Goal: Complete application form: Complete application form

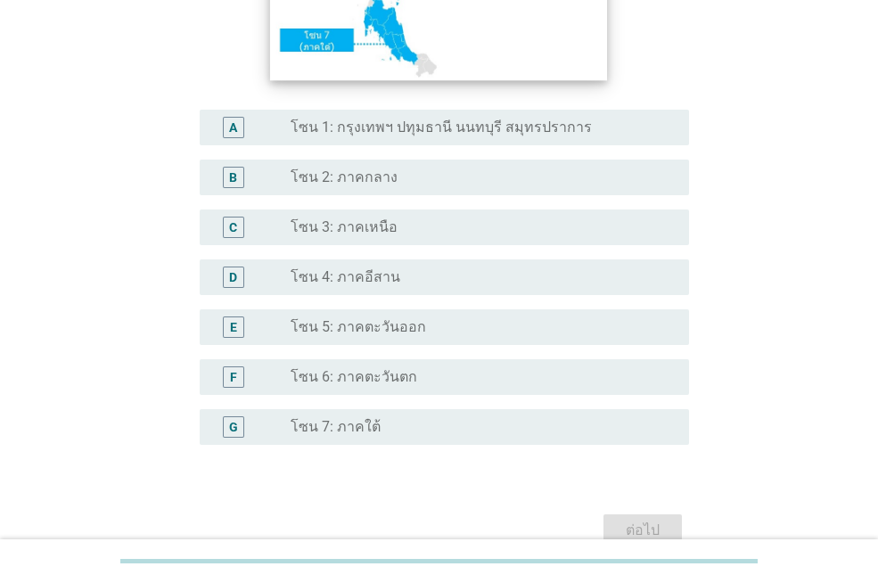
scroll to position [356, 0]
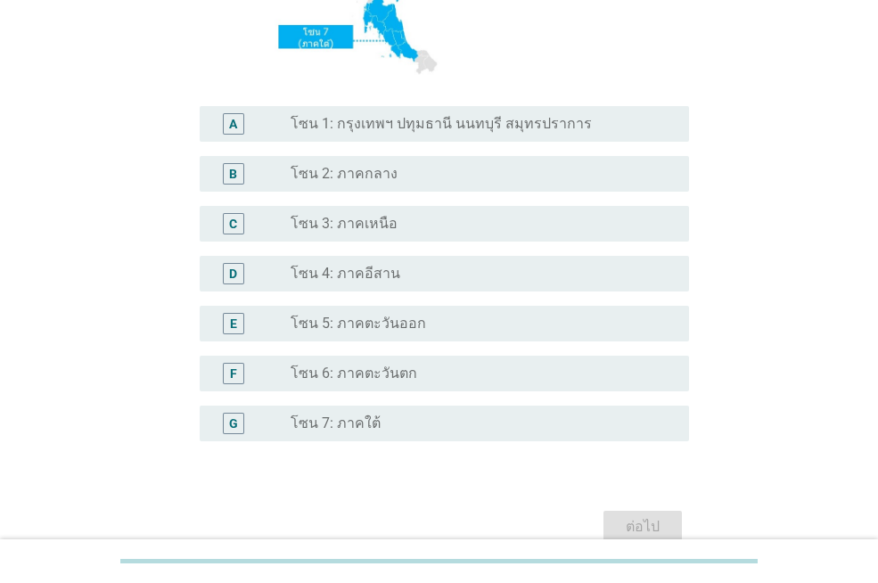
click at [463, 420] on div "radio_button_unchecked โซน 7: ภาคใต้" at bounding box center [476, 423] width 370 height 18
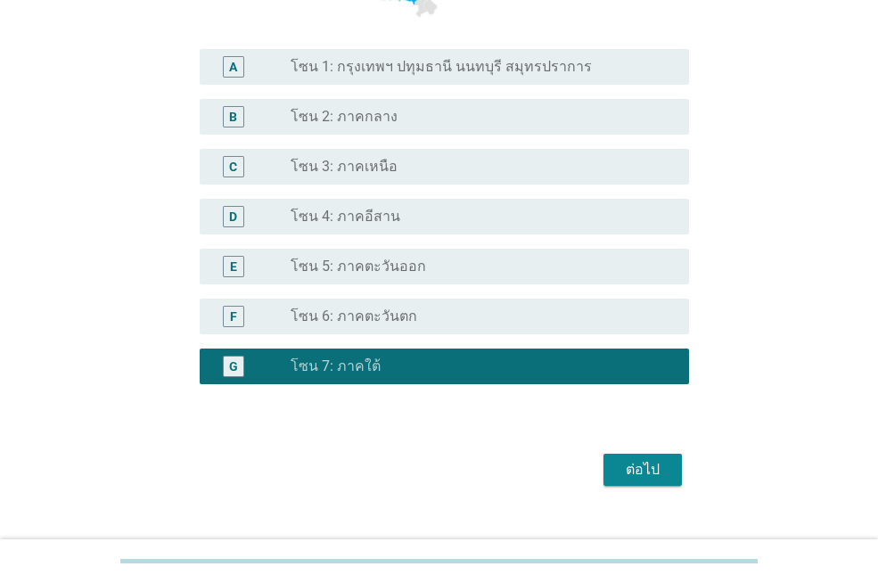
scroll to position [445, 0]
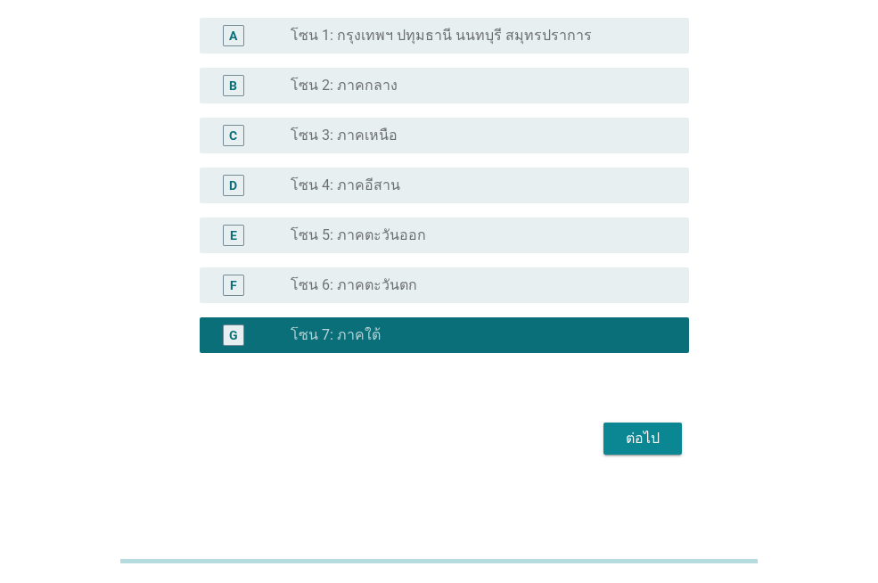
click at [655, 446] on div "ต่อไป" at bounding box center [643, 438] width 50 height 21
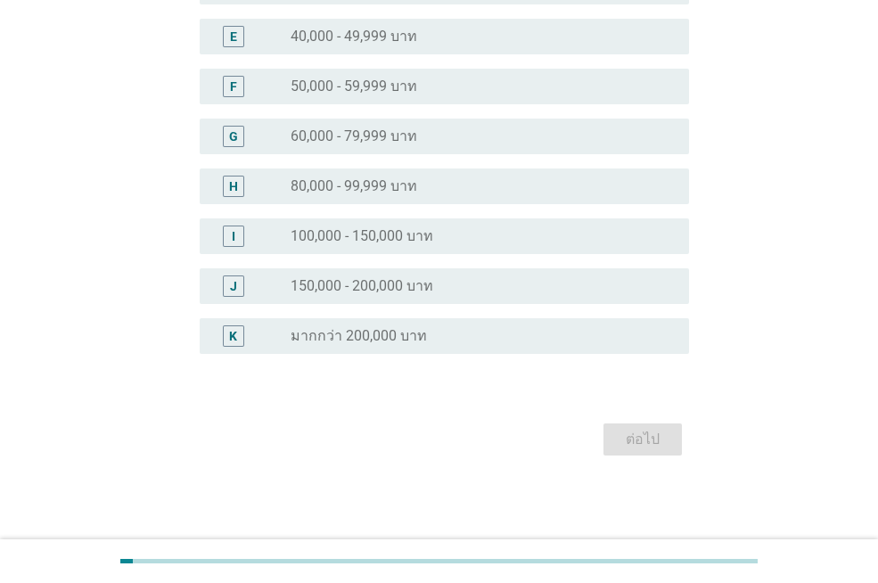
scroll to position [0, 0]
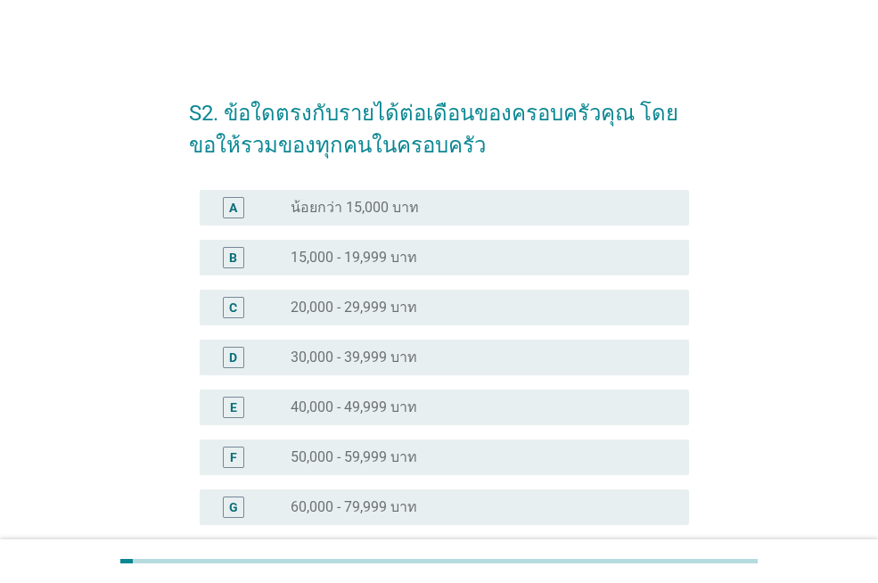
click at [414, 417] on div "radio_button_unchecked 40,000 - 49,999 บาท" at bounding box center [483, 407] width 384 height 21
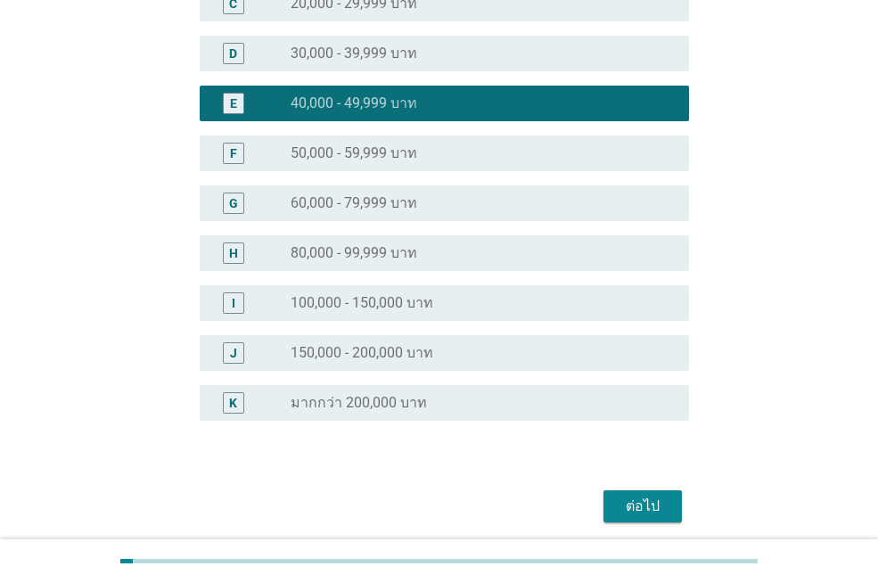
scroll to position [356, 0]
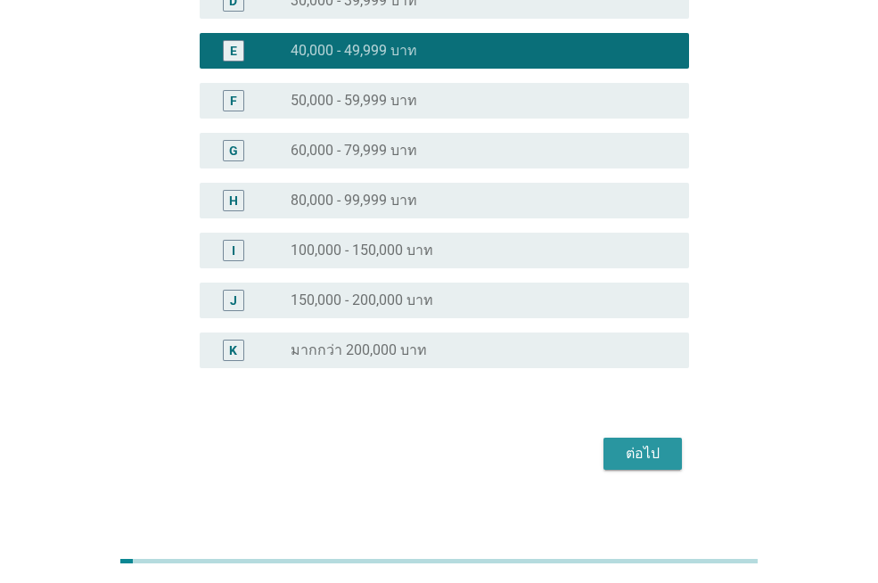
click at [628, 455] on div "ต่อไป" at bounding box center [643, 453] width 50 height 21
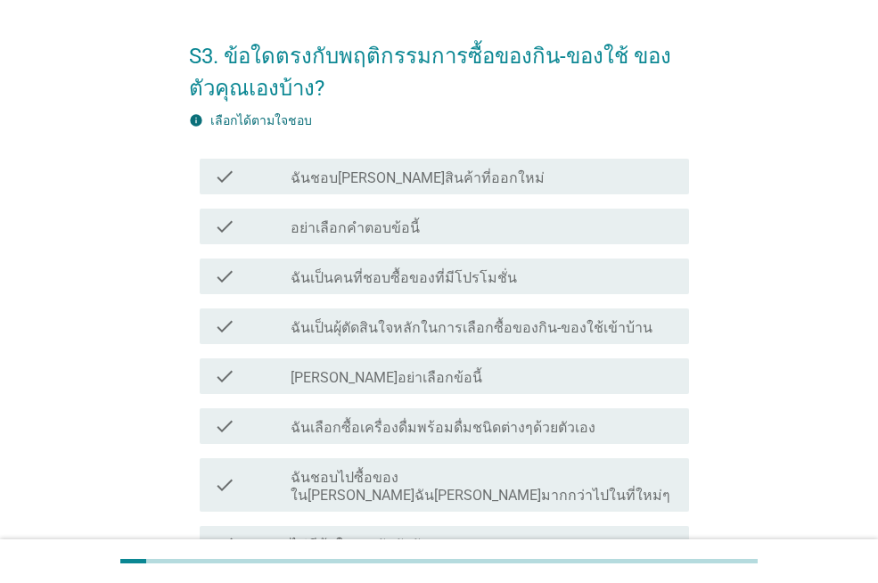
scroll to position [89, 0]
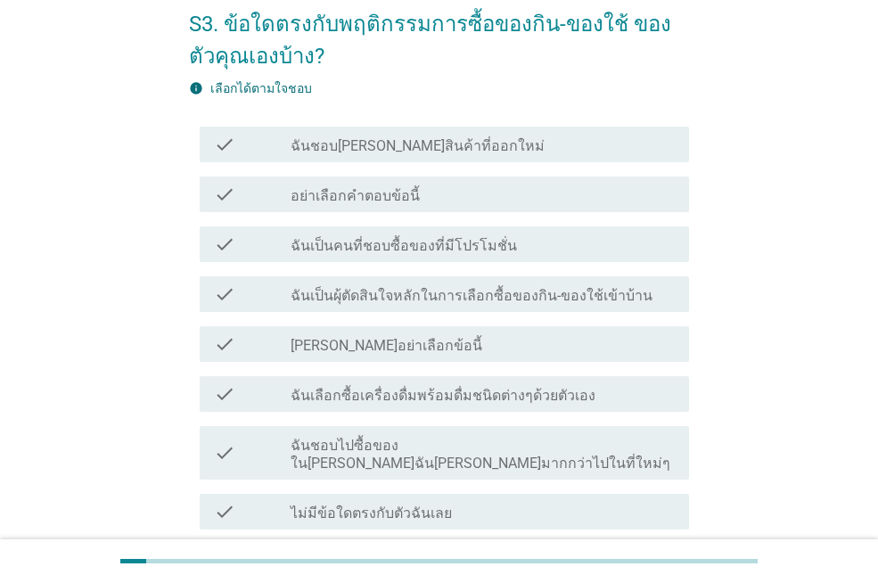
click at [583, 144] on div "check_box_outline_blank ฉันชอบ[PERSON_NAME]สินค้าที่ออกใหม่" at bounding box center [483, 144] width 384 height 21
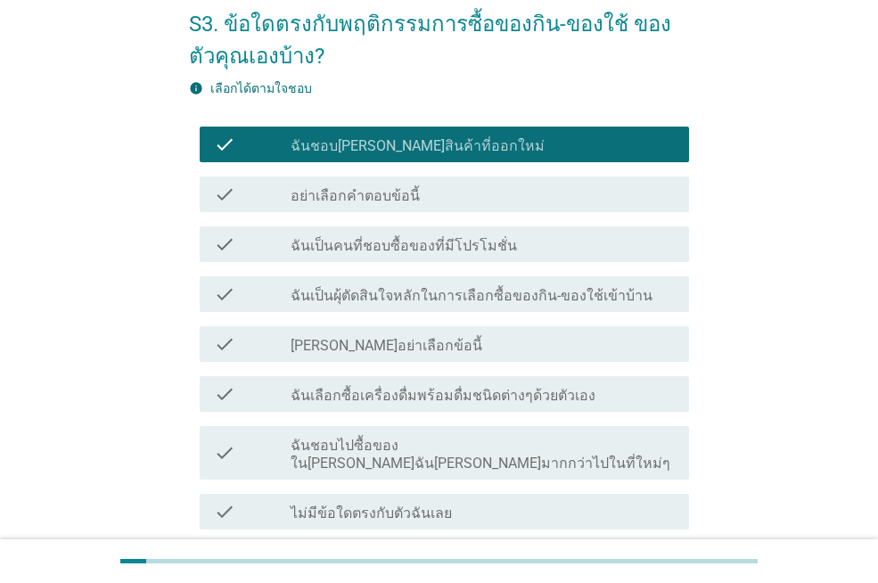
click at [636, 299] on div "check_box_outline_blank ฉันเป็นผุ้ตัดสินใจหลักในการเลือกซื้อของกิน-ของใช้เข้าบ้…" at bounding box center [483, 293] width 384 height 21
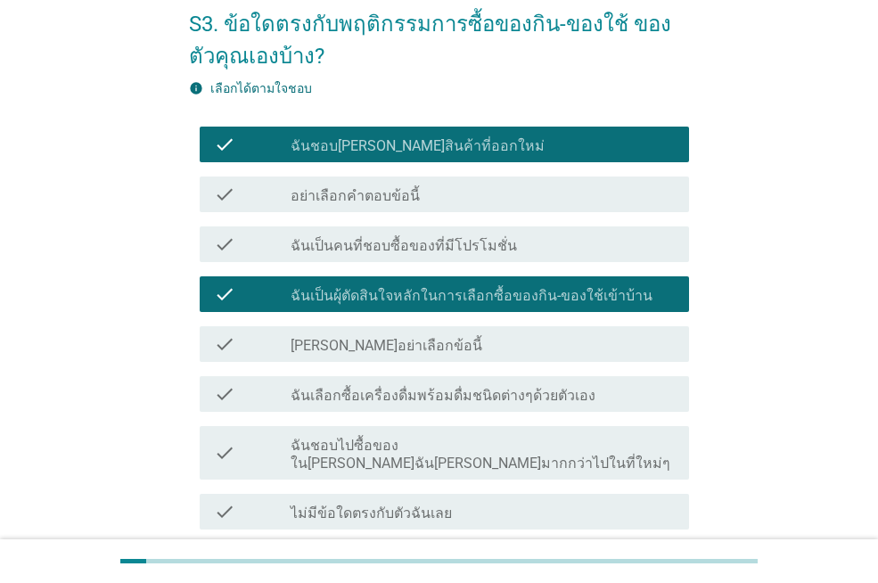
scroll to position [178, 0]
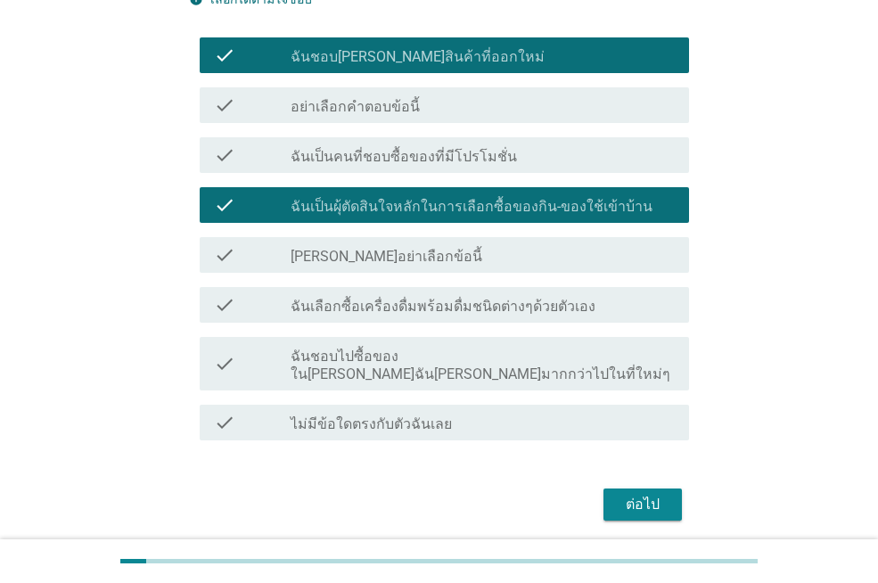
click at [623, 305] on div "check_box_outline_blank ฉันเลือกซื้อเครื่องดื่มพร้อมดื่มชนิดต่างๆด้วยตัวเอง" at bounding box center [483, 304] width 384 height 21
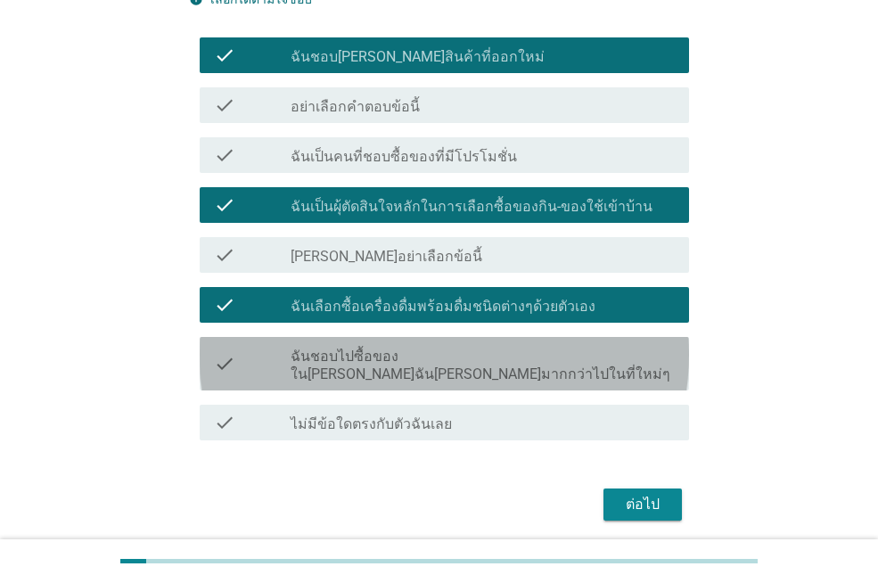
click at [641, 362] on div "check_box_outline_blank ฉันชอบไปซื้อของใน[PERSON_NAME]ฉัน[PERSON_NAME]มากกว่าไป…" at bounding box center [483, 363] width 384 height 39
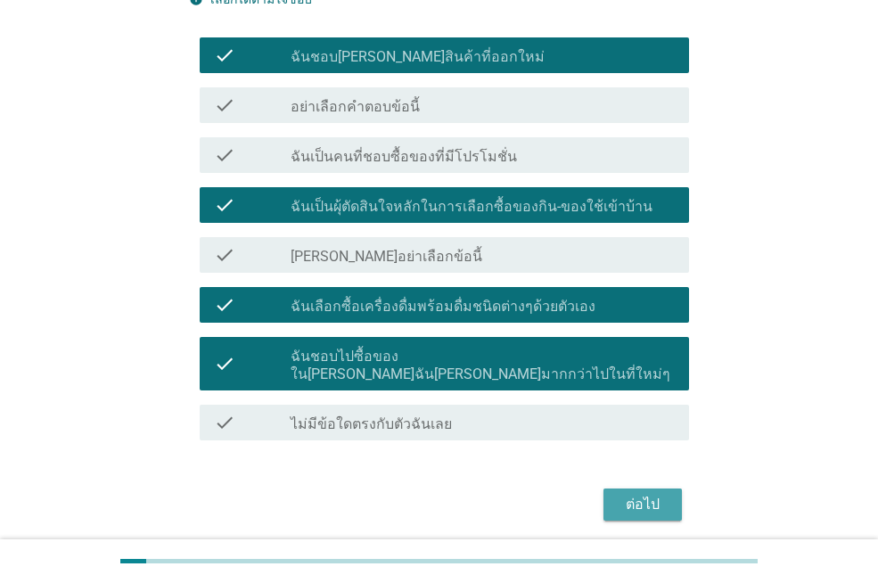
click at [644, 494] on div "ต่อไป" at bounding box center [643, 504] width 50 height 21
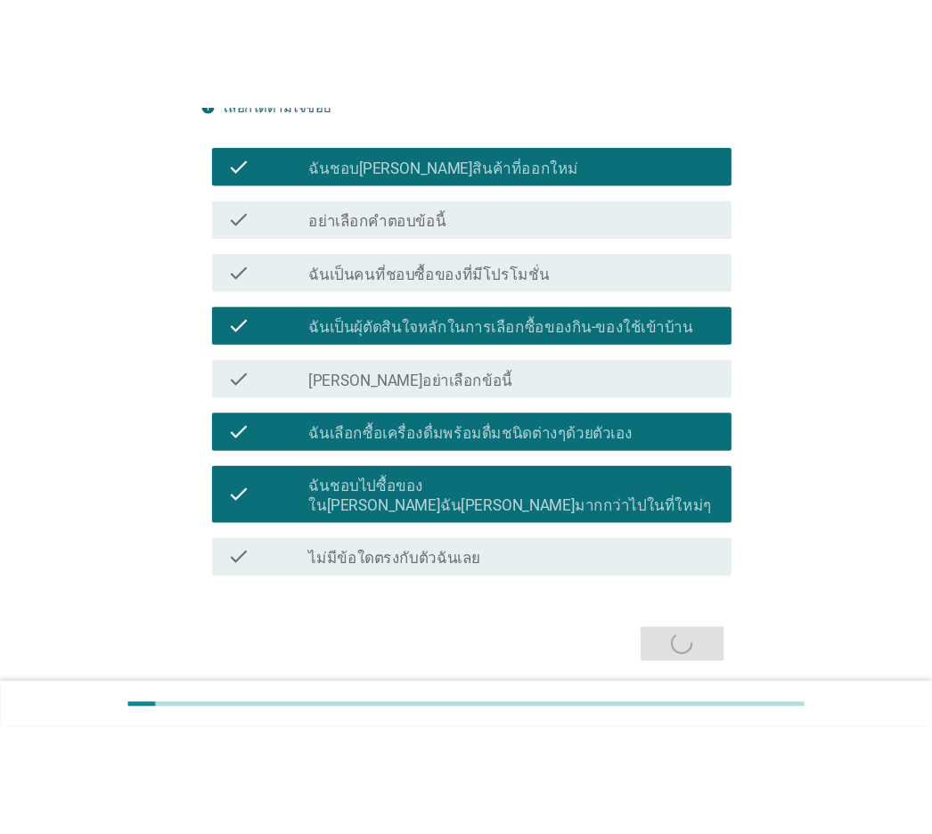
scroll to position [0, 0]
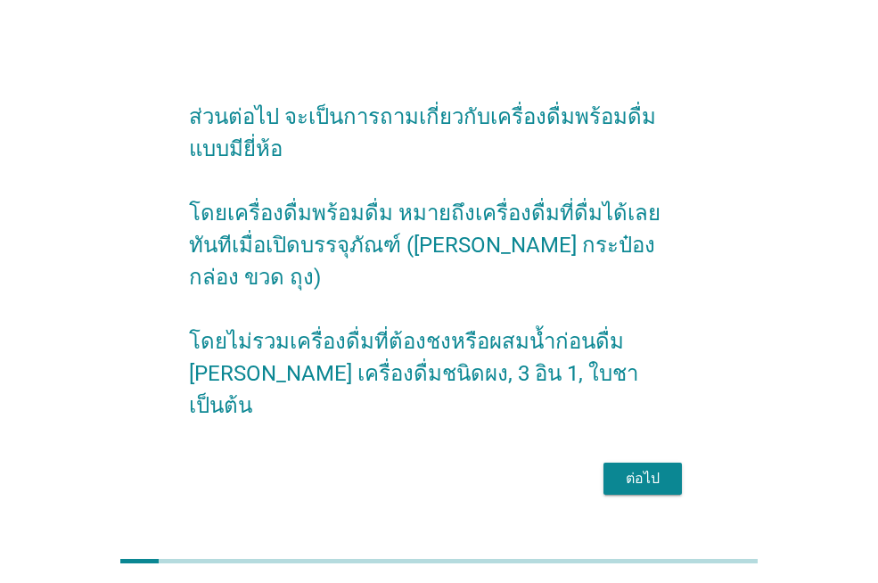
click at [632, 468] on div "ต่อไป" at bounding box center [643, 478] width 50 height 21
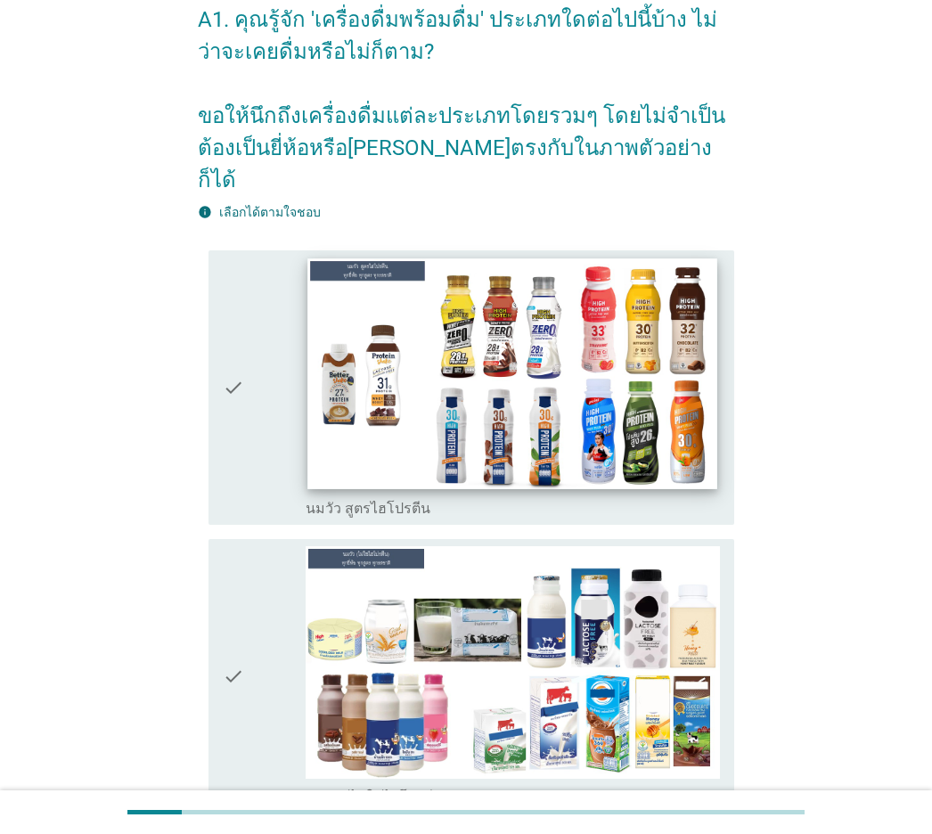
scroll to position [178, 0]
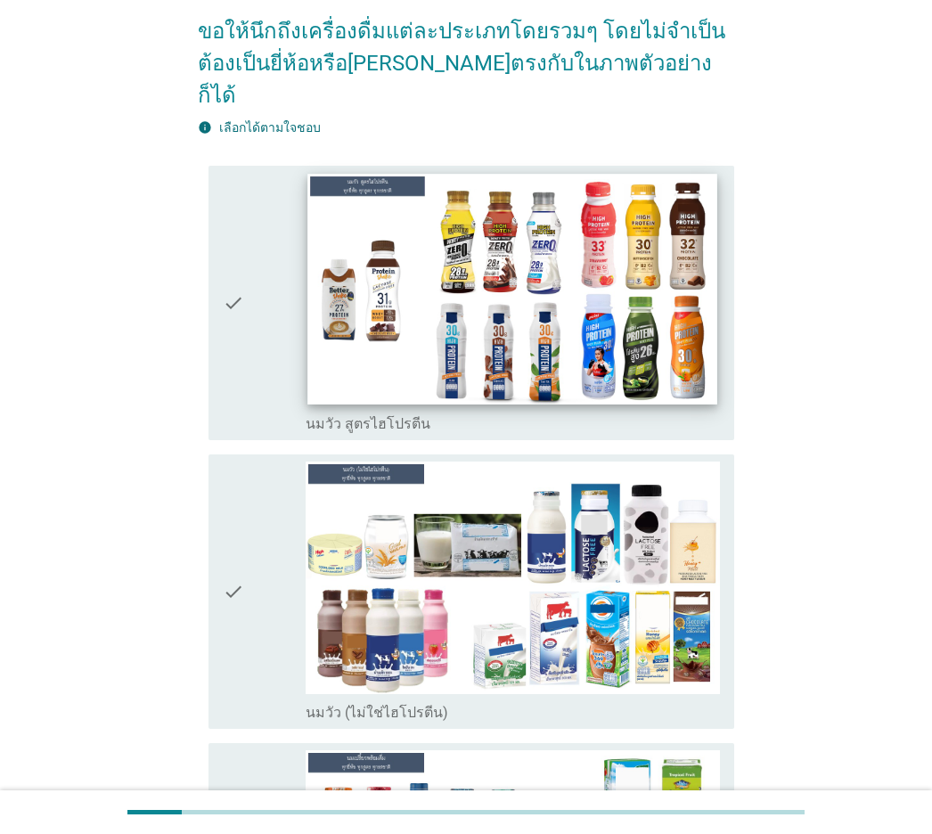
click at [509, 263] on img at bounding box center [513, 289] width 410 height 231
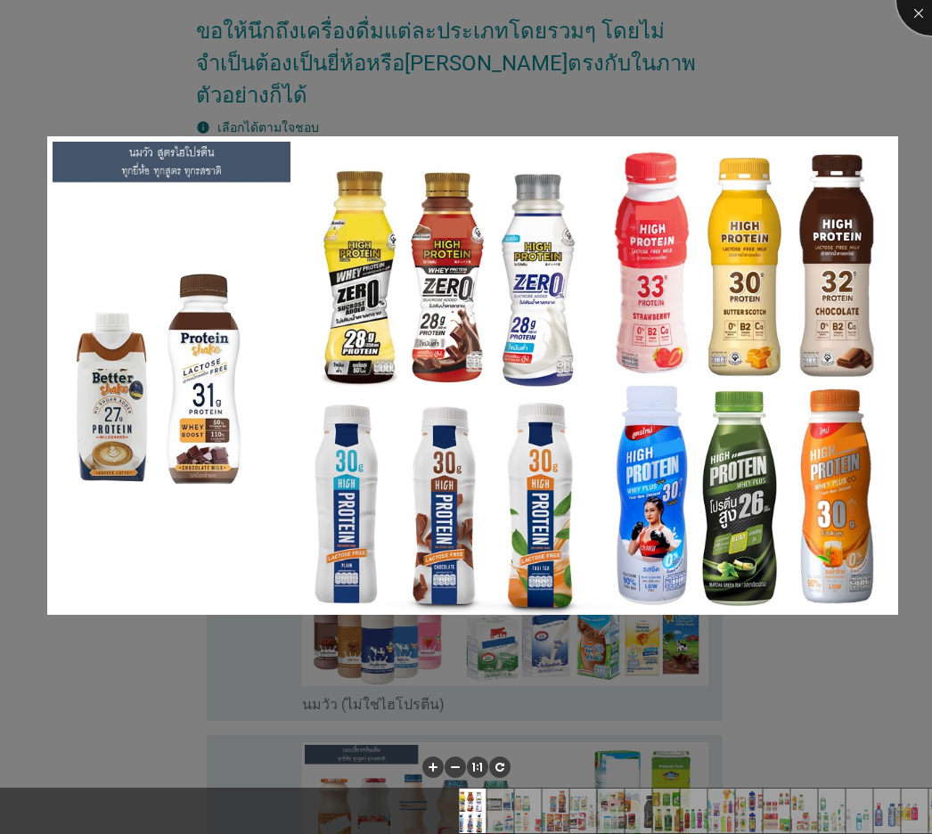
click at [877, 13] on div at bounding box center [932, -1] width 71 height 71
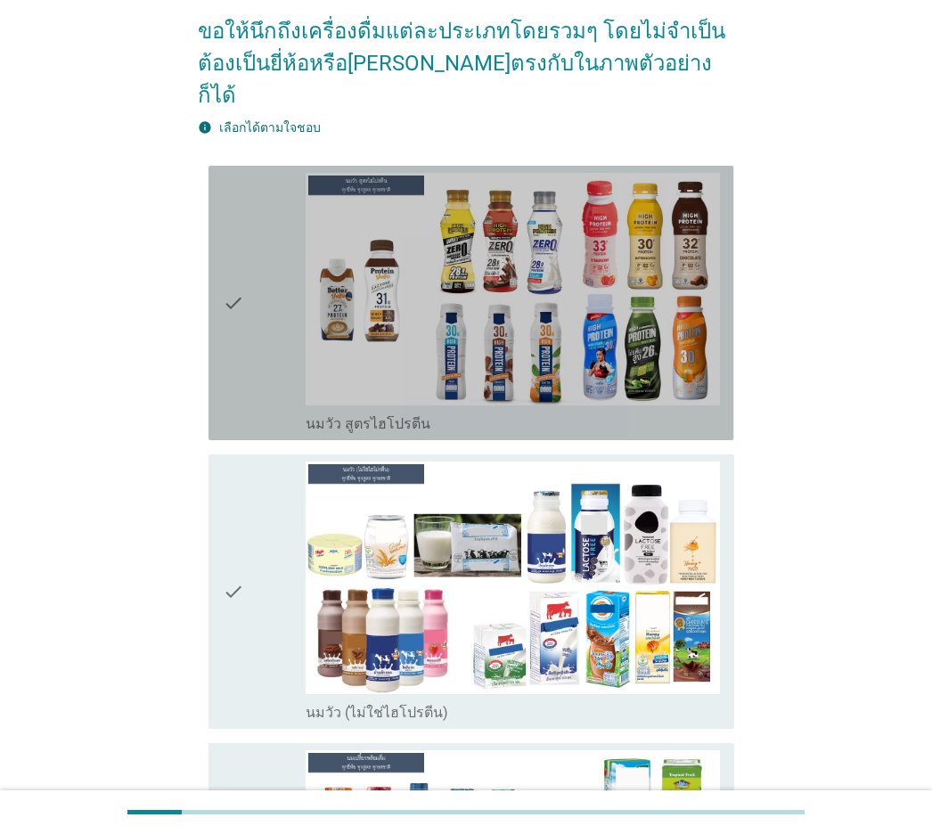
click at [229, 242] on icon "check" at bounding box center [233, 303] width 21 height 260
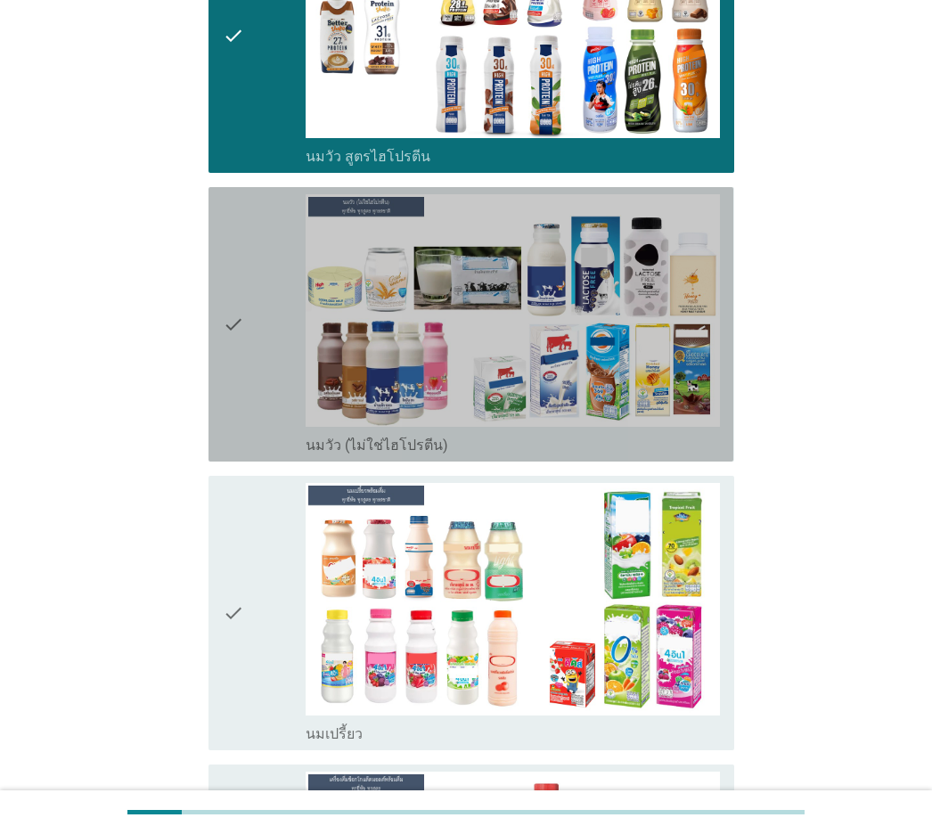
click at [227, 251] on icon "check" at bounding box center [233, 324] width 21 height 260
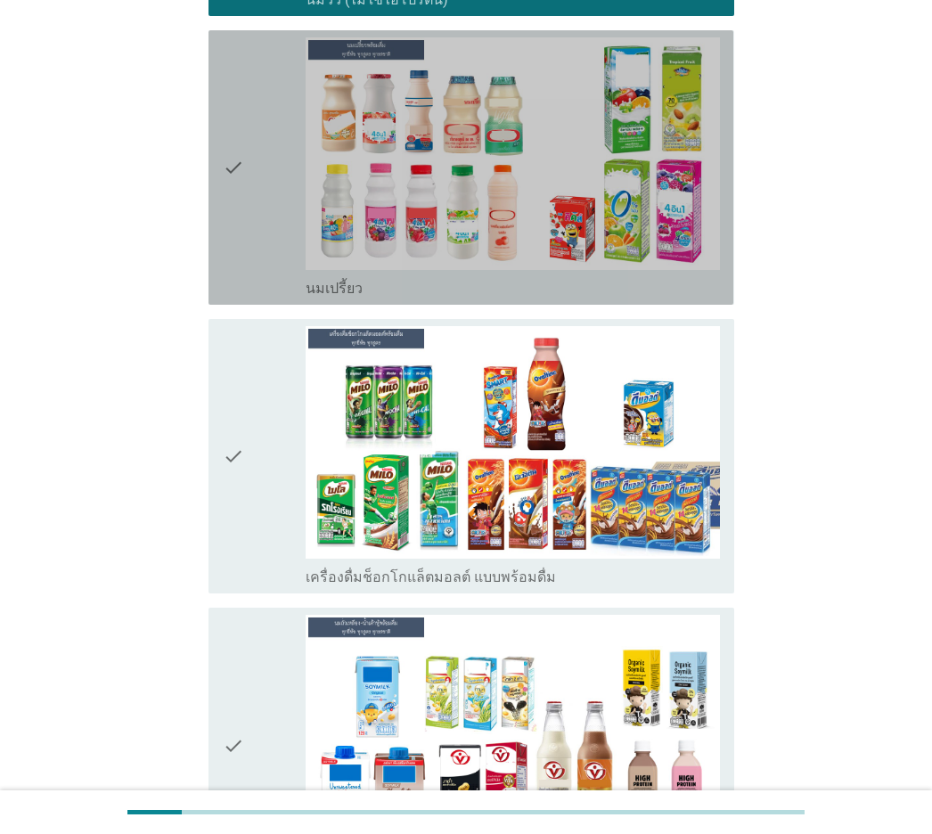
click at [227, 251] on icon "check" at bounding box center [233, 167] width 21 height 260
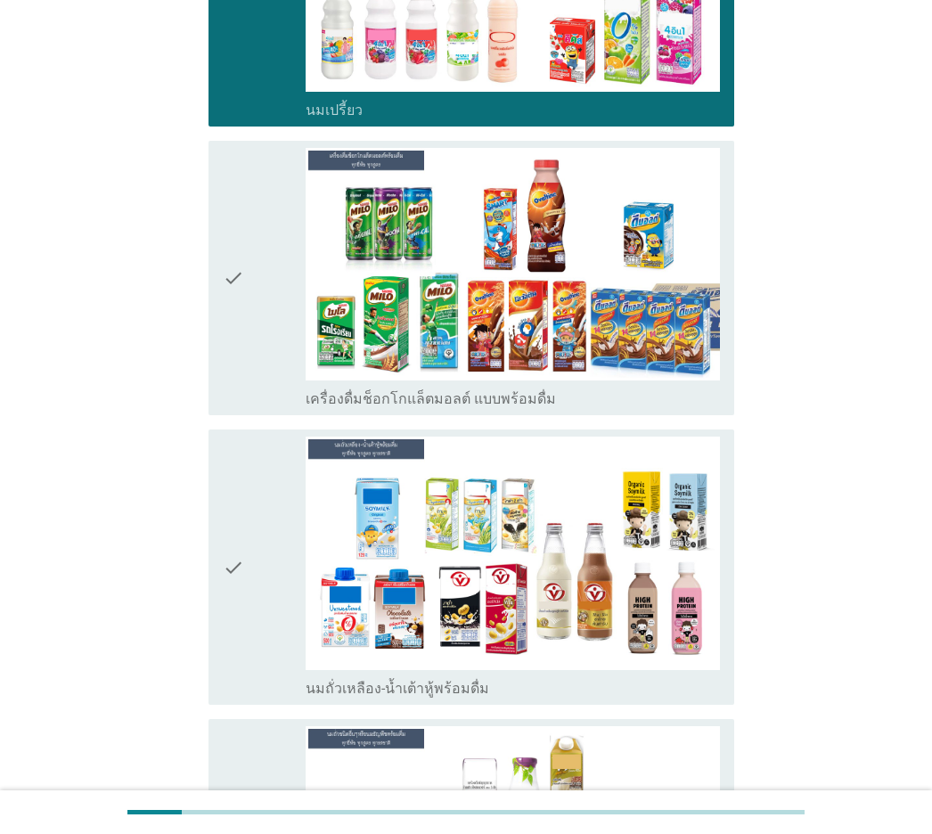
click at [227, 251] on icon "check" at bounding box center [233, 278] width 21 height 260
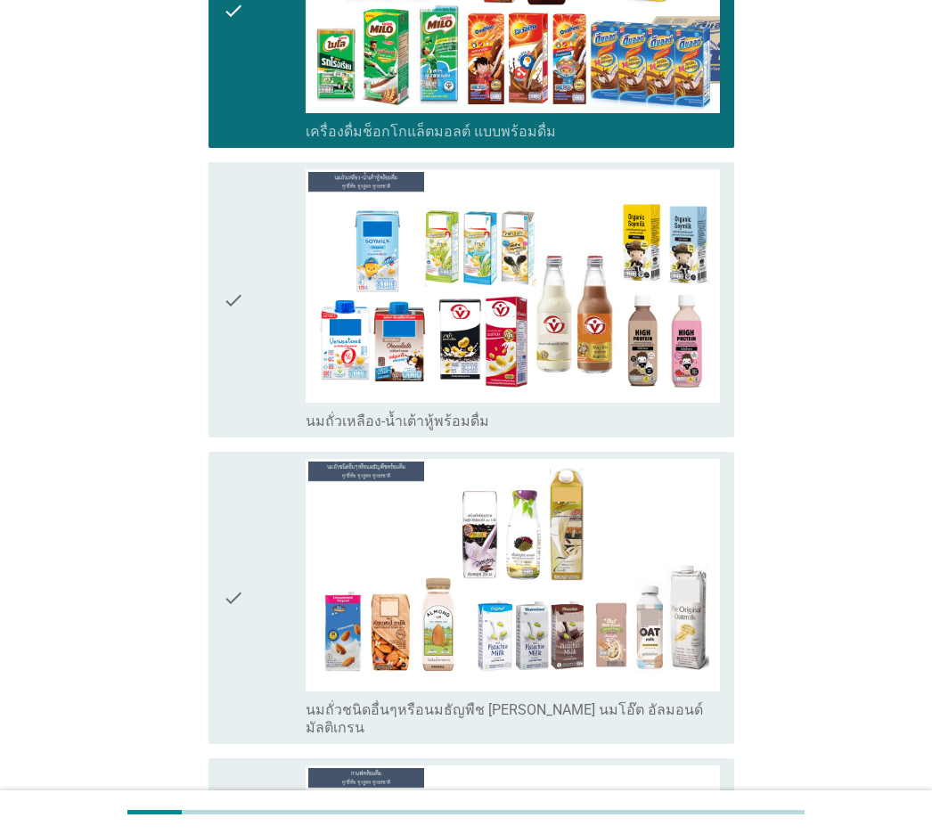
click at [227, 251] on icon "check" at bounding box center [233, 299] width 21 height 260
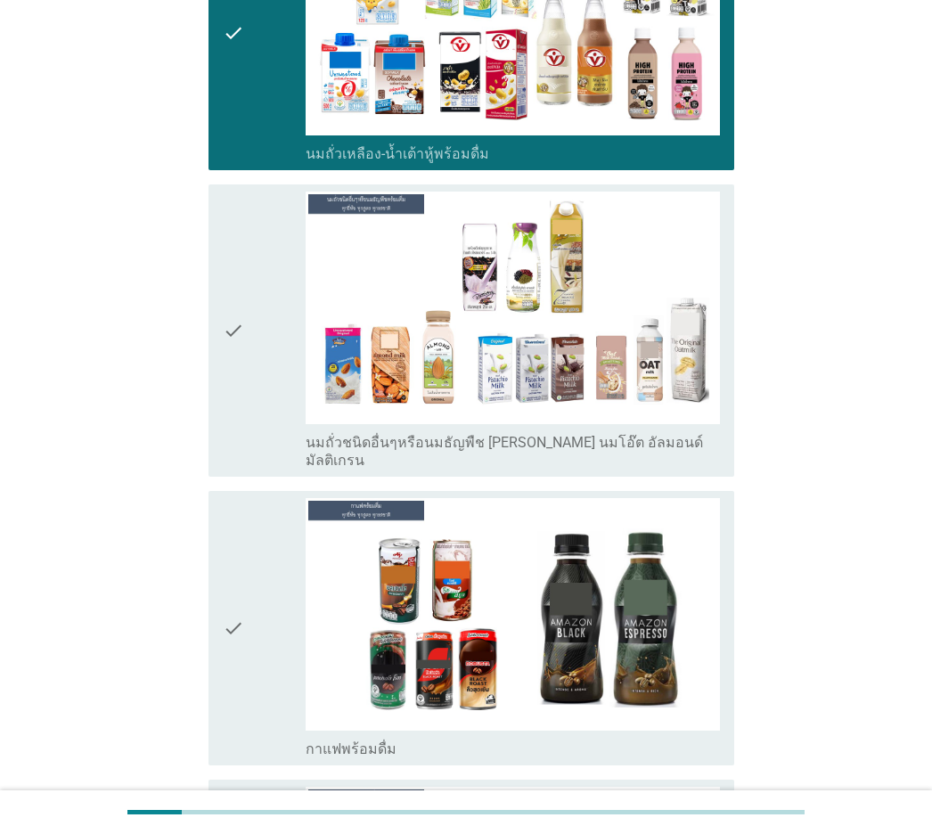
click at [227, 251] on icon "check" at bounding box center [233, 331] width 21 height 278
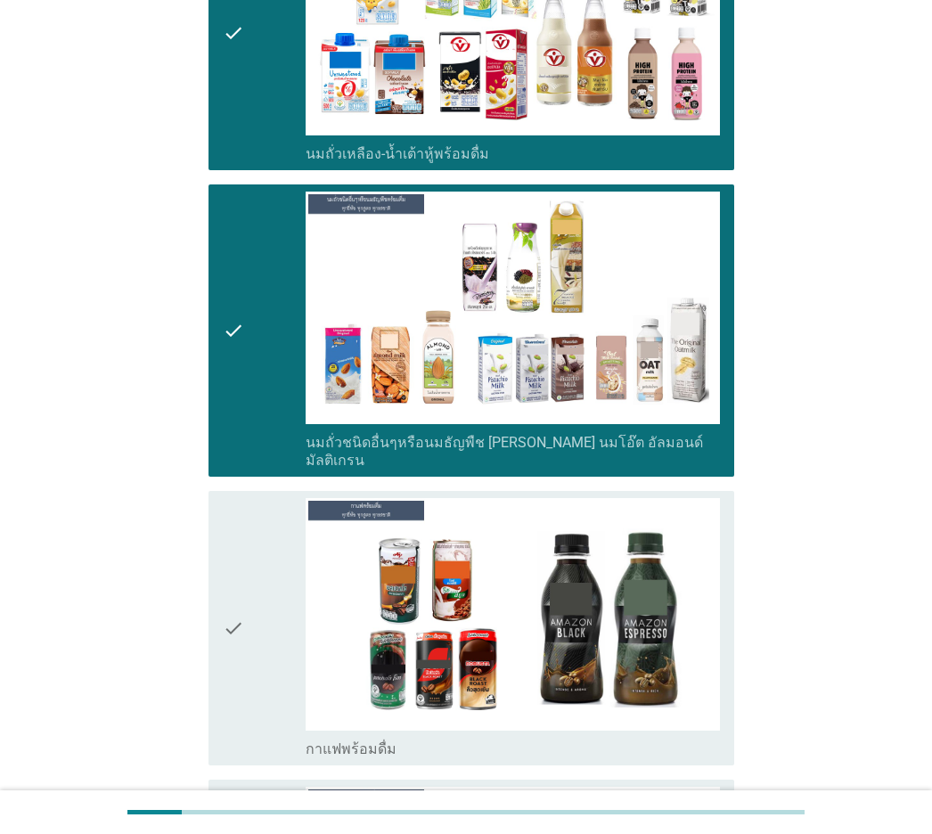
scroll to position [1782, 0]
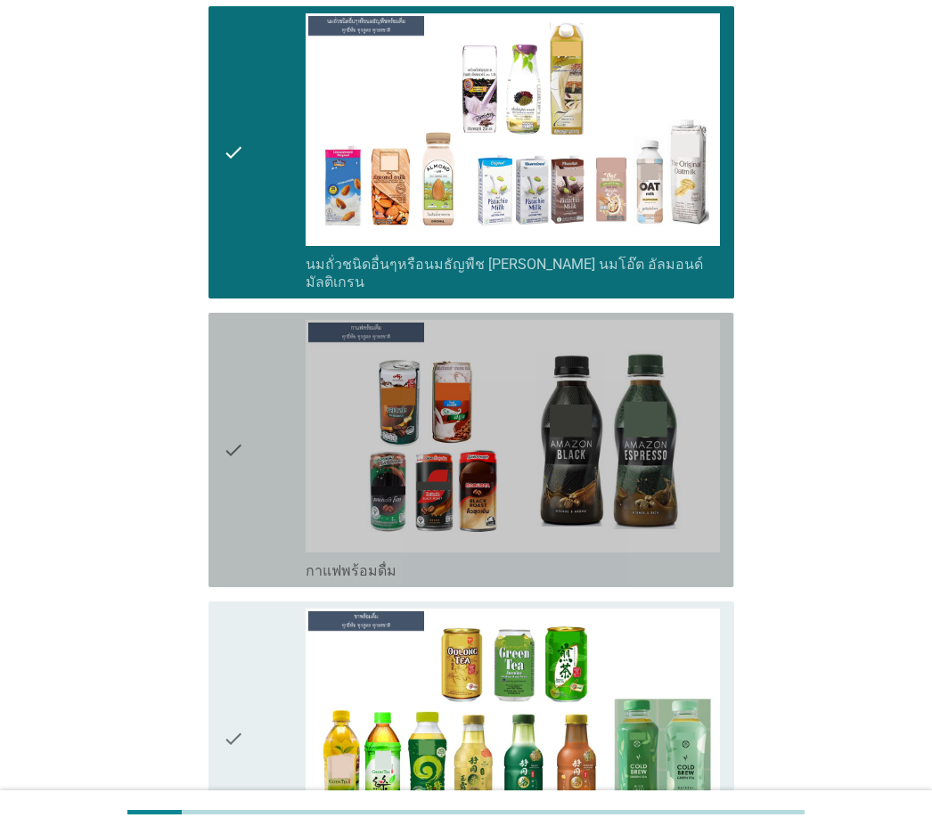
click at [235, 331] on icon "check" at bounding box center [233, 450] width 21 height 260
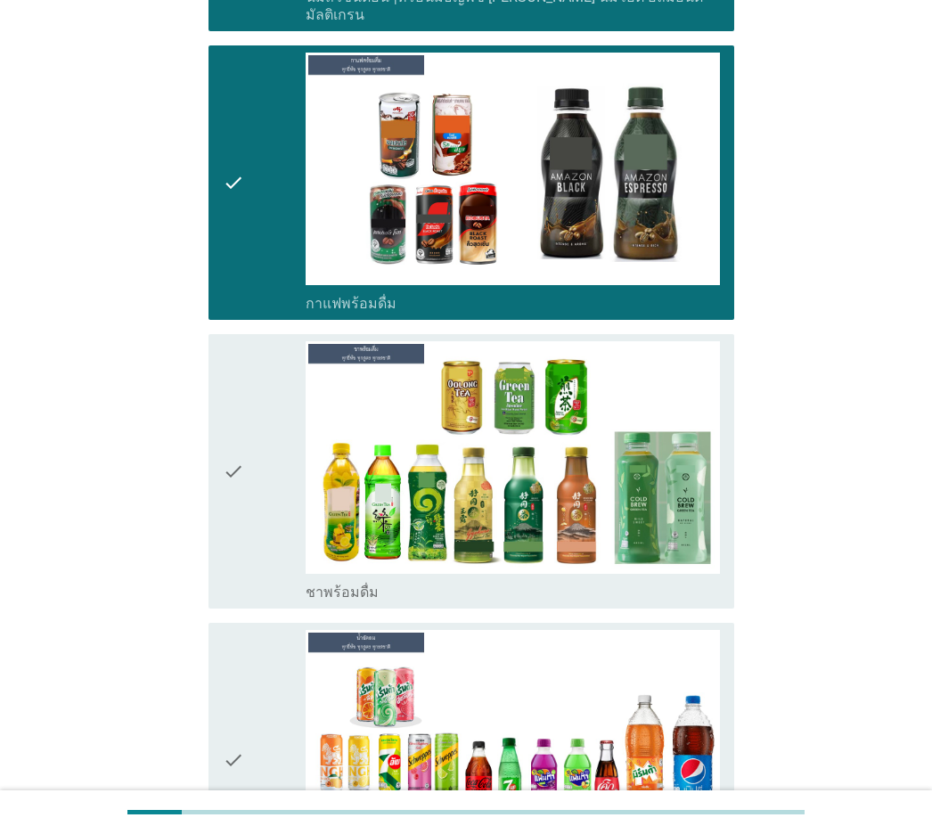
click at [235, 341] on icon "check" at bounding box center [233, 471] width 21 height 260
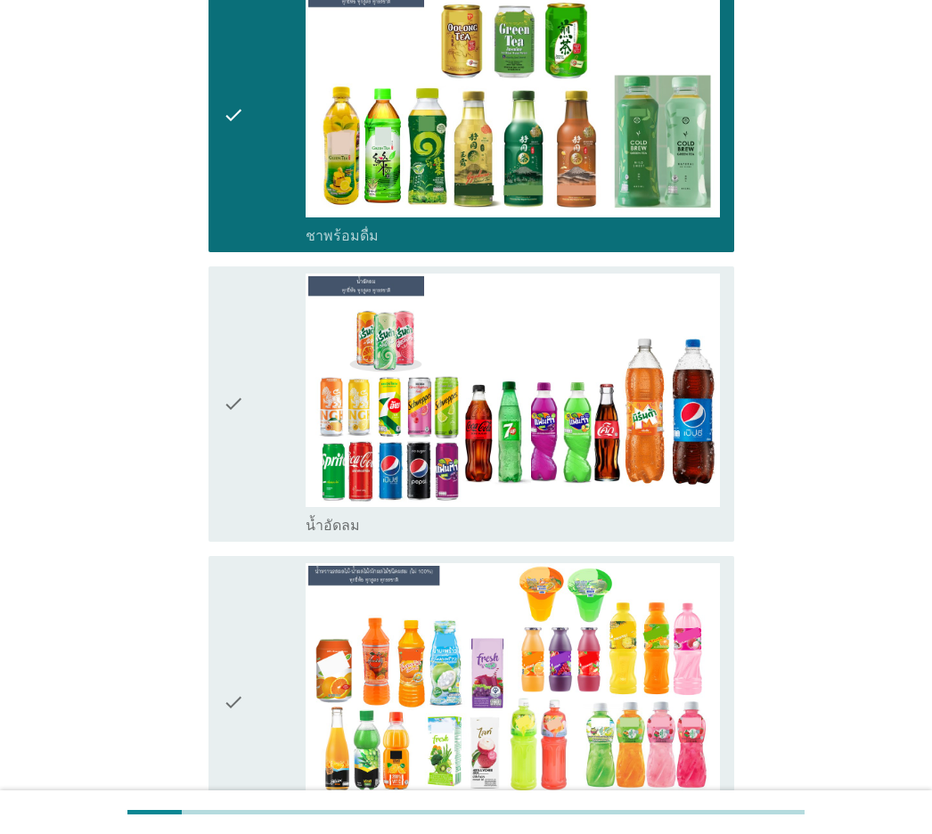
click at [235, 331] on icon "check" at bounding box center [233, 404] width 21 height 260
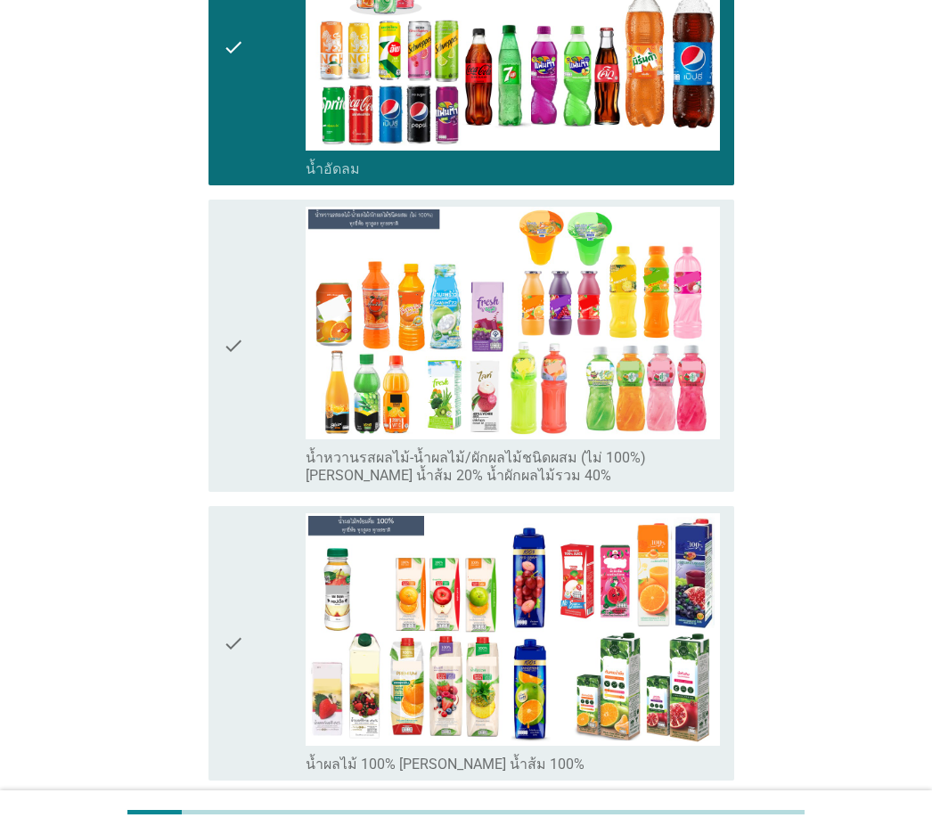
click at [235, 332] on icon "check" at bounding box center [233, 346] width 21 height 278
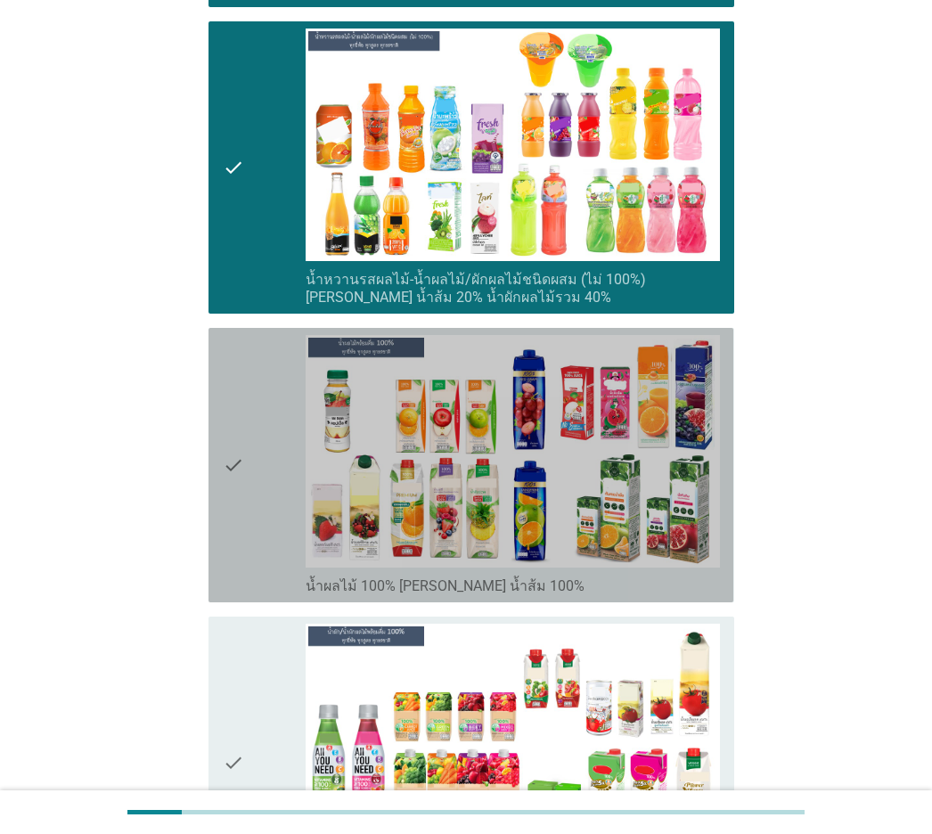
click at [235, 335] on icon "check" at bounding box center [233, 465] width 21 height 260
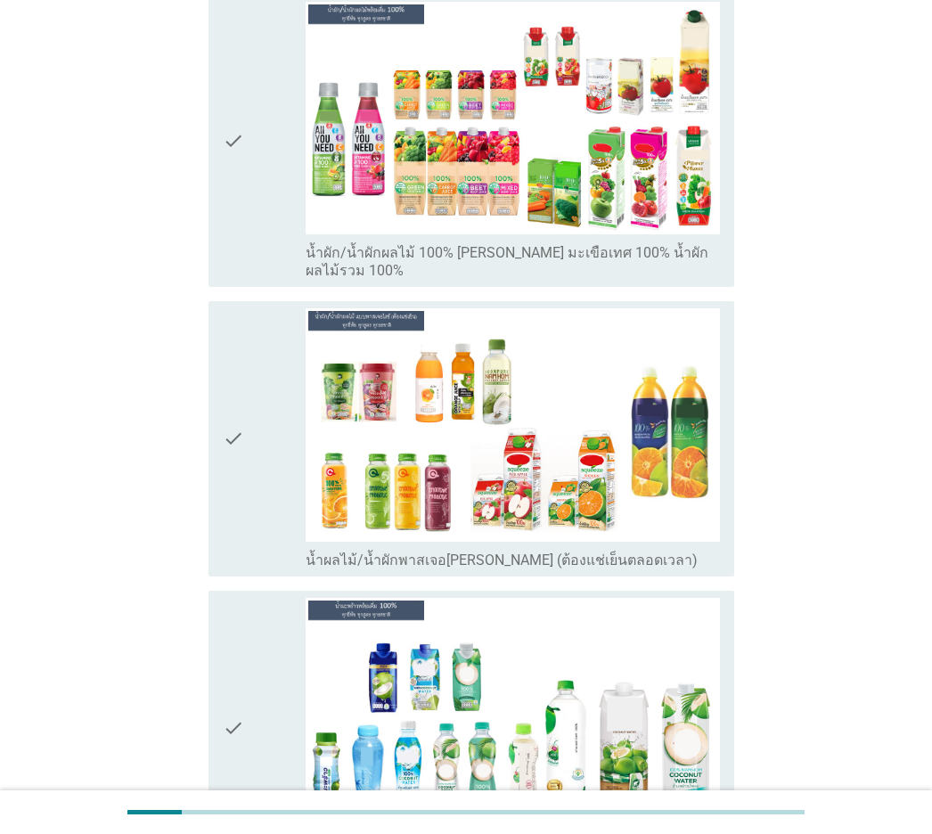
scroll to position [3565, 0]
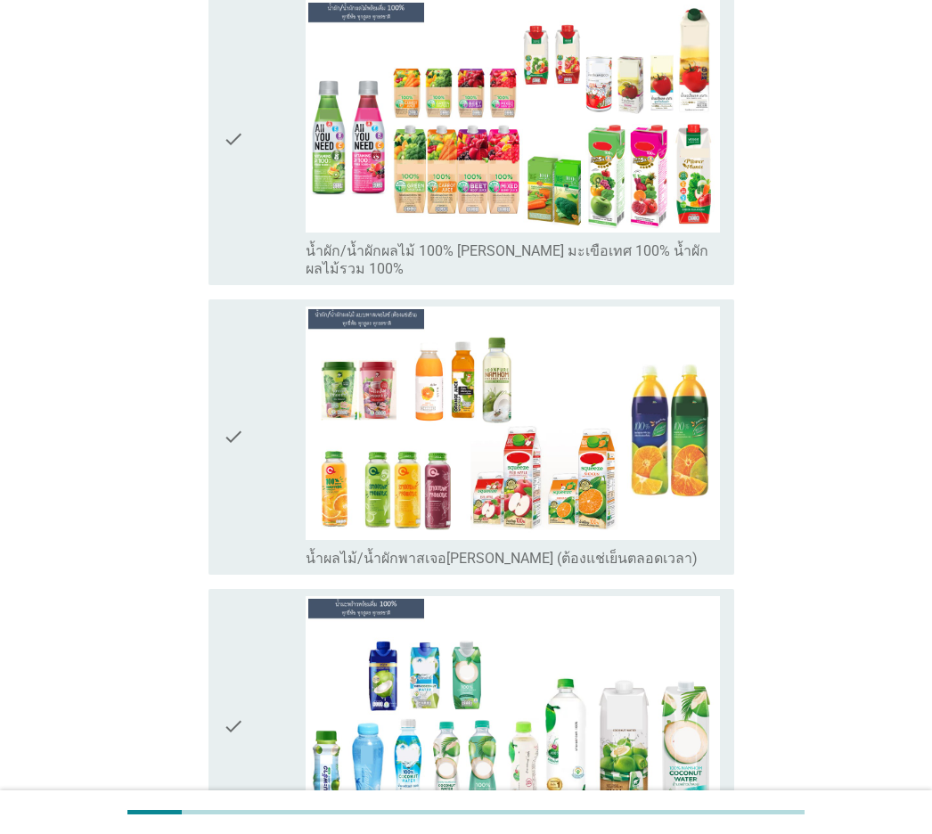
click at [250, 203] on div "check" at bounding box center [264, 139] width 83 height 278
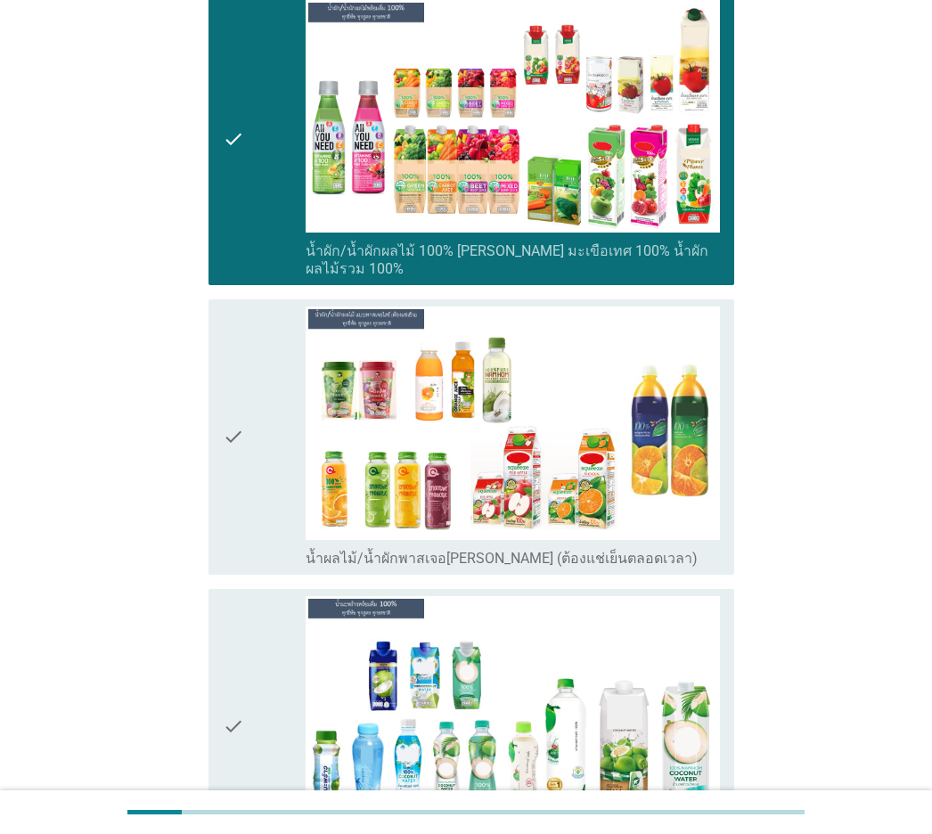
click at [228, 327] on icon "check" at bounding box center [233, 437] width 21 height 260
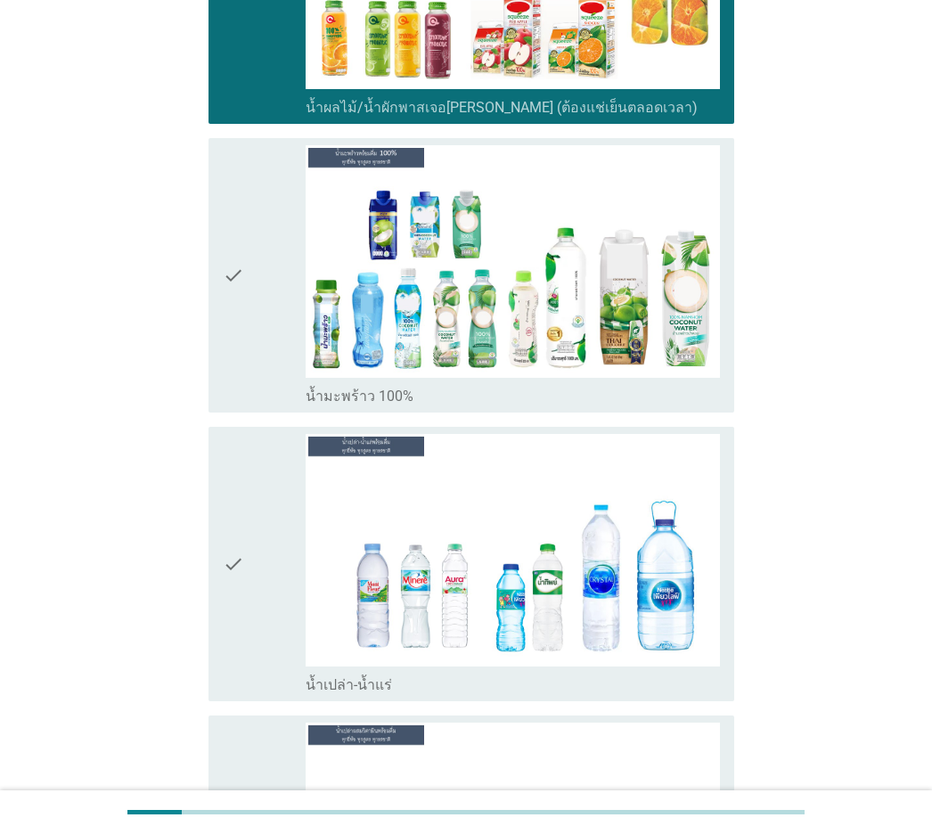
scroll to position [4100, 0]
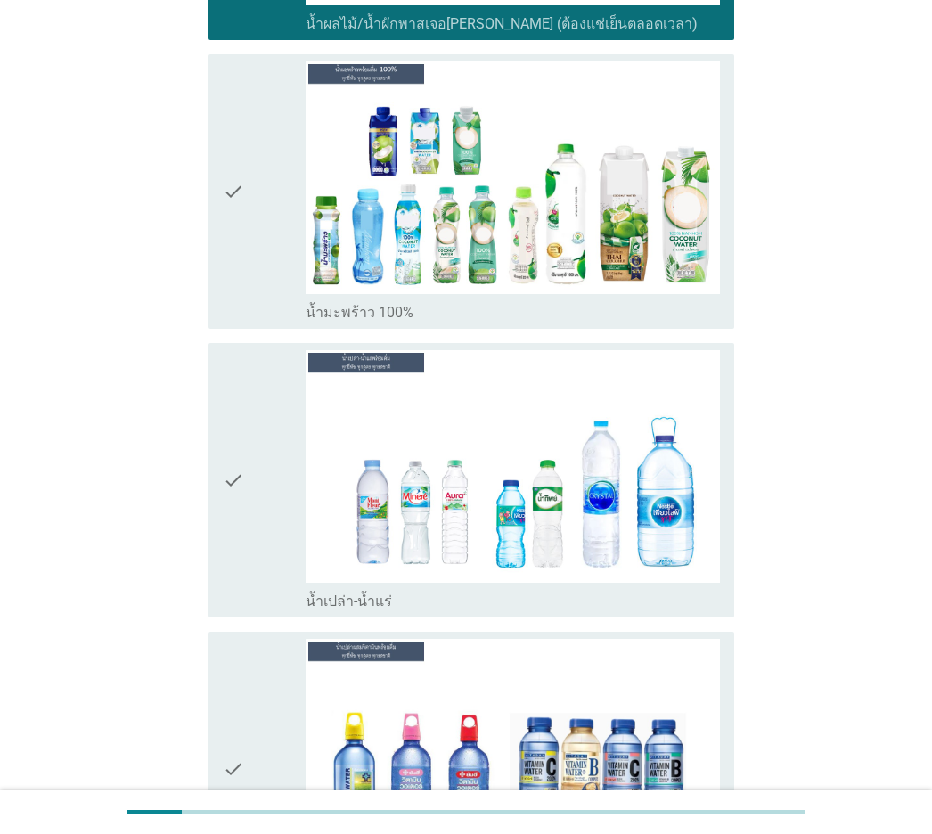
click at [208, 257] on div "check check_box_outline_blank น้ำมะพร้าว 100%" at bounding box center [466, 191] width 536 height 289
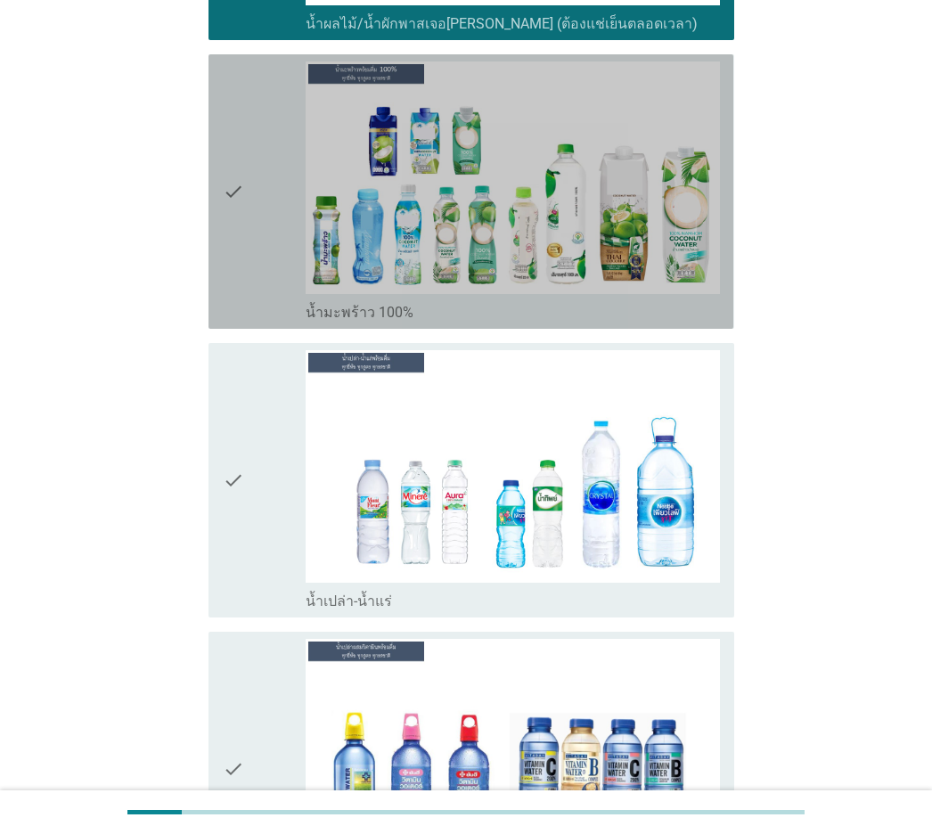
click at [279, 218] on div "check" at bounding box center [264, 191] width 83 height 260
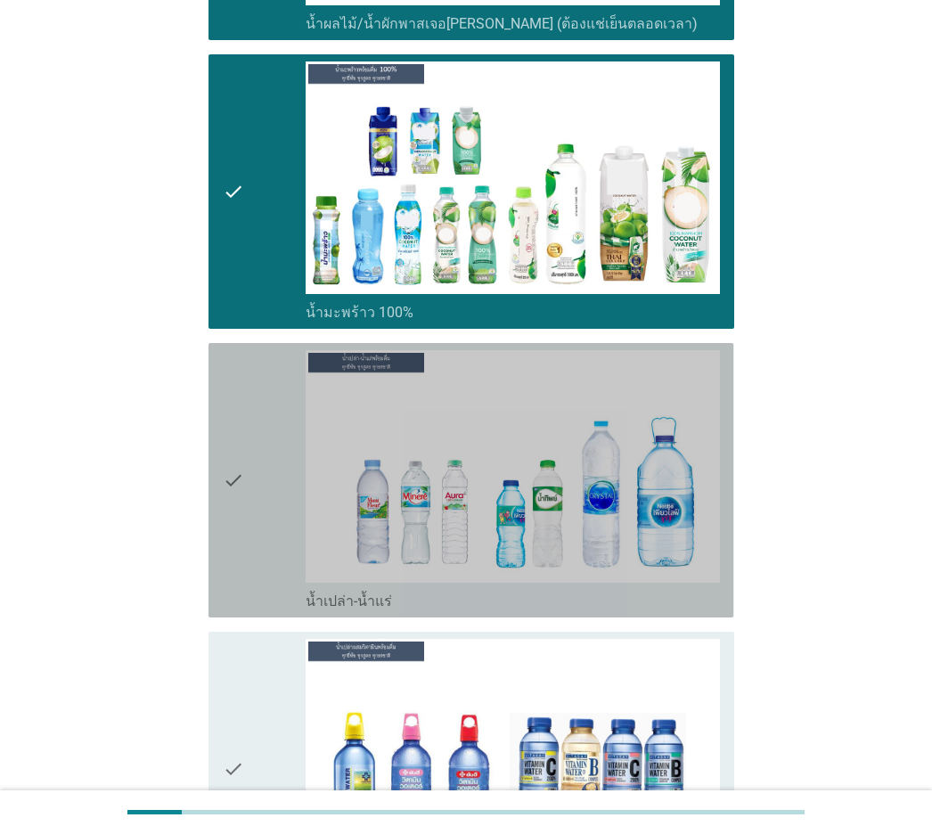
click at [239, 350] on icon "check" at bounding box center [233, 480] width 21 height 260
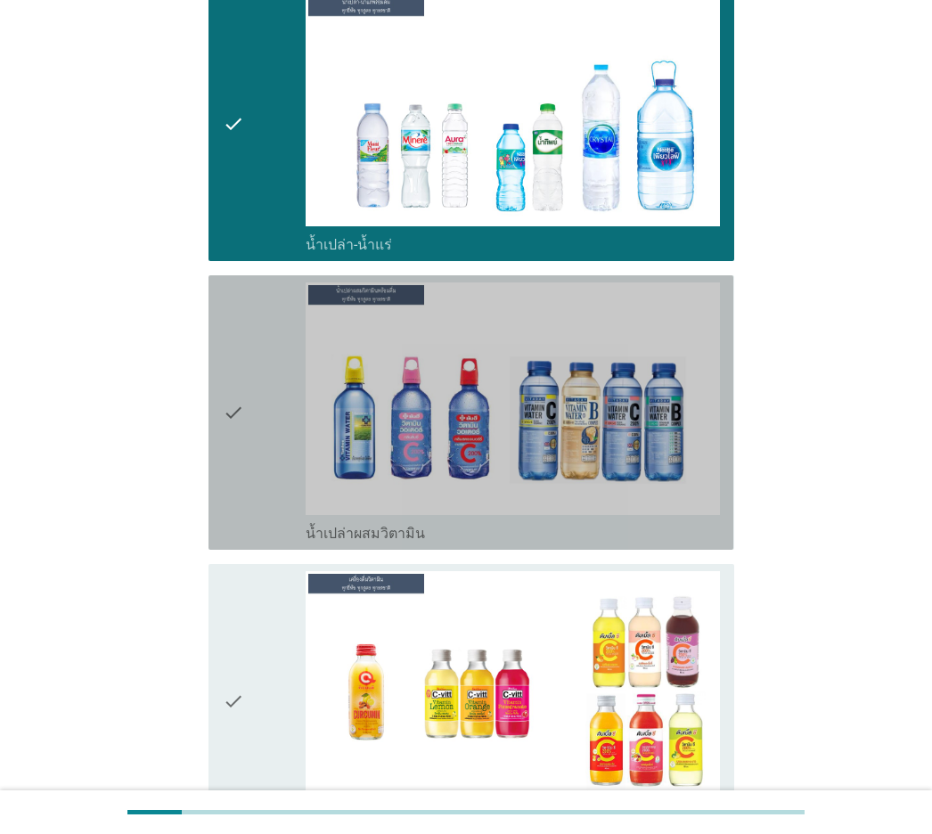
click at [239, 330] on icon "check" at bounding box center [233, 413] width 21 height 260
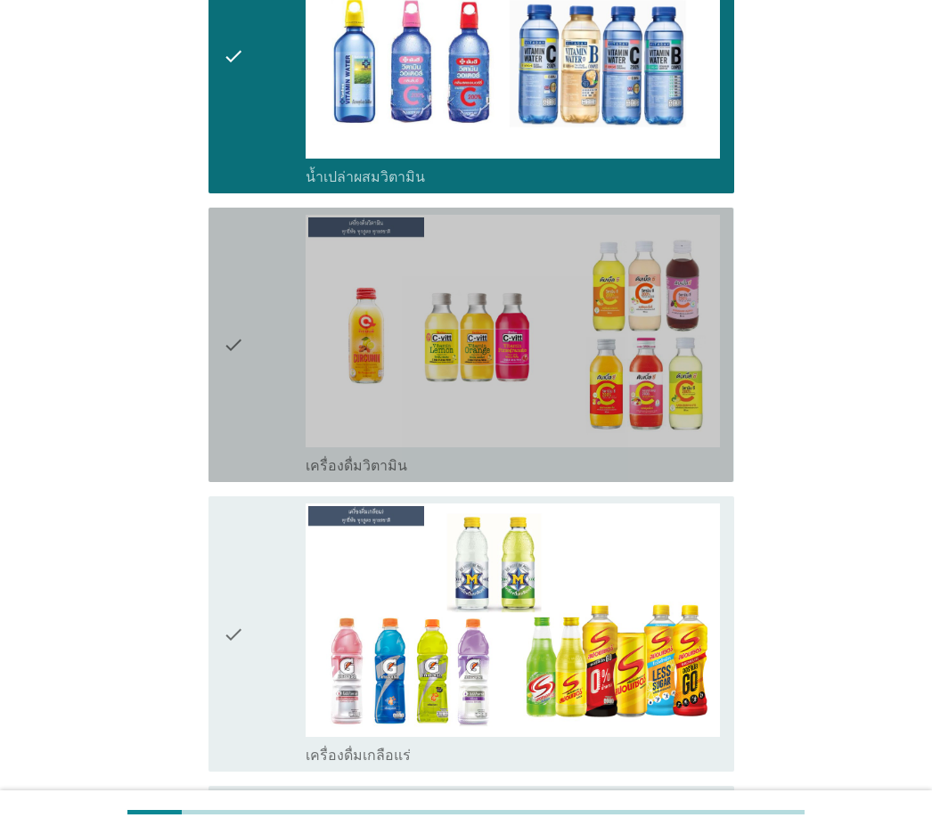
click at [239, 330] on icon "check" at bounding box center [233, 345] width 21 height 260
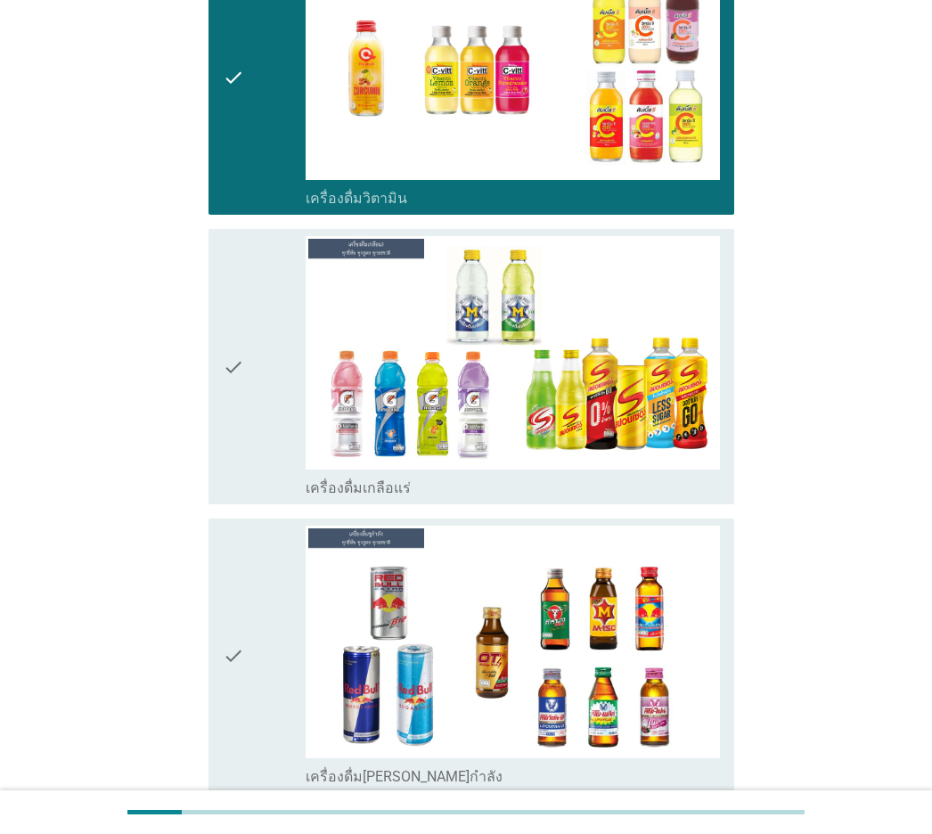
click at [239, 330] on icon "check" at bounding box center [233, 366] width 21 height 260
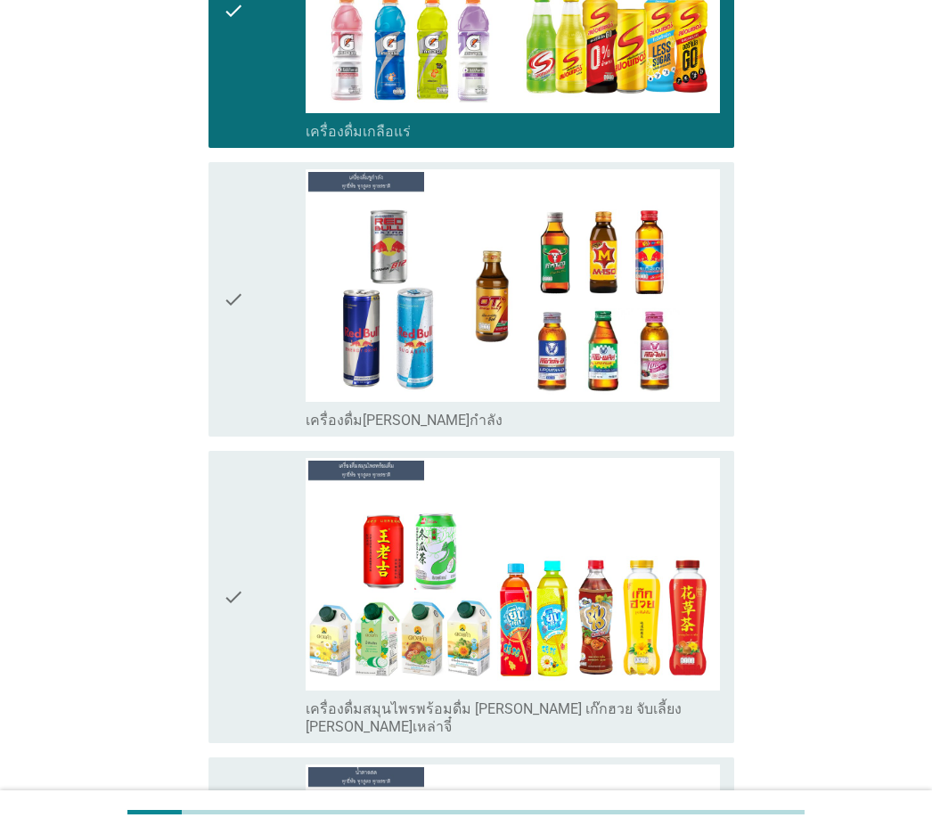
click at [229, 276] on icon "check" at bounding box center [233, 299] width 21 height 260
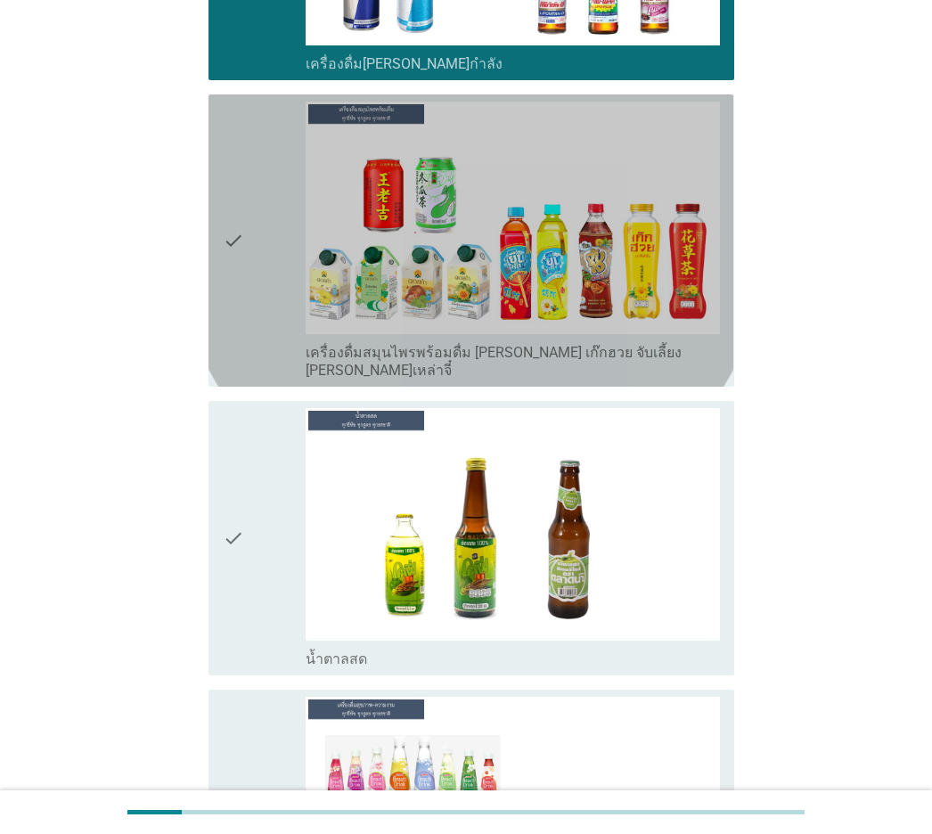
click at [230, 278] on icon "check" at bounding box center [233, 241] width 21 height 278
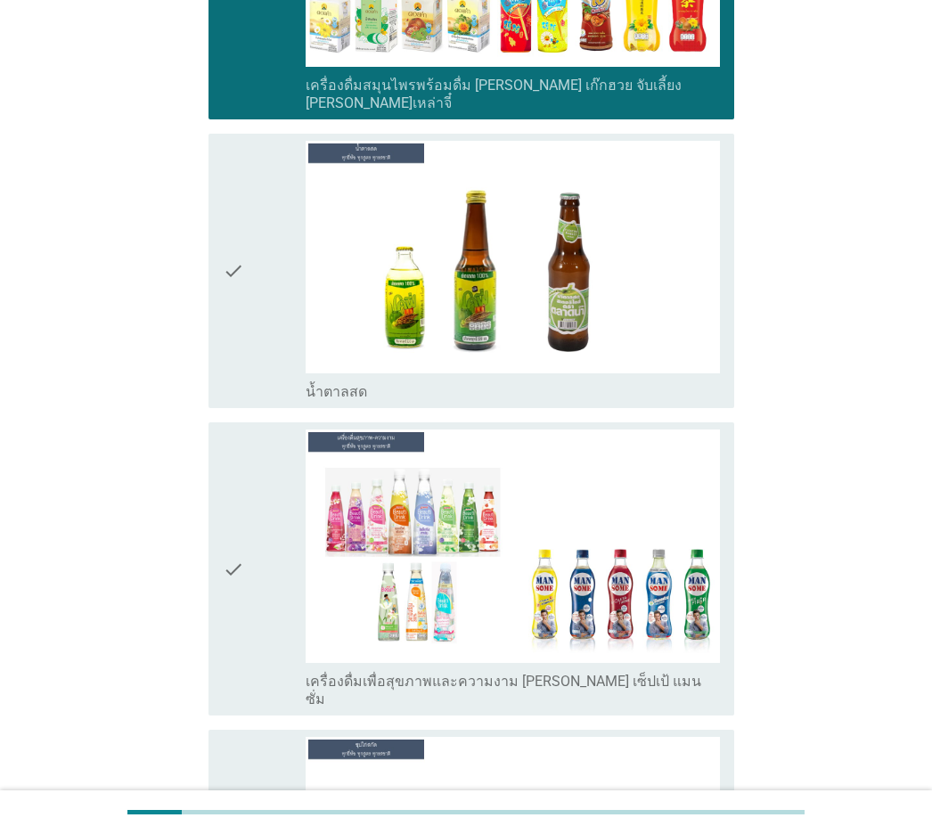
click at [230, 278] on icon "check" at bounding box center [233, 271] width 21 height 260
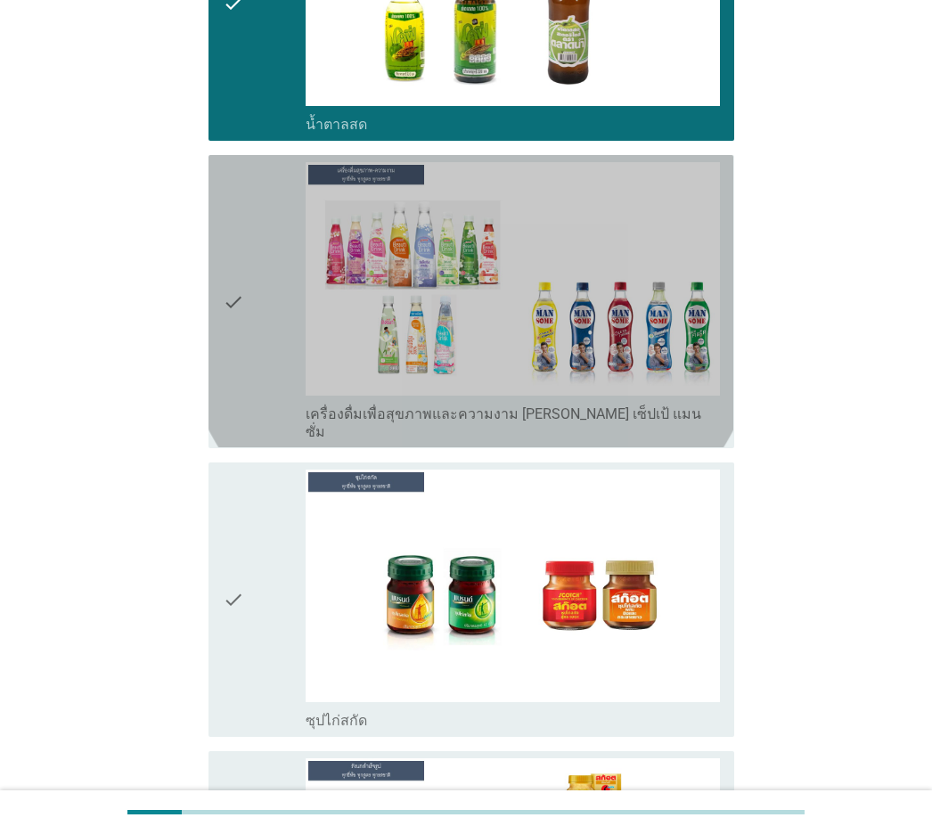
click at [230, 278] on icon "check" at bounding box center [233, 301] width 21 height 278
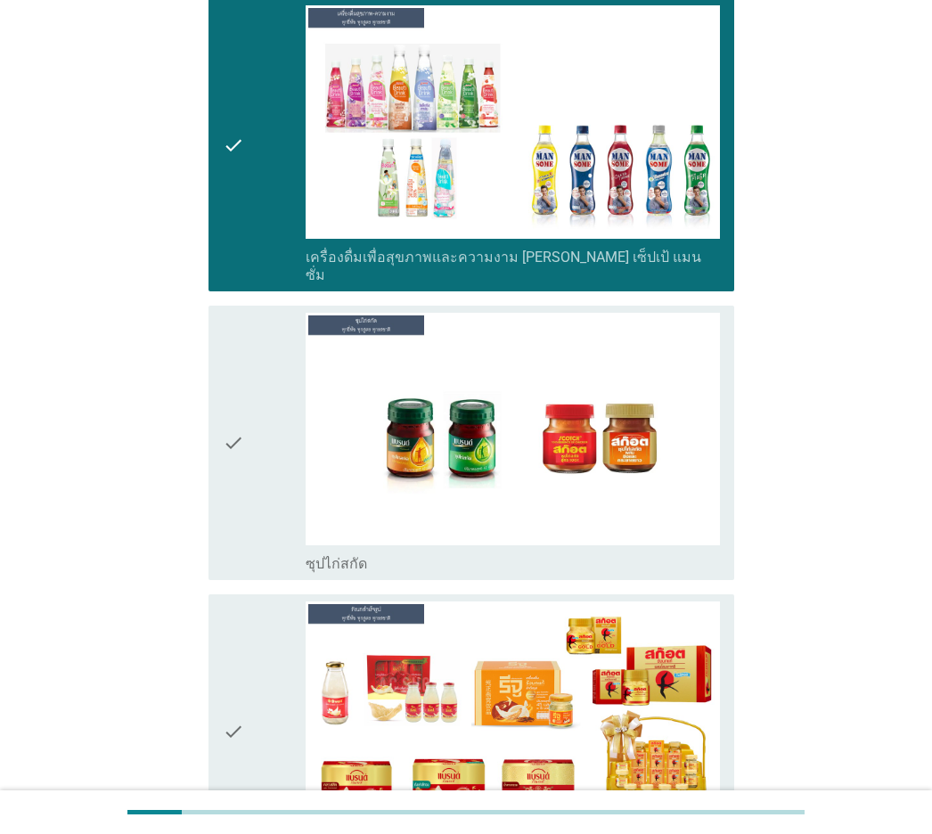
scroll to position [6595, 0]
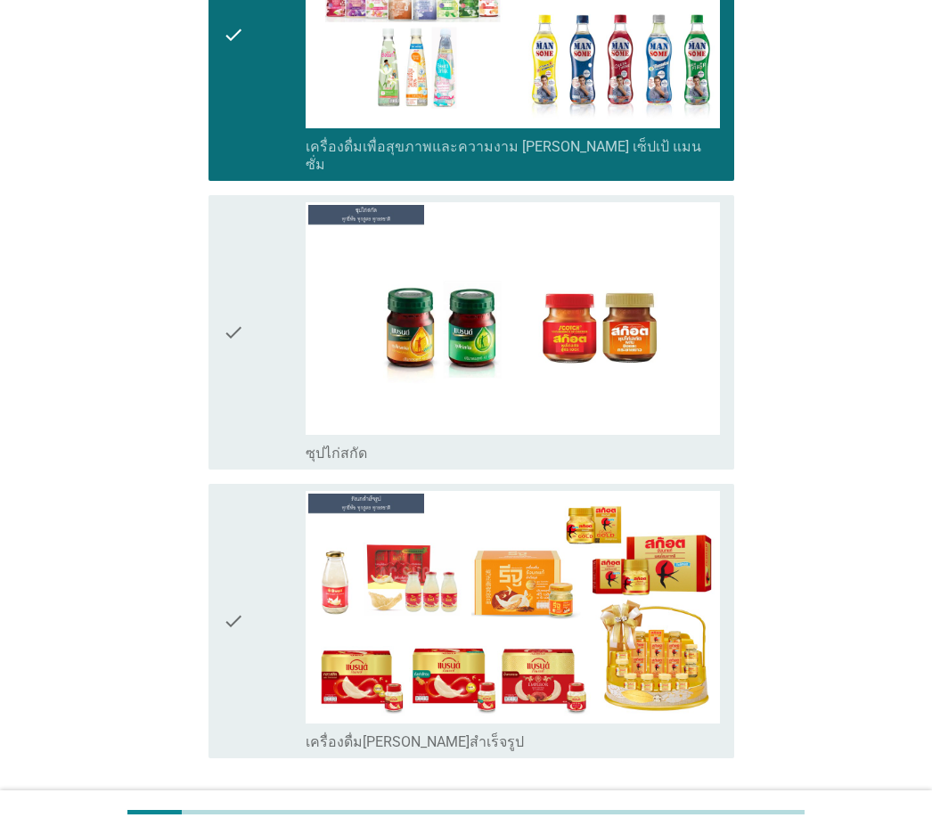
click at [230, 278] on icon "check" at bounding box center [233, 332] width 21 height 260
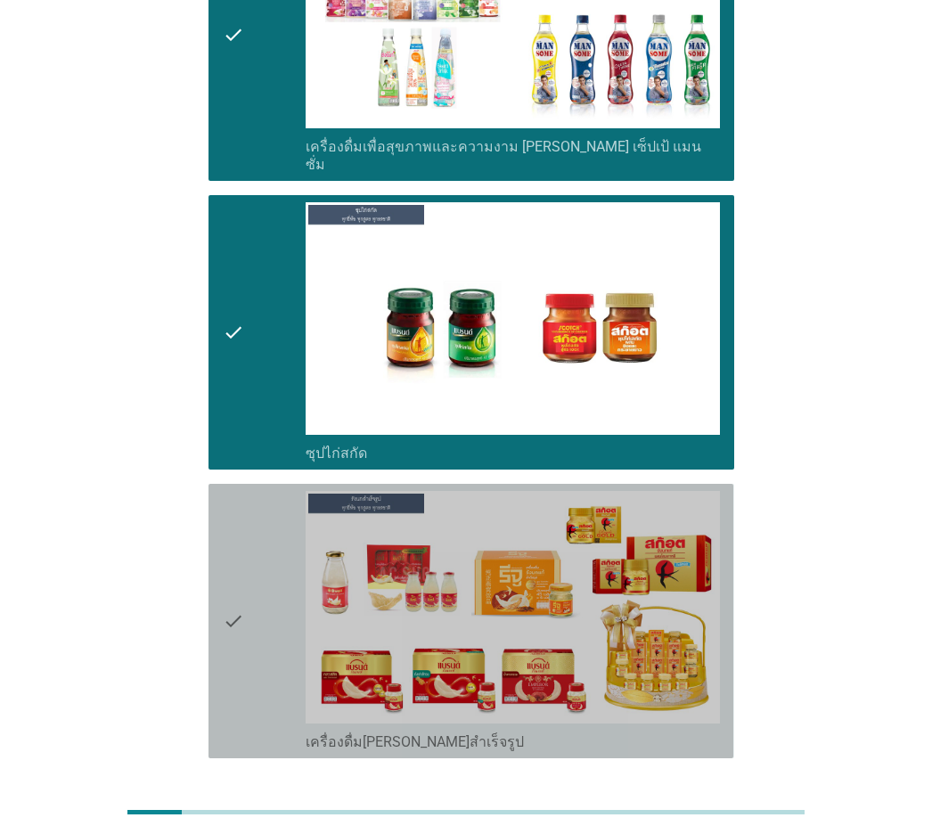
click at [220, 522] on div "check check_box_outline_blank เครื่องดื่ม[PERSON_NAME]สำเร็จรูป" at bounding box center [471, 621] width 525 height 274
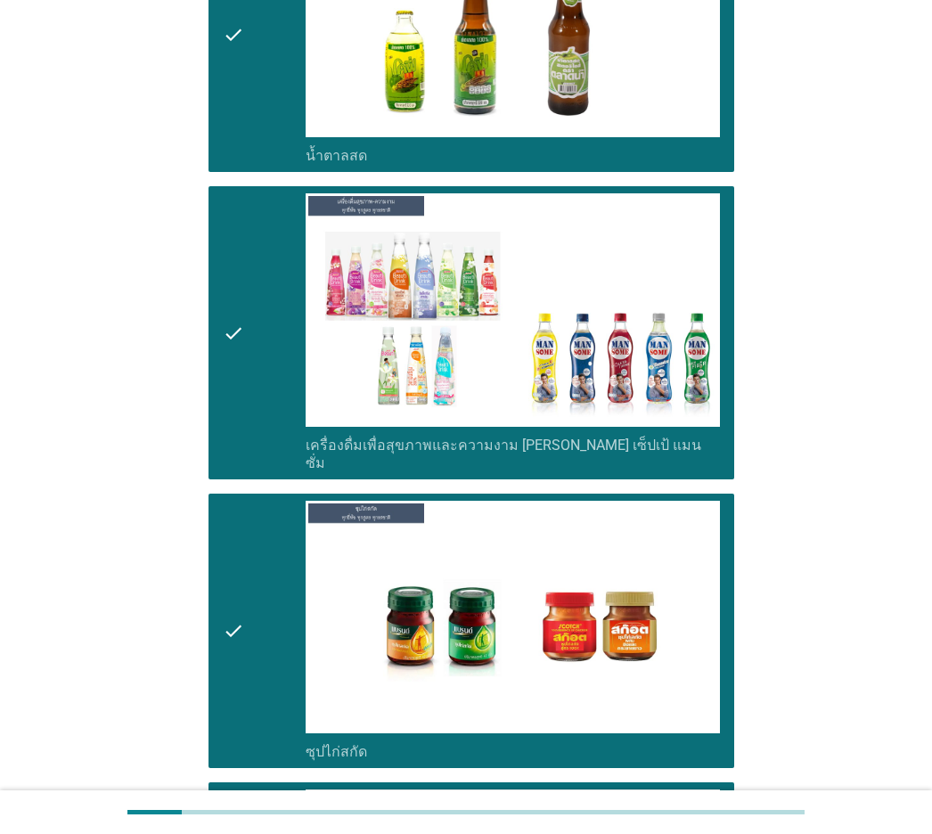
scroll to position [6624, 0]
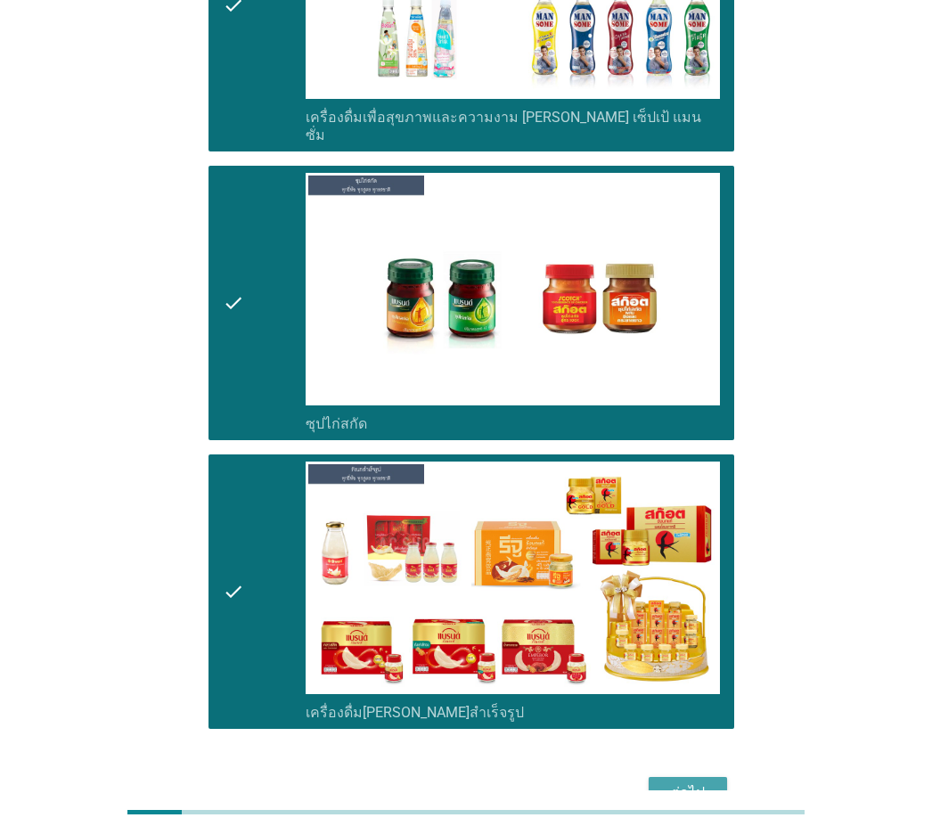
click at [709, 582] on div "ต่อไป" at bounding box center [688, 792] width 50 height 21
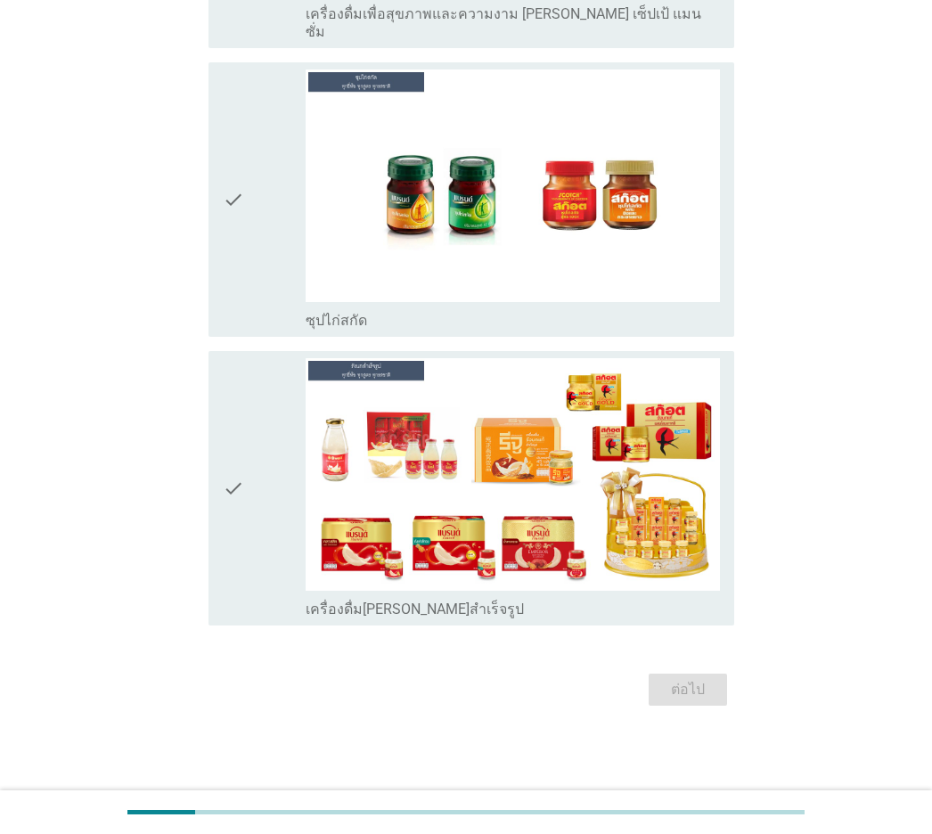
scroll to position [0, 0]
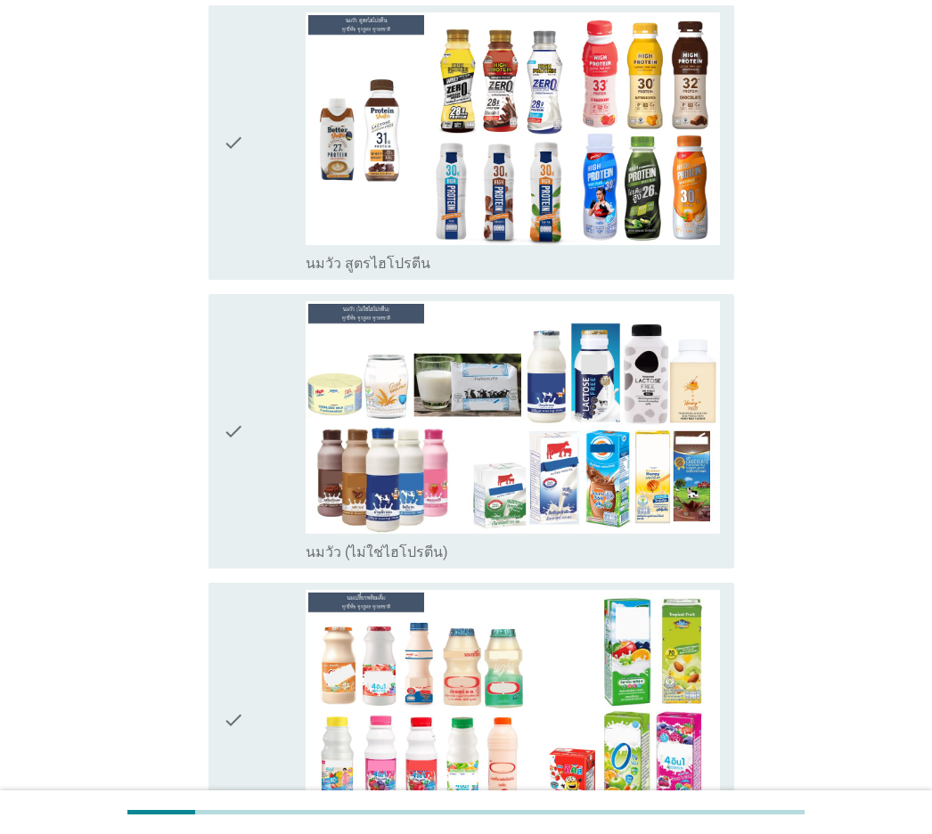
click at [240, 225] on icon "check" at bounding box center [233, 142] width 21 height 260
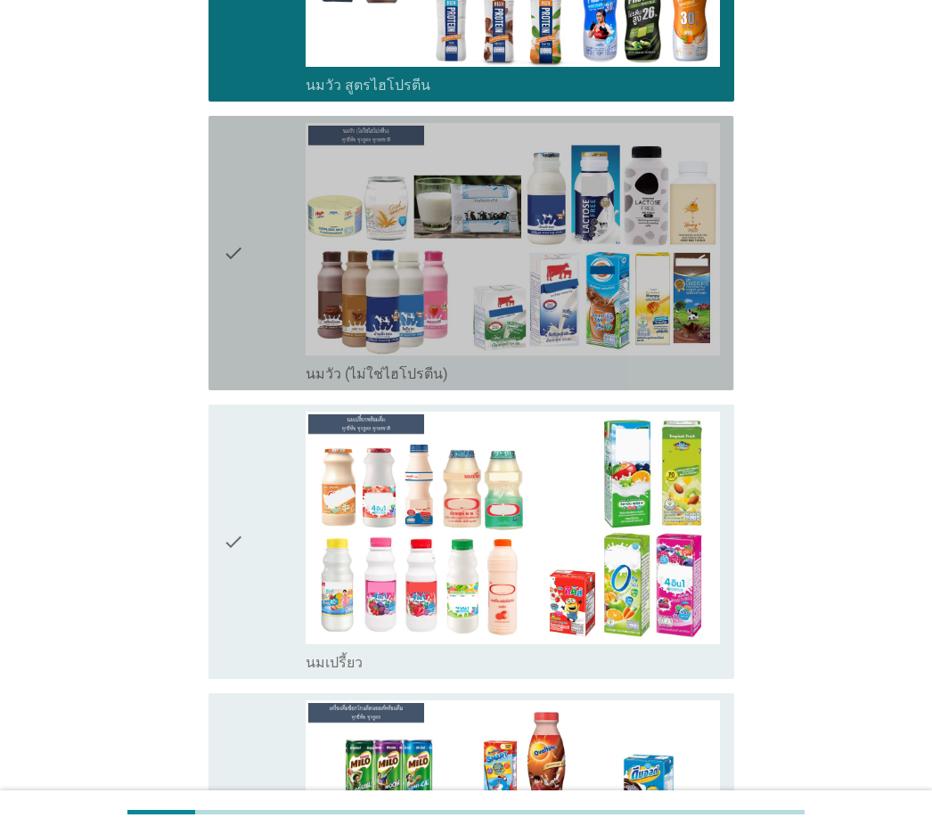
click at [240, 225] on icon "check" at bounding box center [233, 253] width 21 height 260
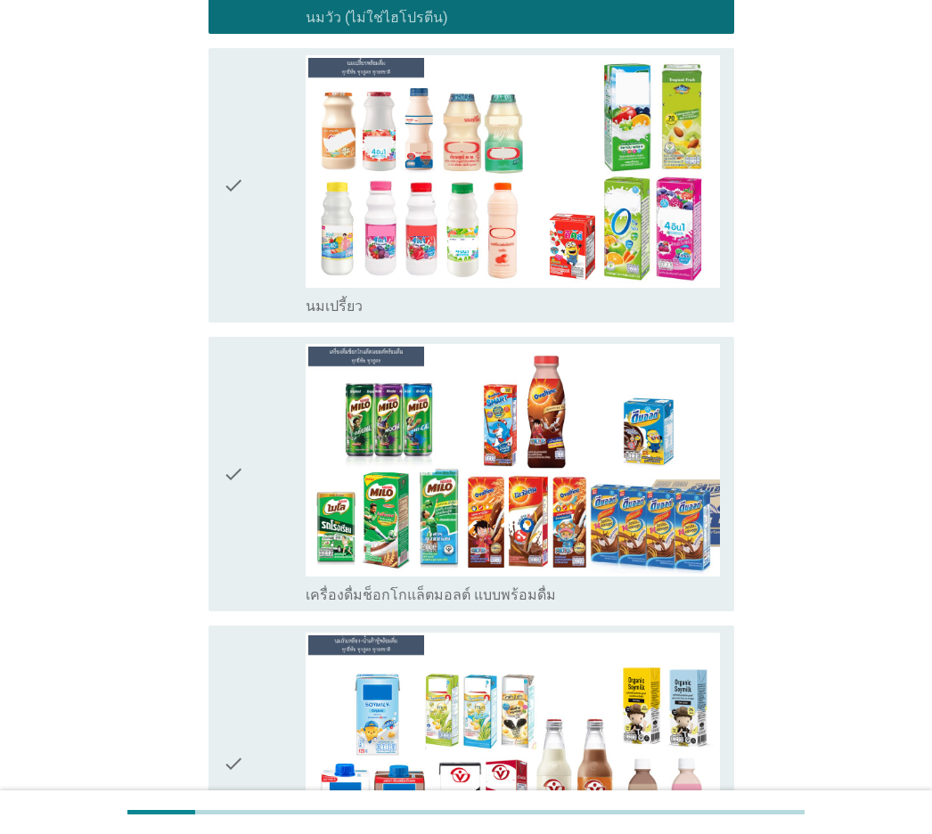
click at [240, 225] on icon "check" at bounding box center [233, 185] width 21 height 260
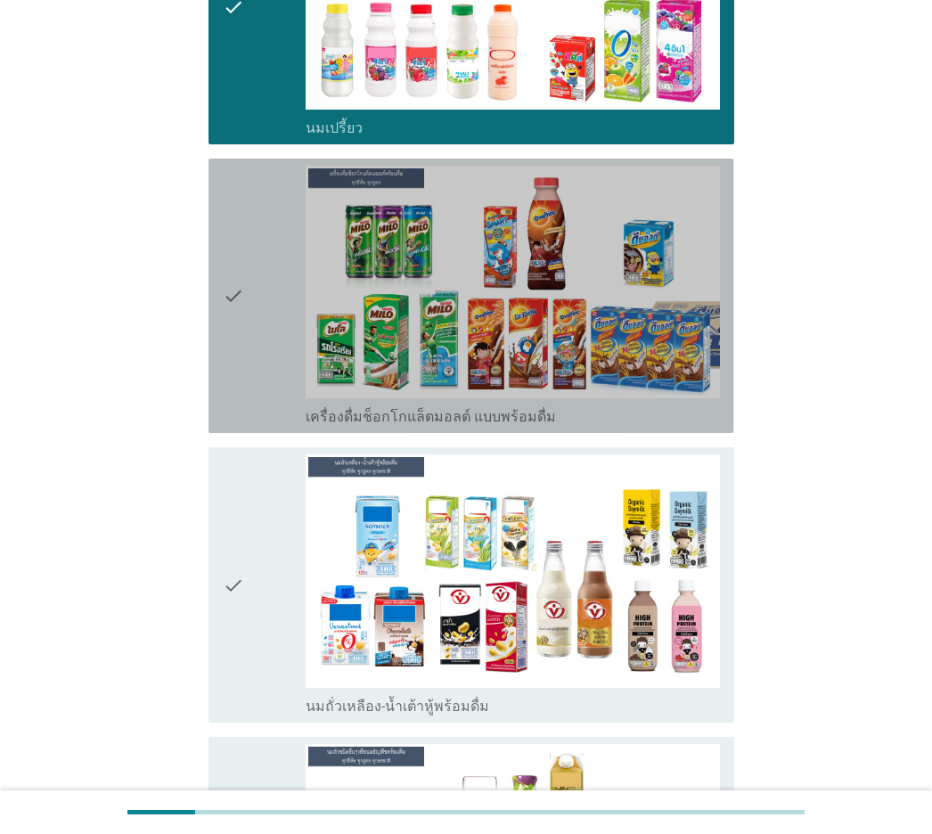
click at [240, 225] on icon "check" at bounding box center [233, 296] width 21 height 260
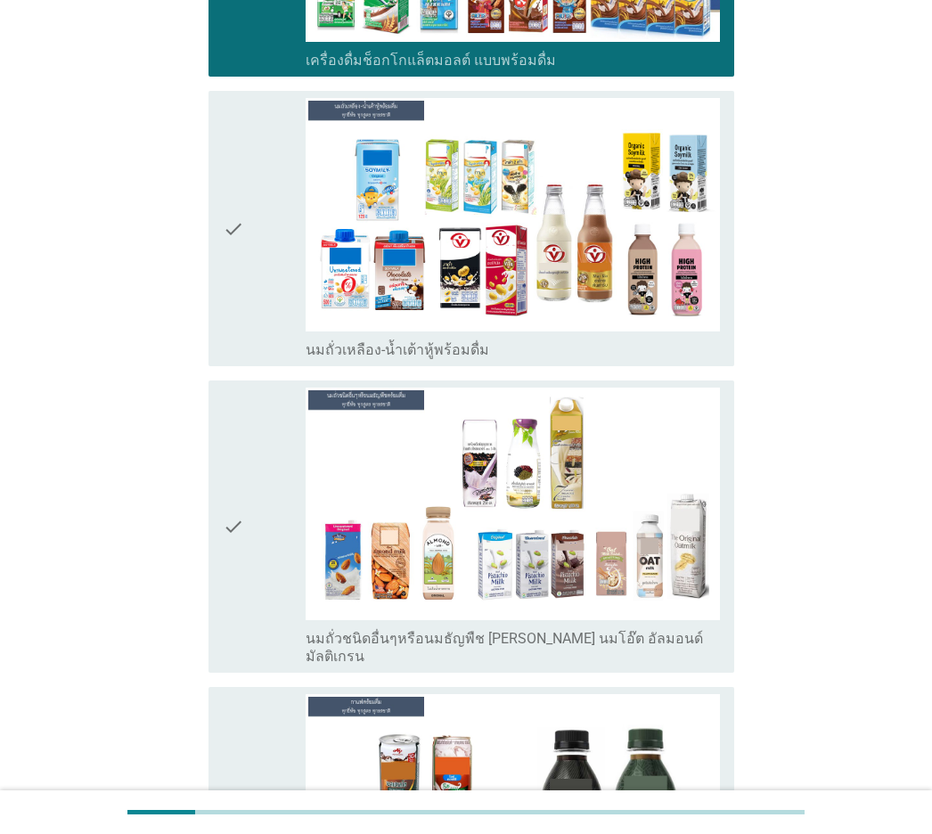
click at [240, 225] on icon "check" at bounding box center [233, 228] width 21 height 260
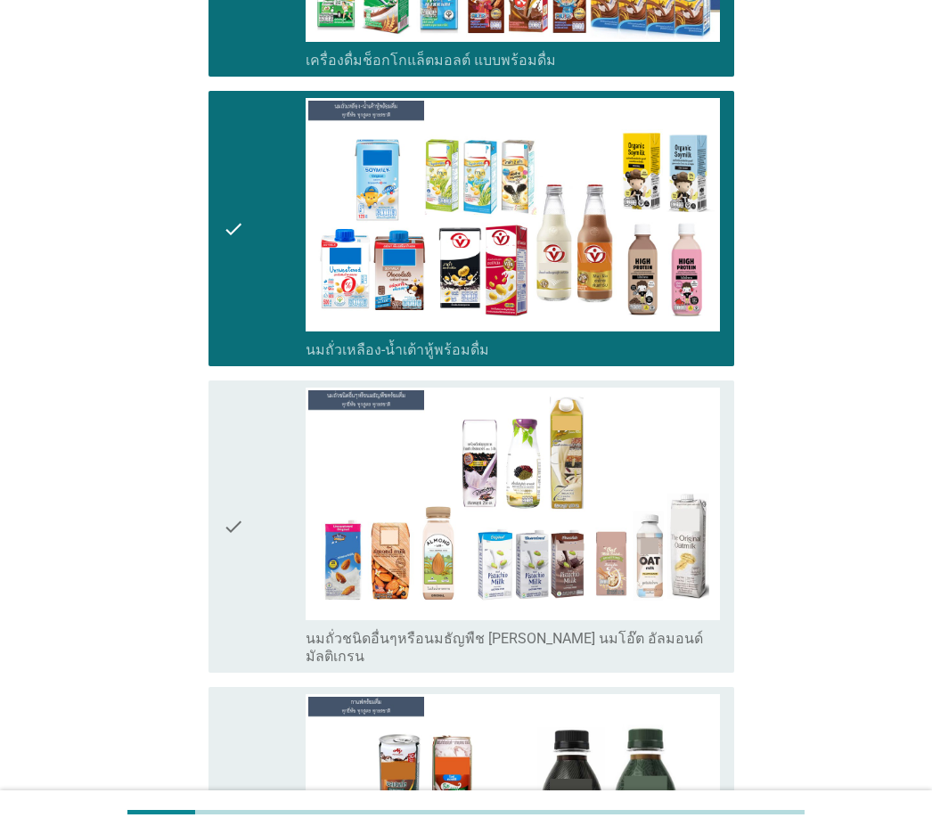
scroll to position [1426, 0]
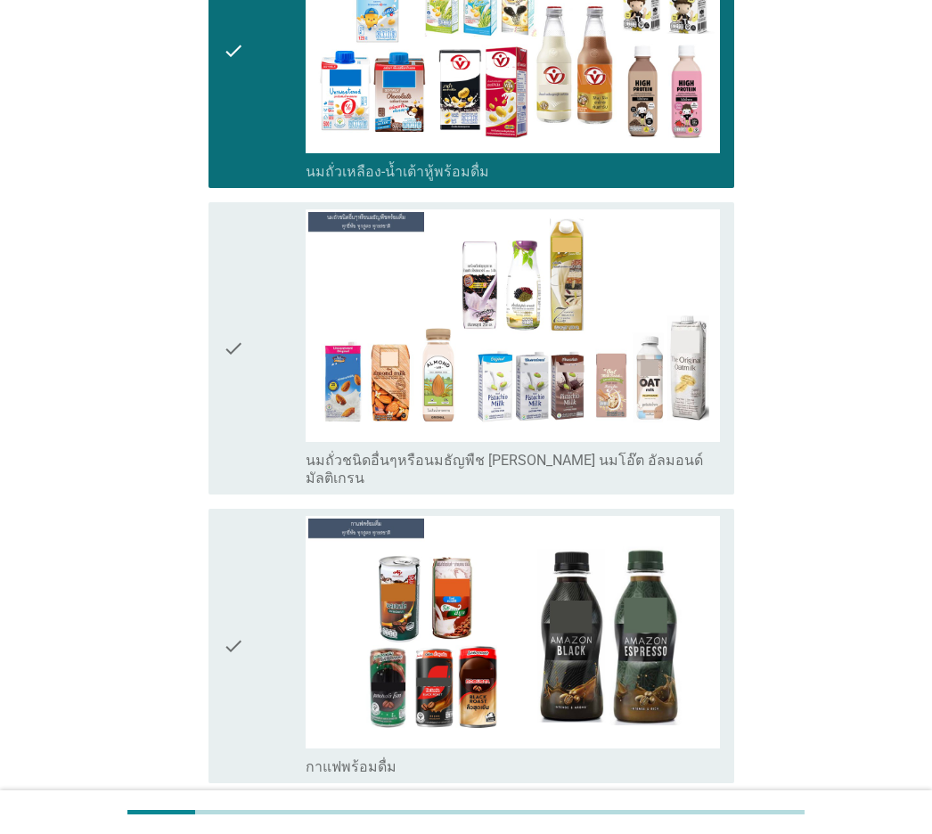
click at [243, 291] on icon "check" at bounding box center [233, 348] width 21 height 278
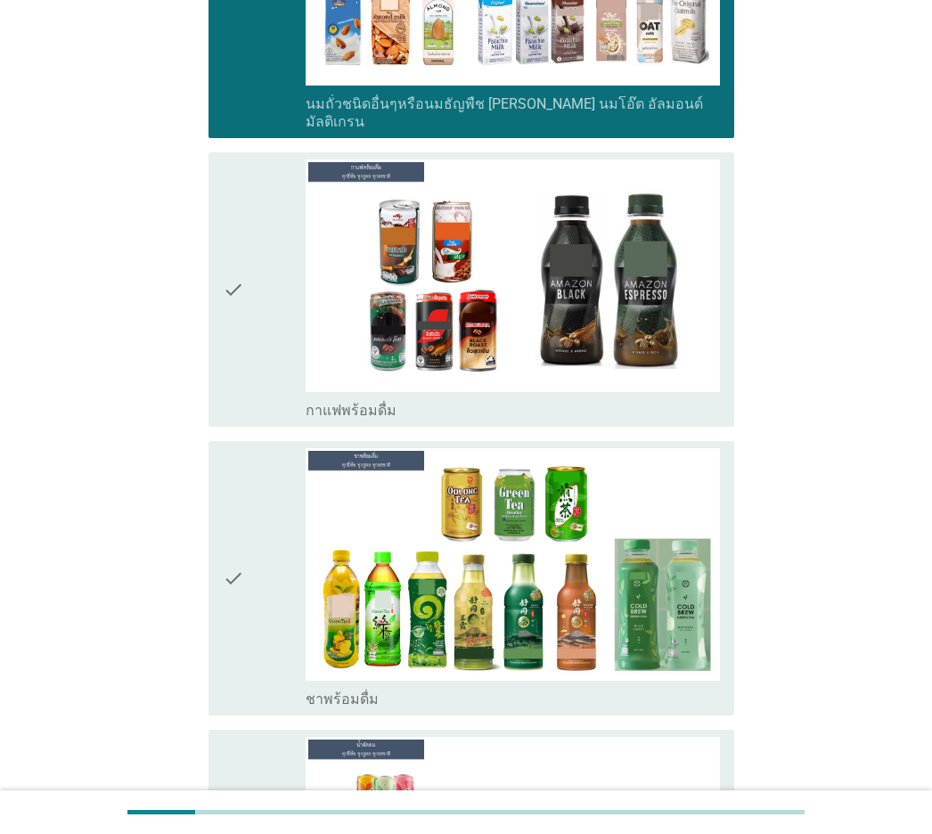
click at [241, 289] on icon "check" at bounding box center [233, 290] width 21 height 260
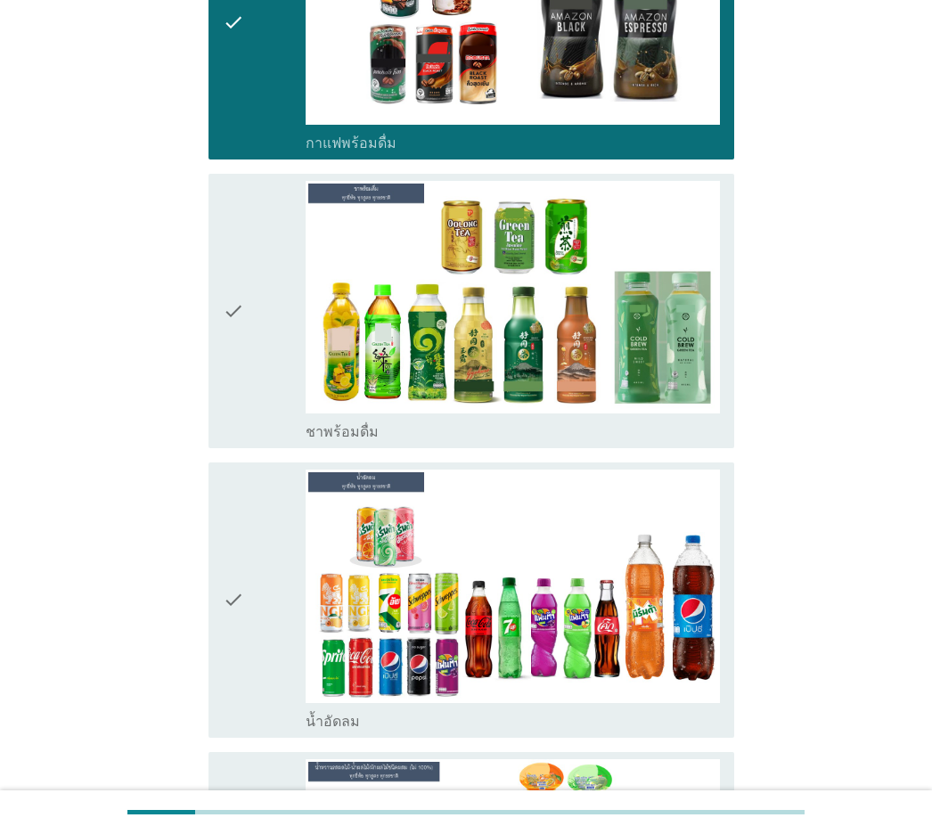
click at [241, 289] on icon "check" at bounding box center [233, 311] width 21 height 260
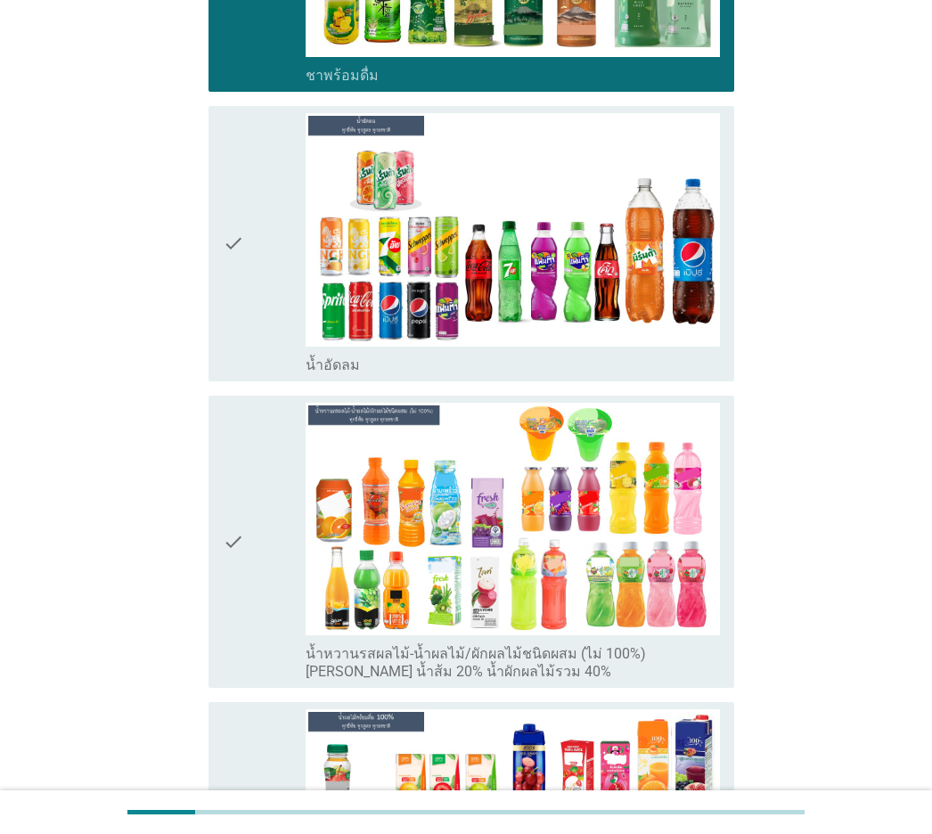
click at [241, 289] on icon "check" at bounding box center [233, 243] width 21 height 260
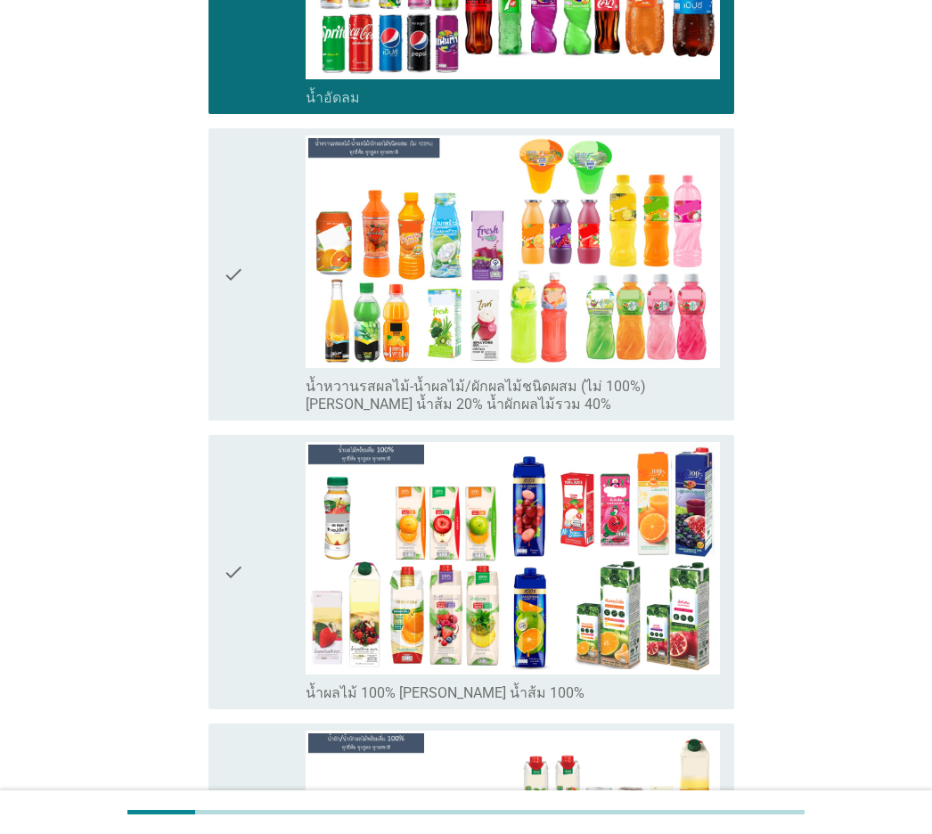
click at [241, 289] on icon "check" at bounding box center [233, 274] width 21 height 278
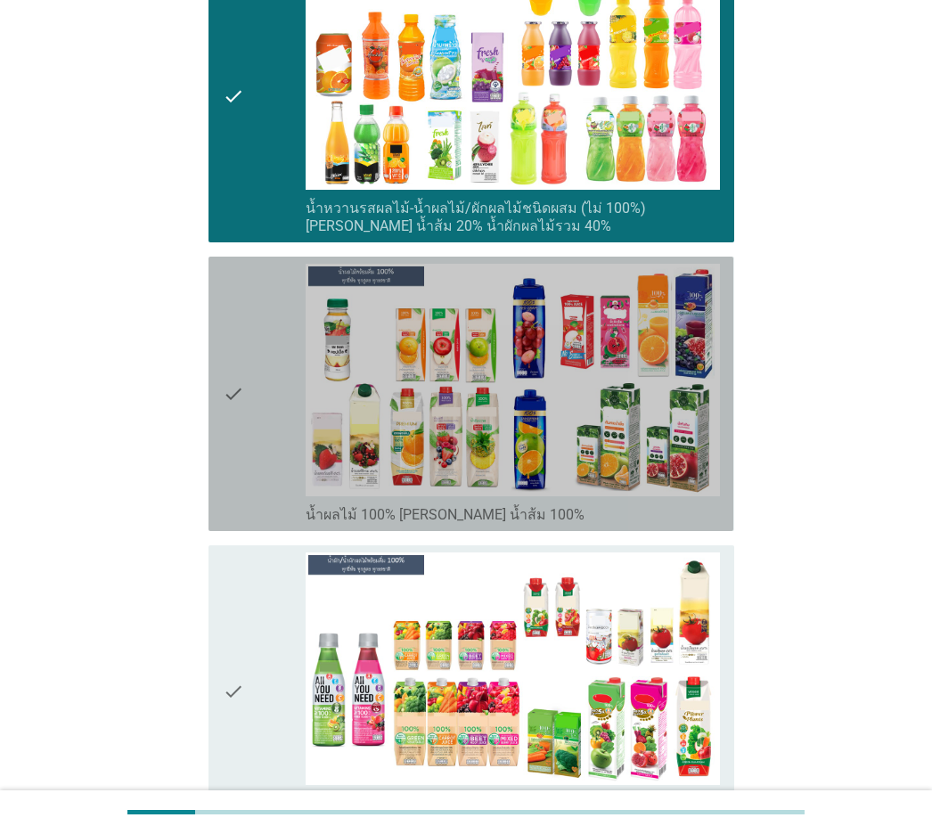
click at [241, 289] on icon "check" at bounding box center [233, 394] width 21 height 260
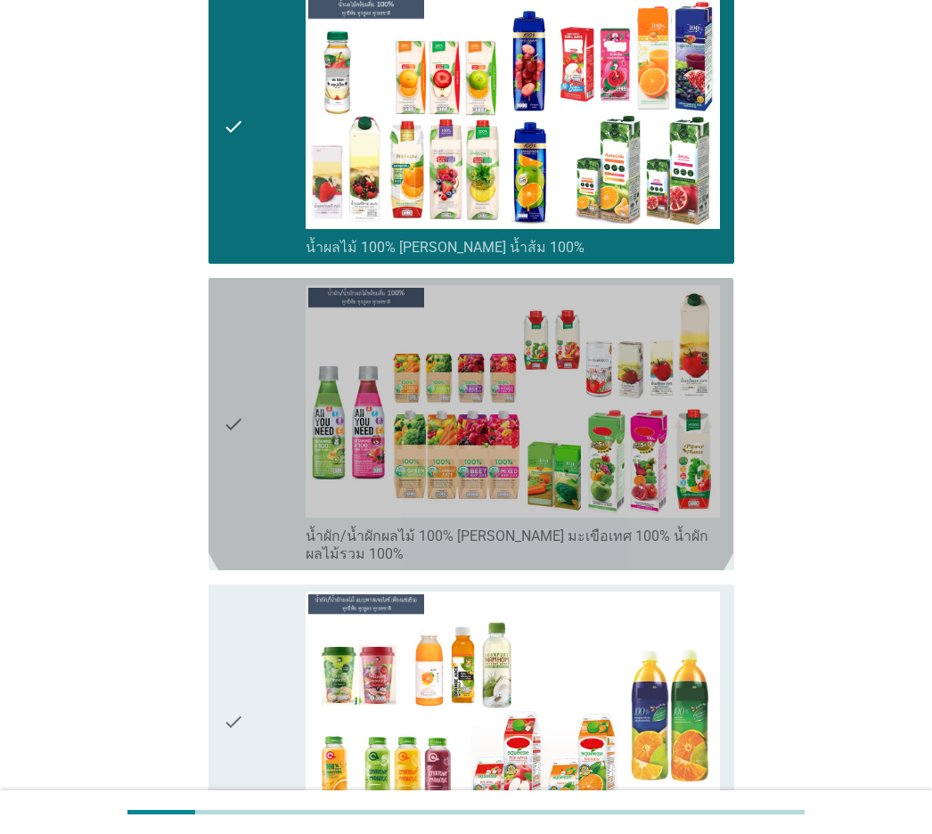
click at [241, 289] on icon "check" at bounding box center [233, 424] width 21 height 278
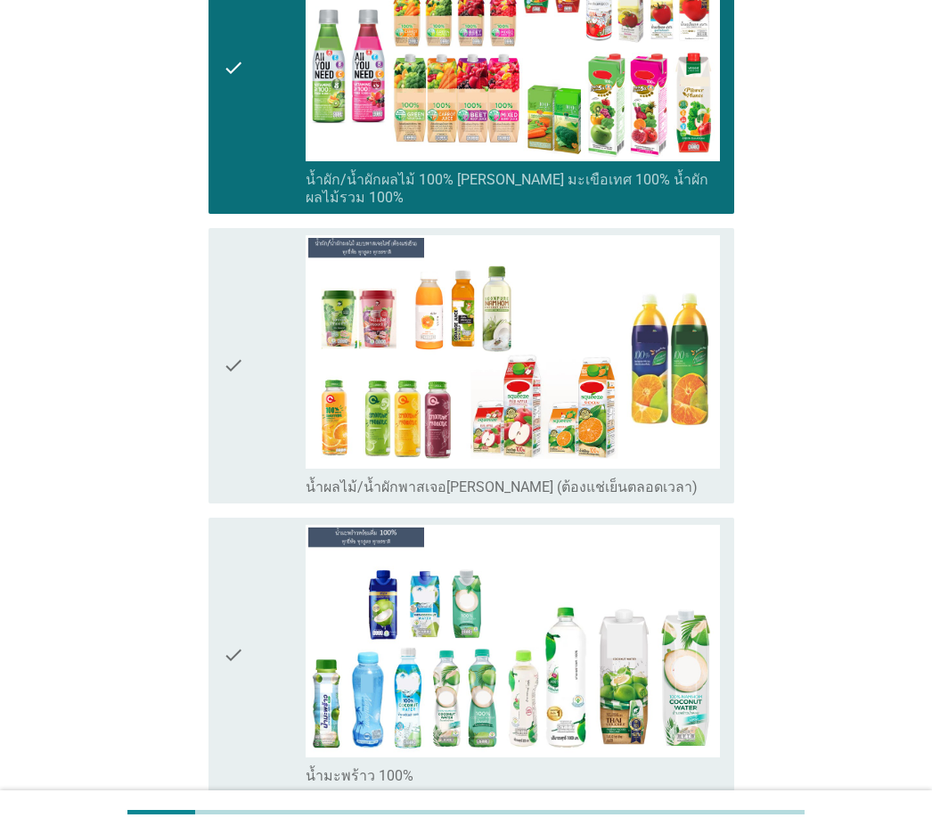
click at [241, 289] on icon "check" at bounding box center [233, 365] width 21 height 260
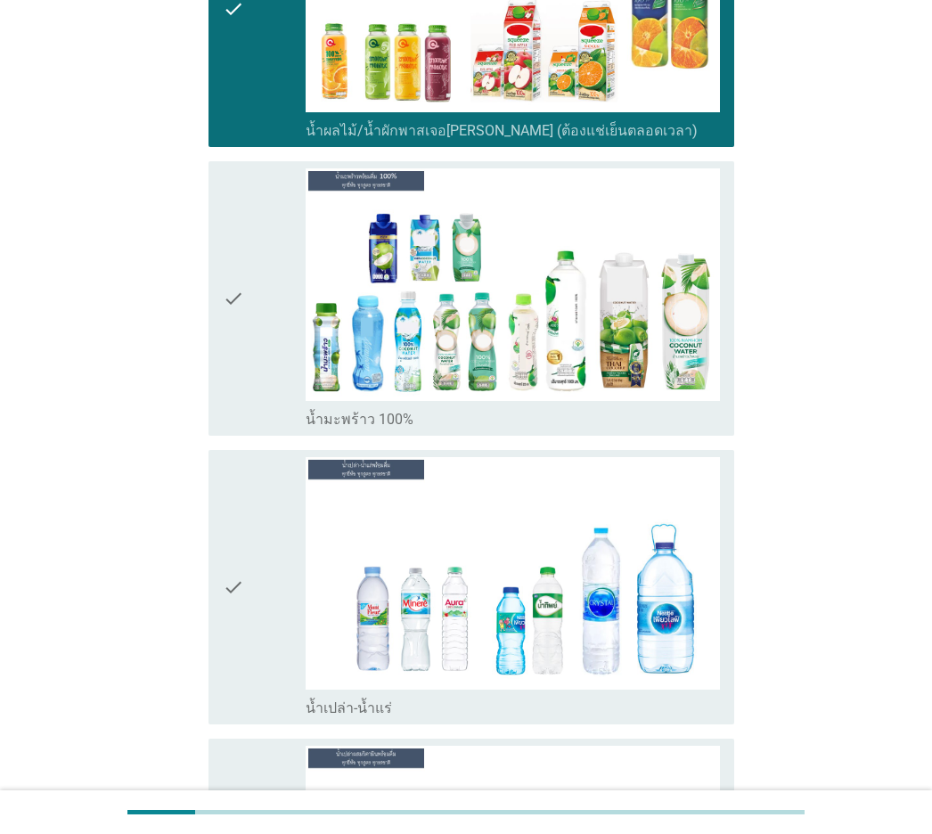
click at [239, 288] on icon "check" at bounding box center [233, 298] width 21 height 260
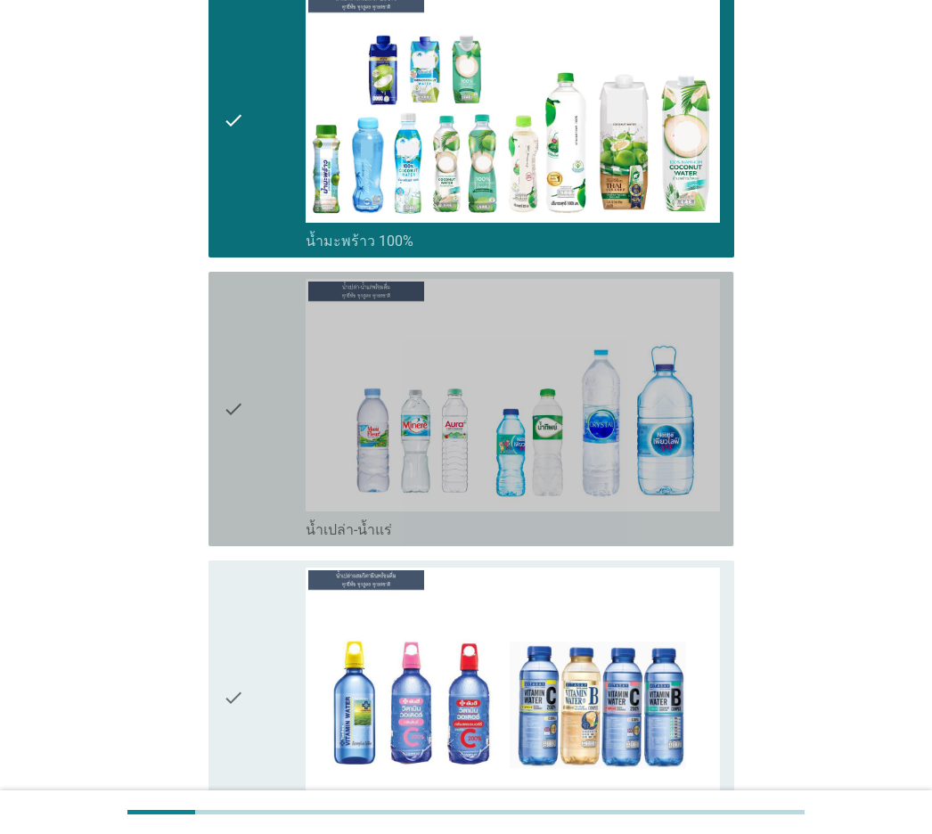
click at [239, 288] on icon "check" at bounding box center [233, 409] width 21 height 260
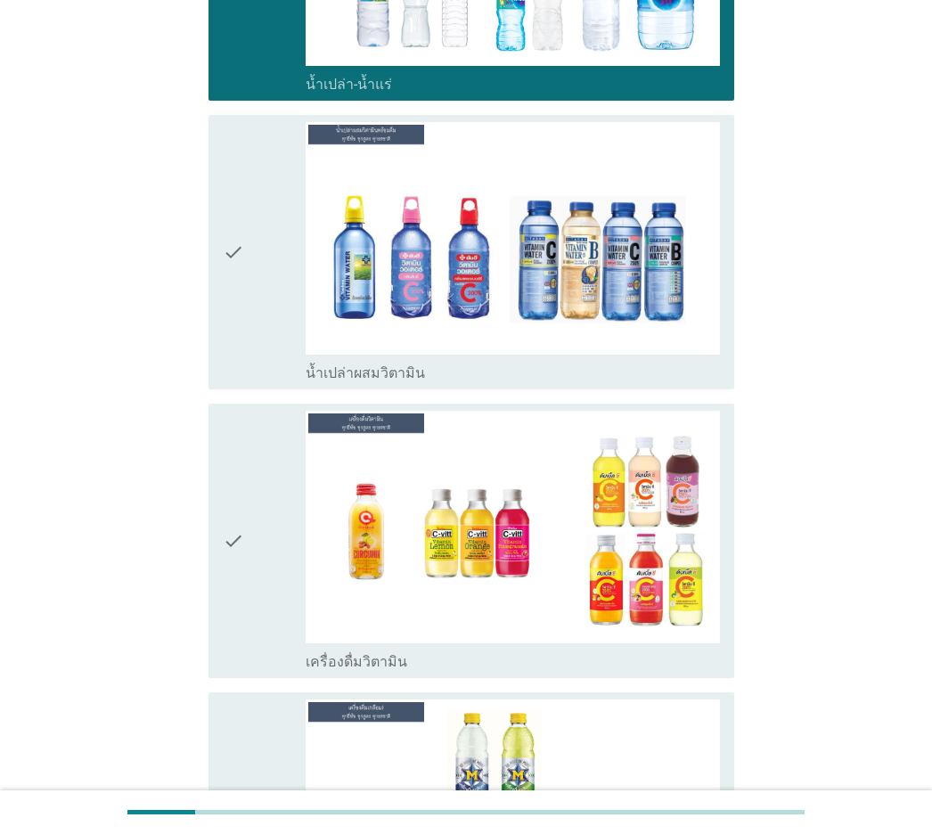
click at [239, 288] on icon "check" at bounding box center [233, 252] width 21 height 260
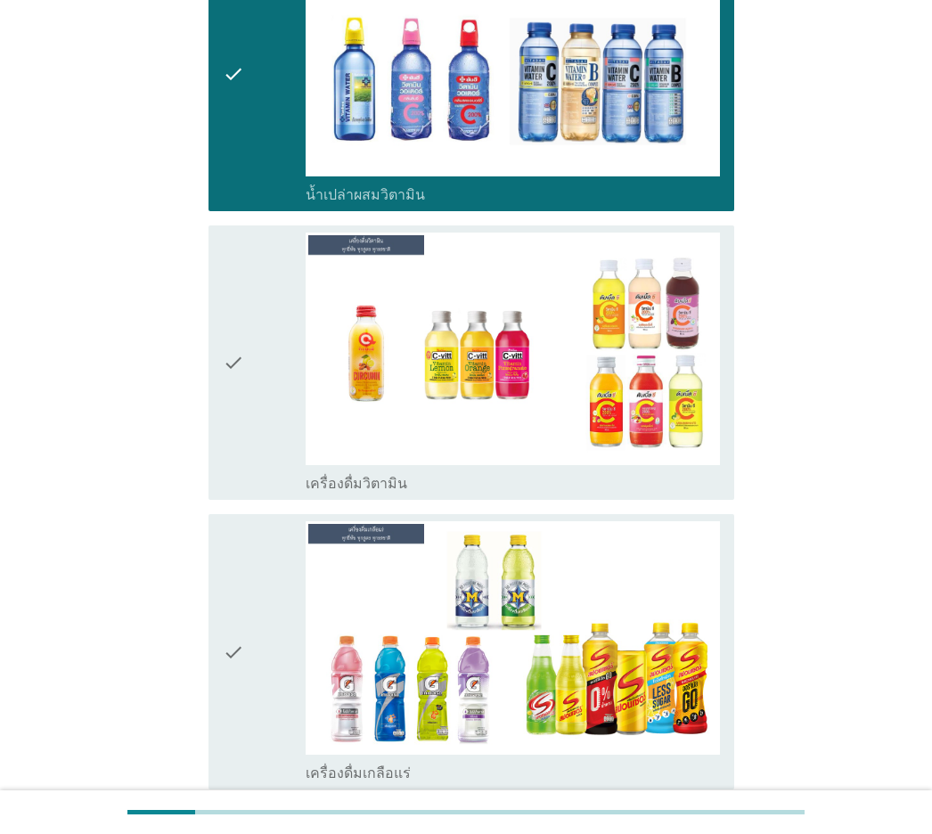
click at [239, 288] on icon "check" at bounding box center [233, 363] width 21 height 260
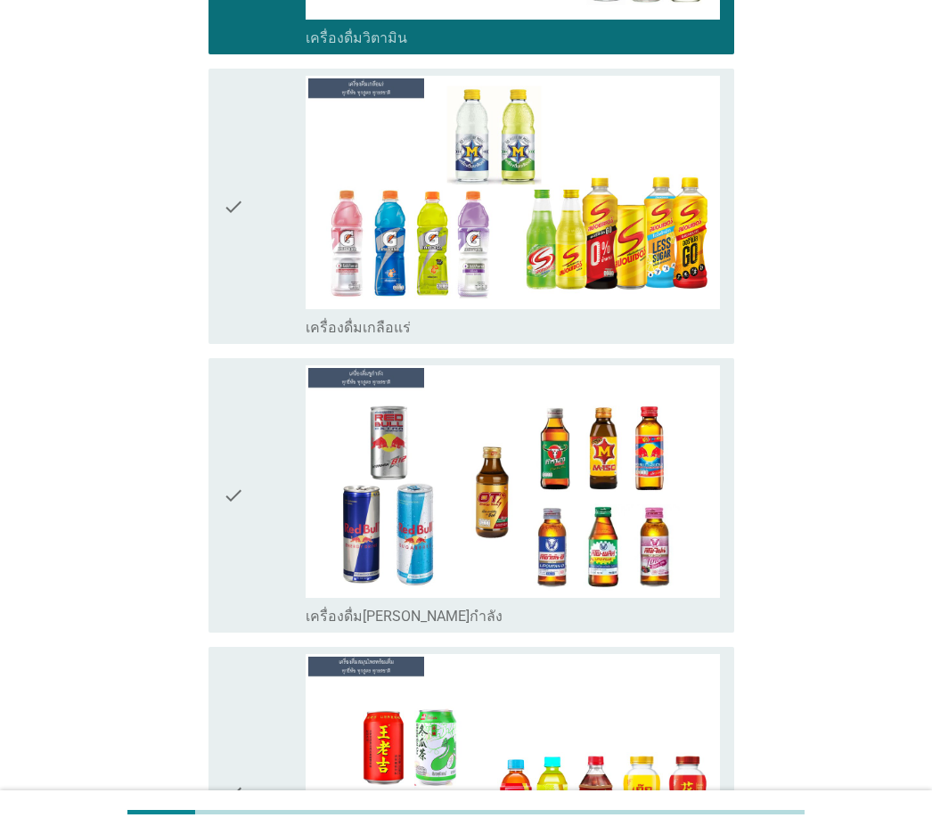
click at [239, 288] on icon "check" at bounding box center [233, 206] width 21 height 260
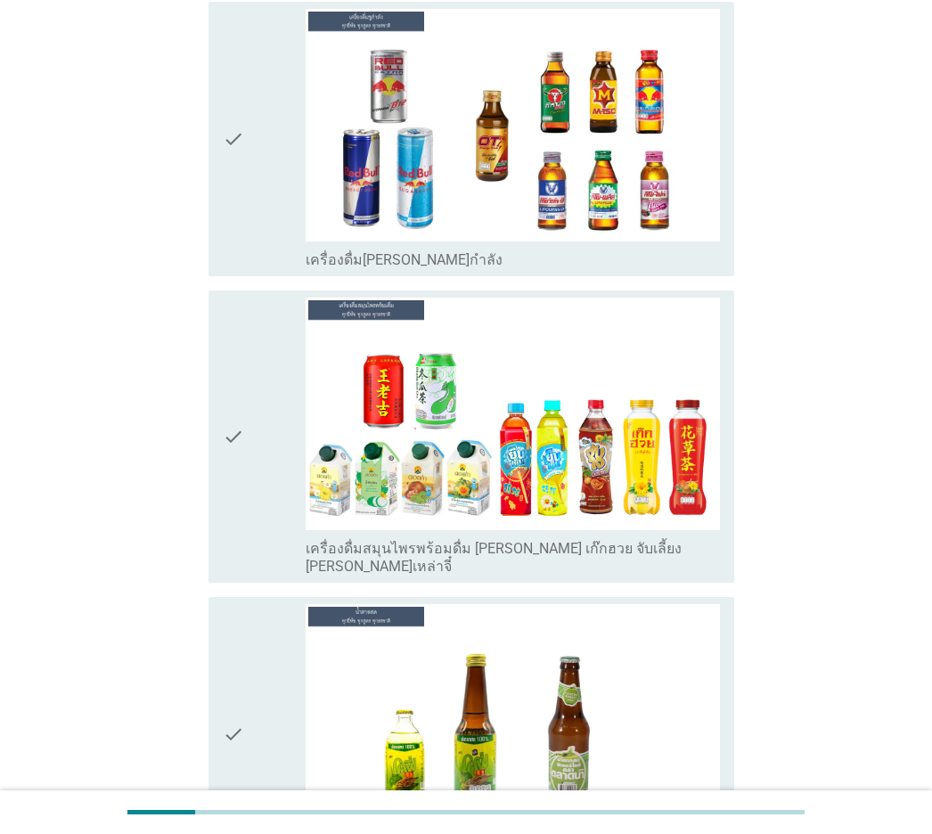
click at [239, 298] on icon "check" at bounding box center [233, 437] width 21 height 278
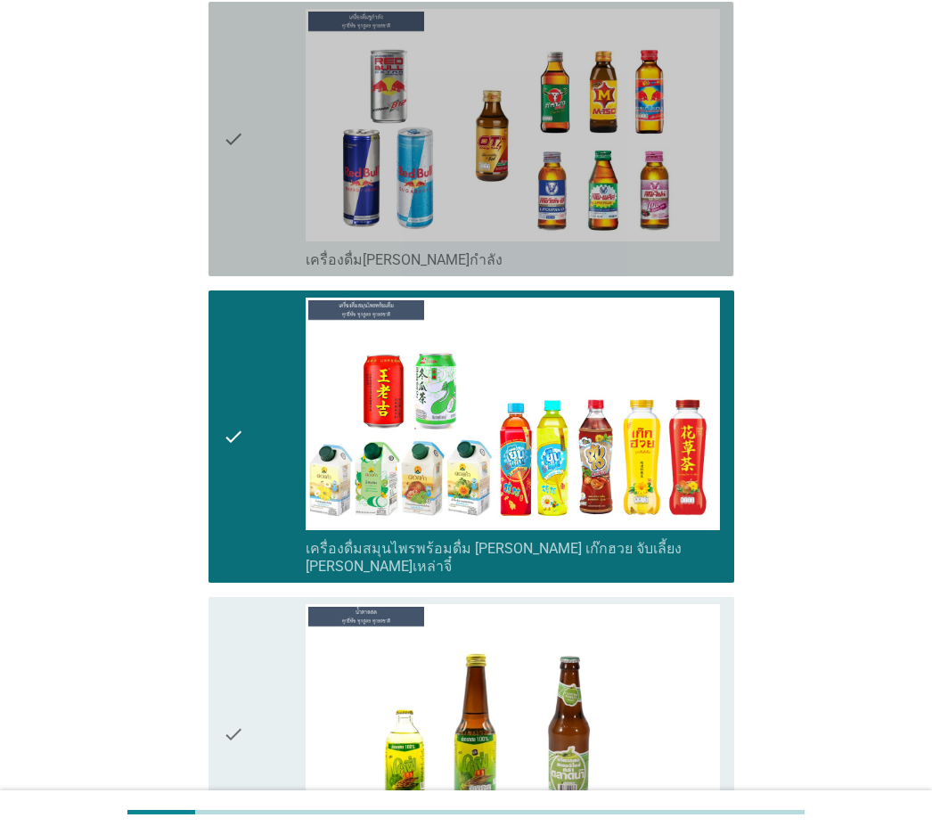
click at [225, 201] on icon "check" at bounding box center [233, 139] width 21 height 260
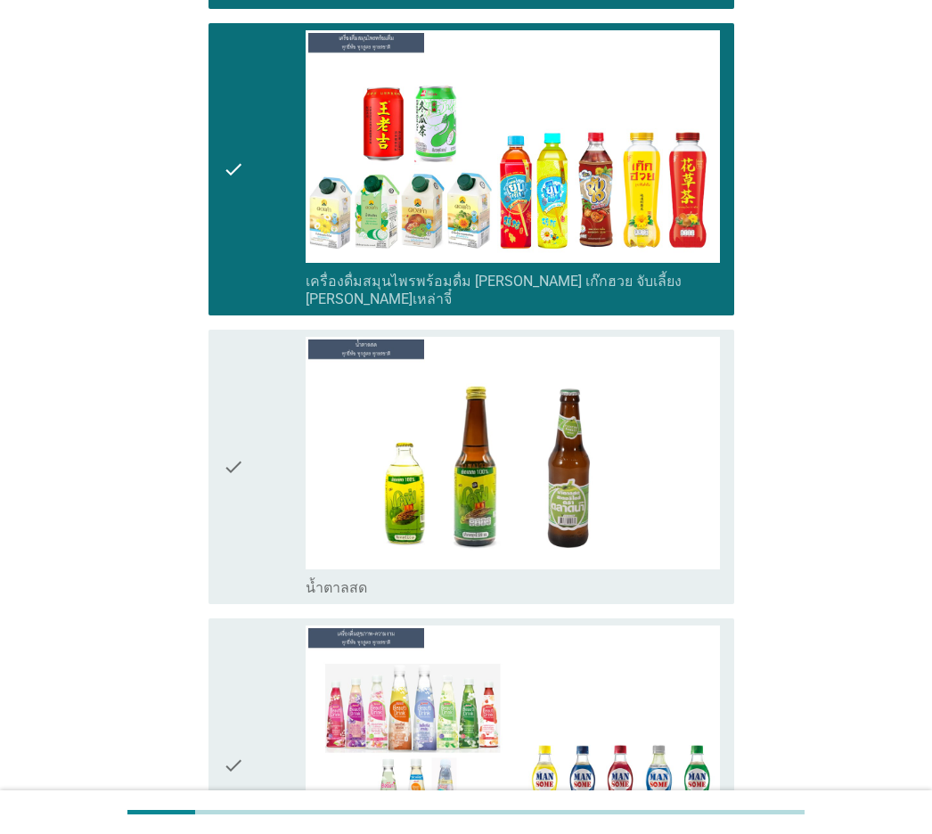
click at [213, 330] on div "check check_box_outline_blank น้ำตาลสด" at bounding box center [471, 467] width 525 height 274
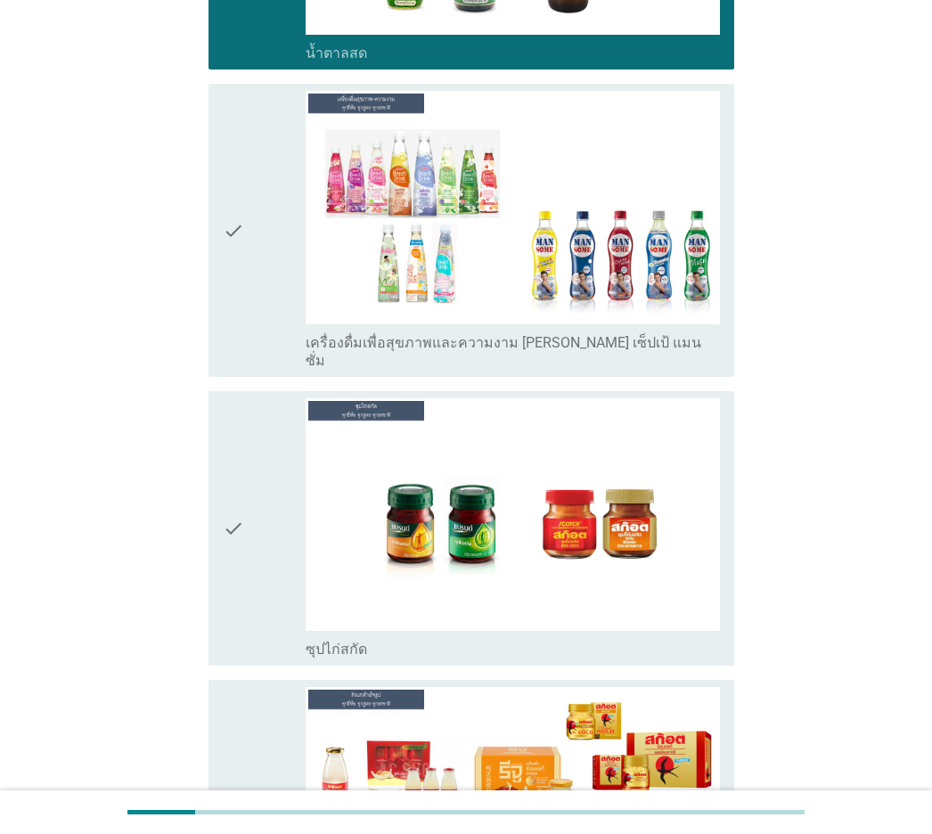
click at [239, 255] on icon "check" at bounding box center [233, 230] width 21 height 278
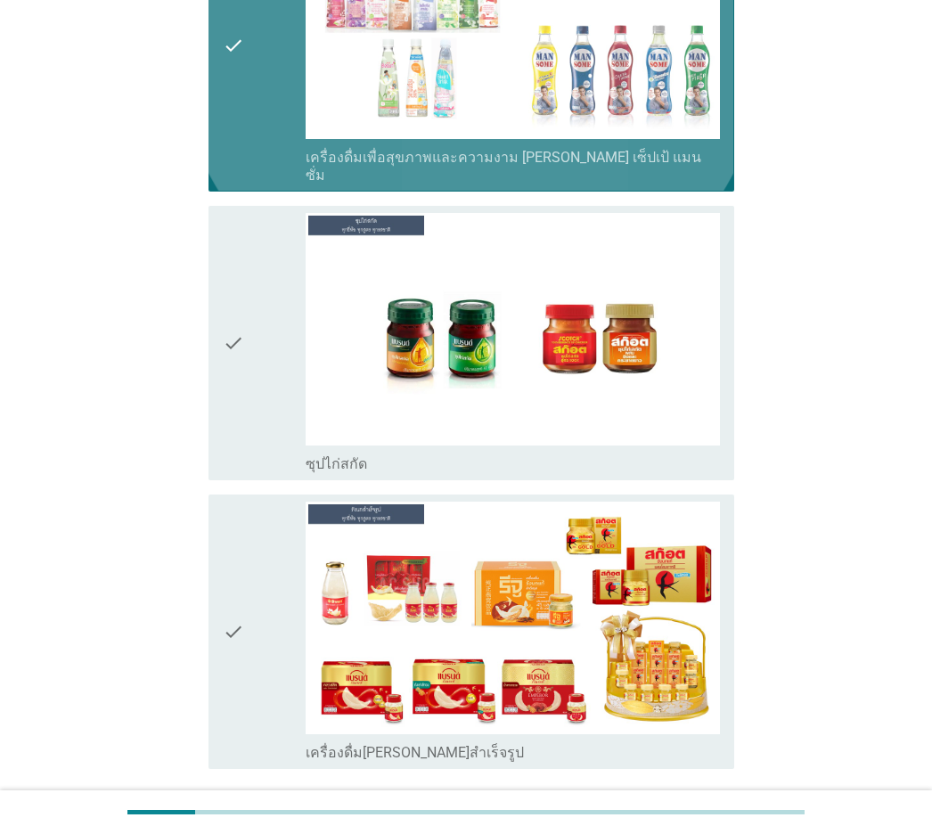
scroll to position [6496, 0]
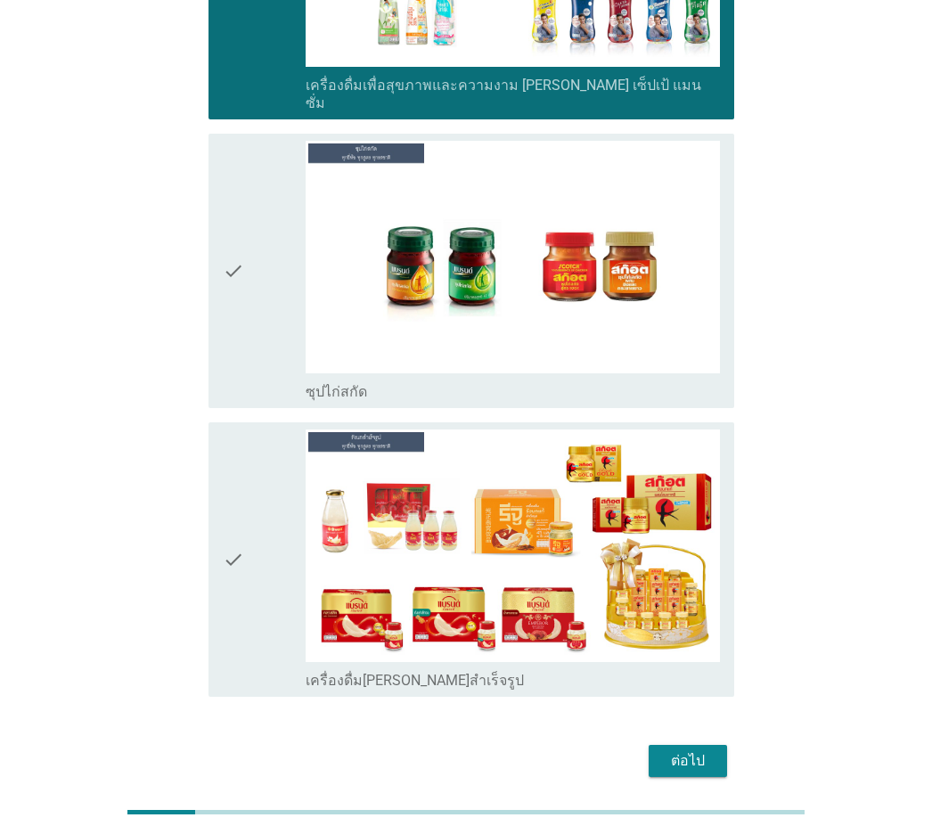
click at [240, 255] on icon "check" at bounding box center [233, 271] width 21 height 260
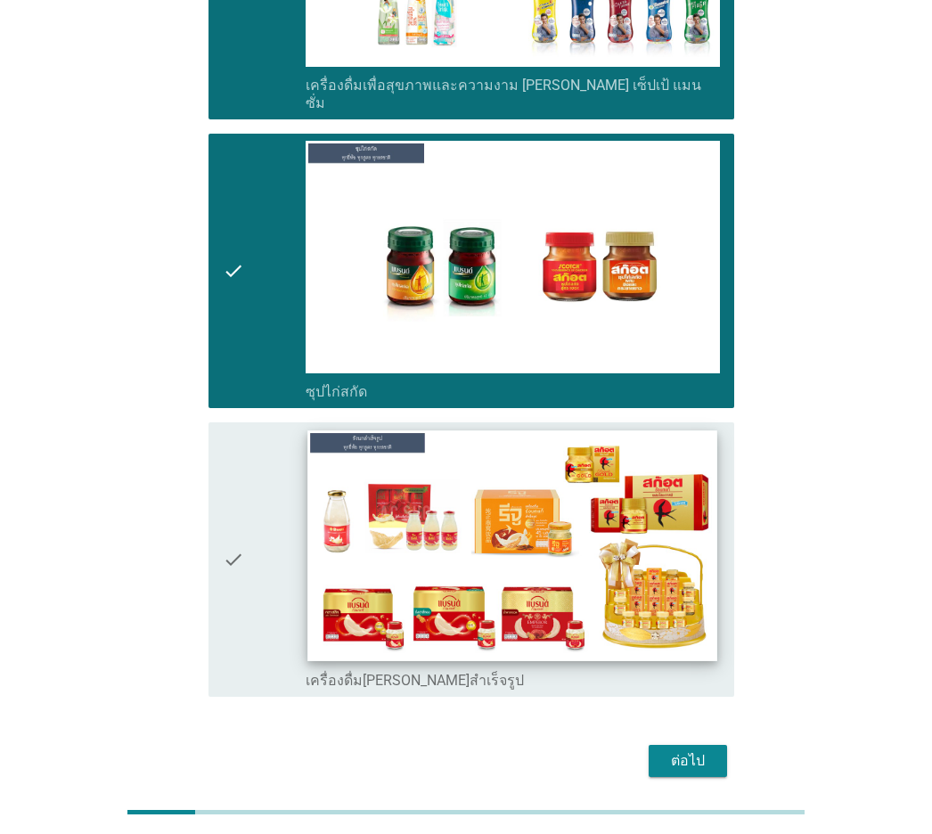
click at [260, 430] on div "check" at bounding box center [264, 560] width 83 height 260
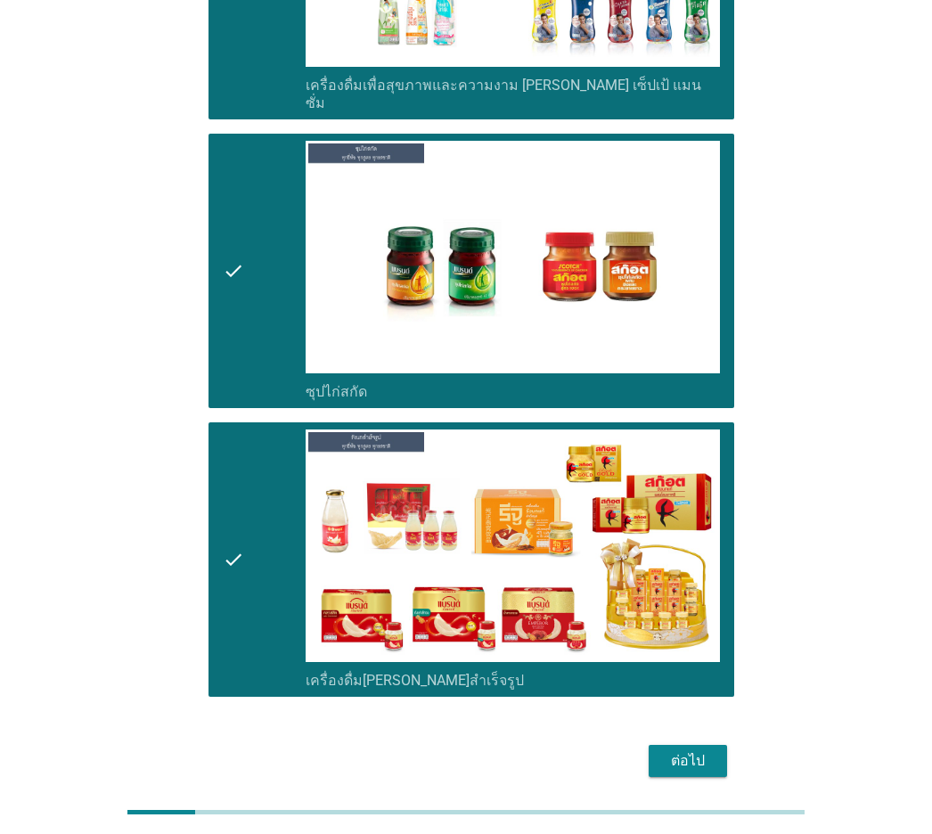
click at [668, 582] on div "ต่อไป" at bounding box center [688, 760] width 50 height 21
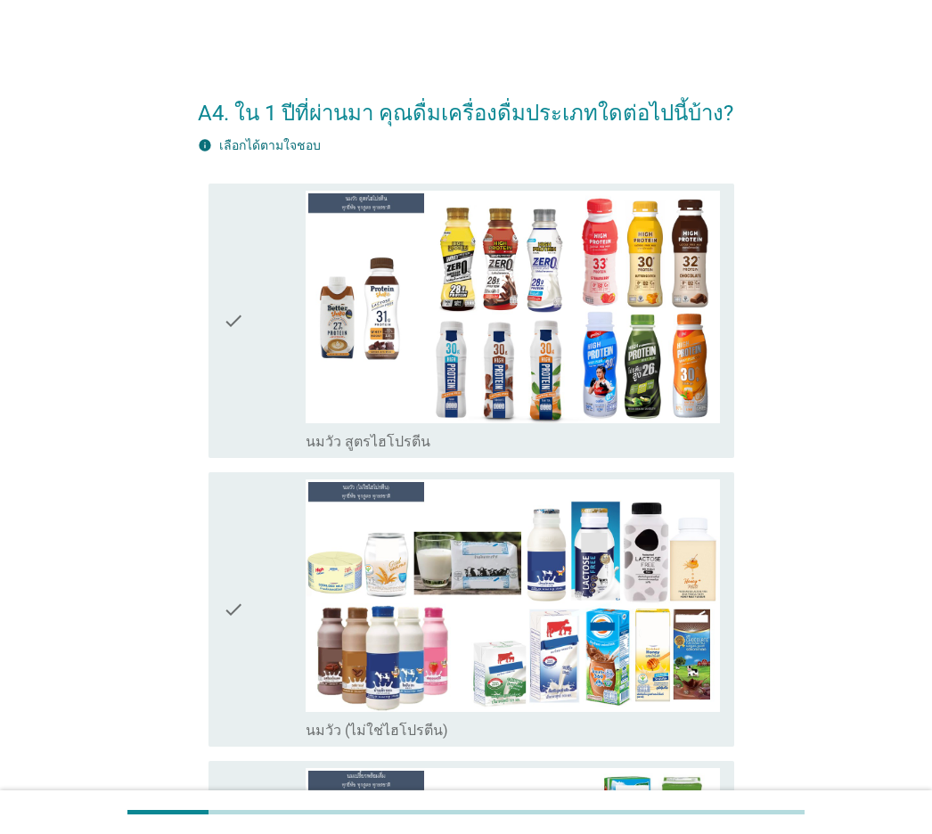
click at [262, 397] on div "check" at bounding box center [264, 321] width 83 height 260
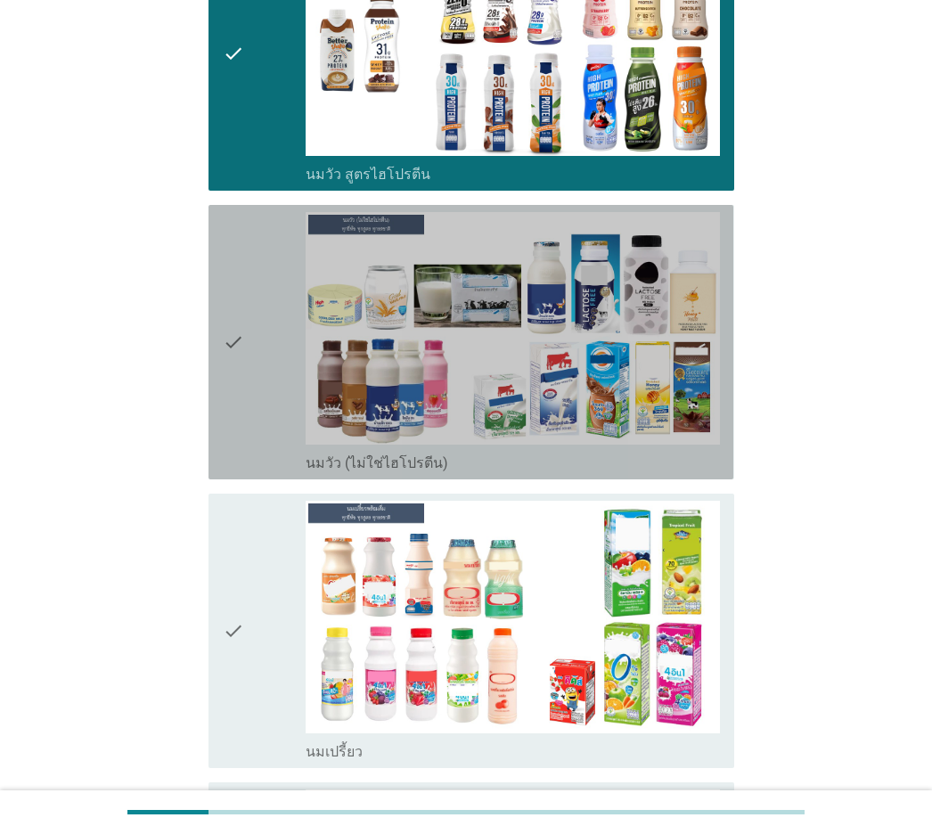
click at [262, 397] on div "check" at bounding box center [264, 342] width 83 height 260
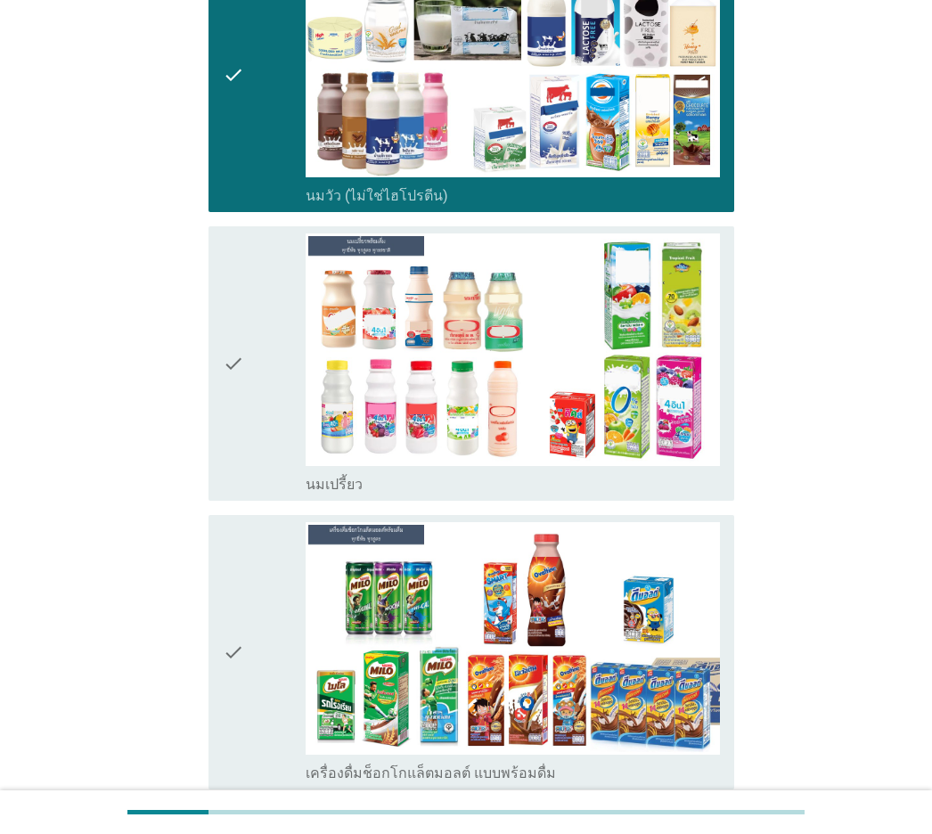
click at [262, 397] on div "check" at bounding box center [264, 363] width 83 height 260
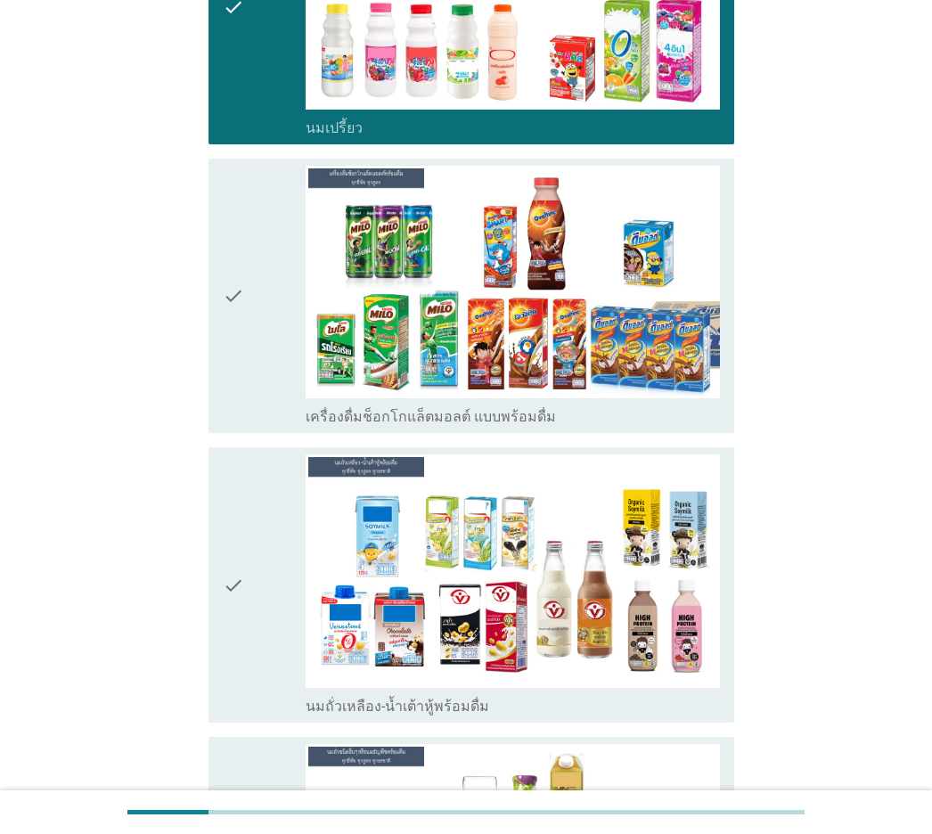
click at [262, 397] on div "check" at bounding box center [264, 296] width 83 height 260
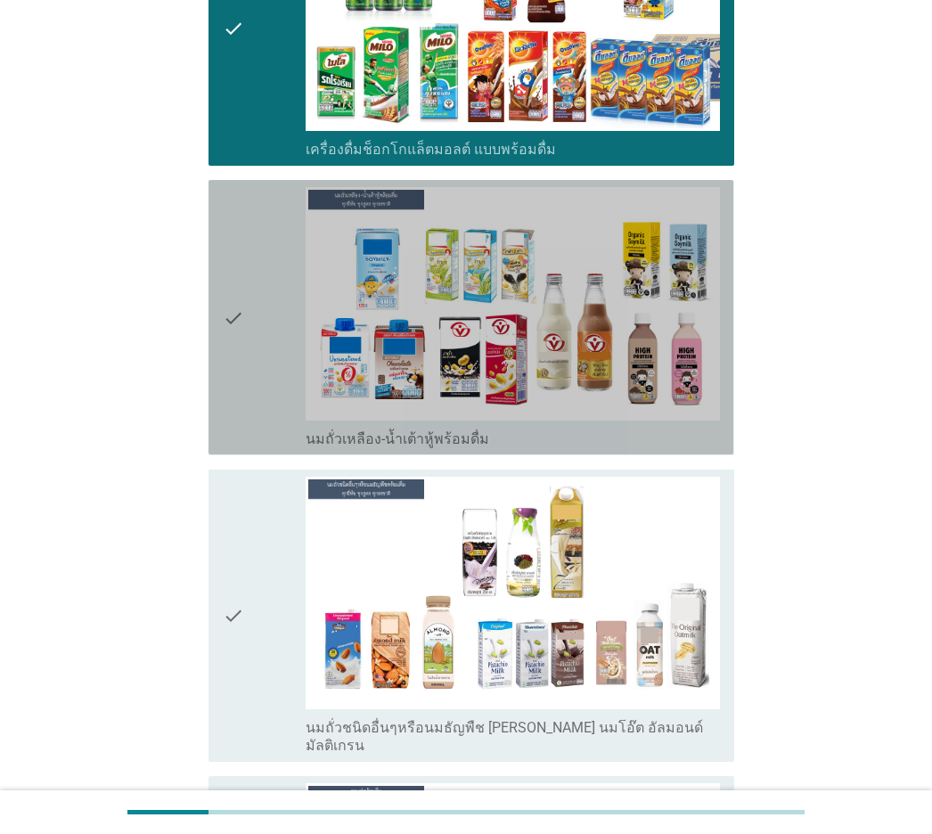
click at [251, 329] on div "check" at bounding box center [264, 317] width 83 height 260
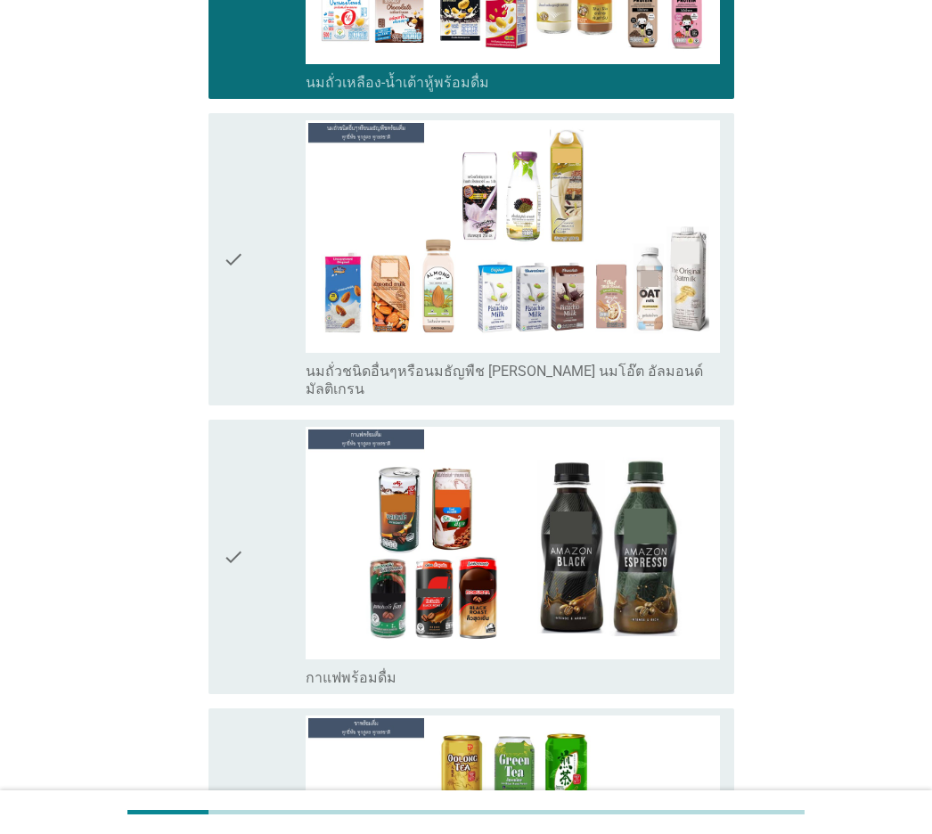
click at [250, 329] on div "check" at bounding box center [264, 259] width 83 height 278
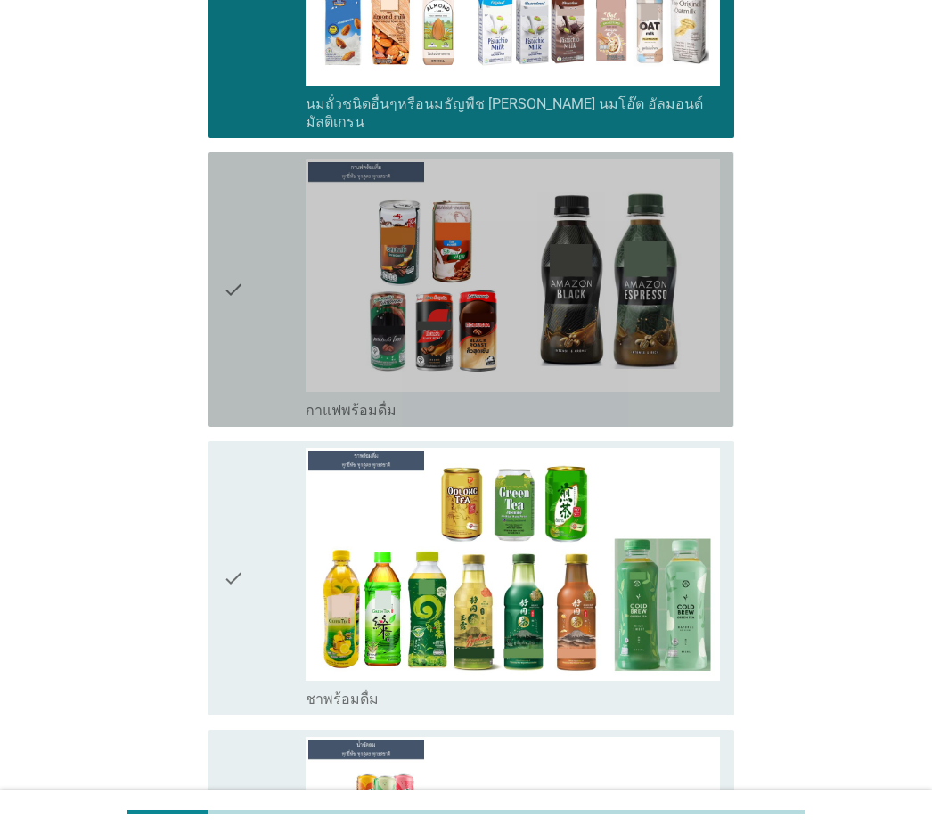
click at [250, 330] on div "check" at bounding box center [264, 290] width 83 height 260
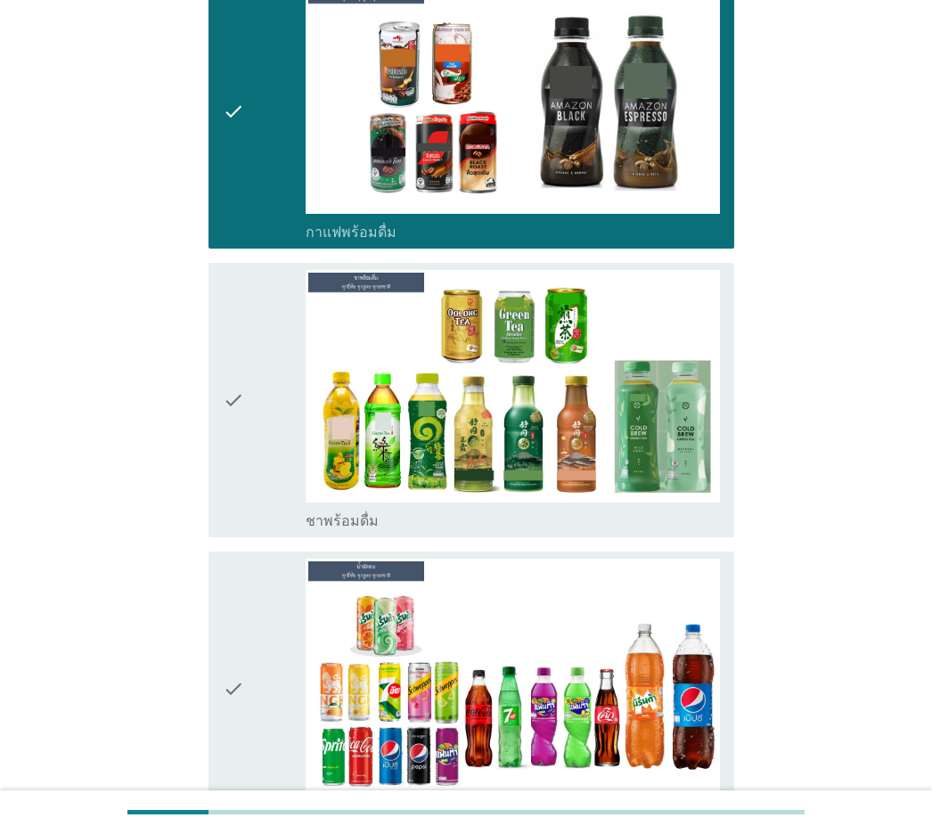
click at [244, 341] on icon "check" at bounding box center [233, 400] width 21 height 260
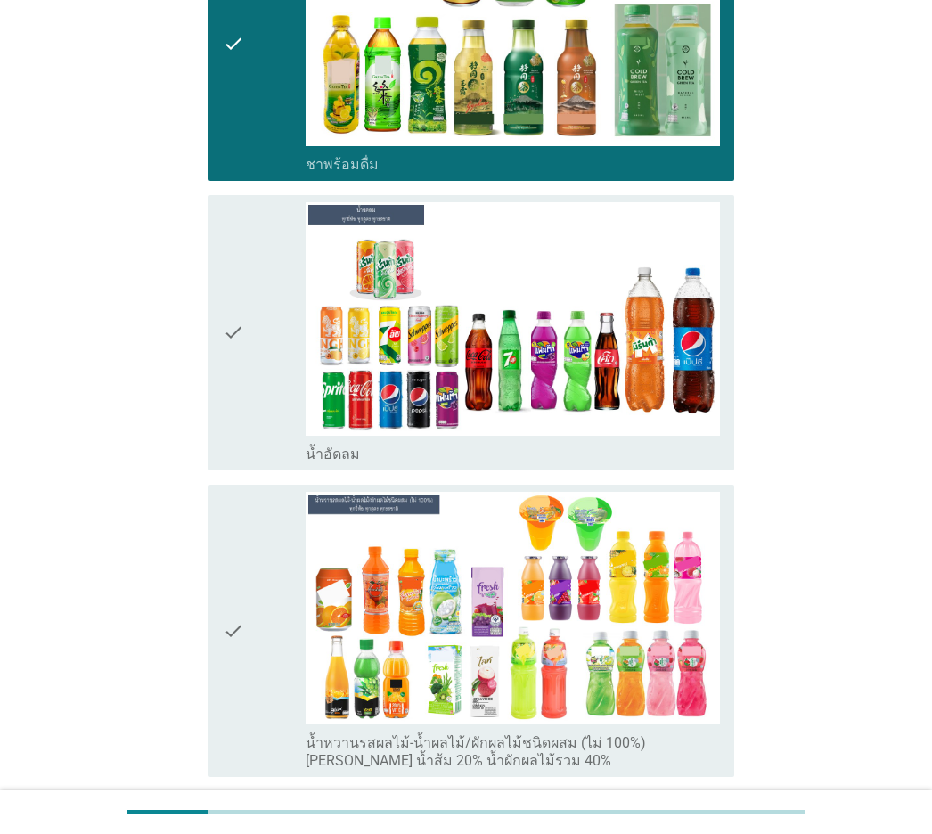
click at [242, 342] on icon "check" at bounding box center [233, 332] width 21 height 260
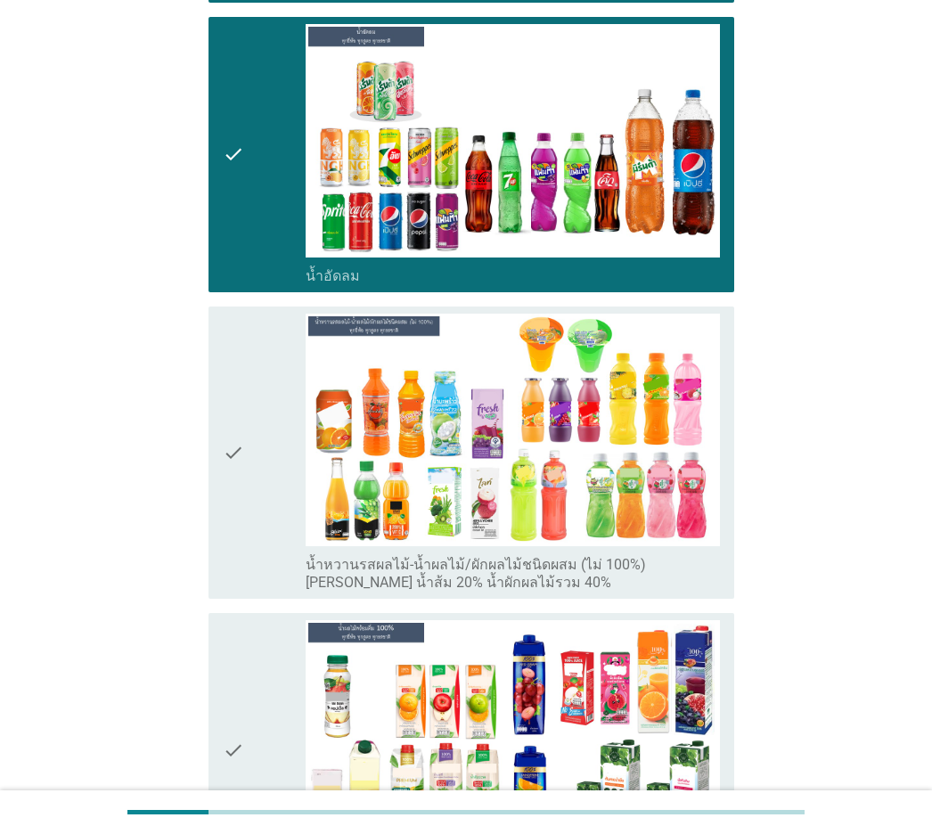
click at [215, 355] on div "check check_box_outline_blank น้ำหวานรสผลไม้-น้ำผลไม้/ผักผลไม้ชนิดผสม (ไม่ 100%…" at bounding box center [471, 453] width 525 height 292
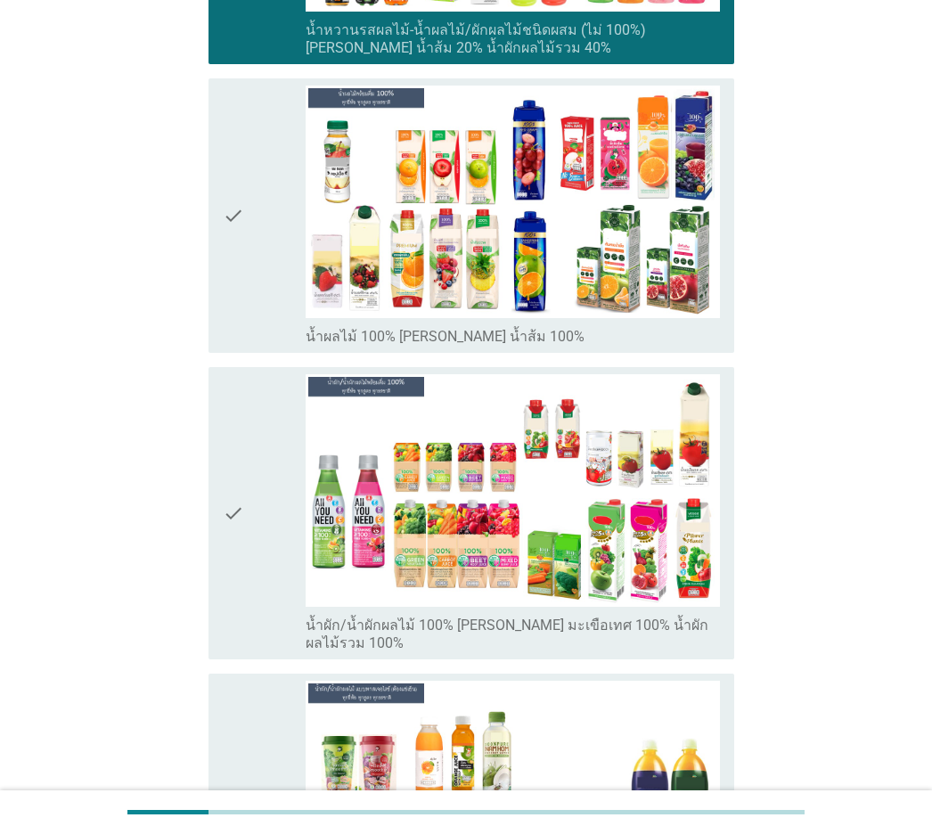
click at [233, 284] on icon "check" at bounding box center [233, 216] width 21 height 260
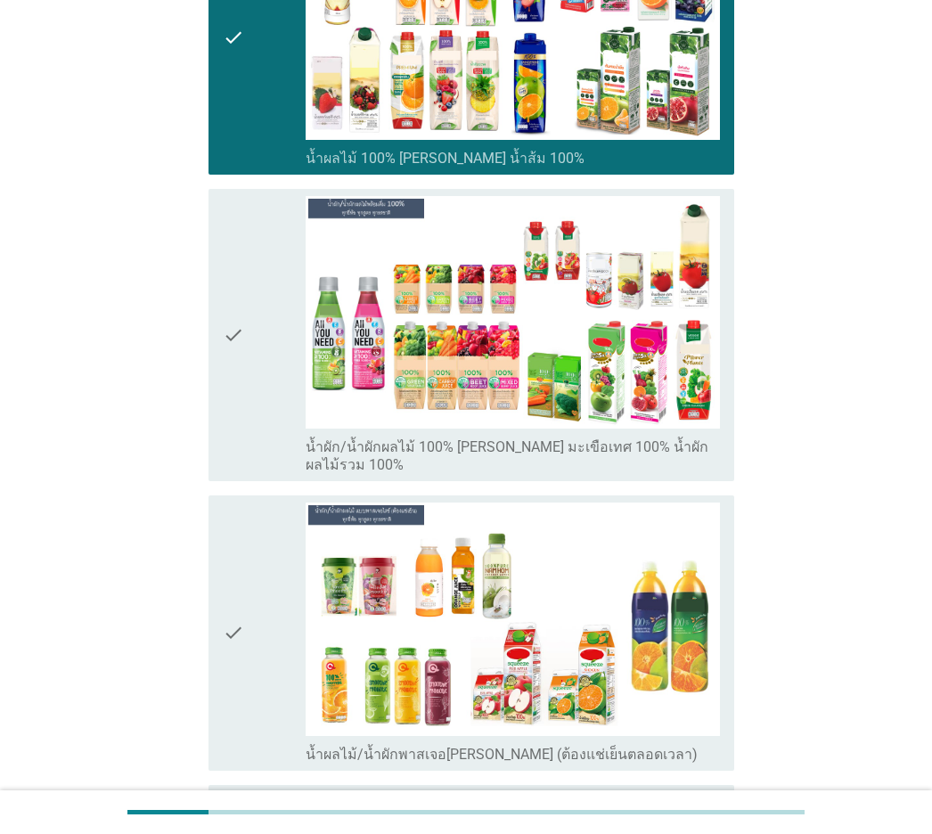
click at [224, 373] on icon "check" at bounding box center [233, 335] width 21 height 278
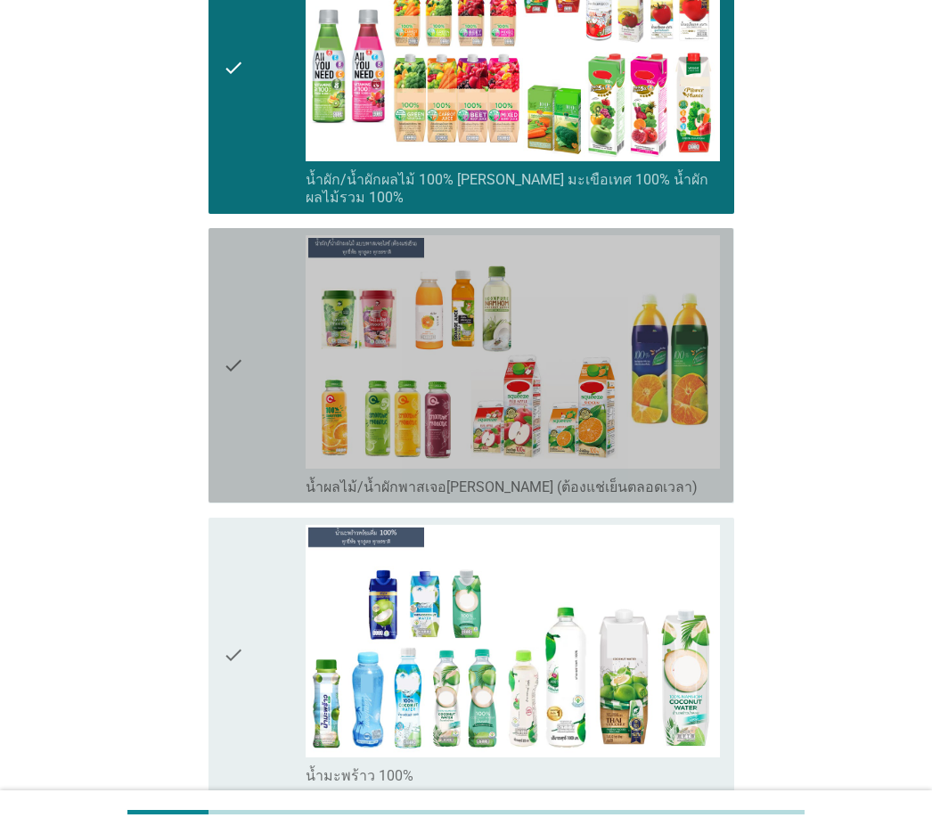
click at [224, 373] on icon "check" at bounding box center [233, 365] width 21 height 260
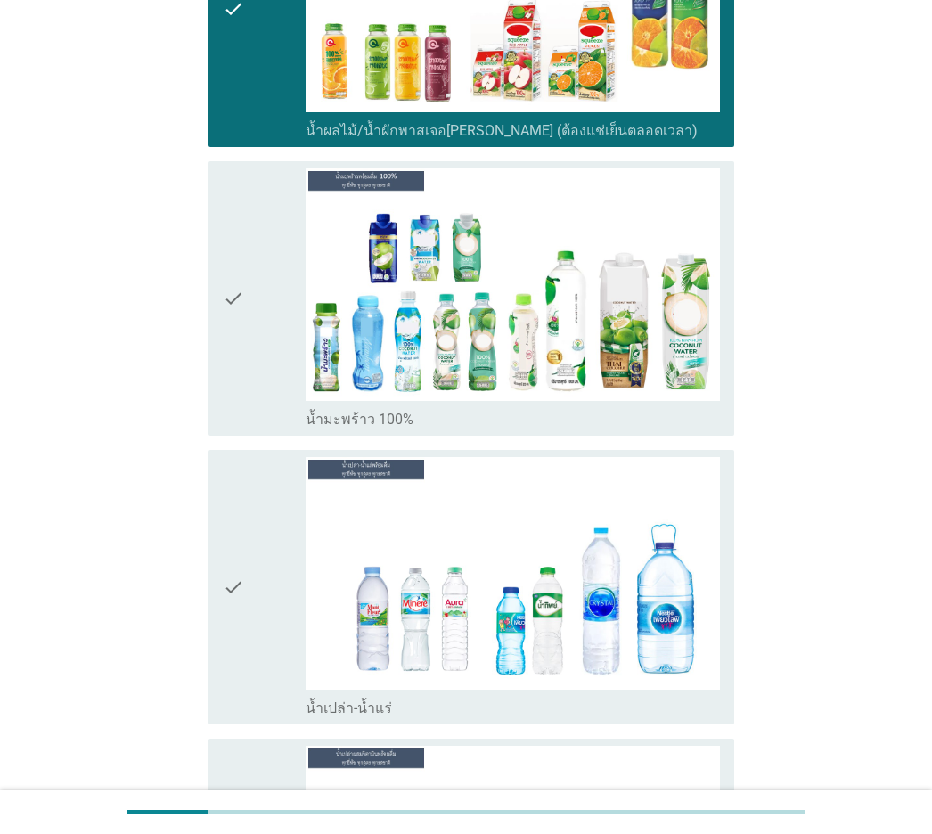
click at [224, 373] on icon "check" at bounding box center [233, 298] width 21 height 260
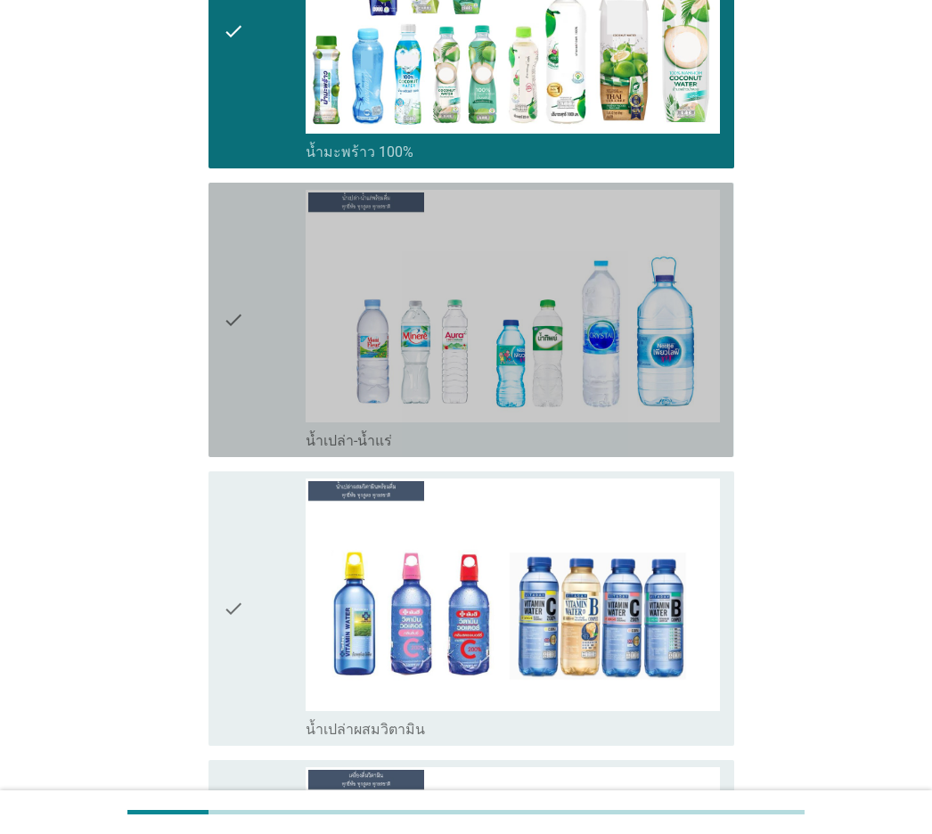
click at [225, 373] on icon "check" at bounding box center [233, 320] width 21 height 260
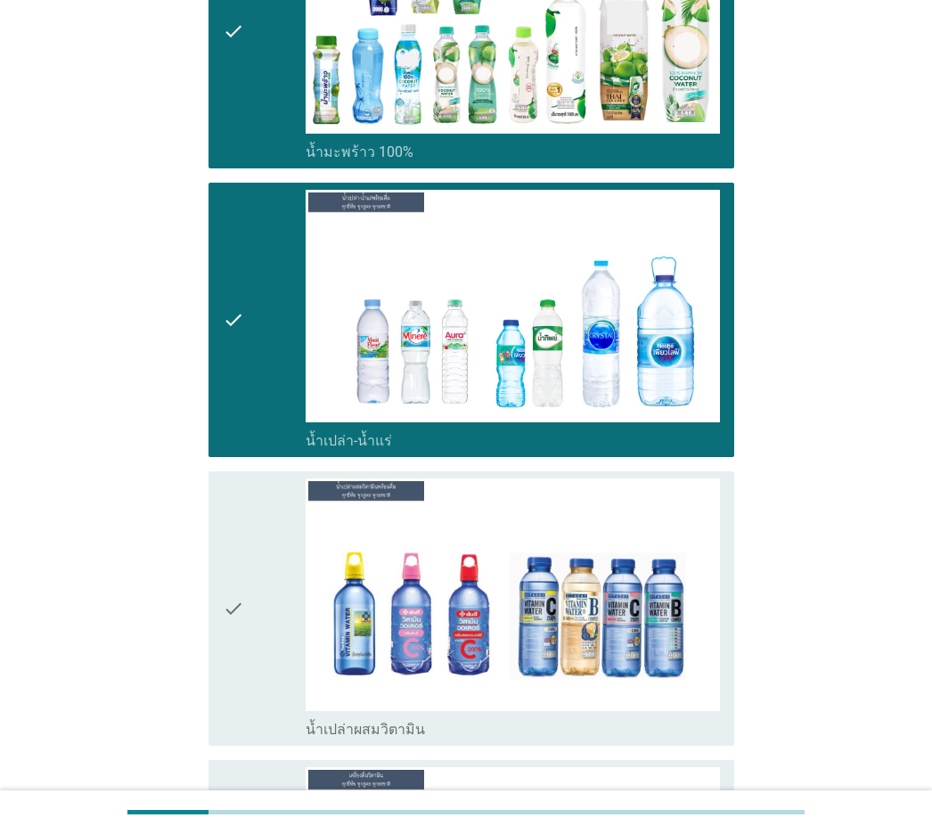
scroll to position [4456, 0]
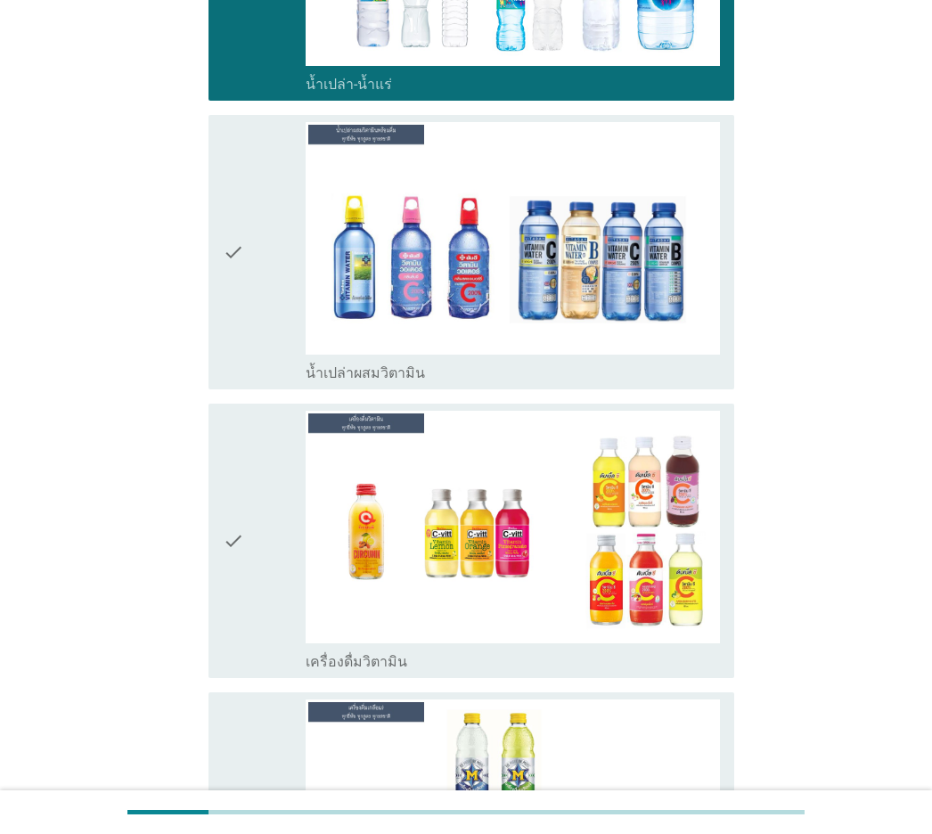
click at [228, 332] on icon "check" at bounding box center [233, 252] width 21 height 260
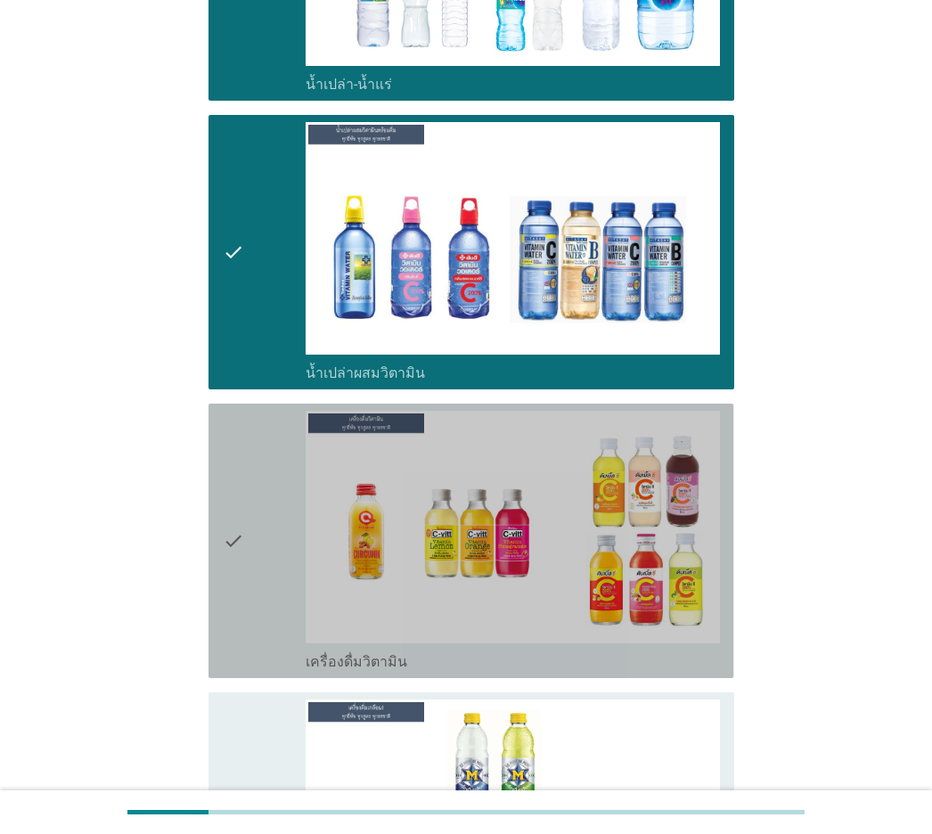
click at [232, 411] on icon "check" at bounding box center [233, 541] width 21 height 260
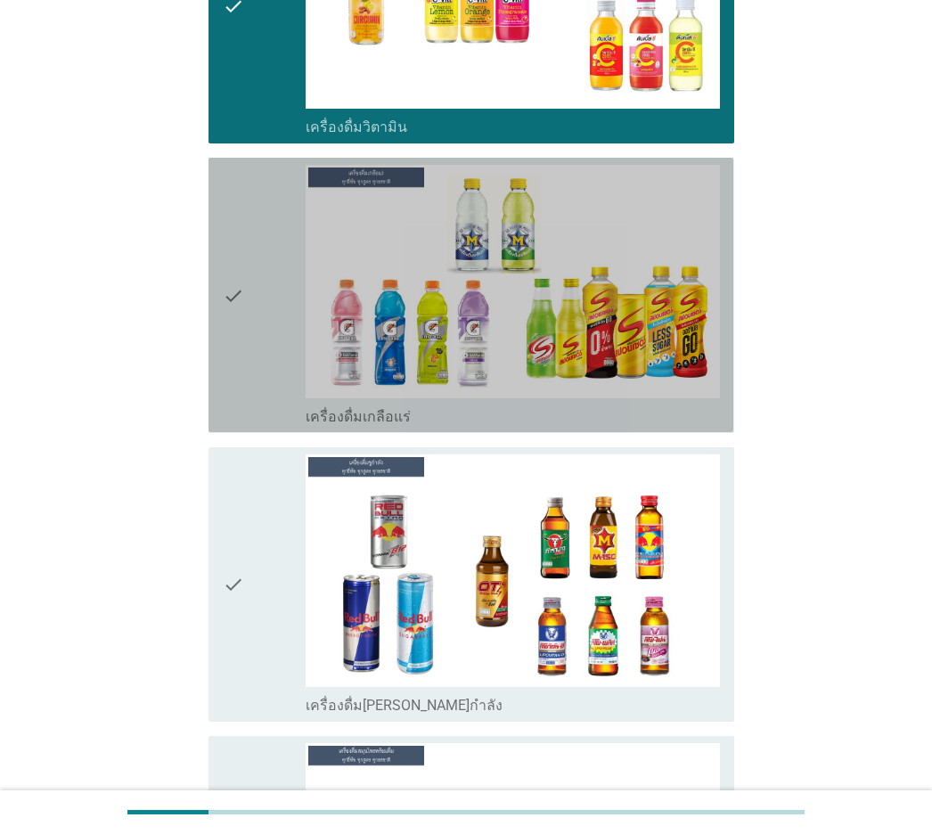
click at [233, 362] on icon "check" at bounding box center [233, 295] width 21 height 260
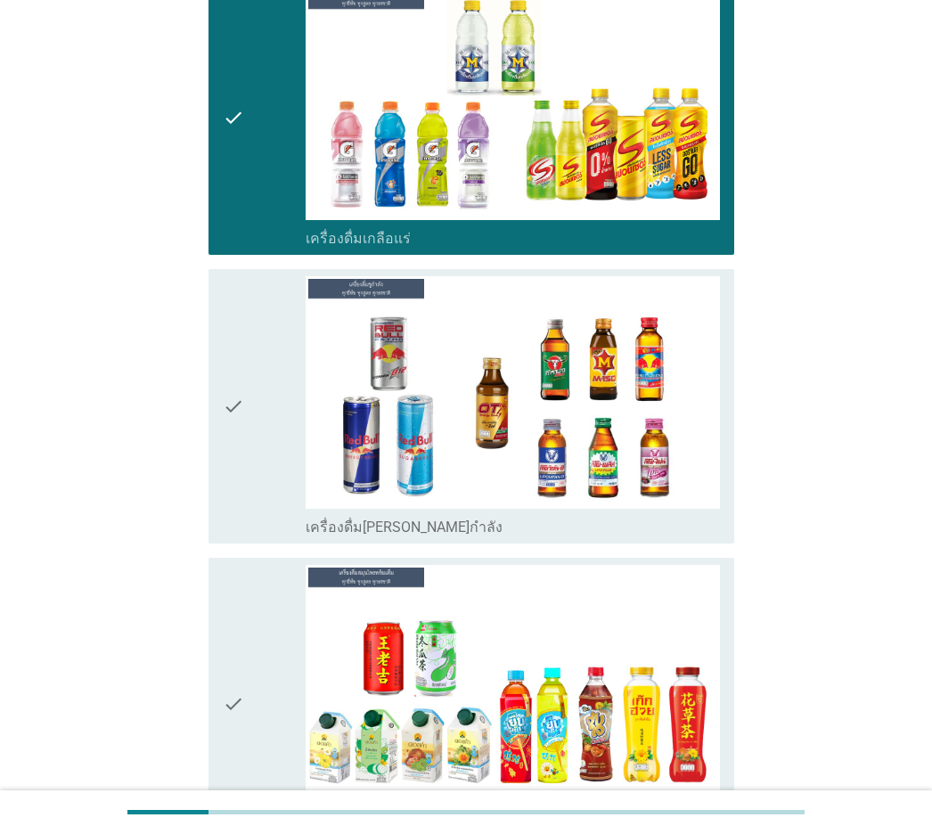
click at [233, 362] on icon "check" at bounding box center [233, 406] width 21 height 260
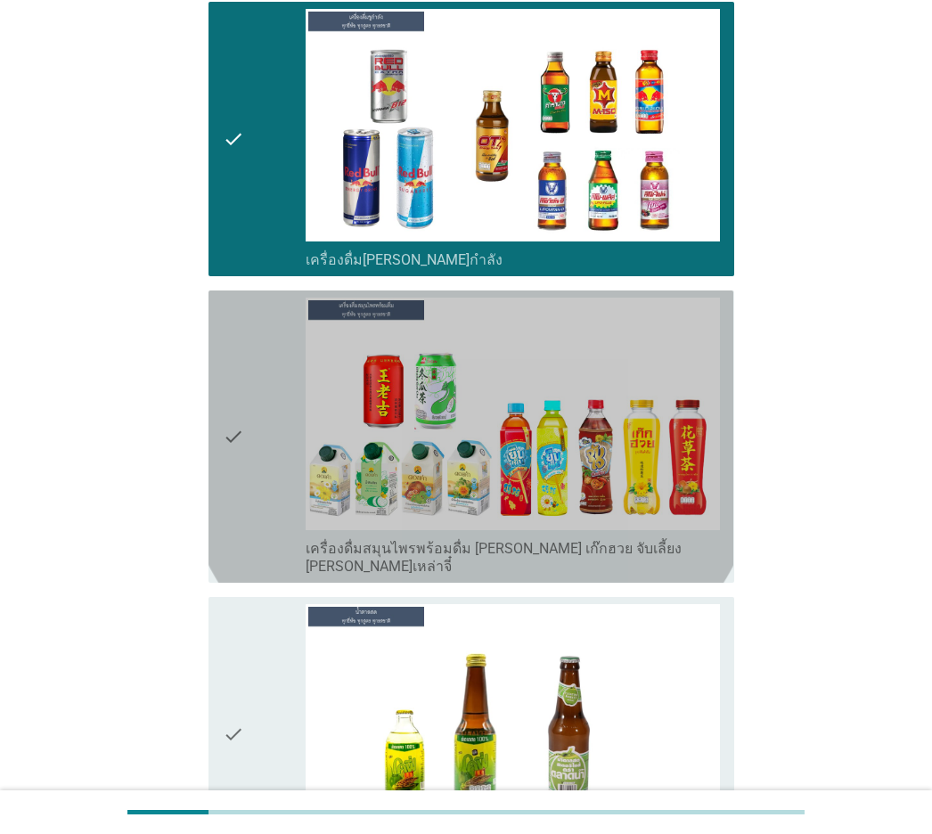
click at [233, 362] on icon "check" at bounding box center [233, 437] width 21 height 278
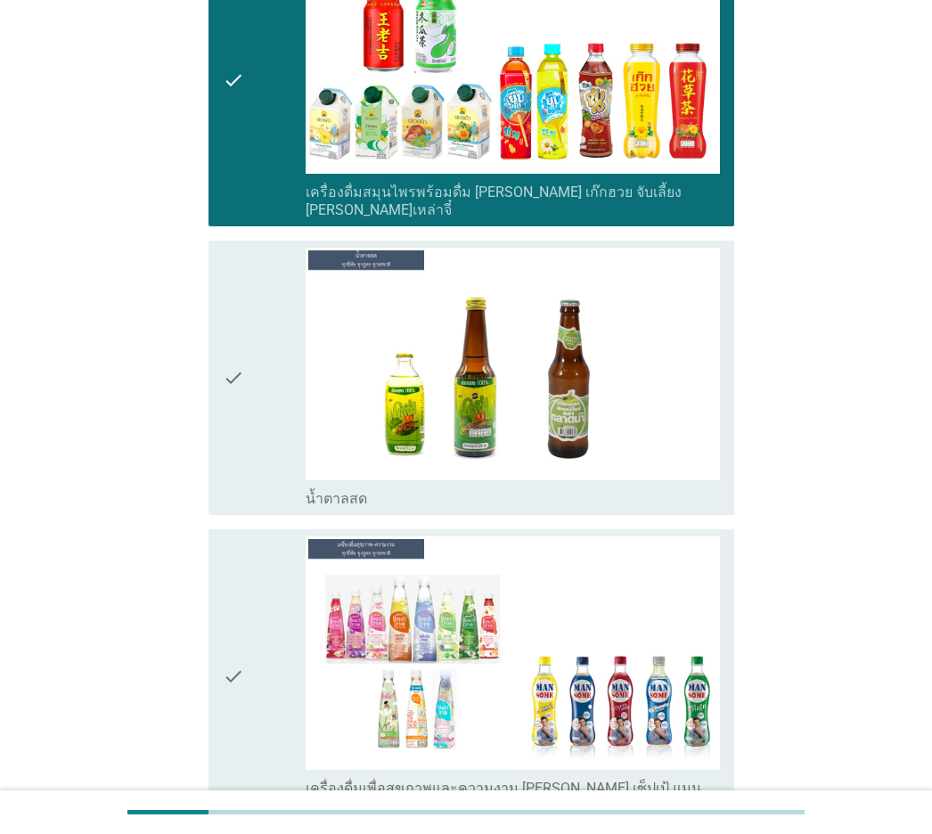
click at [233, 362] on icon "check" at bounding box center [233, 378] width 21 height 260
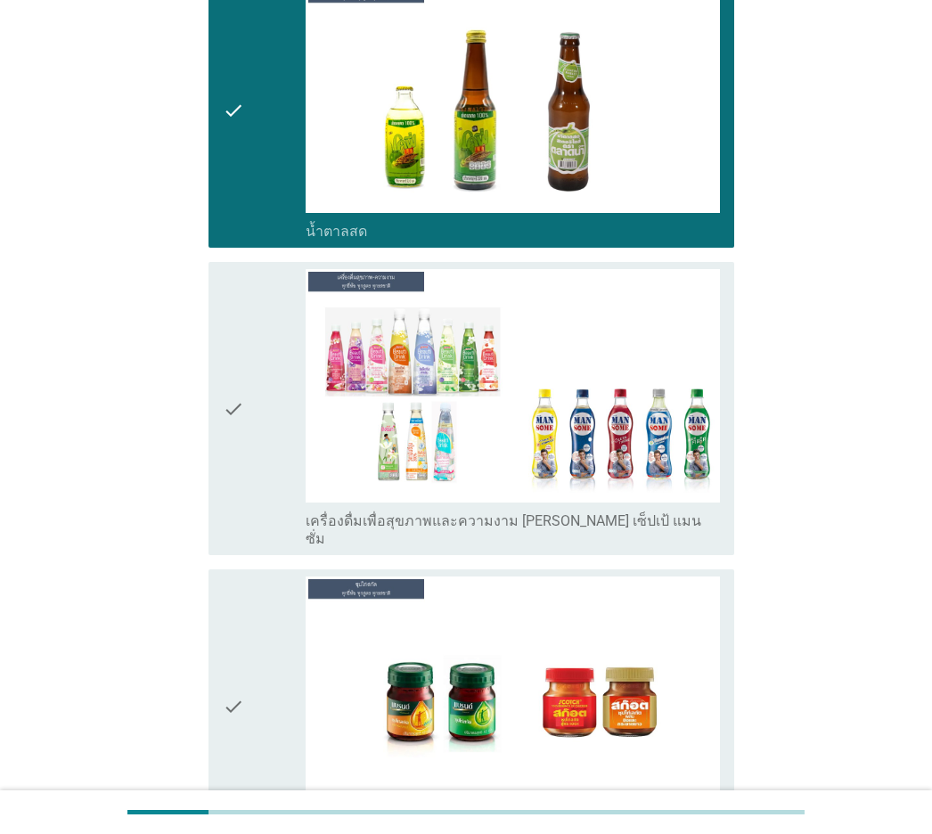
click at [233, 362] on icon "check" at bounding box center [233, 408] width 21 height 278
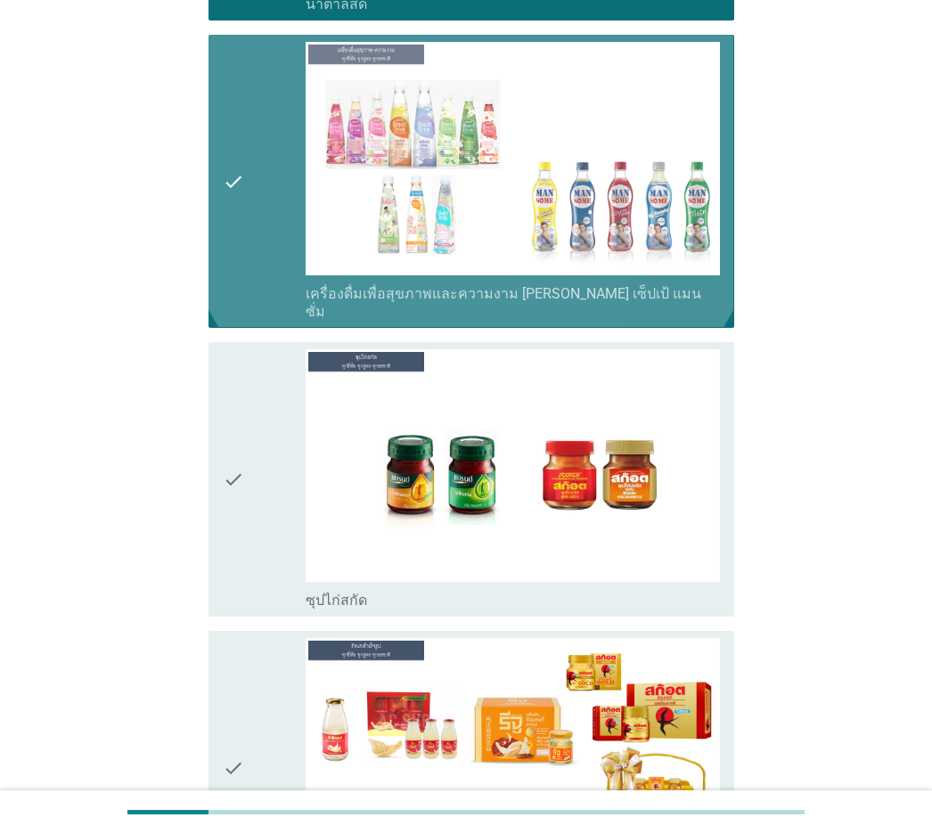
scroll to position [6417, 0]
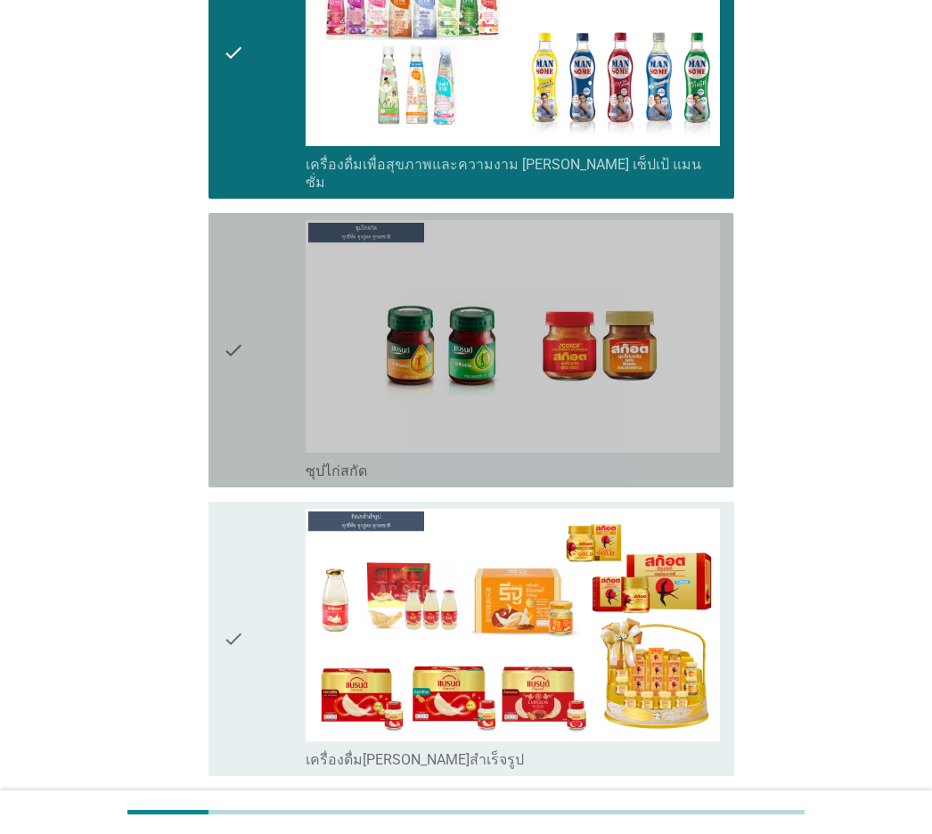
click at [233, 362] on icon "check" at bounding box center [233, 350] width 21 height 260
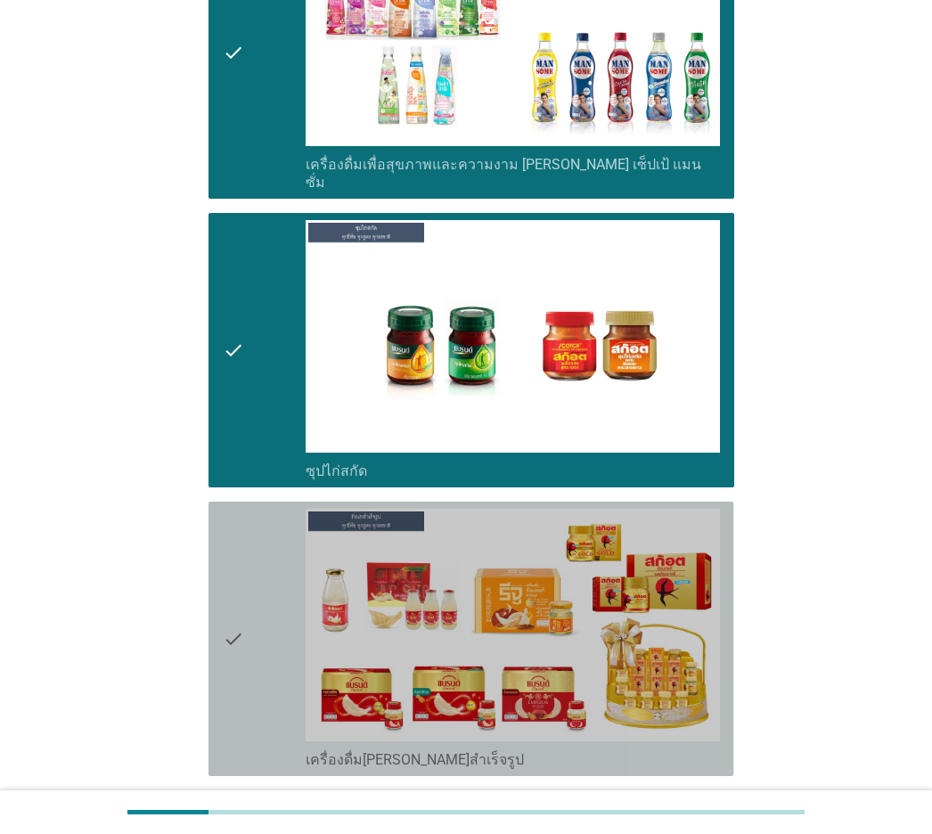
click at [236, 509] on icon "check" at bounding box center [233, 639] width 21 height 260
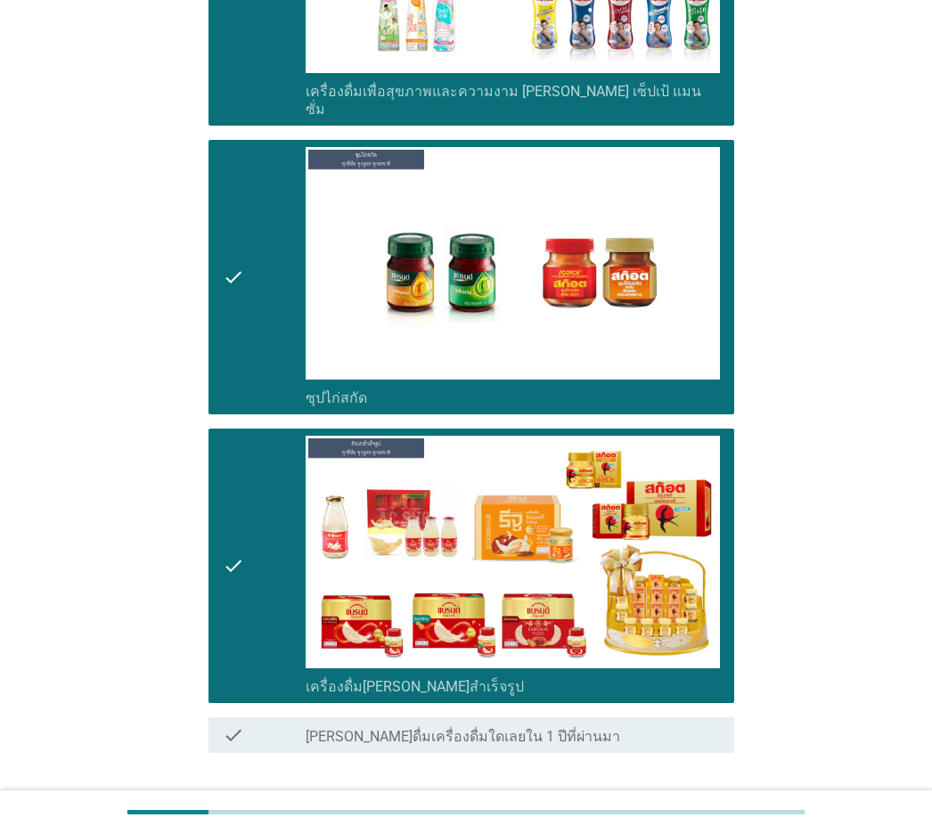
scroll to position [6546, 0]
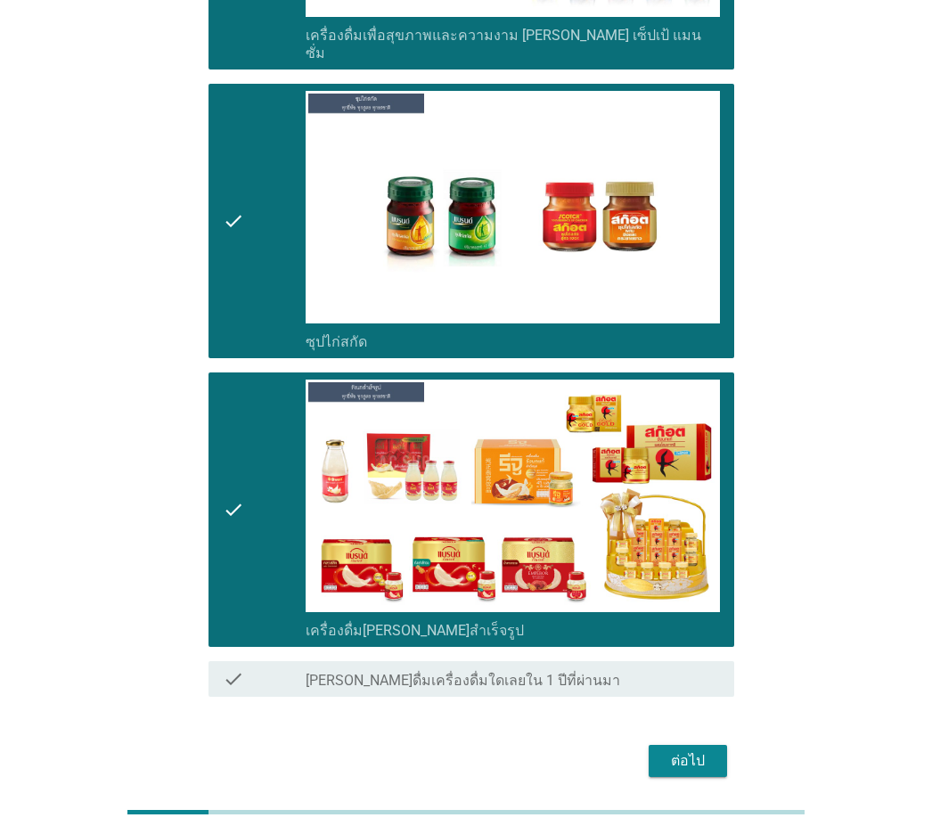
click at [698, 582] on div "ต่อไป" at bounding box center [688, 760] width 50 height 21
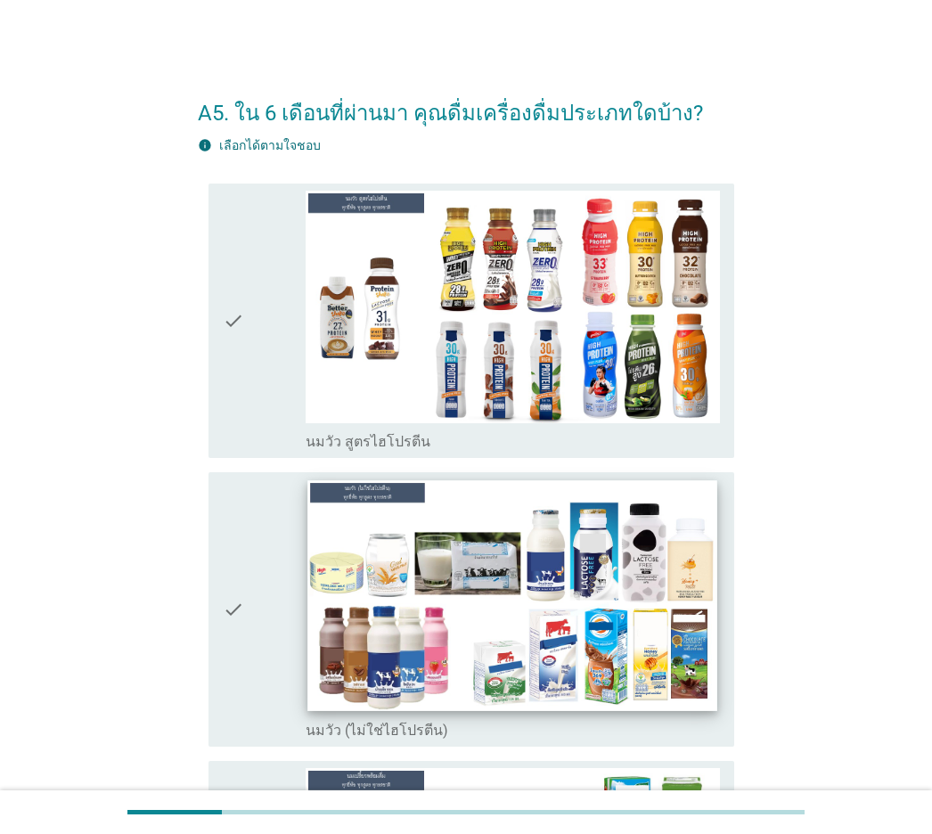
scroll to position [267, 0]
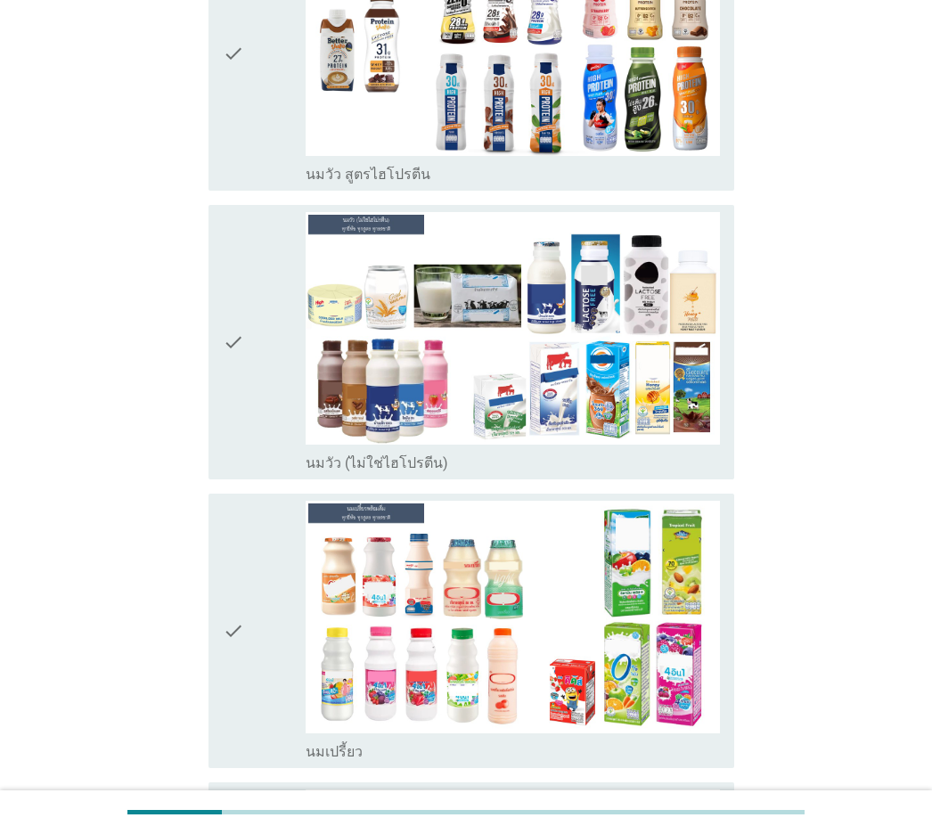
click at [232, 389] on icon "check" at bounding box center [233, 342] width 21 height 260
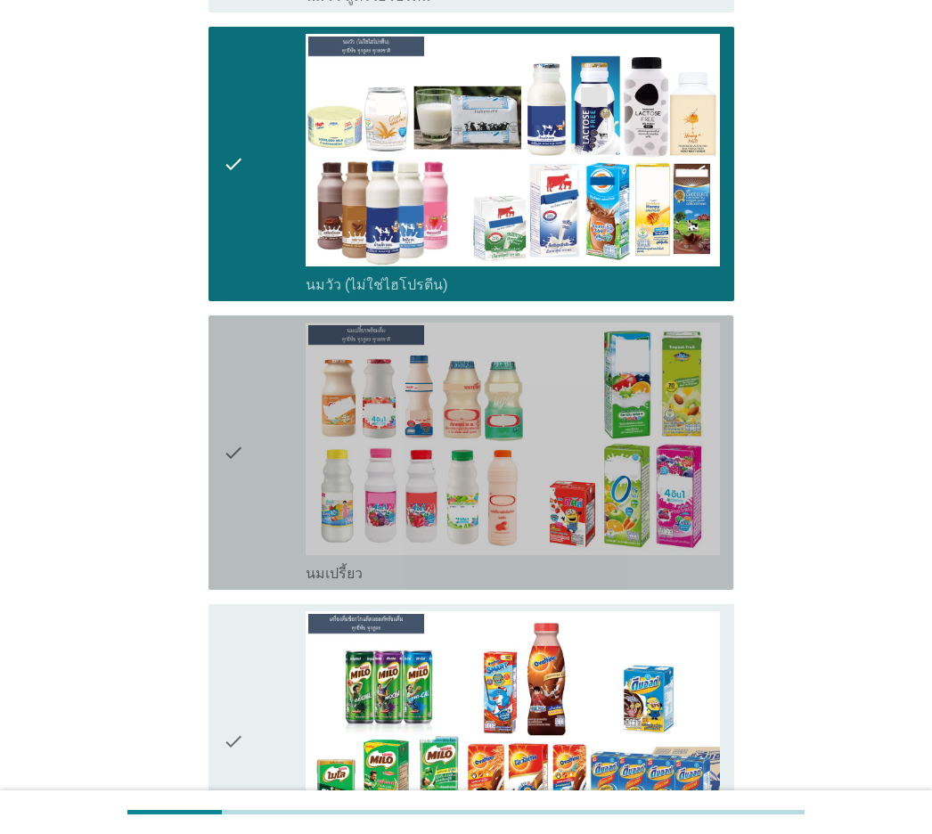
click at [232, 389] on icon "check" at bounding box center [233, 453] width 21 height 260
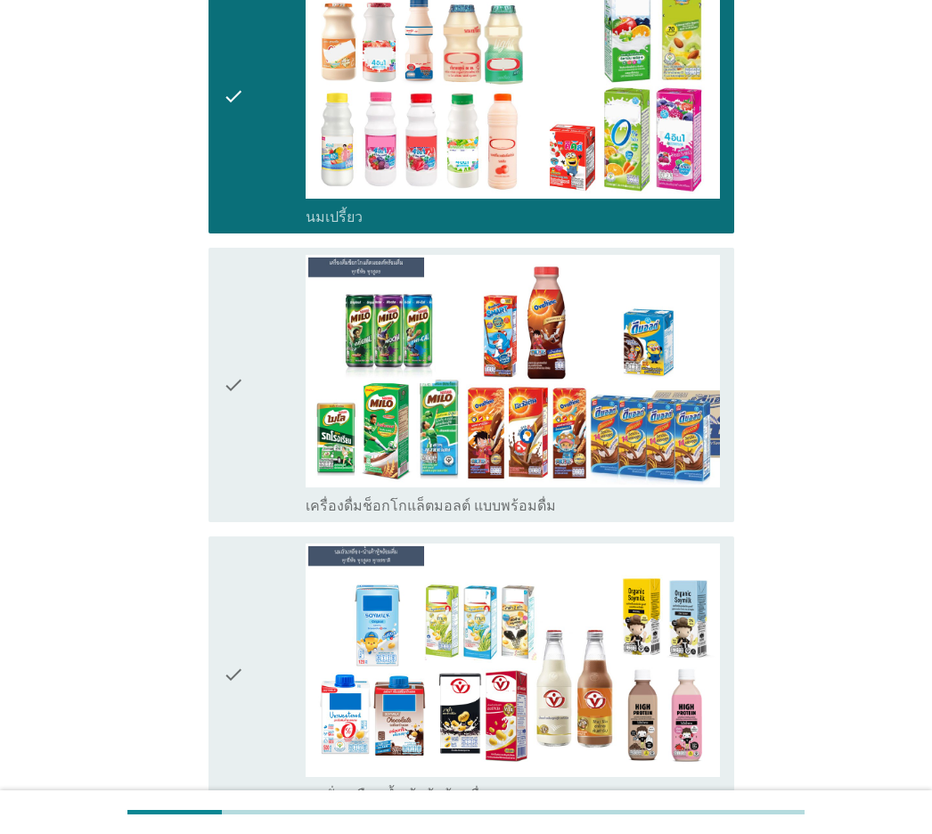
click at [232, 389] on icon "check" at bounding box center [233, 385] width 21 height 260
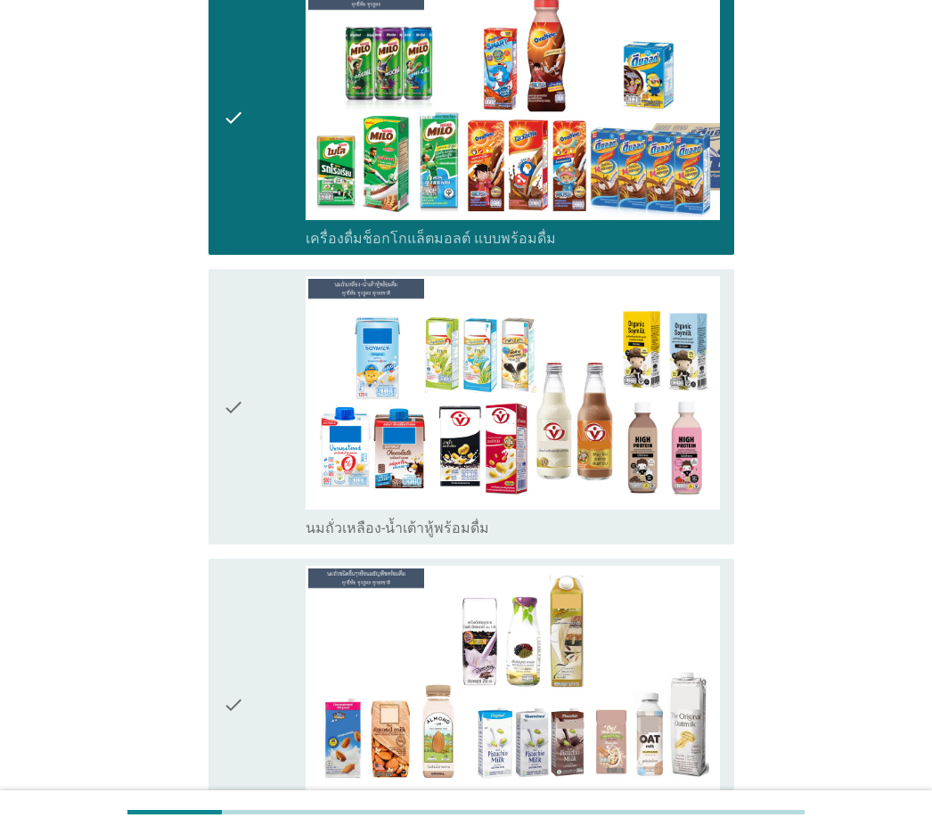
click at [232, 389] on icon "check" at bounding box center [233, 406] width 21 height 260
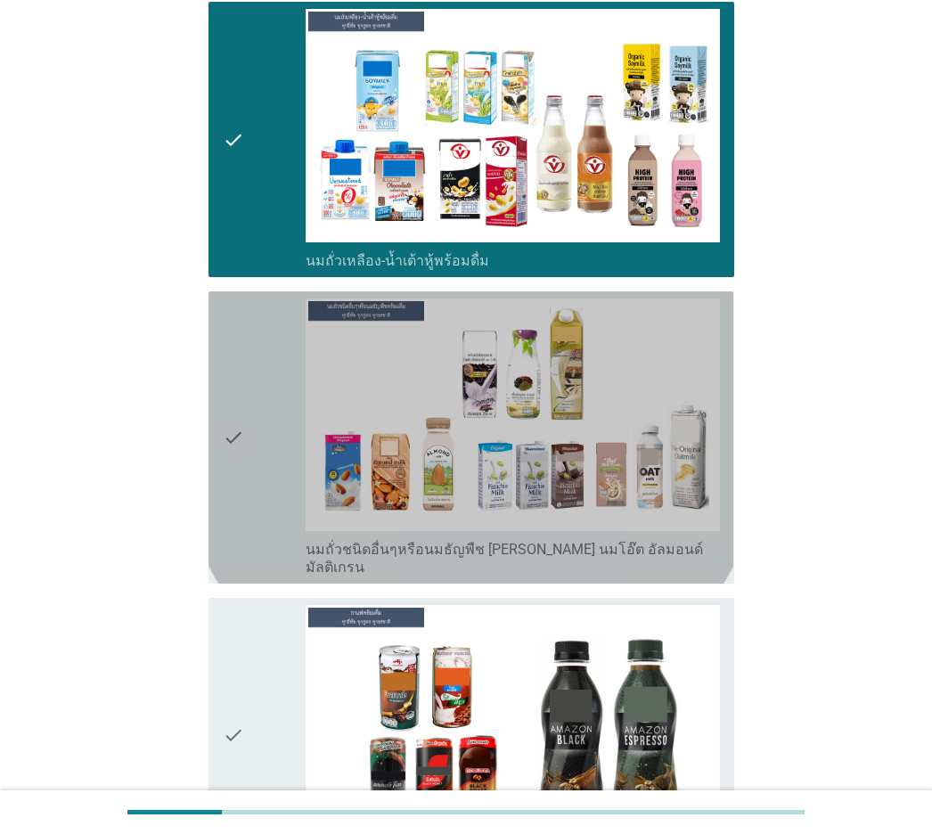
click at [232, 389] on icon "check" at bounding box center [233, 438] width 21 height 278
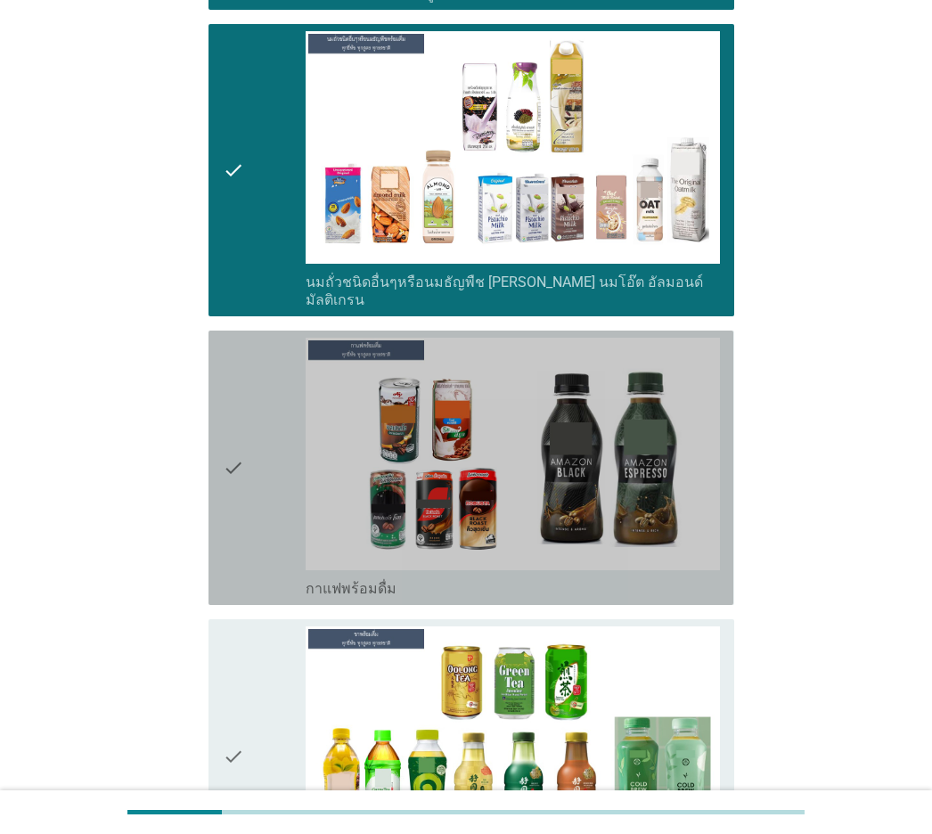
click at [232, 389] on icon "check" at bounding box center [233, 468] width 21 height 260
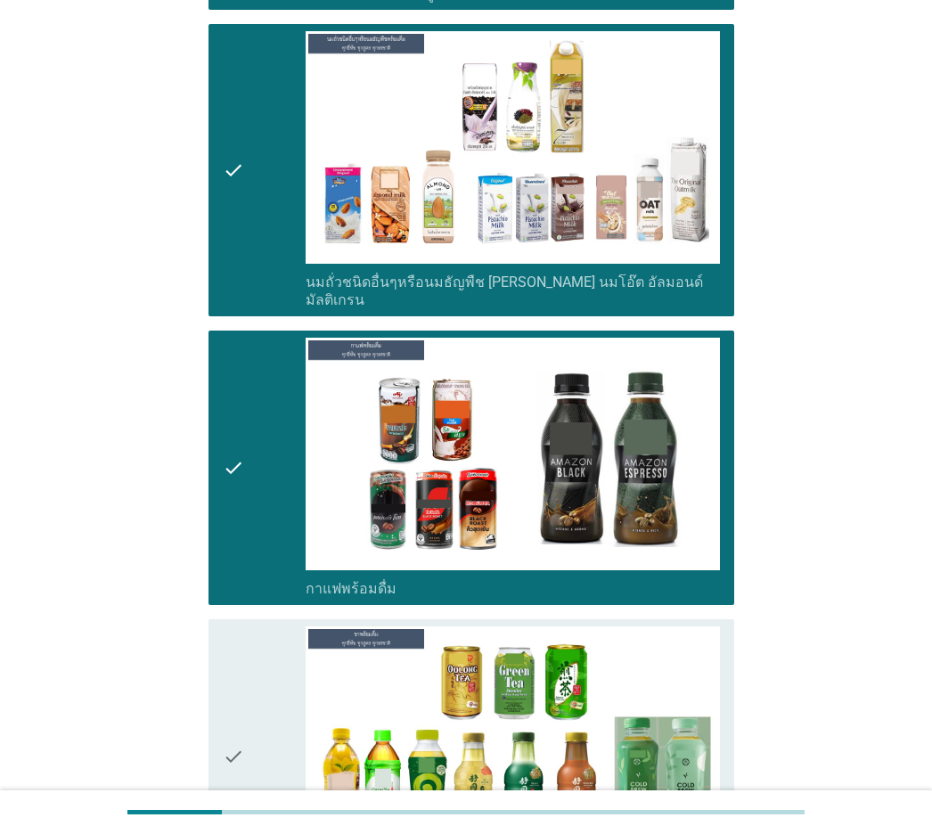
scroll to position [1872, 0]
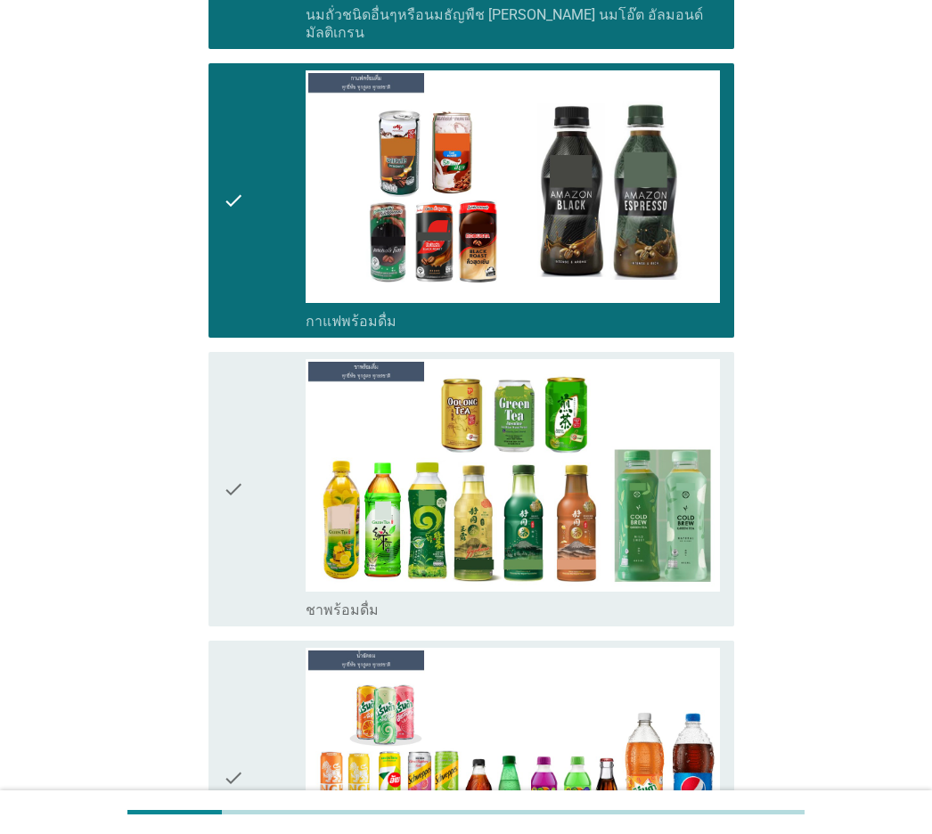
click at [232, 389] on icon "check" at bounding box center [233, 489] width 21 height 260
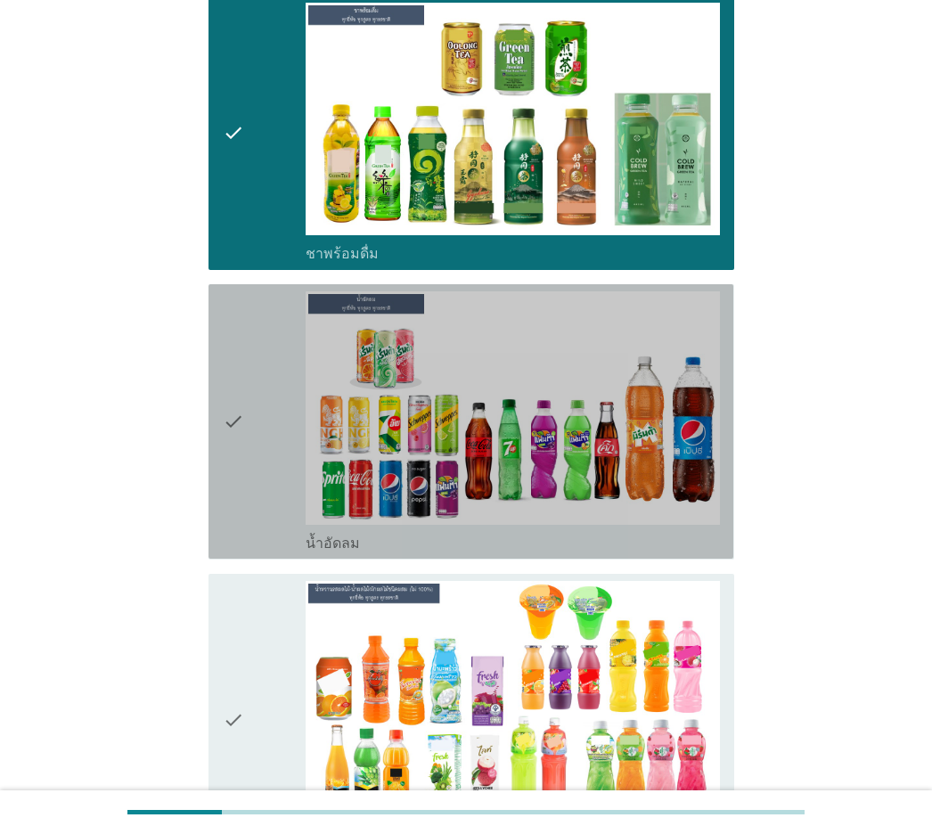
click at [232, 389] on icon "check" at bounding box center [233, 421] width 21 height 260
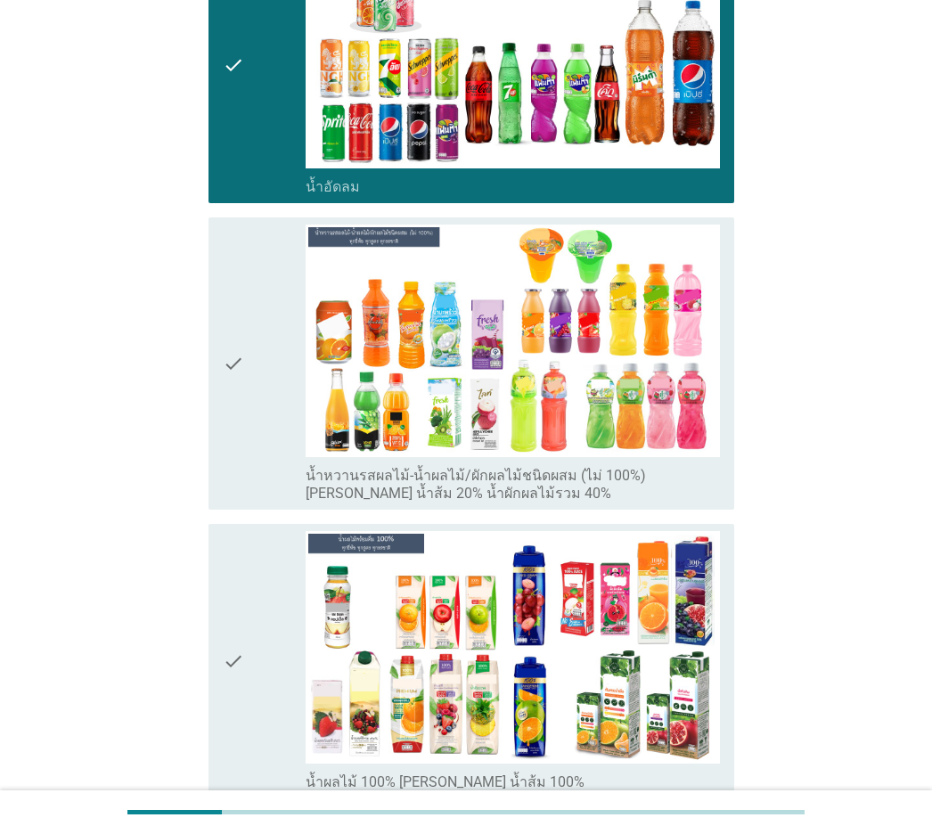
click at [232, 389] on icon "check" at bounding box center [233, 364] width 21 height 278
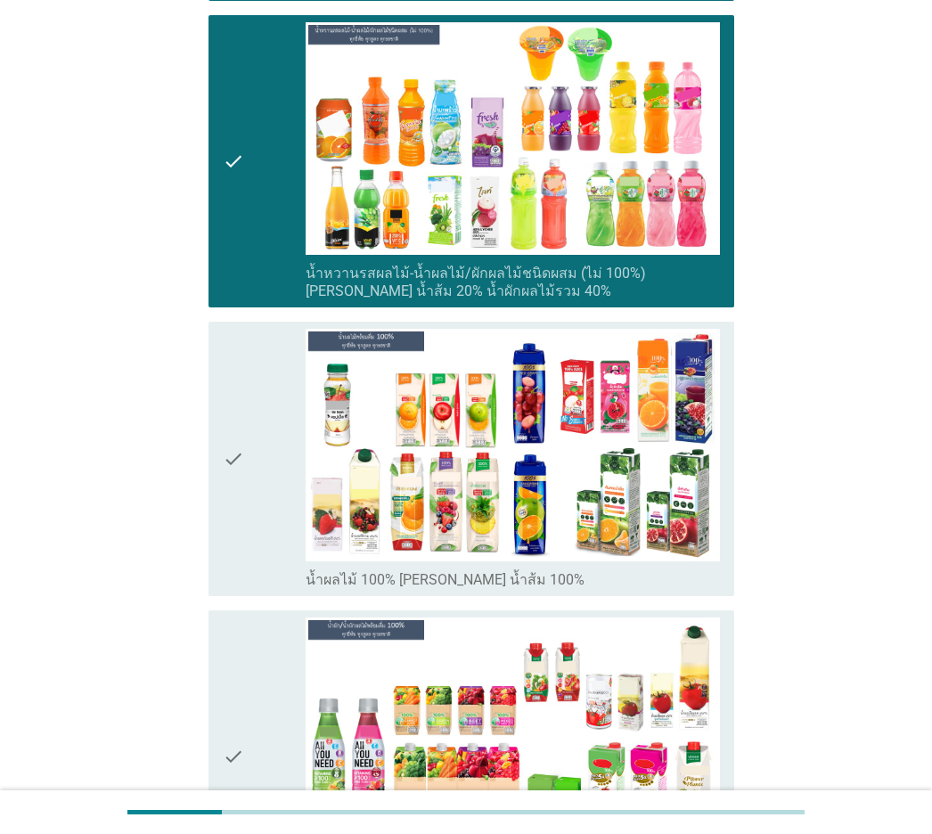
scroll to position [3030, 0]
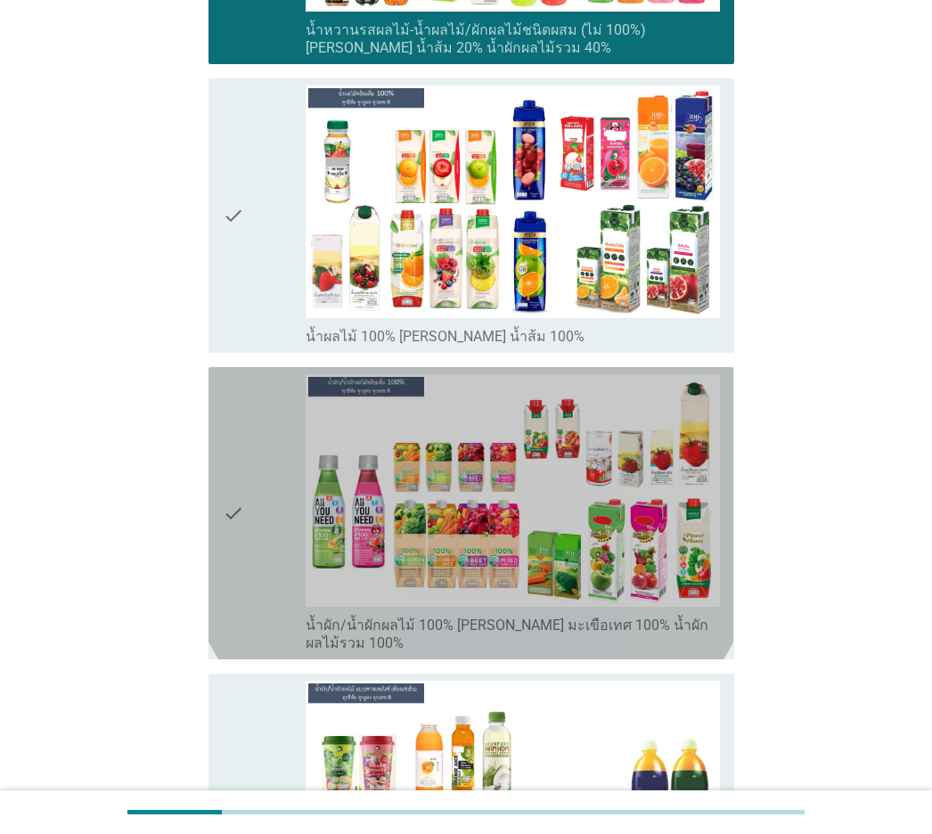
click at [232, 389] on icon "check" at bounding box center [233, 513] width 21 height 278
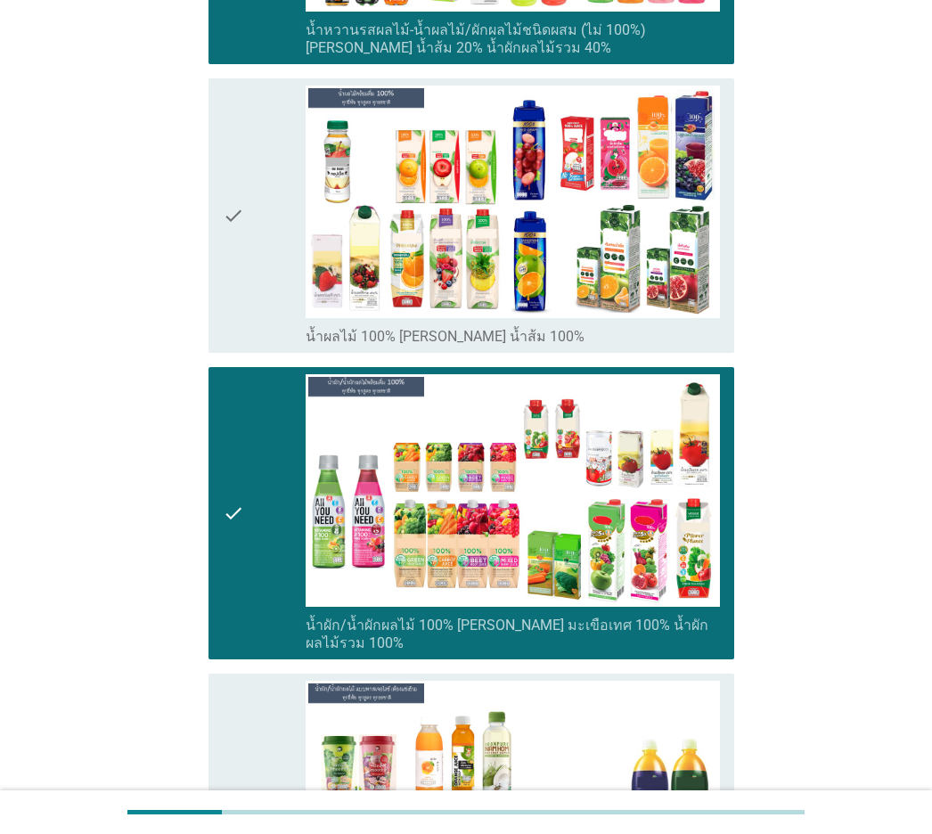
click at [263, 271] on div "check" at bounding box center [264, 216] width 83 height 260
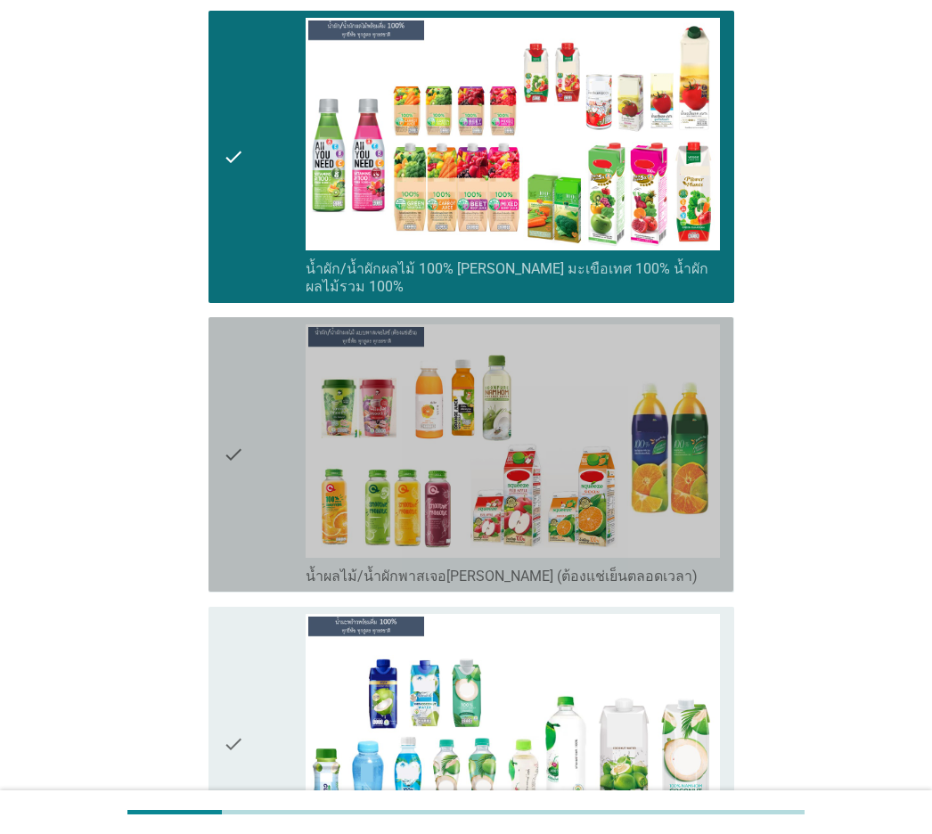
click at [245, 389] on div "check" at bounding box center [264, 454] width 83 height 260
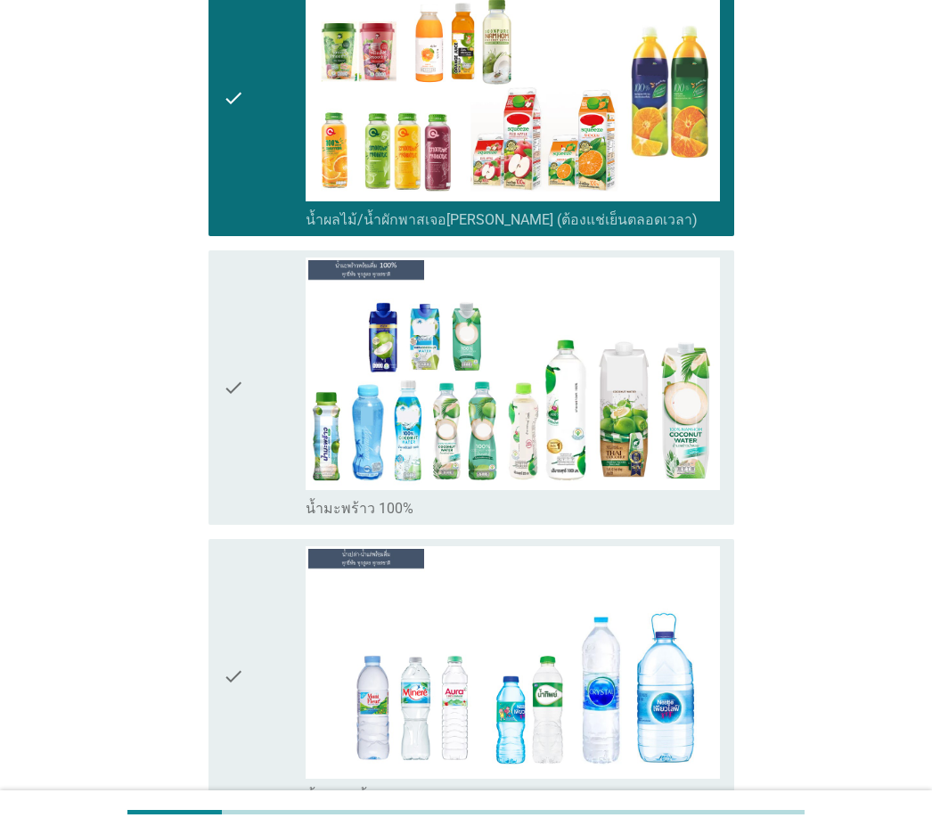
click at [245, 389] on div "check" at bounding box center [264, 388] width 83 height 260
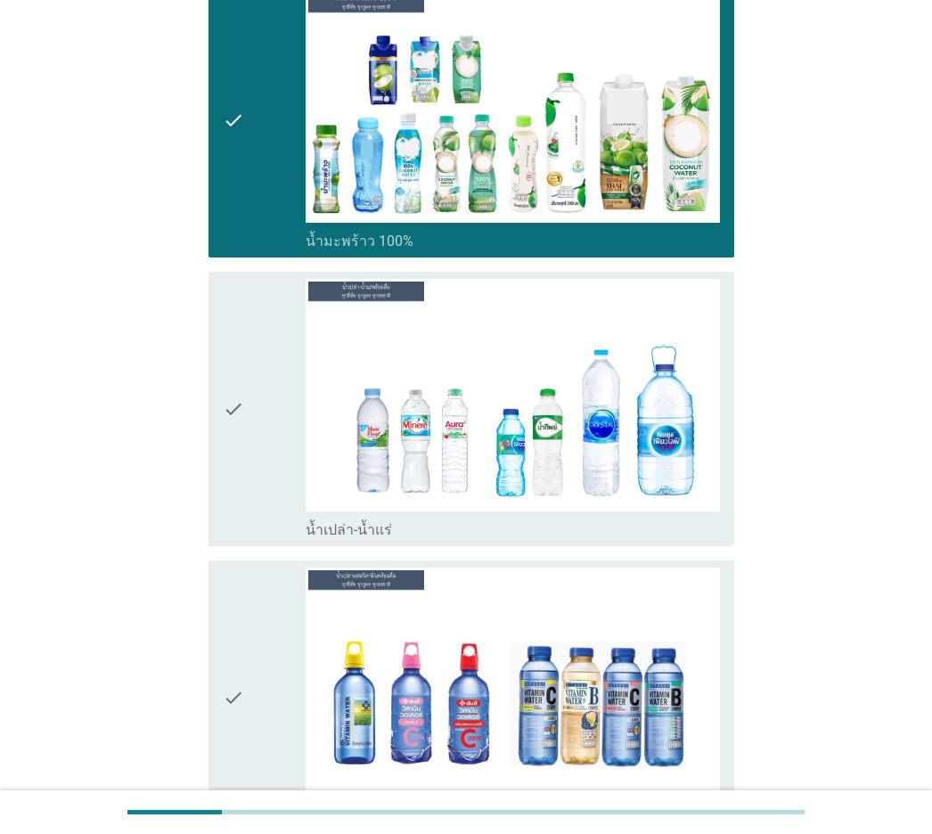
click at [245, 389] on div "check" at bounding box center [264, 409] width 83 height 260
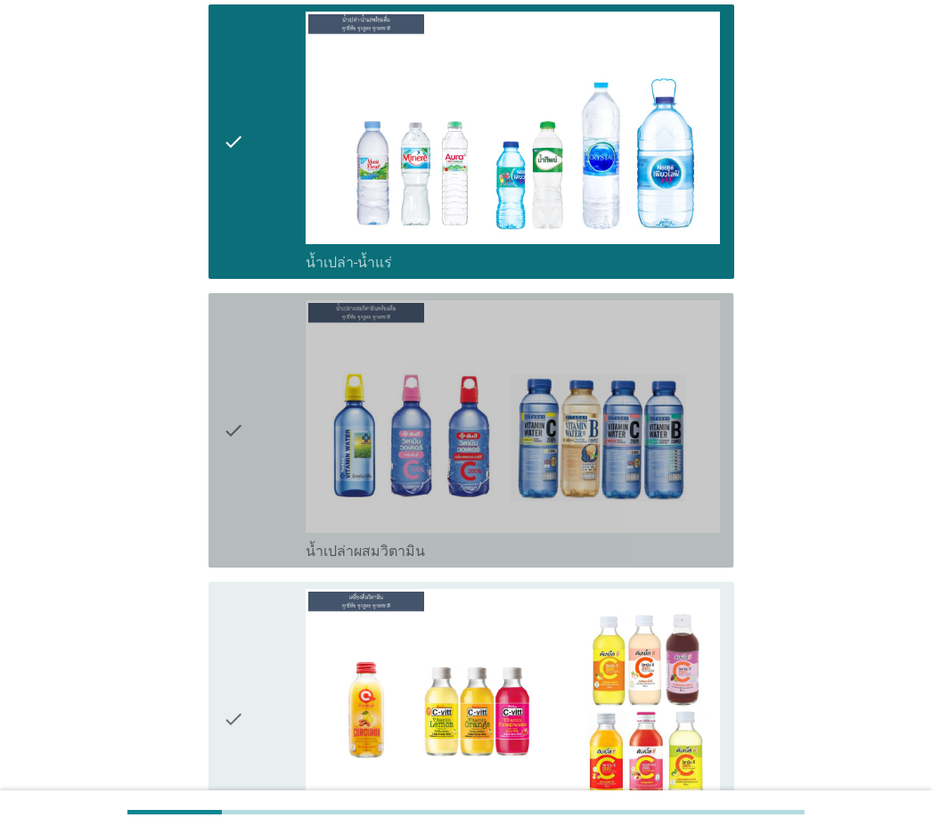
click at [245, 389] on div "check" at bounding box center [264, 430] width 83 height 260
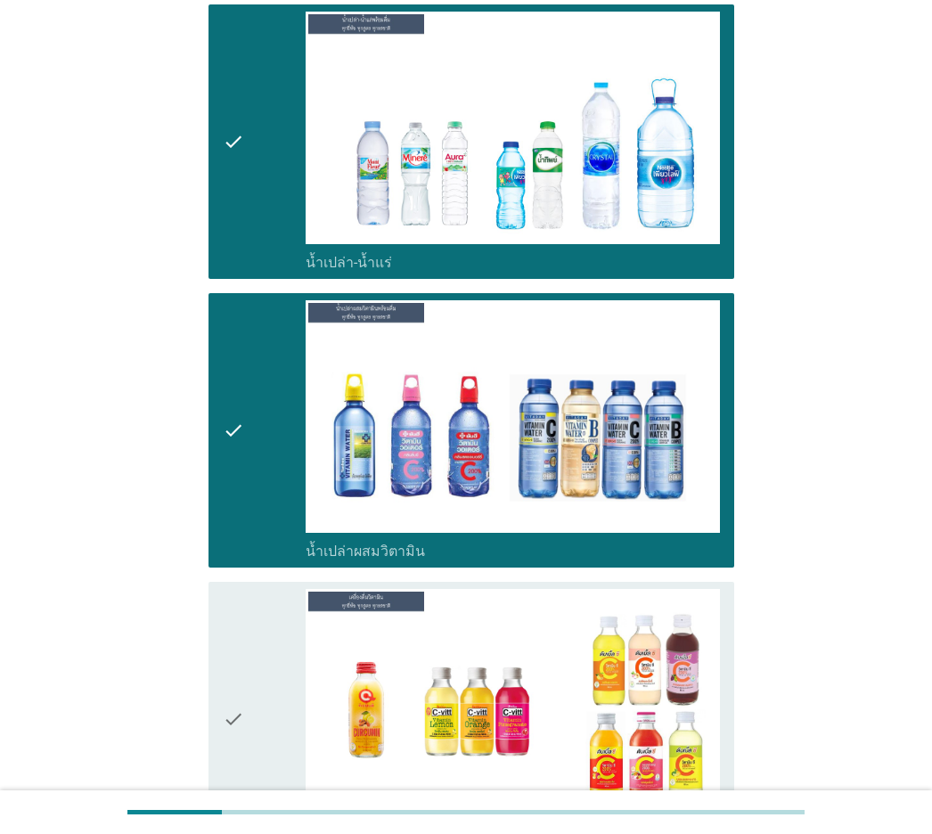
scroll to position [4812, 0]
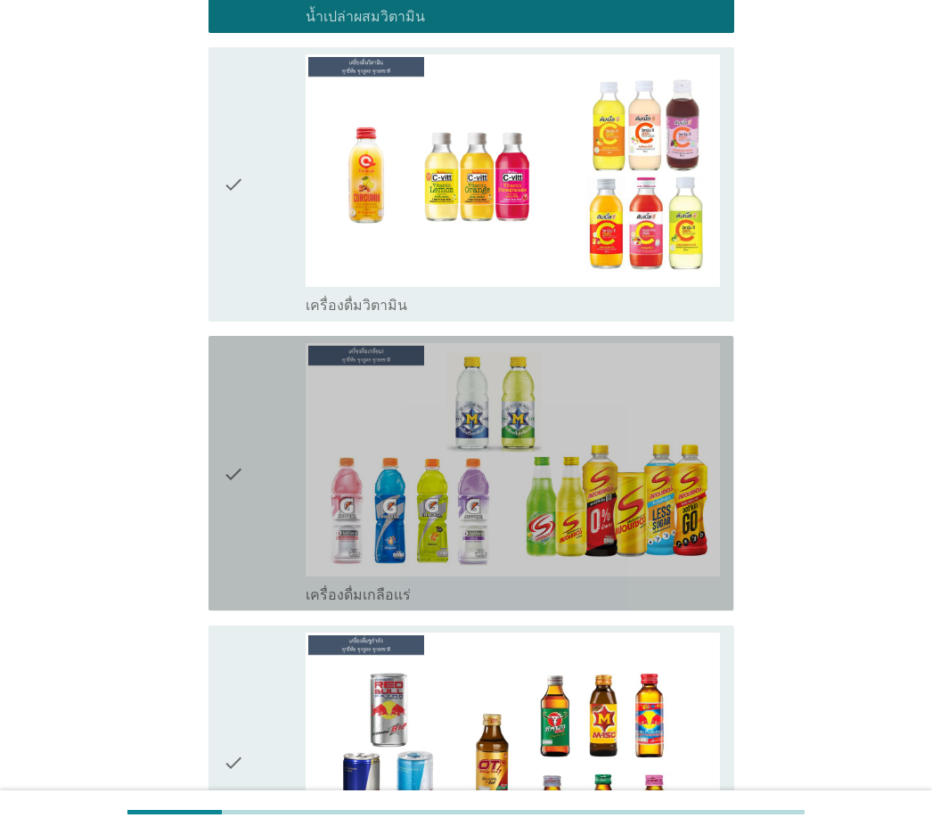
click at [245, 389] on div "check" at bounding box center [264, 473] width 83 height 260
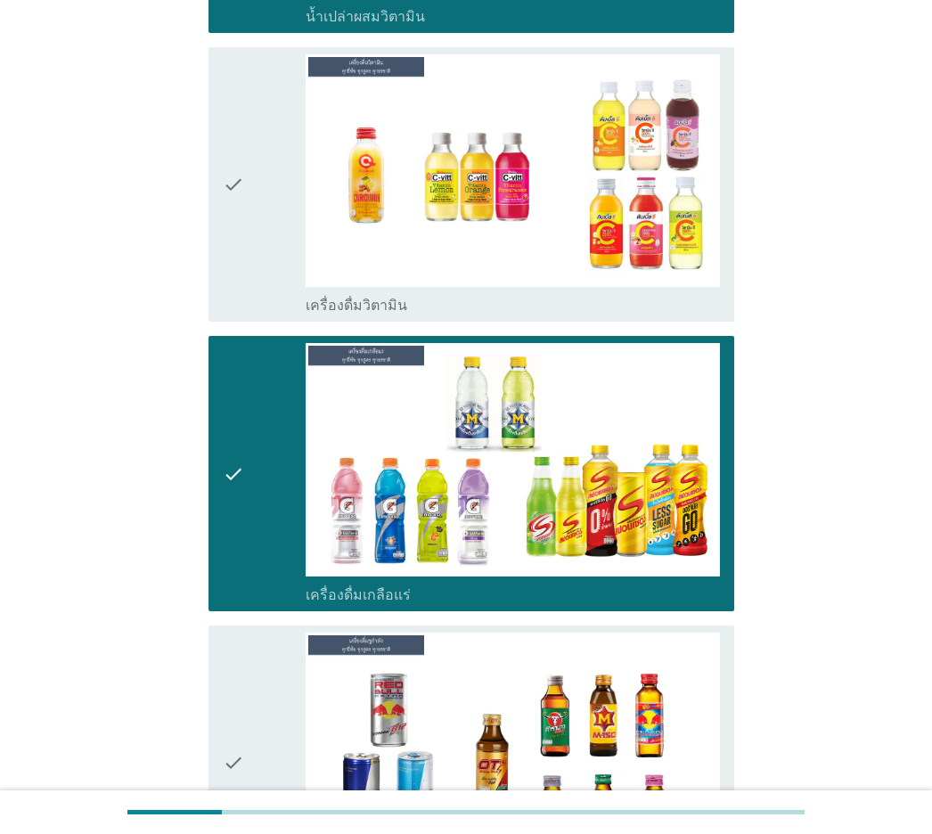
click at [252, 217] on div "check" at bounding box center [264, 184] width 83 height 260
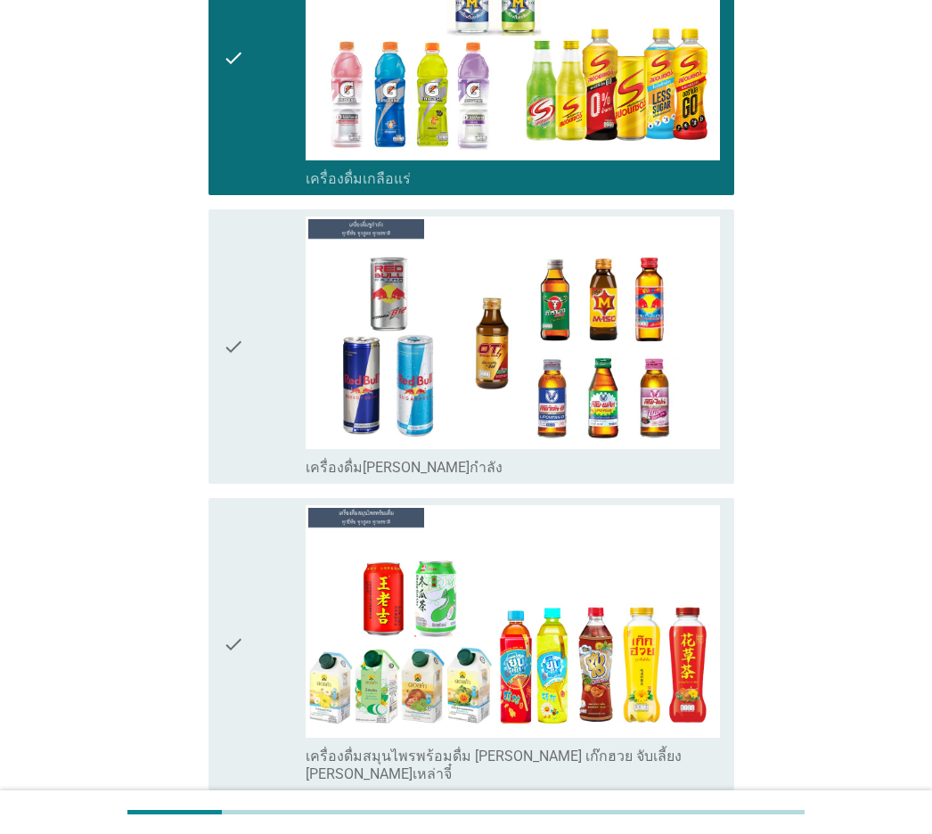
scroll to position [5347, 0]
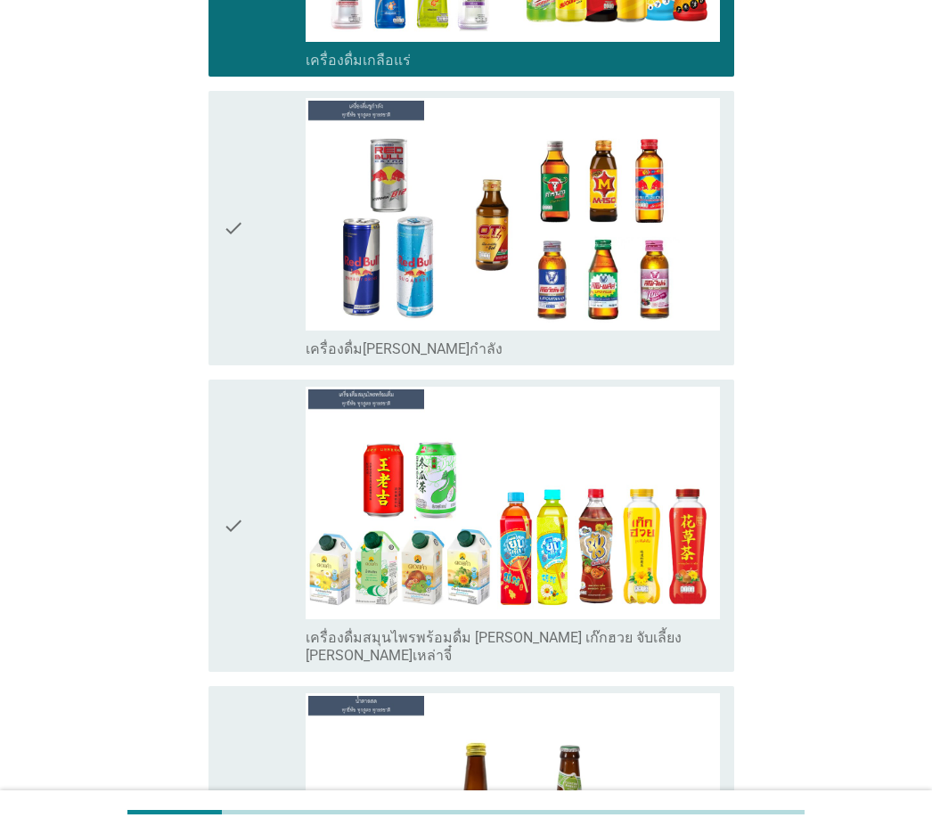
click at [252, 220] on div "check" at bounding box center [264, 228] width 83 height 260
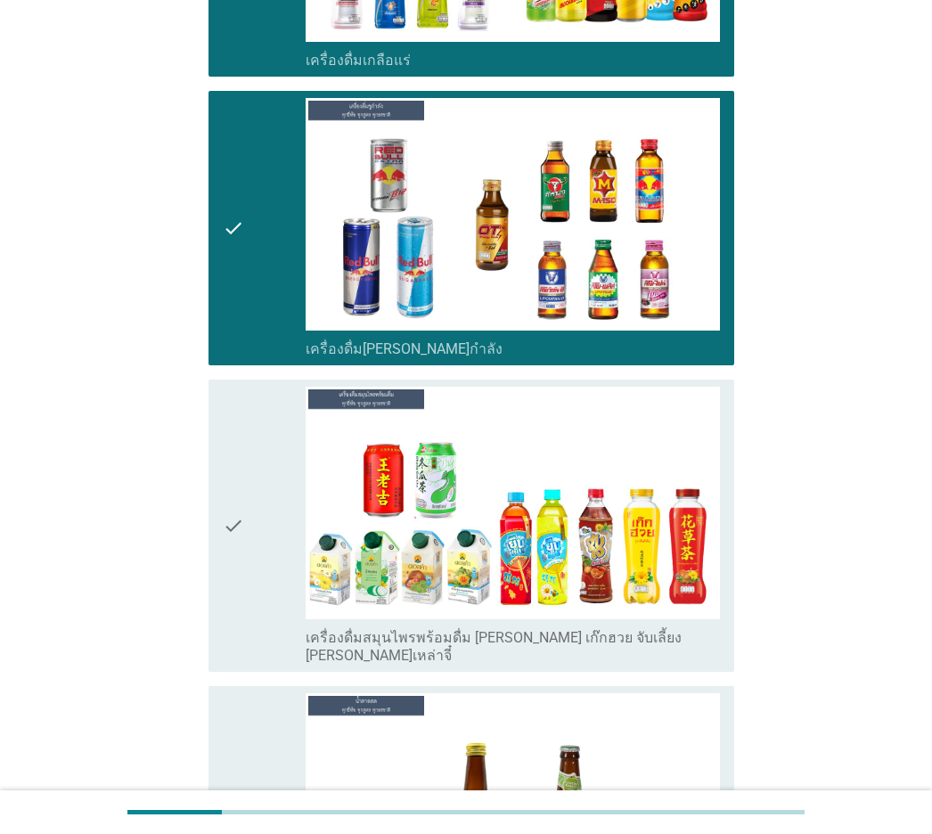
click at [243, 422] on icon "check" at bounding box center [233, 526] width 21 height 278
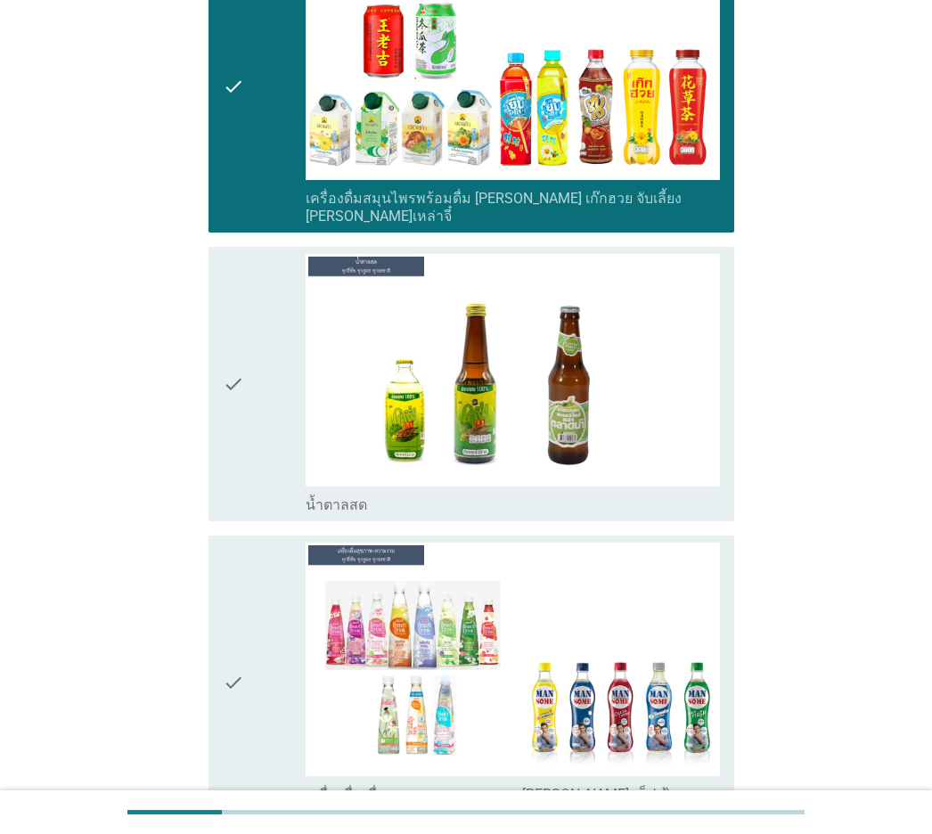
scroll to position [5882, 0]
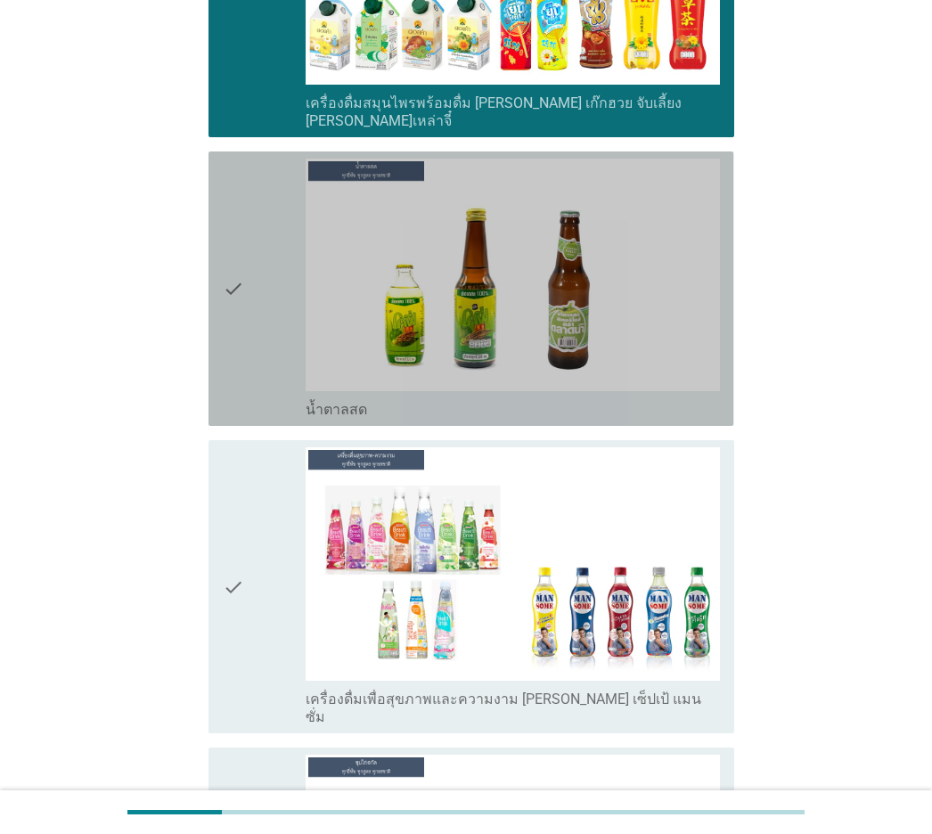
click at [252, 295] on div "check" at bounding box center [264, 289] width 83 height 260
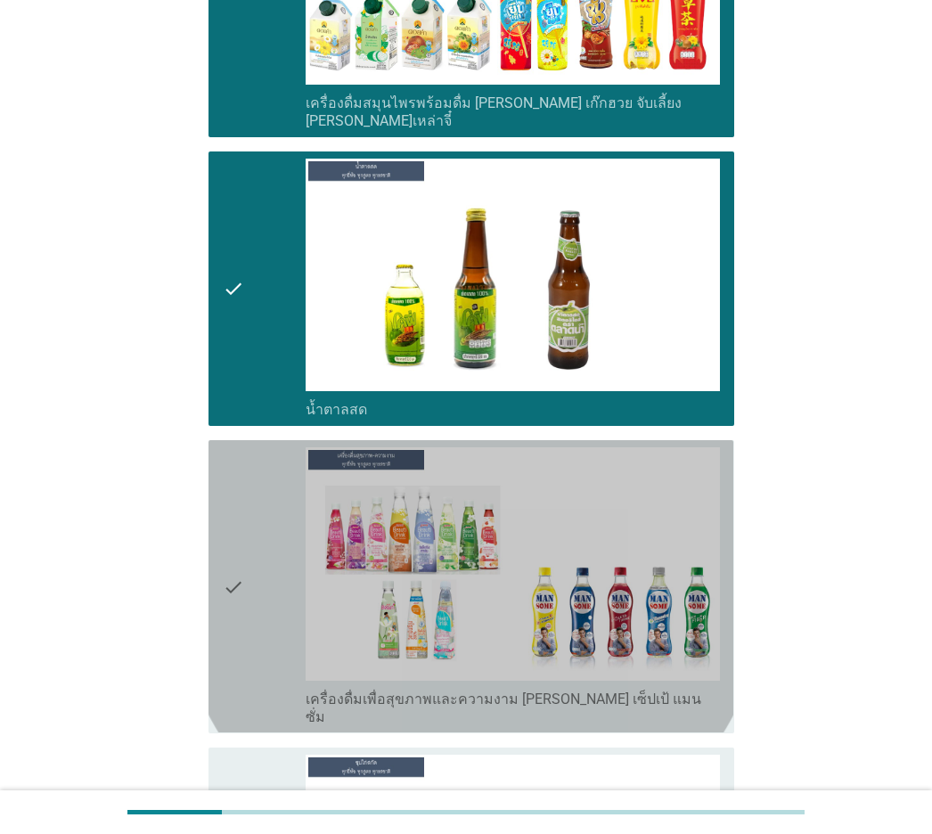
click at [254, 463] on div "check" at bounding box center [264, 586] width 83 height 278
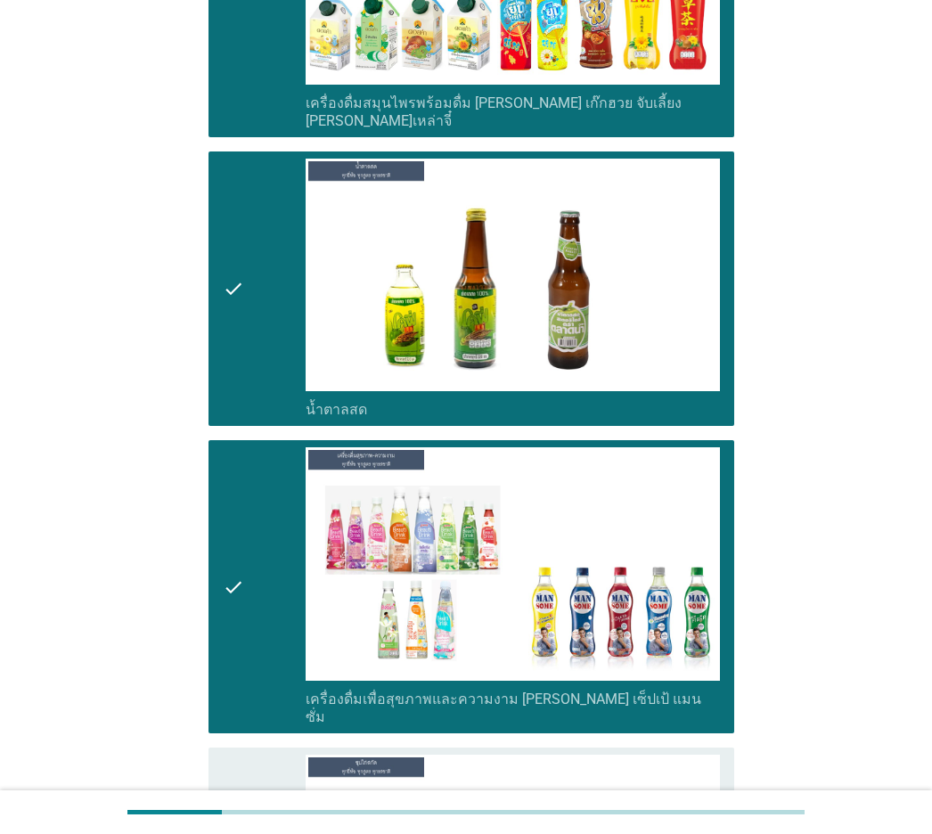
scroll to position [6506, 0]
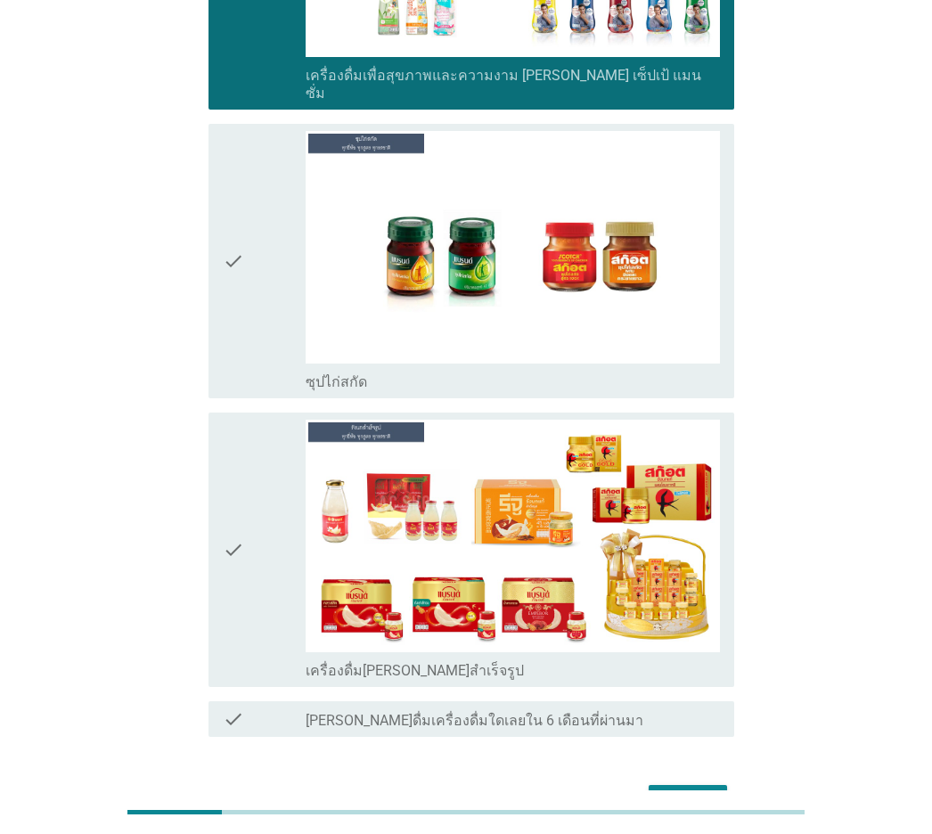
click at [225, 267] on icon "check" at bounding box center [233, 261] width 21 height 260
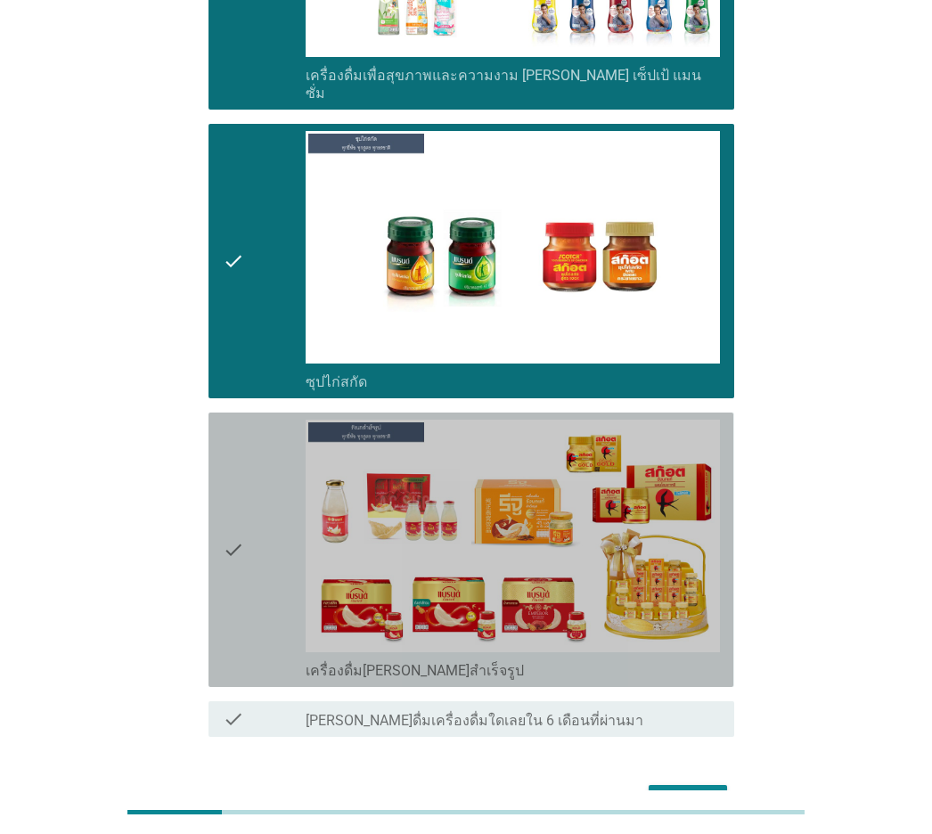
click at [244, 420] on icon "check" at bounding box center [233, 550] width 21 height 260
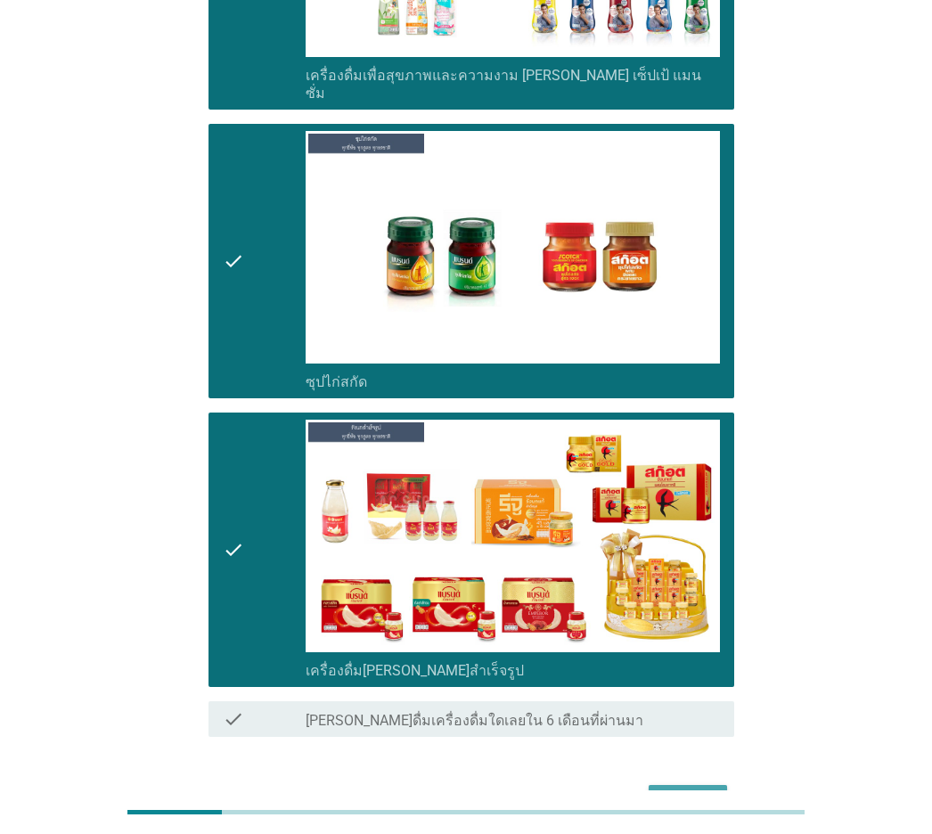
click at [703, 582] on div "ต่อไป" at bounding box center [688, 800] width 50 height 21
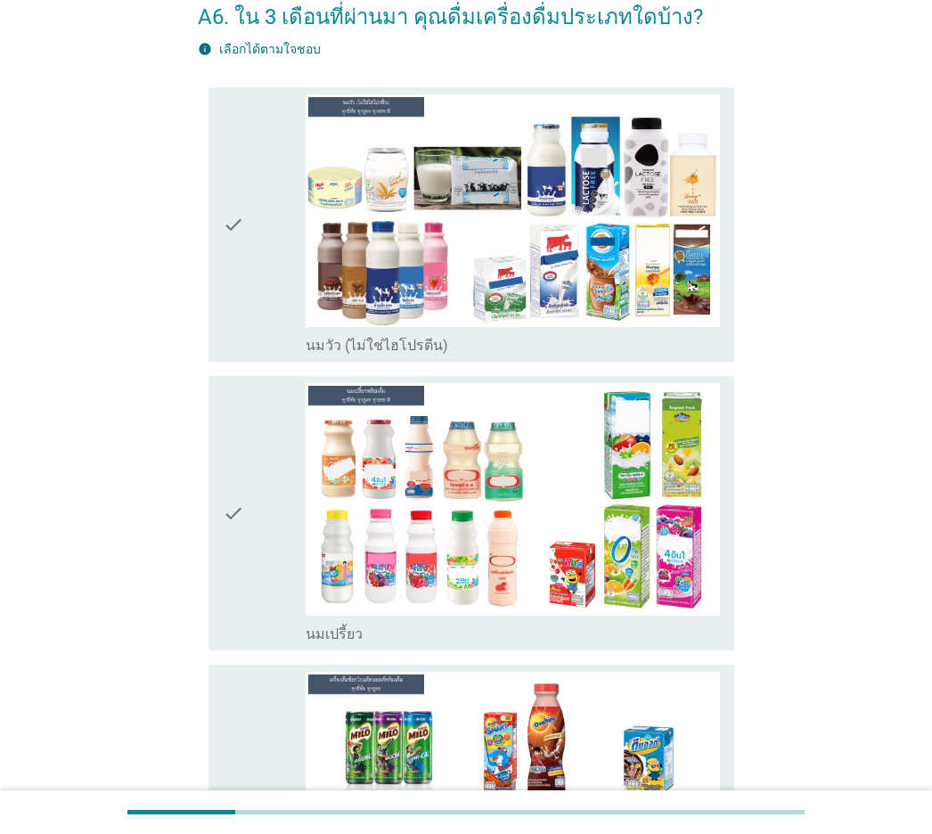
scroll to position [267, 0]
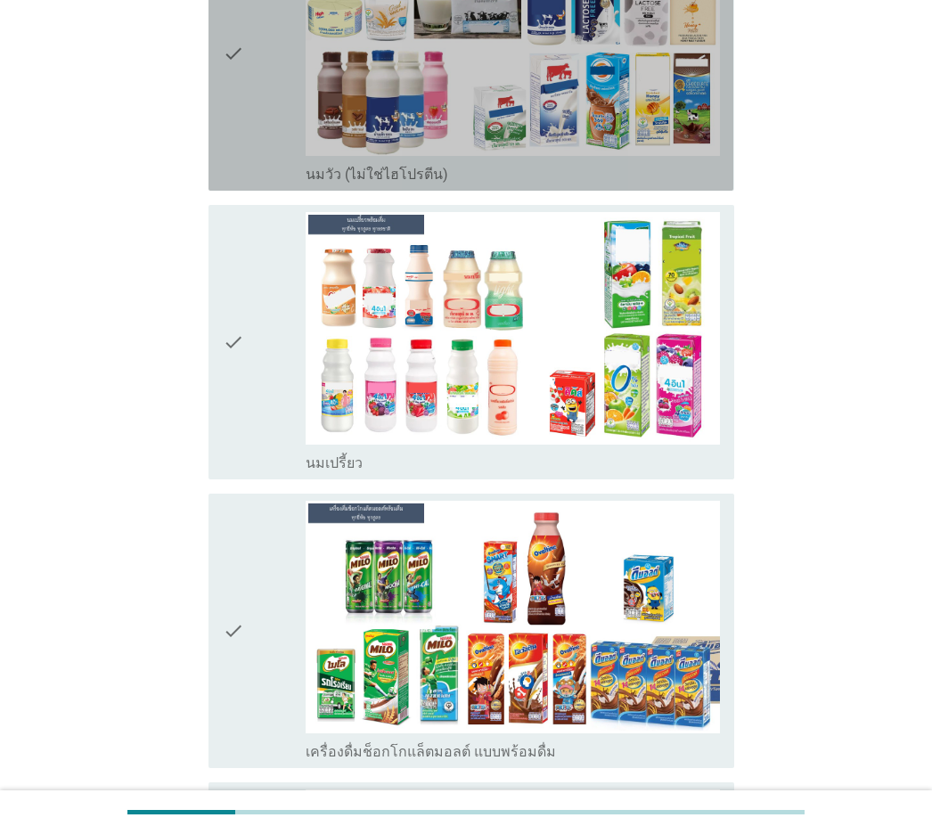
click at [250, 127] on div "check" at bounding box center [264, 53] width 83 height 260
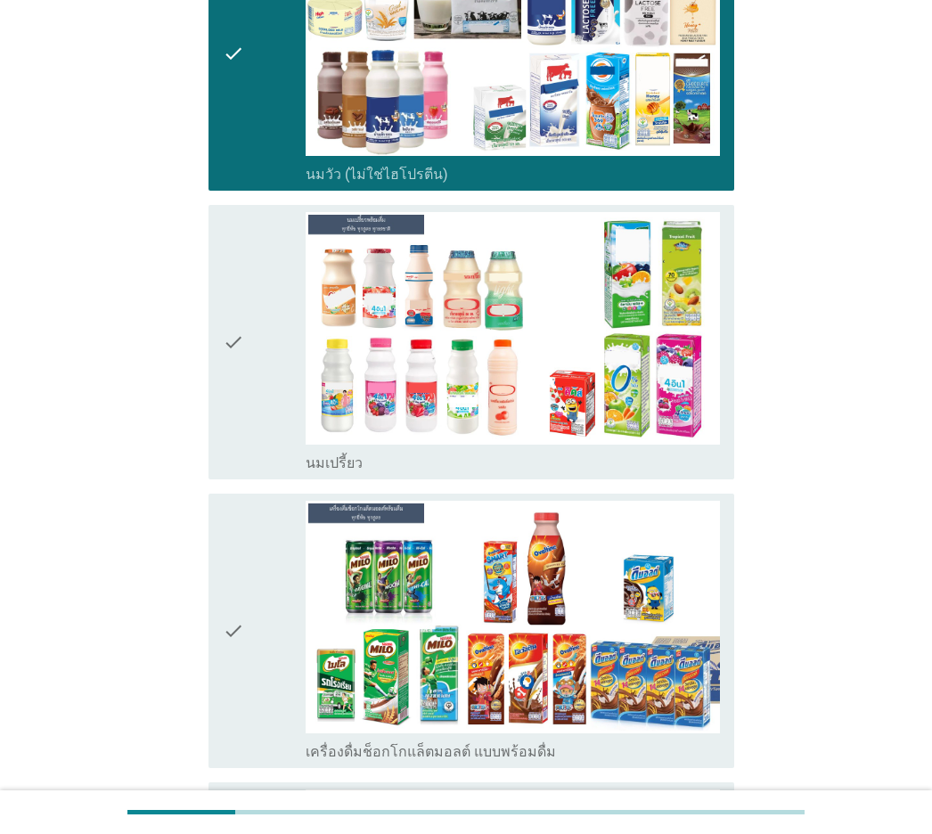
click at [247, 266] on div "check" at bounding box center [264, 342] width 83 height 260
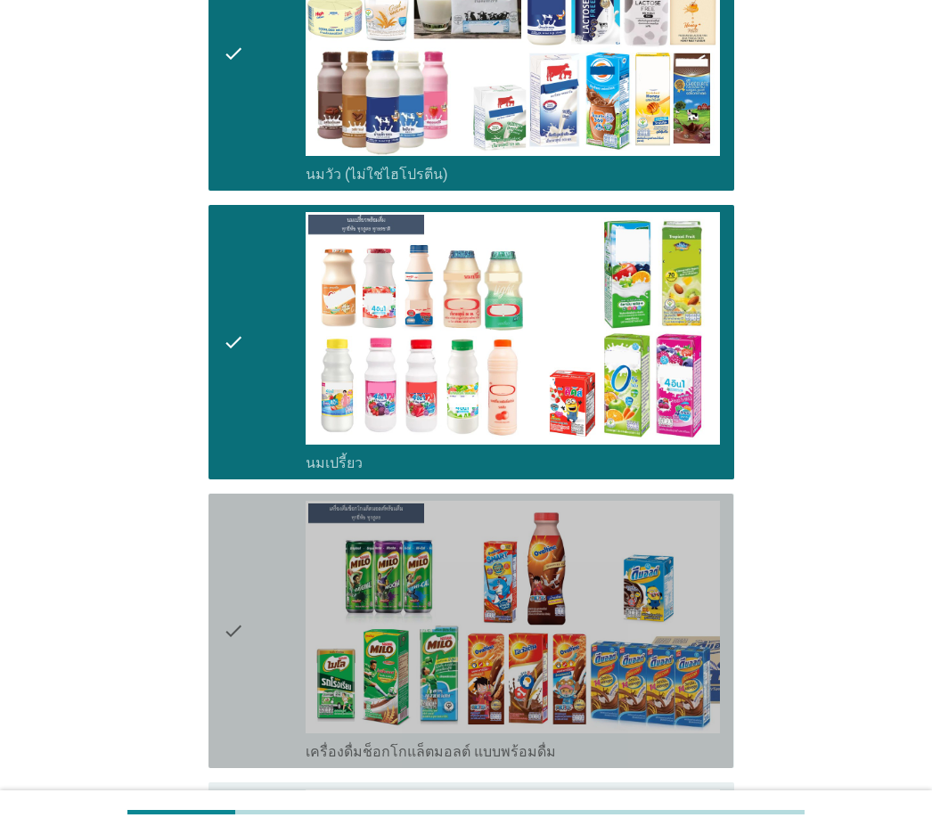
click at [247, 520] on div "check" at bounding box center [264, 631] width 83 height 260
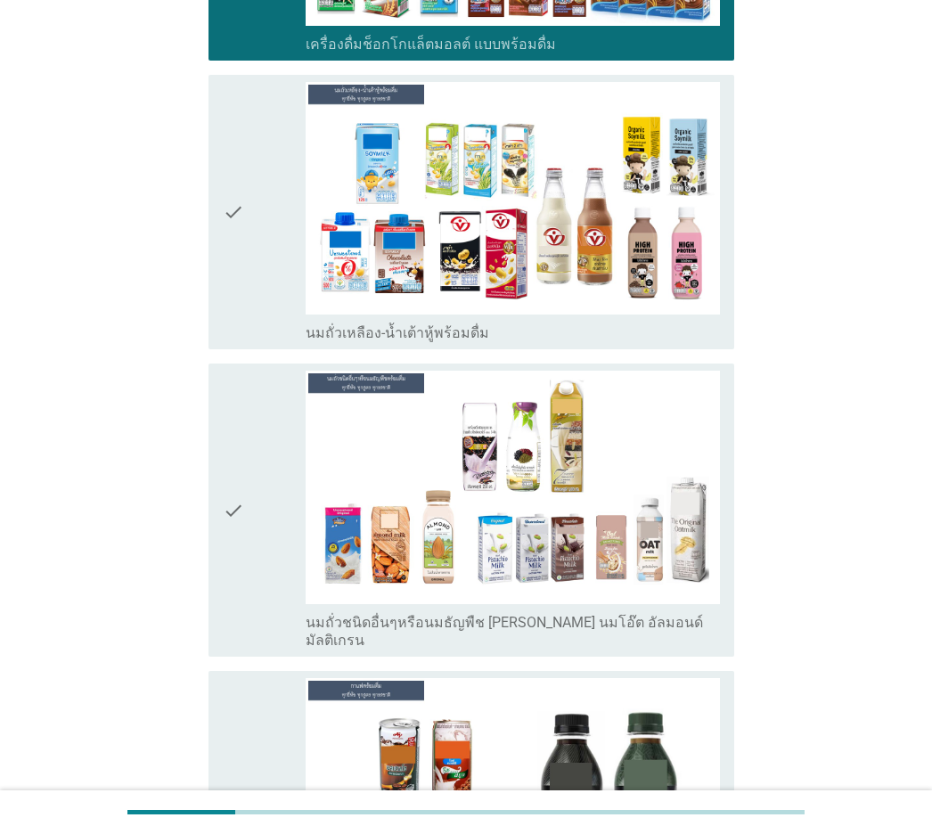
scroll to position [1069, 0]
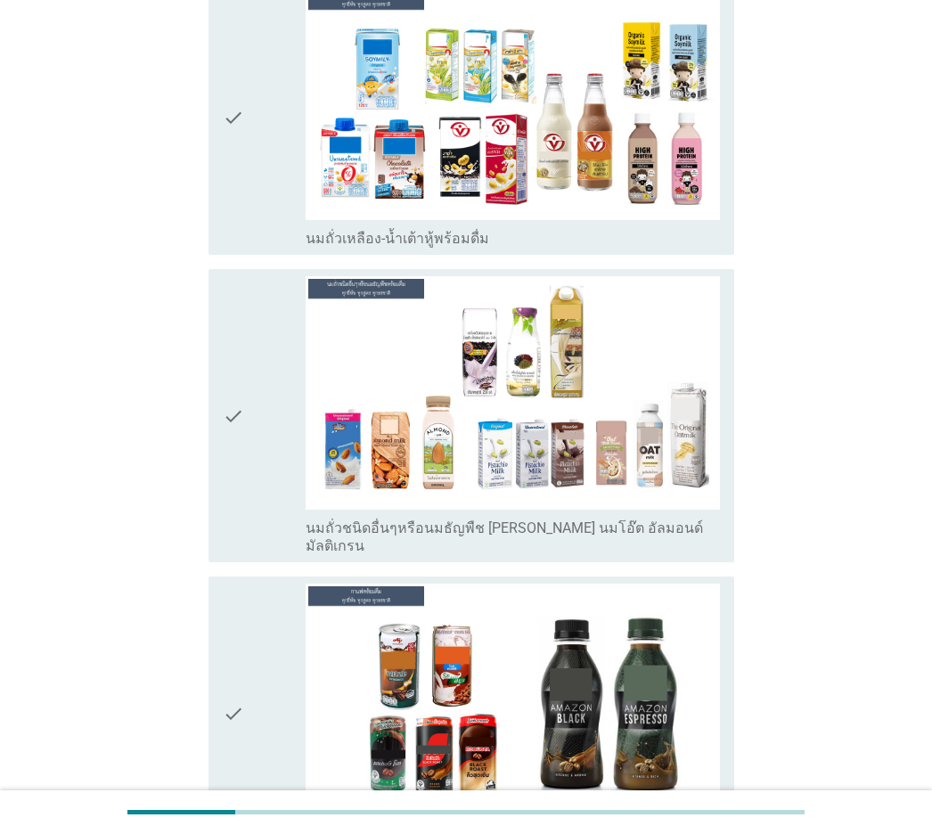
click at [262, 214] on div "check" at bounding box center [264, 118] width 83 height 260
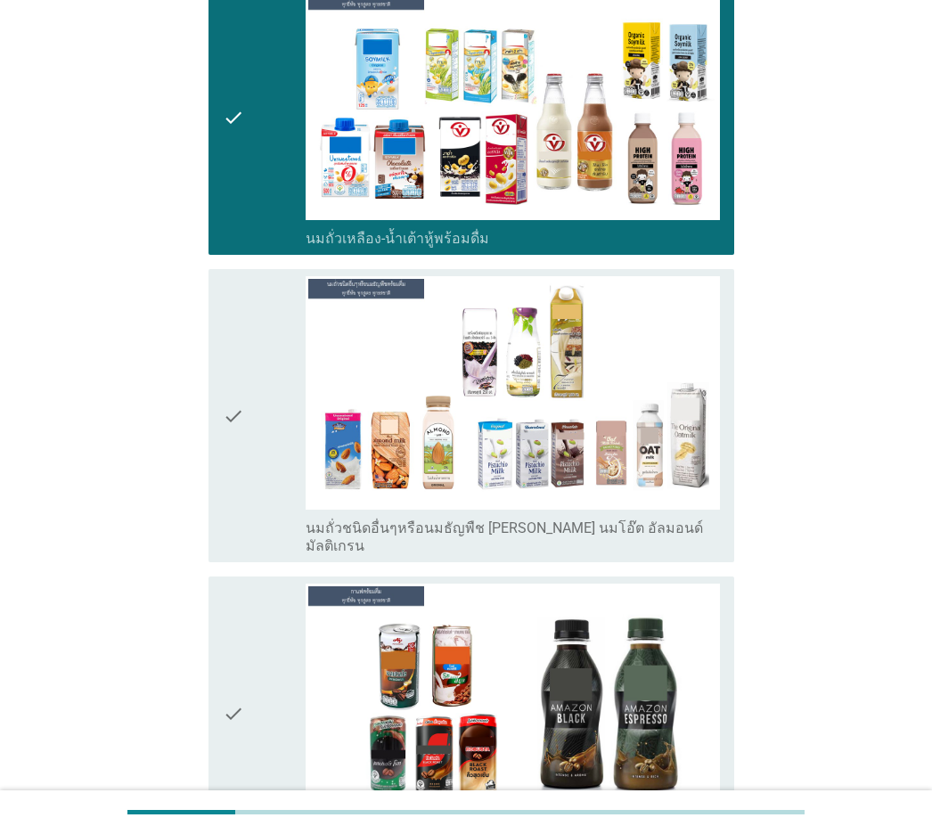
click at [262, 363] on div "check" at bounding box center [264, 415] width 83 height 278
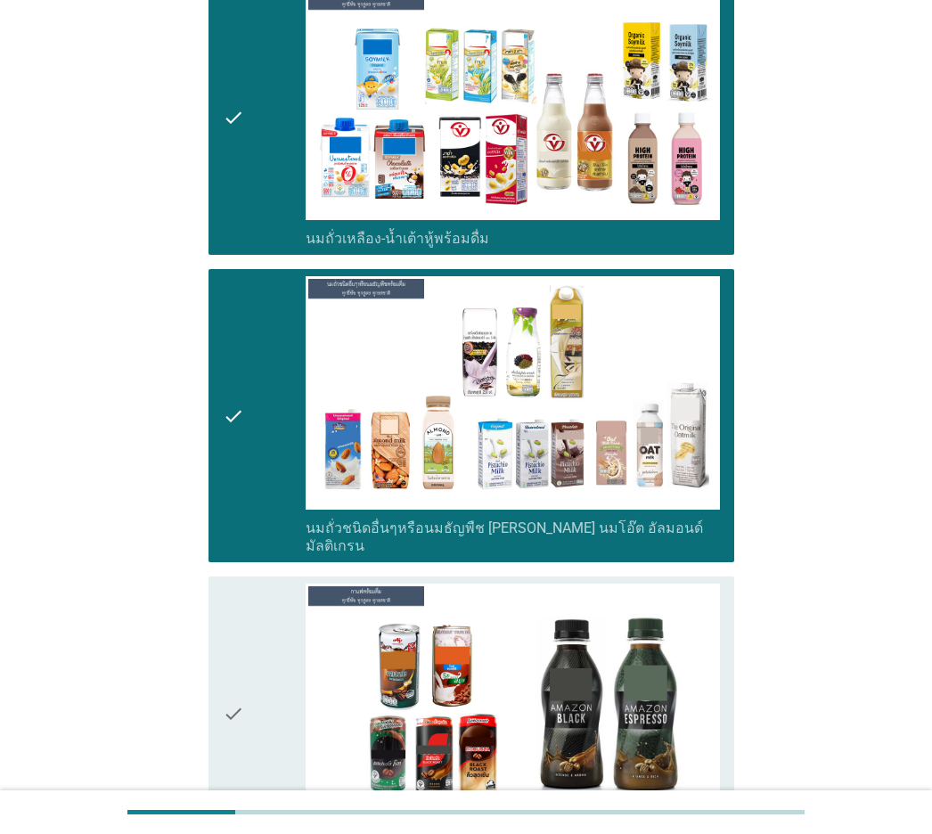
click at [266, 582] on div "check" at bounding box center [264, 714] width 83 height 260
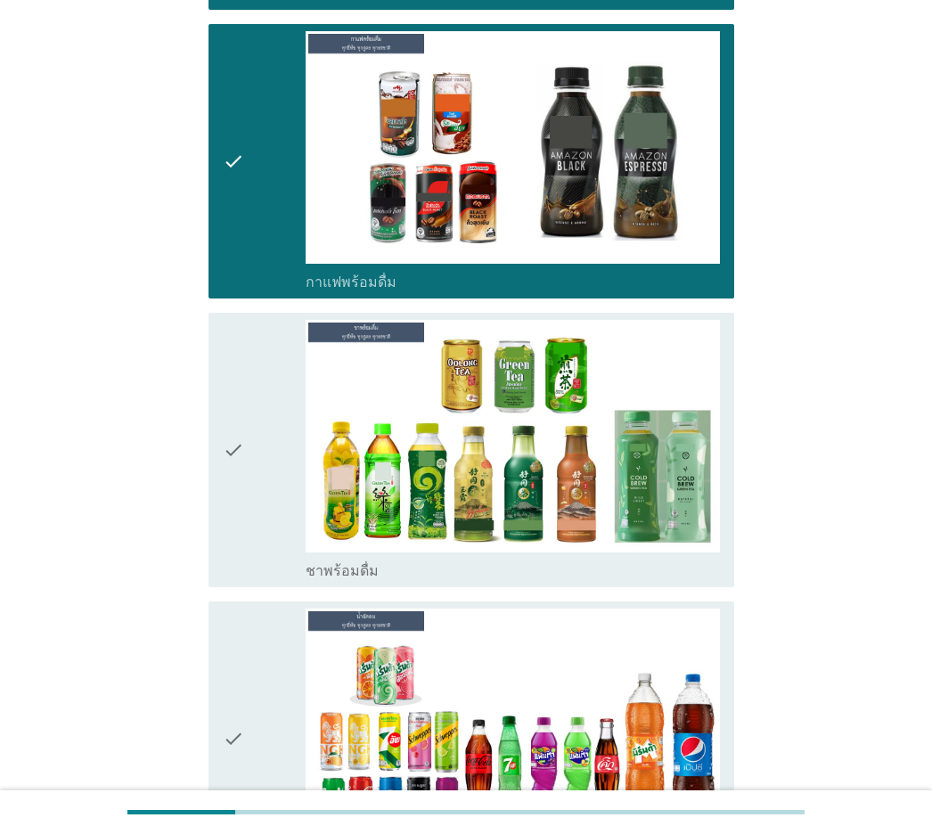
scroll to position [1782, 0]
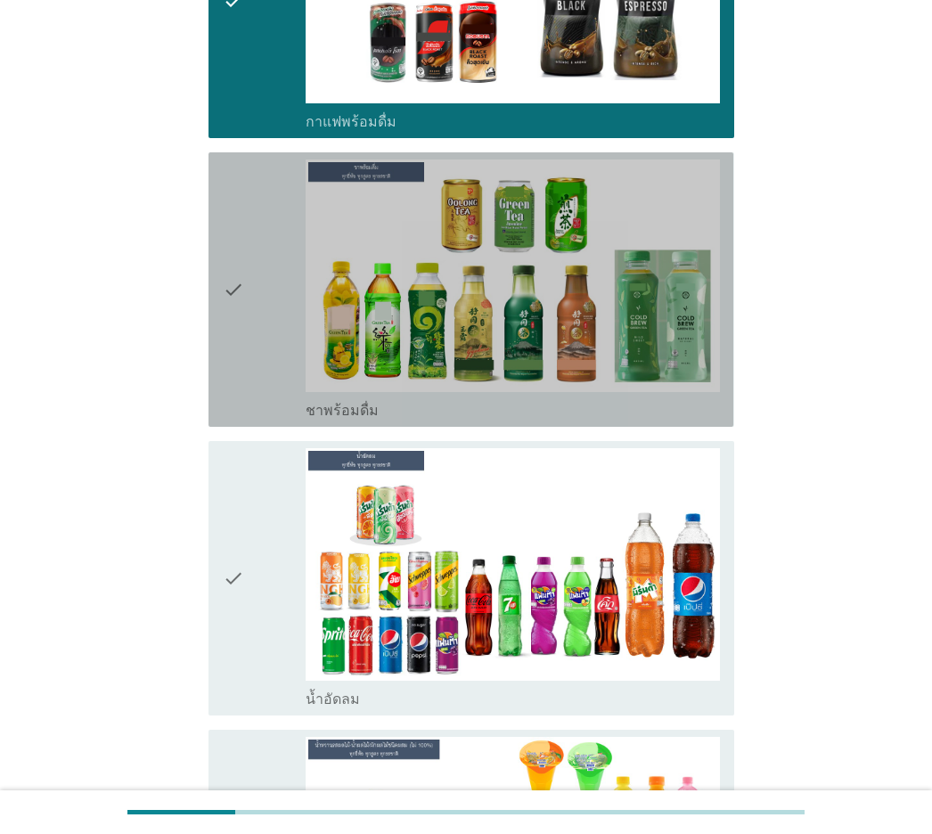
click at [275, 330] on div "check" at bounding box center [264, 290] width 83 height 260
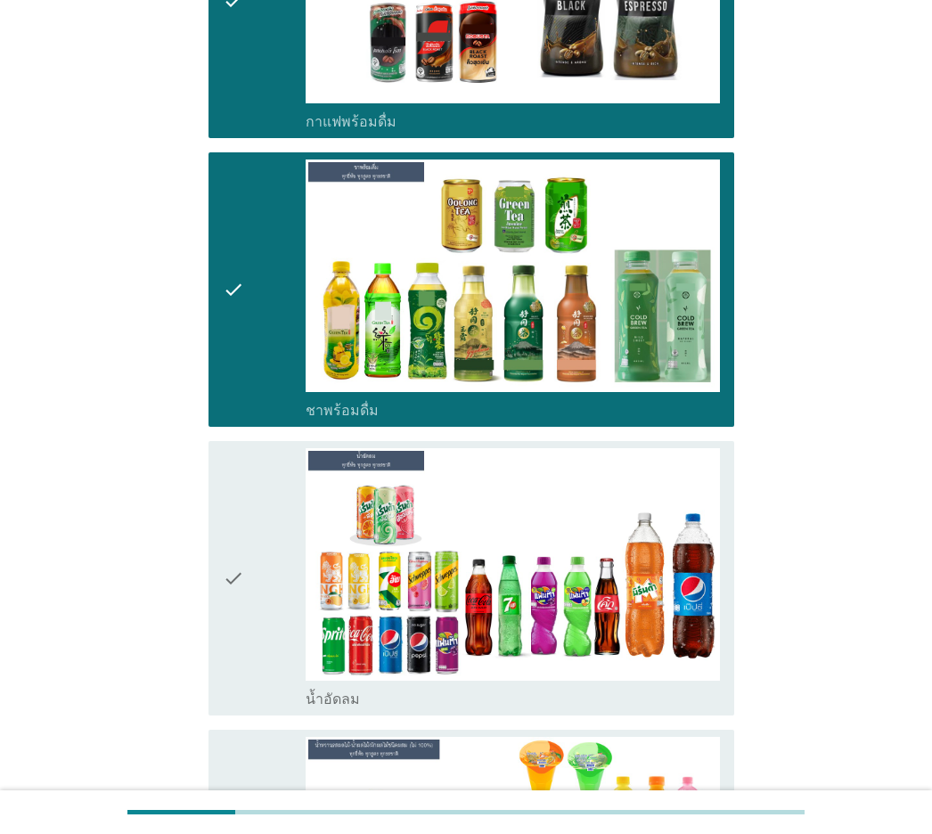
click at [242, 536] on icon "check" at bounding box center [233, 578] width 21 height 260
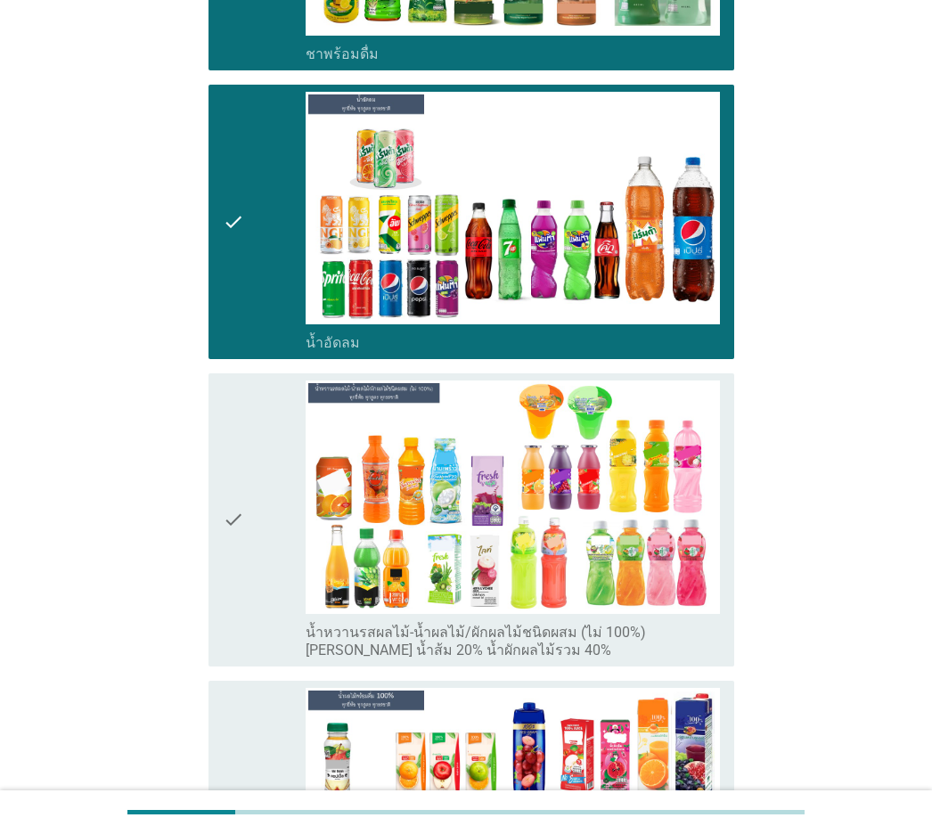
click at [242, 536] on icon "check" at bounding box center [233, 520] width 21 height 278
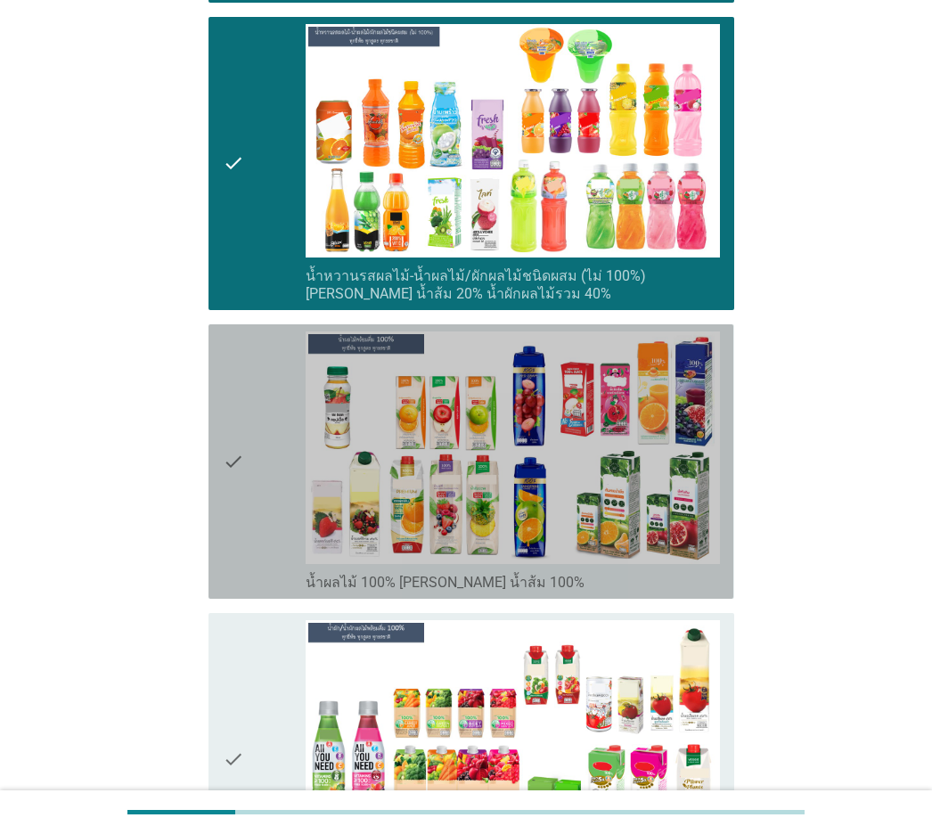
click at [242, 533] on icon "check" at bounding box center [233, 462] width 21 height 260
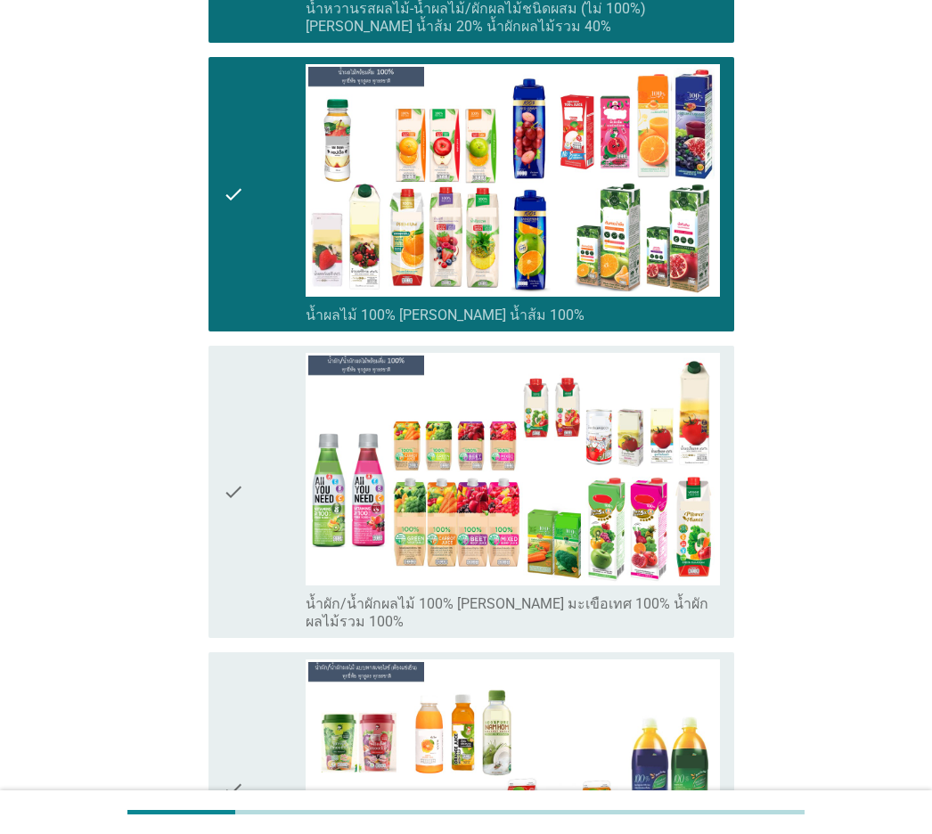
click at [243, 530] on icon "check" at bounding box center [233, 492] width 21 height 278
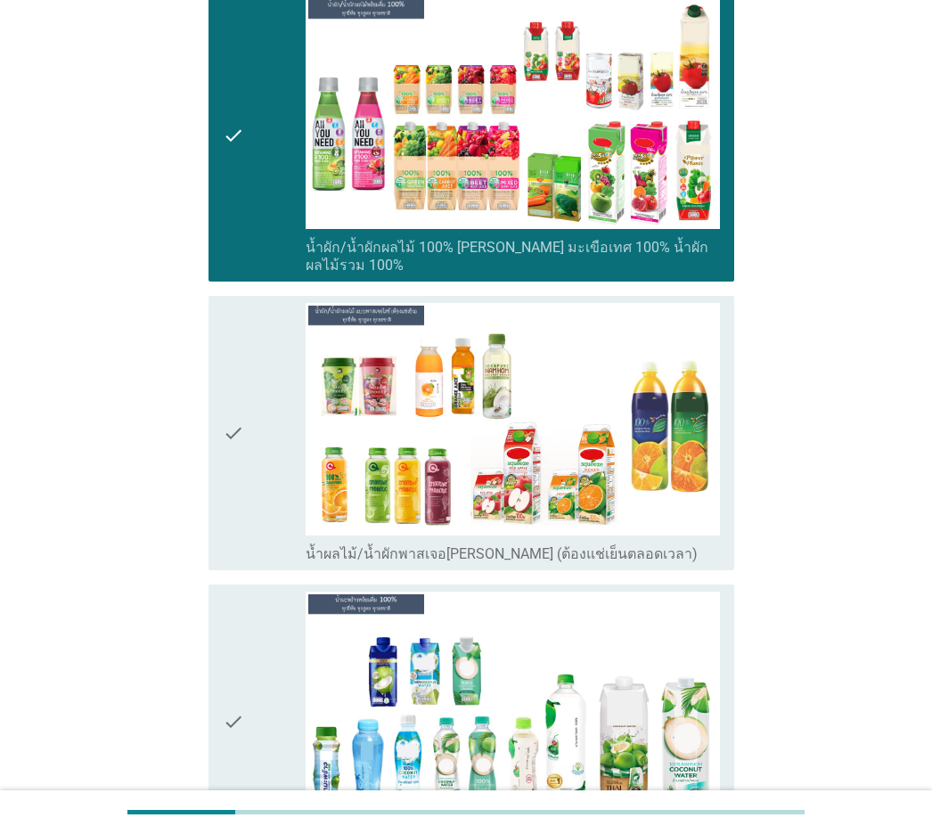
click at [243, 529] on div "check check_box น้ำผลไม้/น้ำผักพาสเจอ[PERSON_NAME] (ต้องแช่เย็นตลอดเวลา)" at bounding box center [471, 433] width 525 height 274
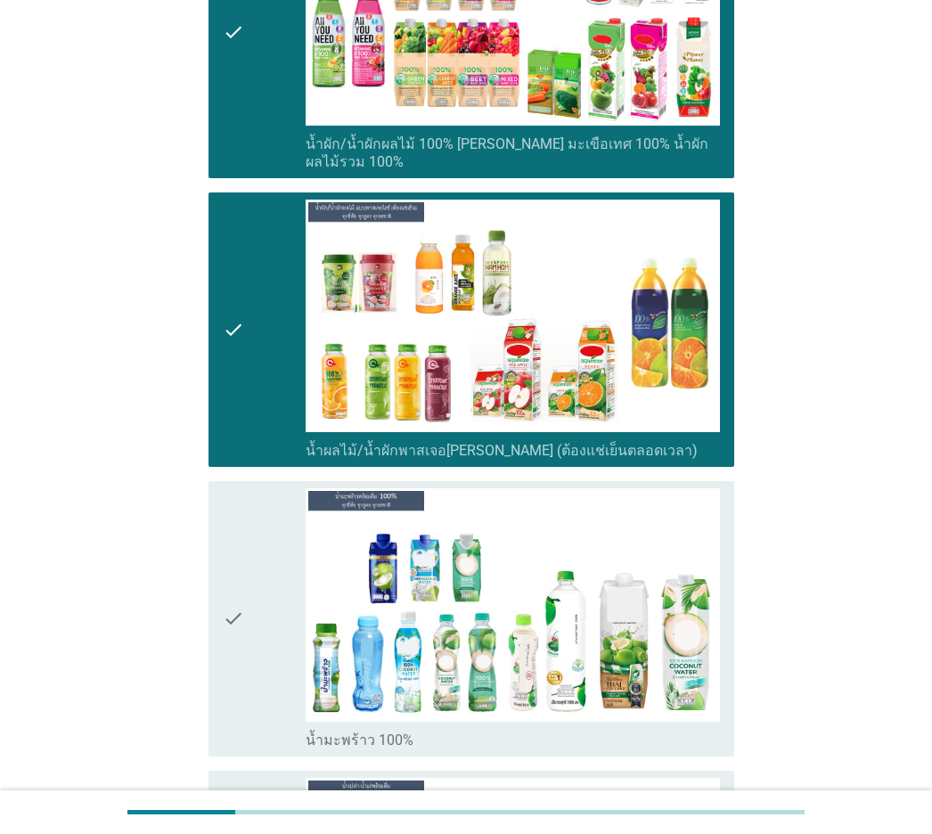
scroll to position [3297, 0]
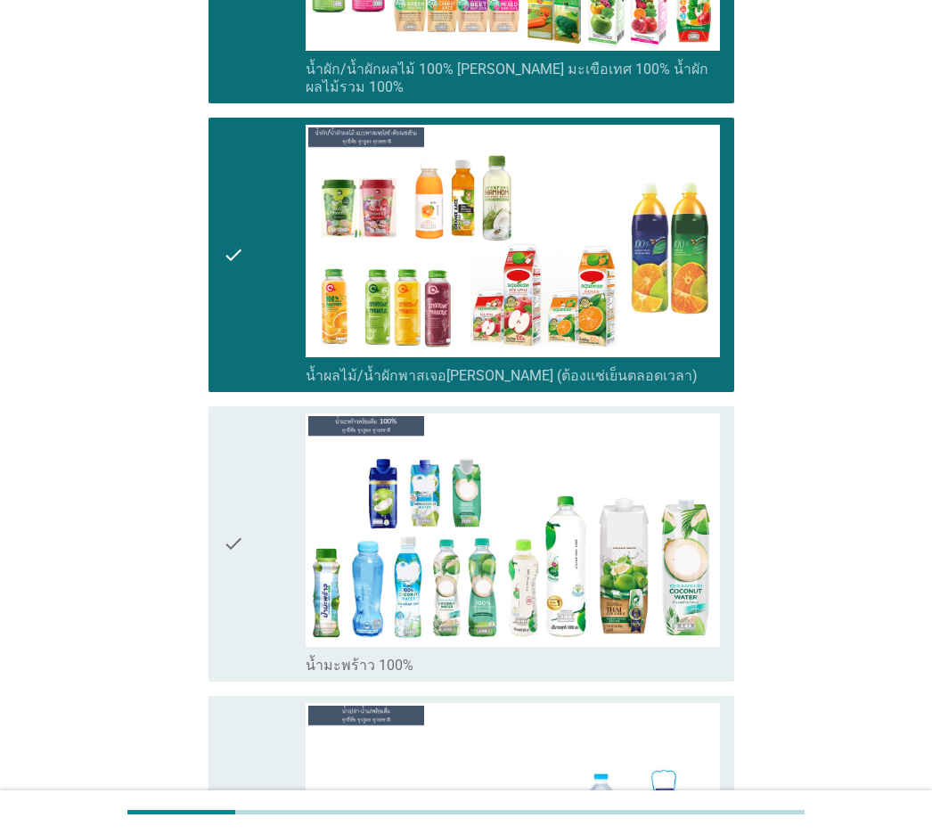
click at [243, 522] on icon "check" at bounding box center [233, 544] width 21 height 260
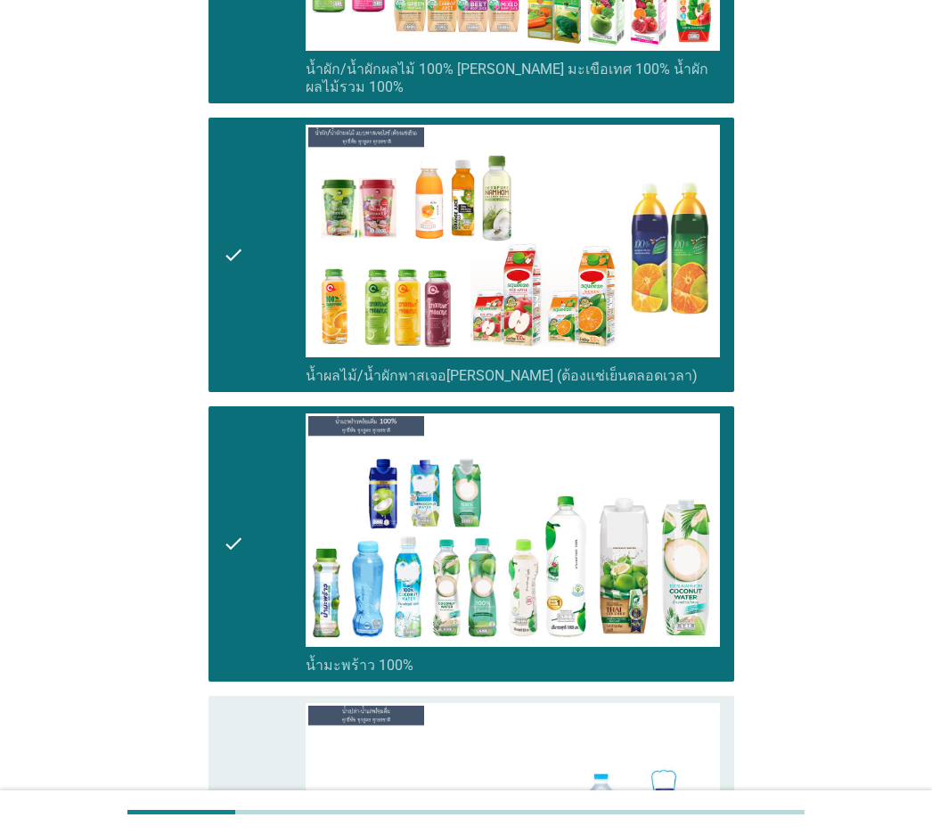
scroll to position [3743, 0]
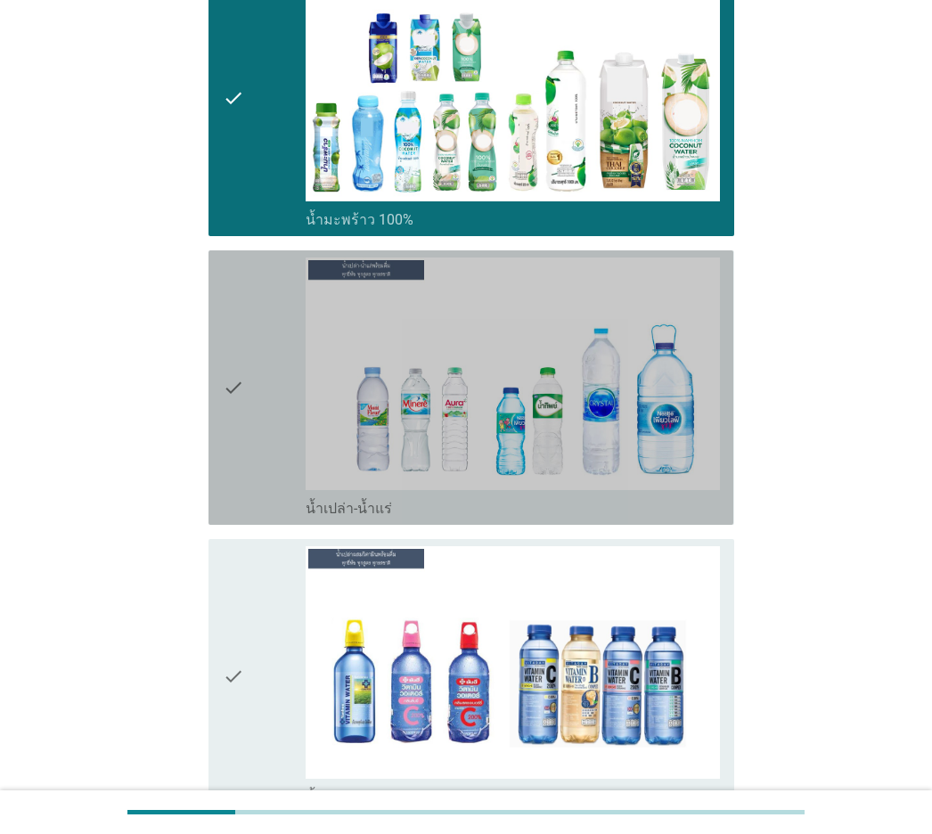
click at [240, 433] on icon "check" at bounding box center [233, 388] width 21 height 260
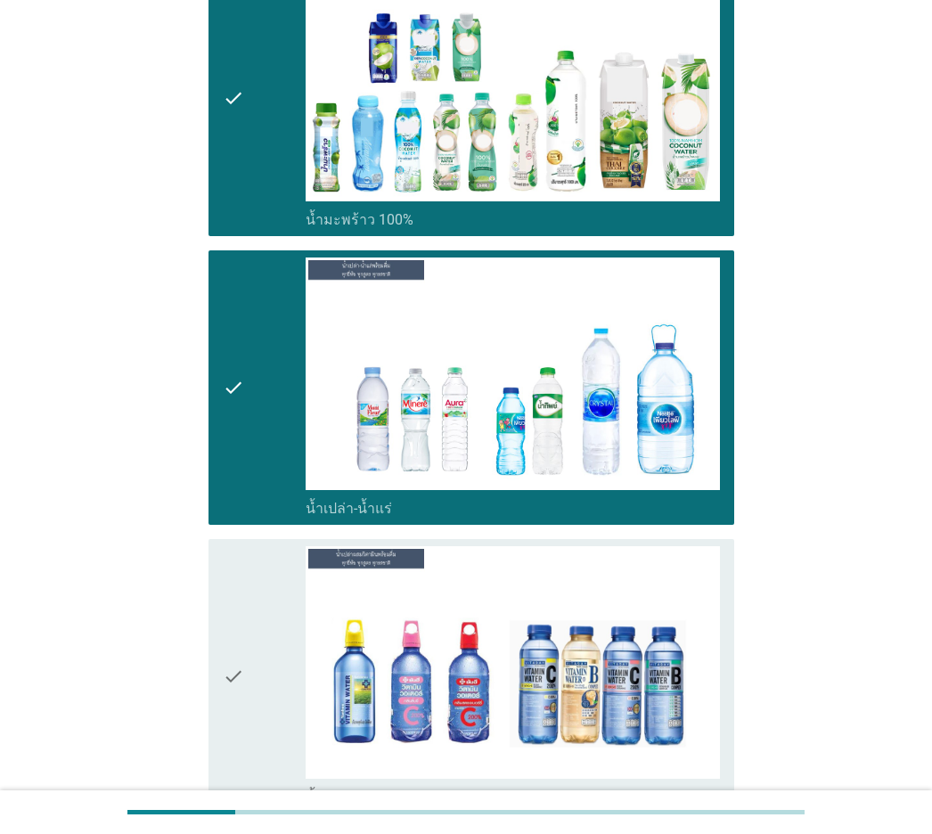
scroll to position [4100, 0]
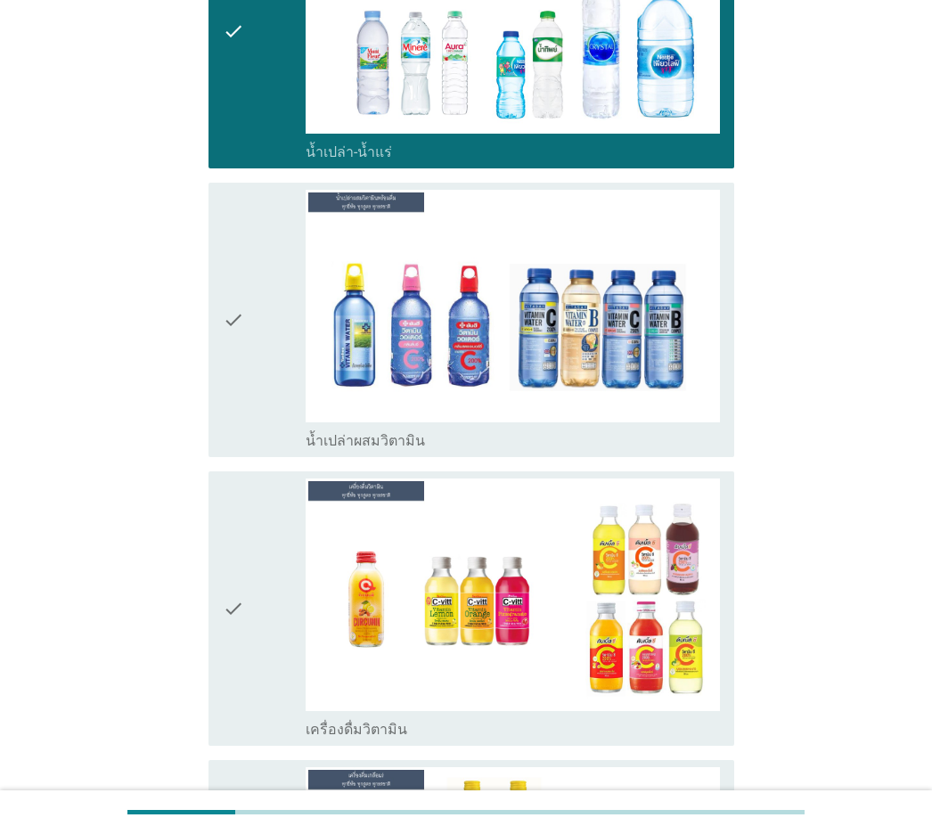
click at [239, 346] on icon "check" at bounding box center [233, 320] width 21 height 260
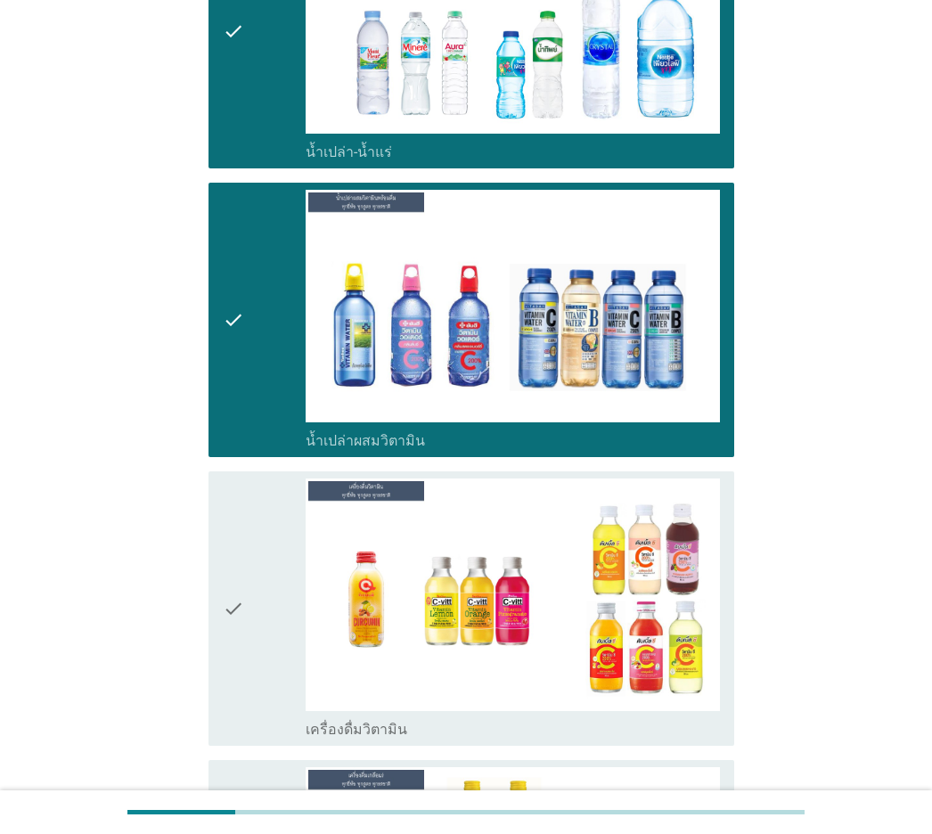
click at [239, 545] on icon "check" at bounding box center [233, 609] width 21 height 260
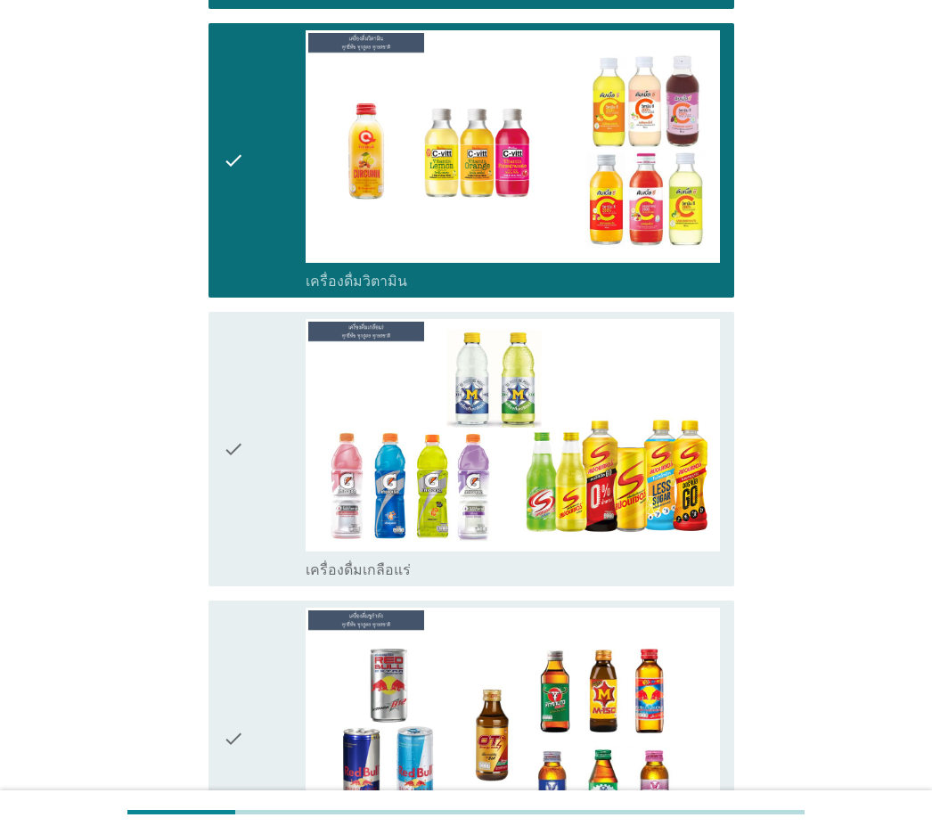
scroll to position [4634, 0]
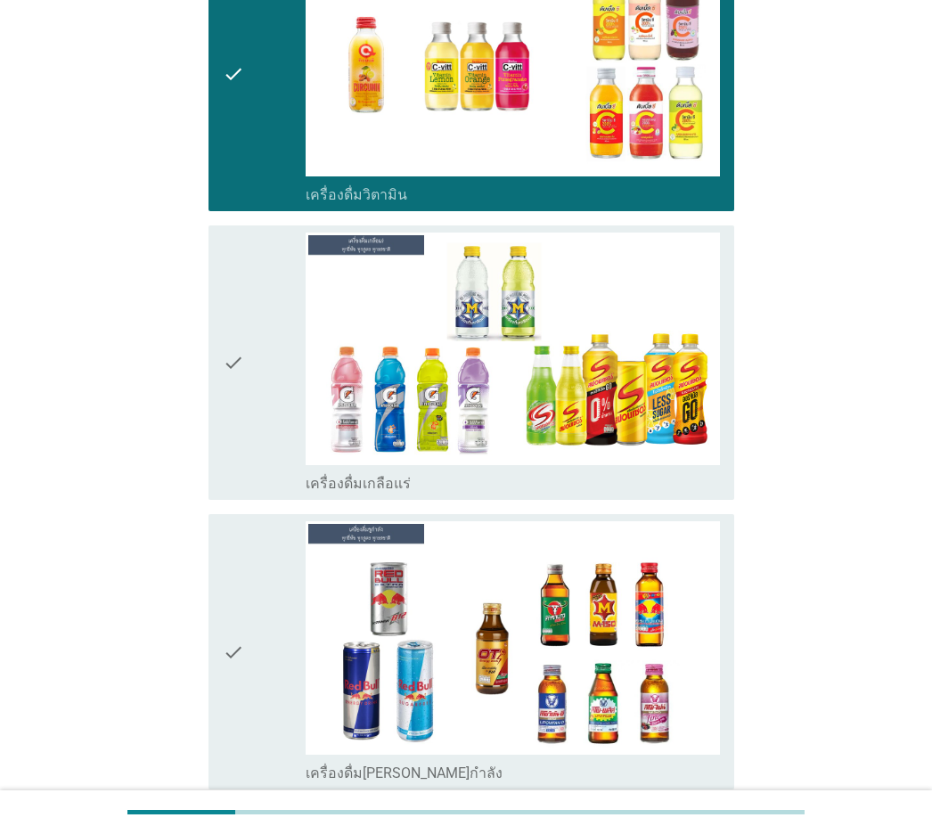
click at [241, 426] on icon "check" at bounding box center [233, 363] width 21 height 260
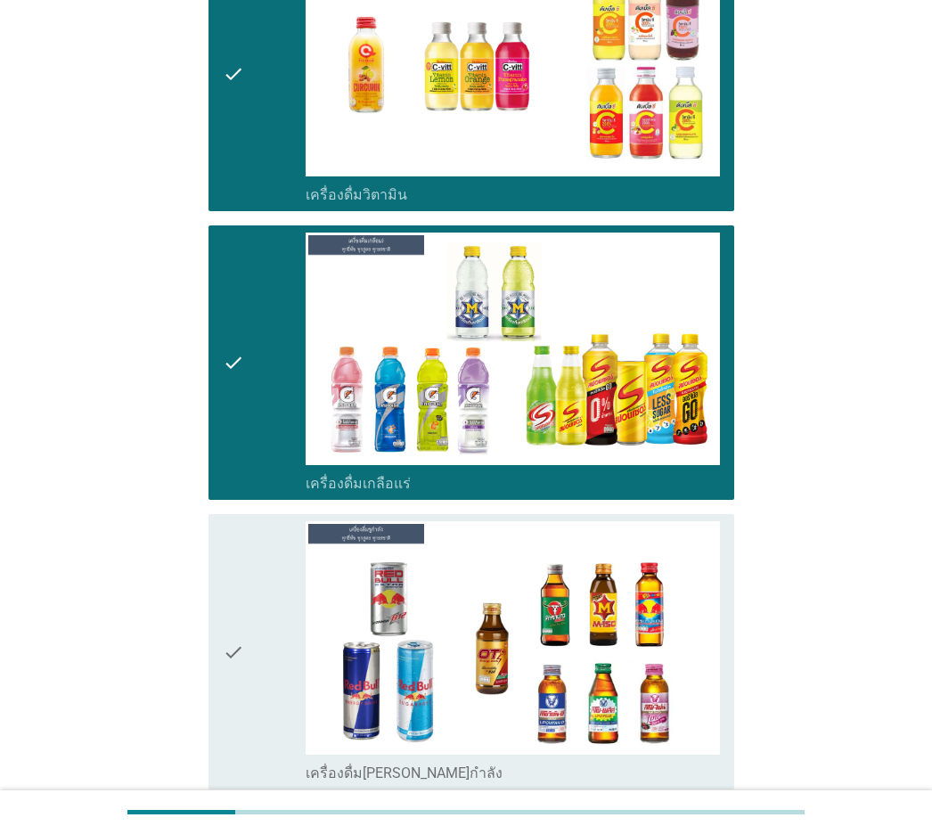
click at [214, 551] on div "check check_box เครื่องดื่ม[PERSON_NAME]กำลัง" at bounding box center [471, 651] width 525 height 274
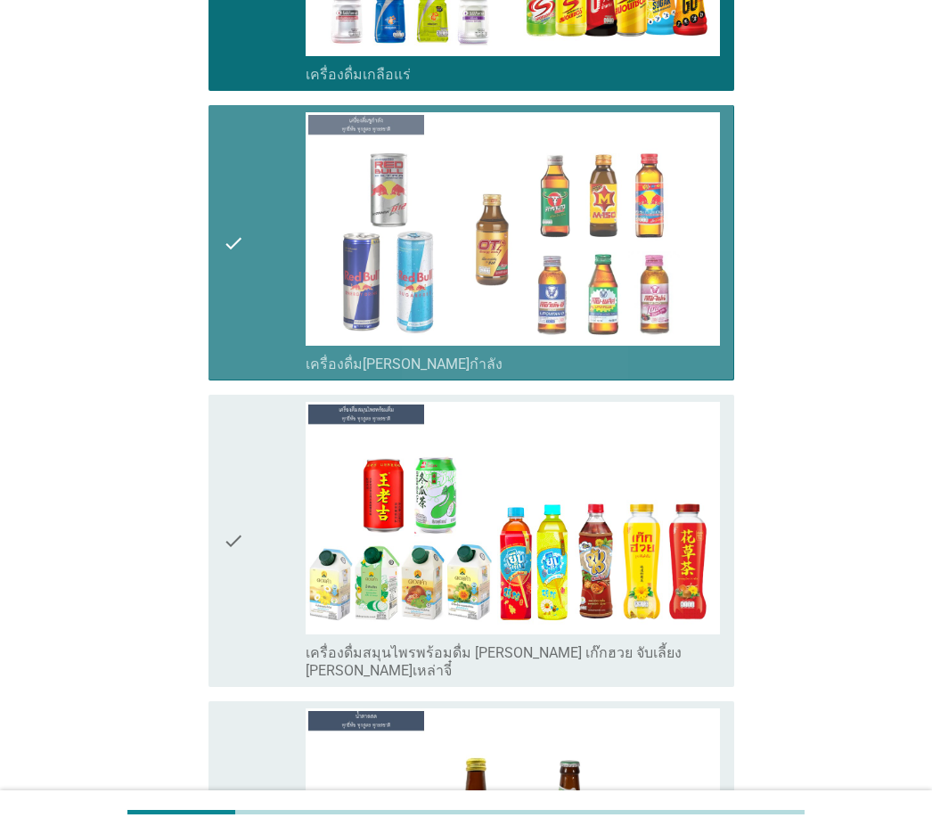
scroll to position [5258, 0]
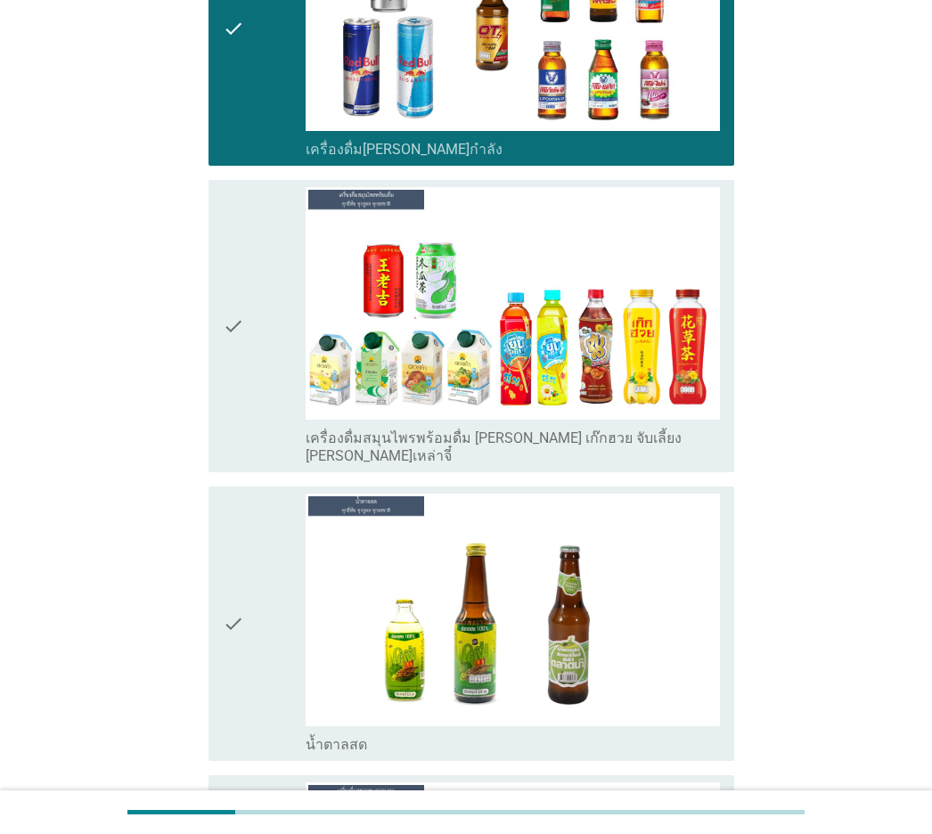
click at [228, 335] on icon "check" at bounding box center [233, 326] width 21 height 278
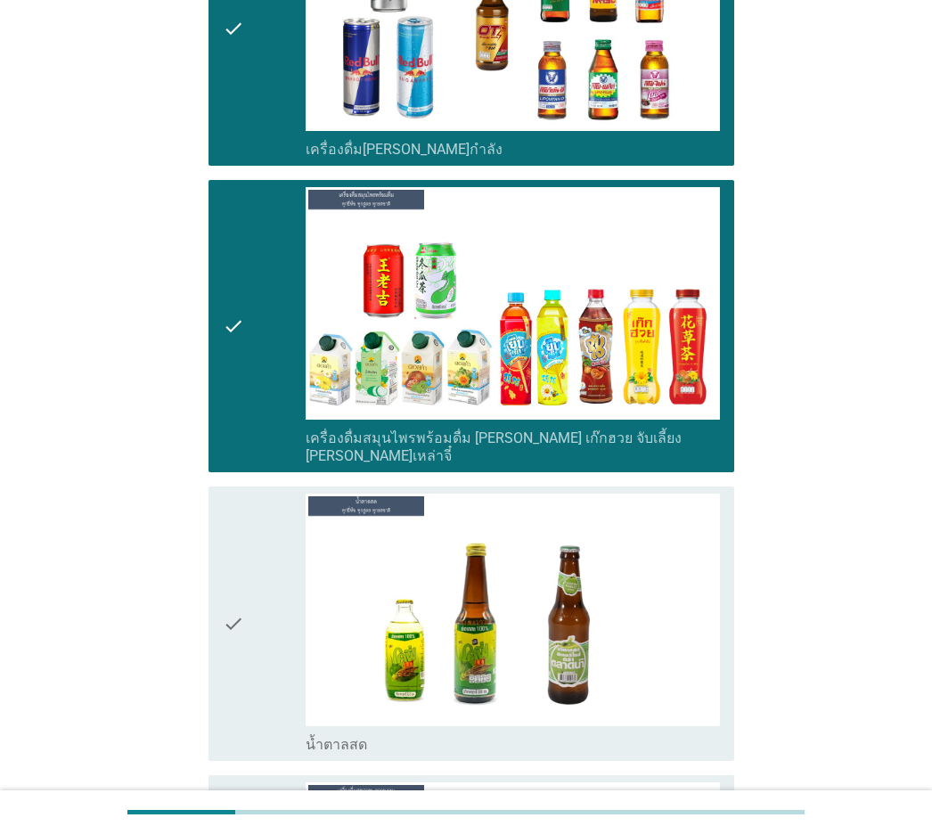
click at [264, 528] on div "check" at bounding box center [264, 624] width 83 height 260
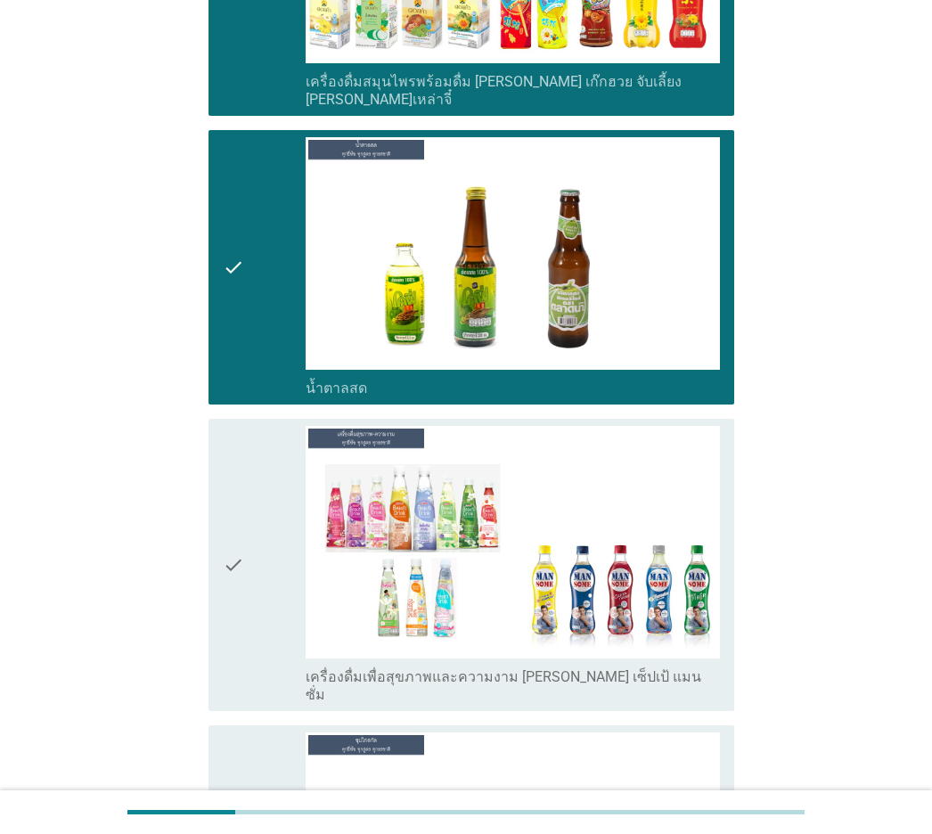
click at [264, 530] on div "check" at bounding box center [264, 565] width 83 height 278
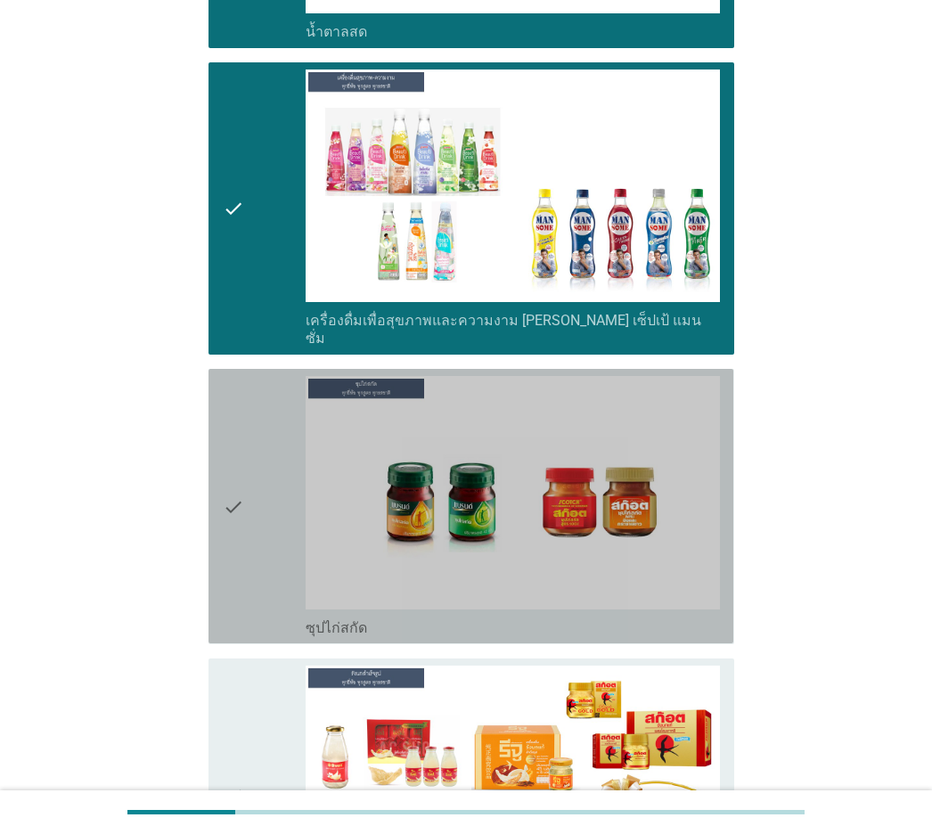
click at [251, 509] on div "check" at bounding box center [264, 506] width 83 height 260
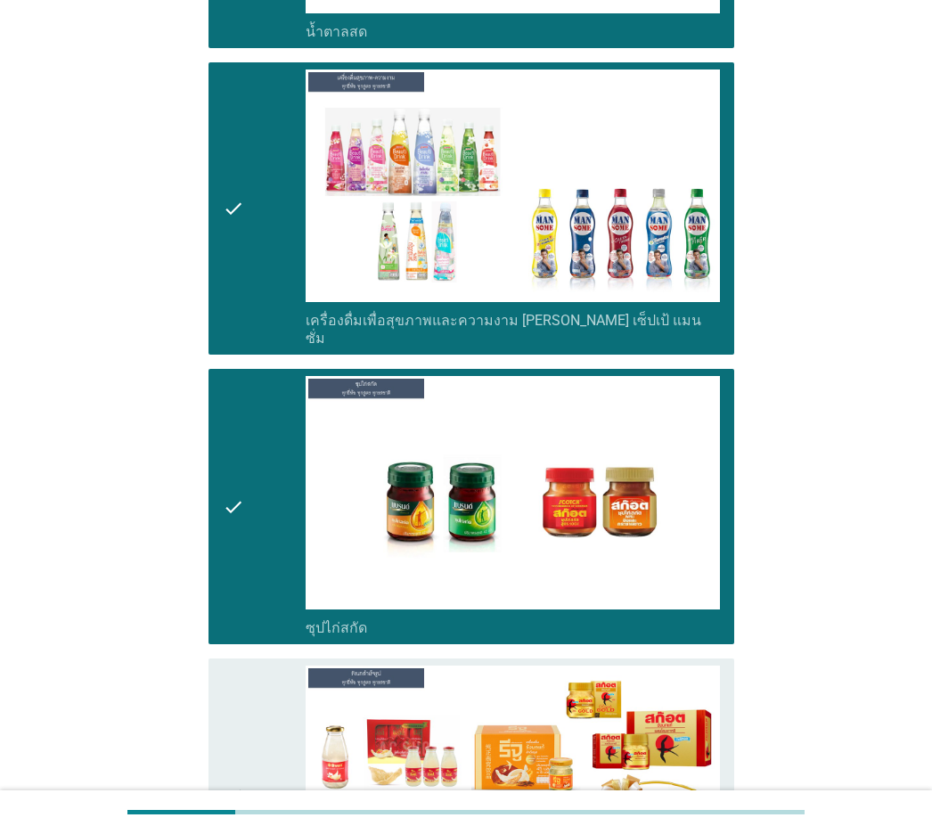
scroll to position [6256, 0]
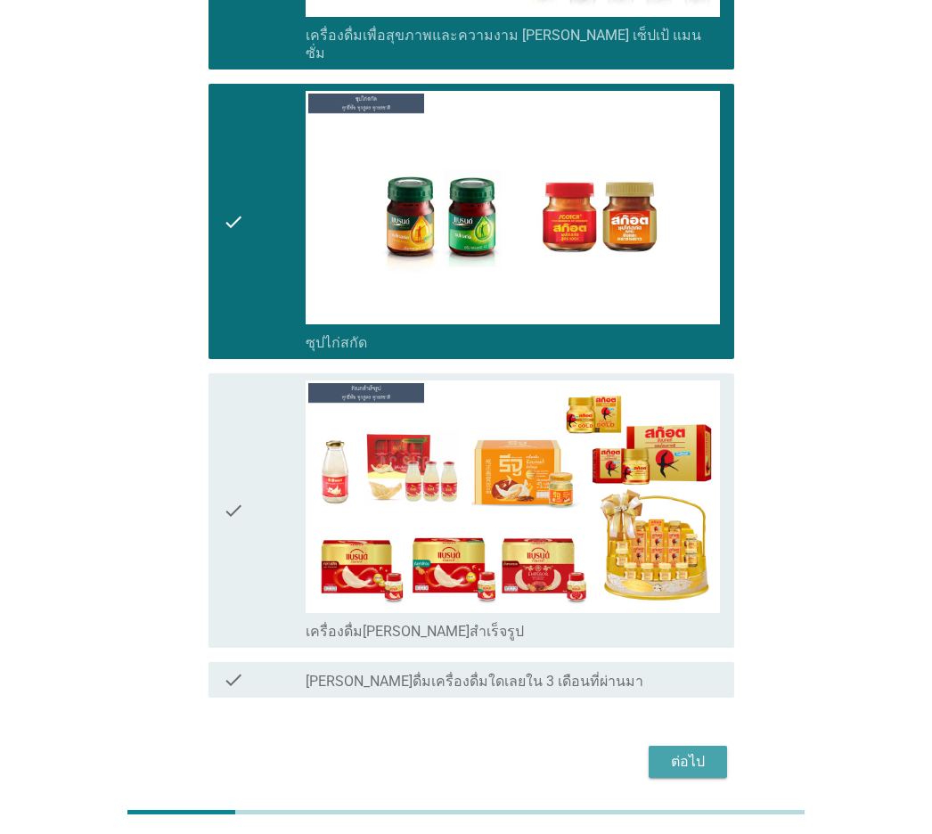
click at [663, 582] on div "ต่อไป" at bounding box center [688, 761] width 50 height 21
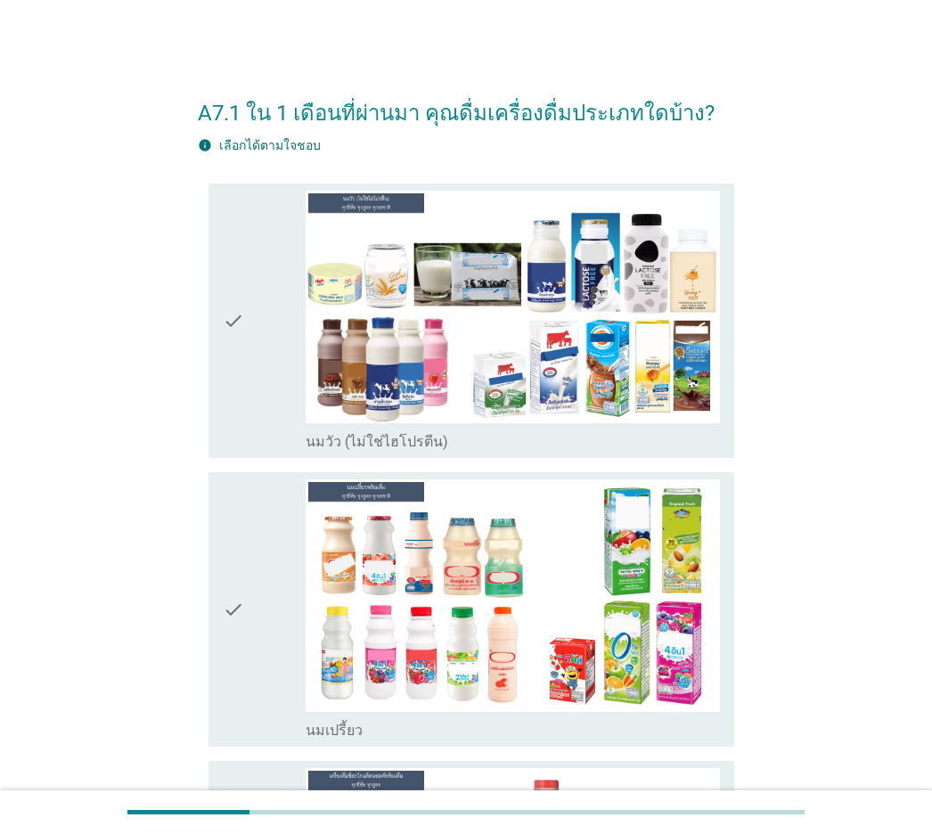
click at [233, 410] on icon "check" at bounding box center [233, 321] width 21 height 260
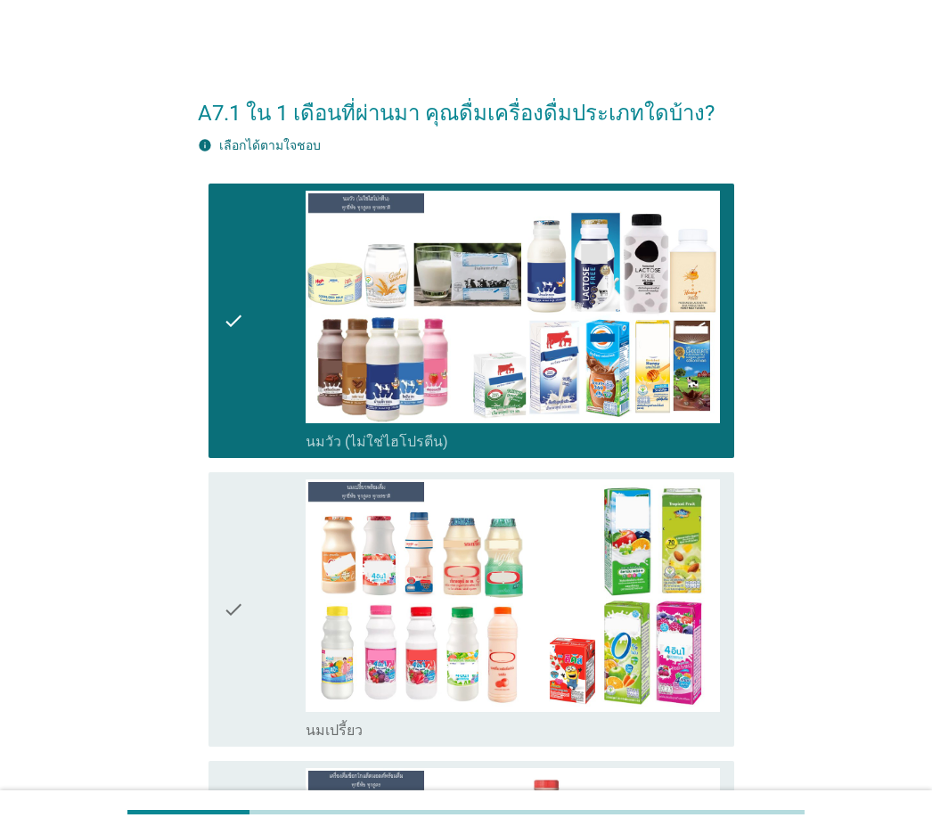
click at [239, 512] on icon "check" at bounding box center [233, 609] width 21 height 260
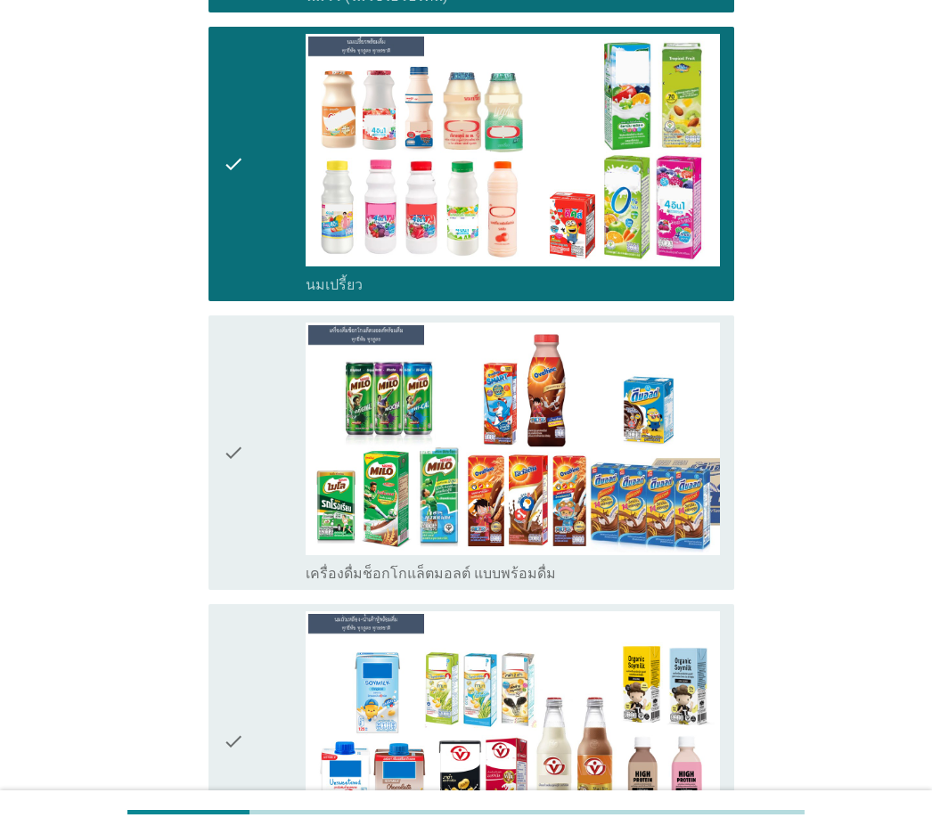
click at [243, 507] on icon "check" at bounding box center [233, 453] width 21 height 260
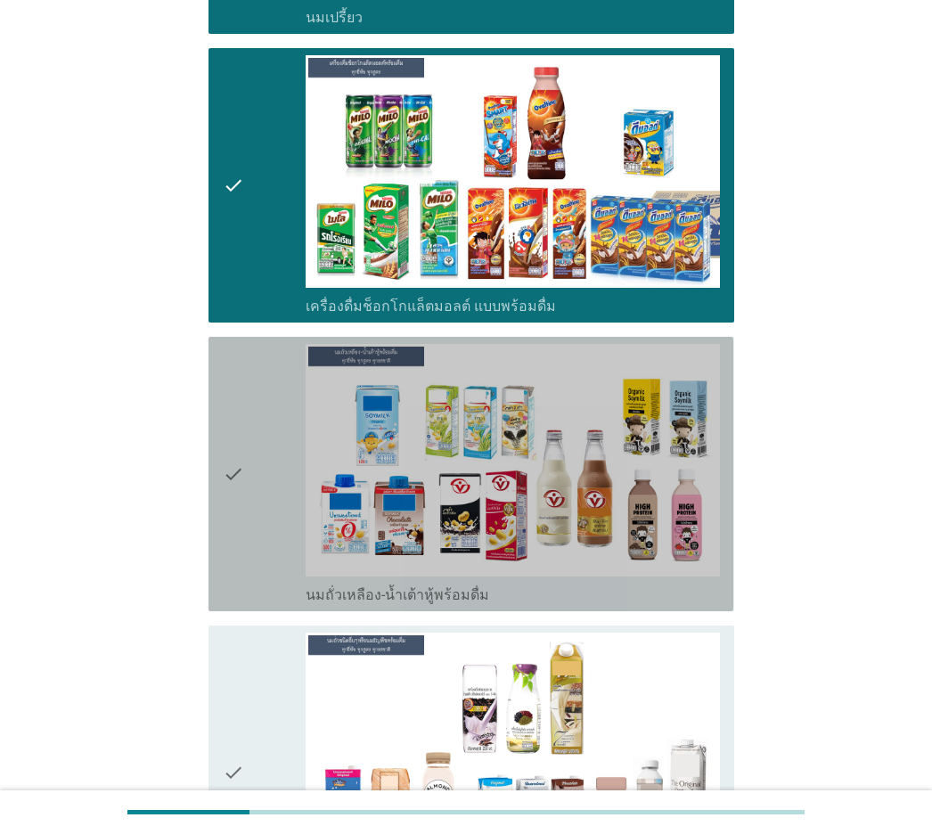
click at [244, 507] on icon "check" at bounding box center [233, 474] width 21 height 260
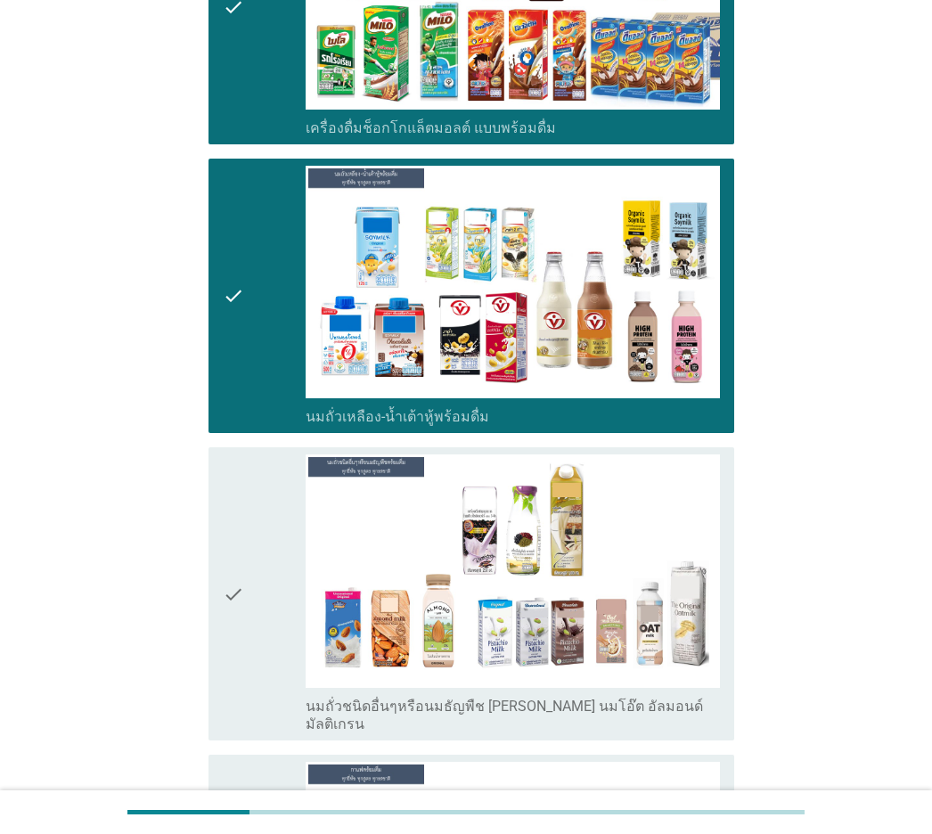
click at [244, 507] on icon "check" at bounding box center [233, 594] width 21 height 278
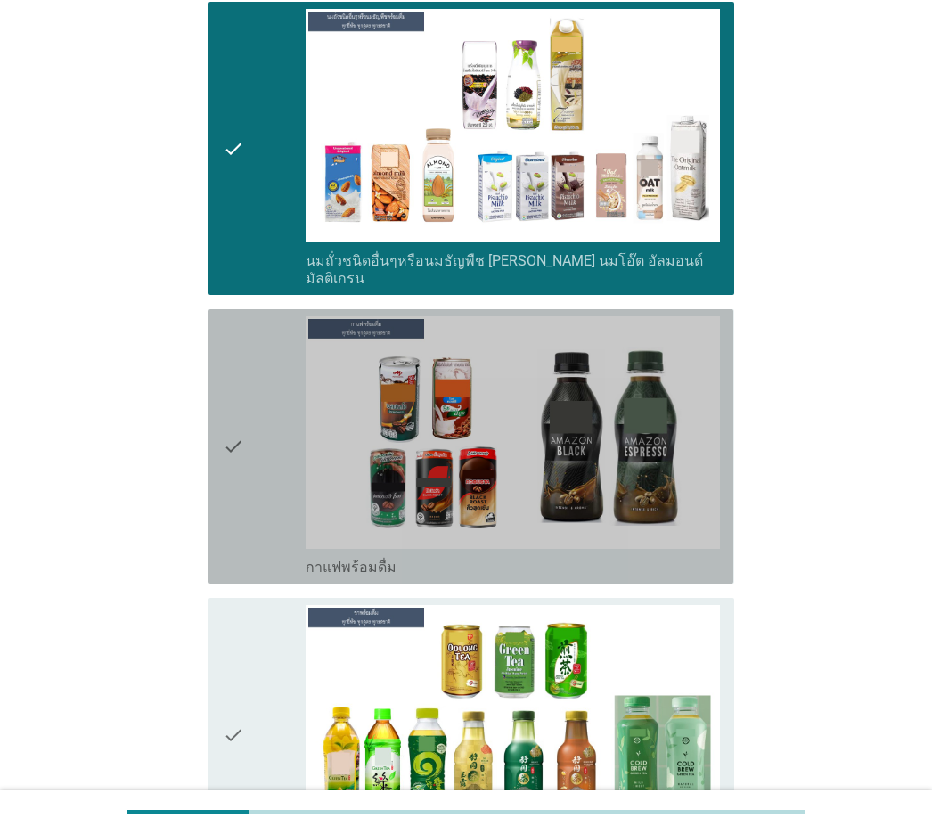
click at [244, 507] on icon "check" at bounding box center [233, 446] width 21 height 260
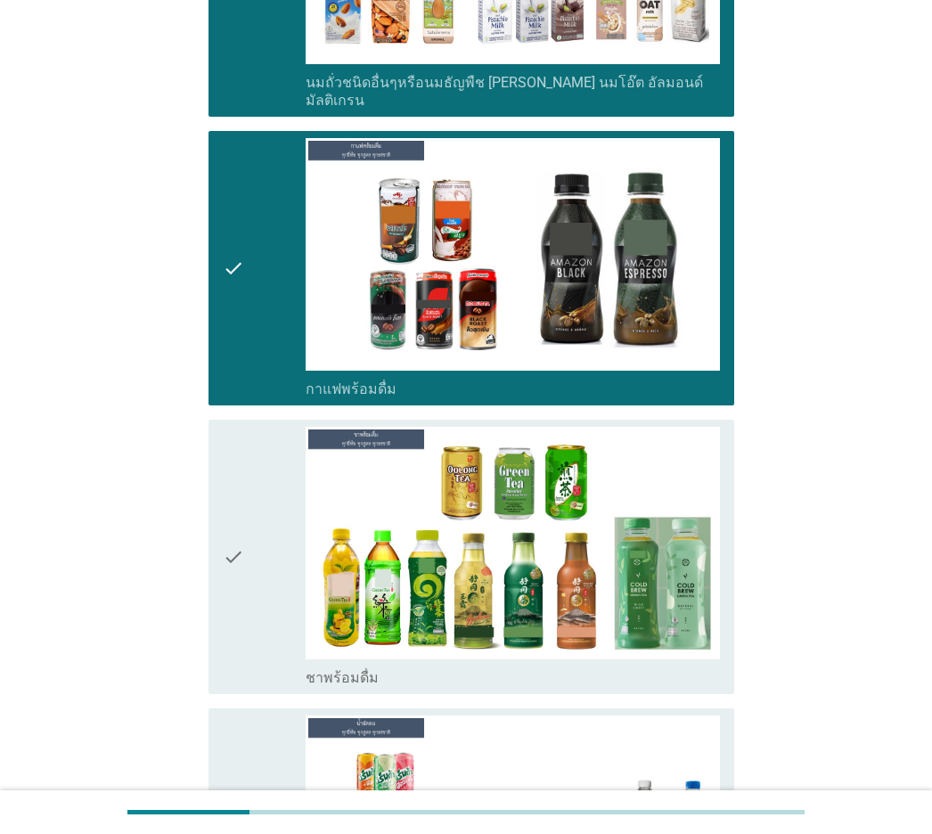
click at [244, 507] on icon "check" at bounding box center [233, 557] width 21 height 260
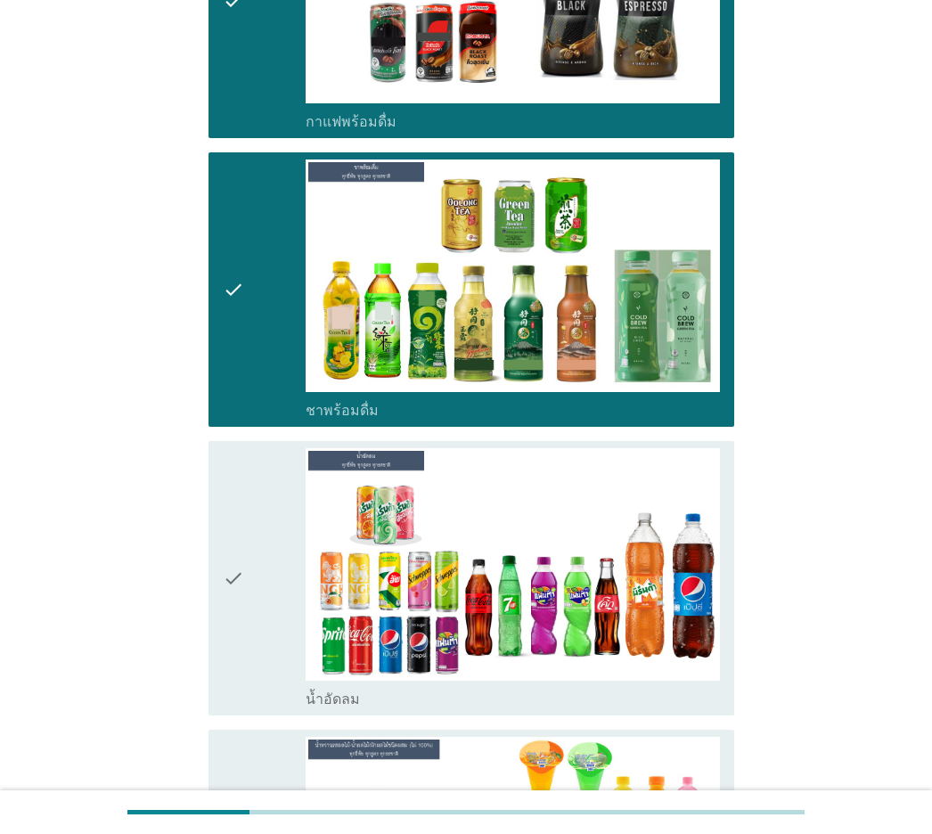
click at [244, 507] on icon "check" at bounding box center [233, 578] width 21 height 260
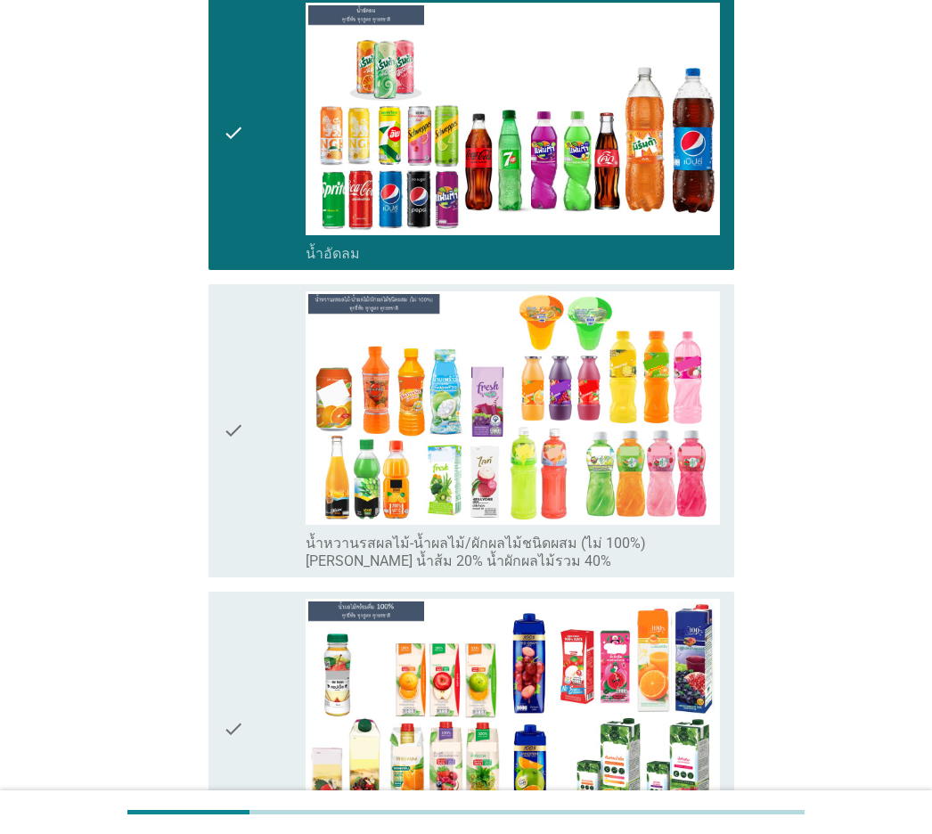
click at [244, 507] on icon "check" at bounding box center [233, 430] width 21 height 278
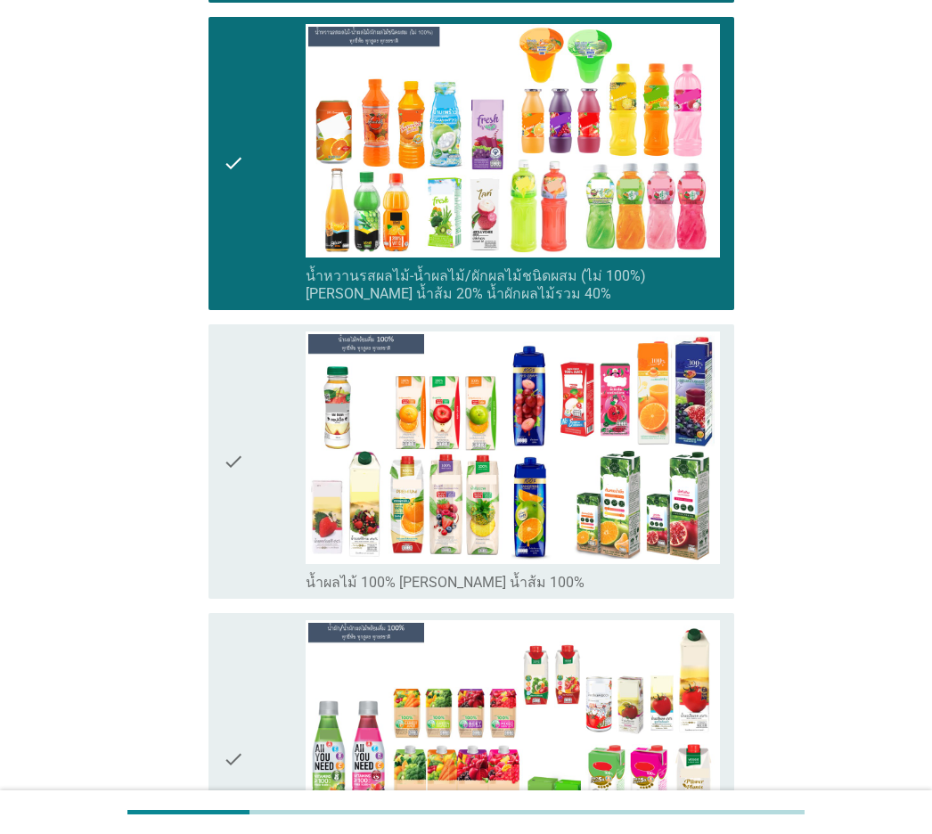
click at [244, 507] on icon "check" at bounding box center [233, 462] width 21 height 260
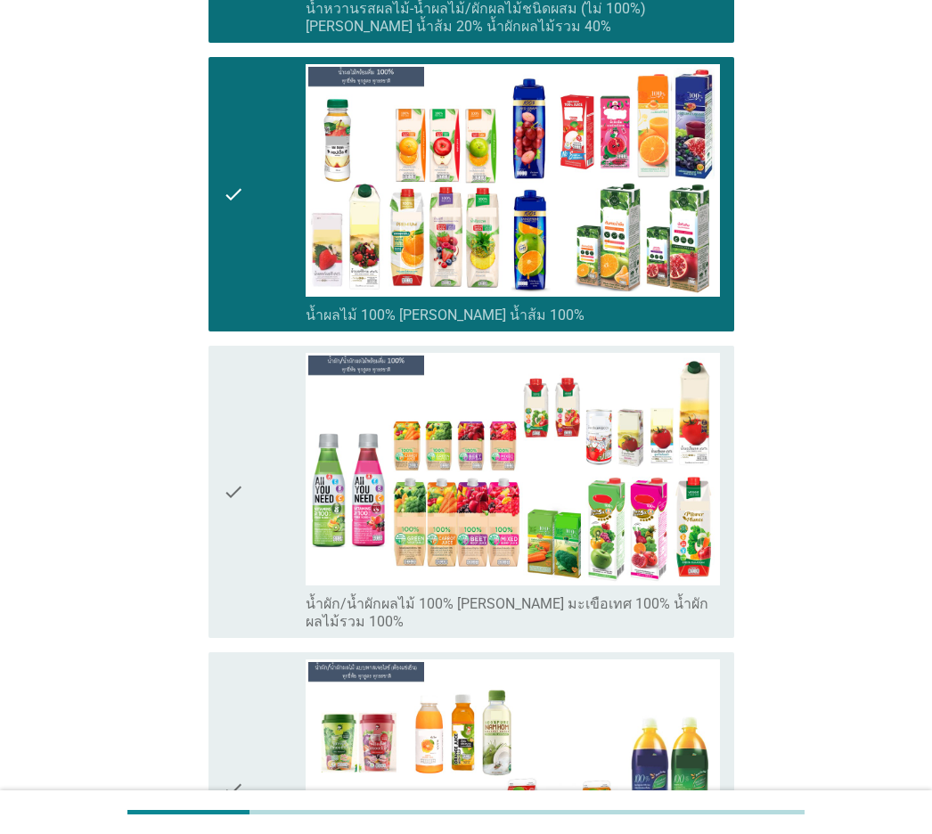
click at [244, 507] on icon "check" at bounding box center [233, 492] width 21 height 278
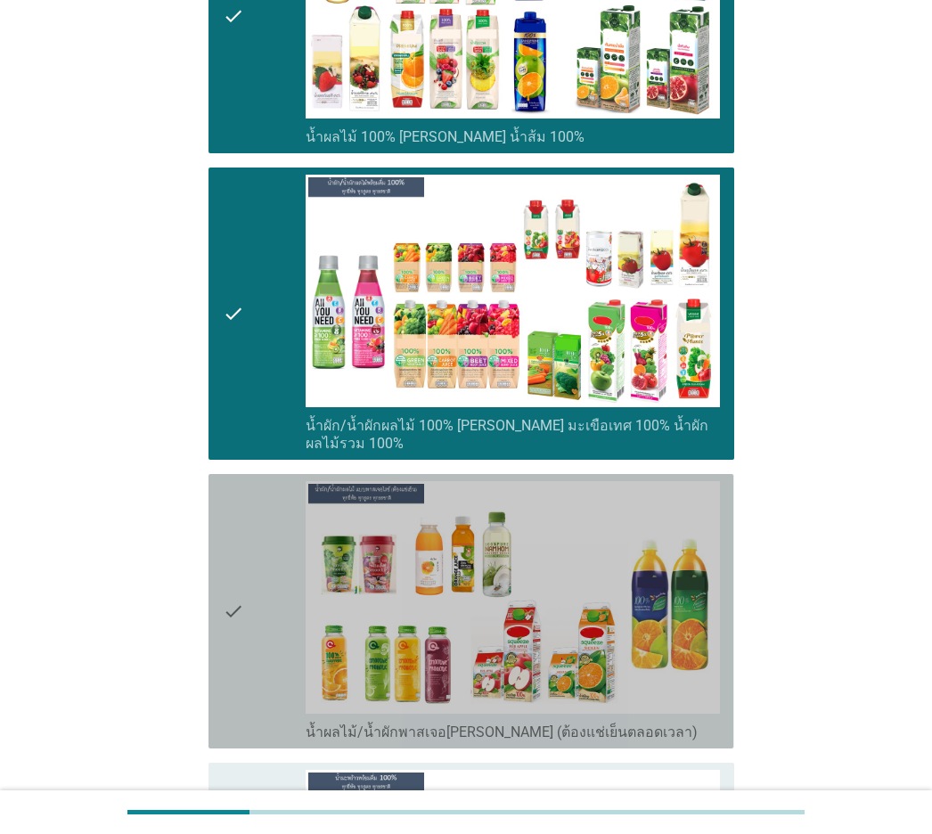
click at [244, 507] on icon "check" at bounding box center [233, 611] width 21 height 260
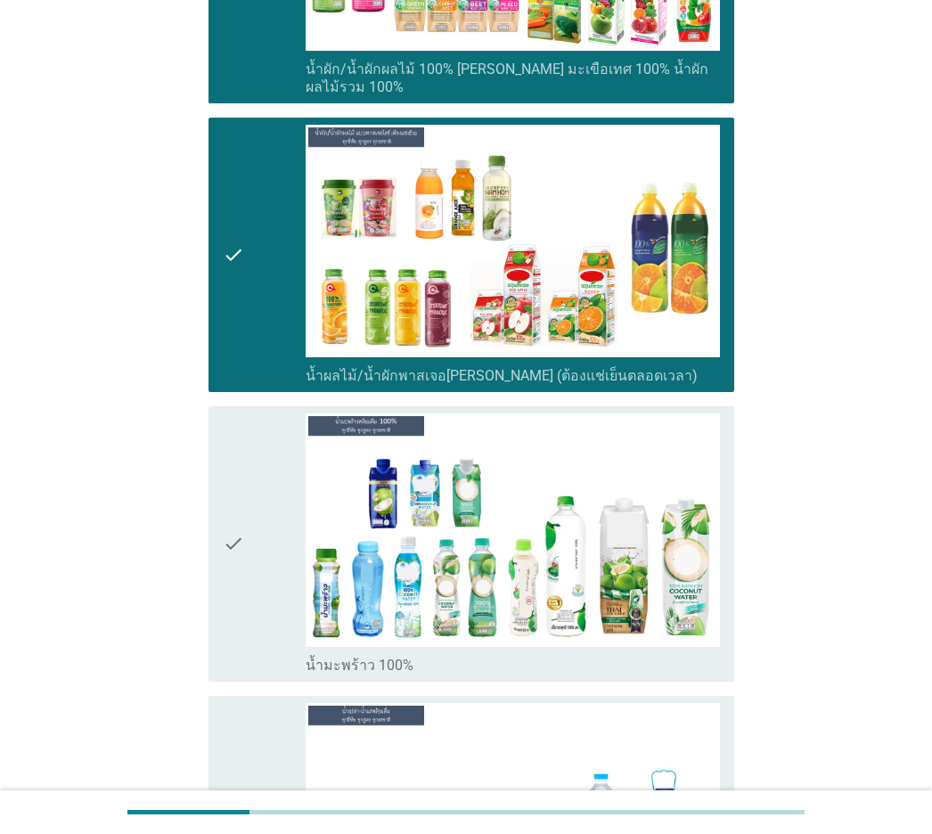
click at [244, 506] on icon "check" at bounding box center [233, 544] width 21 height 260
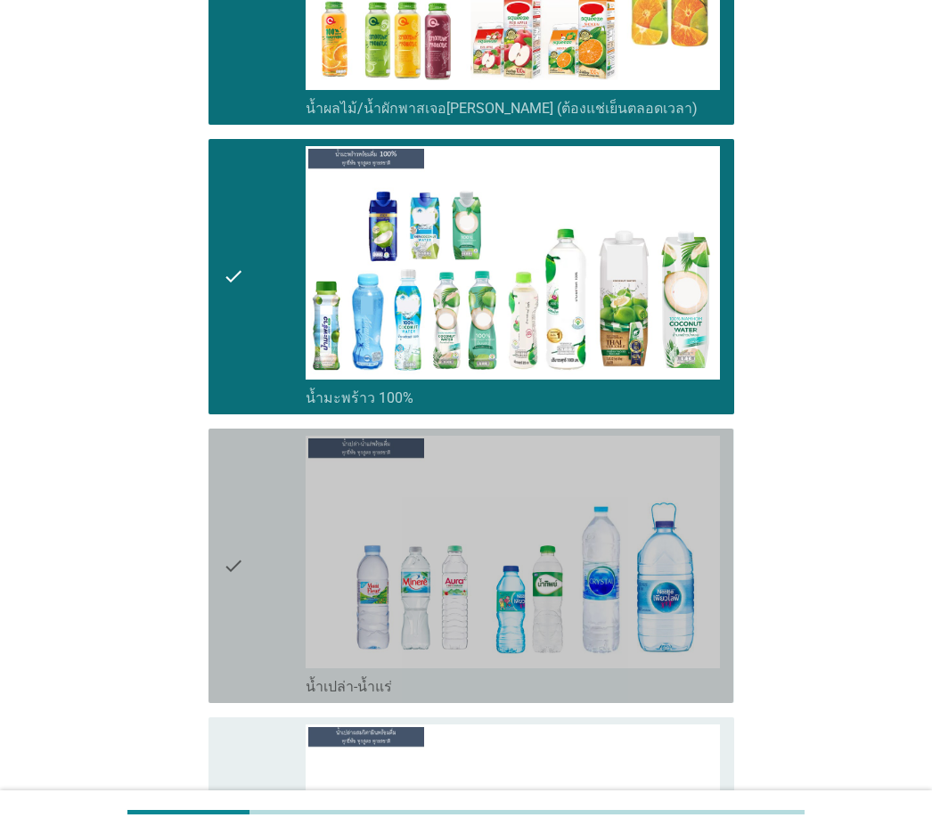
click at [244, 506] on icon "check" at bounding box center [233, 566] width 21 height 260
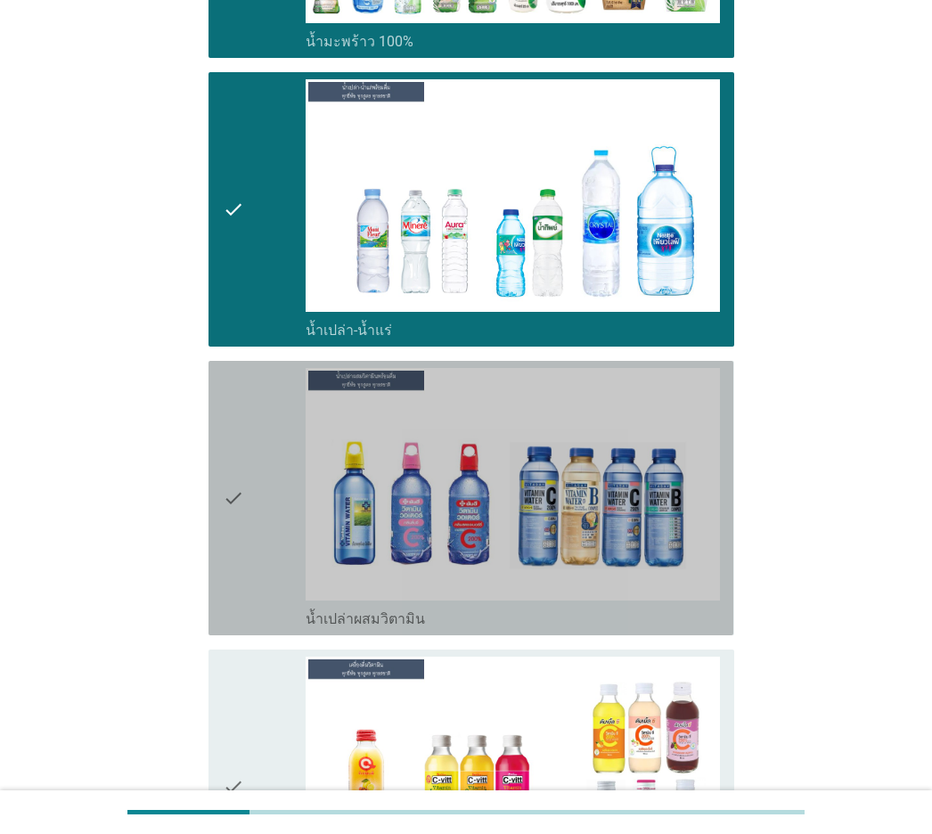
click at [244, 506] on icon "check" at bounding box center [233, 498] width 21 height 260
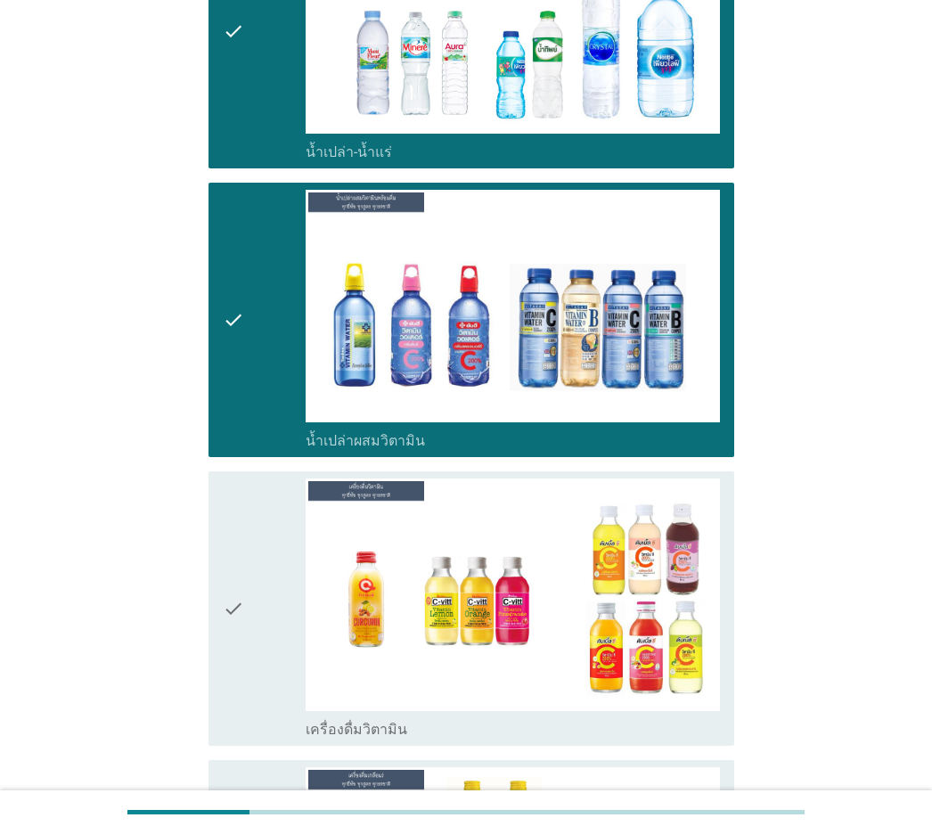
click at [244, 506] on icon "check" at bounding box center [233, 609] width 21 height 260
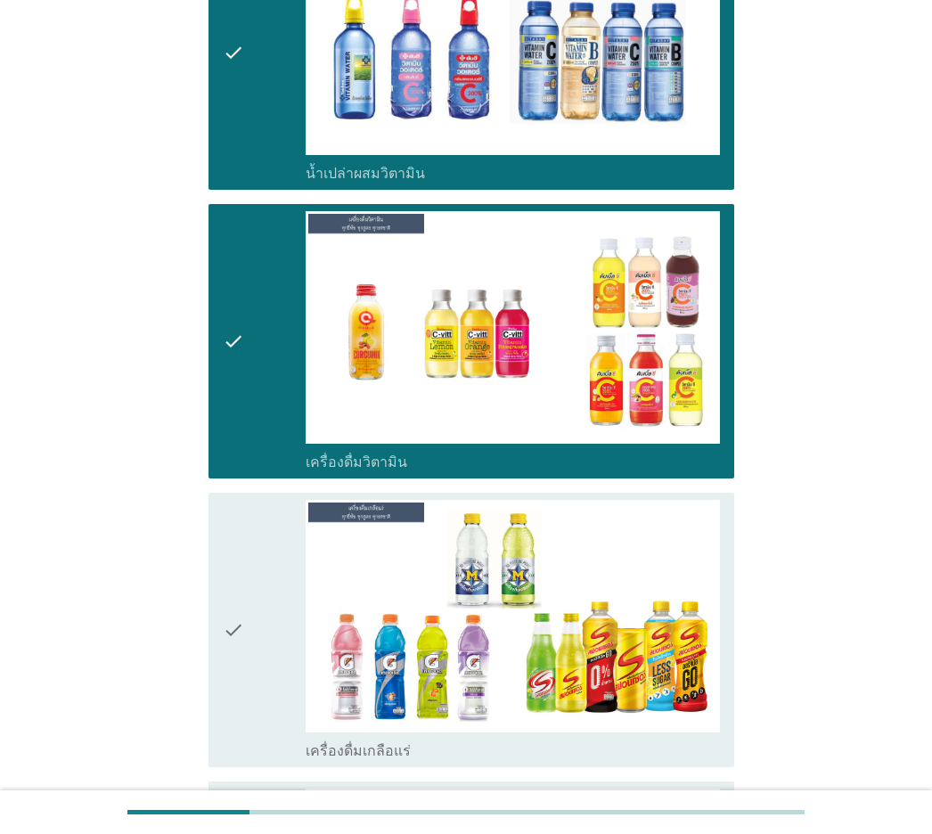
click at [244, 506] on icon "check" at bounding box center [233, 630] width 21 height 260
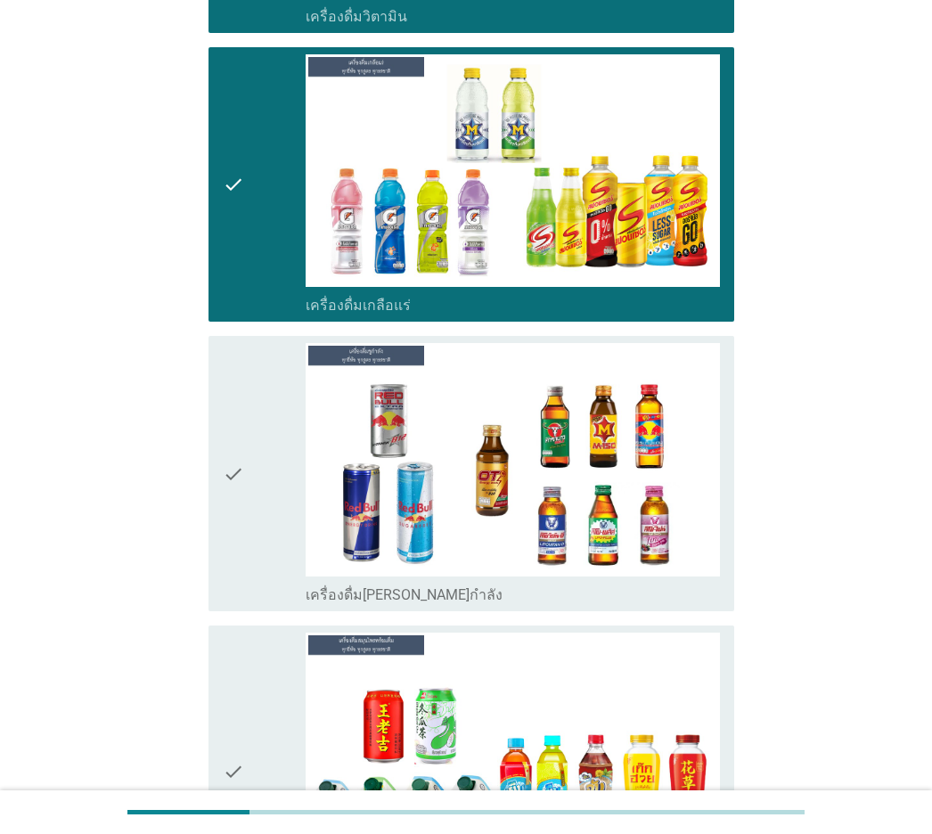
click at [244, 506] on icon "check" at bounding box center [233, 473] width 21 height 260
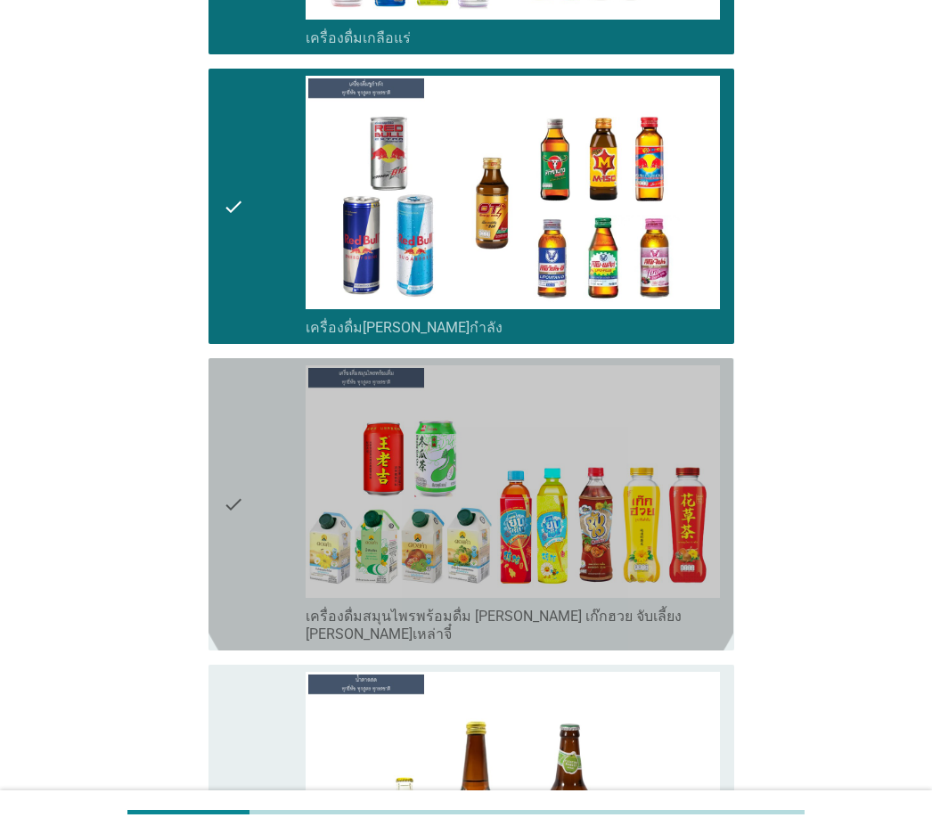
click at [244, 506] on icon "check" at bounding box center [233, 504] width 21 height 278
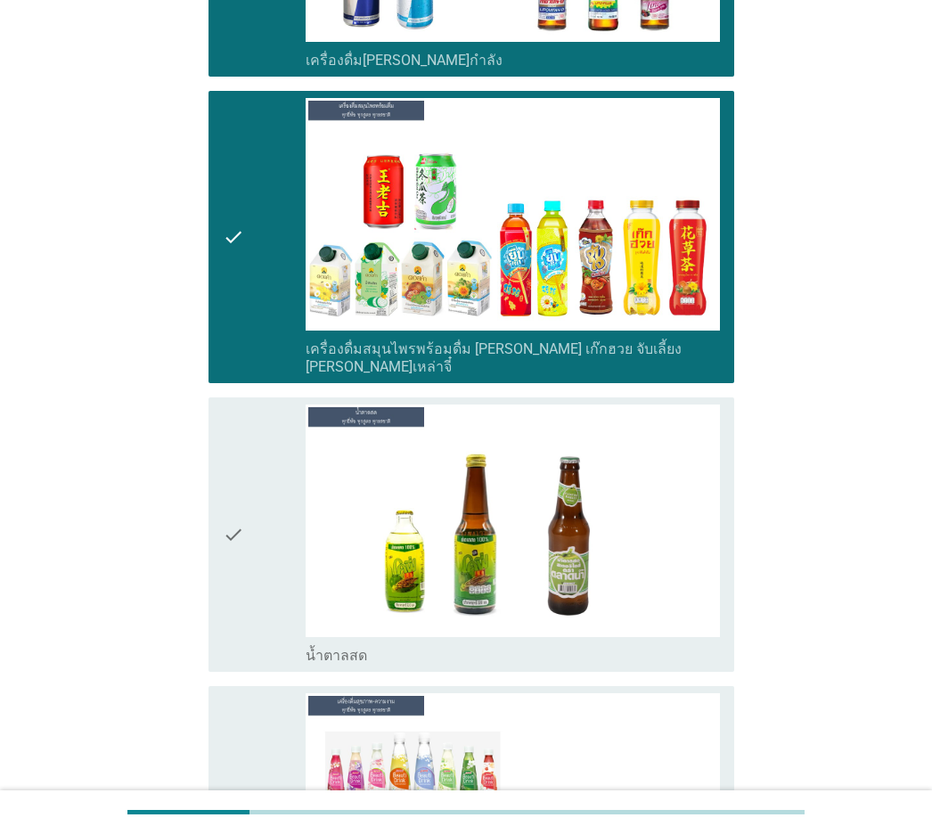
click at [244, 506] on icon "check" at bounding box center [233, 535] width 21 height 260
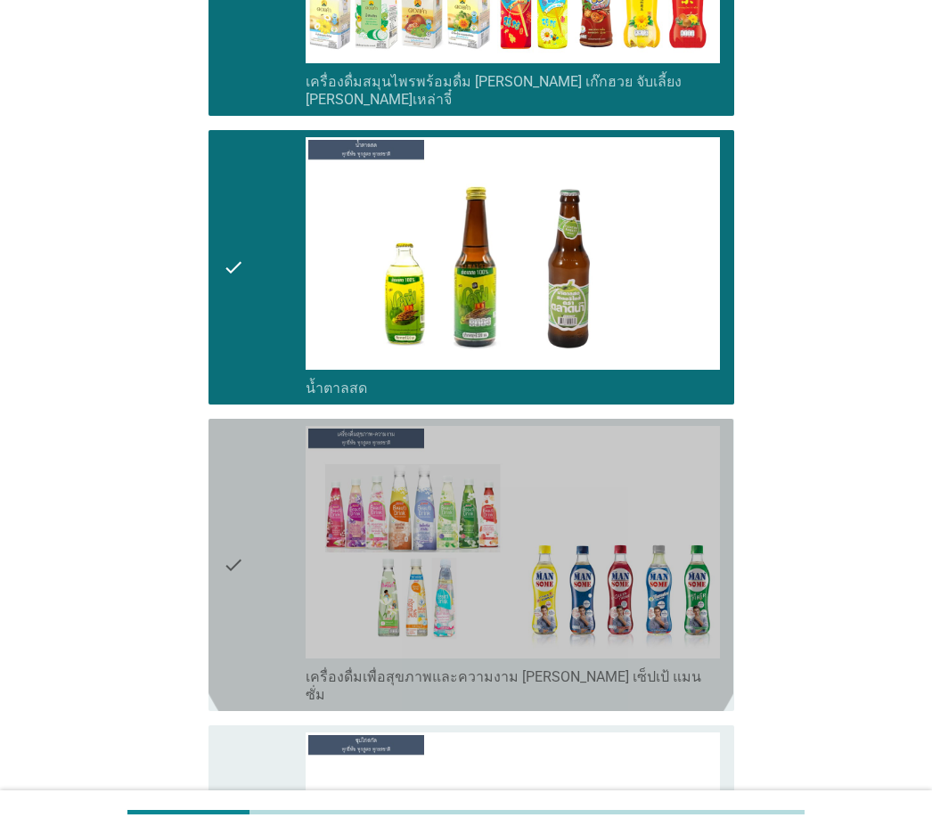
click at [244, 506] on icon "check" at bounding box center [233, 565] width 21 height 278
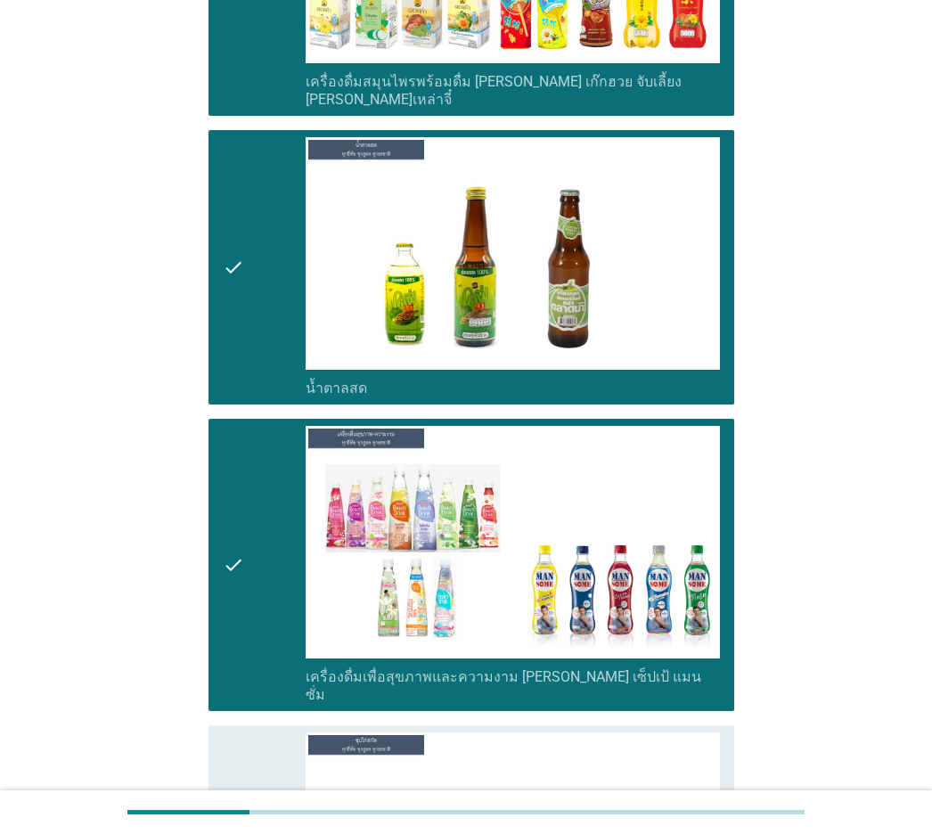
scroll to position [5967, 0]
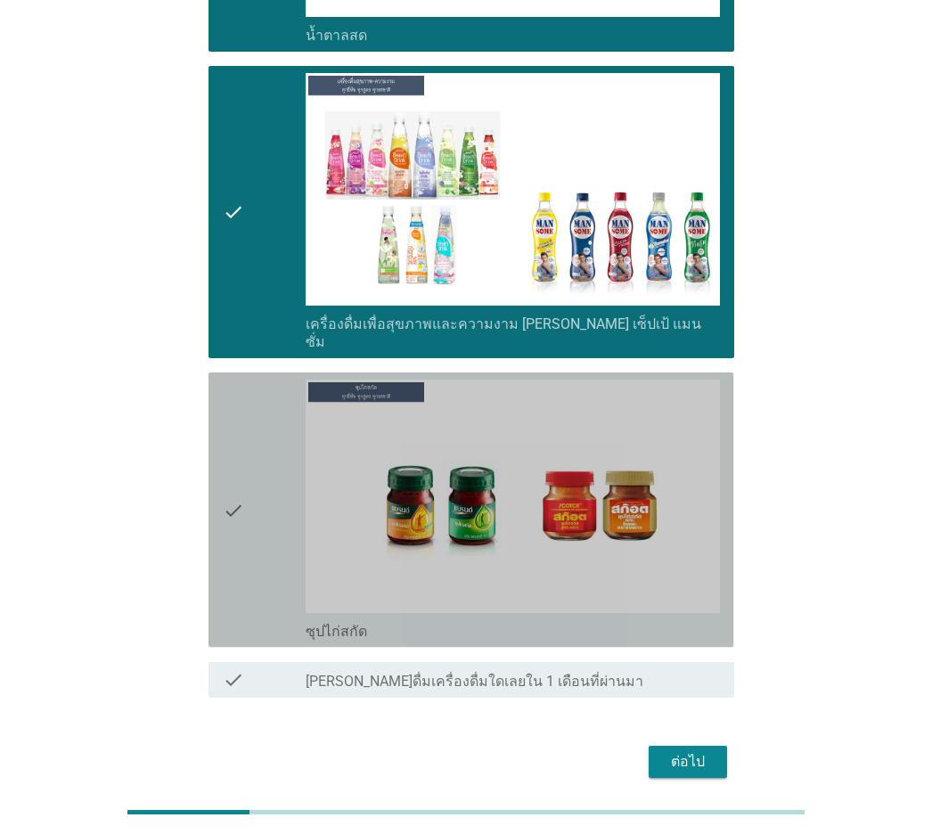
click at [244, 506] on icon "check" at bounding box center [233, 510] width 21 height 260
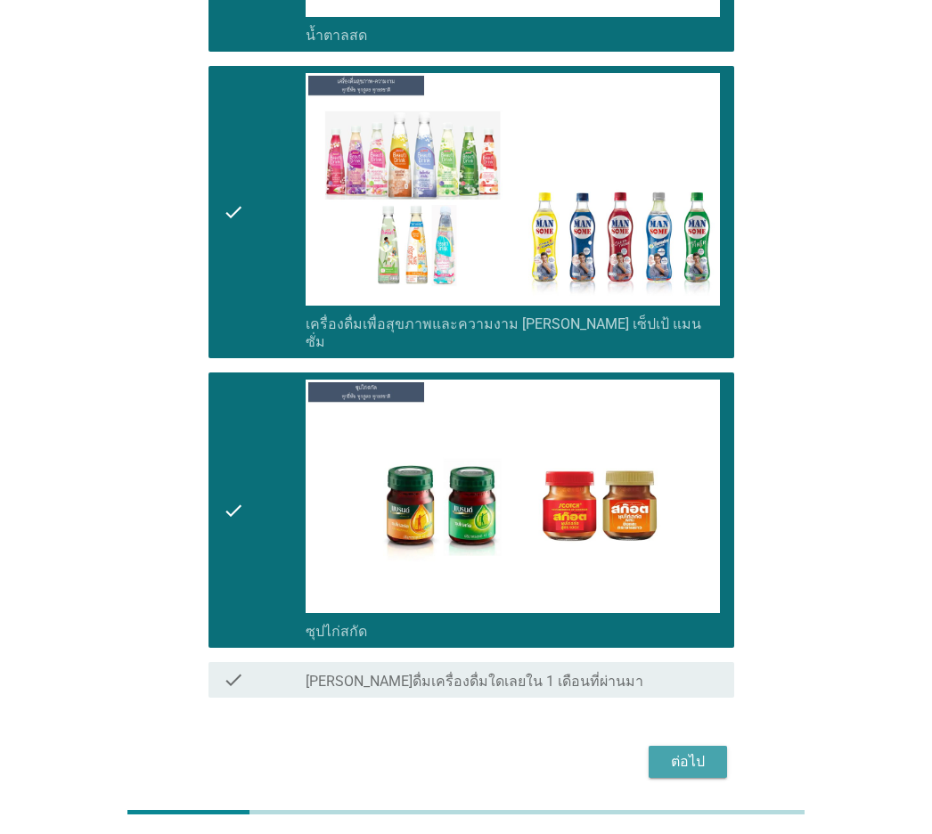
click at [690, 582] on div "ต่อไป" at bounding box center [688, 761] width 50 height 21
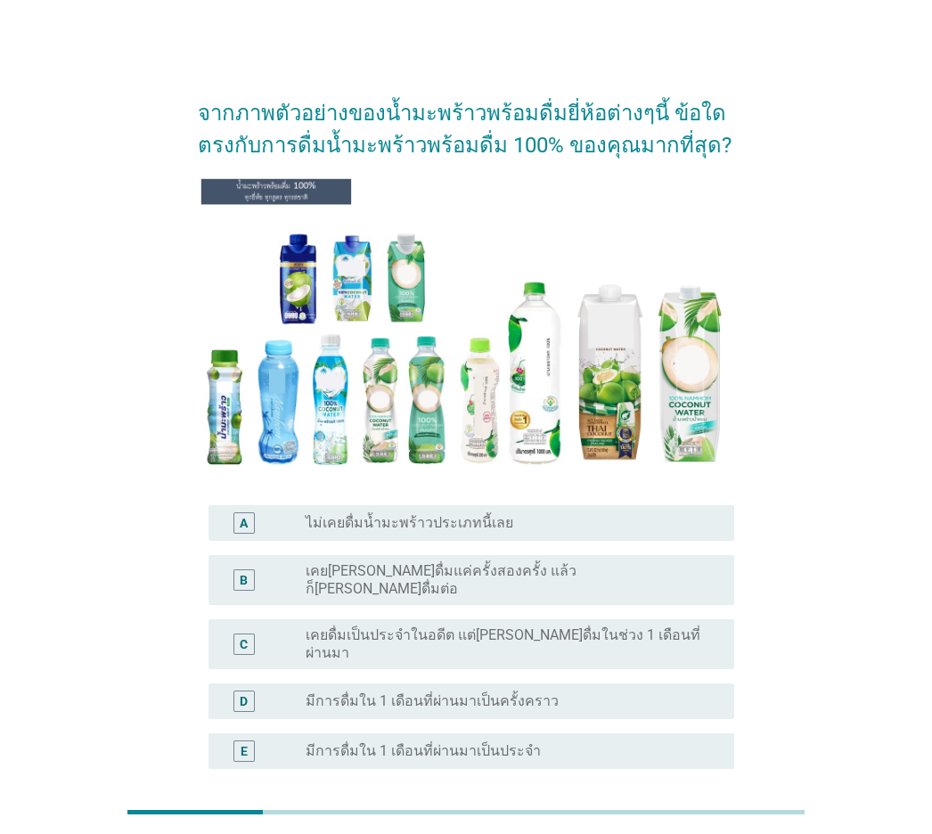
click at [572, 582] on div "radio_button_unchecked มีการดื่มใน 1 เดือนที่ผ่านมาเป็นประจำ" at bounding box center [505, 751] width 399 height 18
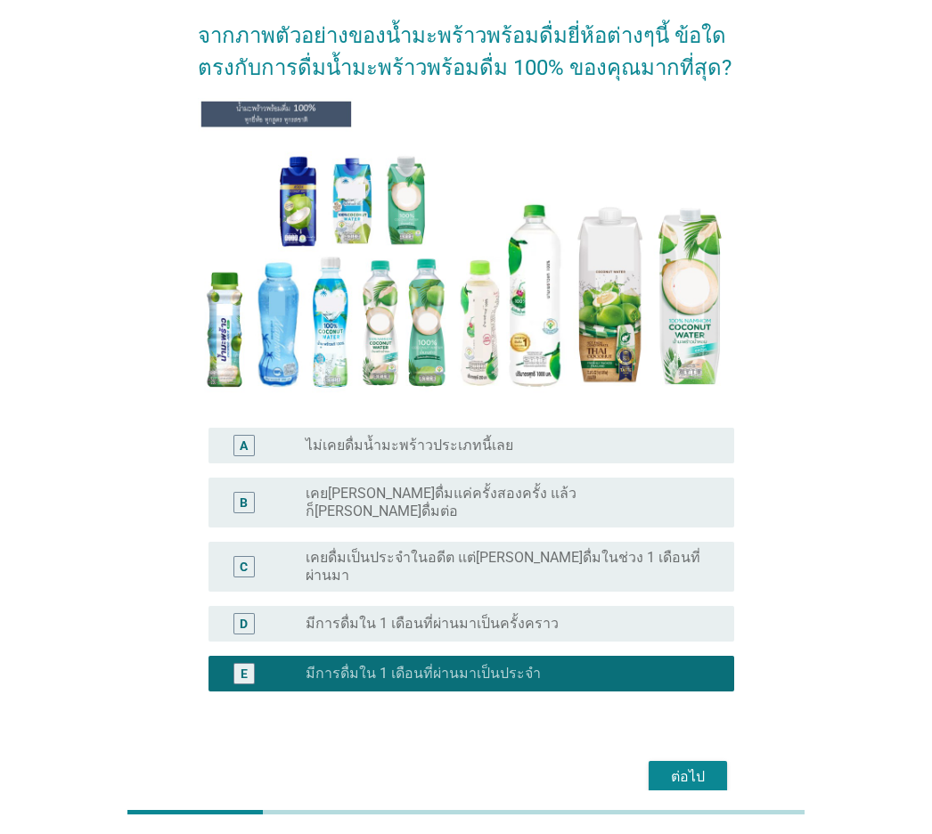
scroll to position [135, 0]
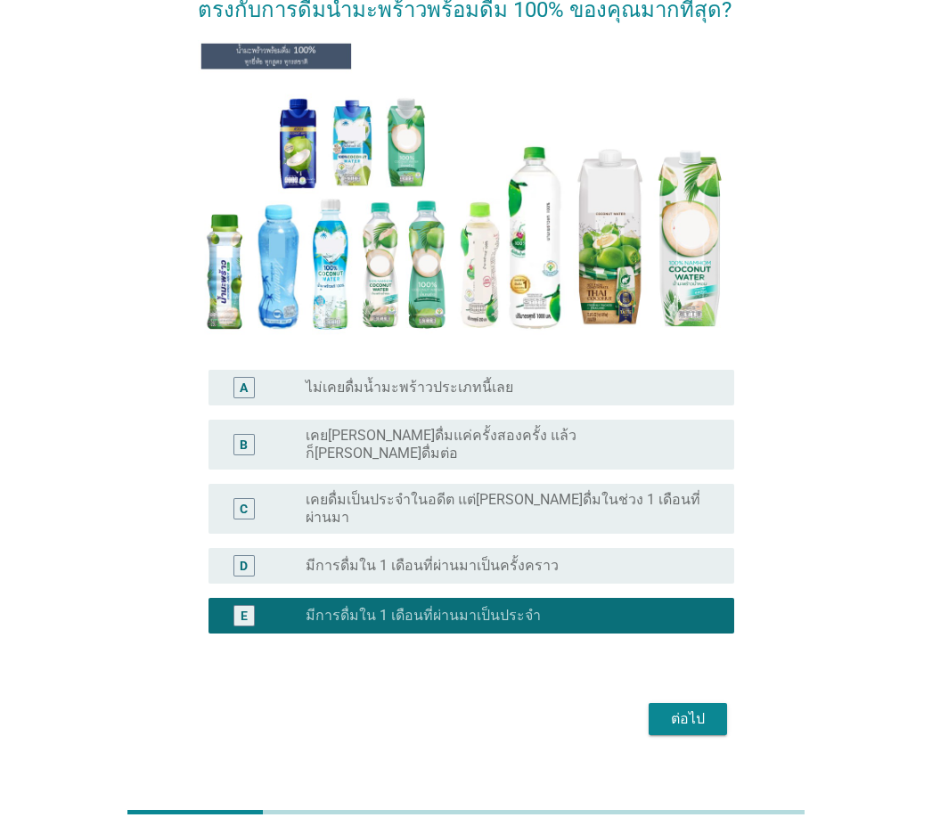
click at [665, 582] on div "ต่อไป" at bounding box center [688, 719] width 50 height 21
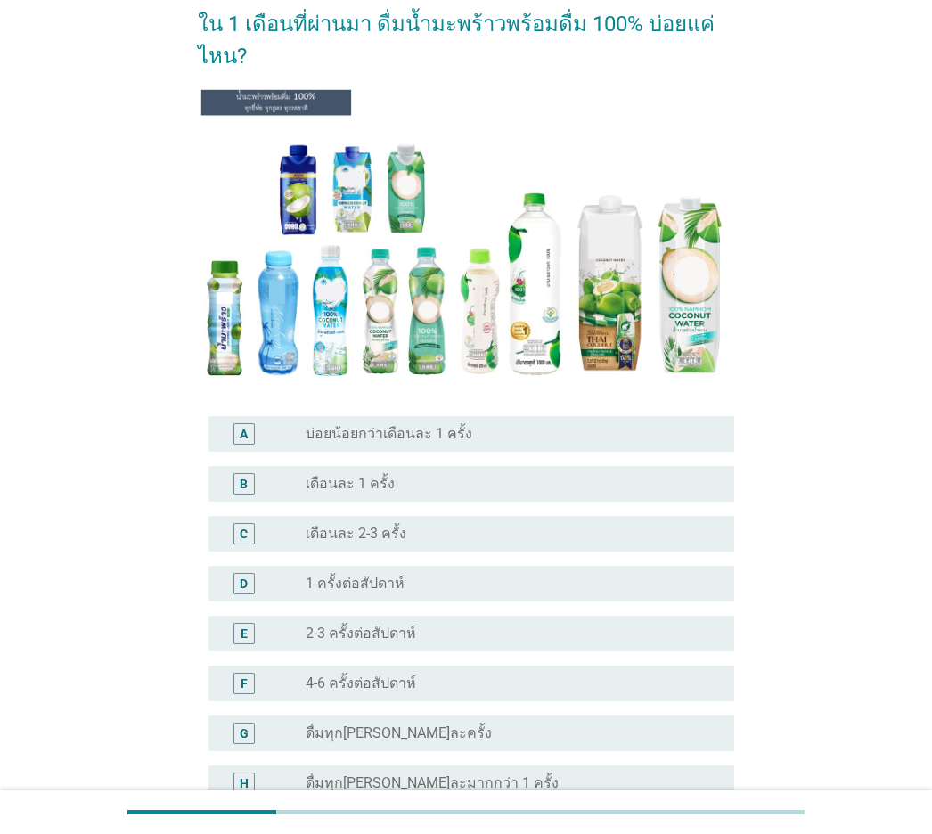
scroll to position [178, 0]
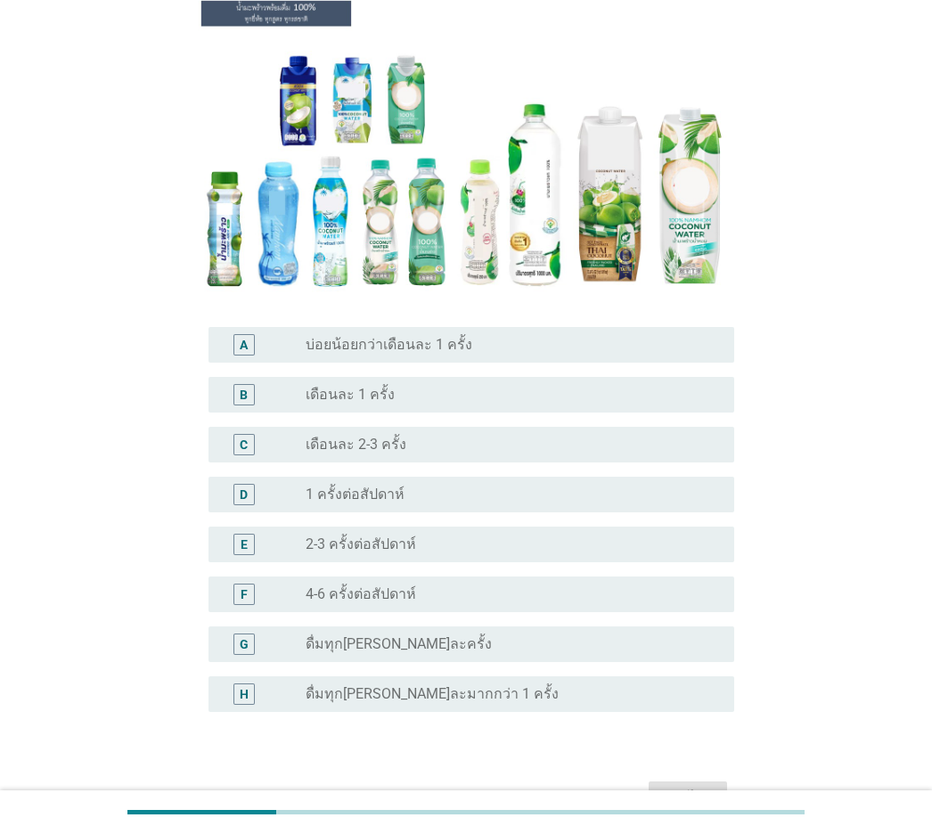
click at [529, 348] on div "radio_button_unchecked บ่อยน้อยกว่าเดือนละ 1 ครั้ง" at bounding box center [505, 345] width 399 height 18
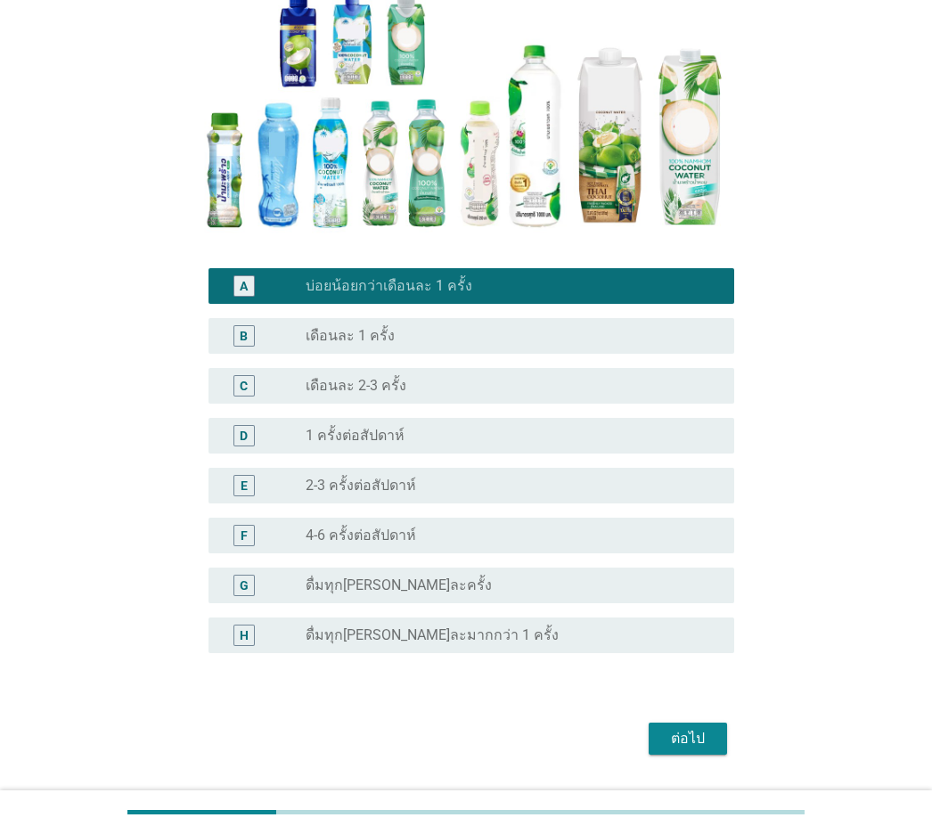
scroll to position [285, 0]
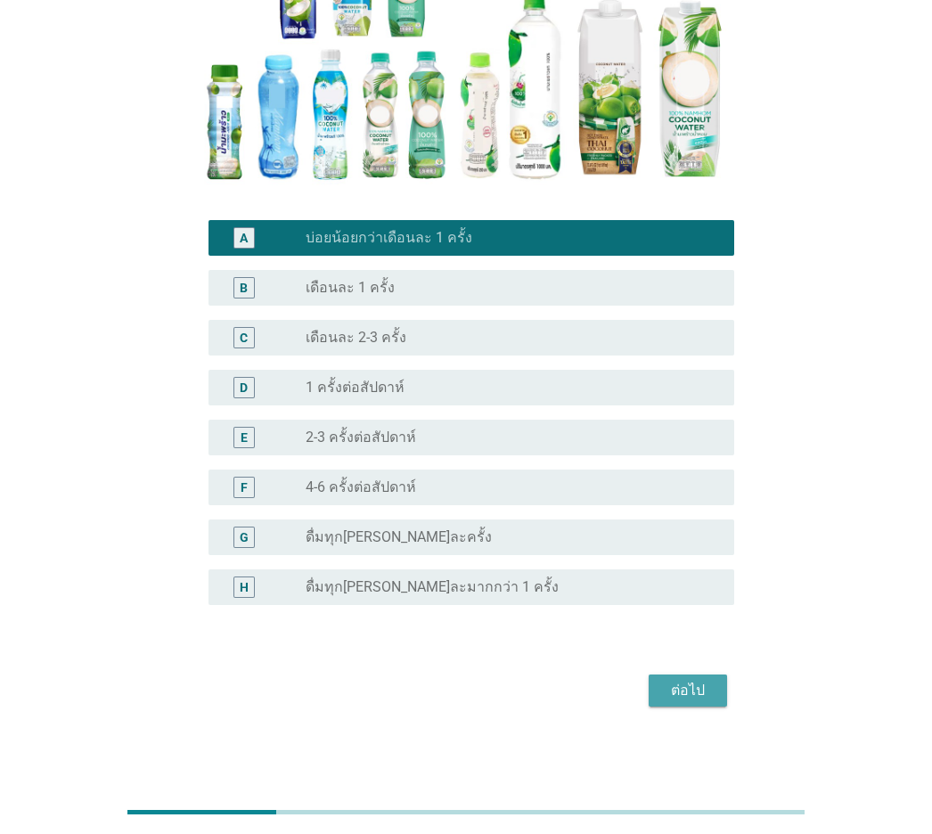
click at [707, 582] on div "ต่อไป" at bounding box center [688, 690] width 50 height 21
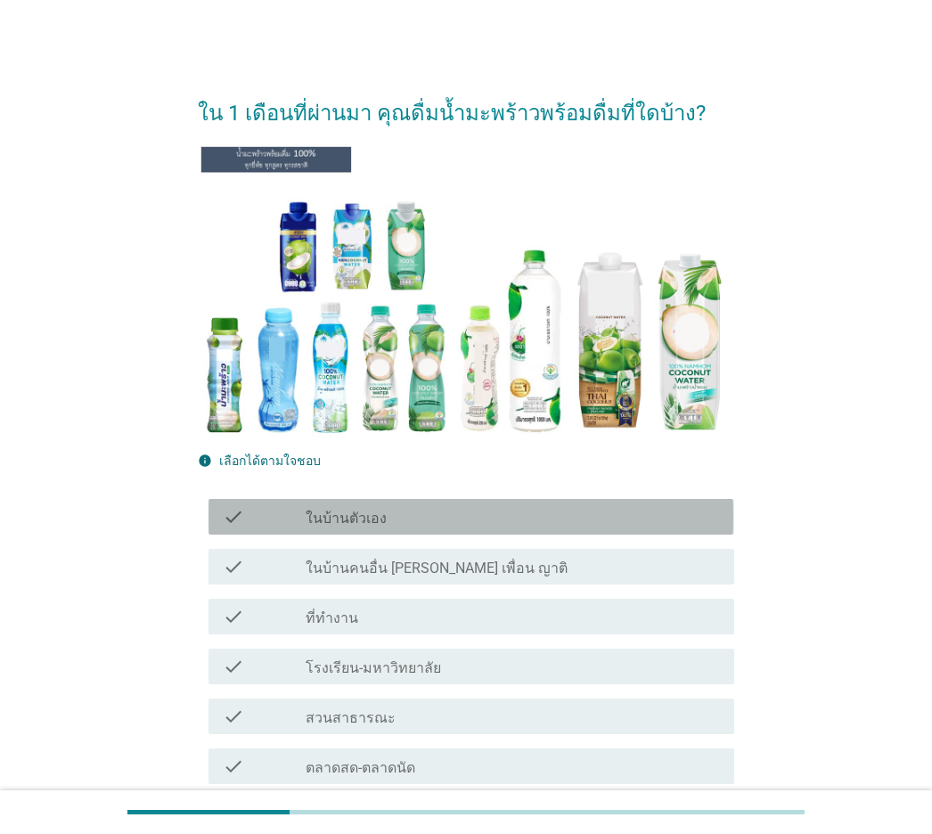
click at [484, 509] on div "check_box_outline_blank ในบ้านตัวเอง" at bounding box center [513, 516] width 414 height 21
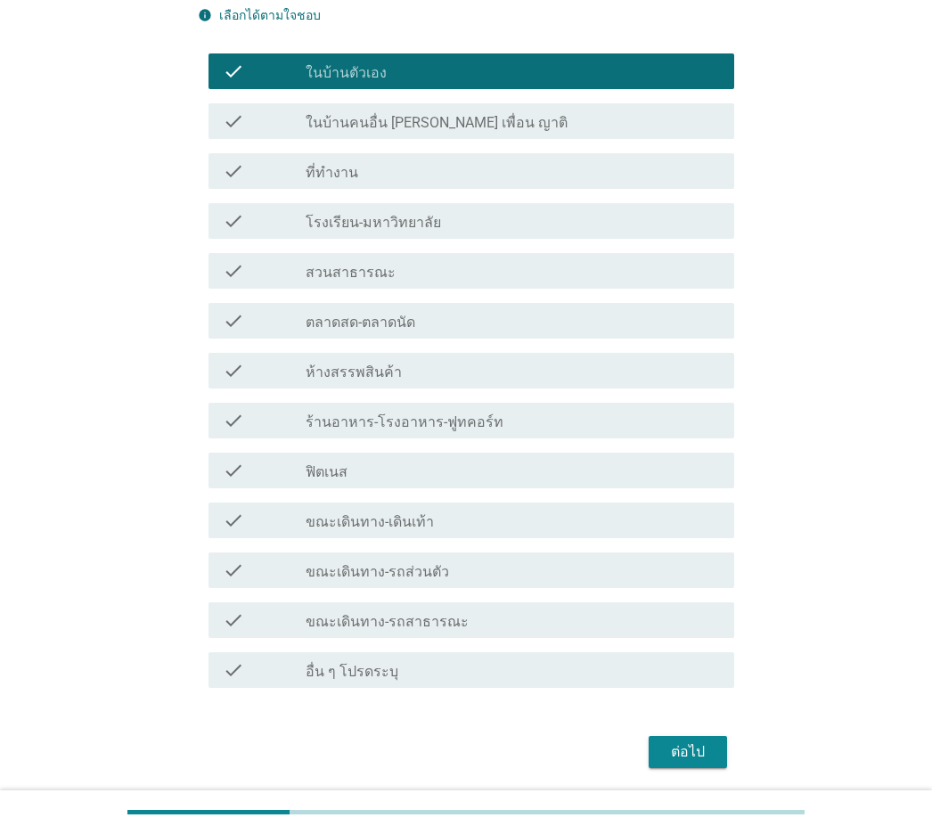
scroll to position [507, 0]
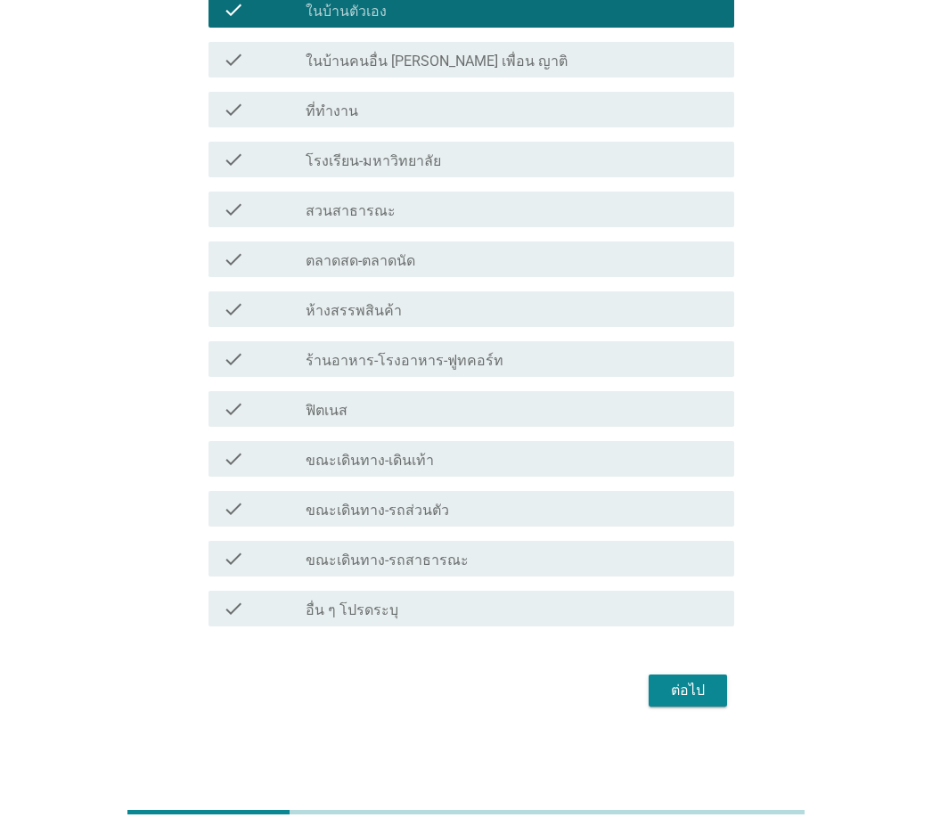
click at [699, 582] on div "ต่อไป" at bounding box center [688, 690] width 50 height 21
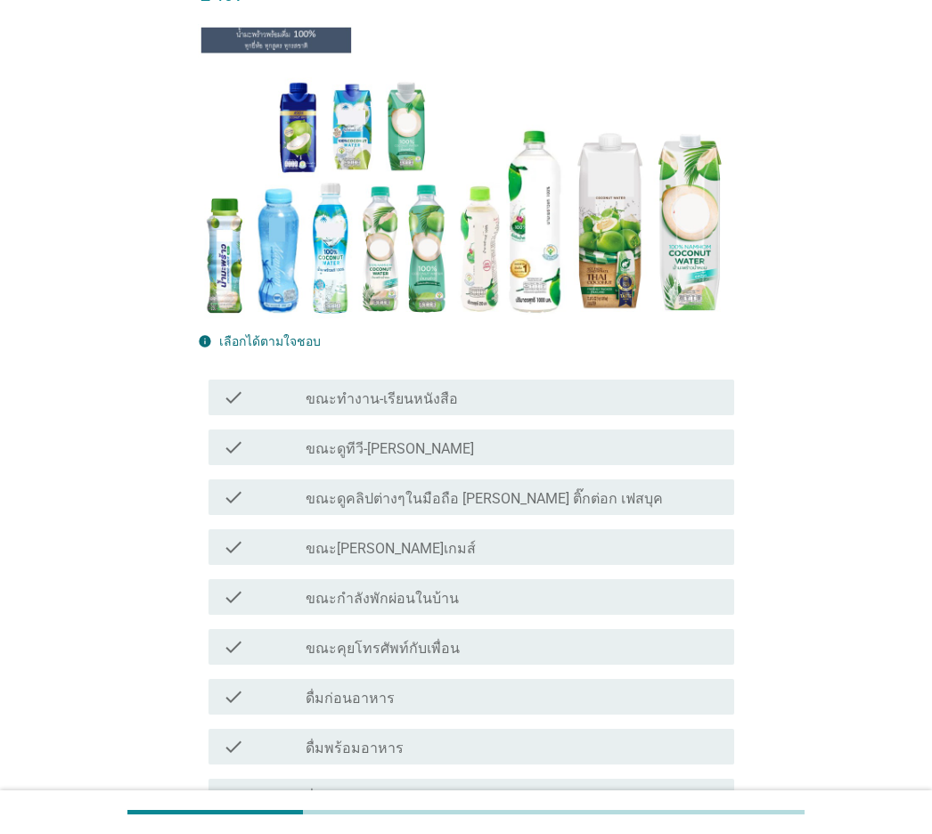
scroll to position [178, 0]
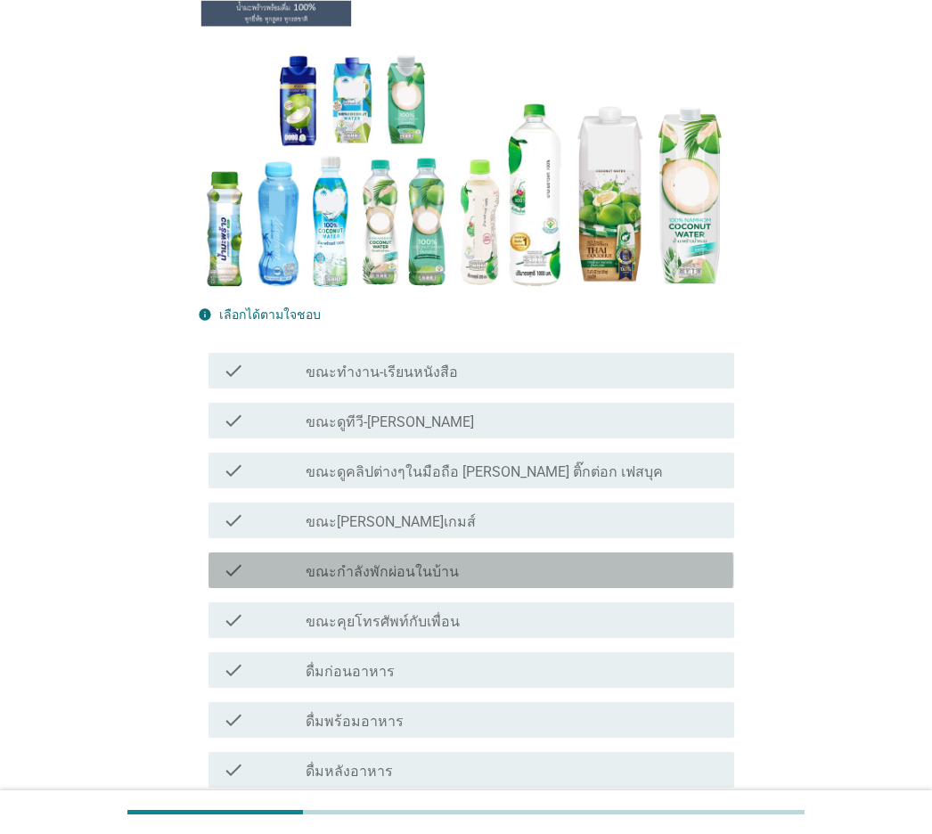
click at [615, 571] on div "check_box_outline_blank ขณะกำลังพักผ่อนในบ้าน" at bounding box center [513, 570] width 414 height 21
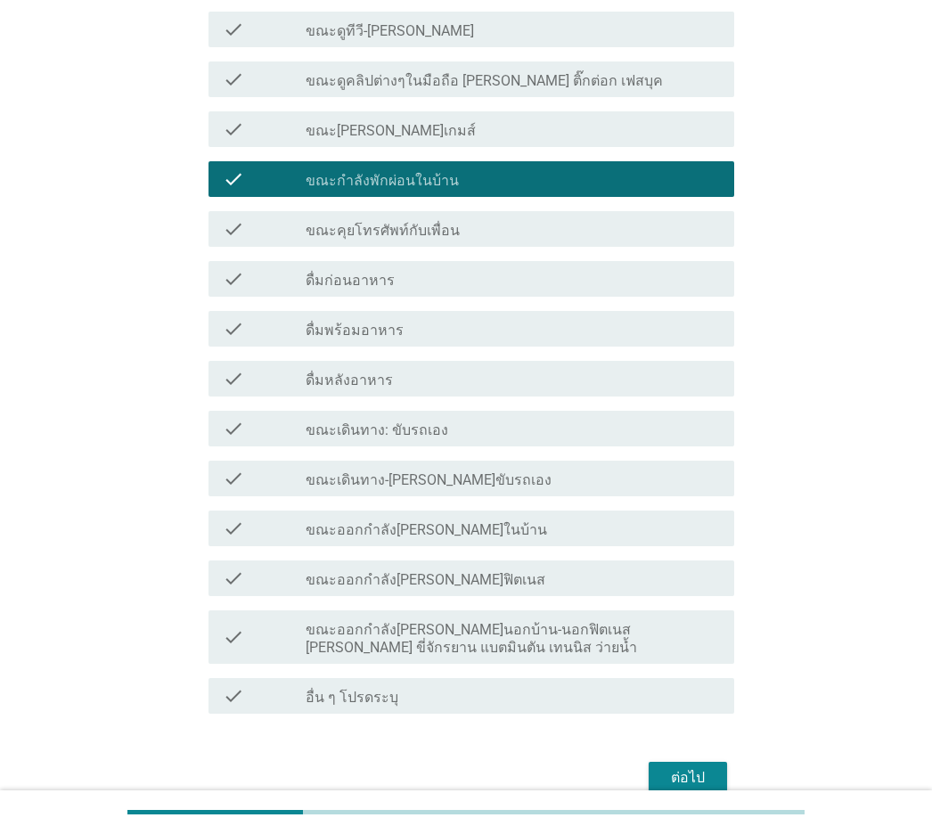
scroll to position [657, 0]
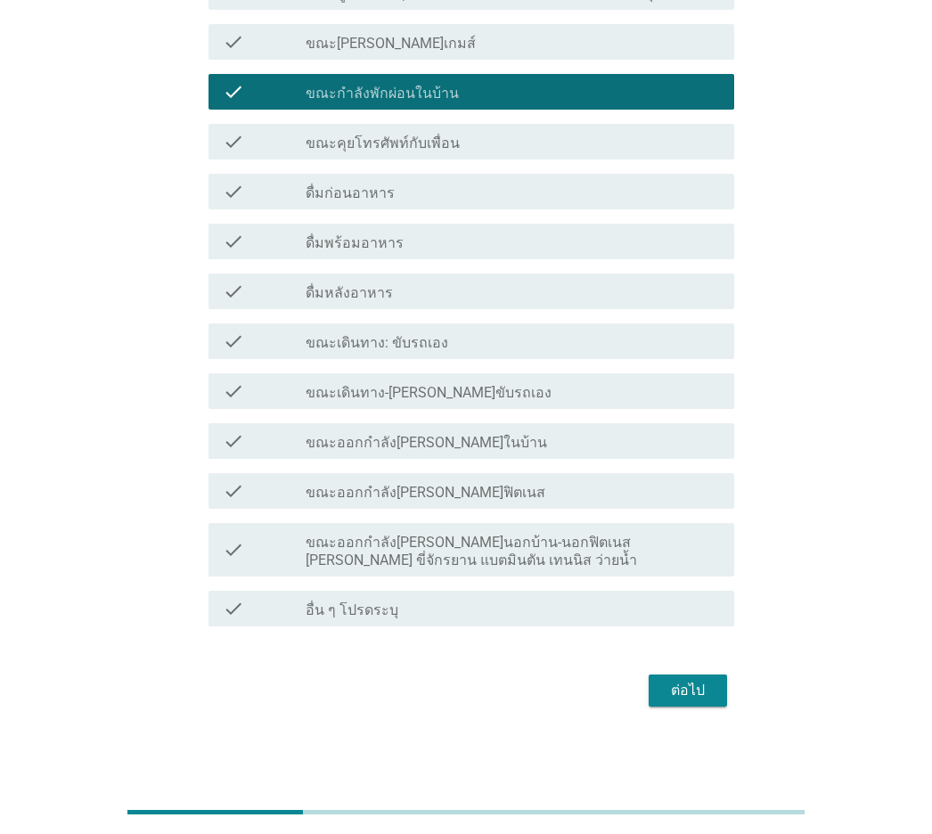
click at [680, 582] on div "ต่อไป" at bounding box center [688, 690] width 50 height 21
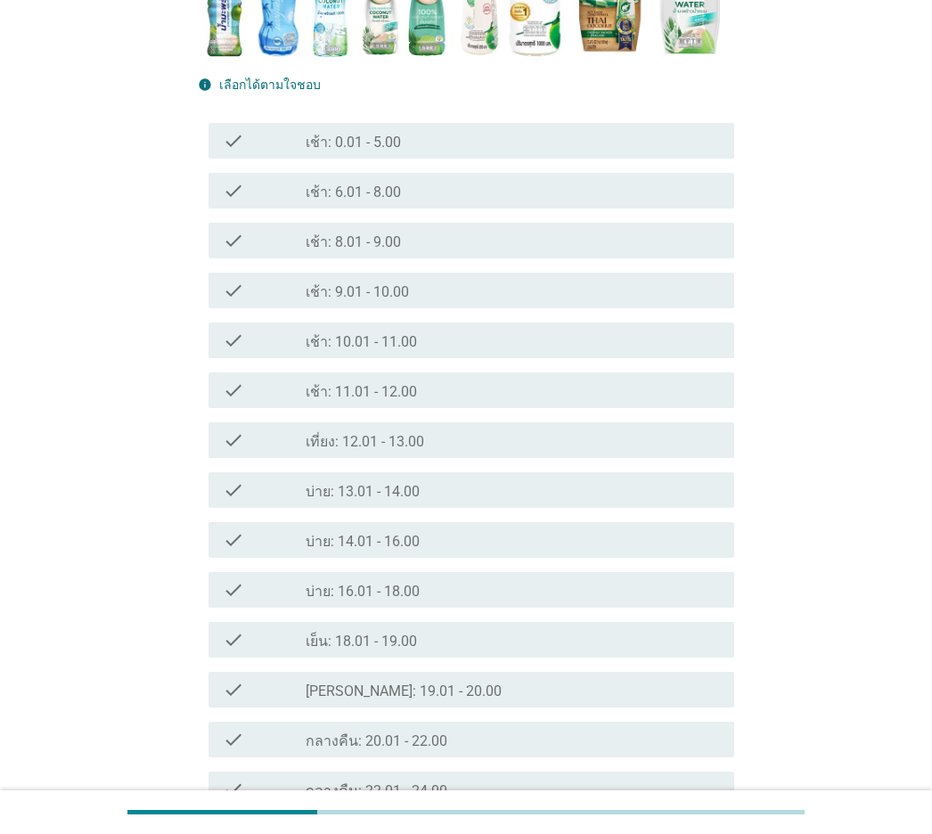
scroll to position [535, 0]
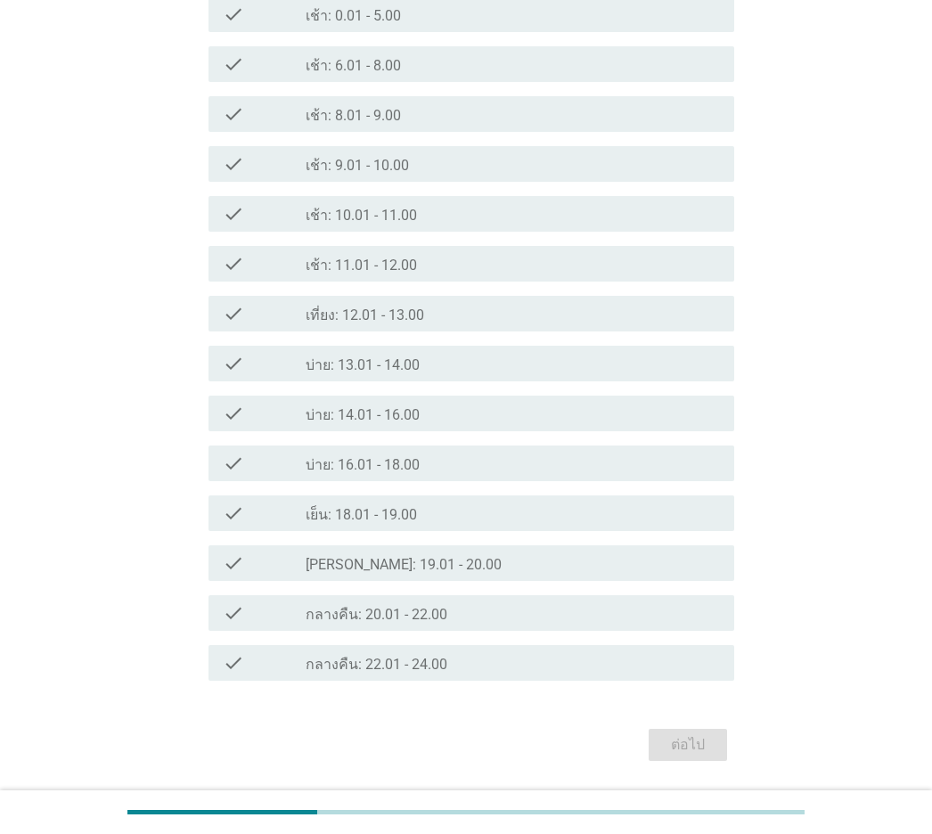
click at [544, 509] on div "check_box_outline_blank เย็น: 18.01 - 19.00" at bounding box center [513, 513] width 414 height 21
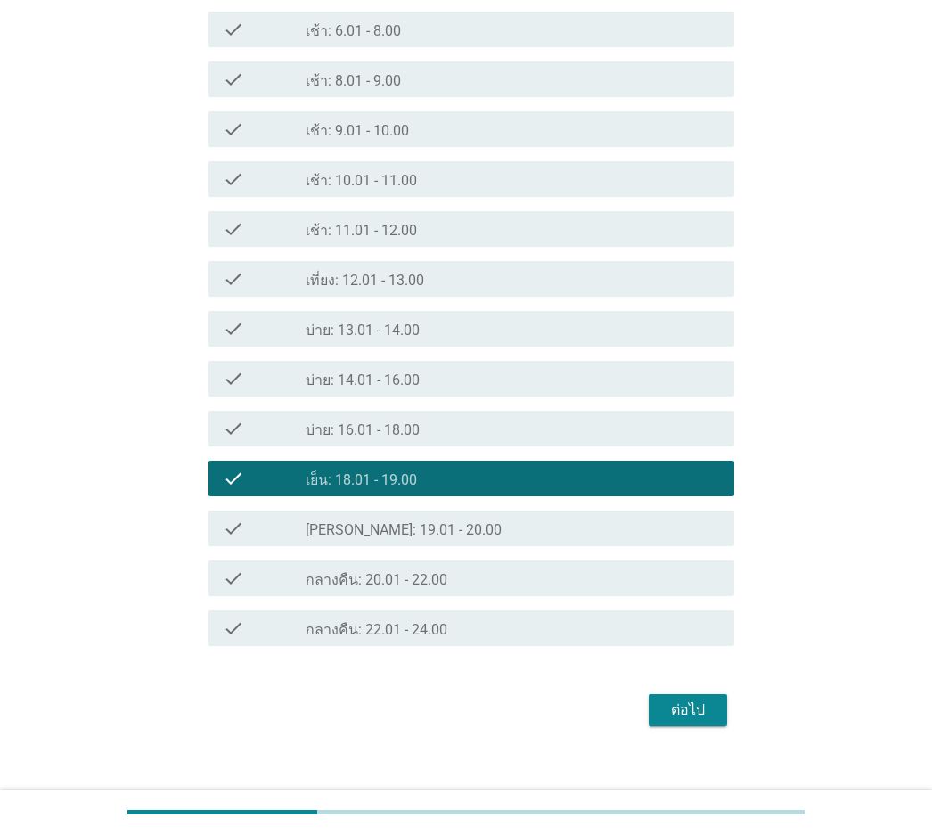
scroll to position [589, 0]
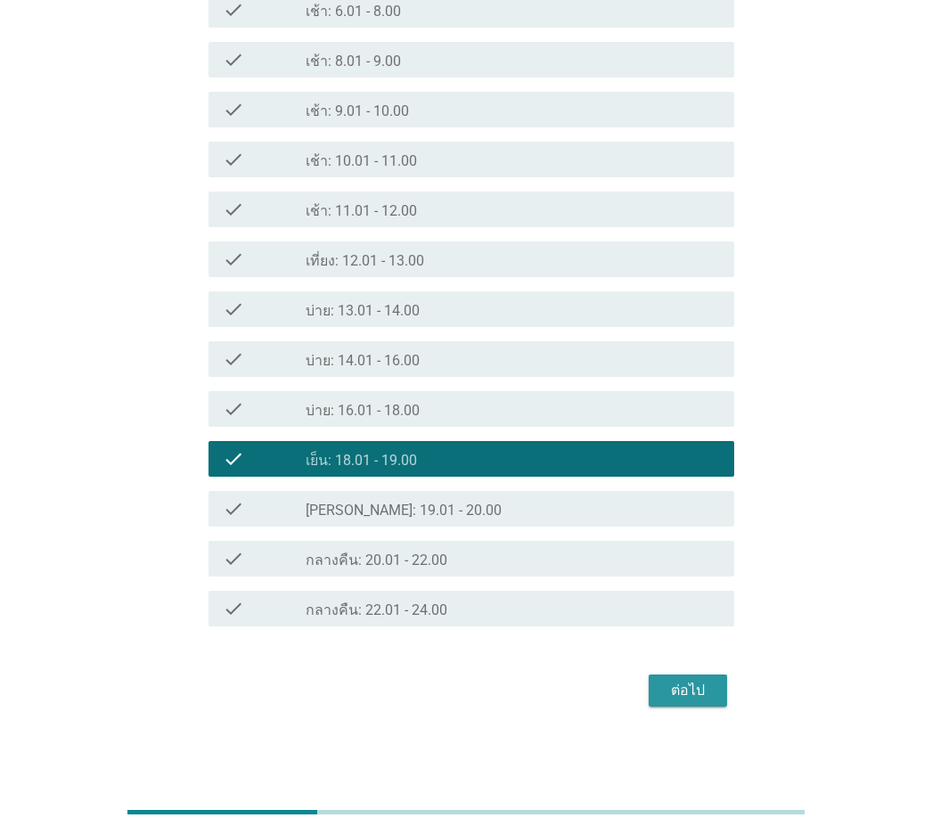
click at [717, 582] on button "ต่อไป" at bounding box center [688, 691] width 78 height 32
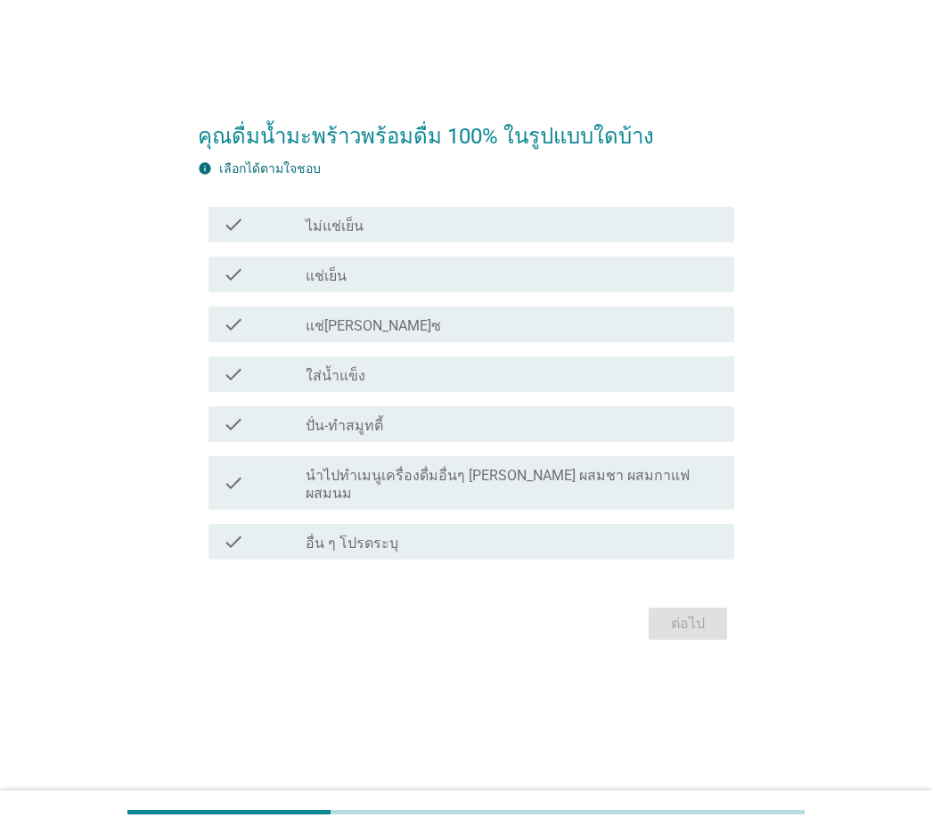
scroll to position [0, 0]
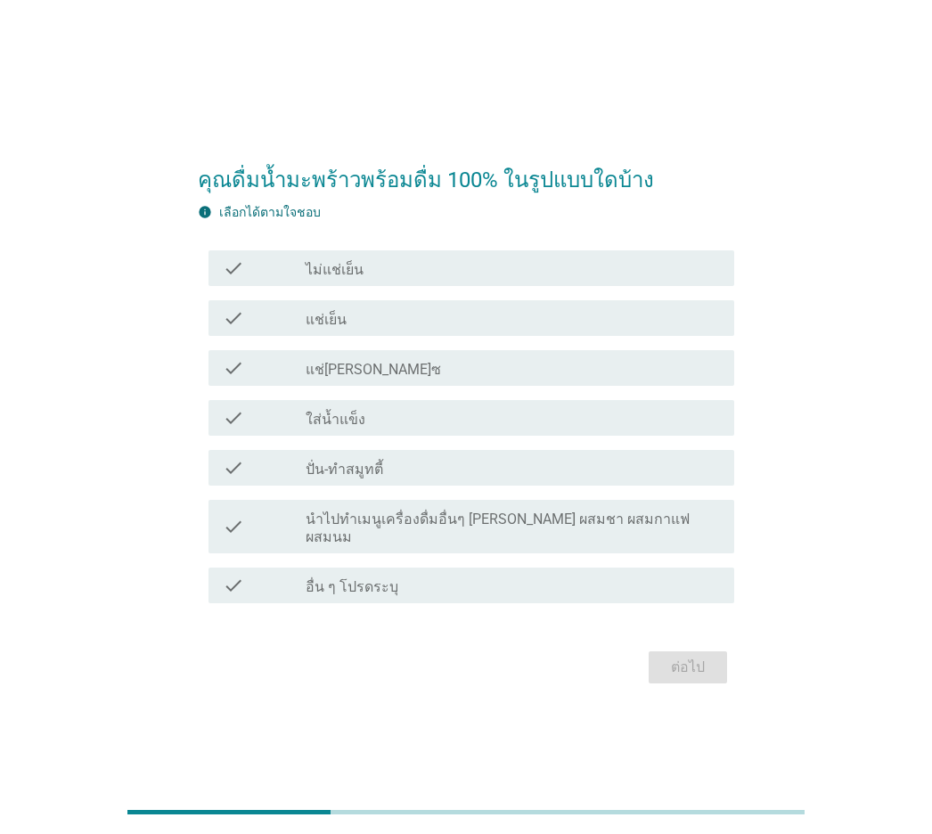
click at [405, 325] on div "check_box_outline_blank แช่เย็น" at bounding box center [513, 317] width 414 height 21
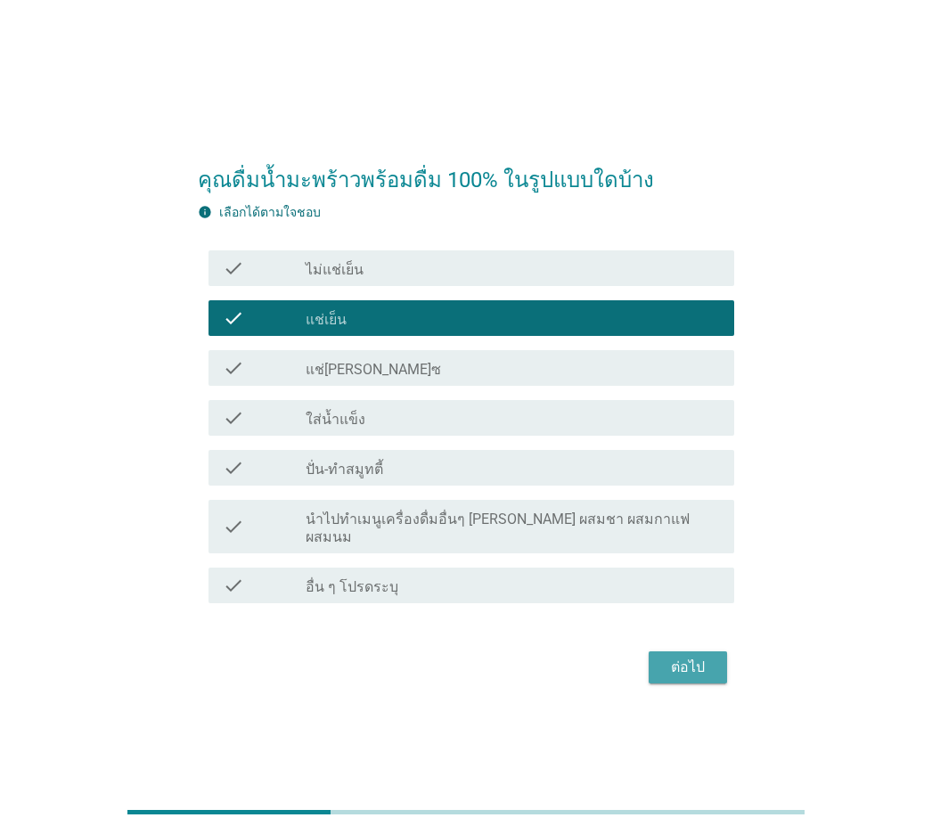
click at [677, 582] on div "ต่อไป" at bounding box center [688, 667] width 50 height 21
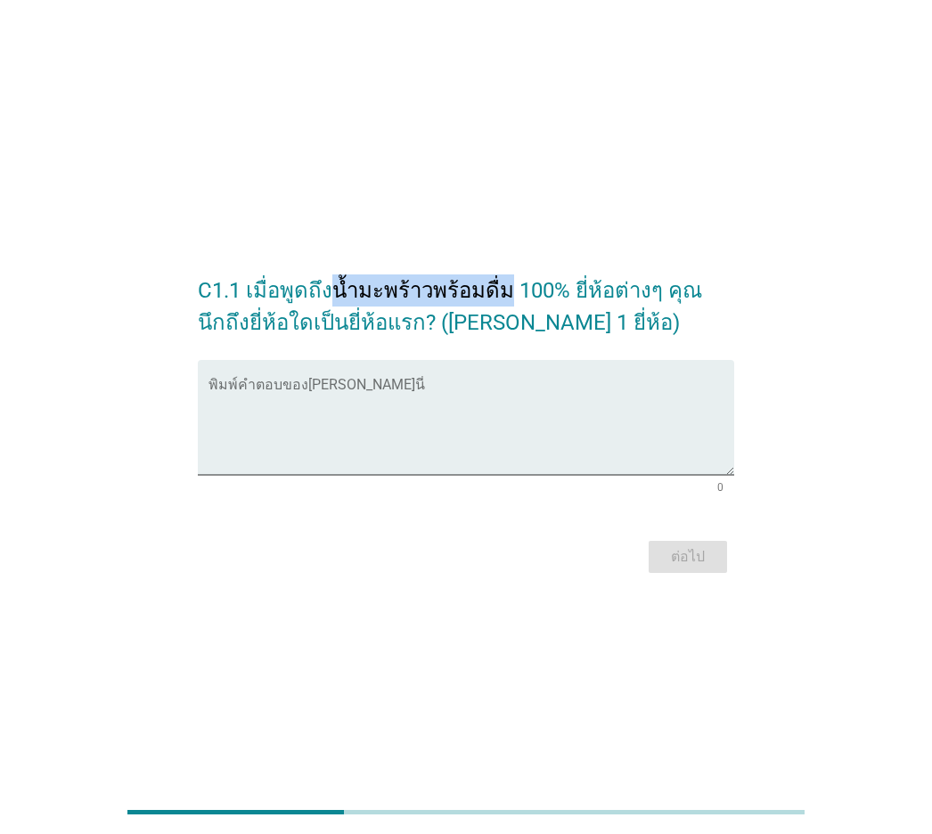
drag, startPoint x: 500, startPoint y: 284, endPoint x: 332, endPoint y: 289, distance: 168.5
click at [332, 289] on h2 "C1.1 เมื่อพูดถึงน้ำมะพร้าวพร้อมดื่ม 100% ยี่ห้อต่างๆ คุณนึกถึงยี่ห้อใดเป็นยี่ห้…" at bounding box center [466, 298] width 536 height 82
copy h2 "น้ำมะพร้าวพร้อมดื่ม"
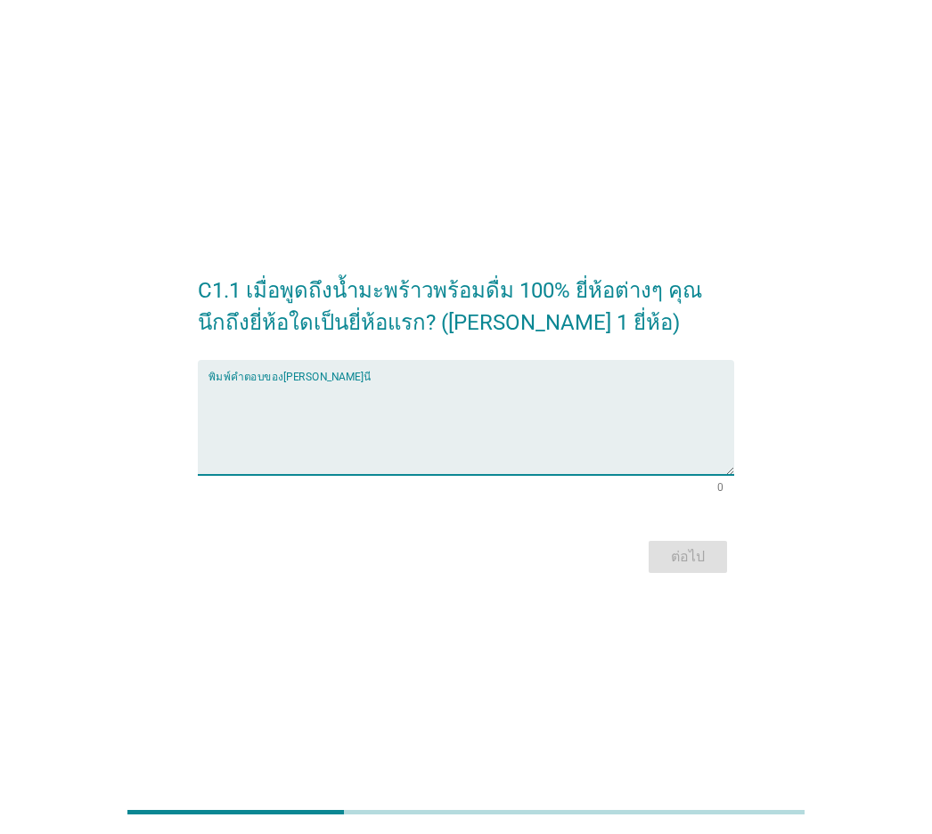
click at [449, 409] on textarea "พิมพ์คำตอบของคุณ ที่นี่" at bounding box center [471, 428] width 525 height 94
type textarea "ทิปโก้"
click at [682, 556] on div "ต่อไป" at bounding box center [688, 556] width 50 height 21
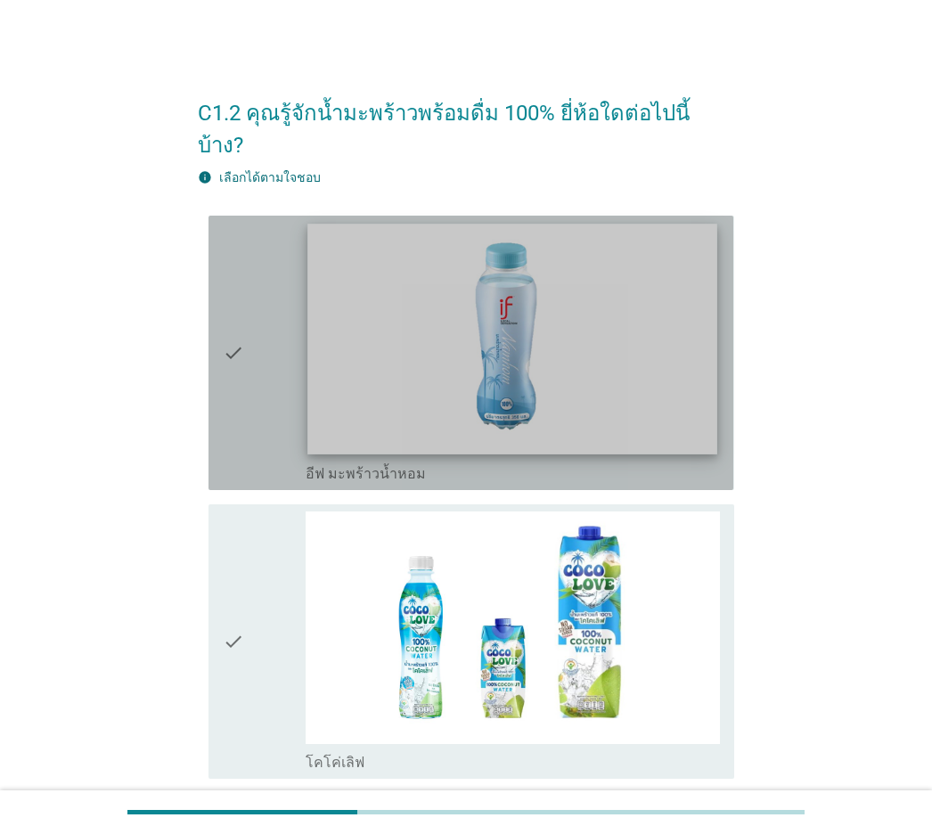
click at [520, 409] on img at bounding box center [513, 339] width 410 height 231
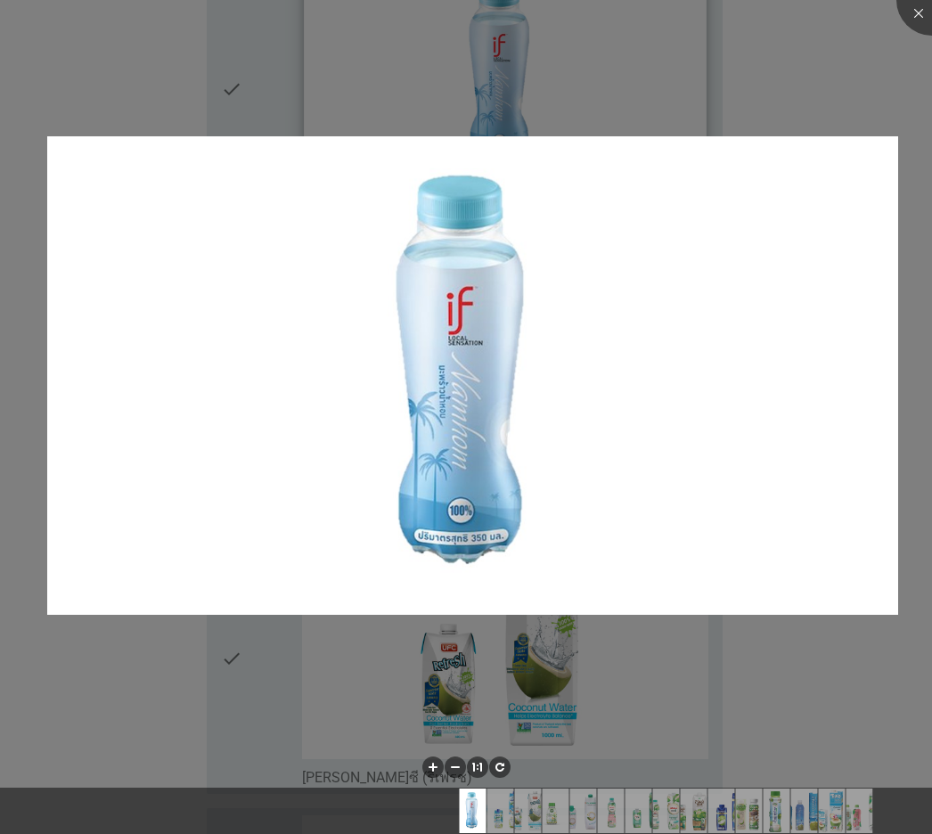
scroll to position [267, 0]
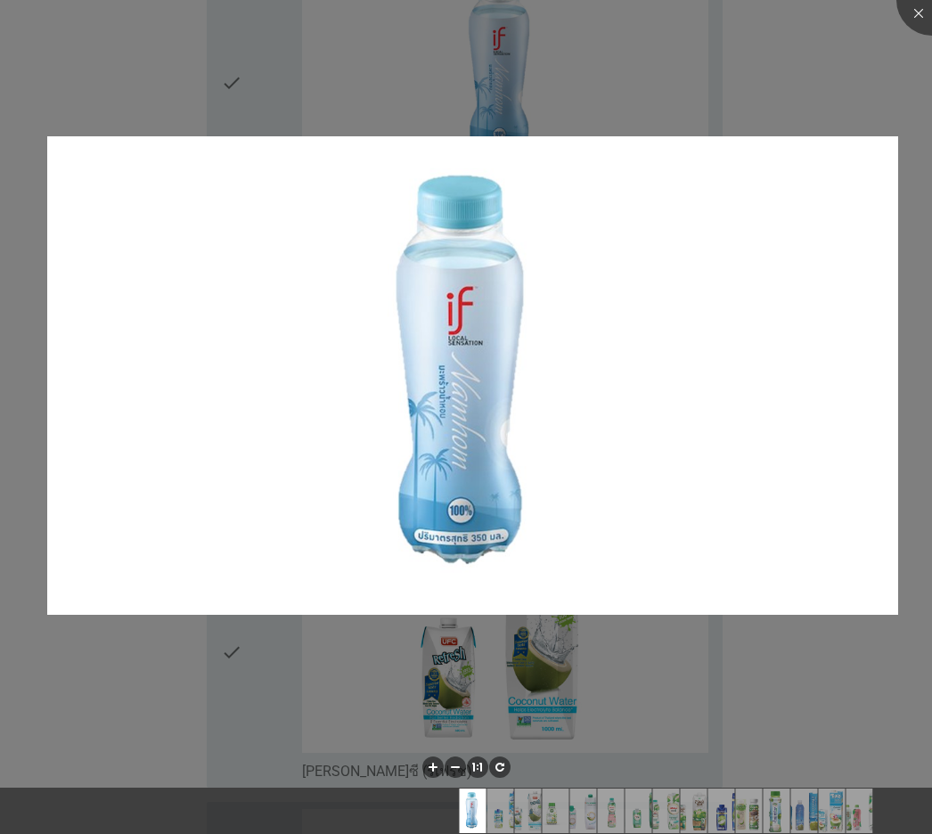
click at [740, 96] on div at bounding box center [466, 417] width 932 height 834
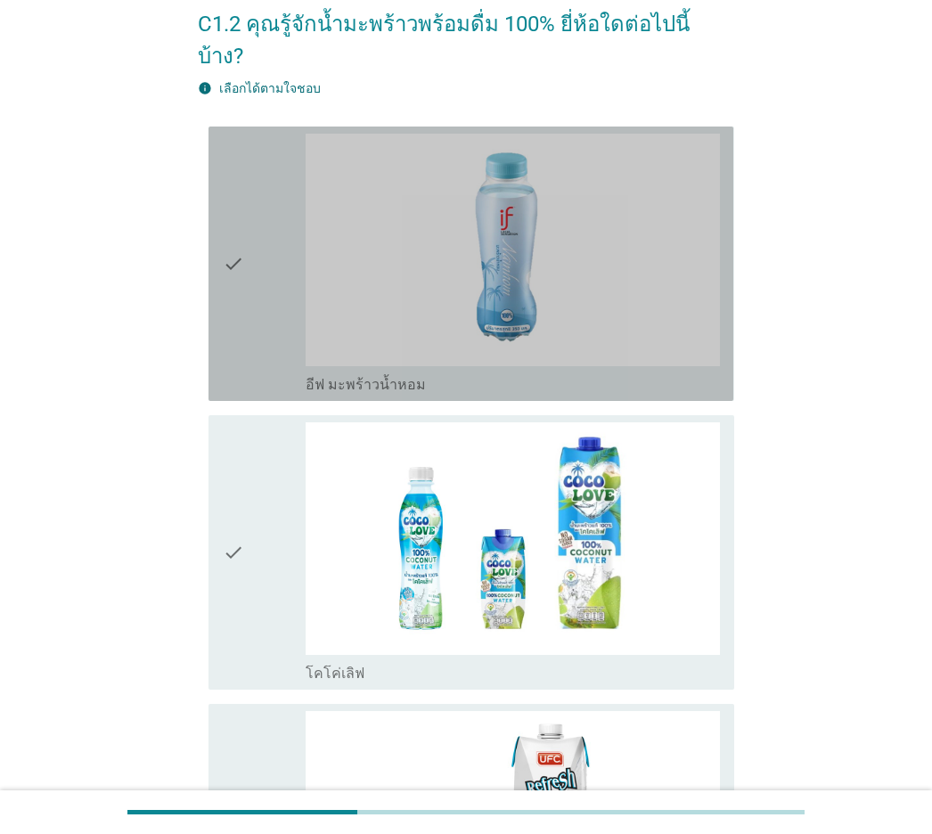
click at [209, 221] on div "check check_box_outline_blank อีฟ มะพร้าวน้ำหอม" at bounding box center [471, 264] width 525 height 274
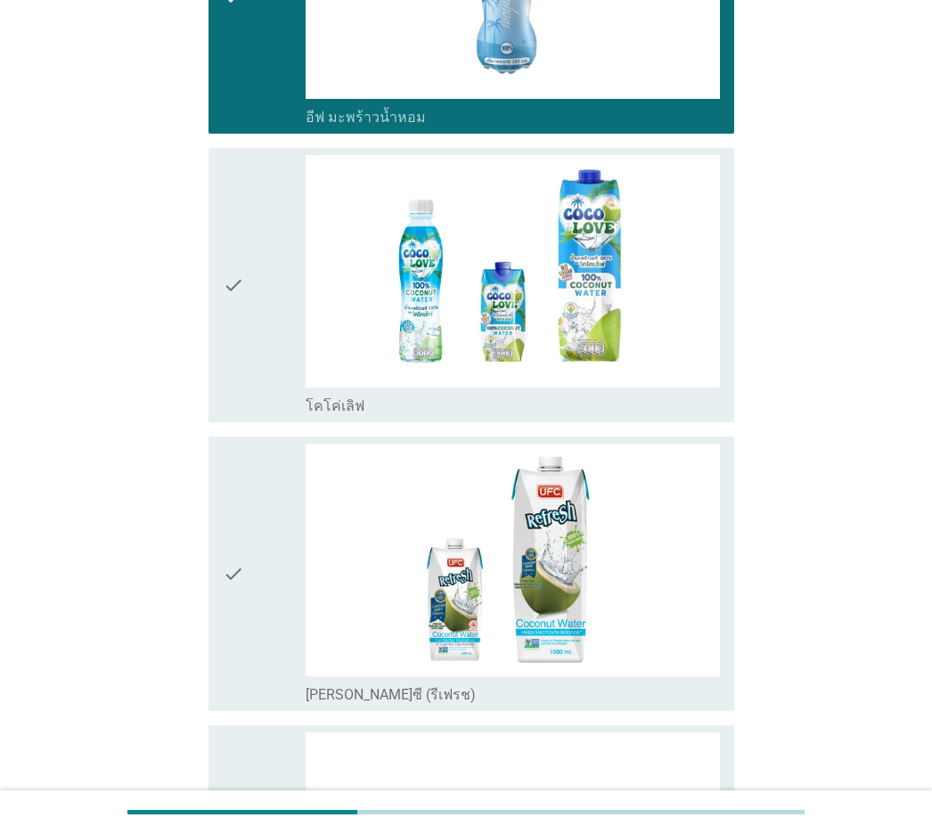
click at [209, 233] on div "check check_box_outline_blank โคโค่เลิฟ" at bounding box center [471, 285] width 525 height 274
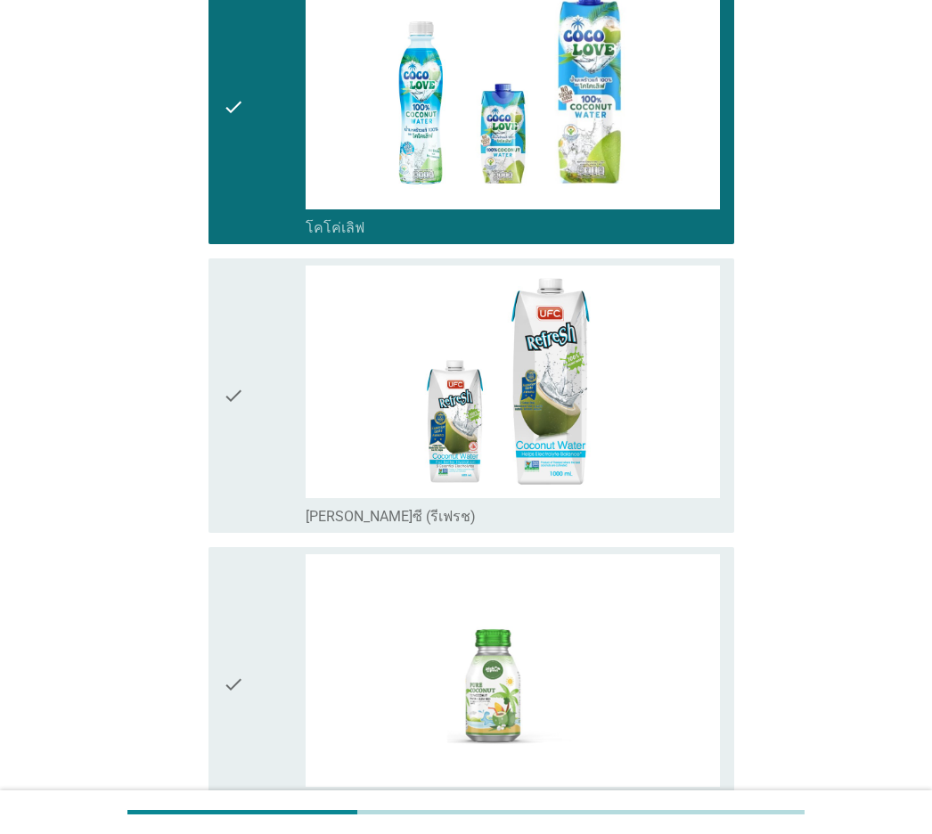
click at [231, 303] on icon "check" at bounding box center [233, 396] width 21 height 260
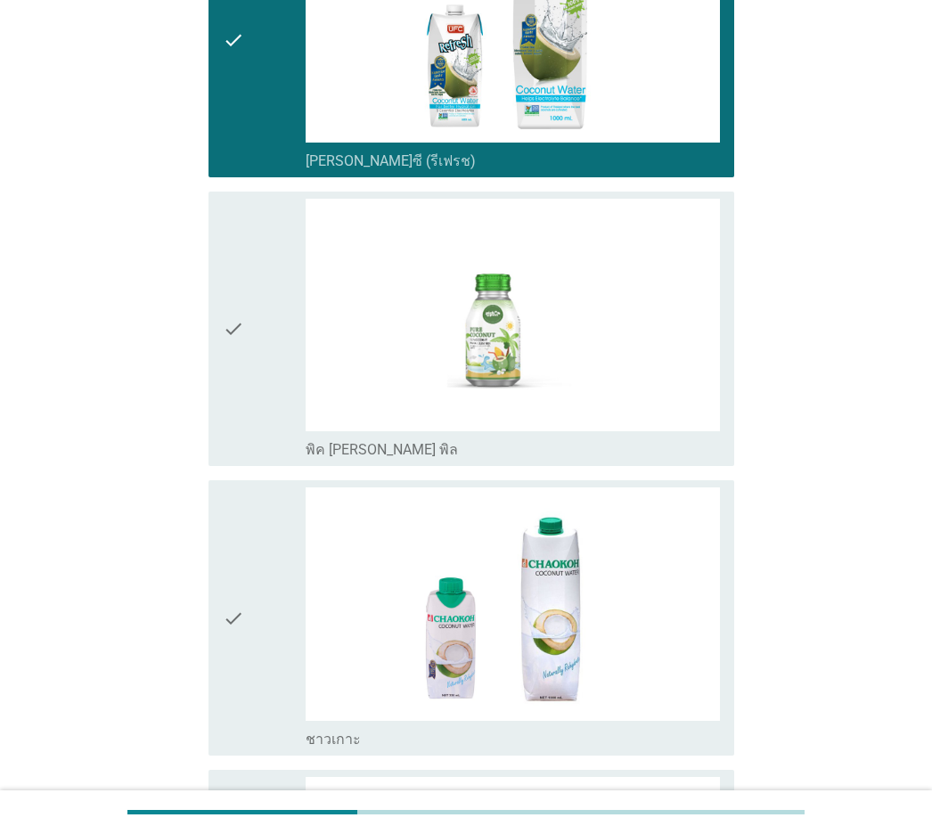
scroll to position [891, 0]
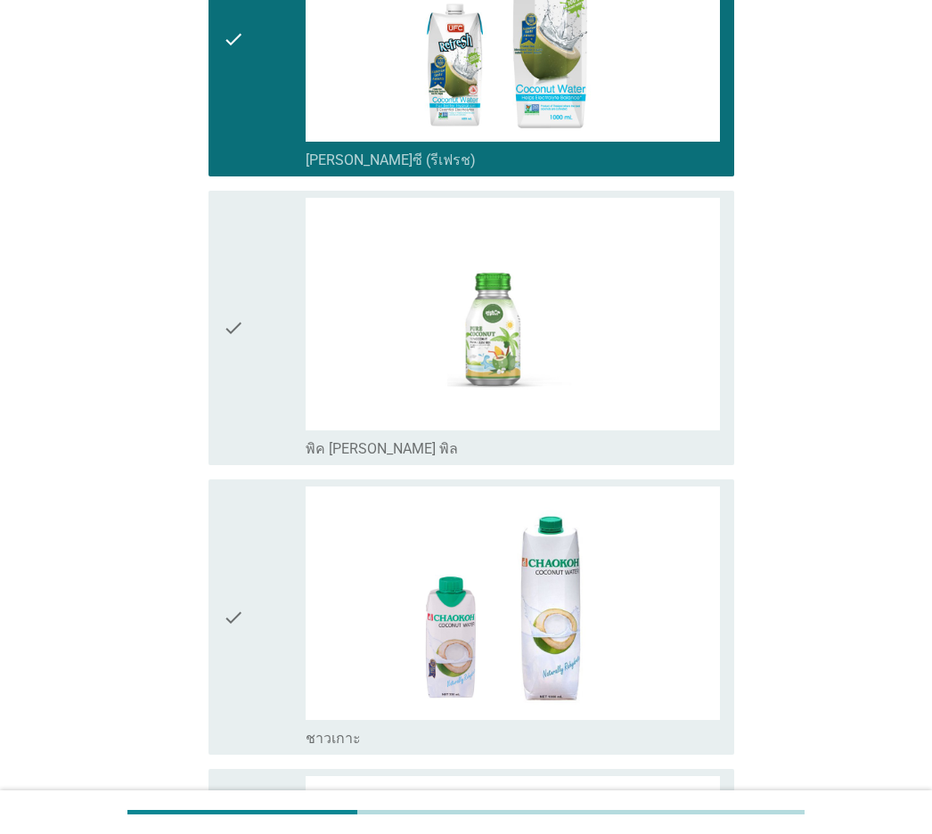
click at [232, 304] on icon "check" at bounding box center [233, 328] width 21 height 260
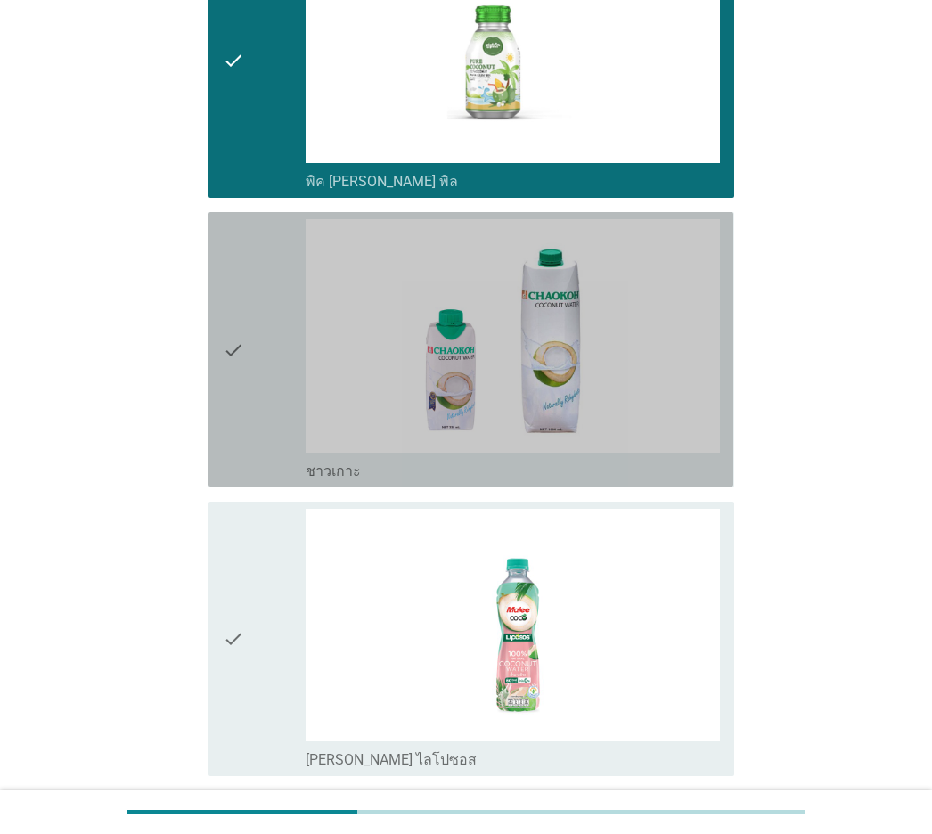
click at [232, 304] on icon "check" at bounding box center [233, 349] width 21 height 260
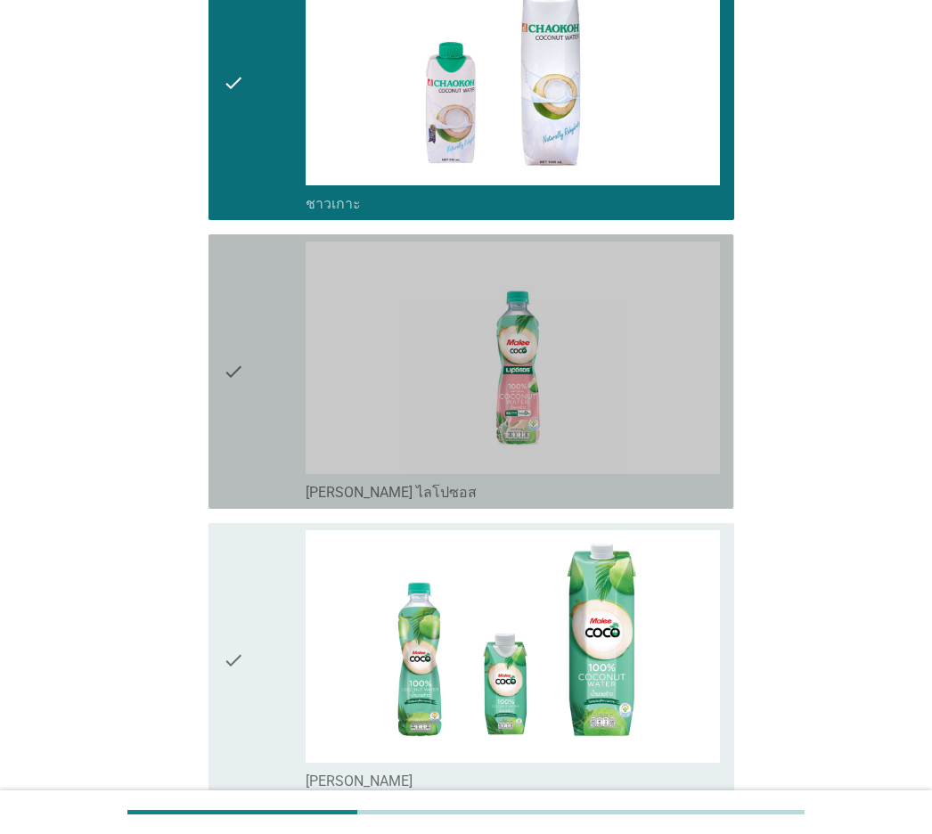
click at [232, 304] on icon "check" at bounding box center [233, 372] width 21 height 260
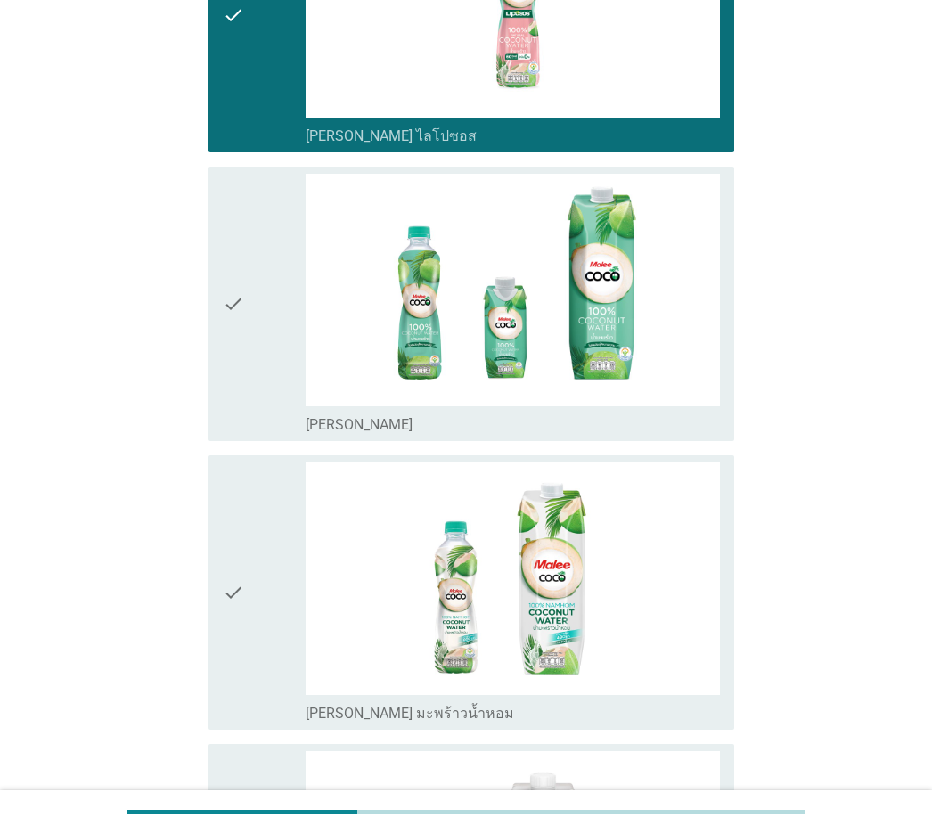
click at [232, 304] on icon "check" at bounding box center [233, 304] width 21 height 260
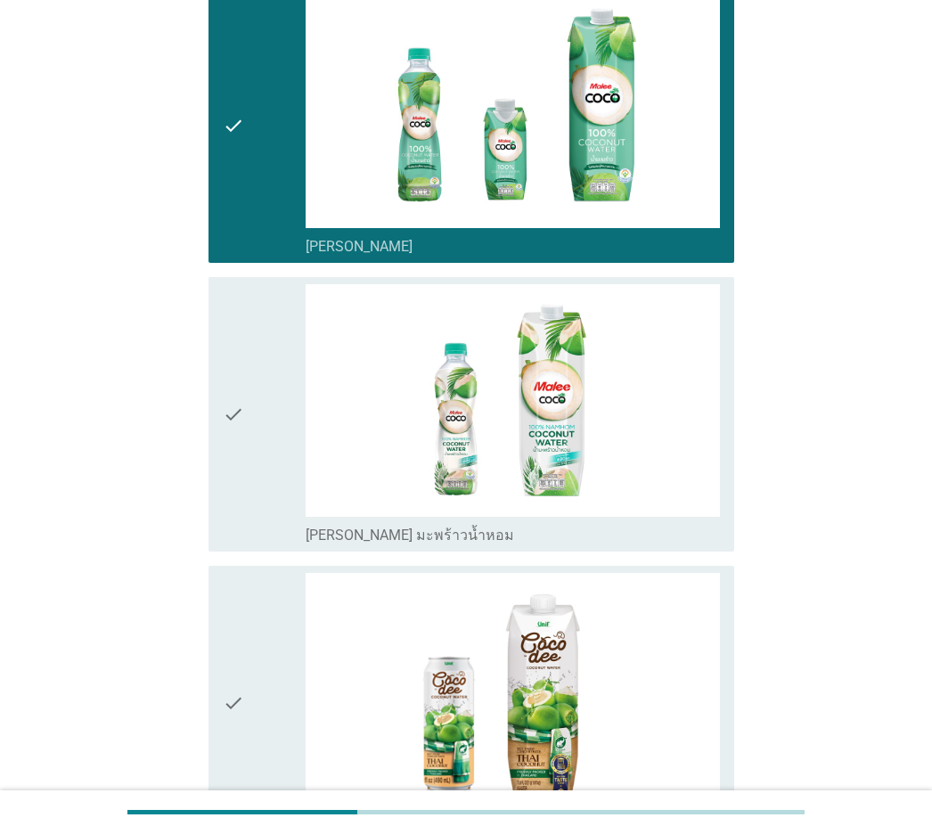
click at [232, 304] on icon "check" at bounding box center [233, 414] width 21 height 260
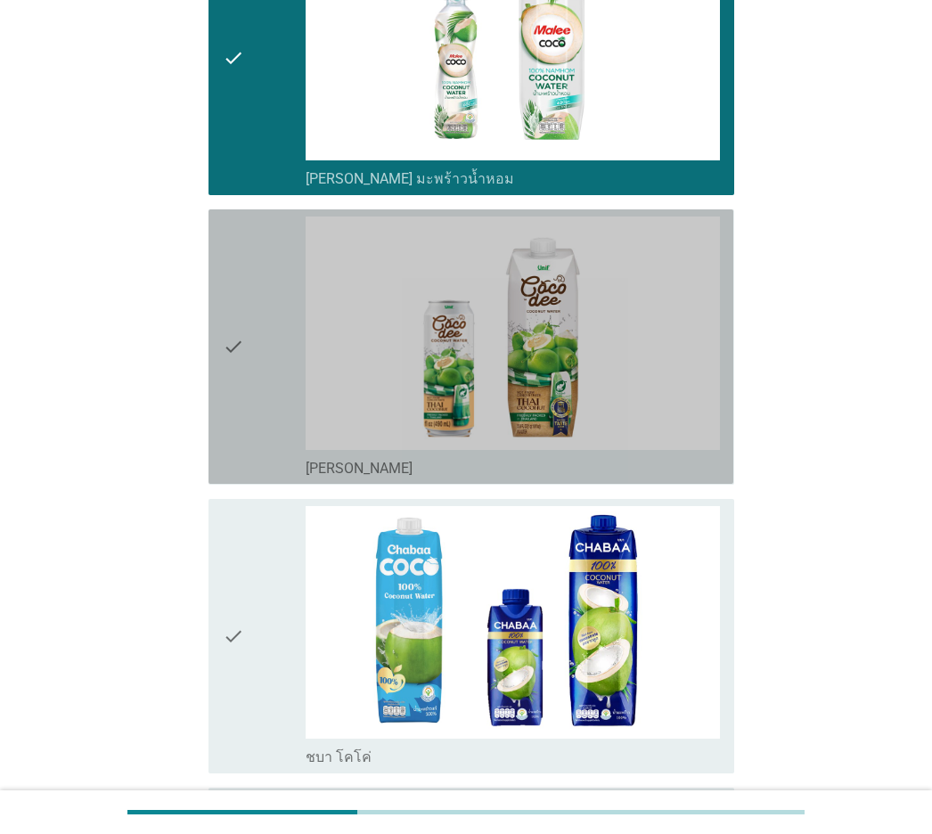
click at [232, 304] on icon "check" at bounding box center [233, 347] width 21 height 260
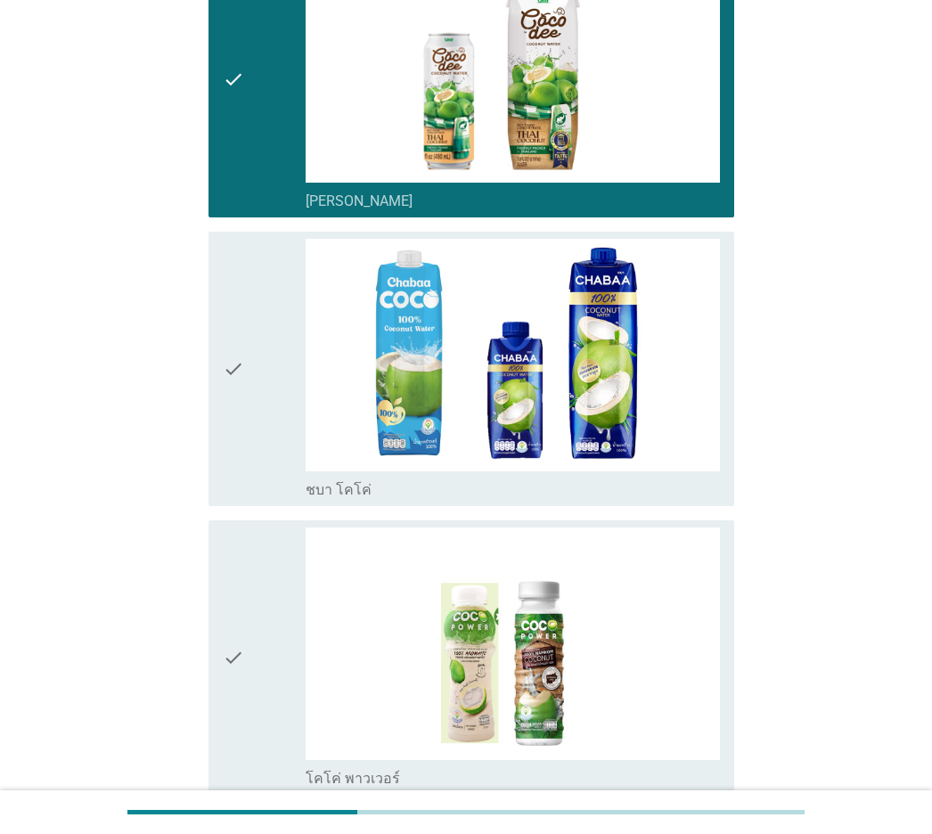
click at [232, 304] on icon "check" at bounding box center [233, 369] width 21 height 260
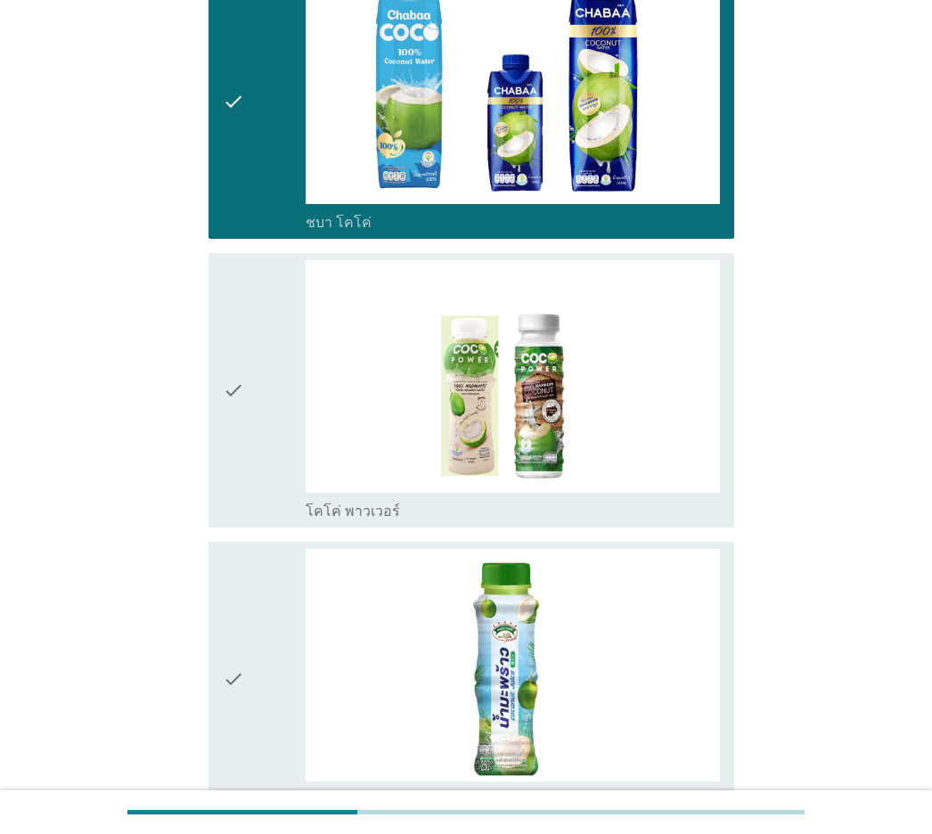
scroll to position [3119, 0]
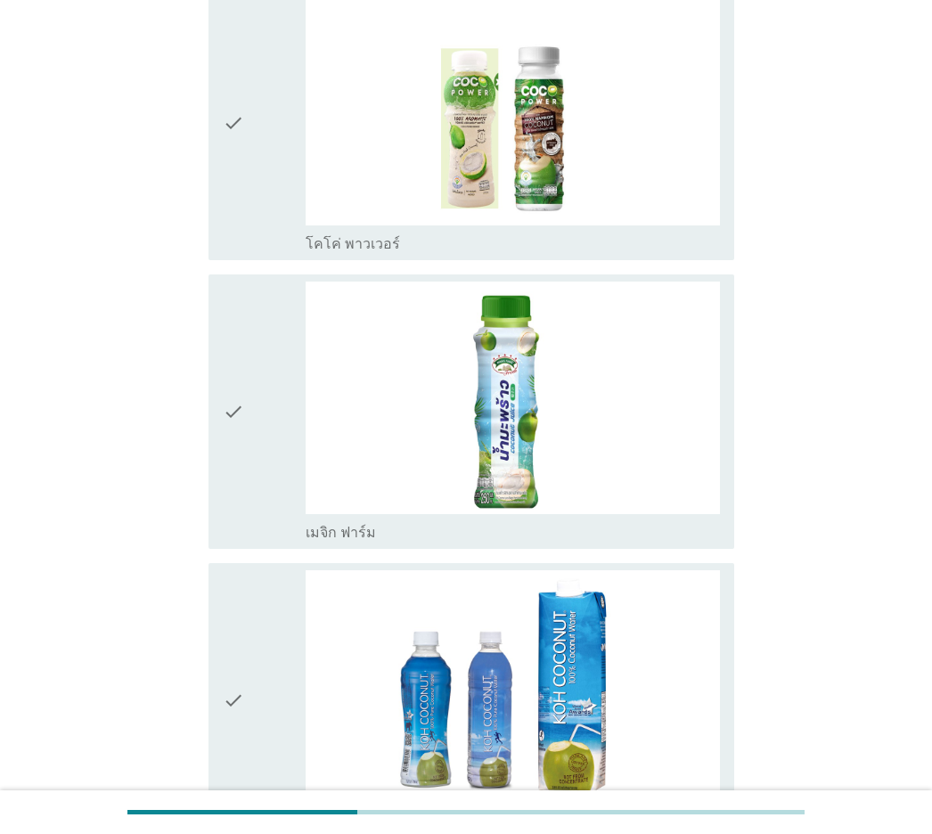
click at [244, 151] on icon "check" at bounding box center [233, 123] width 21 height 260
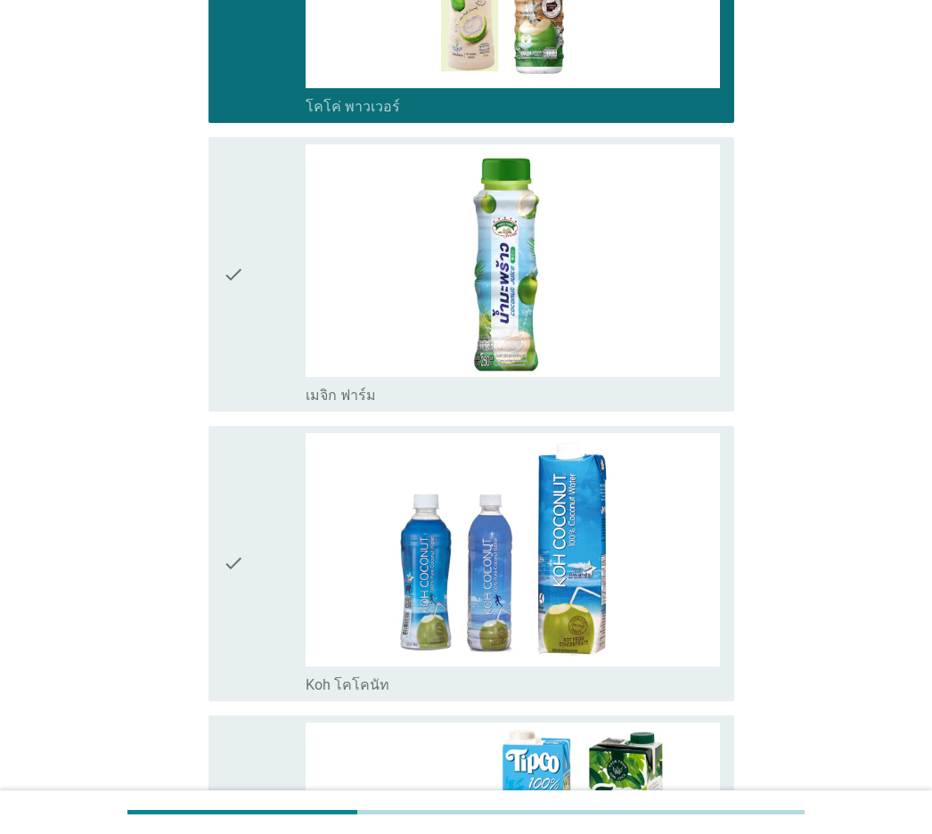
scroll to position [3387, 0]
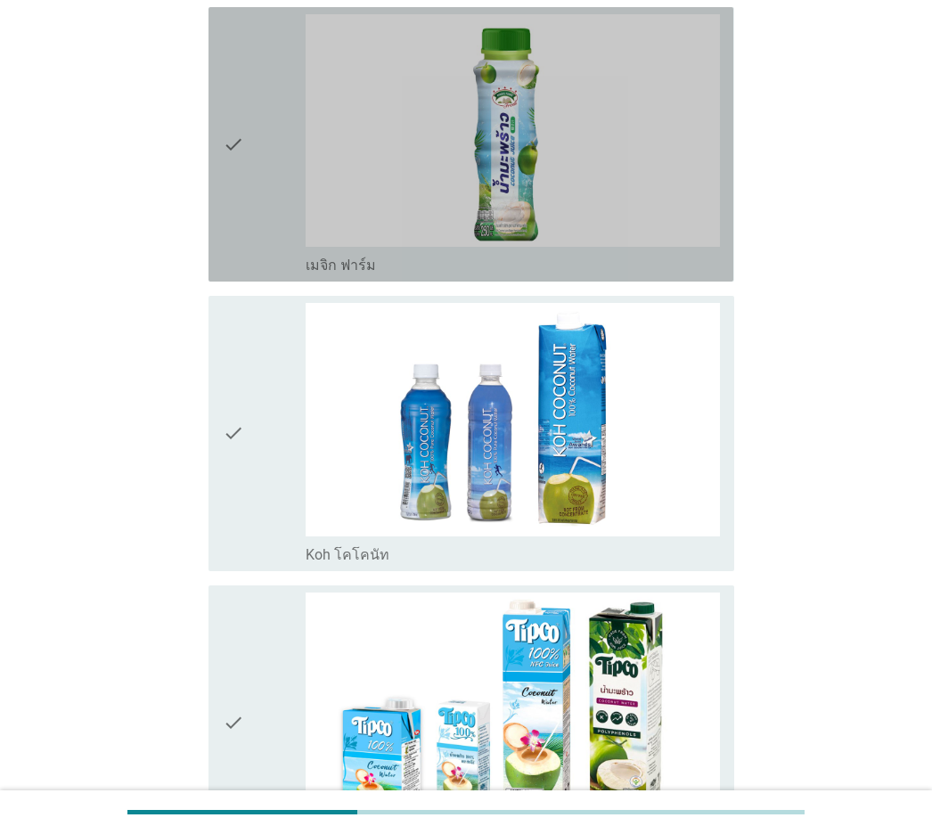
click at [229, 216] on icon "check" at bounding box center [233, 144] width 21 height 260
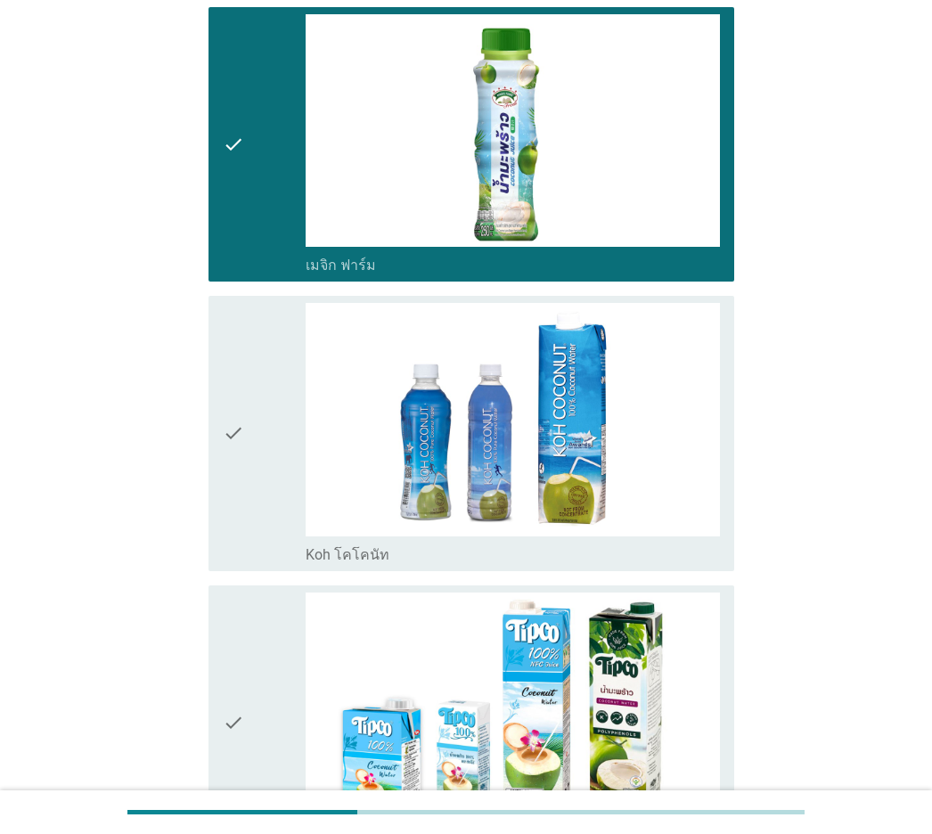
click at [243, 347] on icon "check" at bounding box center [233, 433] width 21 height 260
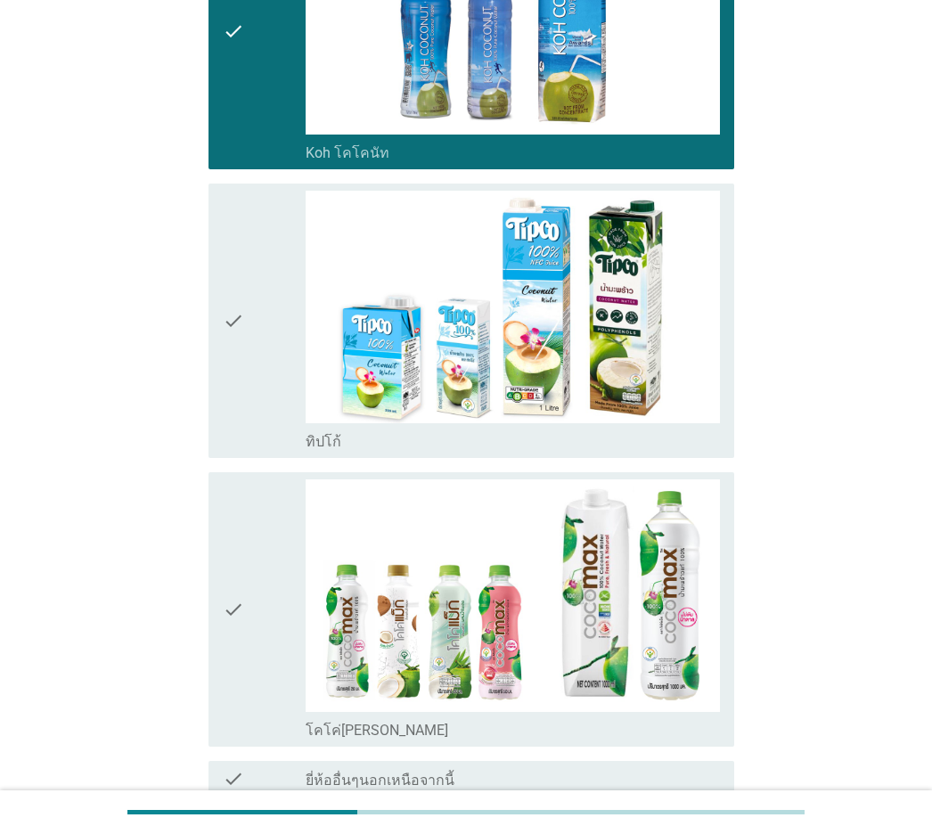
scroll to position [3832, 0]
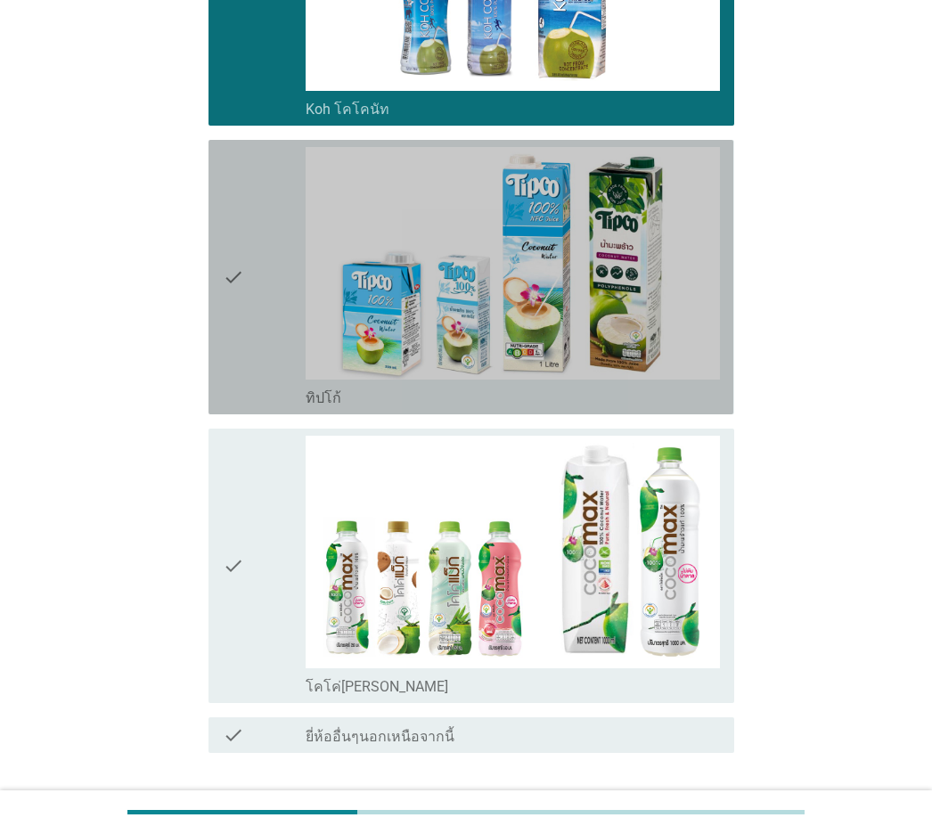
click at [244, 343] on icon "check" at bounding box center [233, 277] width 21 height 260
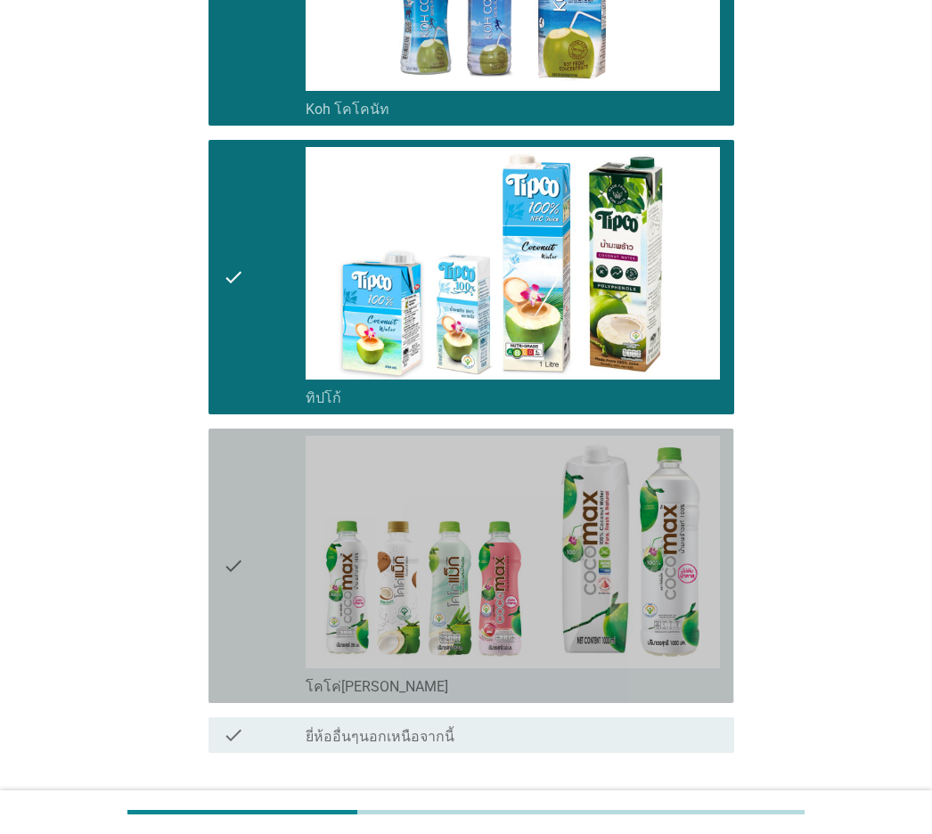
click at [238, 446] on icon "check" at bounding box center [233, 566] width 21 height 260
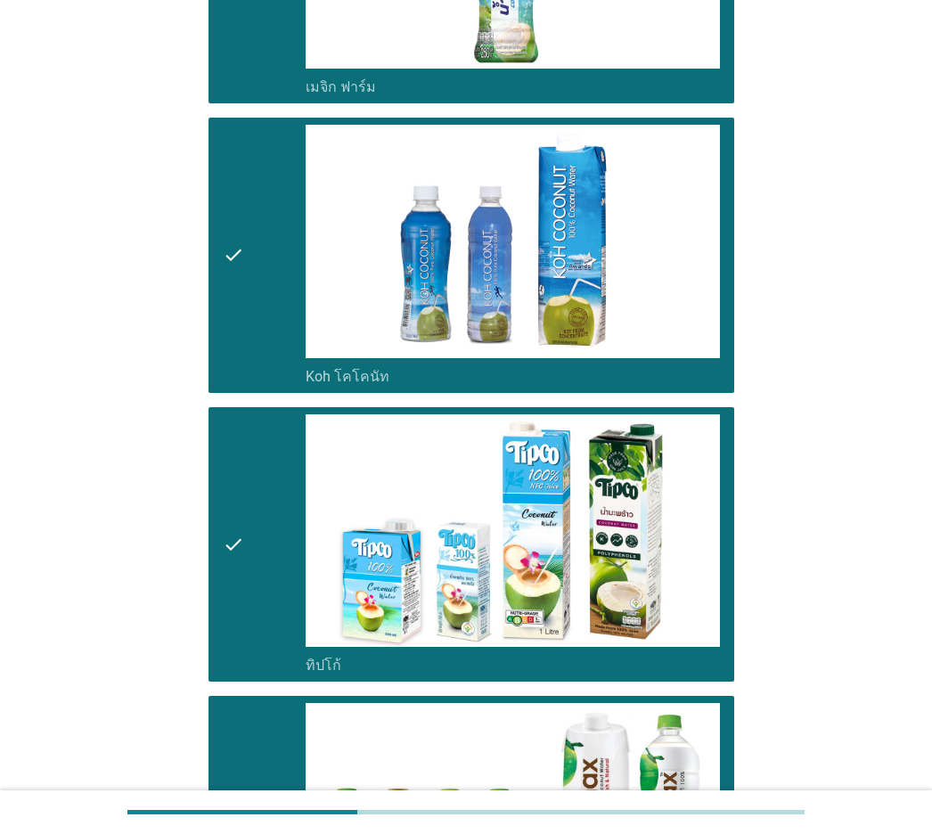
scroll to position [3928, 0]
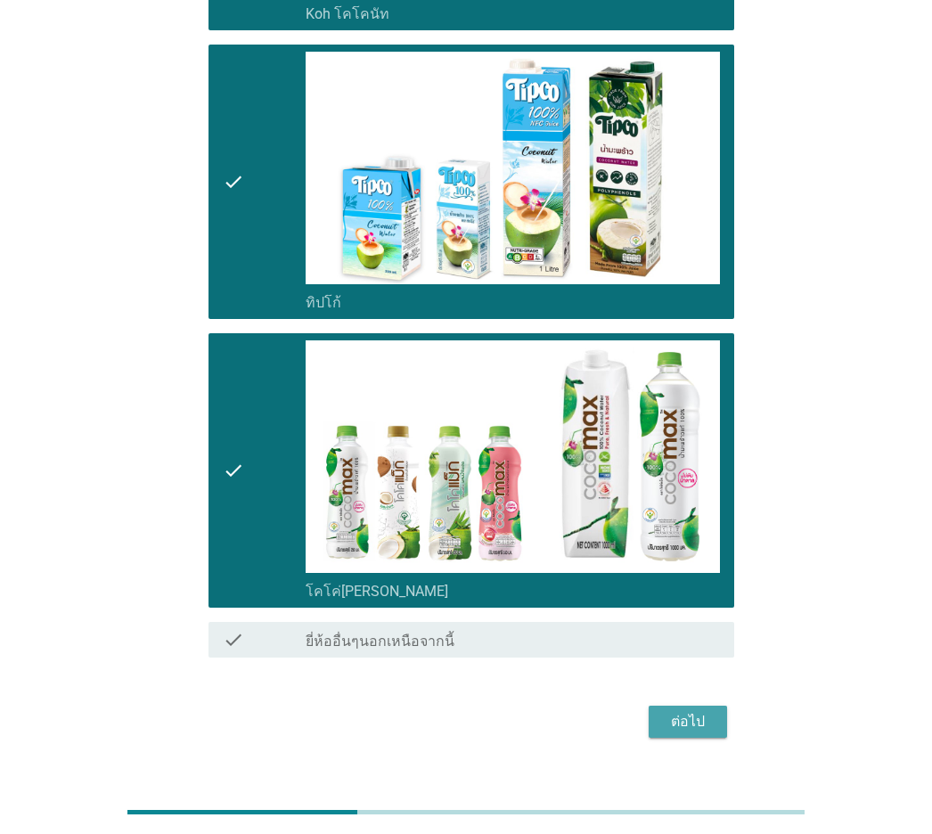
click at [690, 582] on div "ต่อไป" at bounding box center [688, 721] width 50 height 21
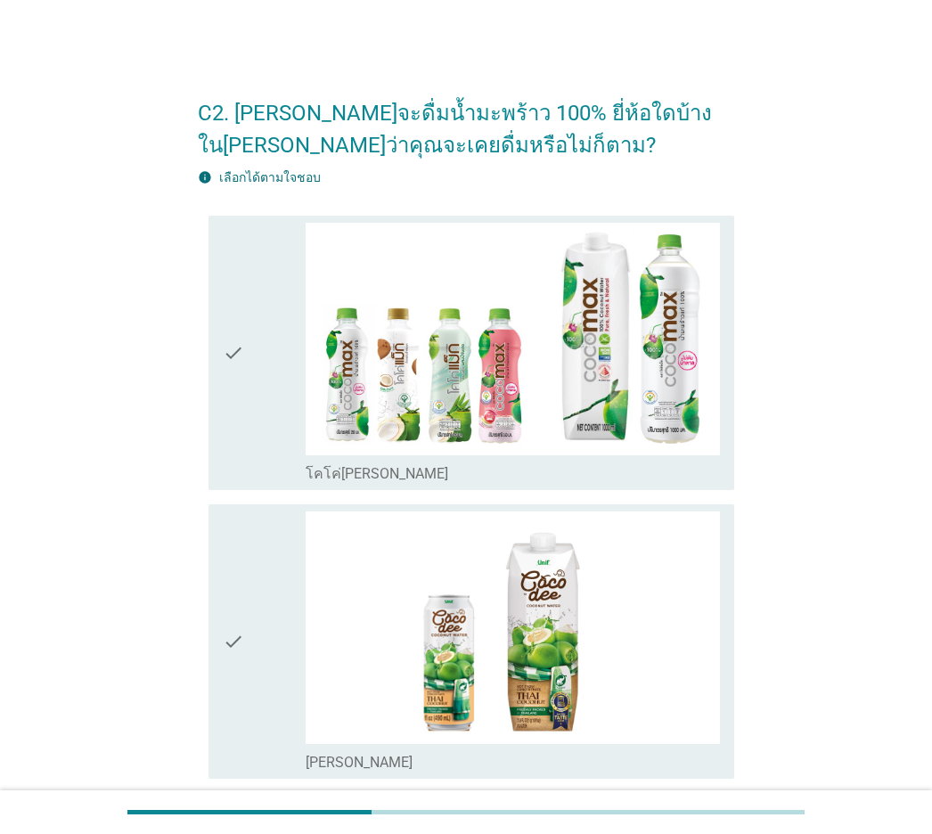
scroll to position [89, 0]
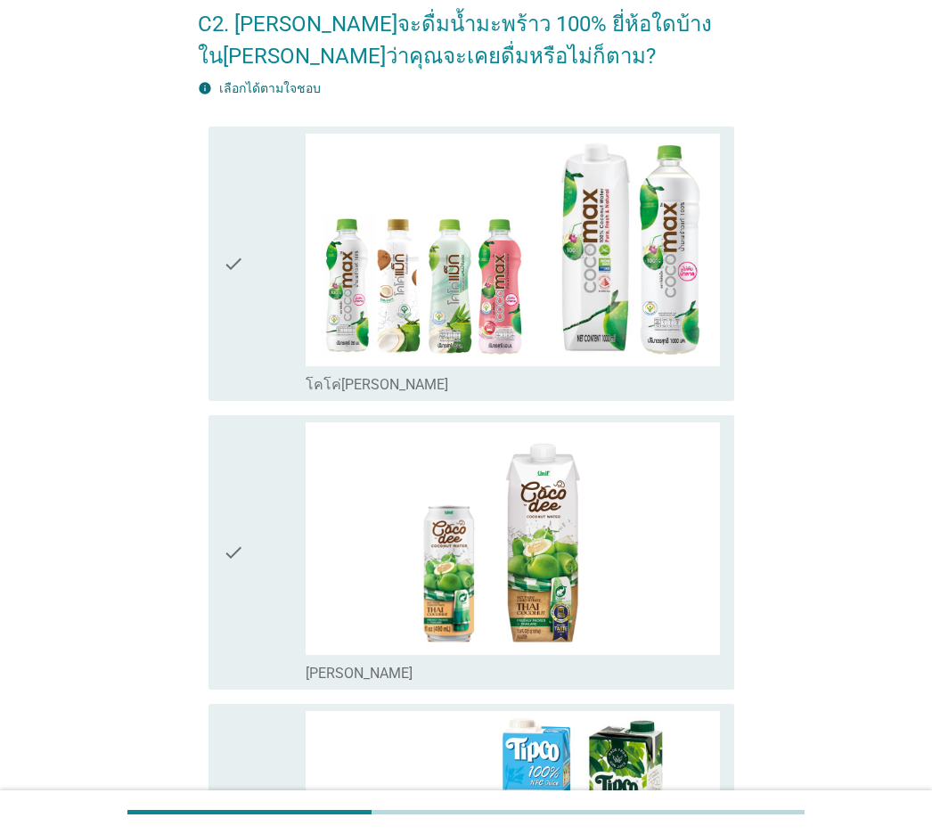
click at [225, 329] on icon "check" at bounding box center [233, 264] width 21 height 260
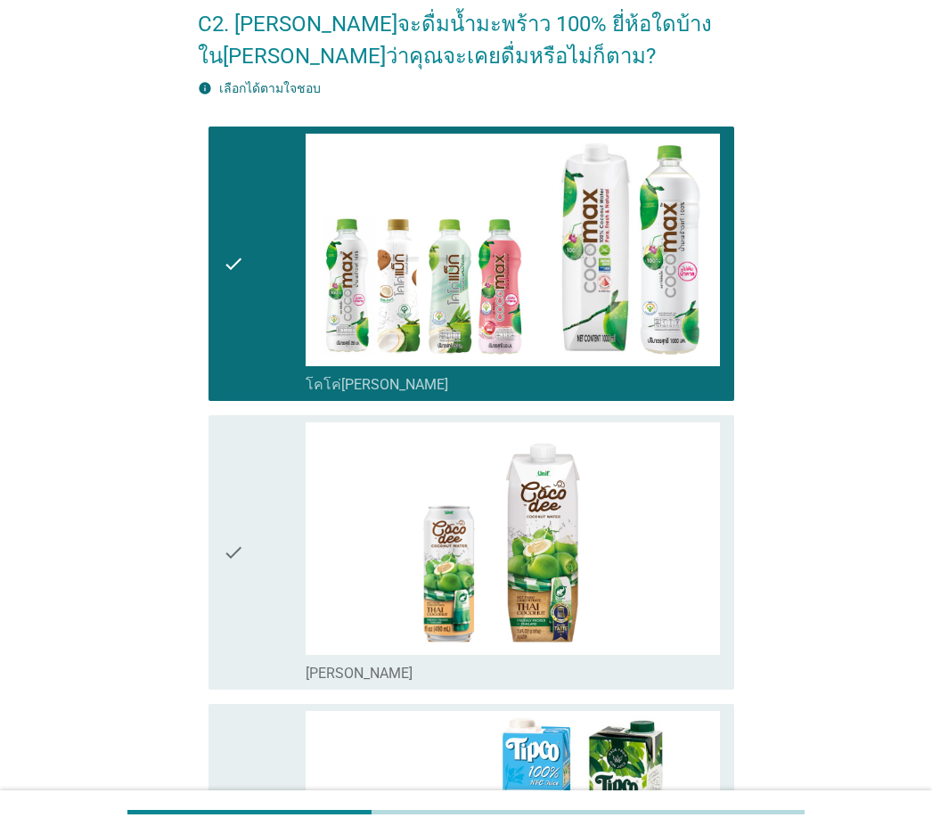
click at [224, 463] on icon "check" at bounding box center [233, 552] width 21 height 260
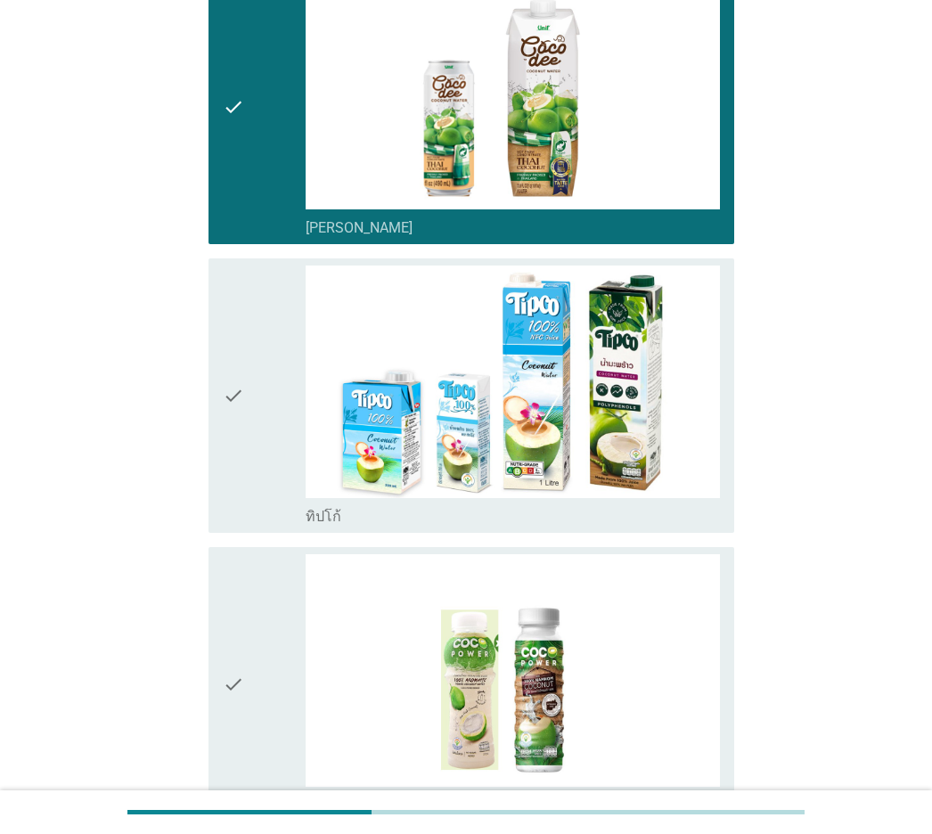
click at [217, 431] on div "check check_box_outline_blank ทิปโก้" at bounding box center [471, 395] width 525 height 274
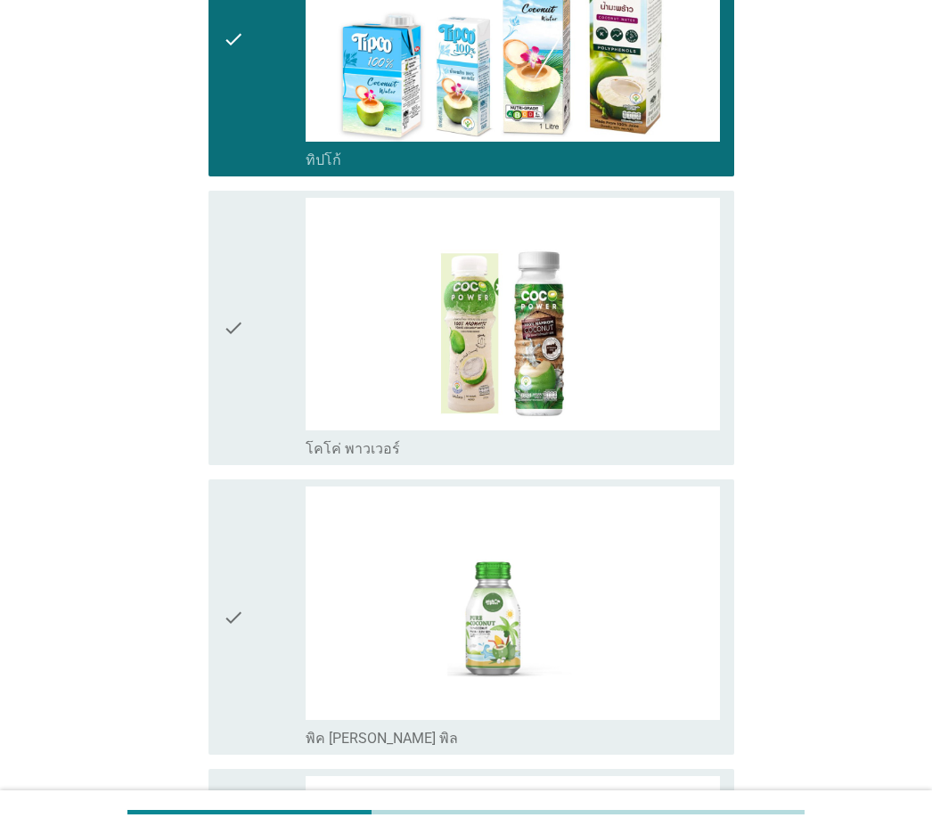
click at [217, 431] on div "check check_box_outline_blank โคโค่ พาวเวอร์" at bounding box center [471, 328] width 525 height 274
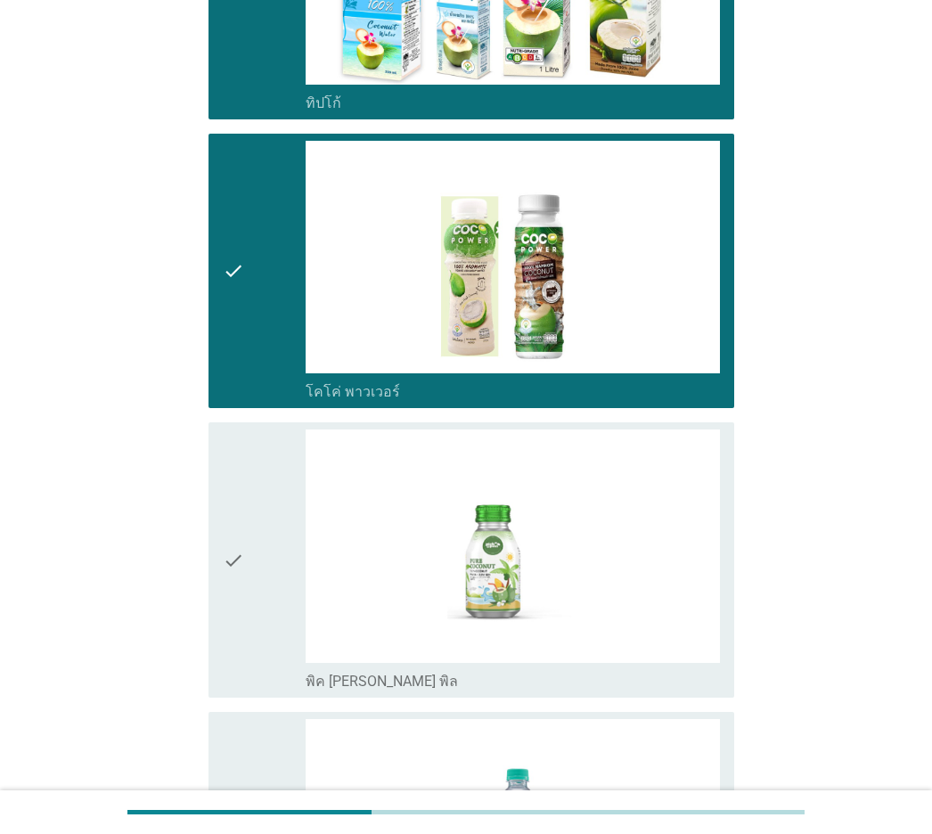
scroll to position [980, 0]
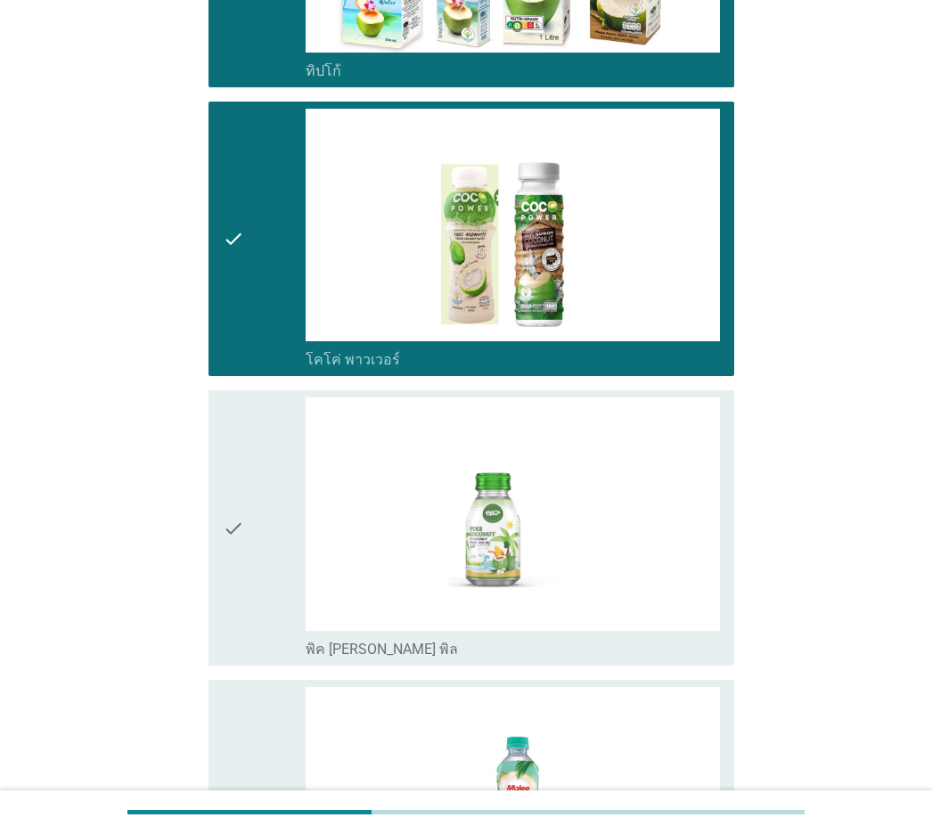
click at [228, 498] on icon "check" at bounding box center [233, 527] width 21 height 260
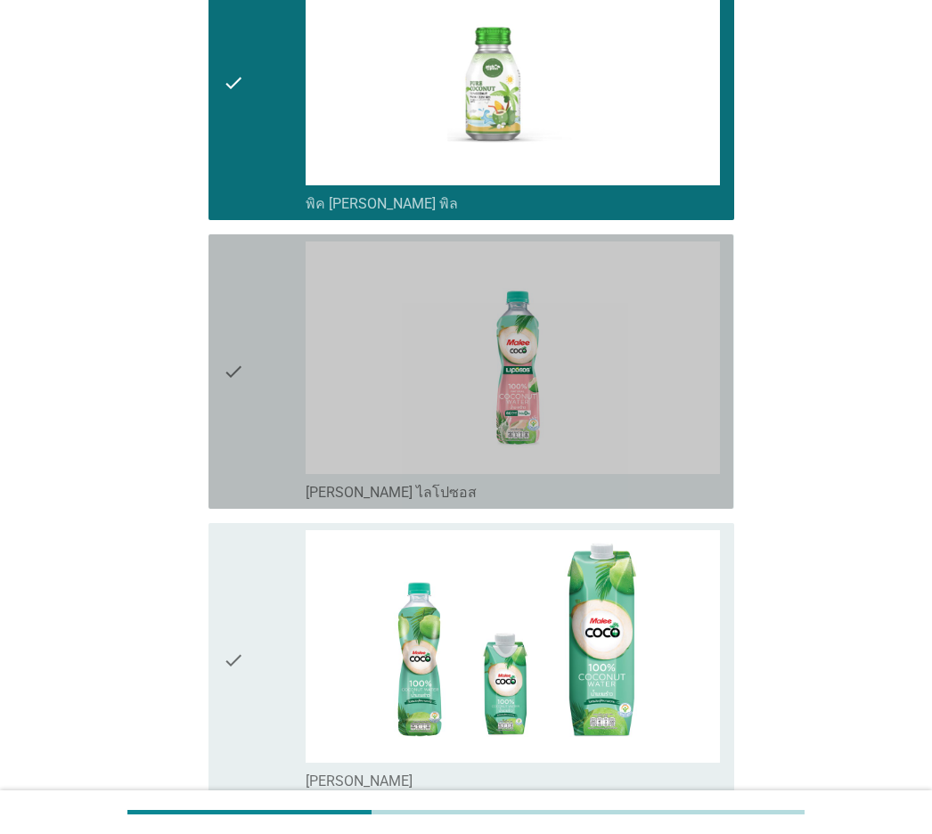
click at [235, 438] on icon "check" at bounding box center [233, 372] width 21 height 260
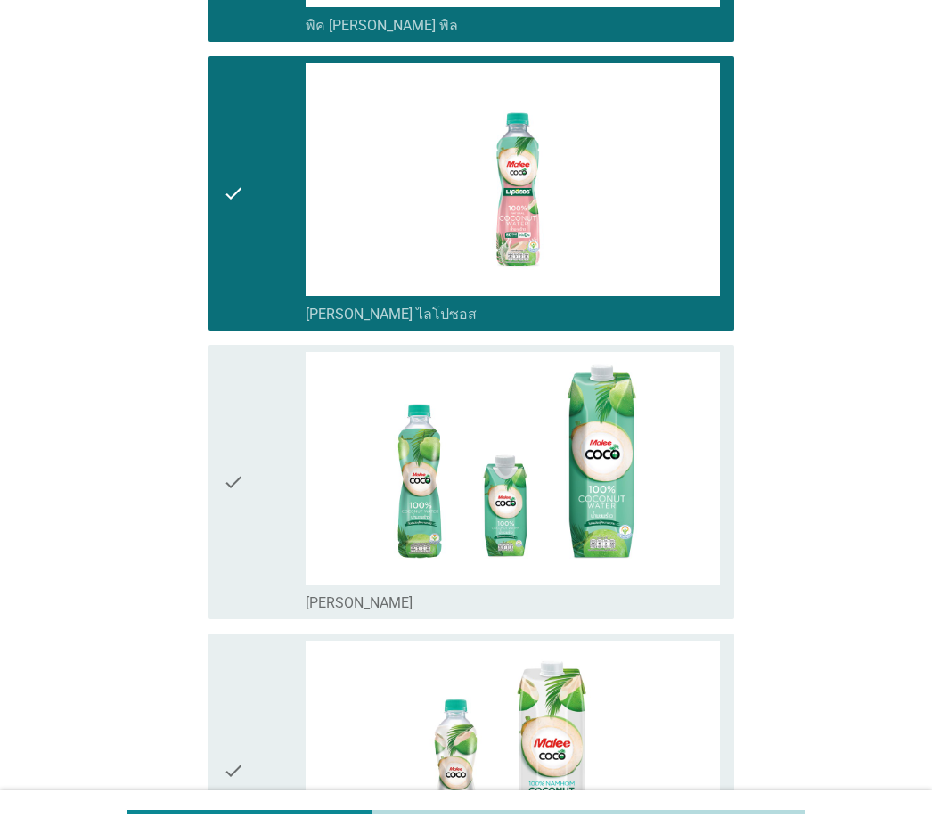
click at [235, 439] on icon "check" at bounding box center [233, 482] width 21 height 260
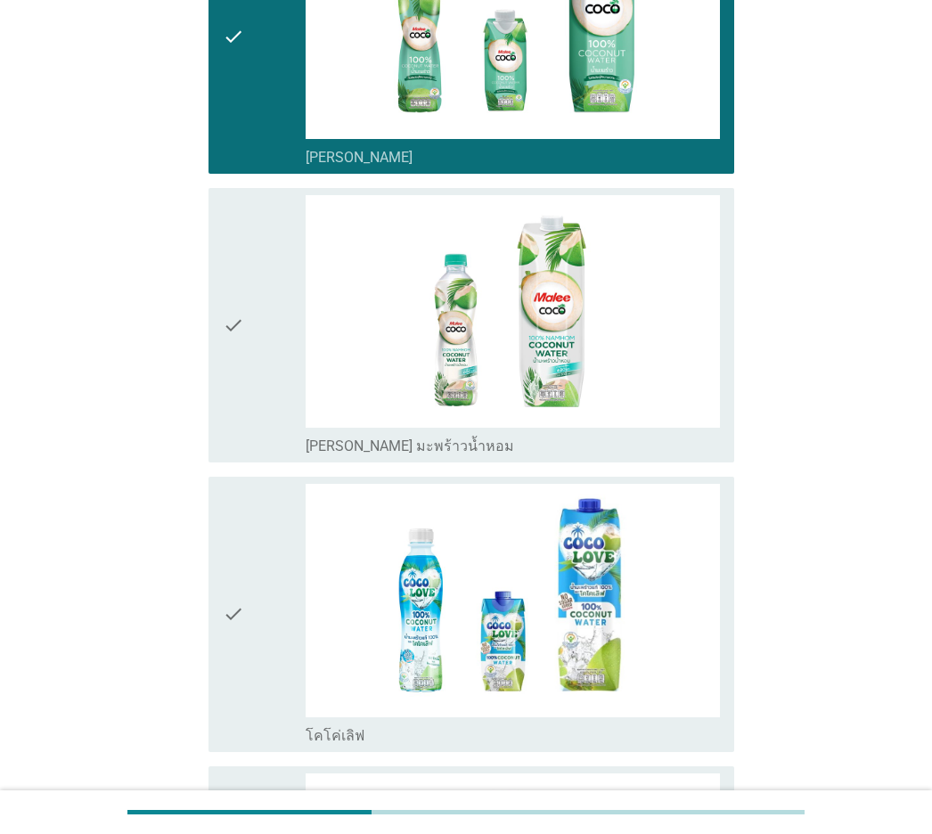
click at [255, 389] on div "check" at bounding box center [264, 325] width 83 height 260
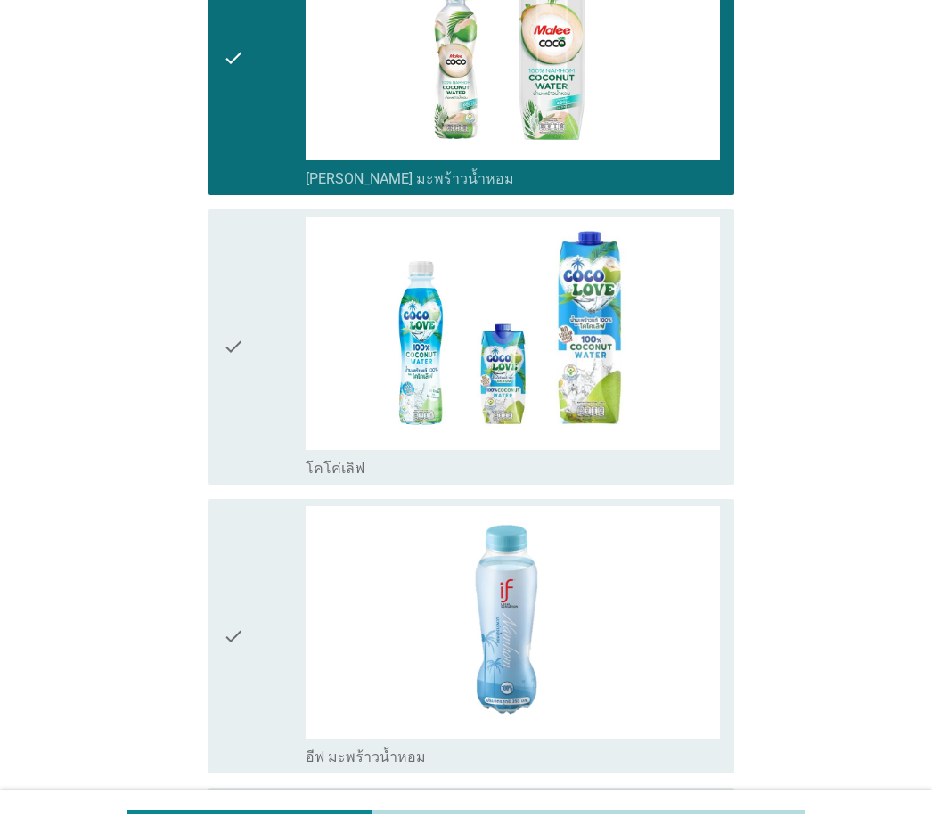
click at [255, 389] on div "check" at bounding box center [264, 347] width 83 height 260
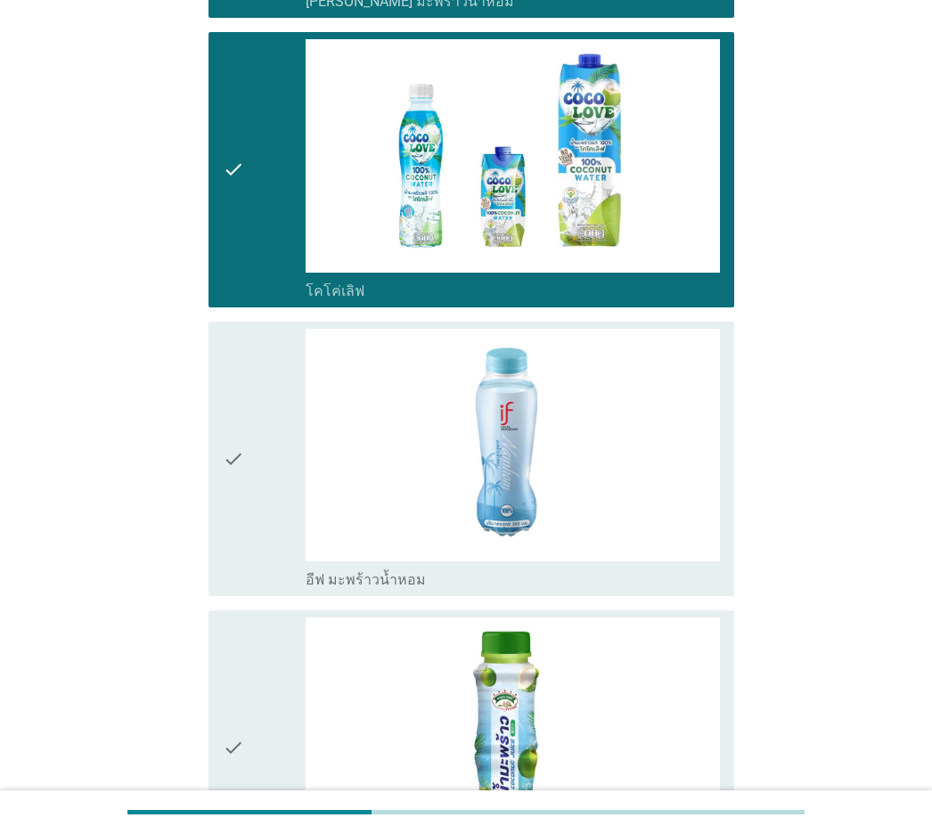
scroll to position [2674, 0]
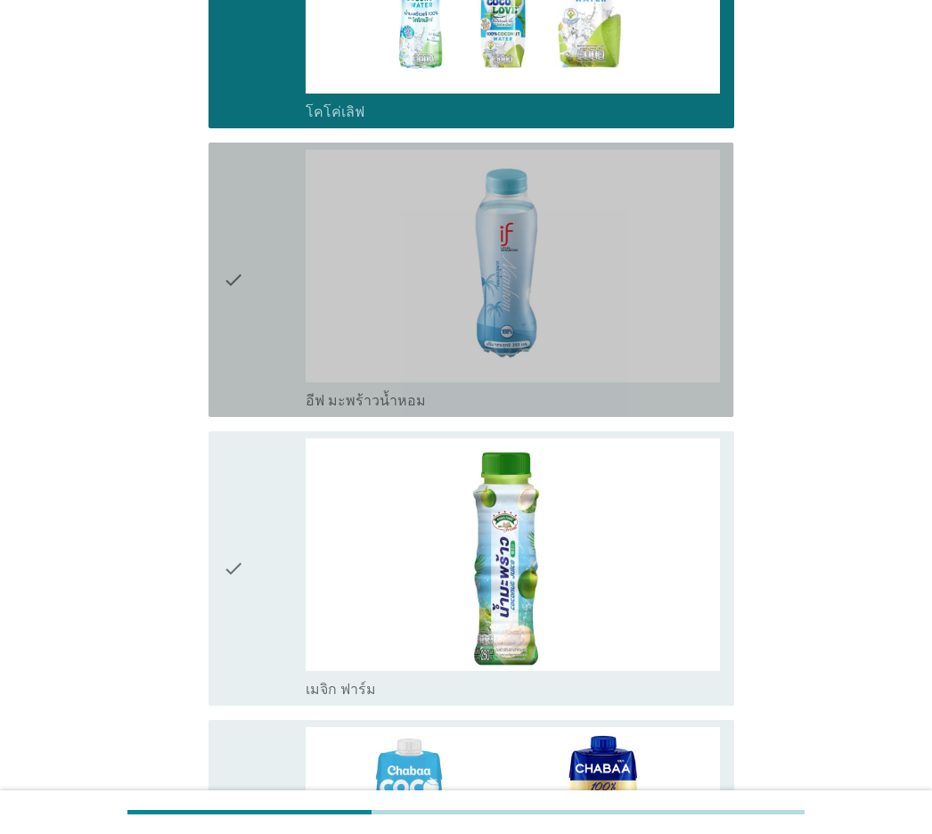
click at [255, 389] on div "check" at bounding box center [264, 280] width 83 height 260
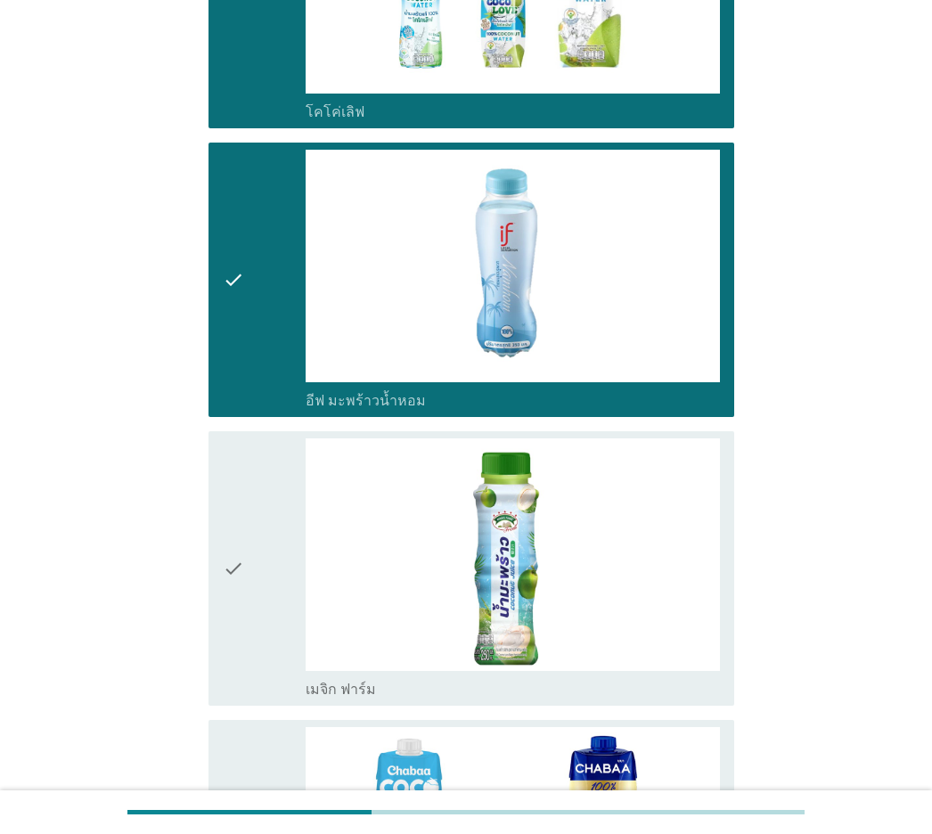
click at [247, 482] on div "check" at bounding box center [264, 568] width 83 height 260
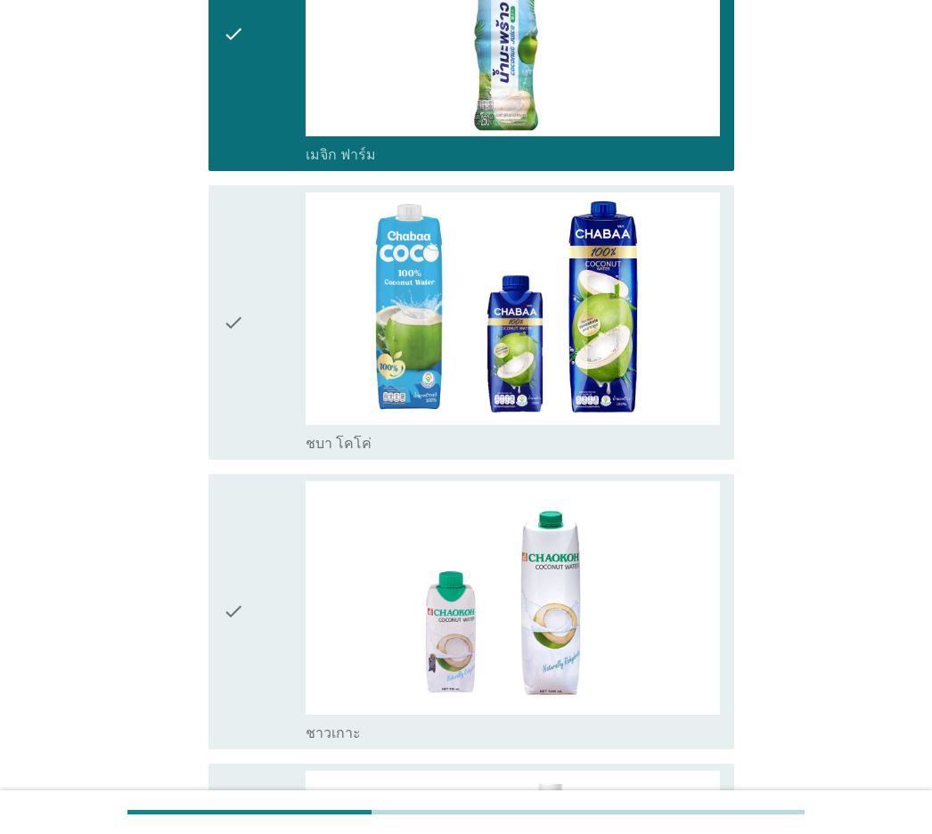
click at [250, 372] on div "check" at bounding box center [264, 322] width 83 height 260
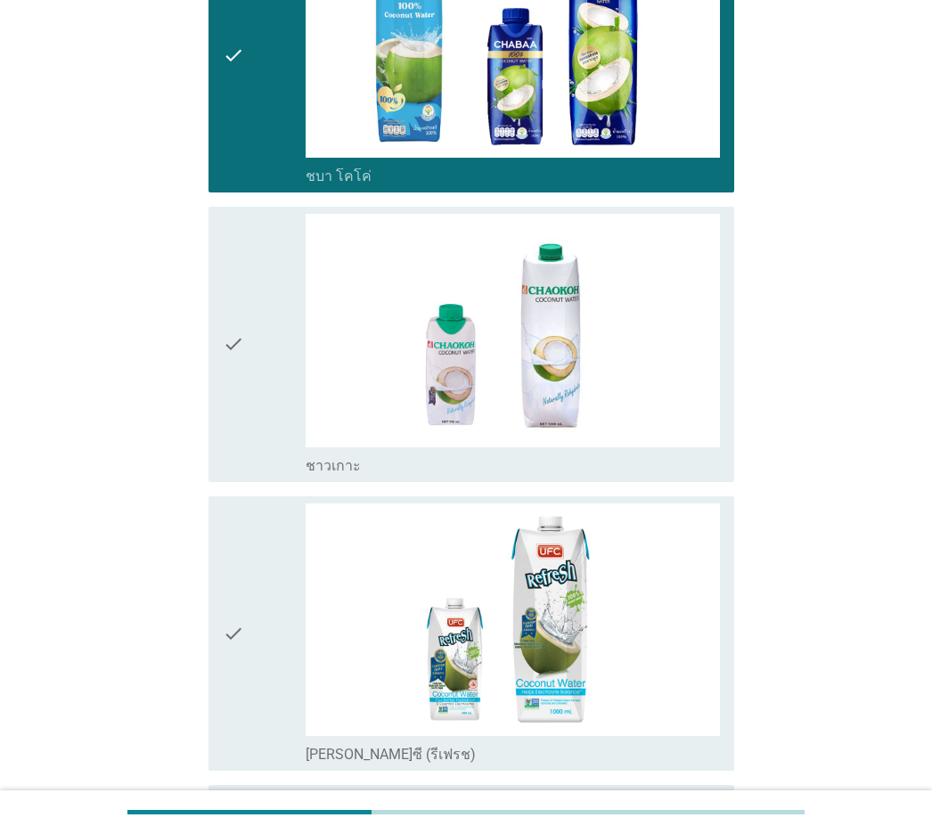
click at [250, 372] on div "check" at bounding box center [264, 344] width 83 height 260
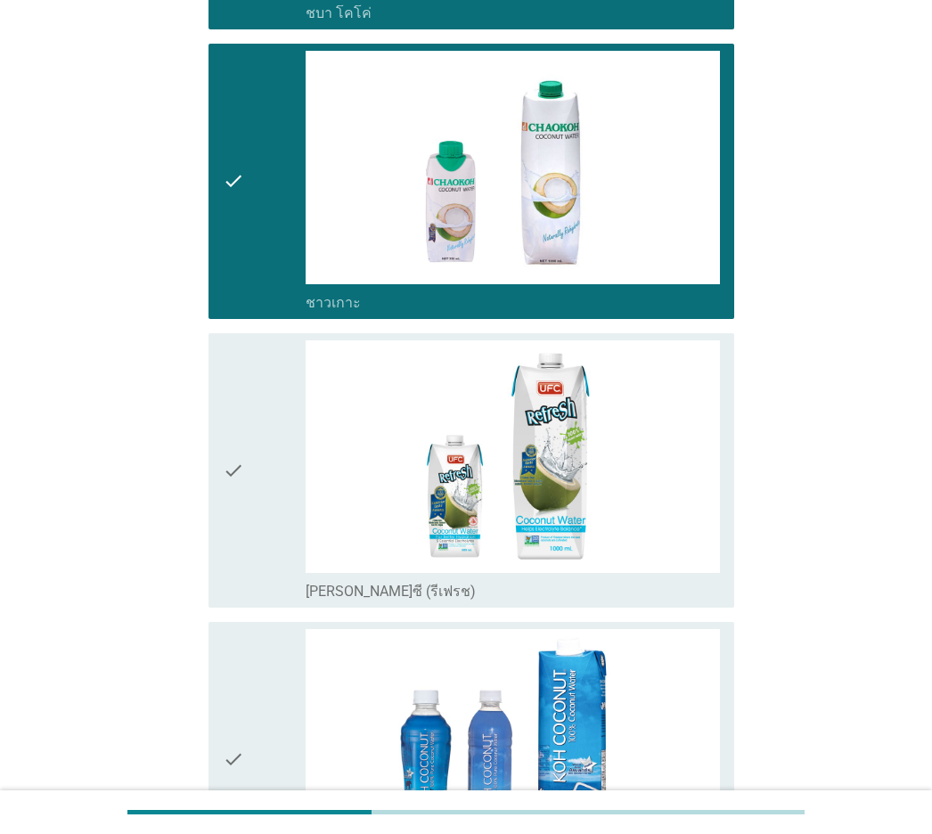
scroll to position [3832, 0]
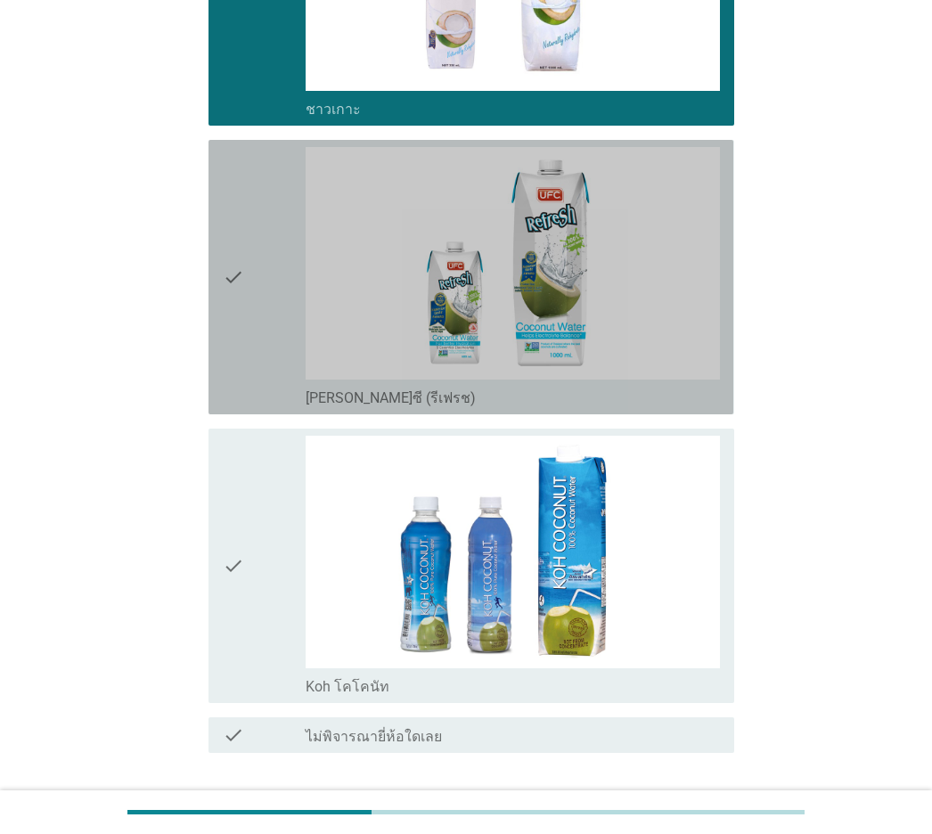
click at [250, 372] on div "check" at bounding box center [264, 277] width 83 height 260
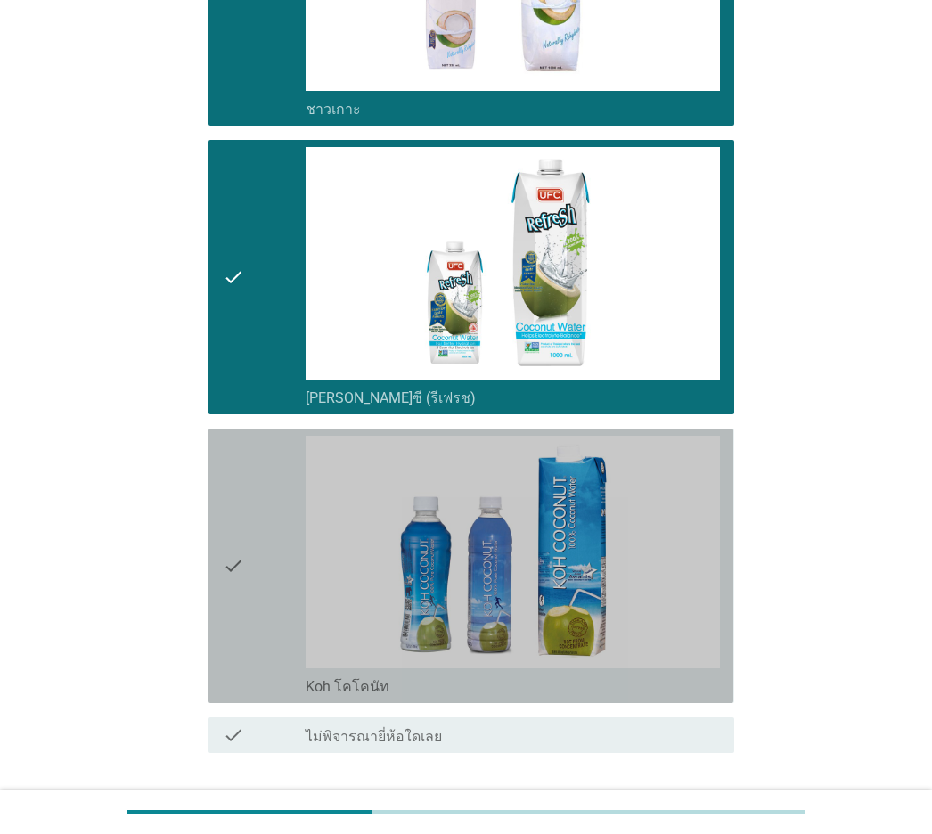
click at [238, 487] on icon "check" at bounding box center [233, 566] width 21 height 260
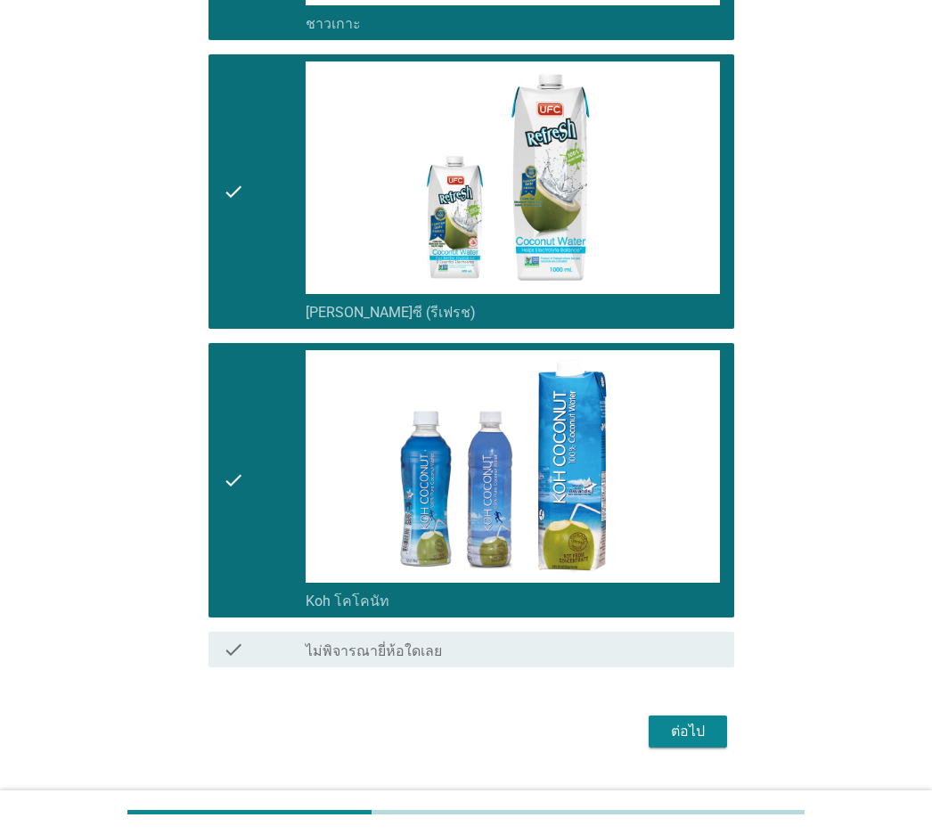
scroll to position [3960, 0]
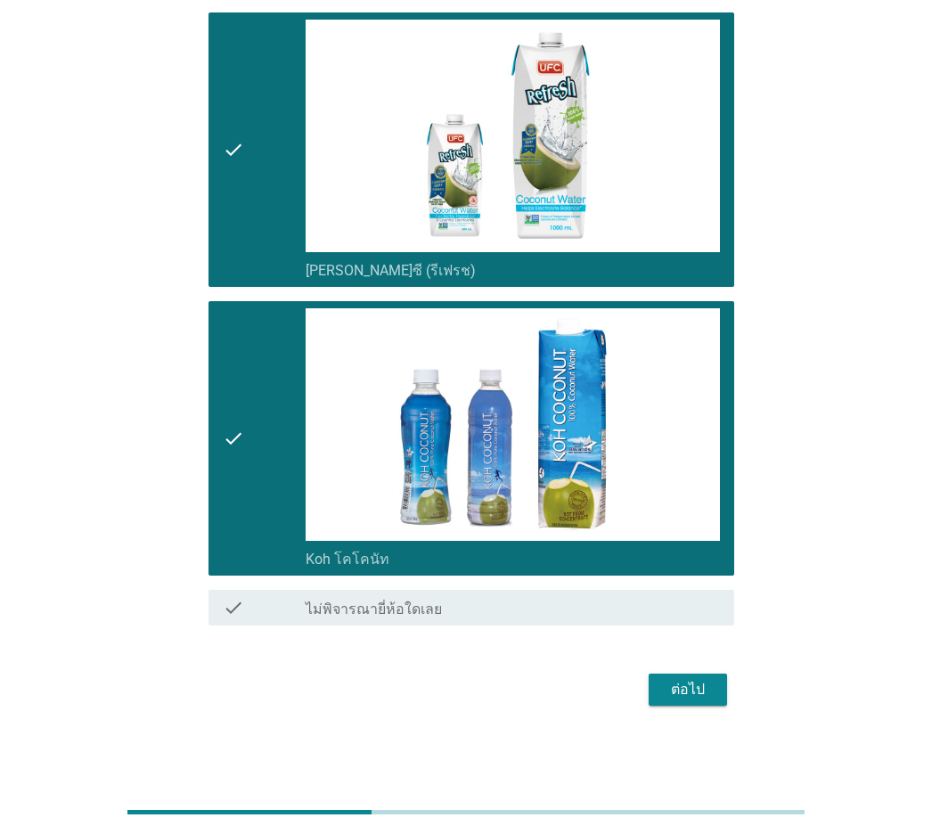
click at [675, 582] on div "ต่อไป" at bounding box center [688, 689] width 50 height 21
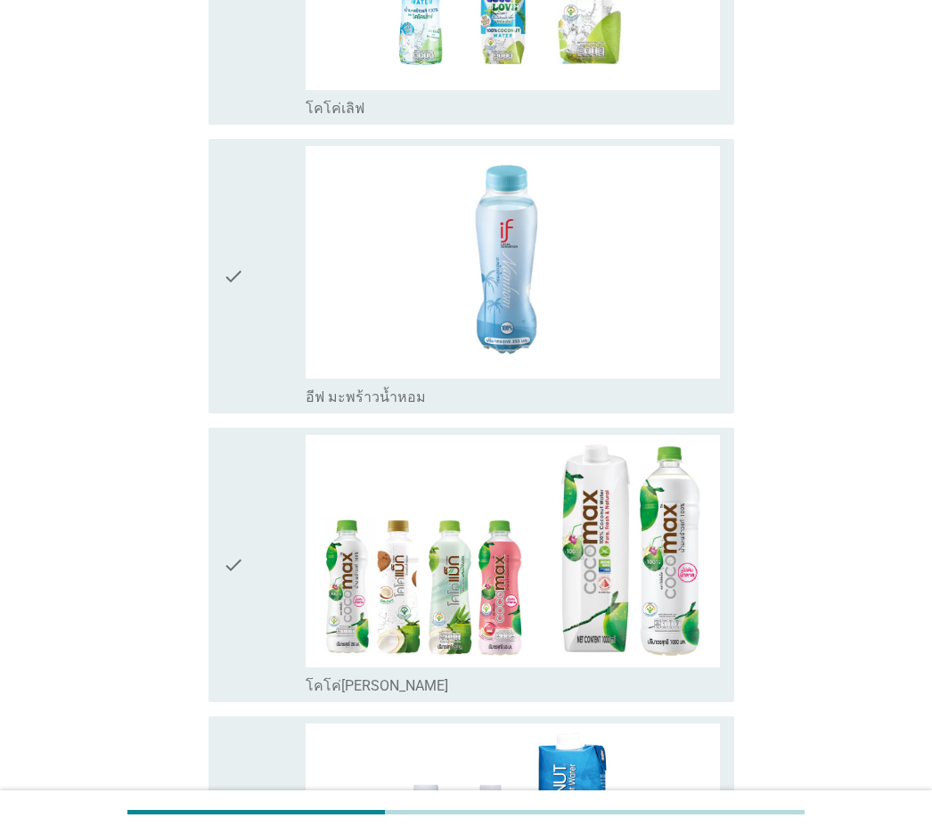
scroll to position [624, 0]
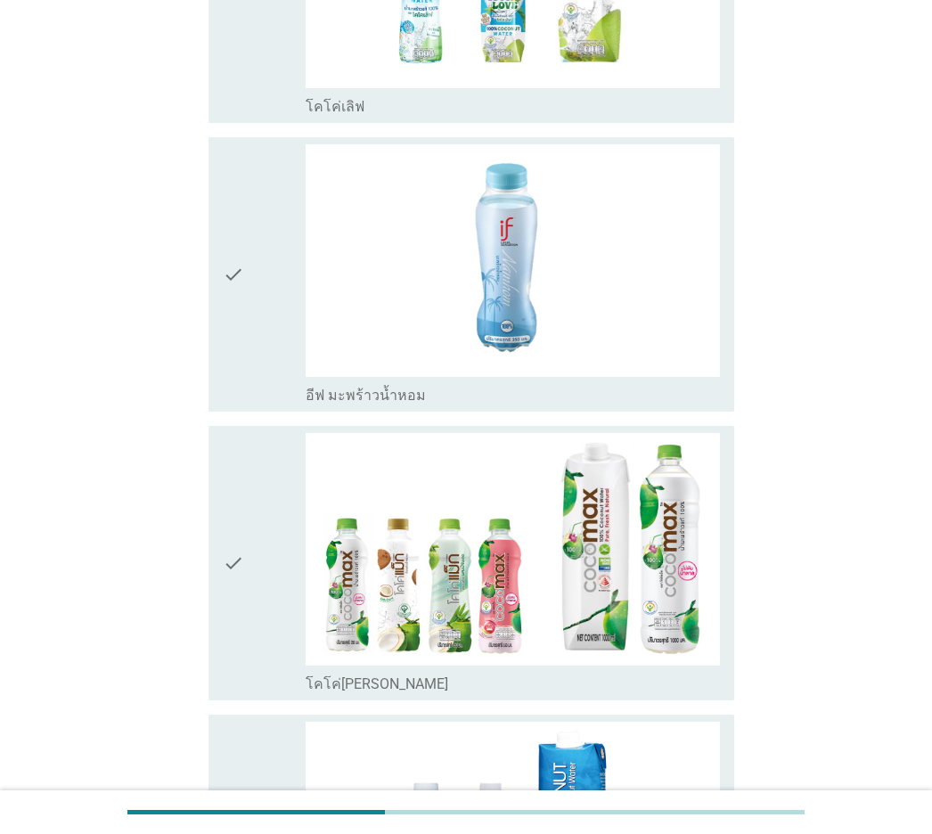
click at [264, 362] on div "check" at bounding box center [264, 274] width 83 height 260
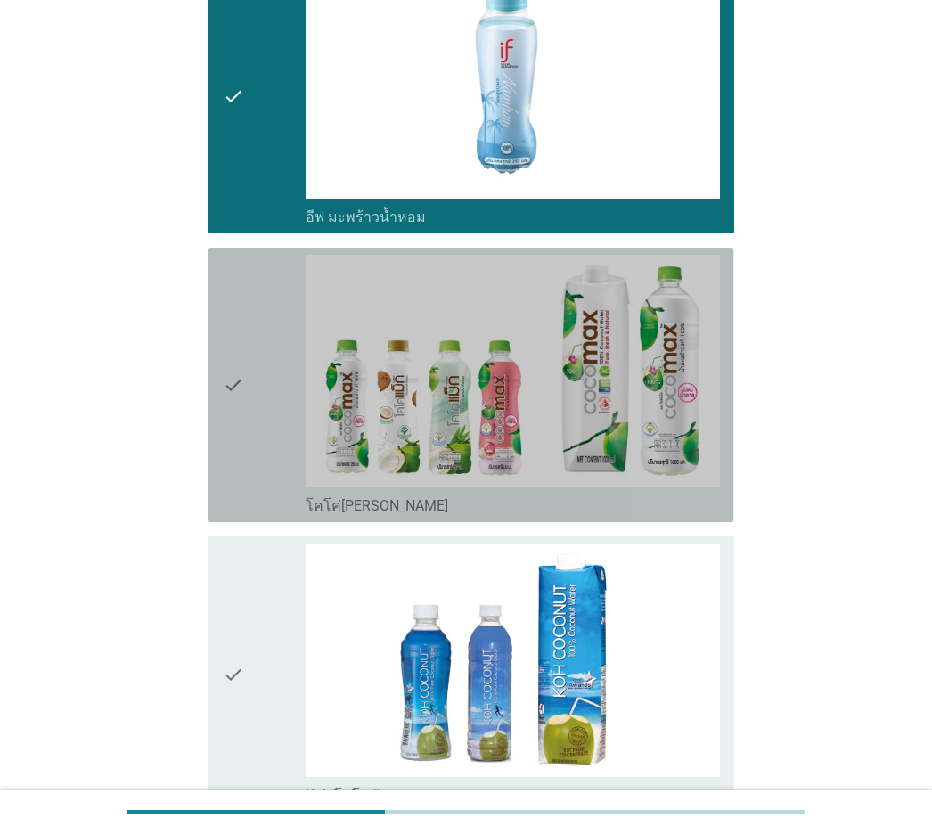
click at [264, 362] on div "check" at bounding box center [264, 385] width 83 height 260
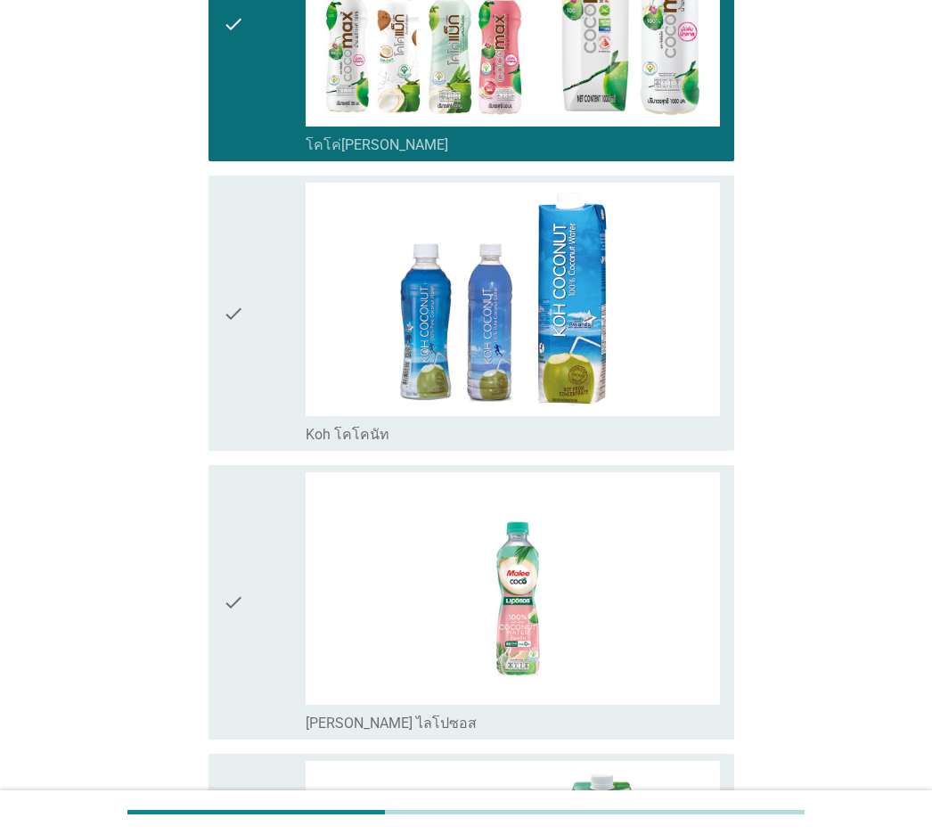
scroll to position [1248, 0]
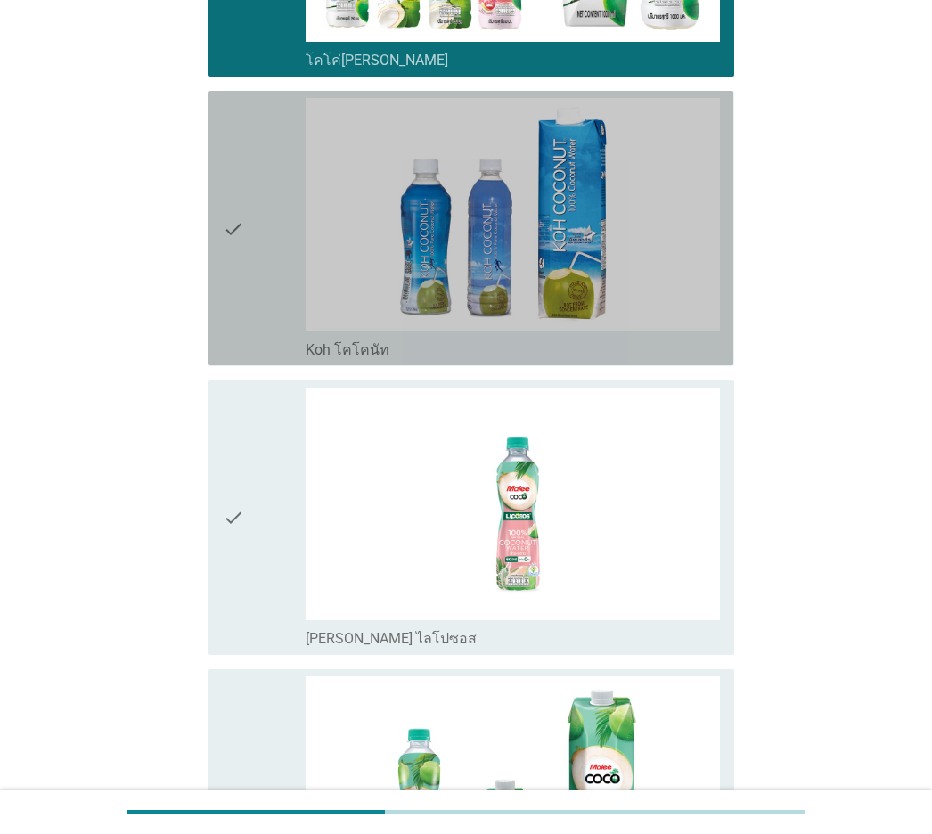
click at [260, 336] on div "check" at bounding box center [264, 228] width 83 height 260
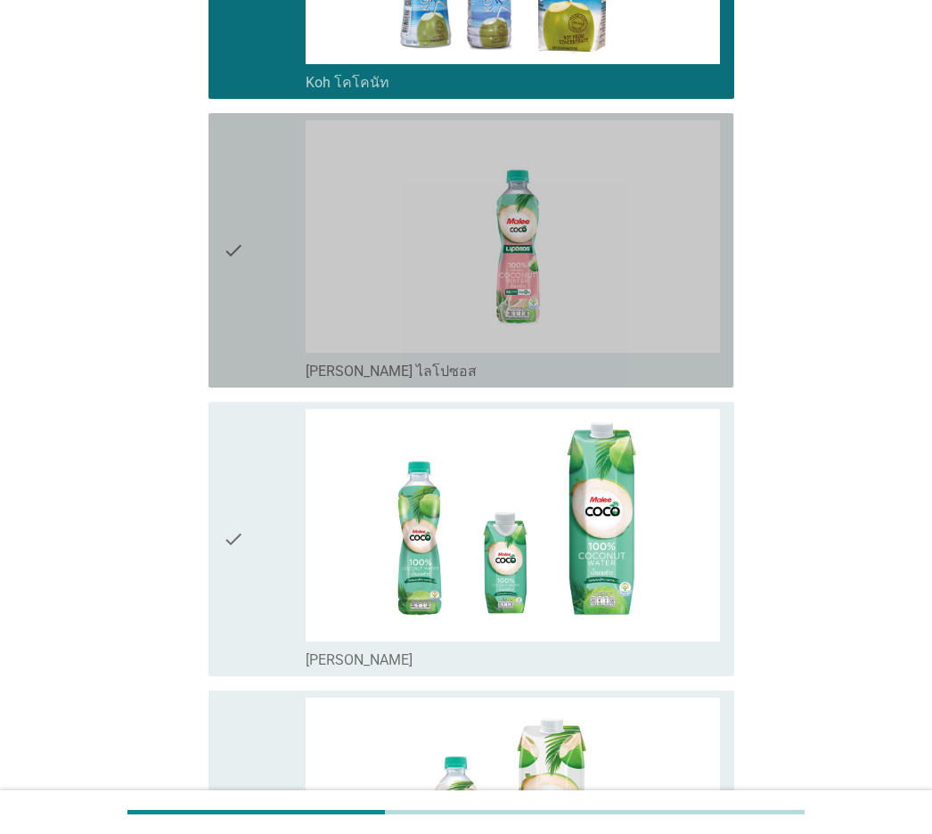
click at [260, 336] on div "check" at bounding box center [264, 250] width 83 height 260
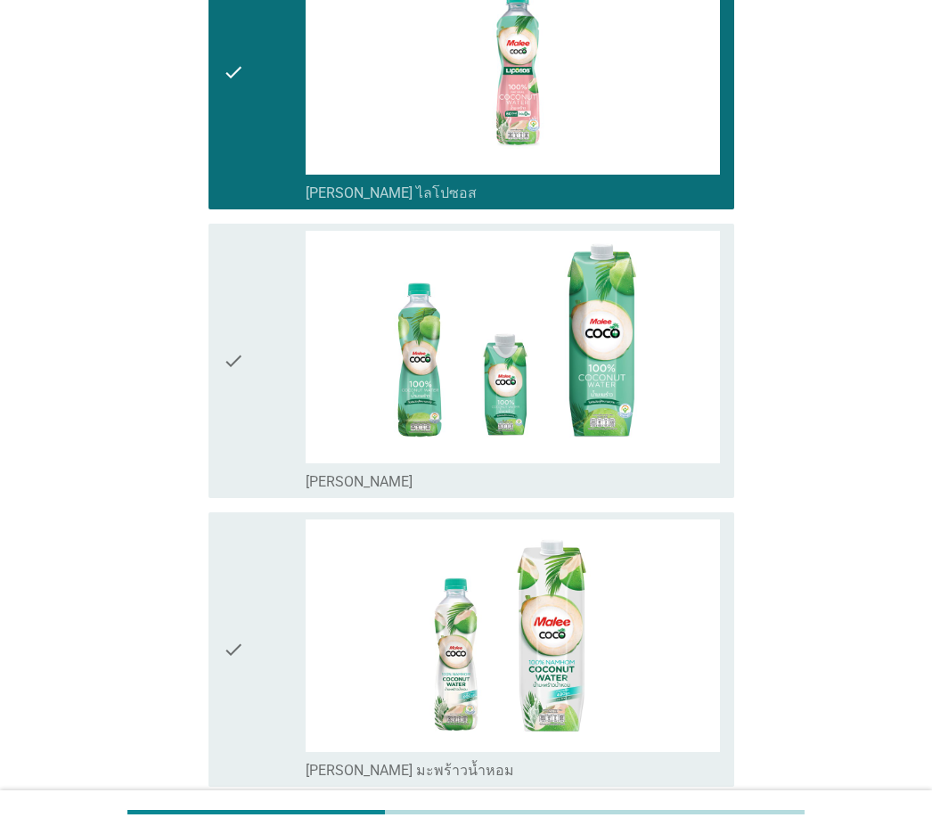
click at [249, 347] on div "check" at bounding box center [264, 361] width 83 height 260
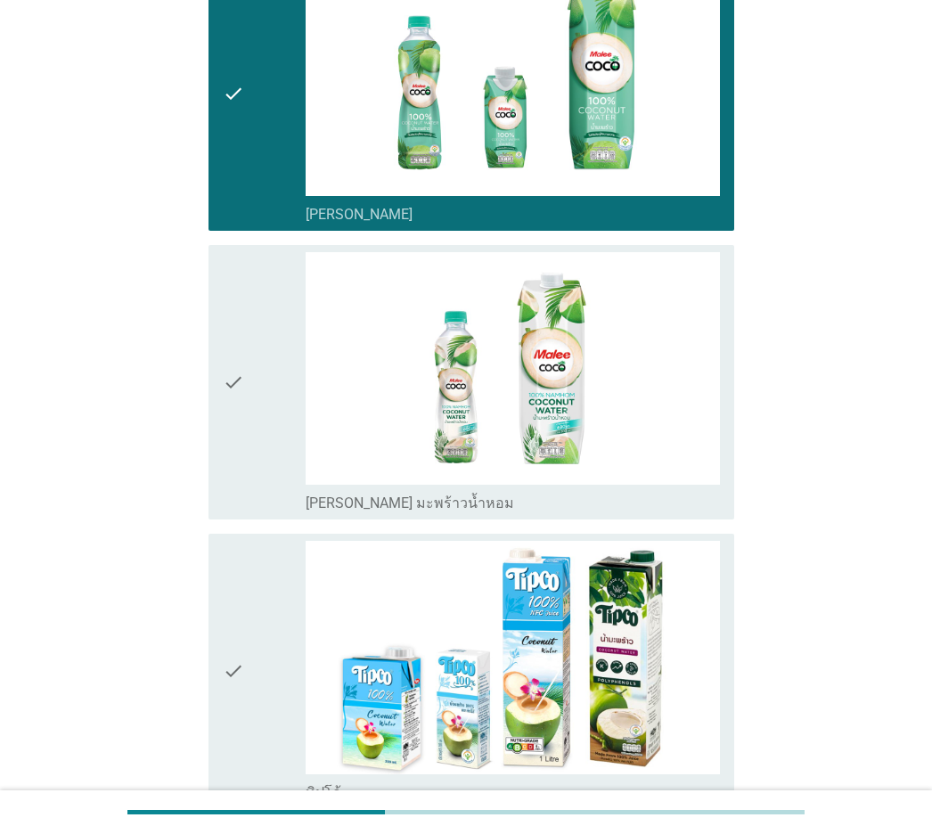
click at [249, 347] on div "check" at bounding box center [264, 382] width 83 height 260
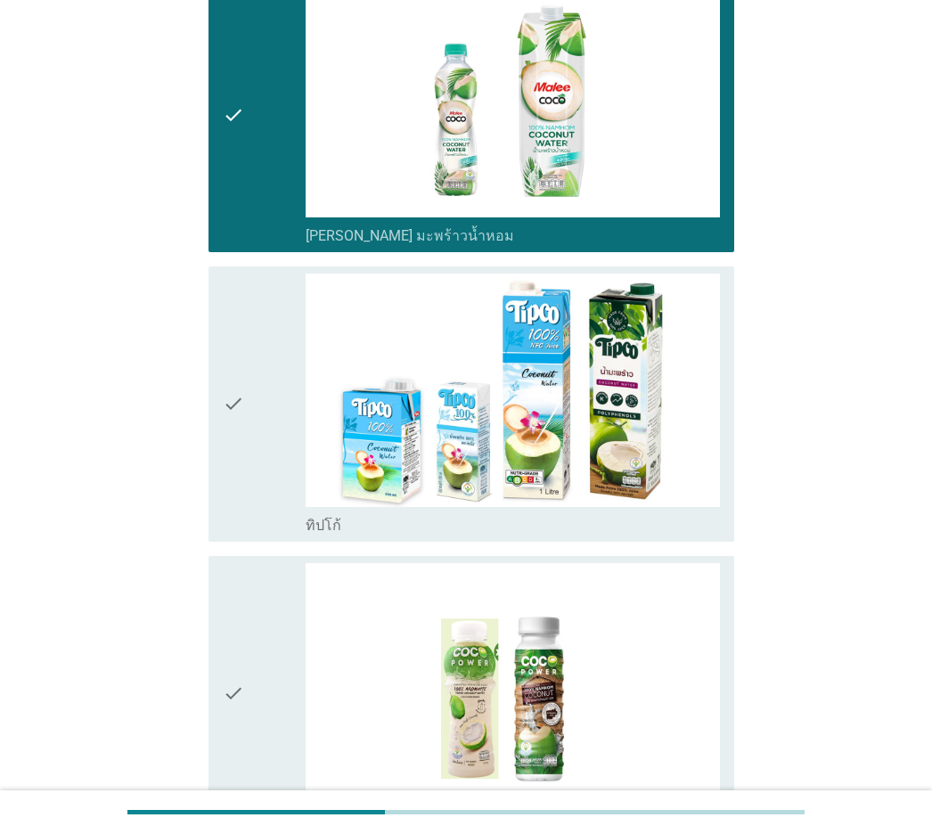
click at [249, 347] on div "check" at bounding box center [264, 404] width 83 height 260
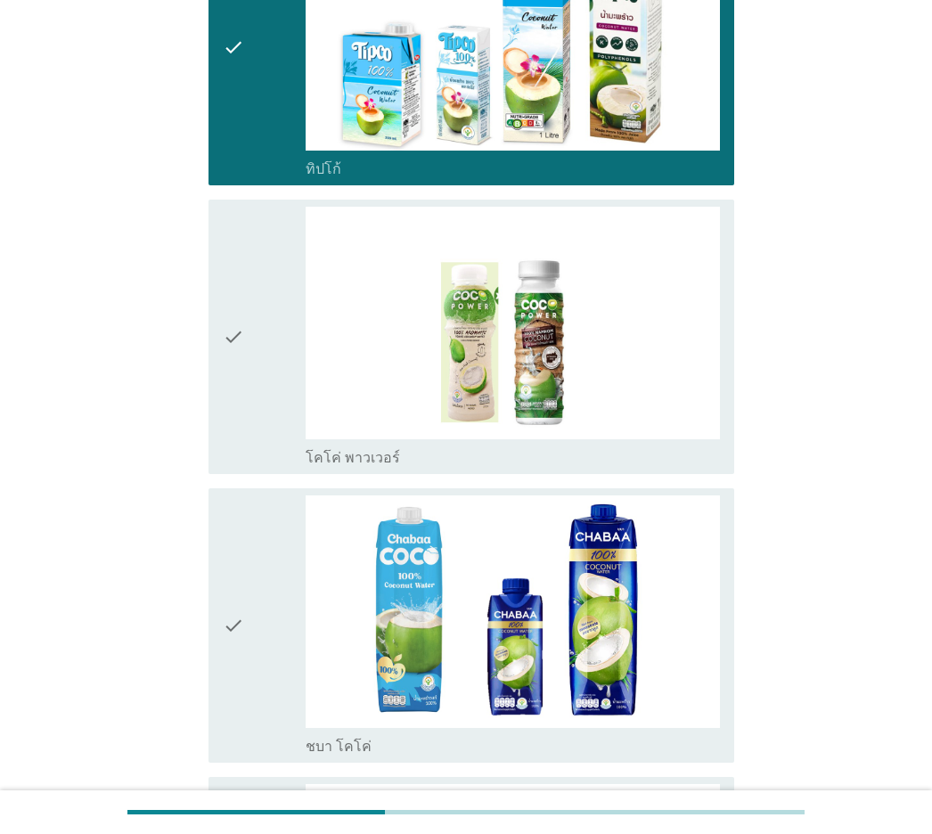
scroll to position [3030, 0]
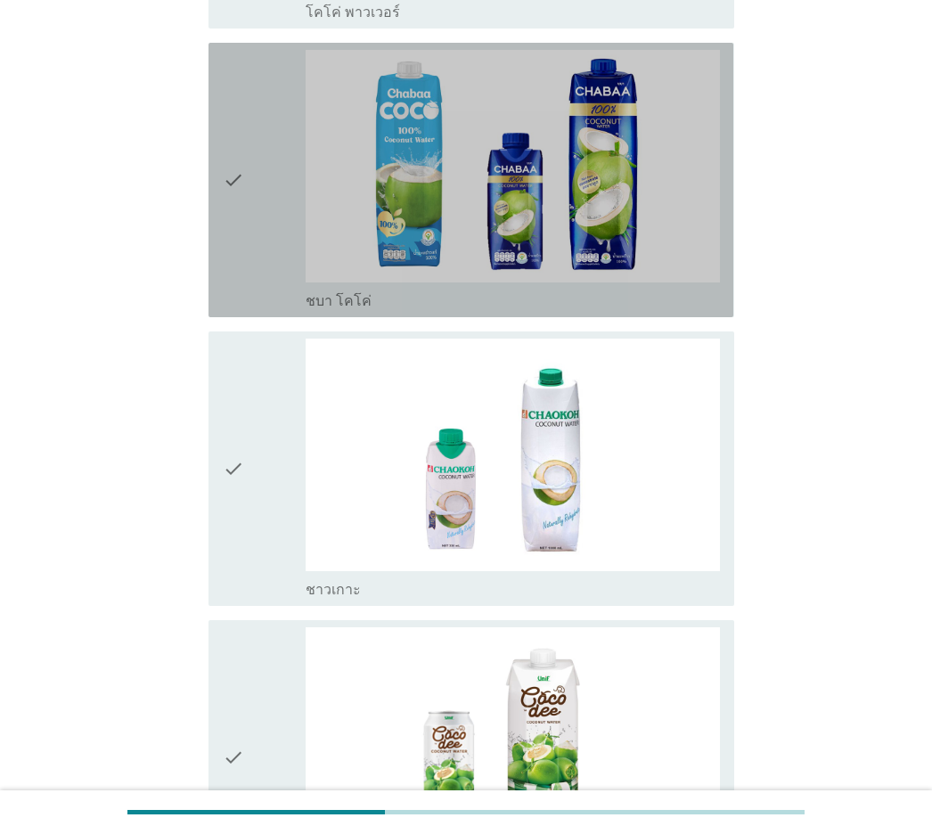
click at [245, 268] on div "check" at bounding box center [264, 180] width 83 height 260
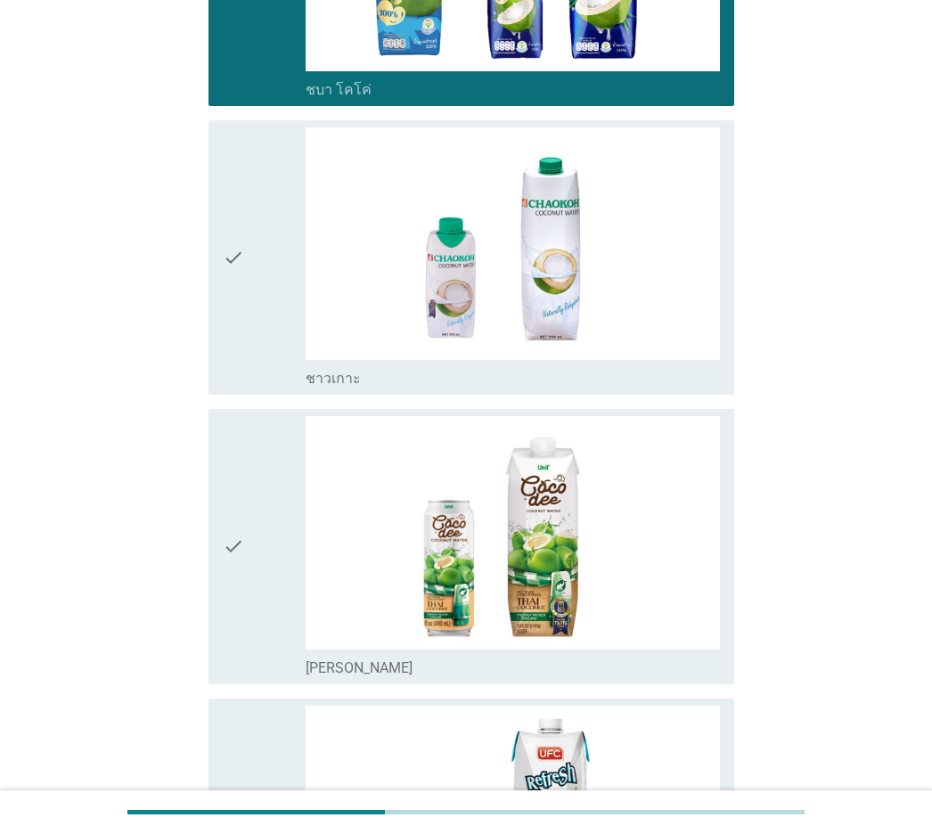
scroll to position [3387, 0]
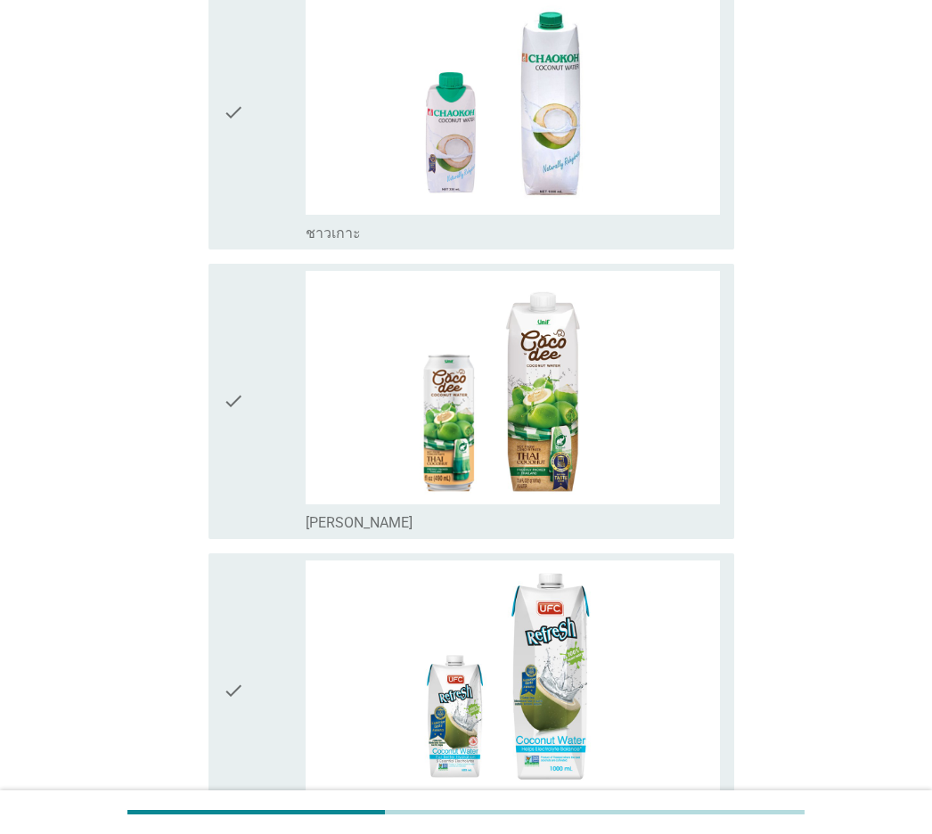
click at [242, 202] on icon "check" at bounding box center [233, 112] width 21 height 260
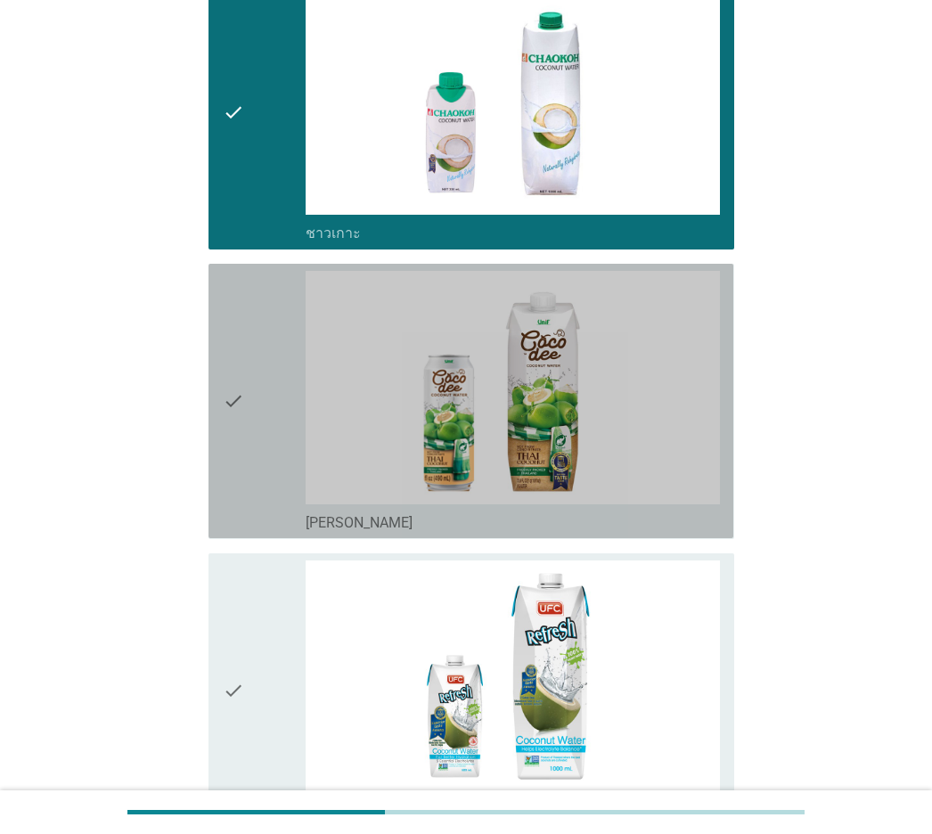
click at [248, 355] on div "check" at bounding box center [264, 401] width 83 height 260
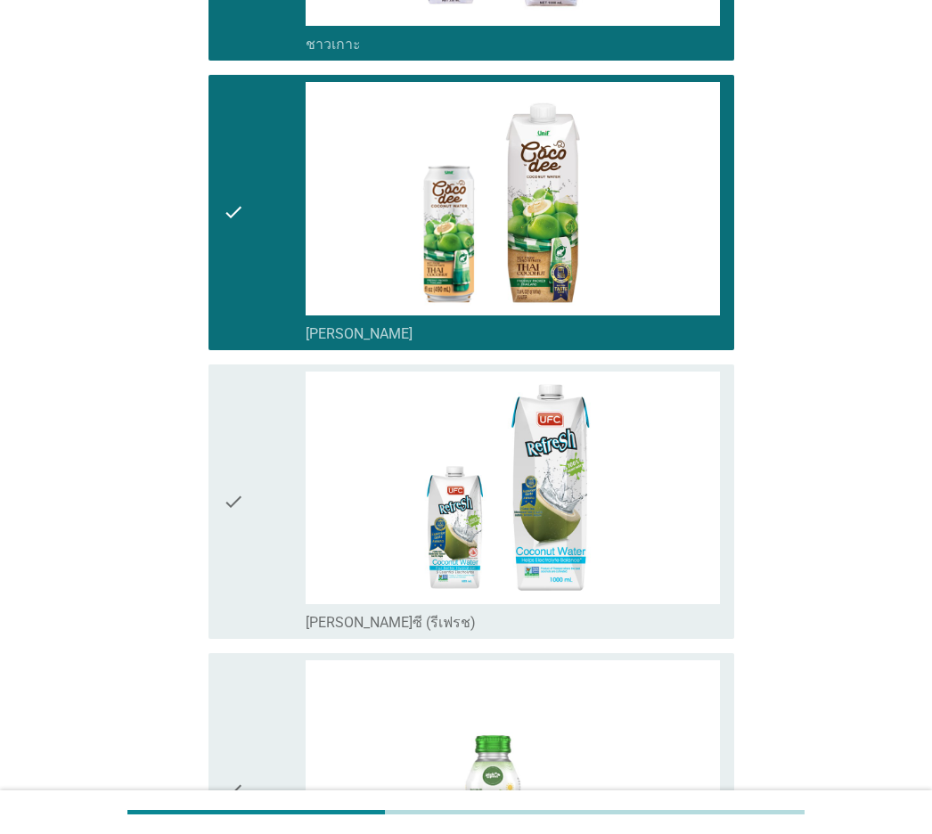
scroll to position [3832, 0]
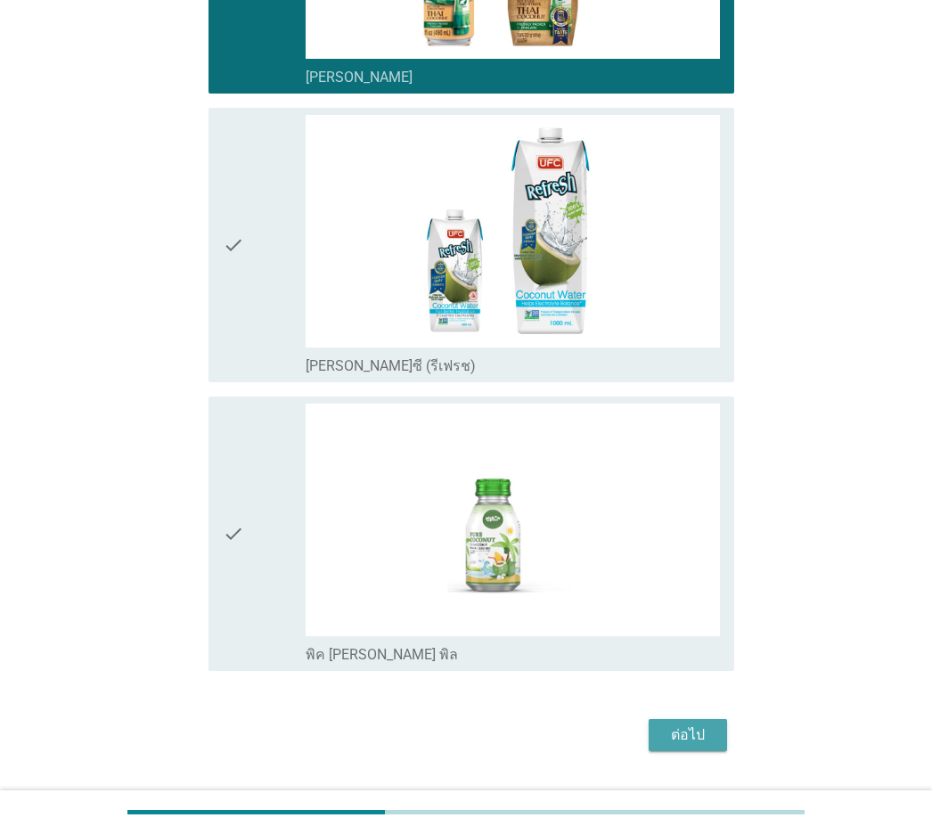
click at [712, 582] on div "ต่อไป" at bounding box center [688, 735] width 50 height 21
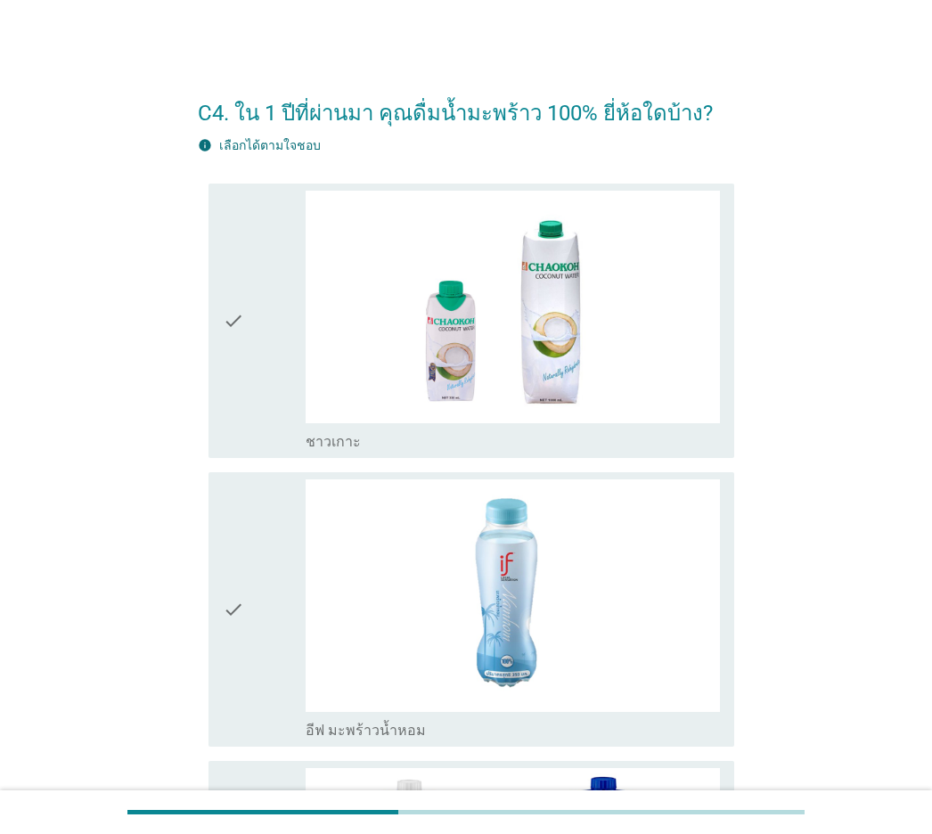
scroll to position [356, 0]
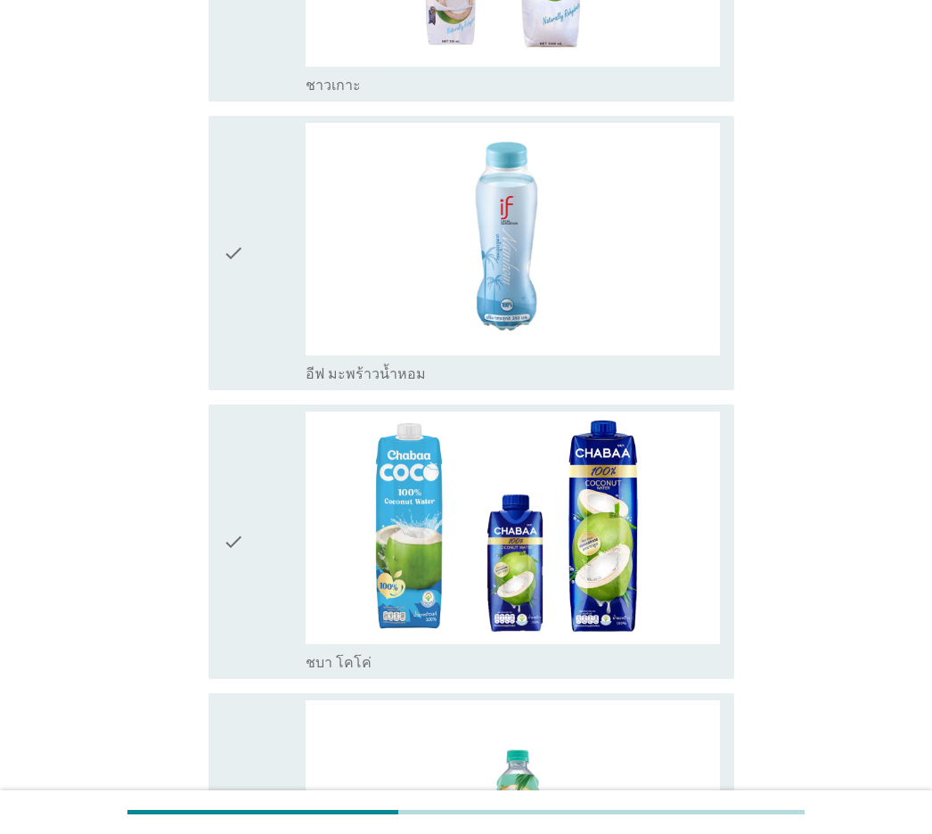
click at [233, 201] on icon "check" at bounding box center [233, 253] width 21 height 260
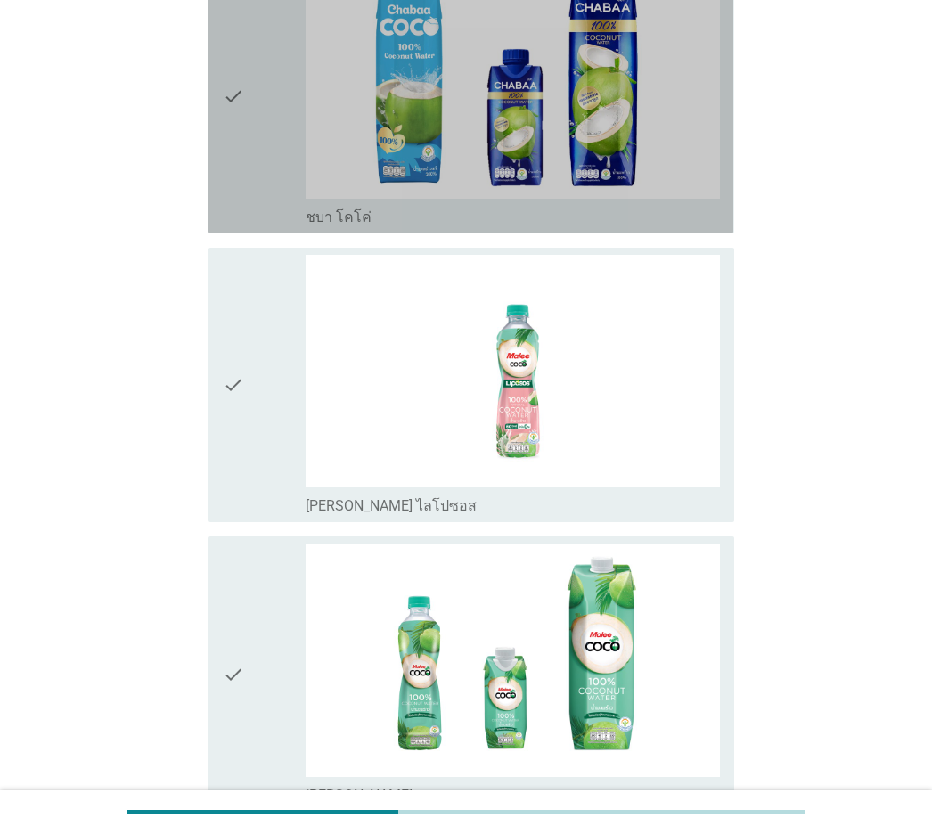
click at [233, 201] on icon "check" at bounding box center [233, 96] width 21 height 260
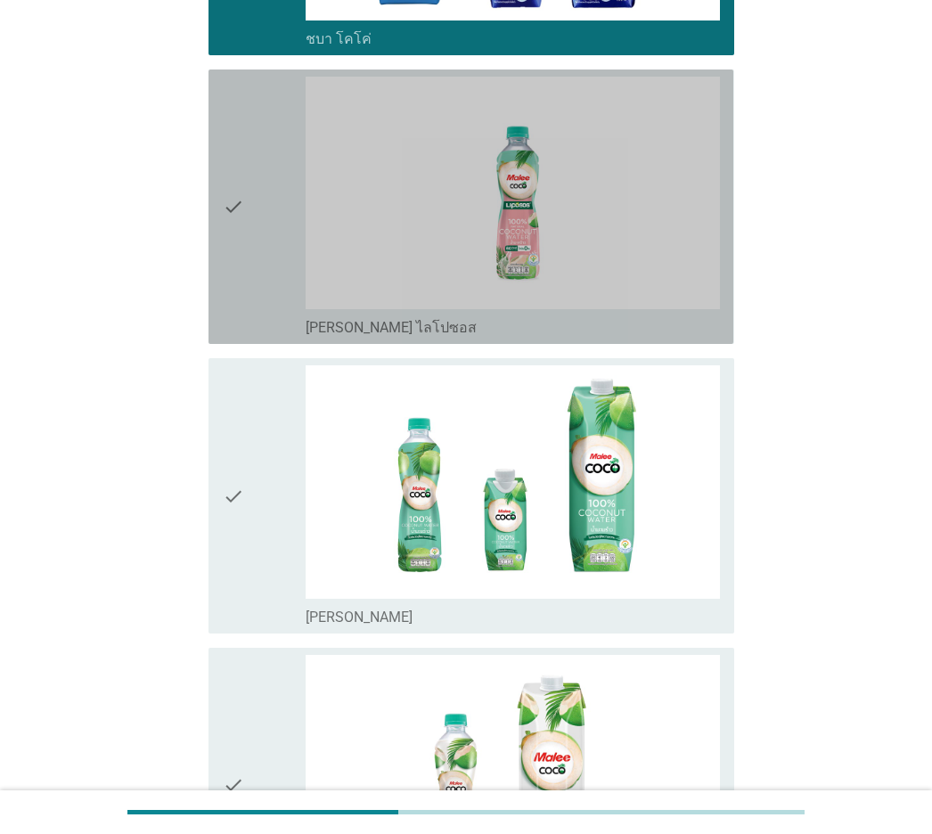
click at [233, 201] on icon "check" at bounding box center [233, 207] width 21 height 260
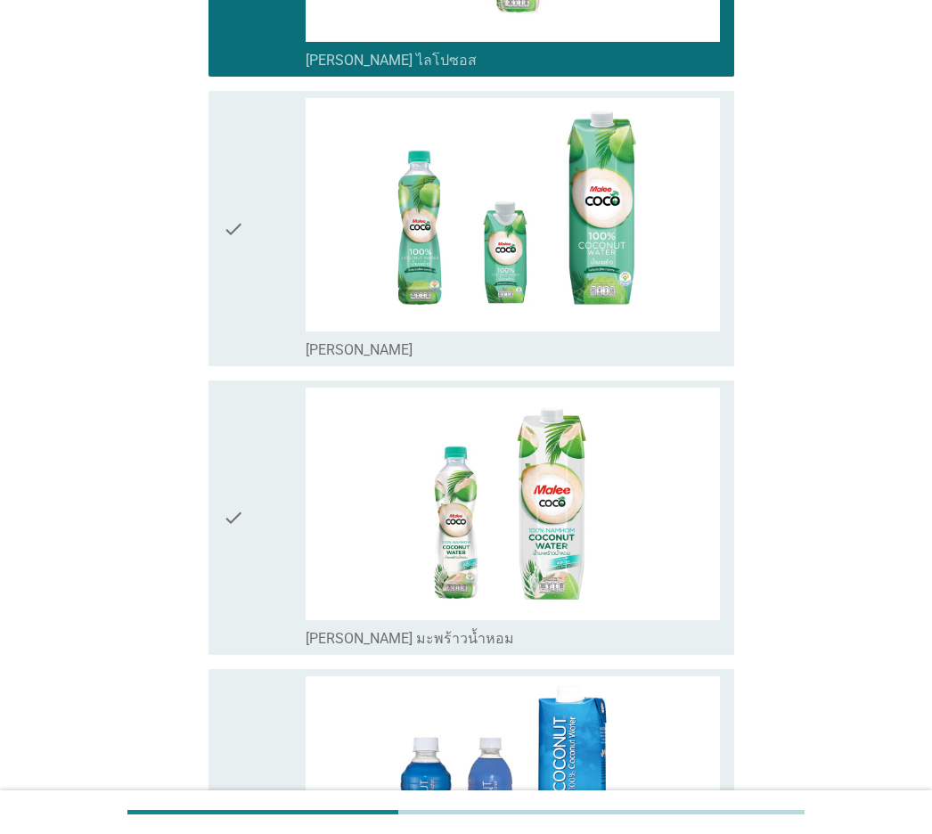
click at [233, 201] on icon "check" at bounding box center [233, 228] width 21 height 260
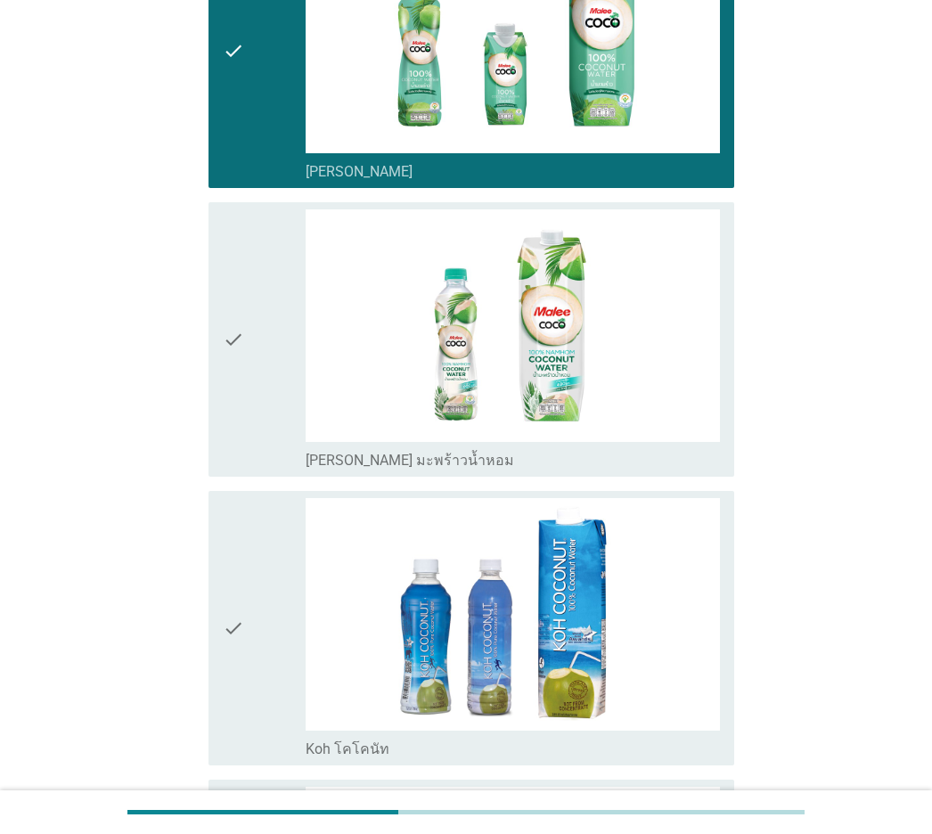
click at [252, 299] on div "check" at bounding box center [264, 339] width 83 height 260
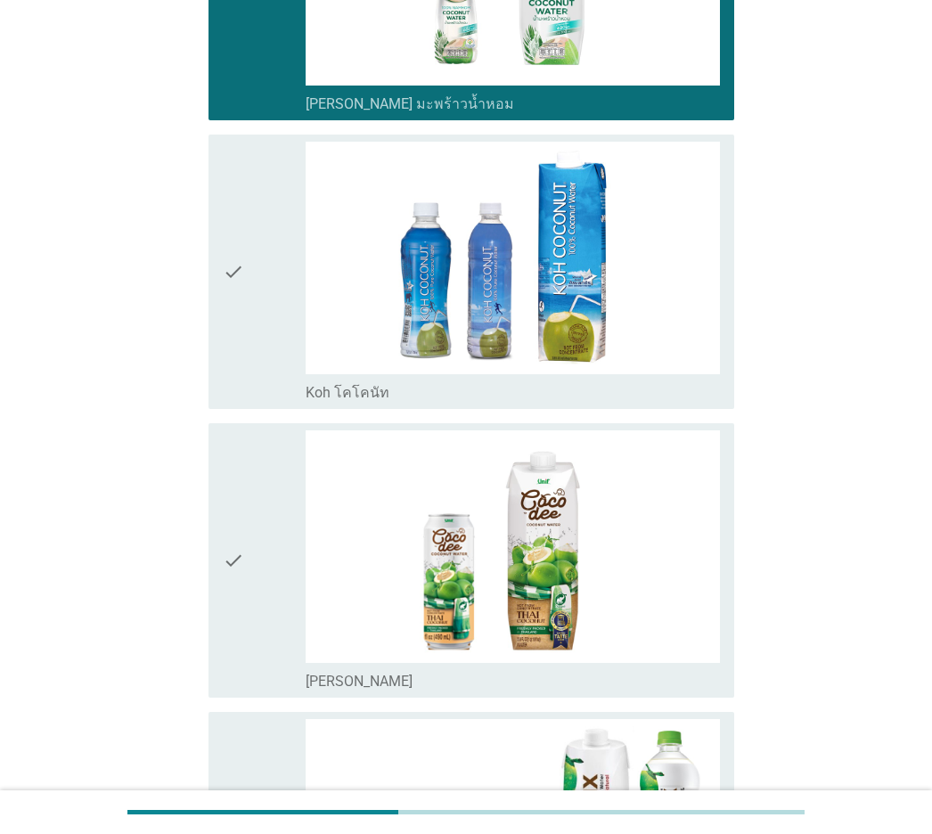
click at [252, 299] on div "check" at bounding box center [264, 272] width 83 height 260
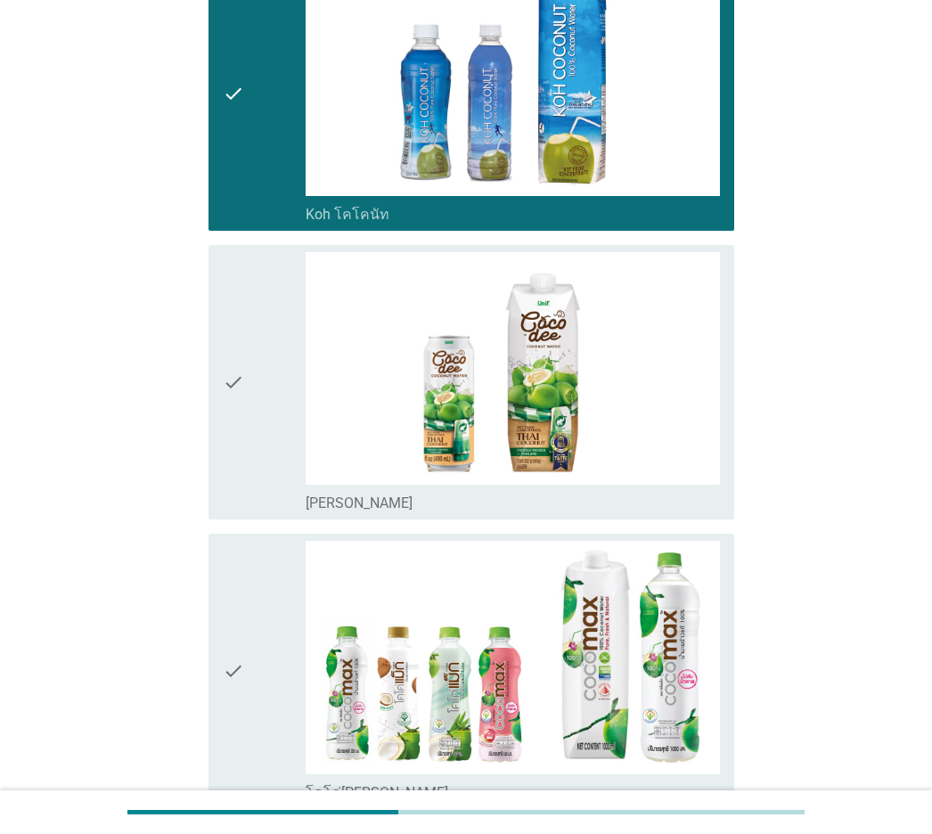
click at [252, 299] on div "check" at bounding box center [264, 382] width 83 height 260
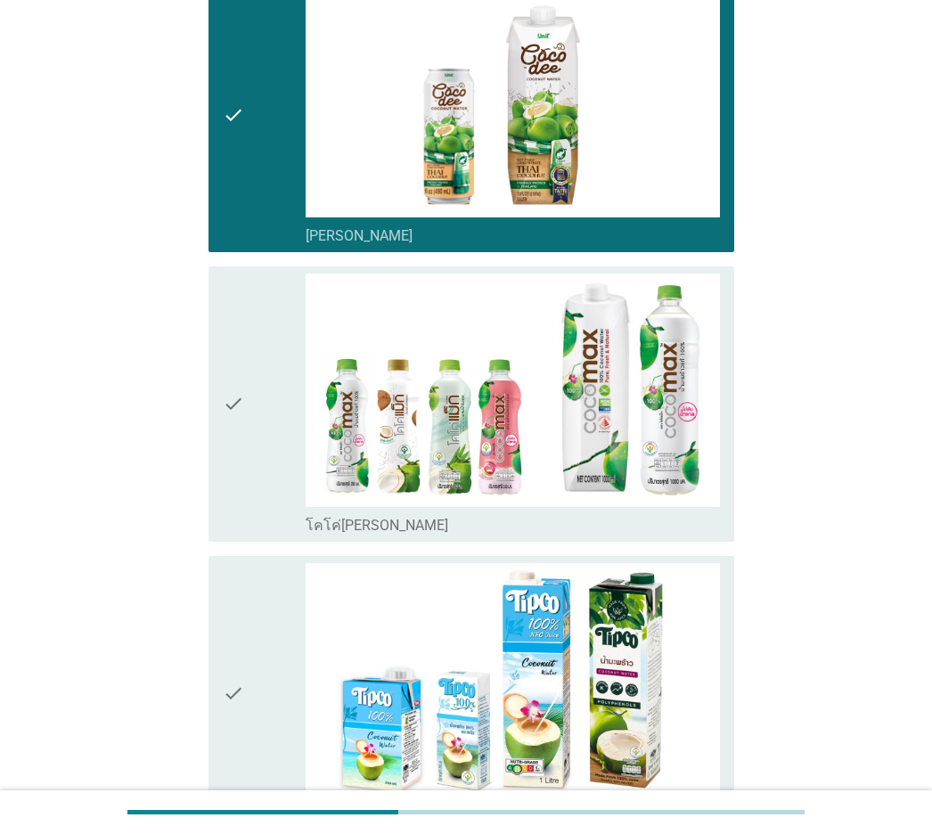
click at [252, 299] on div "check" at bounding box center [264, 404] width 83 height 260
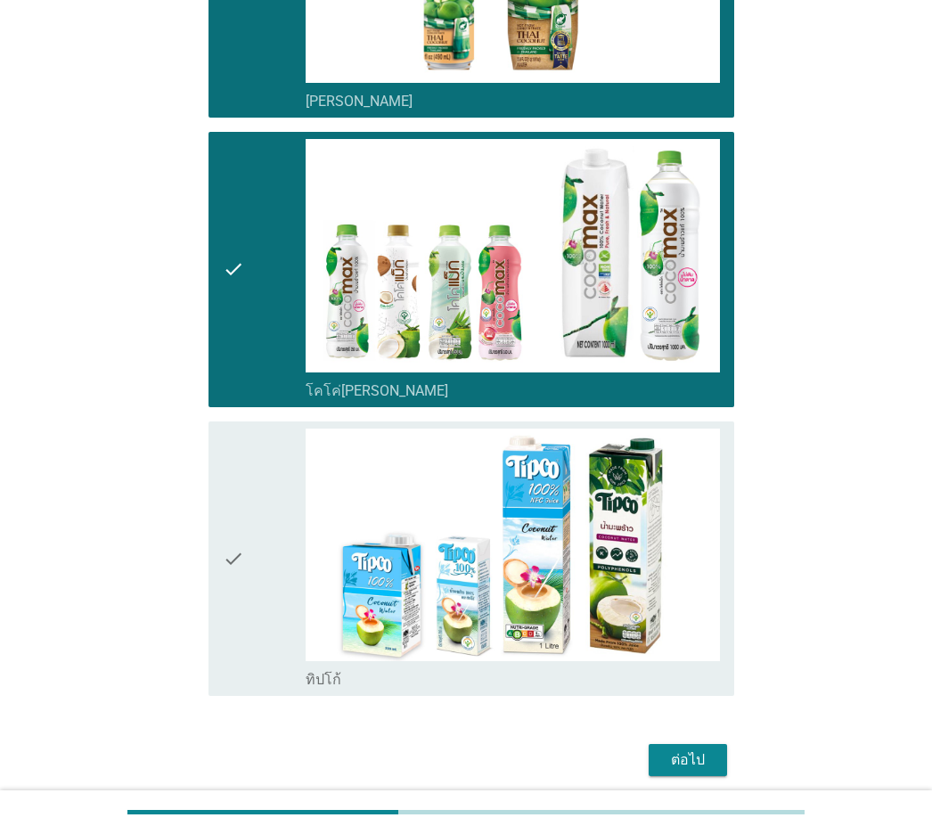
scroll to position [2432, 0]
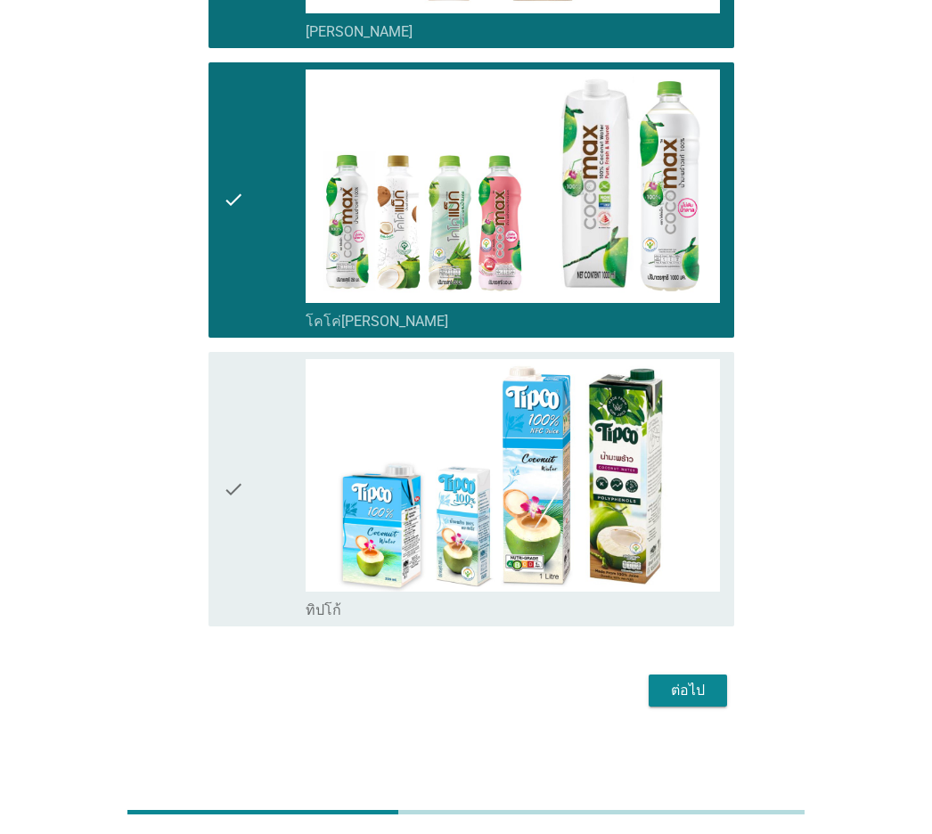
click at [249, 407] on div "check" at bounding box center [264, 489] width 83 height 260
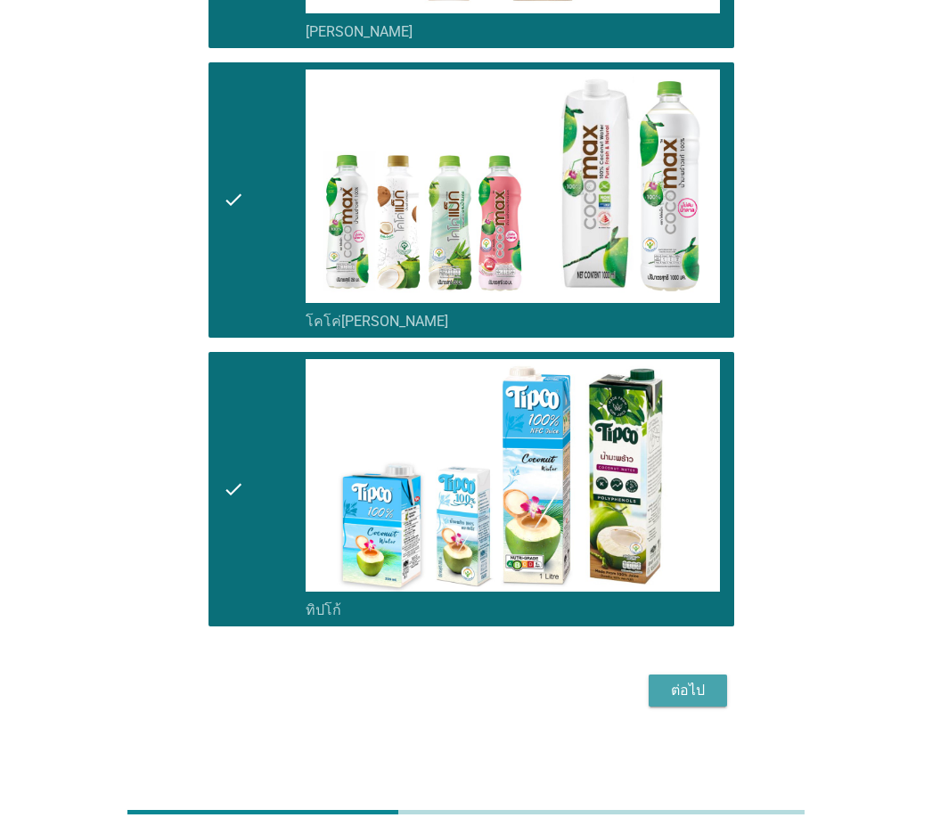
click at [713, 582] on button "ต่อไป" at bounding box center [688, 691] width 78 height 32
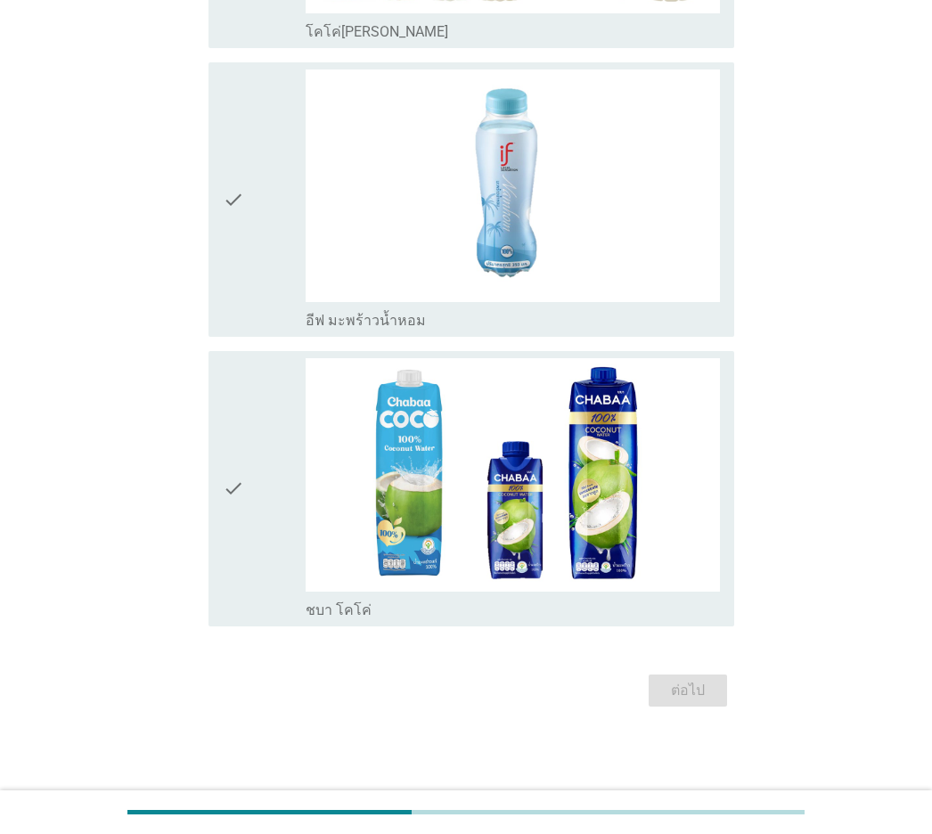
scroll to position [0, 0]
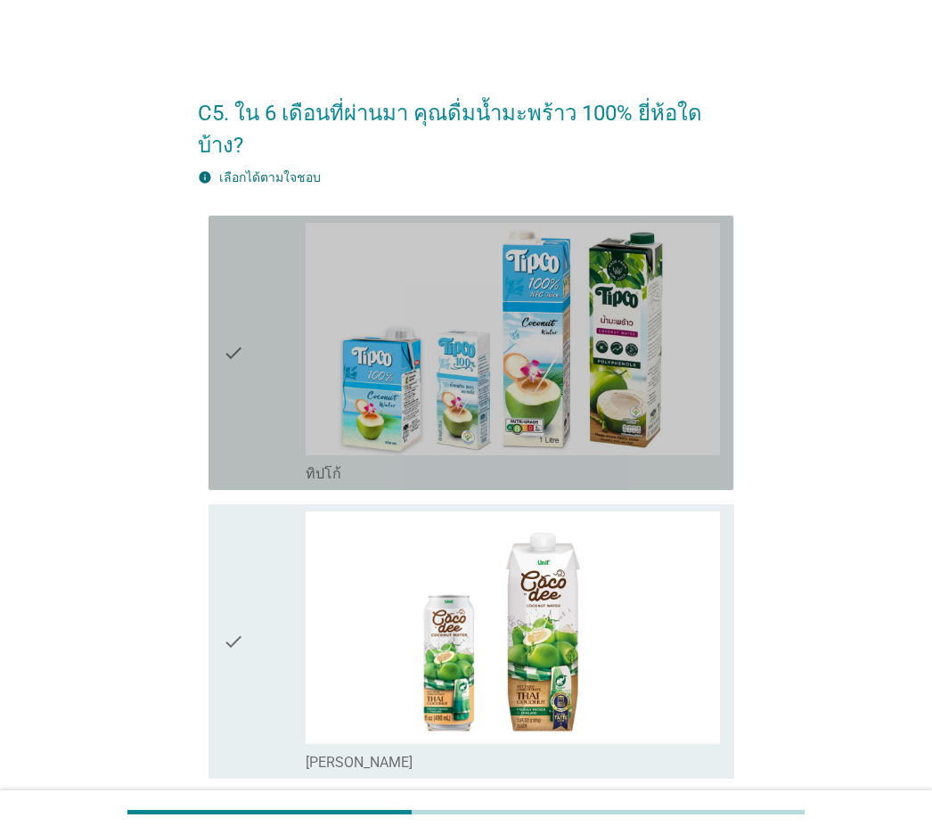
click at [234, 386] on icon "check" at bounding box center [233, 353] width 21 height 260
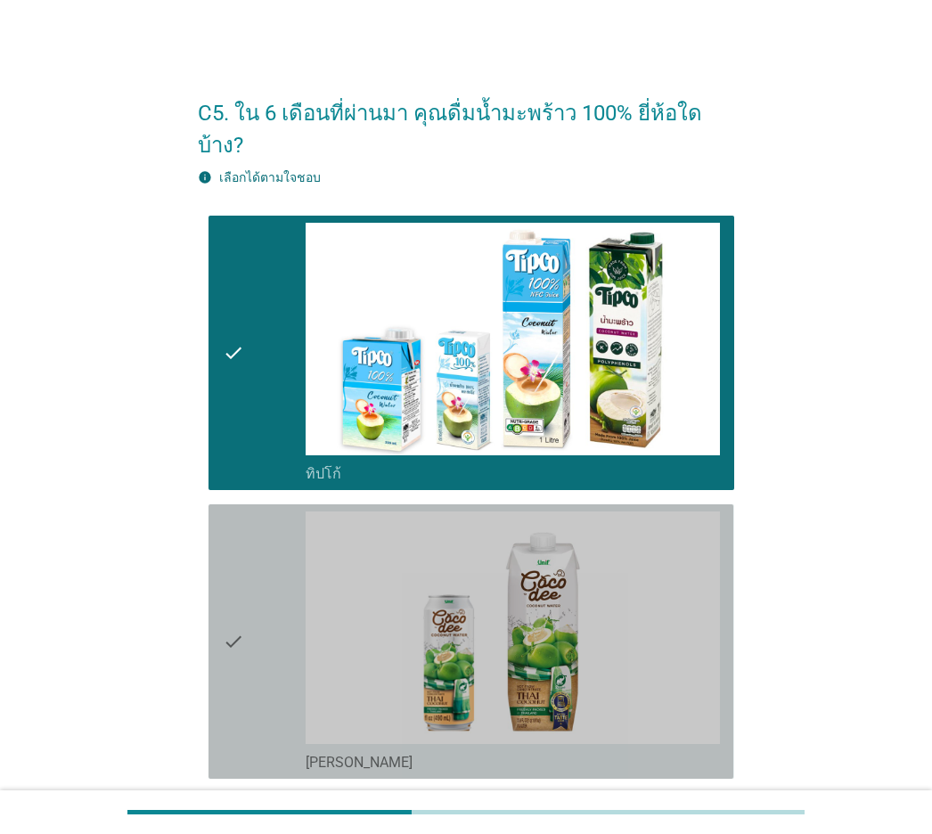
click at [234, 543] on icon "check" at bounding box center [233, 642] width 21 height 260
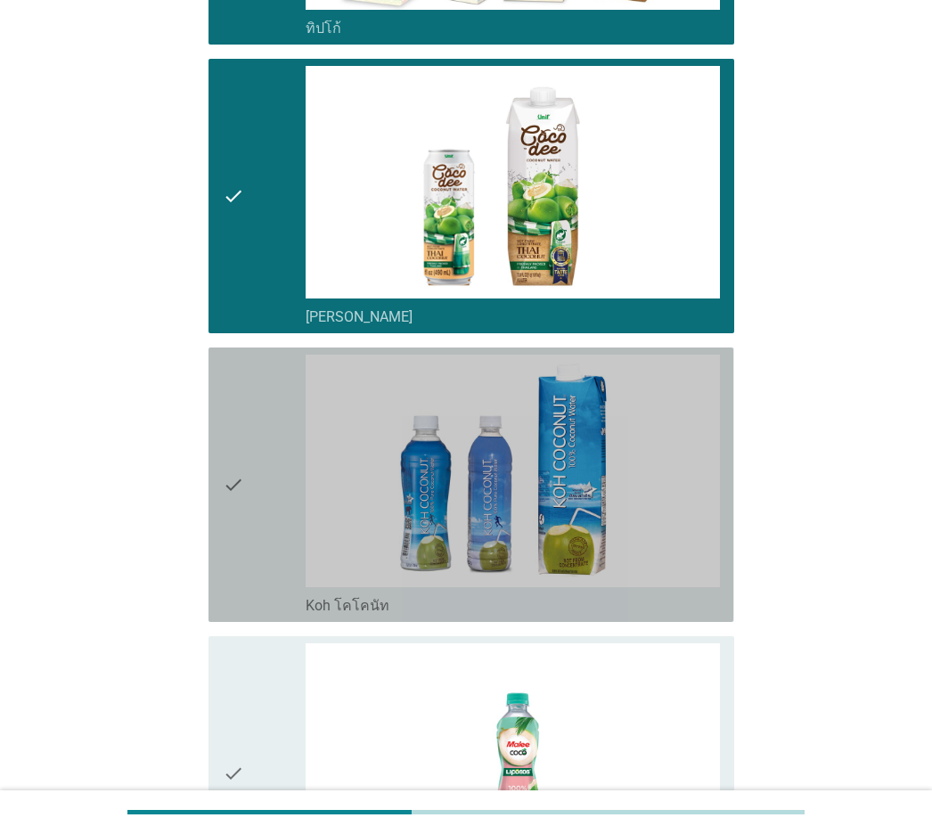
click at [236, 539] on icon "check" at bounding box center [233, 485] width 21 height 260
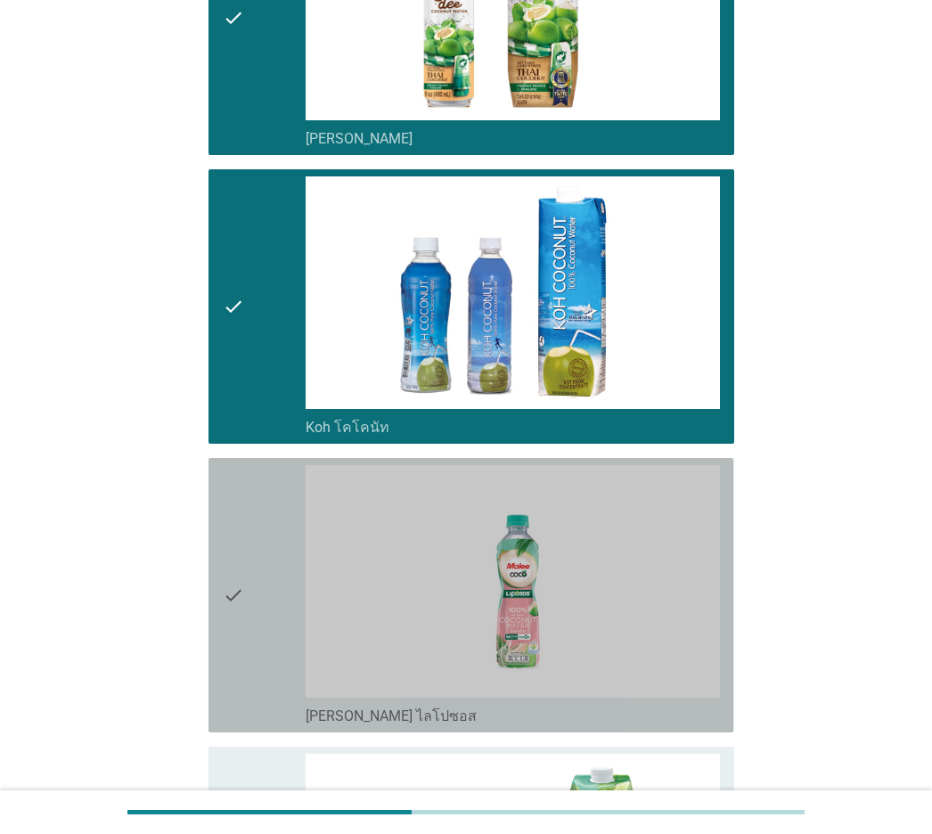
click at [237, 538] on icon "check" at bounding box center [233, 595] width 21 height 260
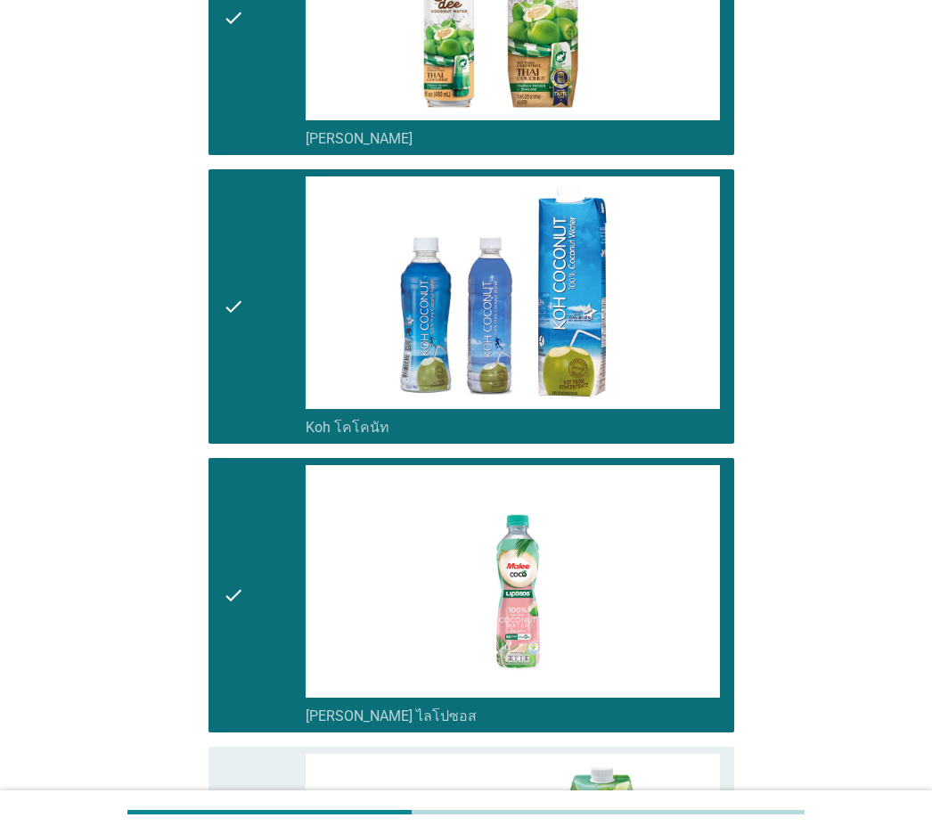
scroll to position [1069, 0]
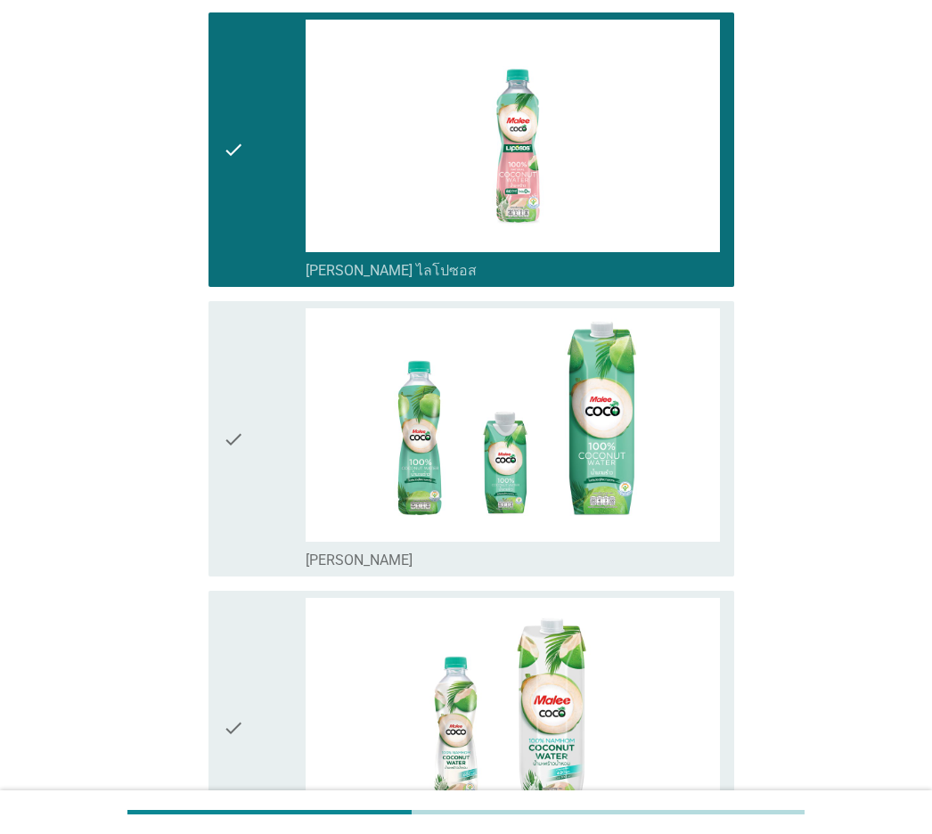
click at [237, 537] on div "check check_box [PERSON_NAME]" at bounding box center [471, 438] width 525 height 274
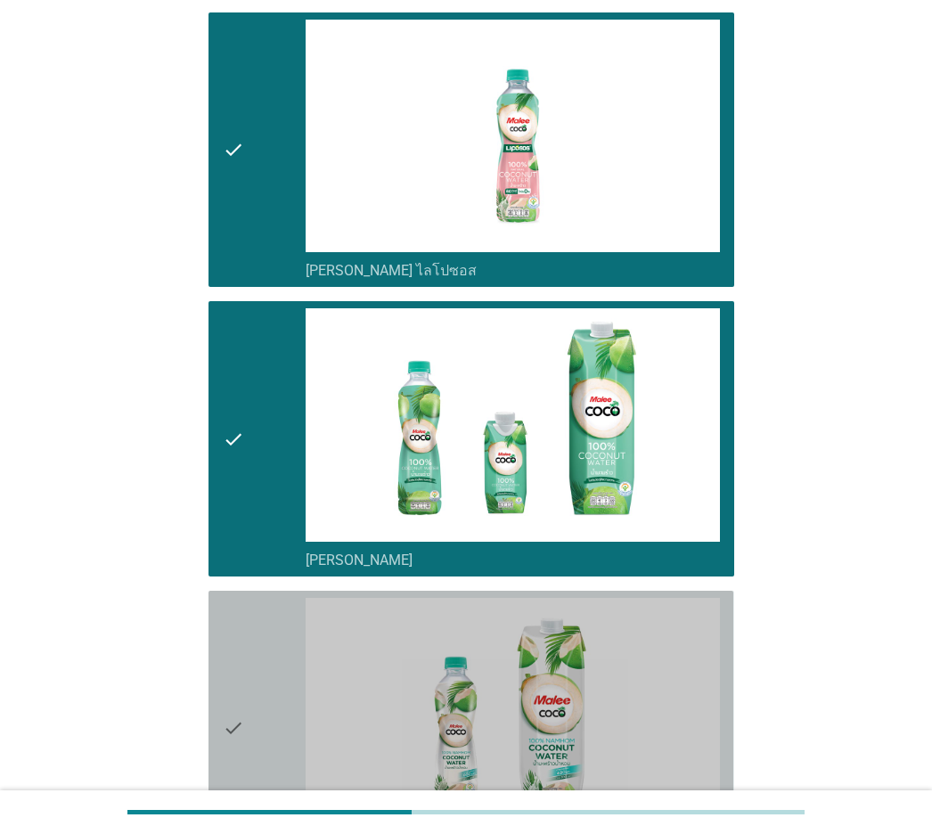
click at [233, 582] on icon "check" at bounding box center [233, 728] width 21 height 260
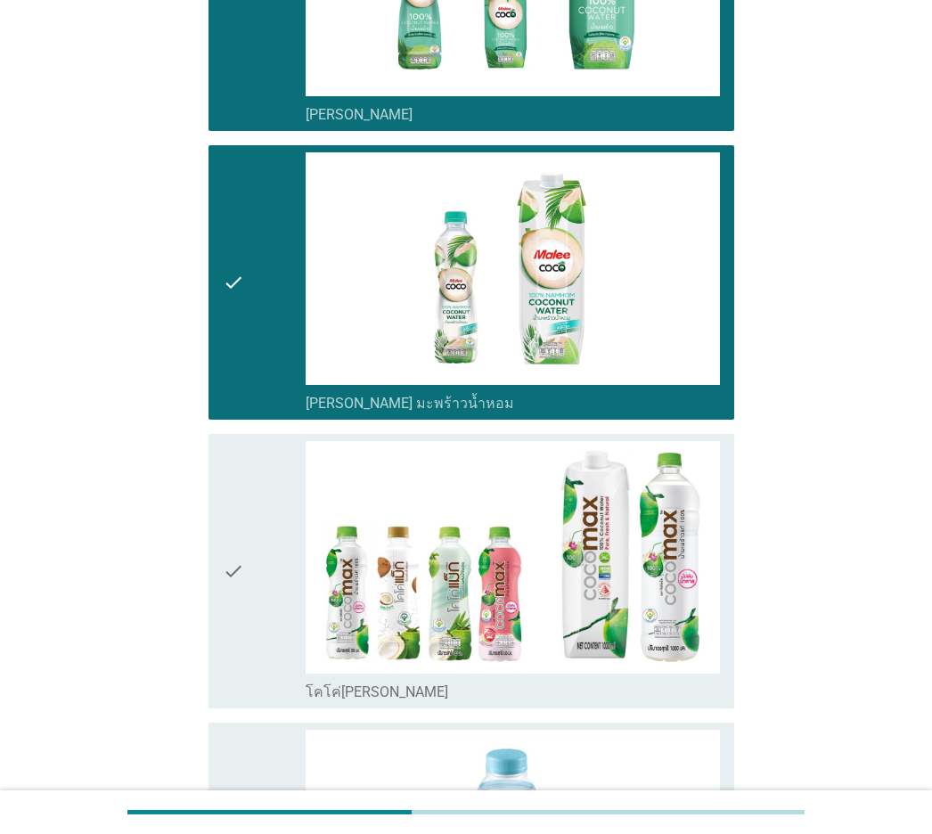
click at [251, 561] on div "check" at bounding box center [264, 571] width 83 height 260
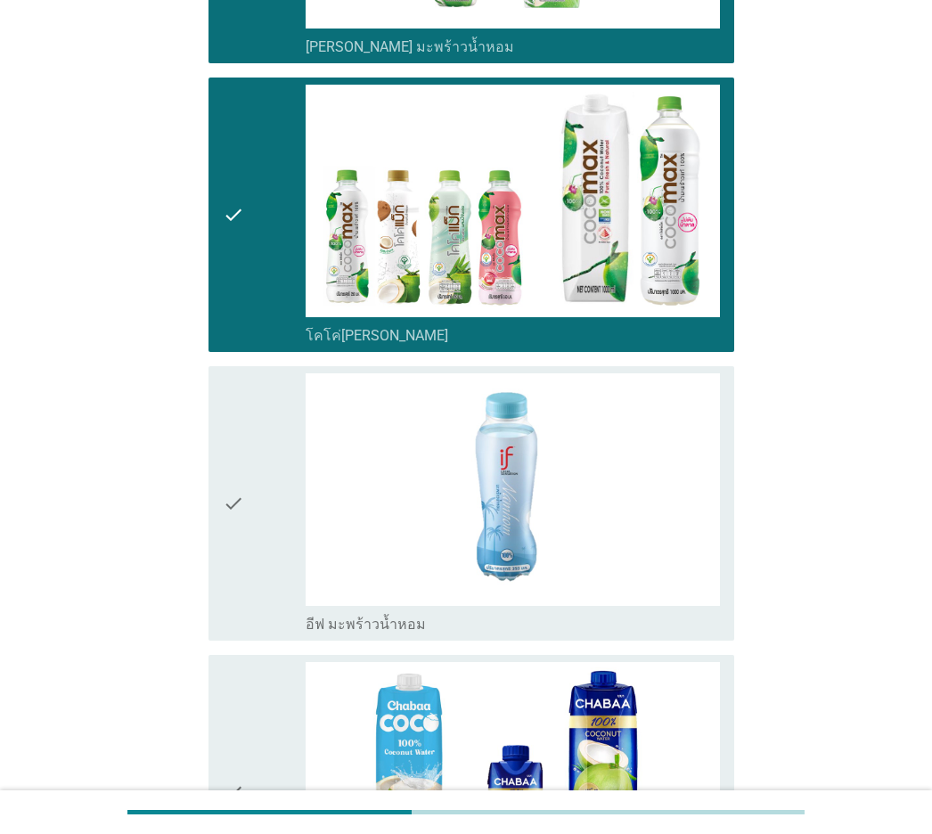
click at [252, 533] on div "check" at bounding box center [264, 503] width 83 height 260
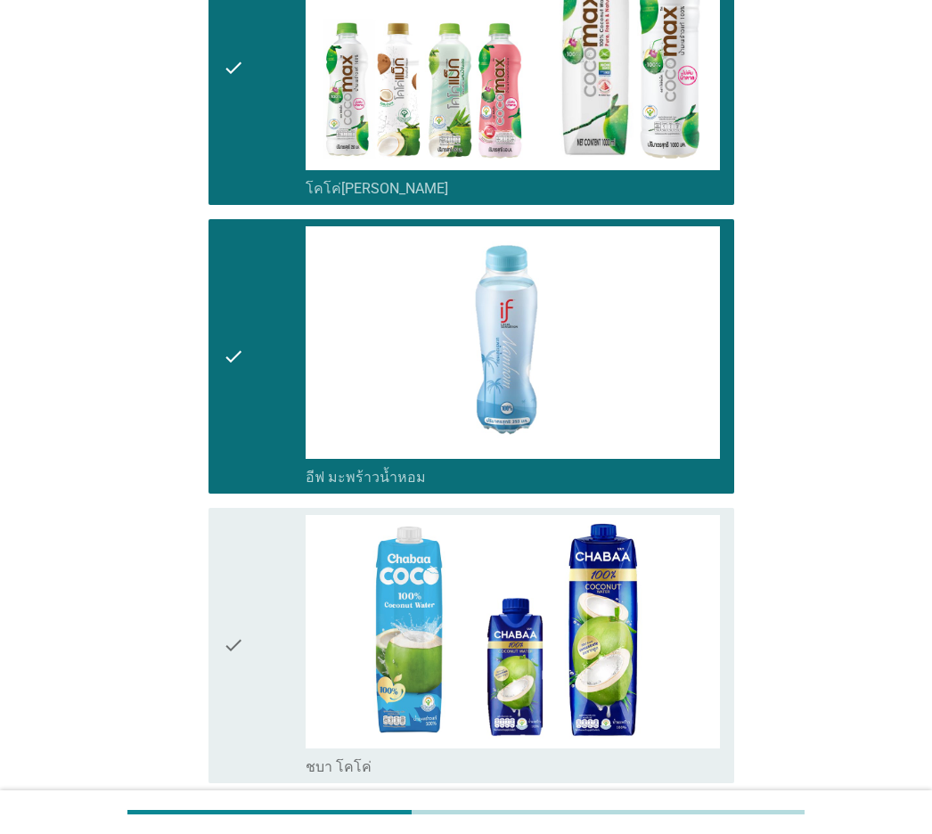
scroll to position [2143, 0]
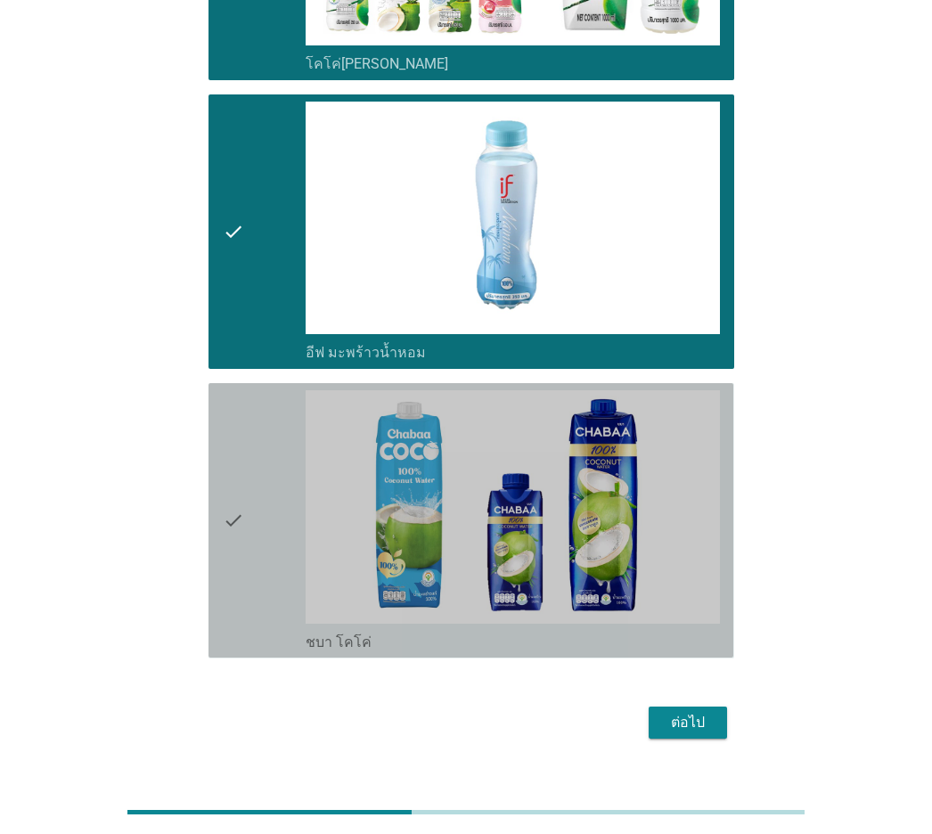
click at [252, 513] on div "check" at bounding box center [264, 520] width 83 height 260
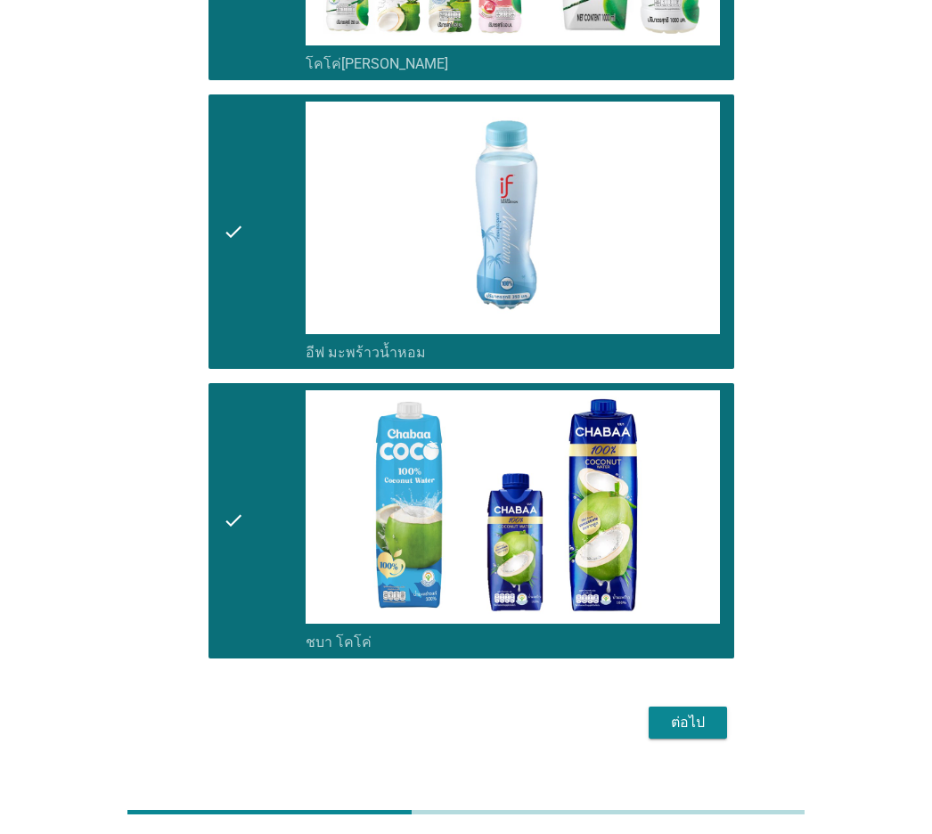
click at [708, 582] on button "ต่อไป" at bounding box center [688, 723] width 78 height 32
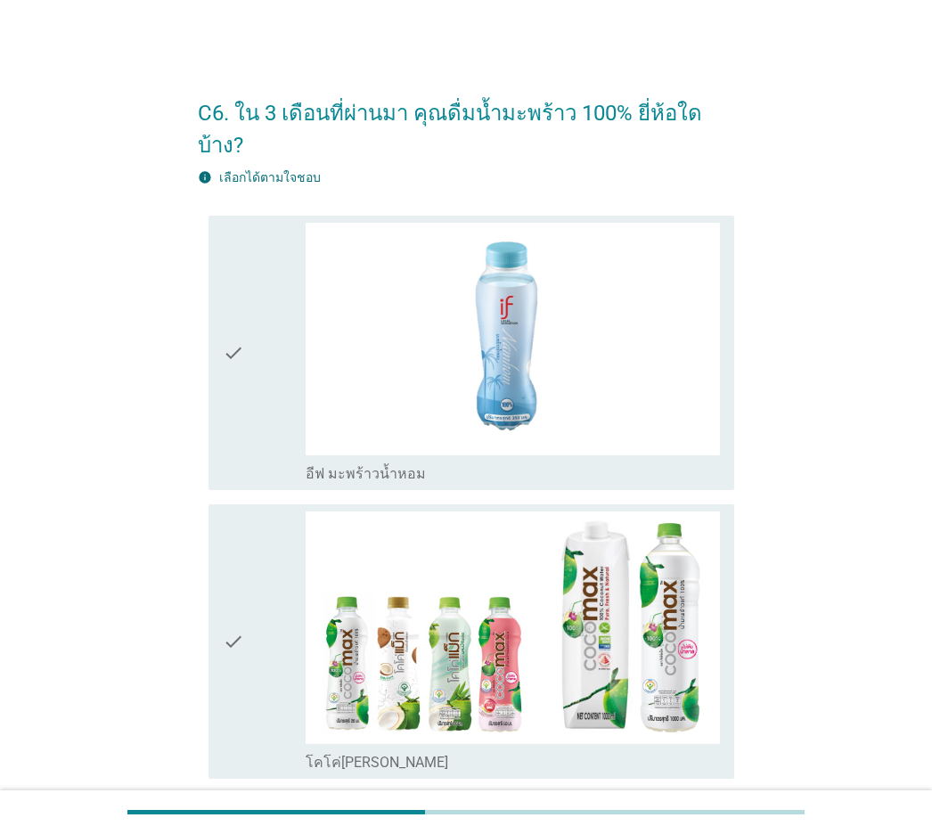
click at [206, 394] on div "check check_box อีฟ มะพร้าวน้ำหอม" at bounding box center [466, 353] width 536 height 289
drag, startPoint x: 258, startPoint y: 409, endPoint x: 225, endPoint y: 519, distance: 114.5
click at [258, 410] on div "check" at bounding box center [264, 353] width 83 height 260
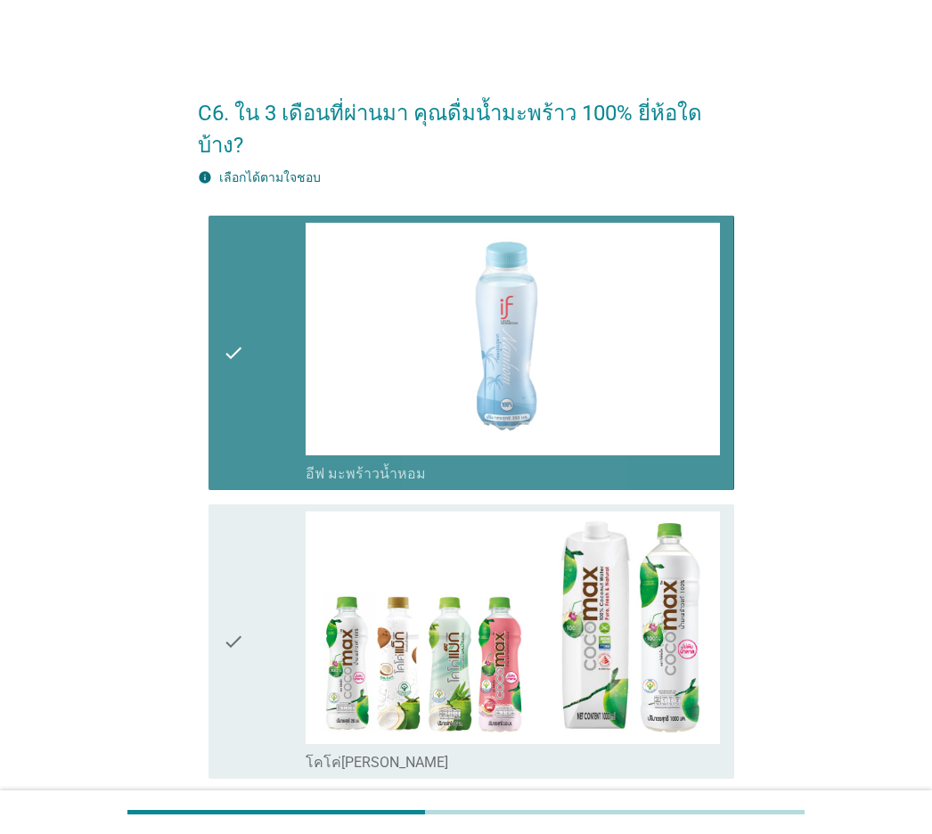
click at [225, 520] on icon "check" at bounding box center [233, 642] width 21 height 260
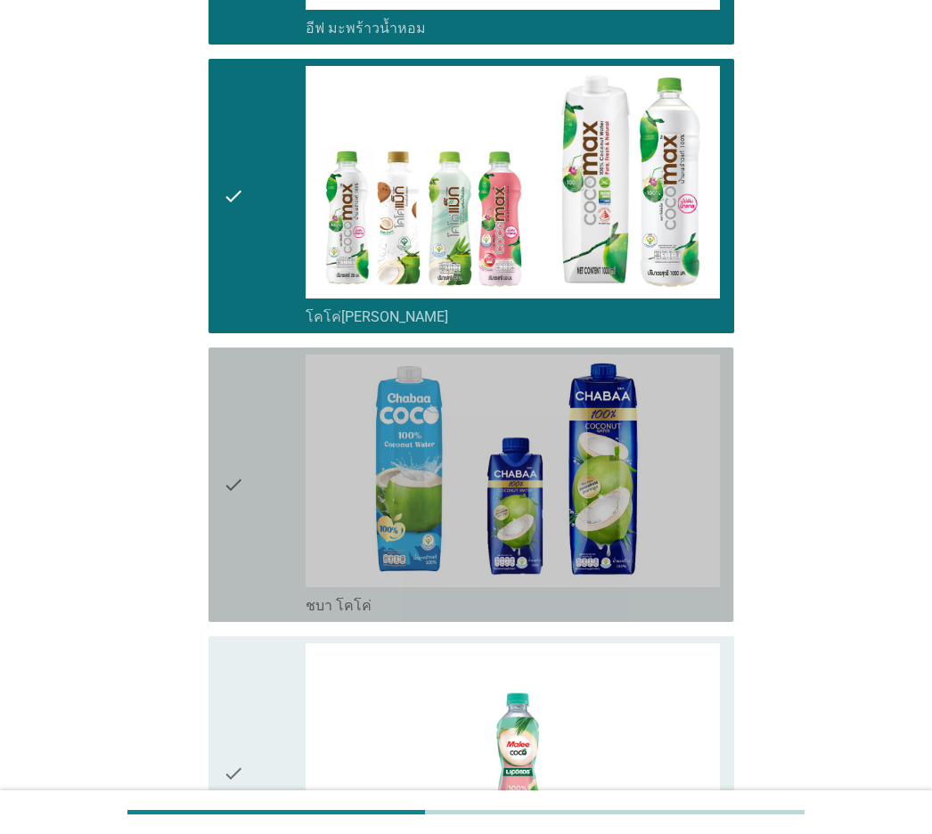
click at [225, 520] on icon "check" at bounding box center [233, 485] width 21 height 260
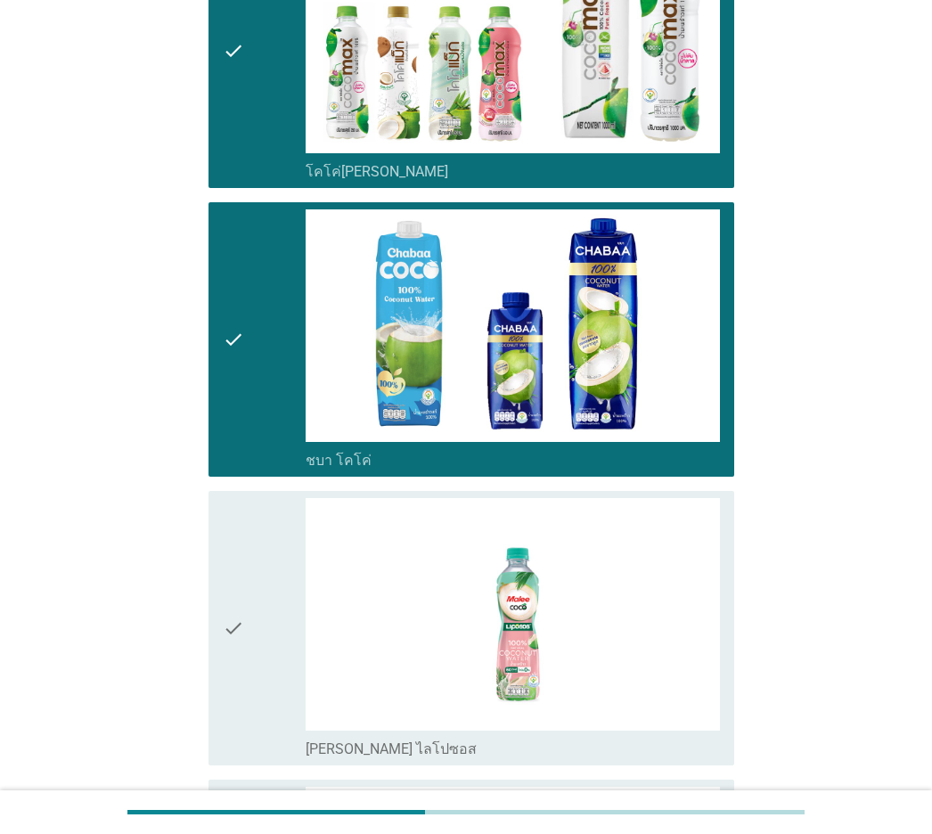
scroll to position [802, 0]
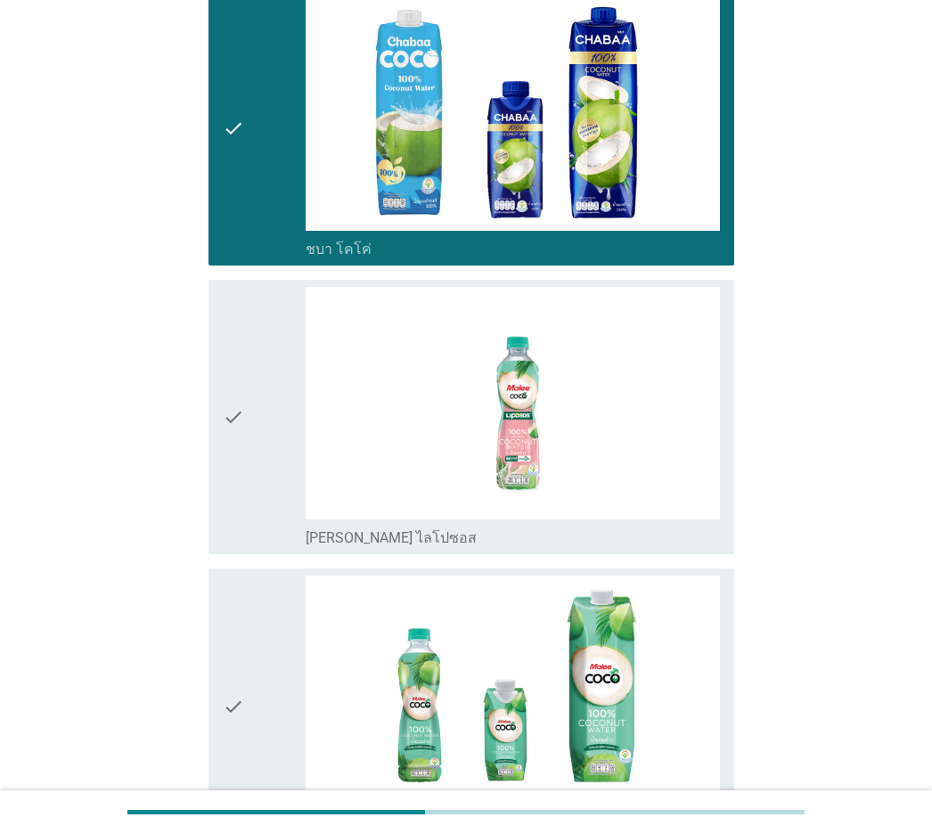
click at [225, 520] on div "check check_box [PERSON_NAME] ไลโปซอส" at bounding box center [471, 417] width 525 height 274
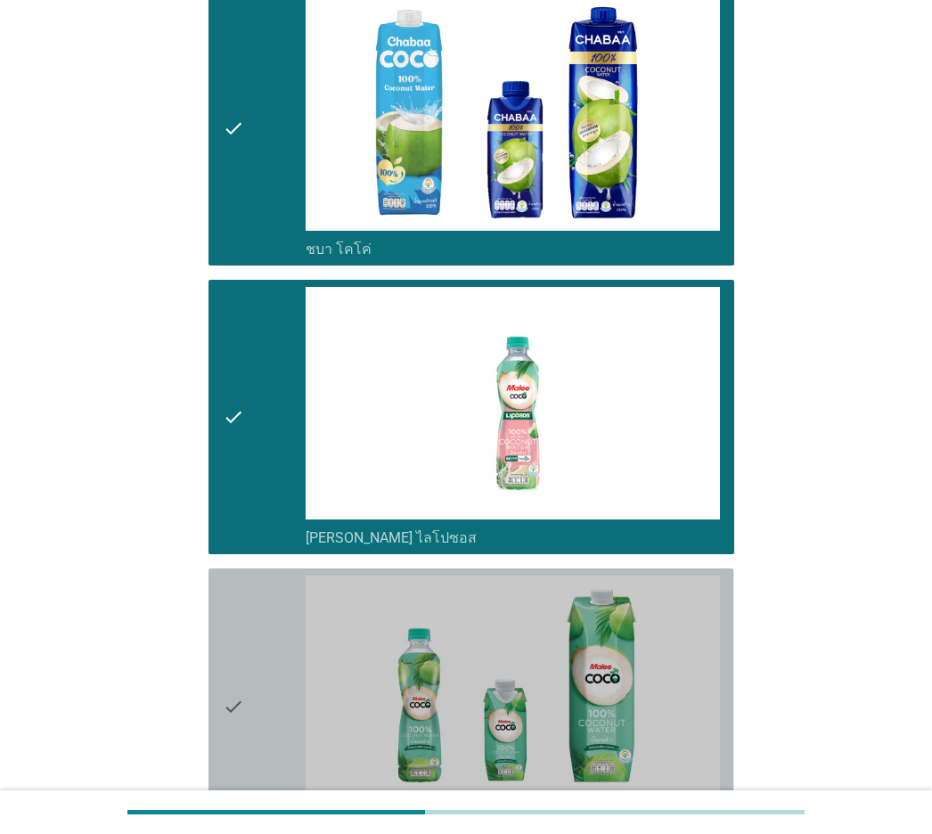
click at [229, 576] on icon "check" at bounding box center [233, 706] width 21 height 260
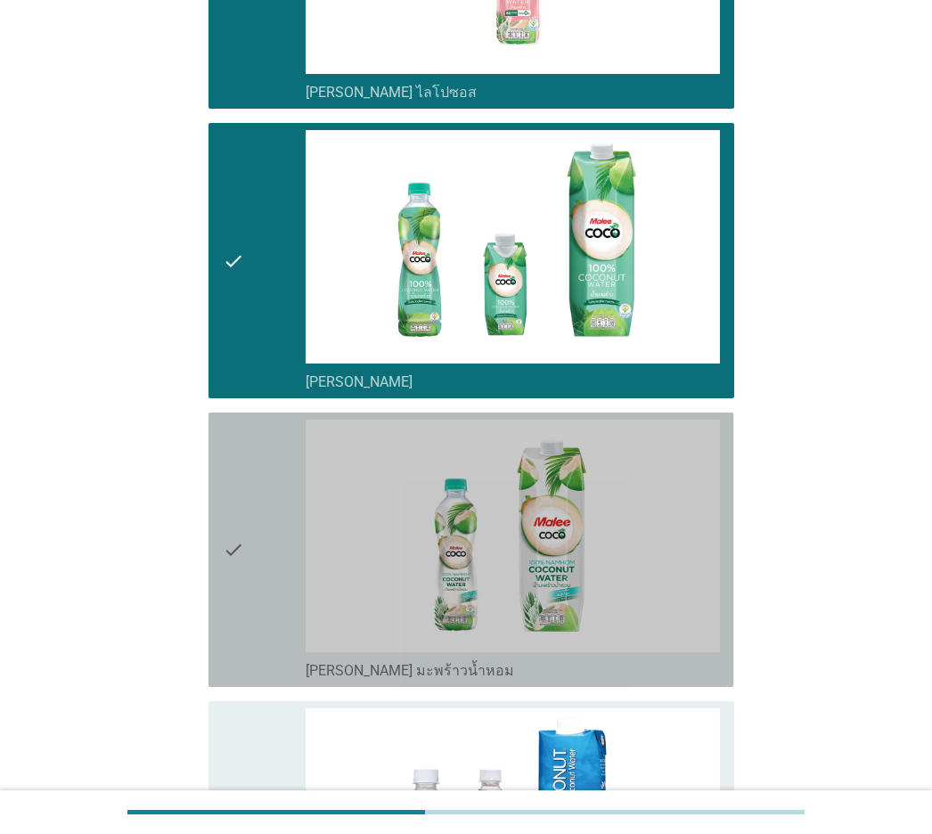
click at [238, 561] on icon "check" at bounding box center [233, 550] width 21 height 260
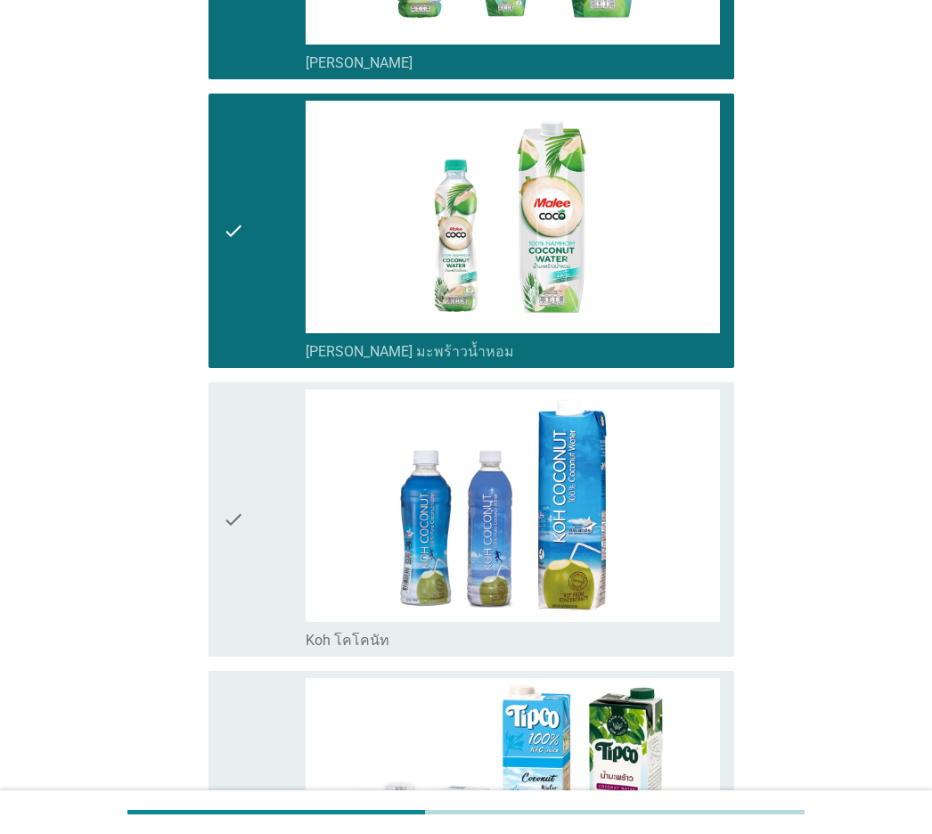
scroll to position [1604, 0]
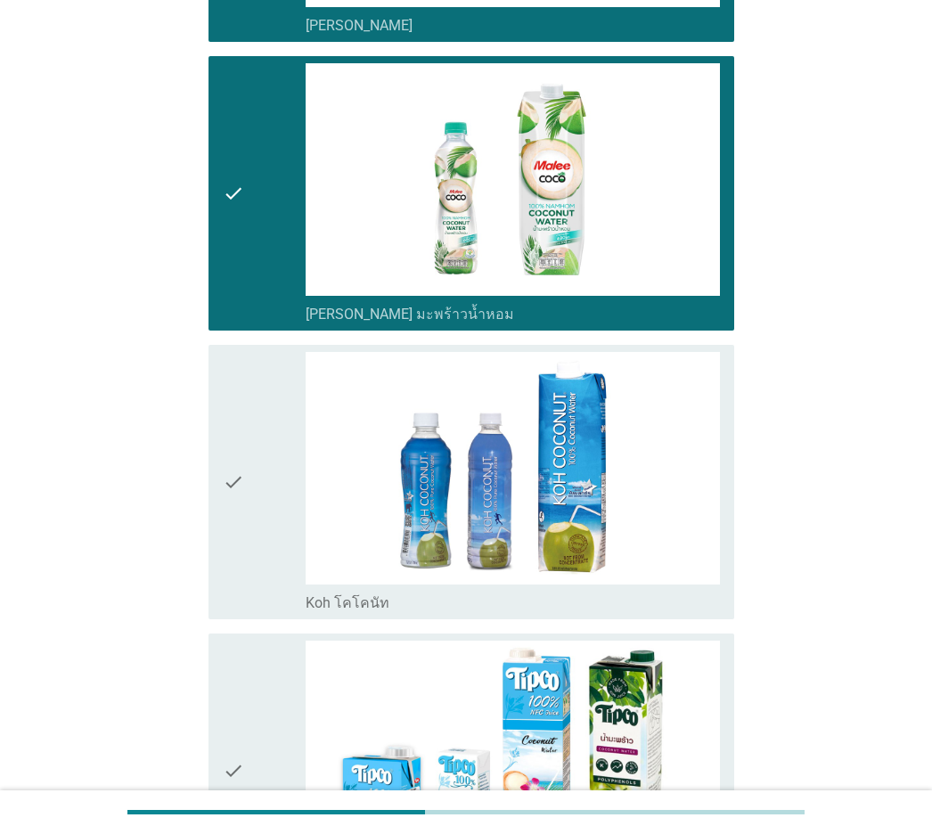
click at [238, 561] on icon "check" at bounding box center [233, 482] width 21 height 260
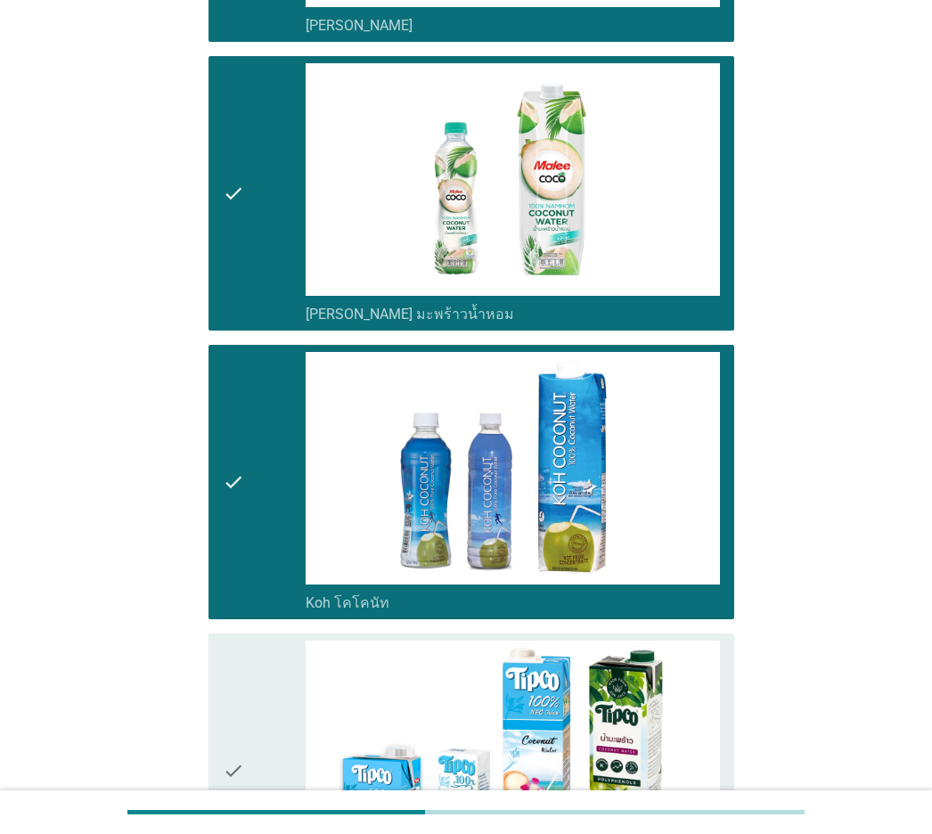
click at [240, 582] on icon "check" at bounding box center [233, 771] width 21 height 260
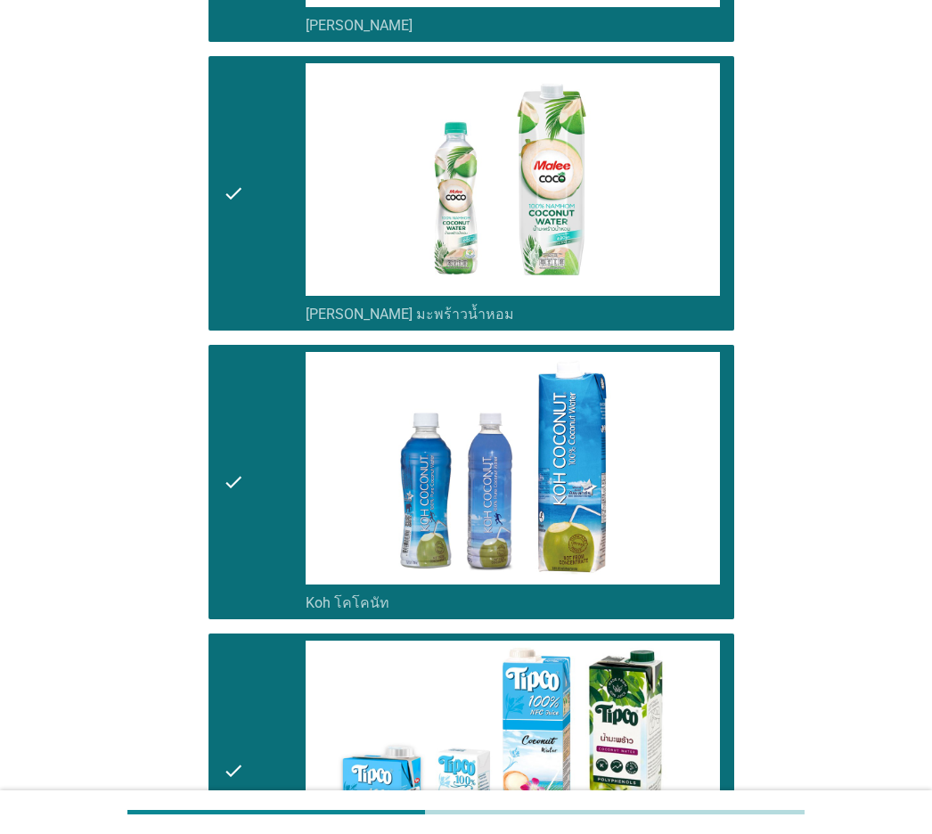
scroll to position [2050, 0]
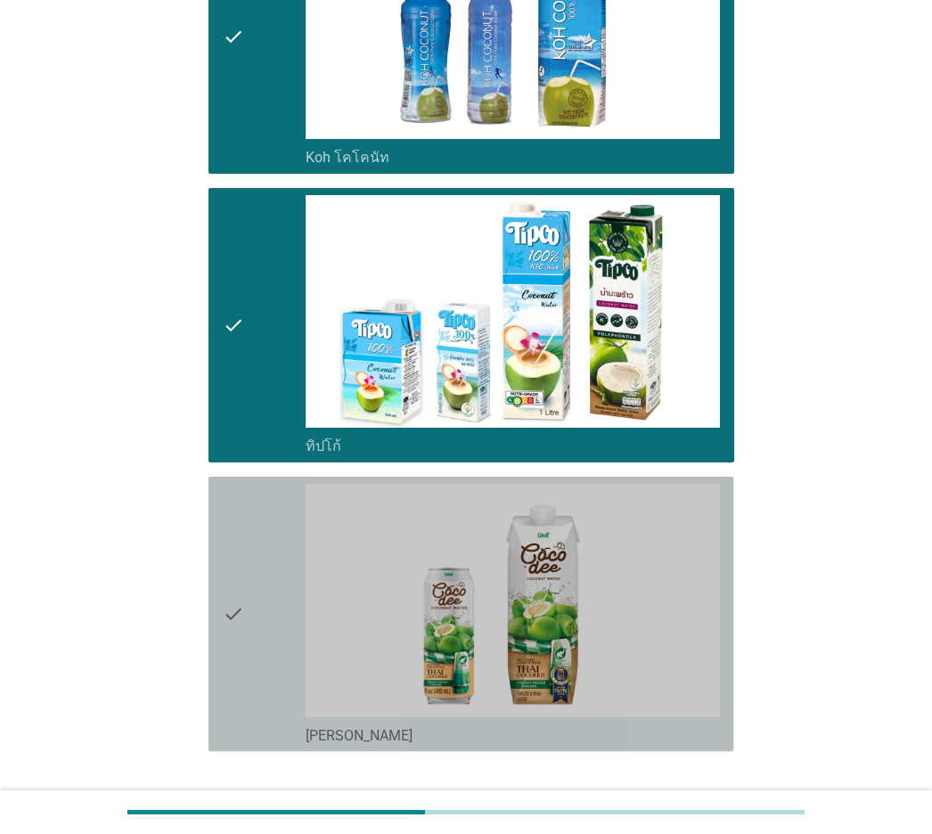
click at [240, 582] on icon "check" at bounding box center [233, 614] width 21 height 260
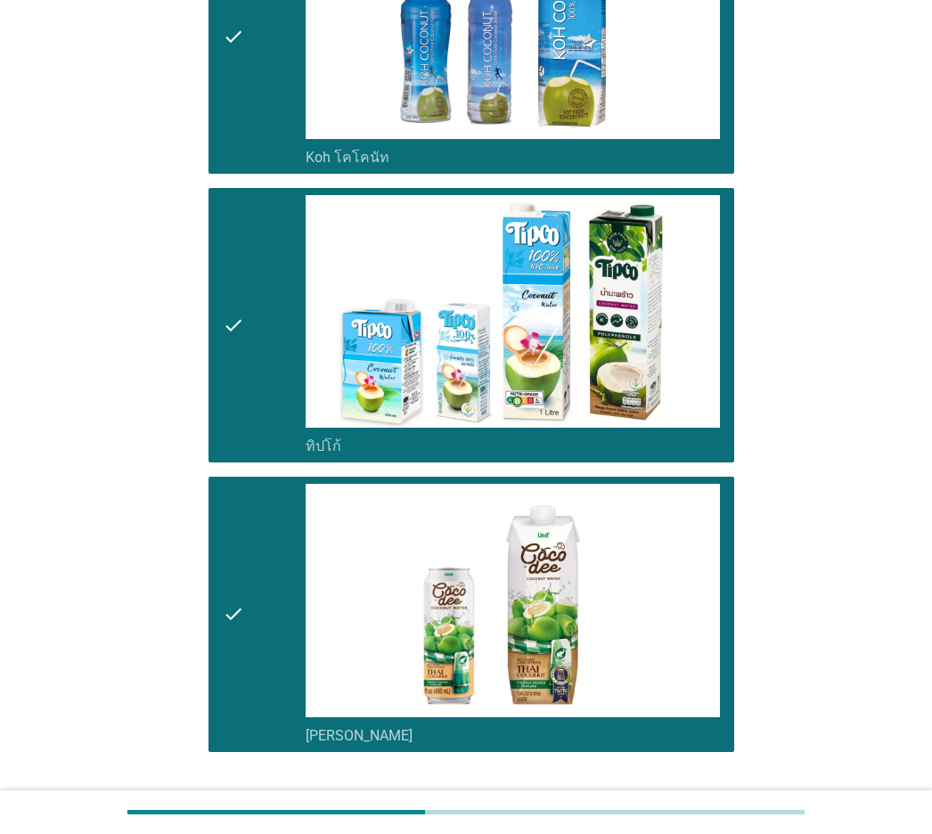
click at [683, 582] on div "ต่อไป" at bounding box center [688, 816] width 50 height 21
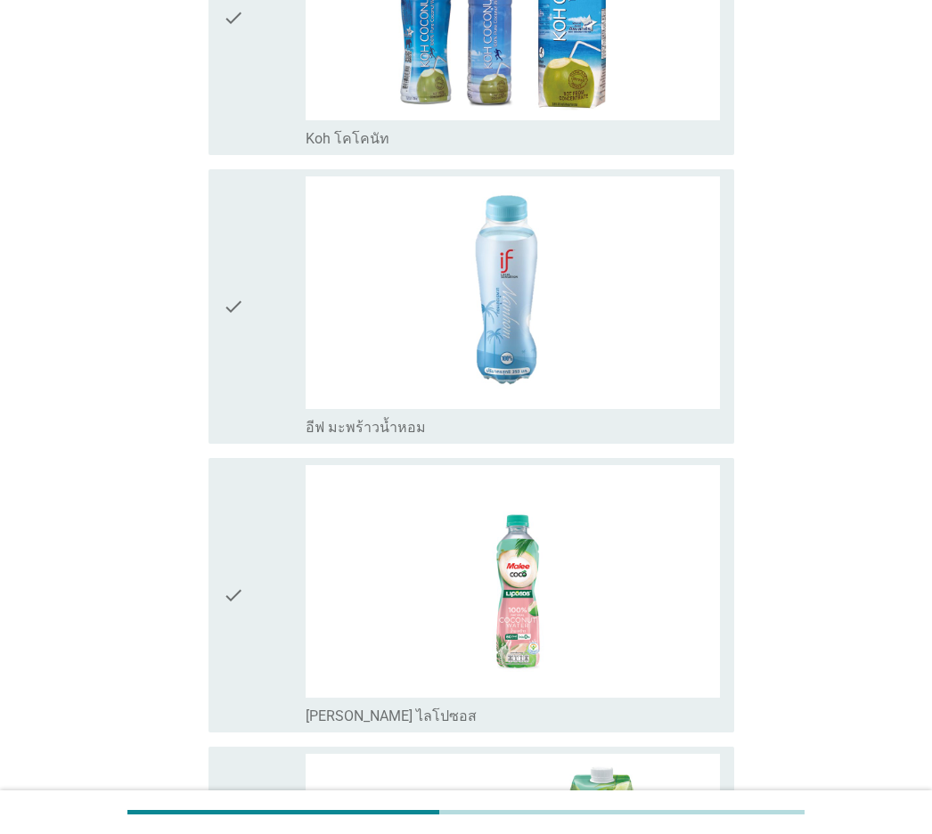
scroll to position [980, 0]
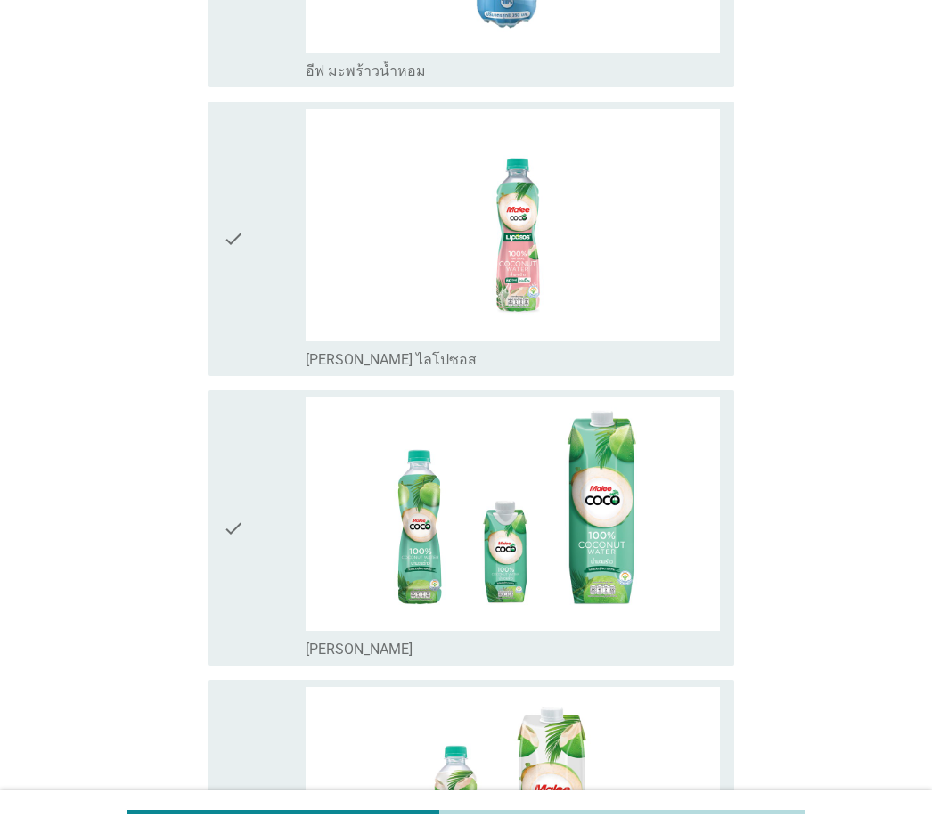
click at [242, 286] on icon "check" at bounding box center [233, 239] width 21 height 260
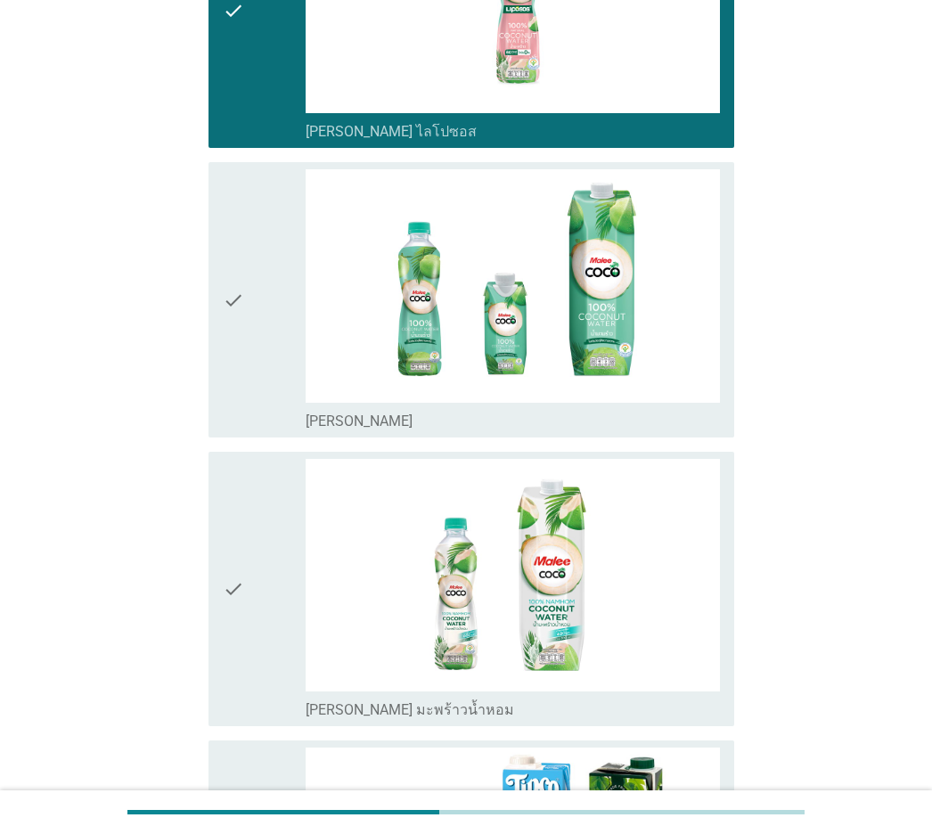
scroll to position [1337, 0]
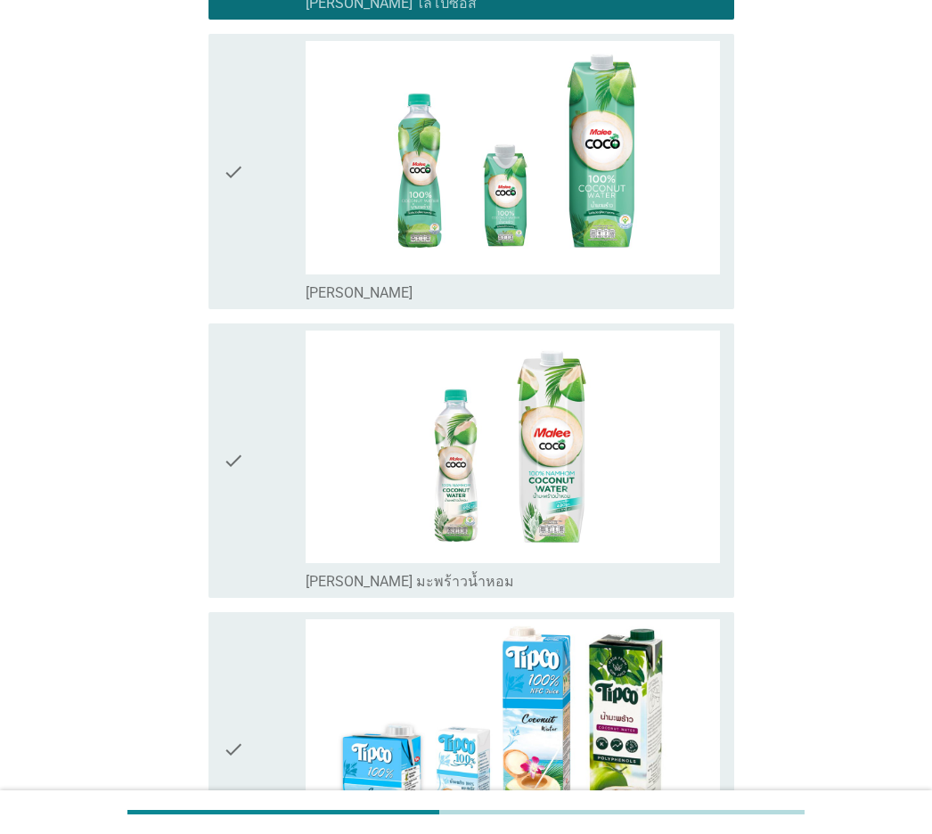
click at [236, 352] on icon "check" at bounding box center [233, 461] width 21 height 260
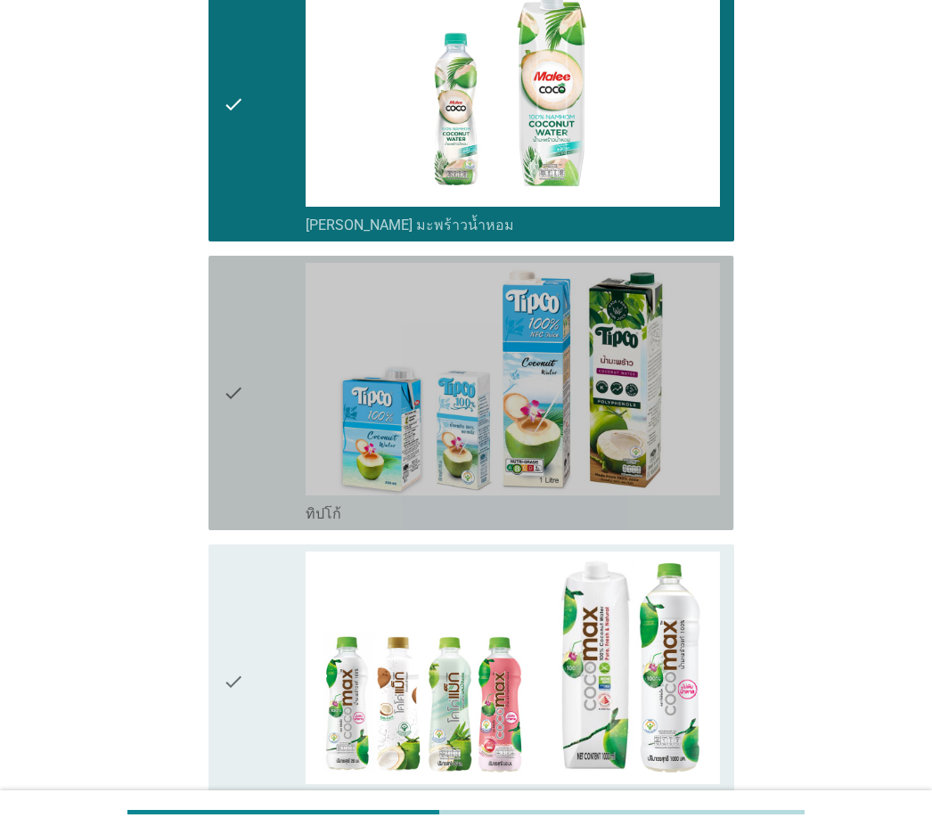
click at [236, 353] on icon "check" at bounding box center [233, 393] width 21 height 260
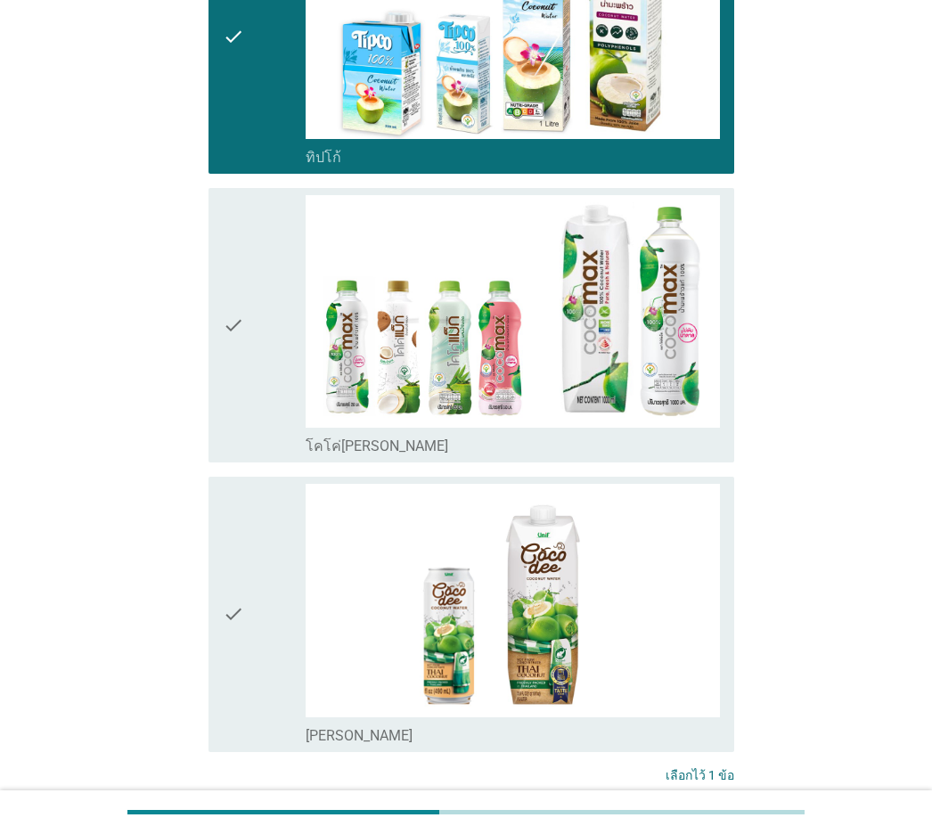
click at [236, 353] on icon "check" at bounding box center [233, 325] width 21 height 260
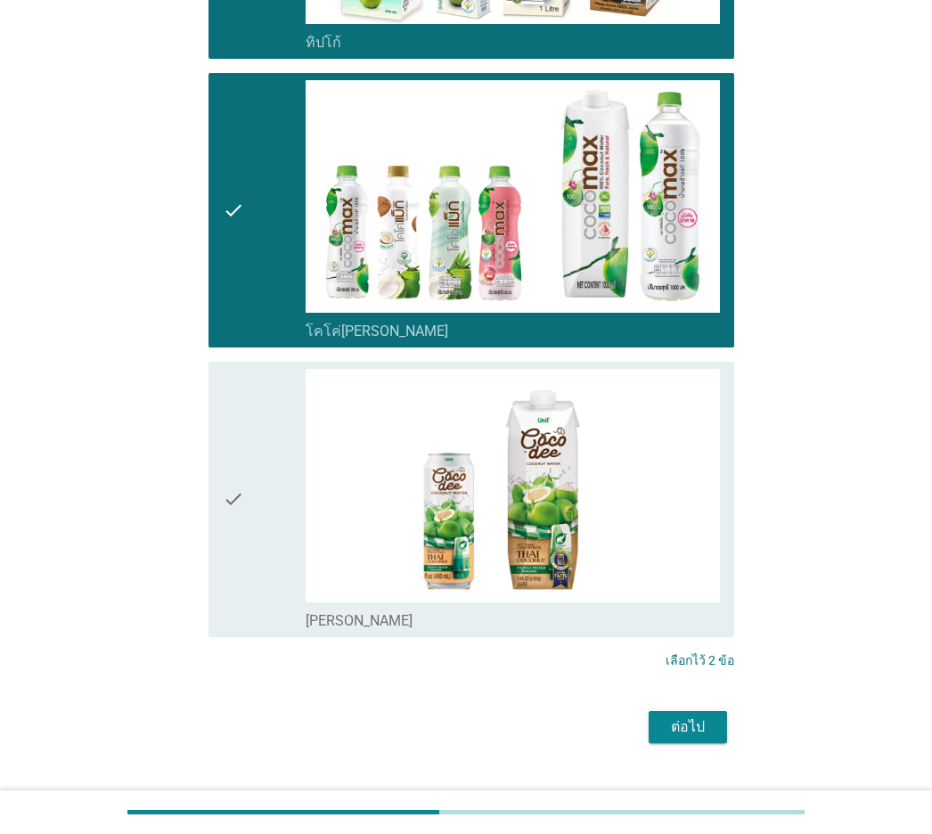
scroll to position [2169, 0]
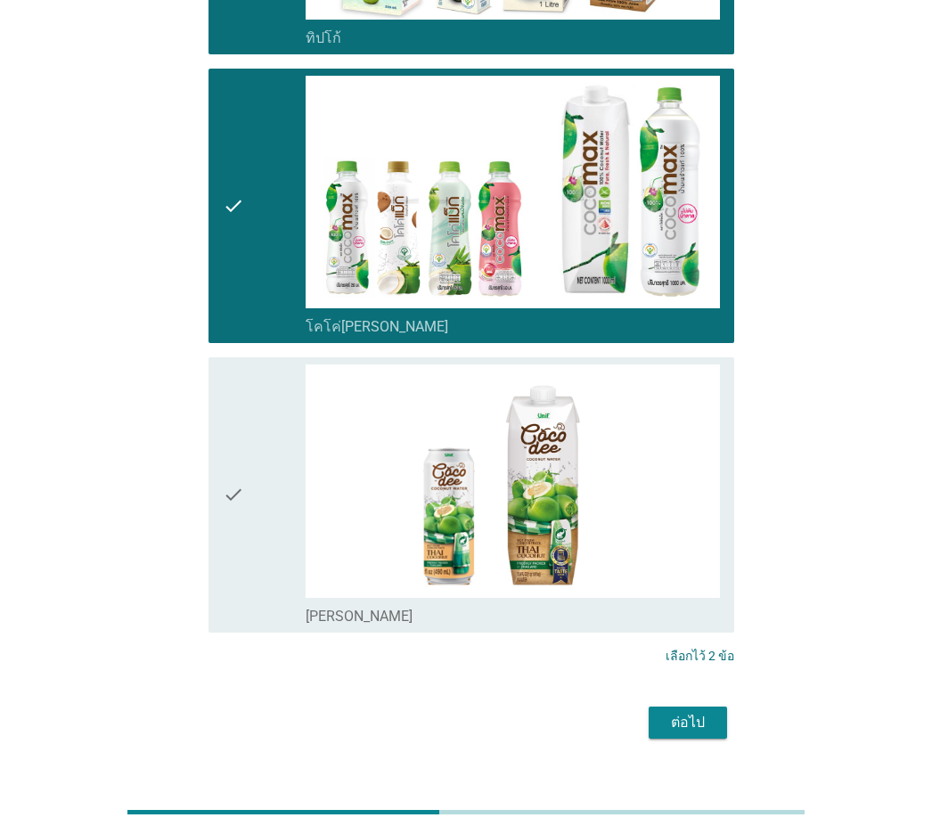
click at [695, 582] on div "ต่อไป" at bounding box center [688, 722] width 50 height 21
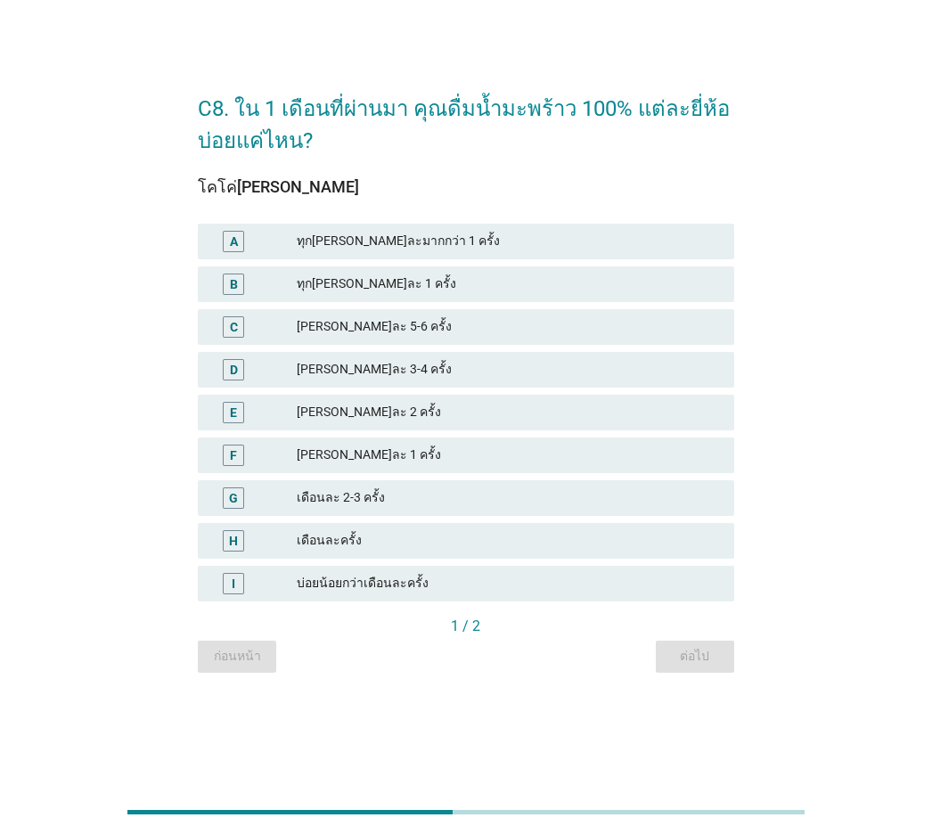
scroll to position [0, 0]
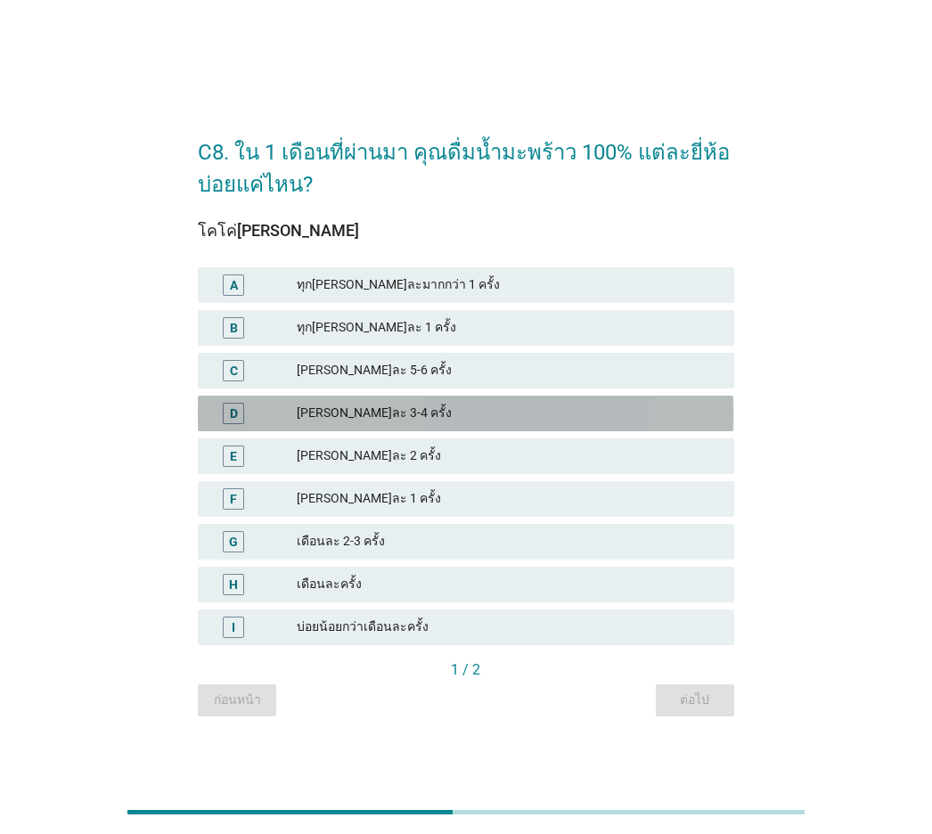
click at [602, 419] on div "[PERSON_NAME]ละ 3-4 ครั้ง" at bounding box center [508, 413] width 422 height 21
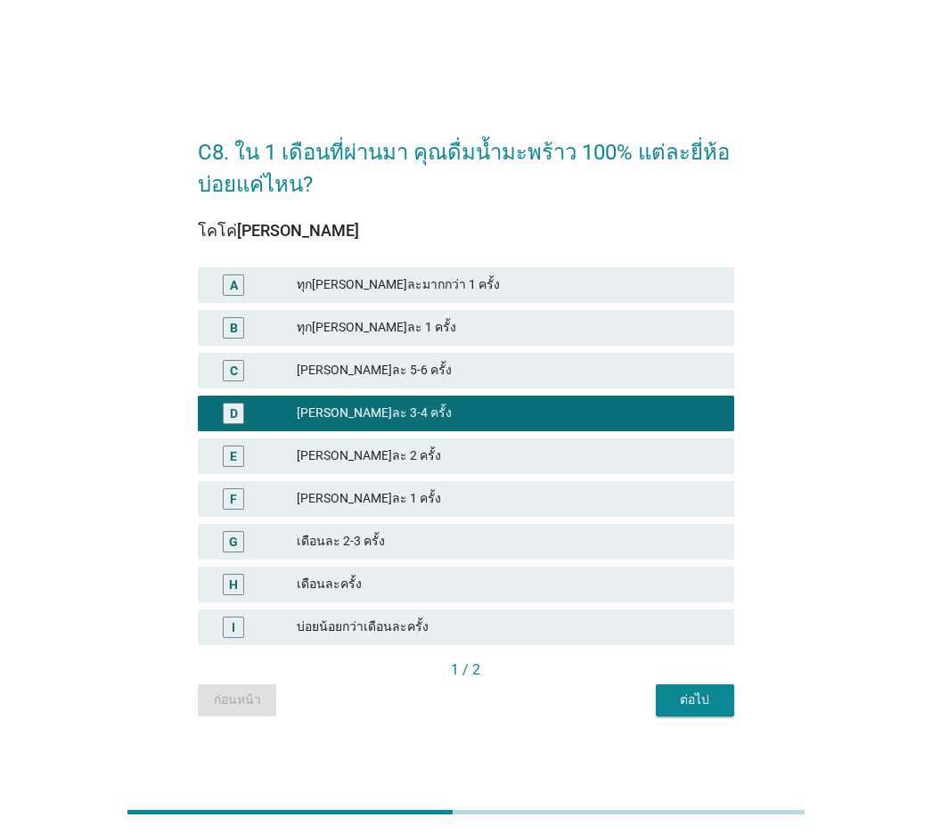
click at [699, 582] on div "ต่อไป" at bounding box center [695, 700] width 50 height 19
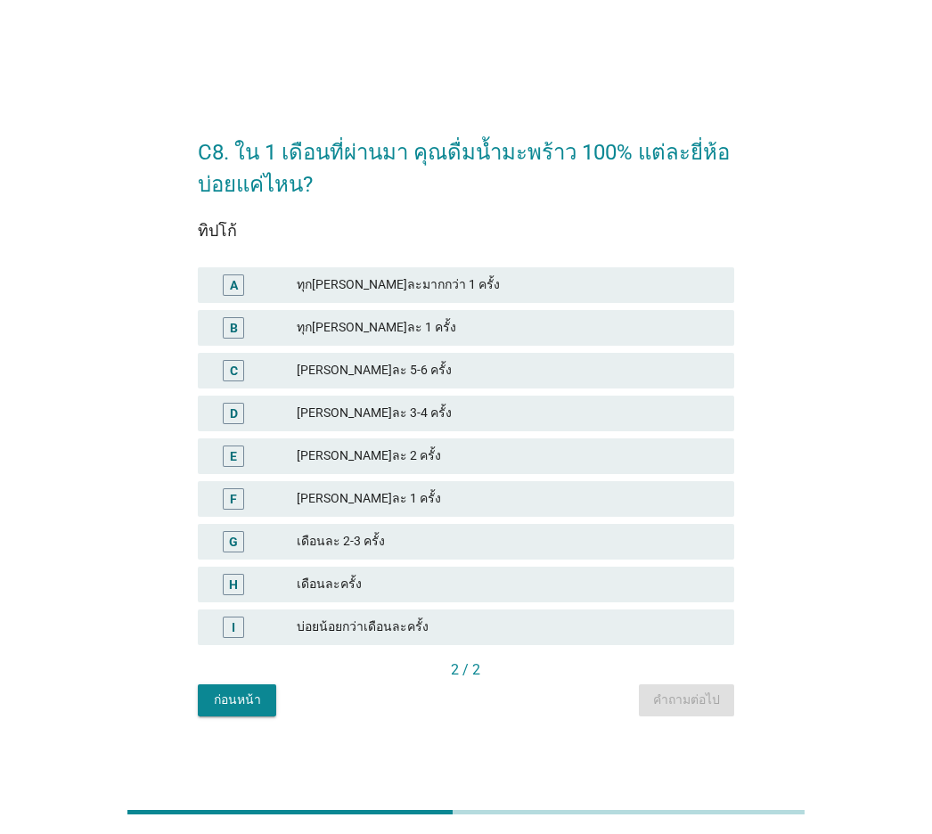
click at [376, 463] on div "[PERSON_NAME]ละ 2 ครั้ง" at bounding box center [508, 456] width 422 height 21
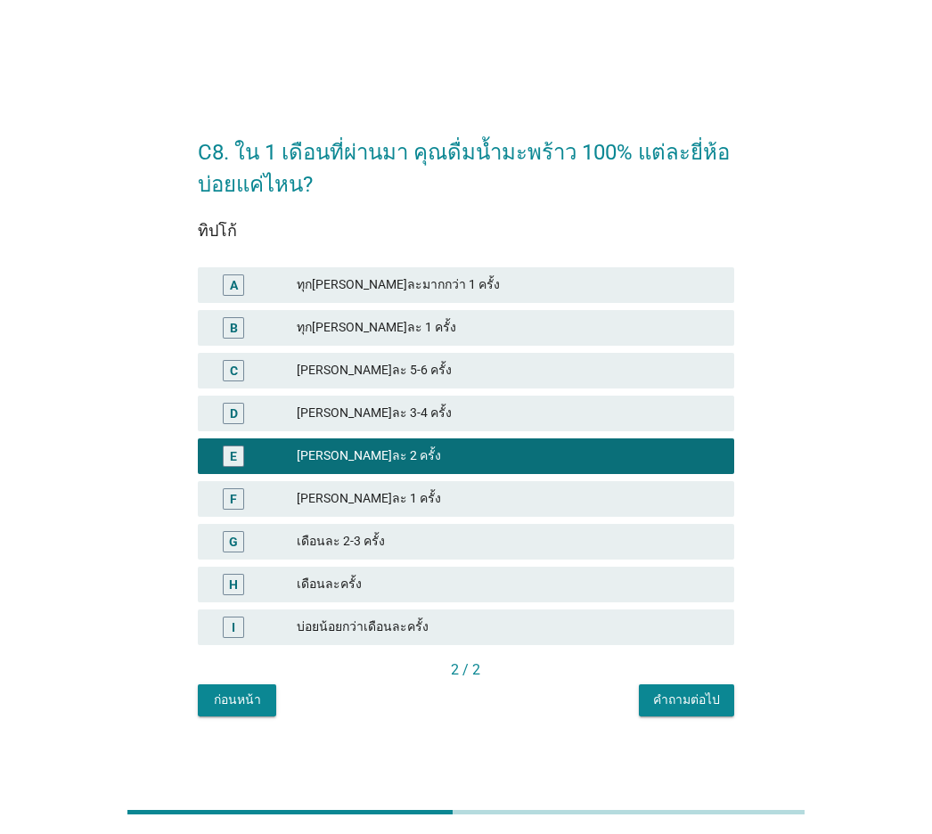
click at [694, 582] on div "คำถามต่อไป" at bounding box center [686, 700] width 67 height 19
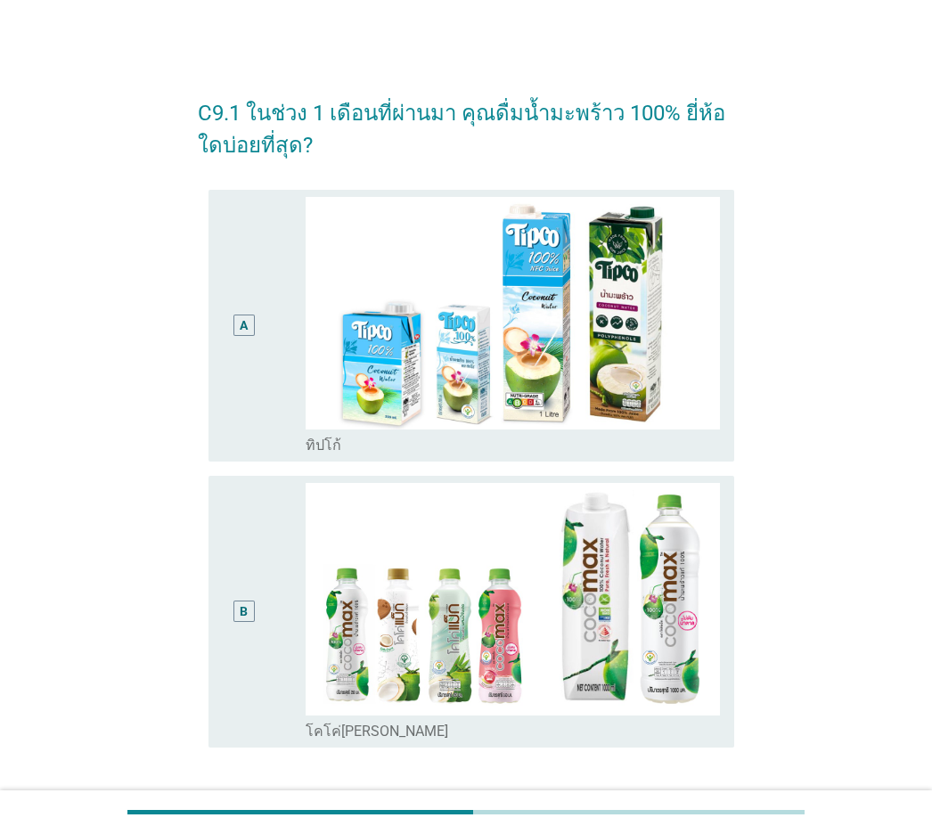
click at [257, 550] on div "B" at bounding box center [243, 612] width 41 height 258
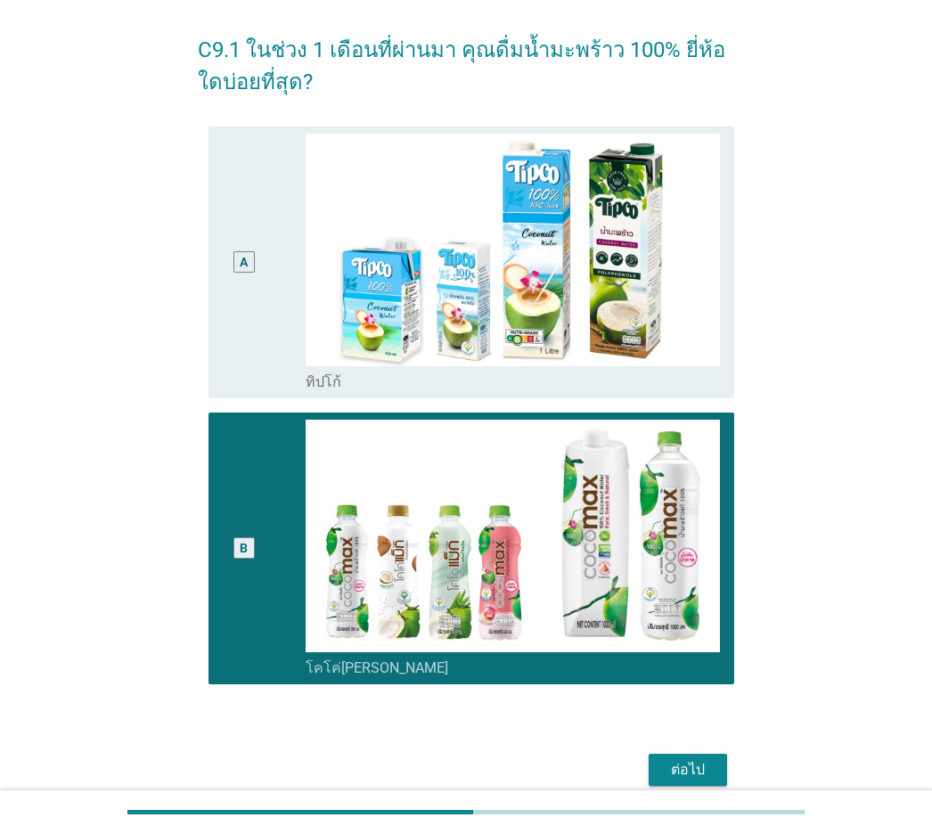
scroll to position [143, 0]
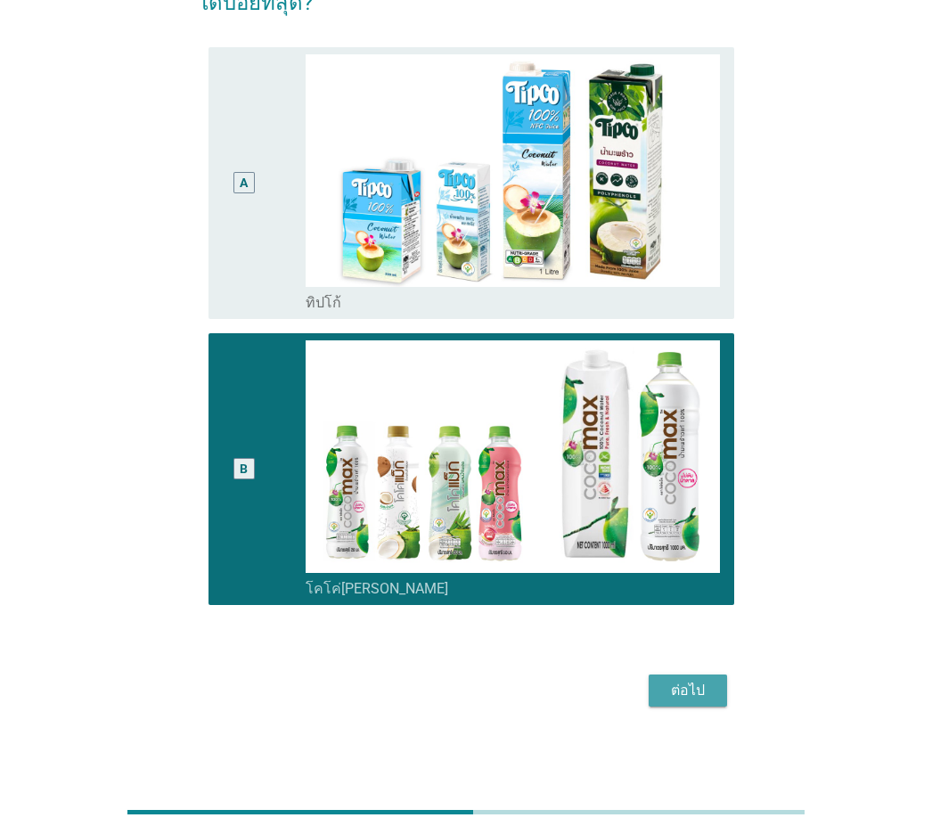
click at [672, 582] on div "ต่อไป" at bounding box center [688, 690] width 50 height 21
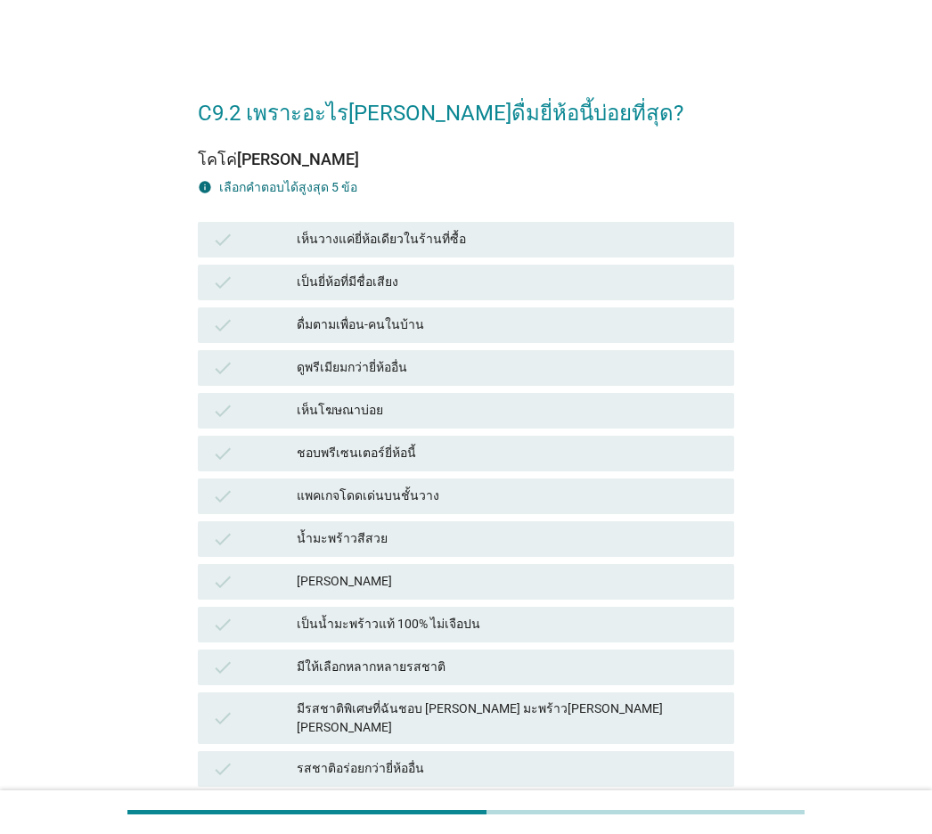
click at [387, 398] on div "check เห็นโฆษณาบ่อย" at bounding box center [466, 411] width 536 height 36
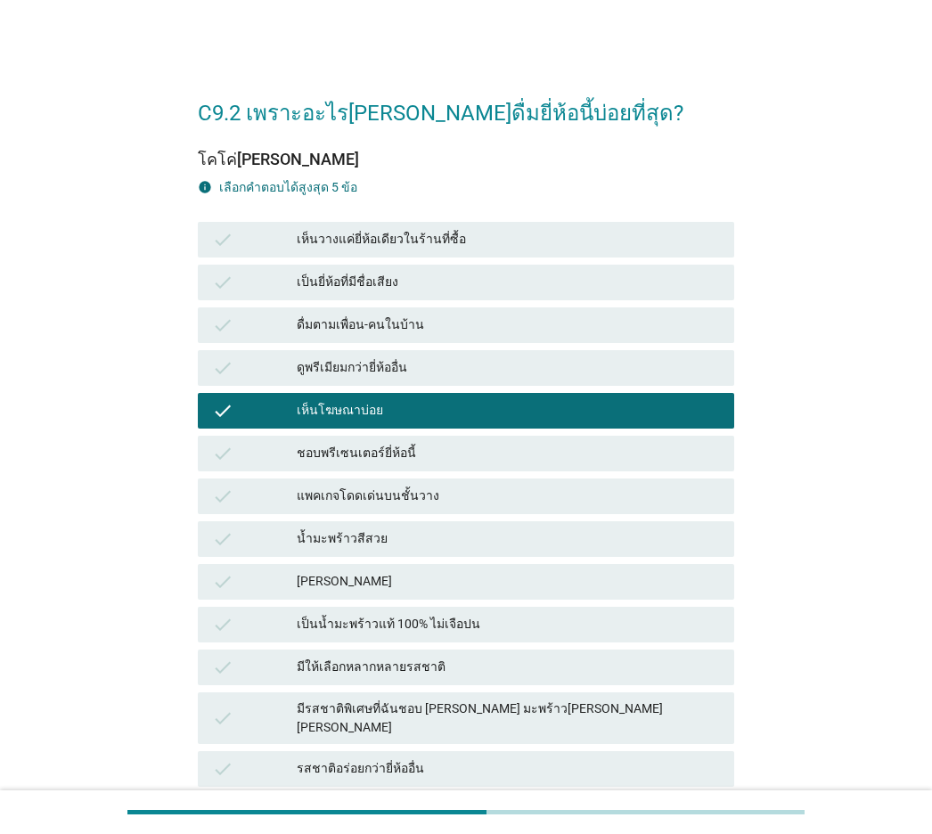
click at [387, 398] on div "check เห็นโฆษณาบ่อย" at bounding box center [466, 411] width 536 height 36
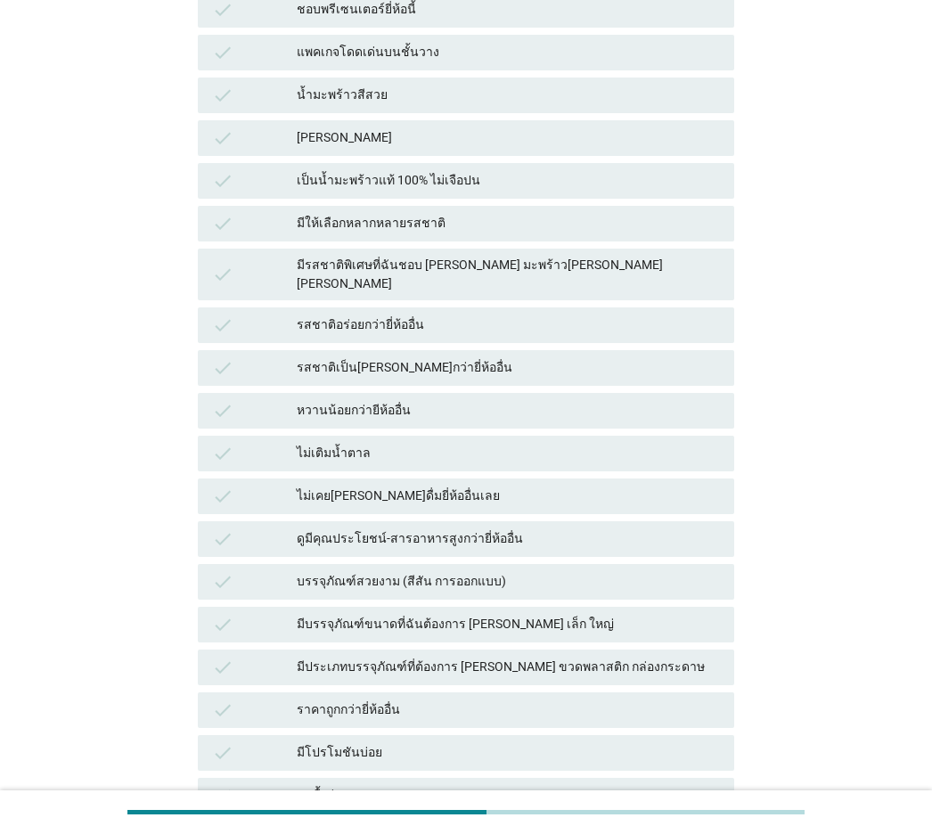
scroll to position [535, 0]
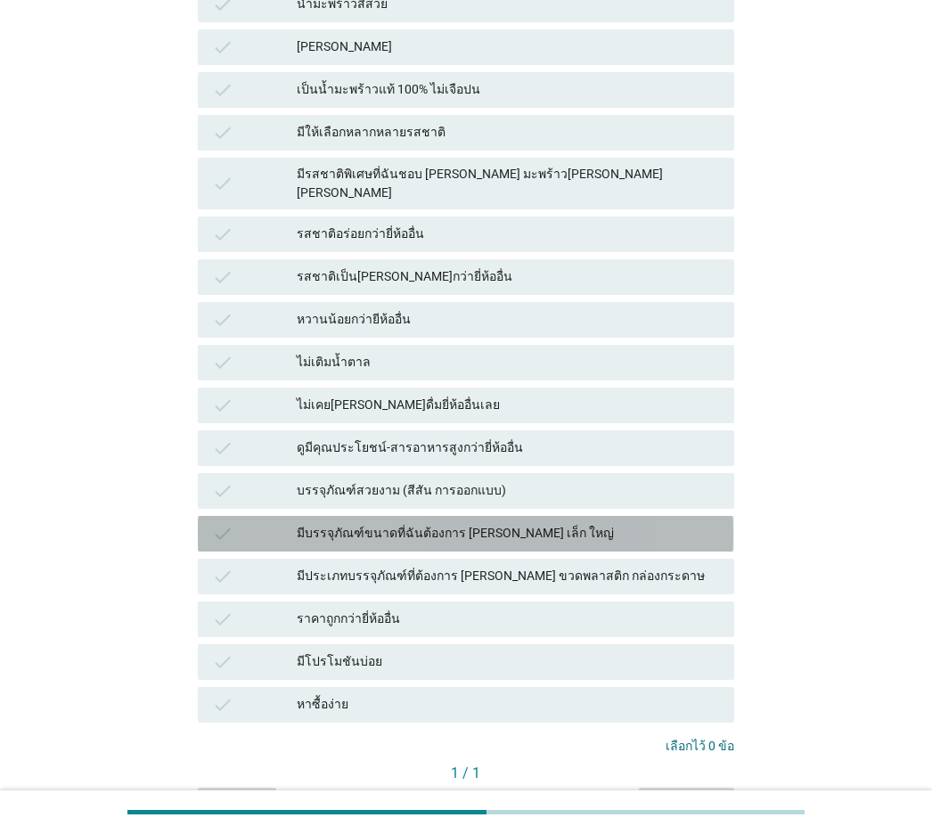
click at [593, 527] on div "มีบรรจุภัณฑ์ขนาดที่ฉันต้องการ [PERSON_NAME] เล็ก ใหญ่" at bounding box center [508, 533] width 422 height 21
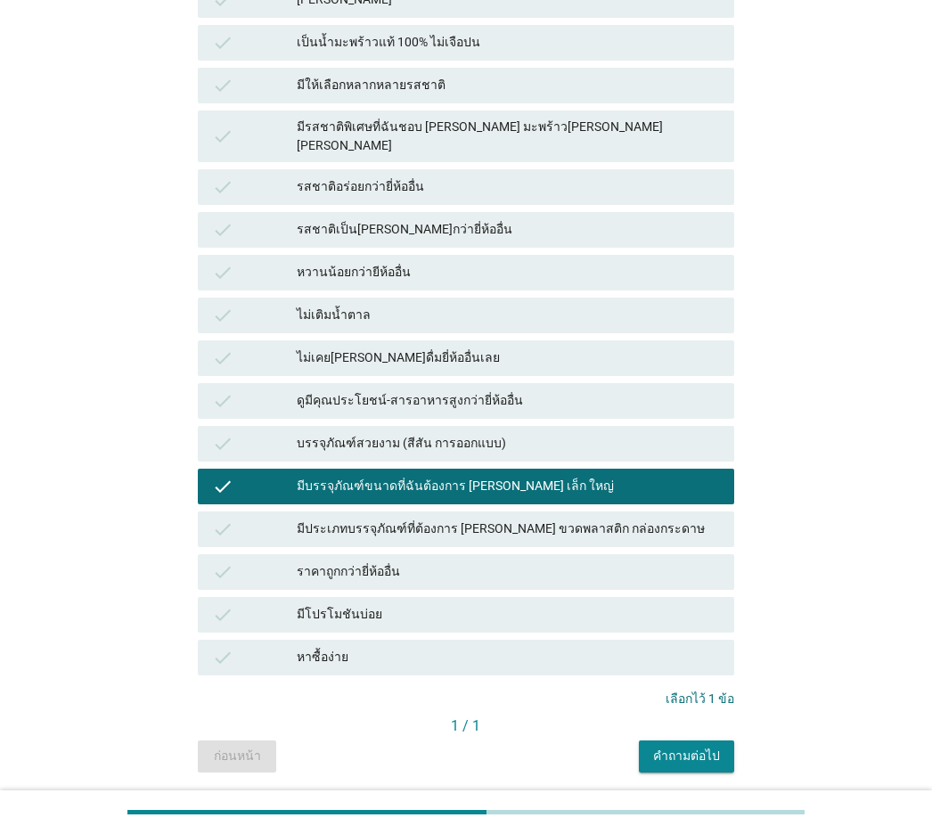
scroll to position [627, 0]
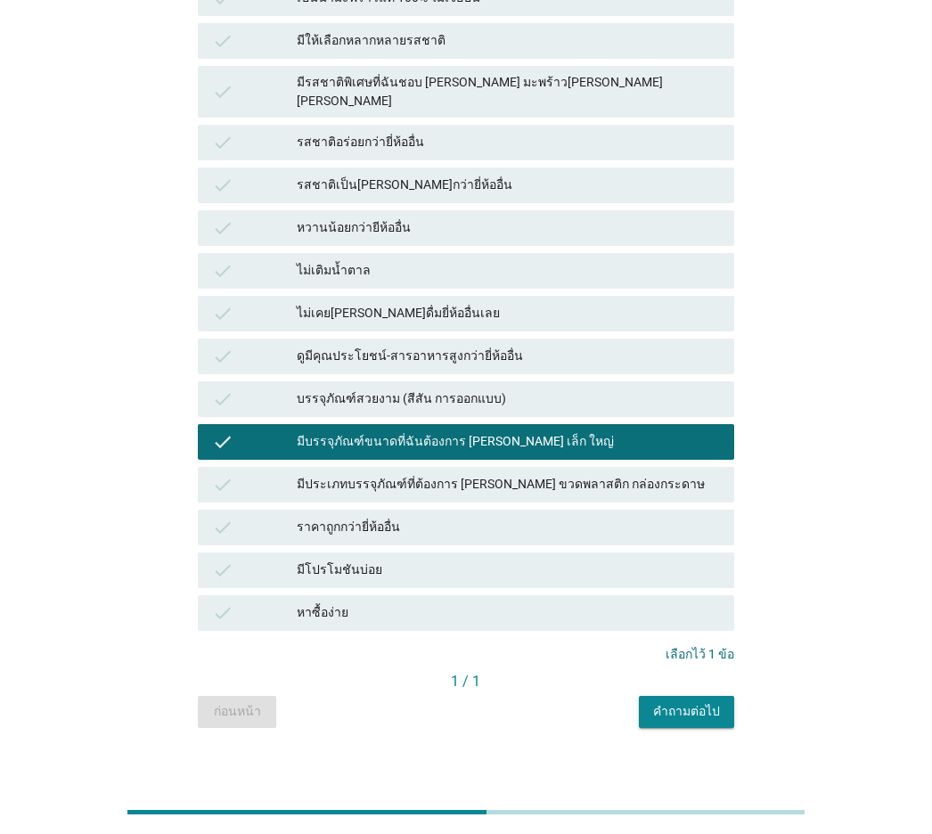
click at [695, 582] on div "คำถามต่อไป" at bounding box center [686, 711] width 67 height 19
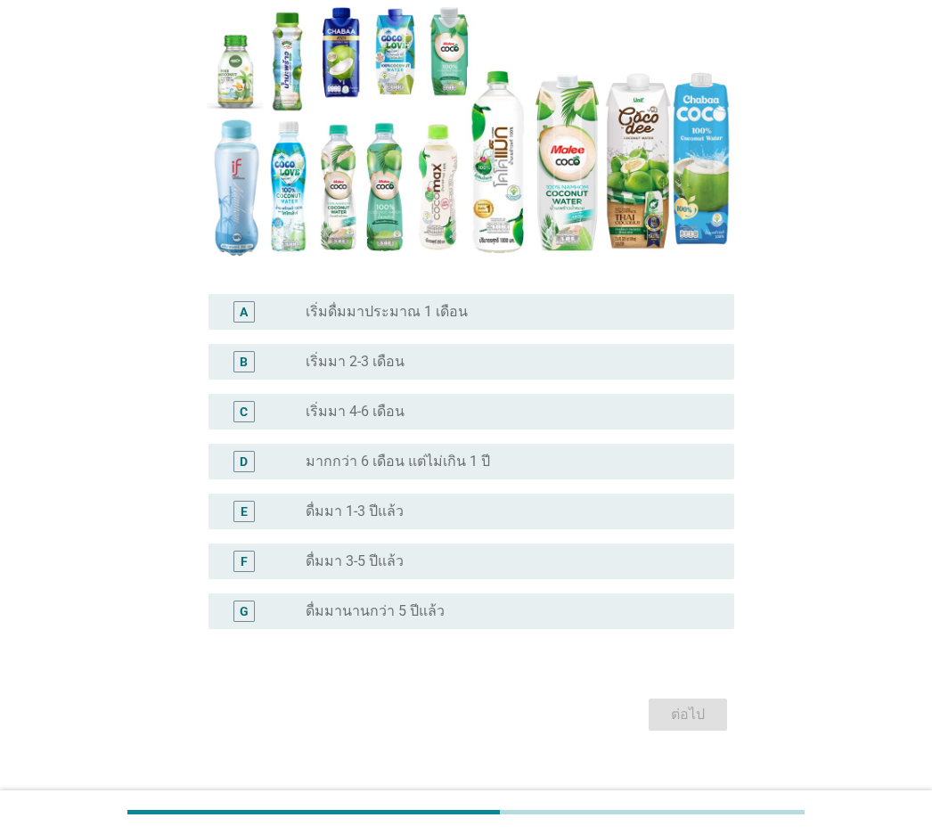
scroll to position [235, 0]
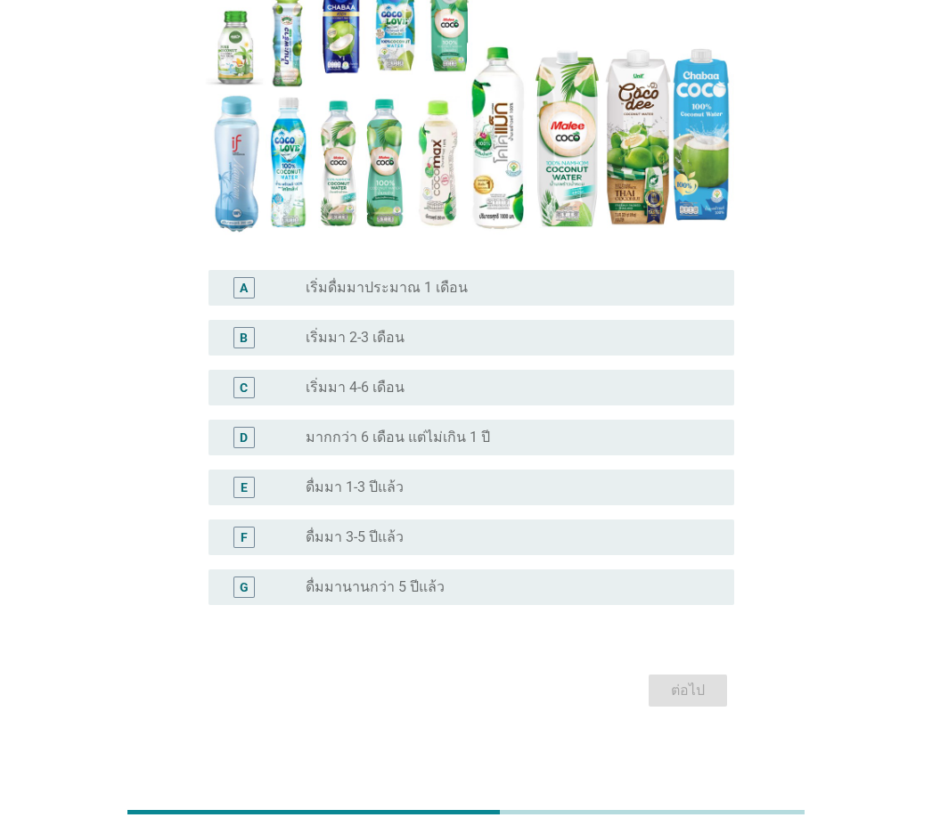
click at [438, 492] on div "radio_button_unchecked ดื่มมา 1-3 ปีแล้ว" at bounding box center [505, 488] width 399 height 18
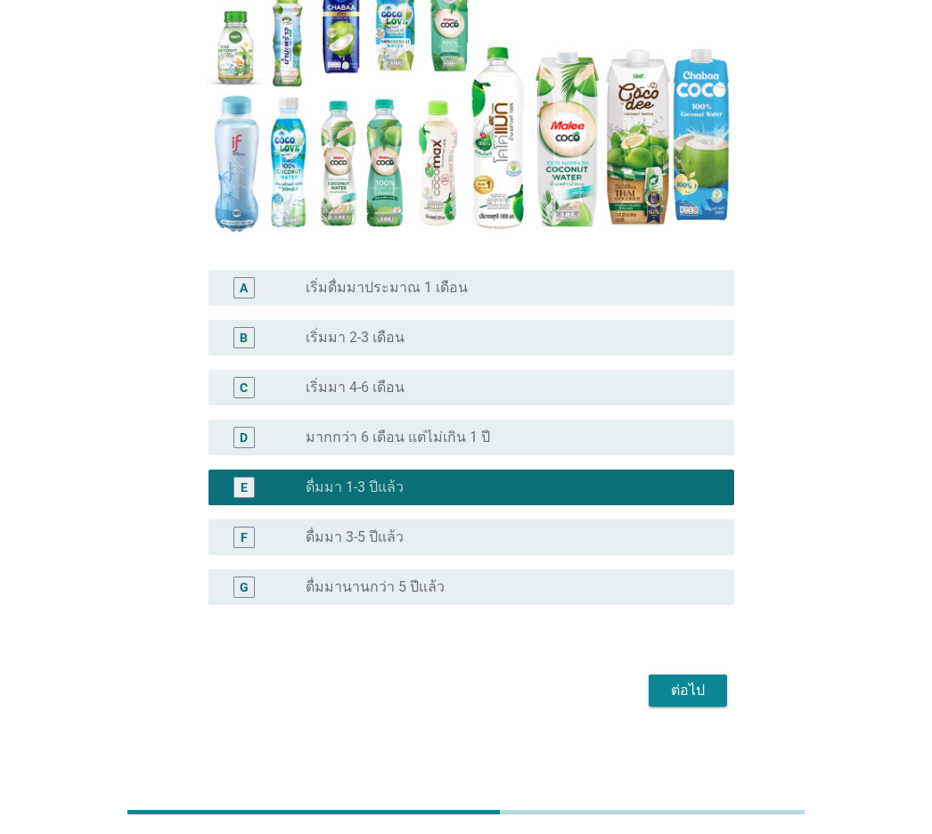
click at [713, 582] on button "ต่อไป" at bounding box center [688, 691] width 78 height 32
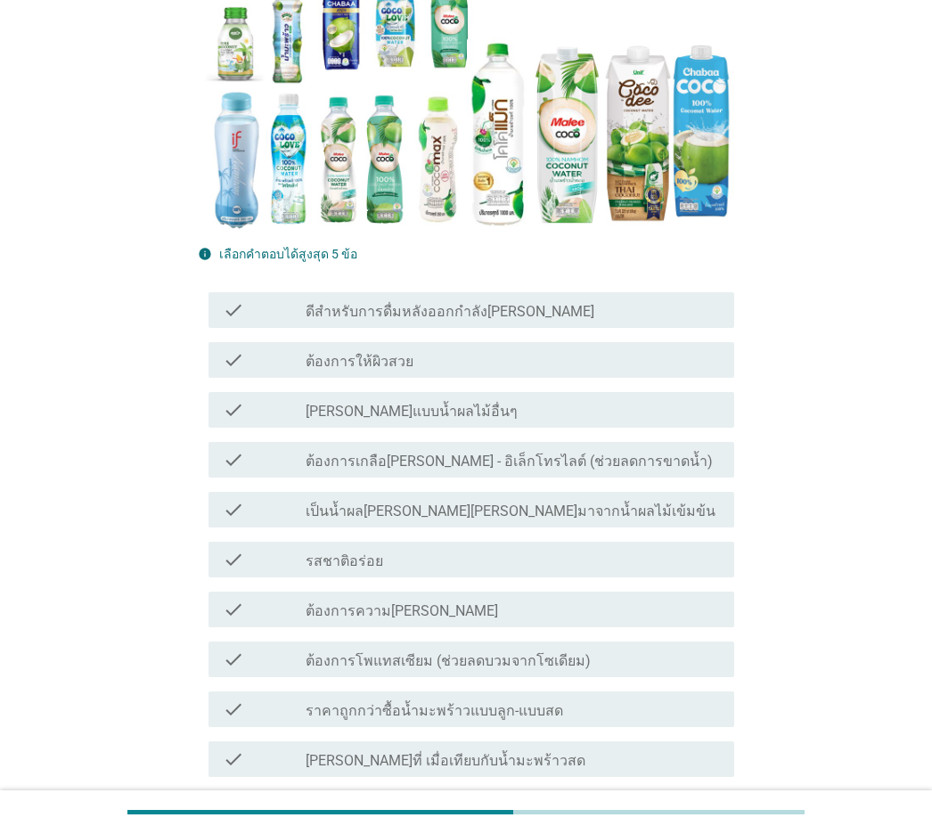
scroll to position [356, 0]
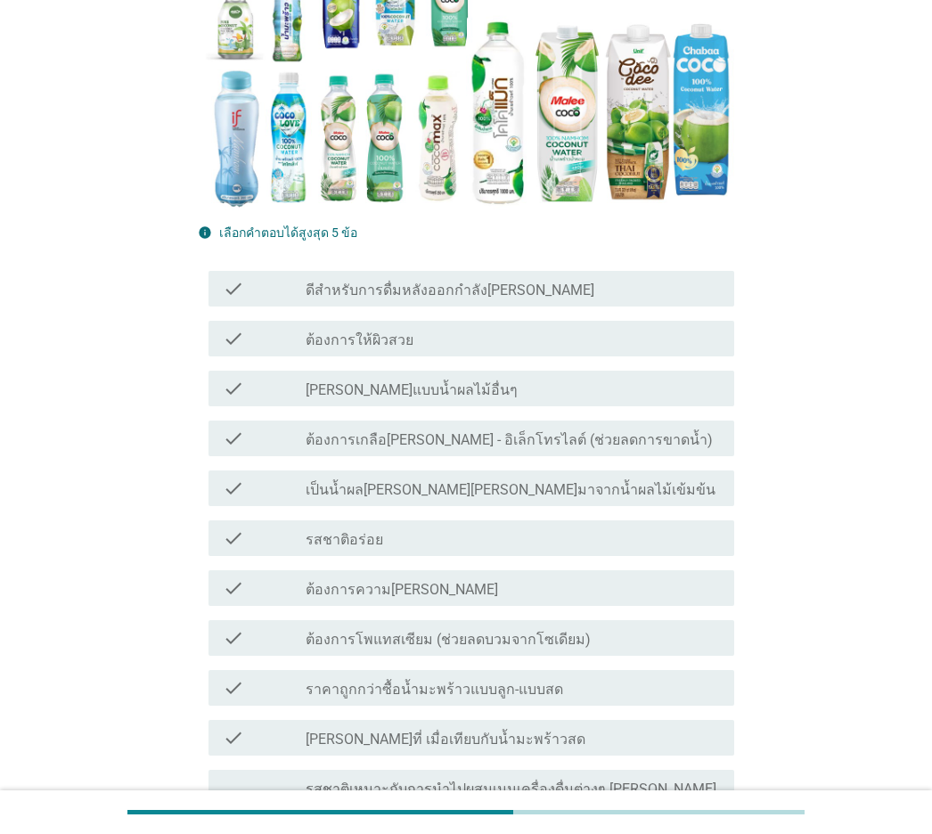
click at [589, 577] on div "check_box_outline_blank ต้องการความ[PERSON_NAME]" at bounding box center [513, 587] width 414 height 21
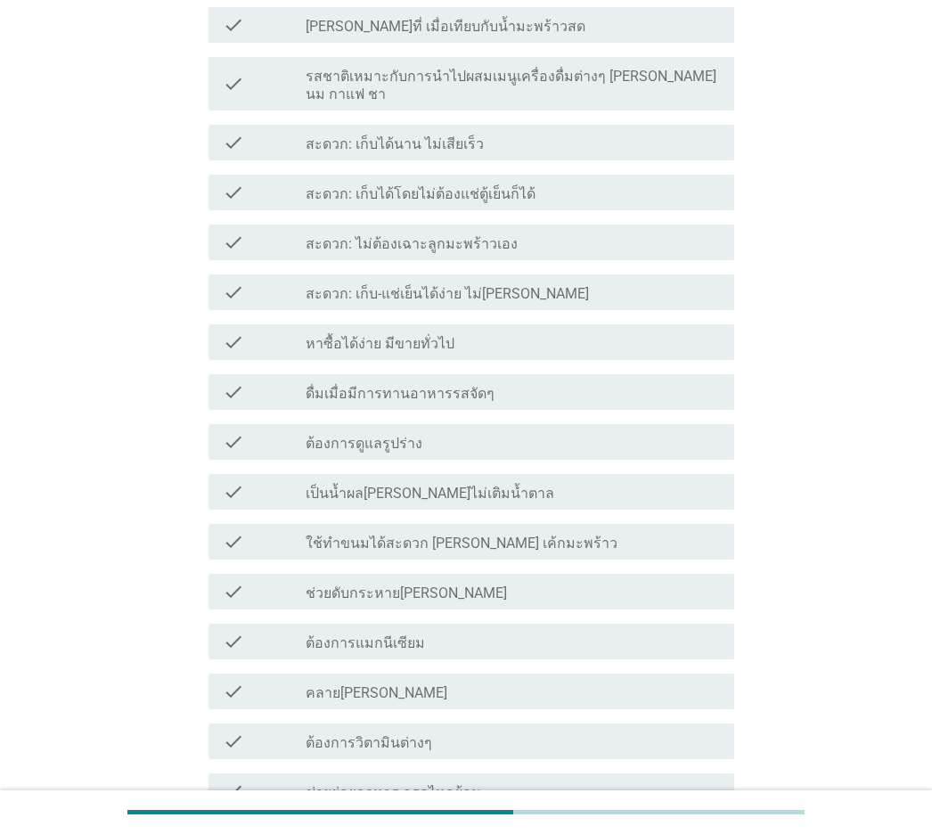
scroll to position [1360, 0]
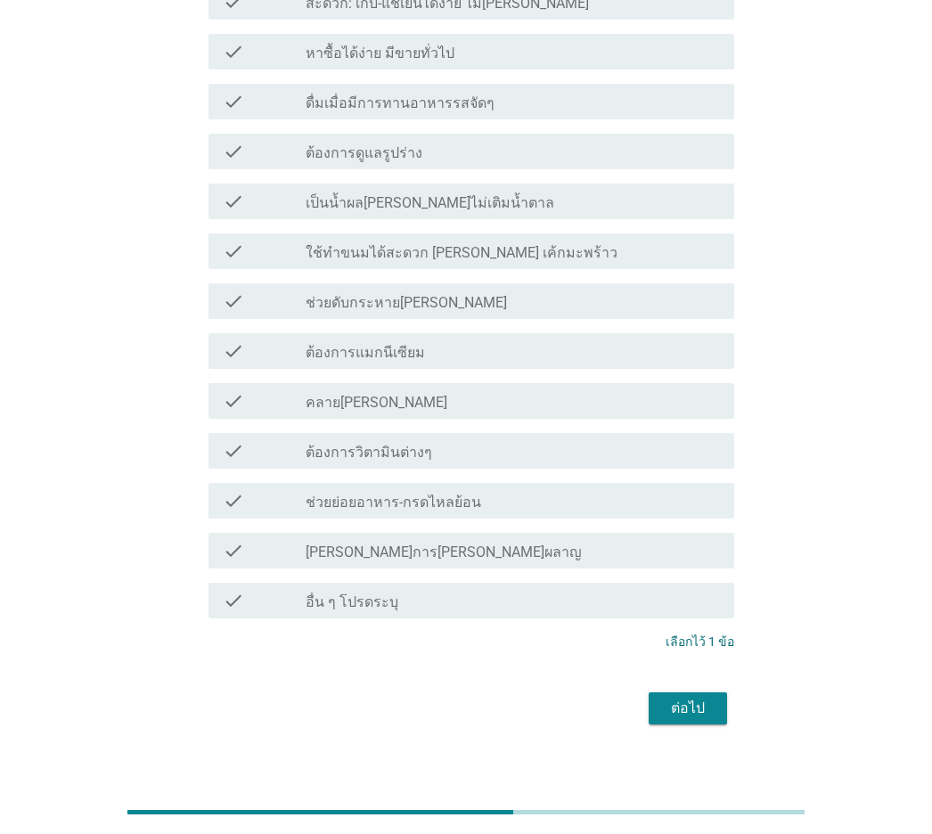
click at [690, 582] on div "ต่อไป" at bounding box center [688, 708] width 50 height 21
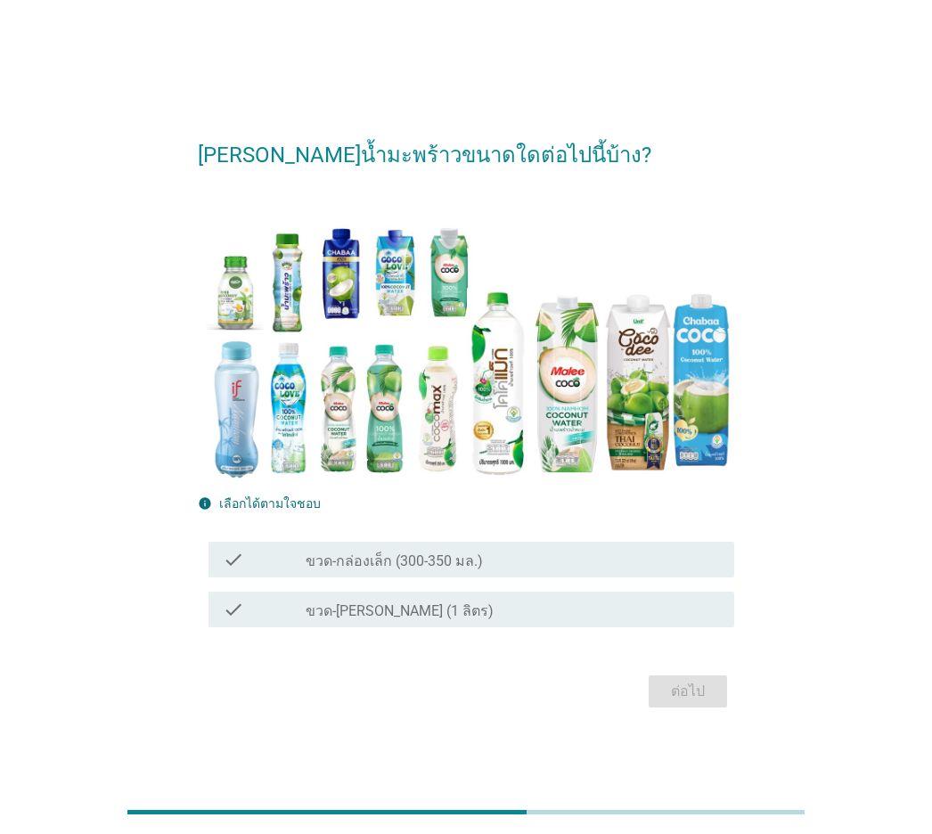
click at [495, 564] on div "check_box_outline_blank ขวด-กล่องเล็ก (300-350 มล.)" at bounding box center [513, 559] width 414 height 21
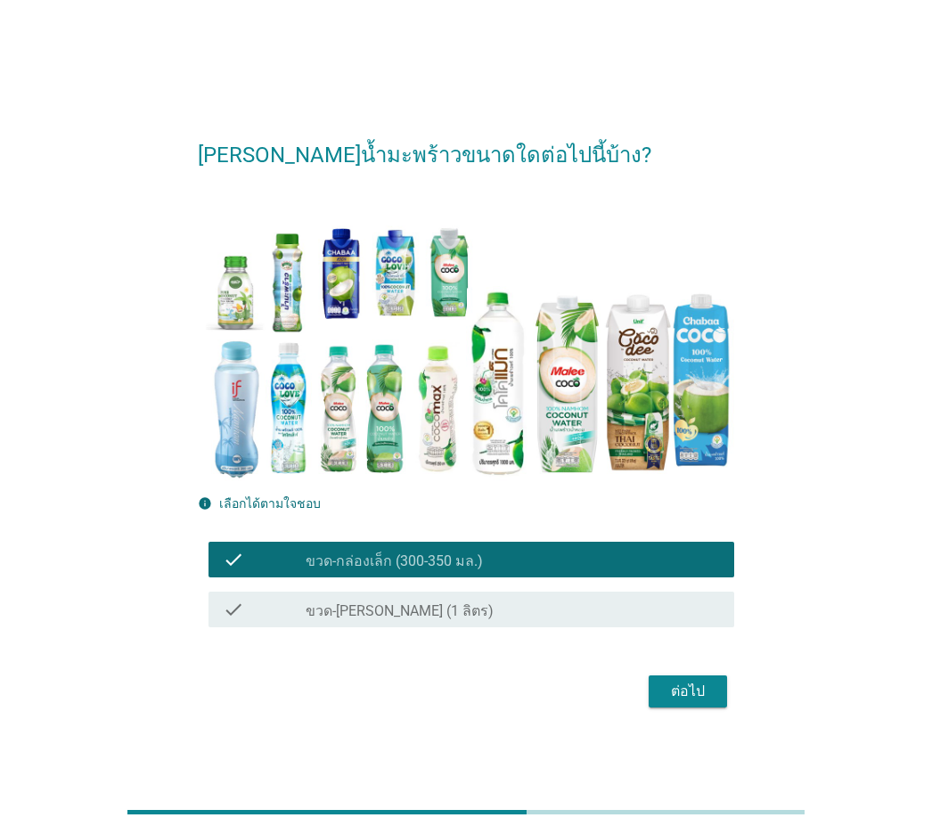
click at [693, 582] on div "ต่อไป" at bounding box center [688, 691] width 50 height 21
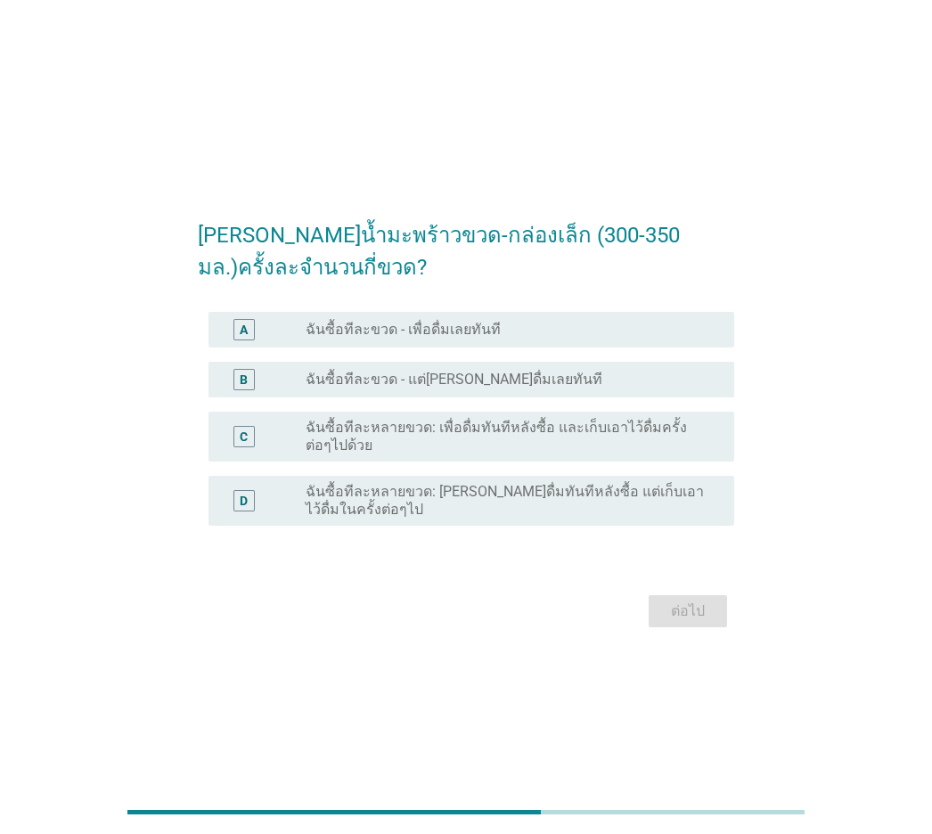
click at [504, 329] on div "radio_button_unchecked ฉันซื้อทีละขวด - เพื่อดื่มเลยทันที" at bounding box center [505, 330] width 399 height 18
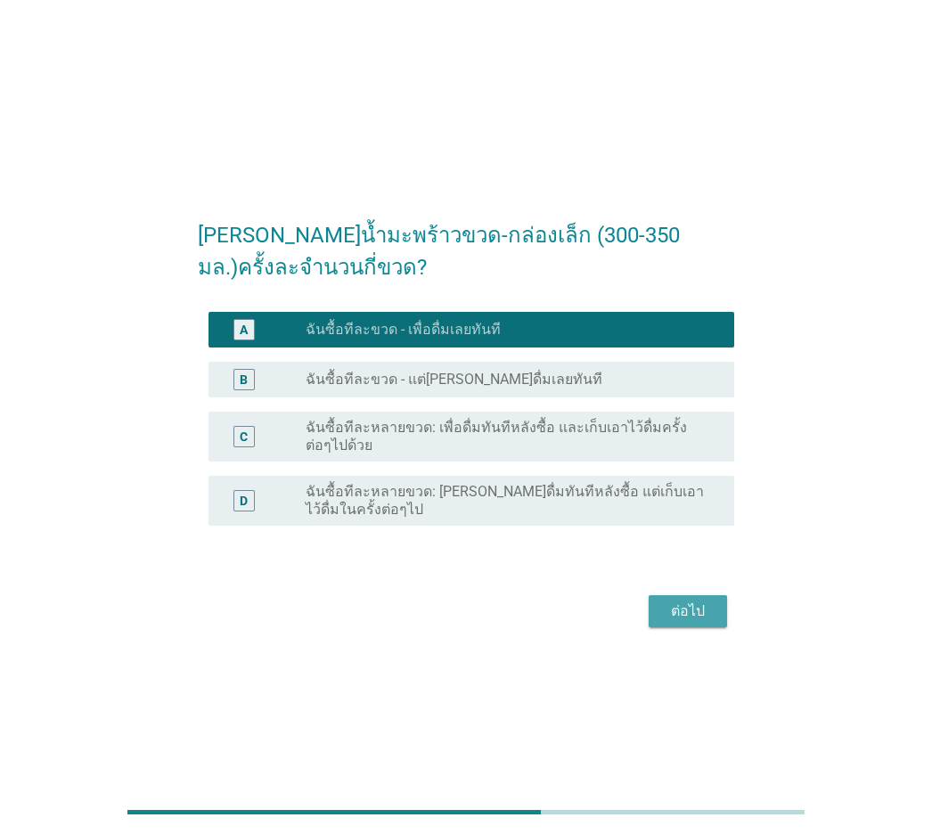
click at [684, 582] on div "ต่อไป" at bounding box center [688, 611] width 50 height 21
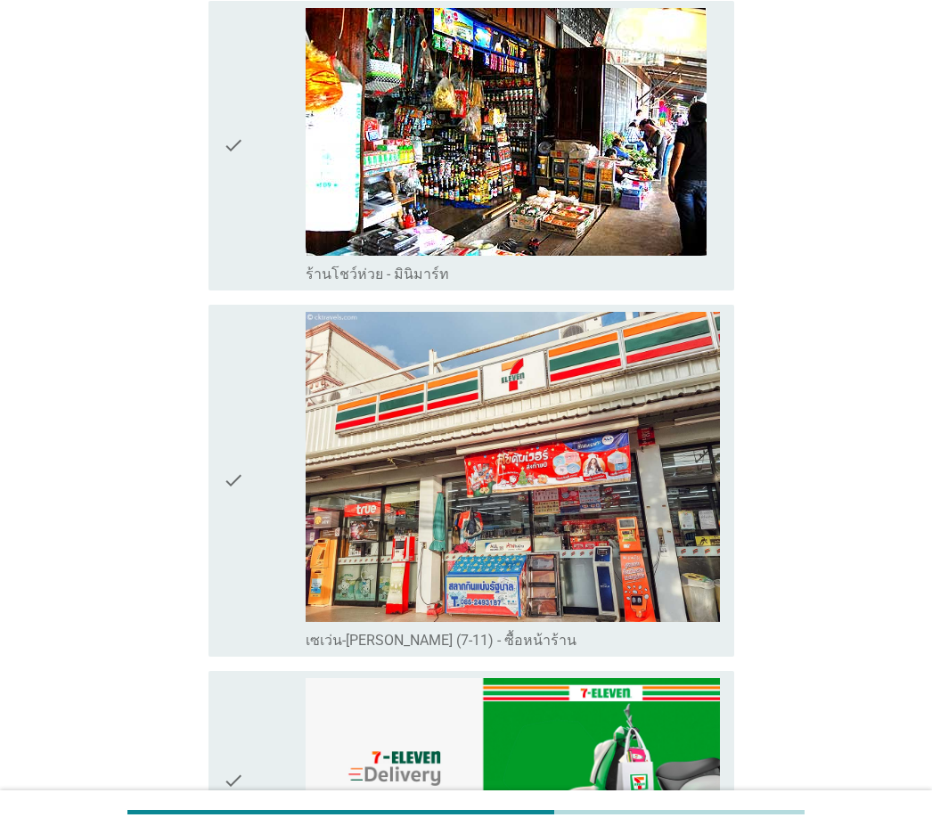
scroll to position [2317, 0]
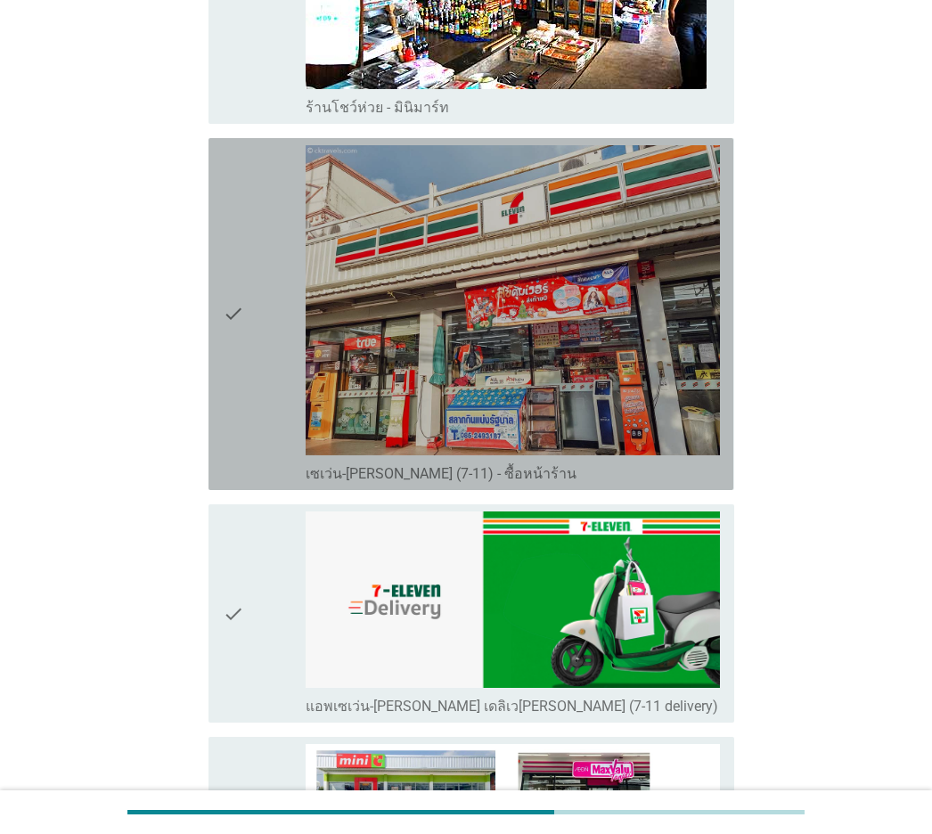
click at [247, 330] on div "check" at bounding box center [264, 314] width 83 height 338
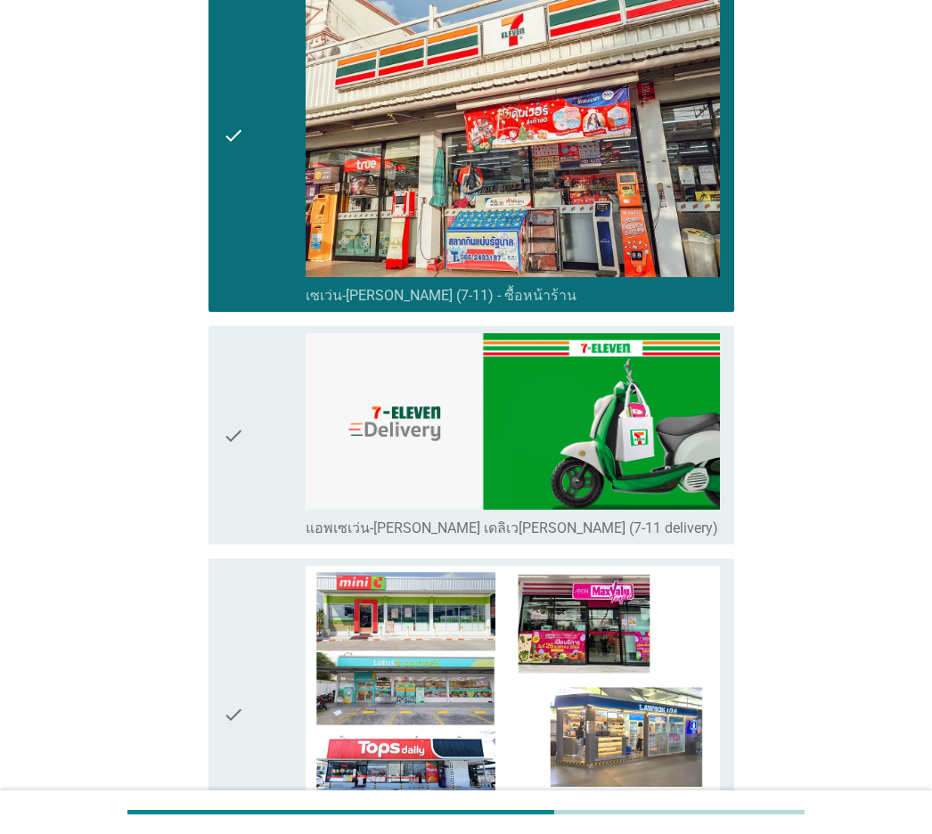
click at [274, 405] on div "check" at bounding box center [264, 435] width 83 height 204
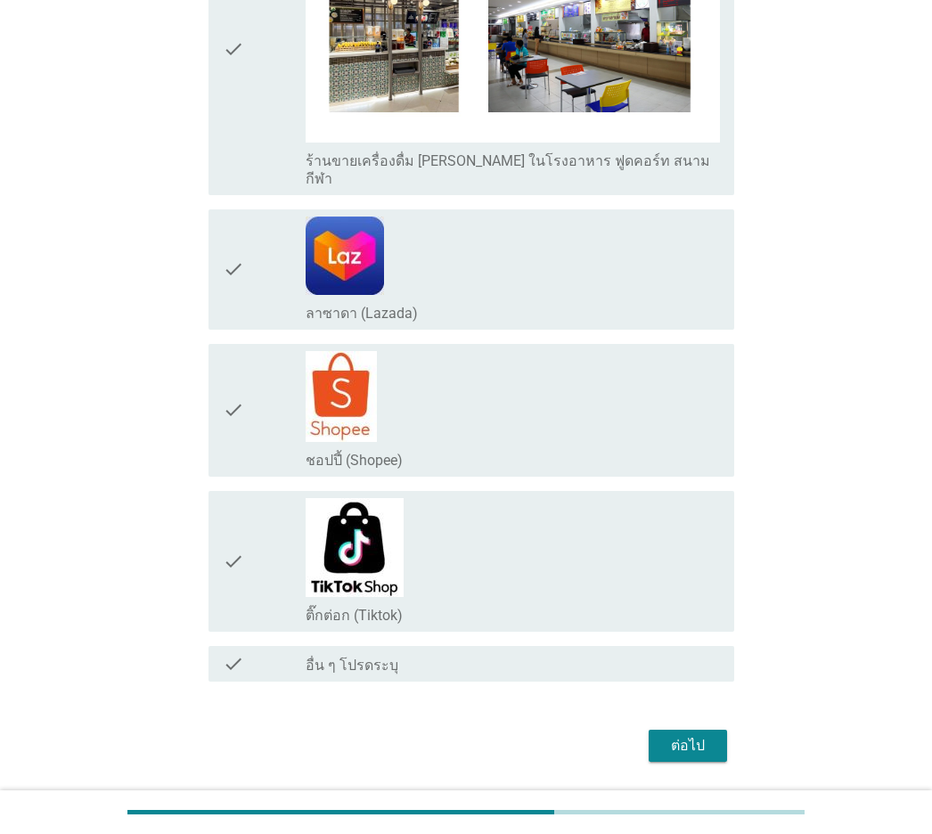
scroll to position [3478, 0]
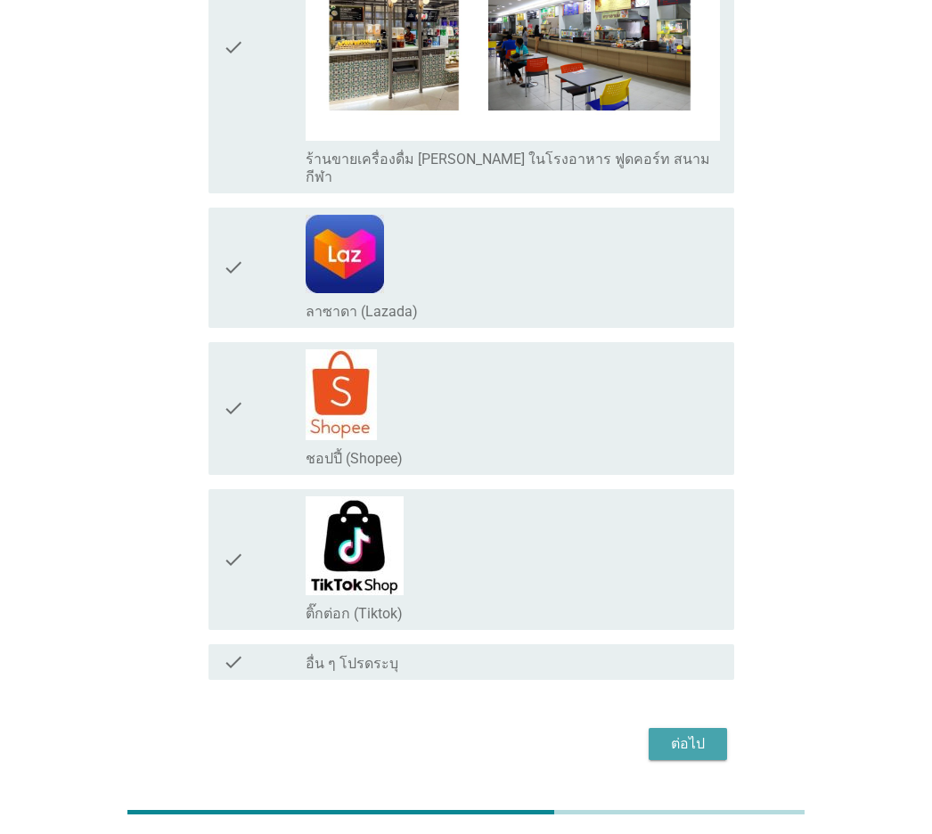
click at [723, 582] on button "ต่อไป" at bounding box center [688, 744] width 78 height 32
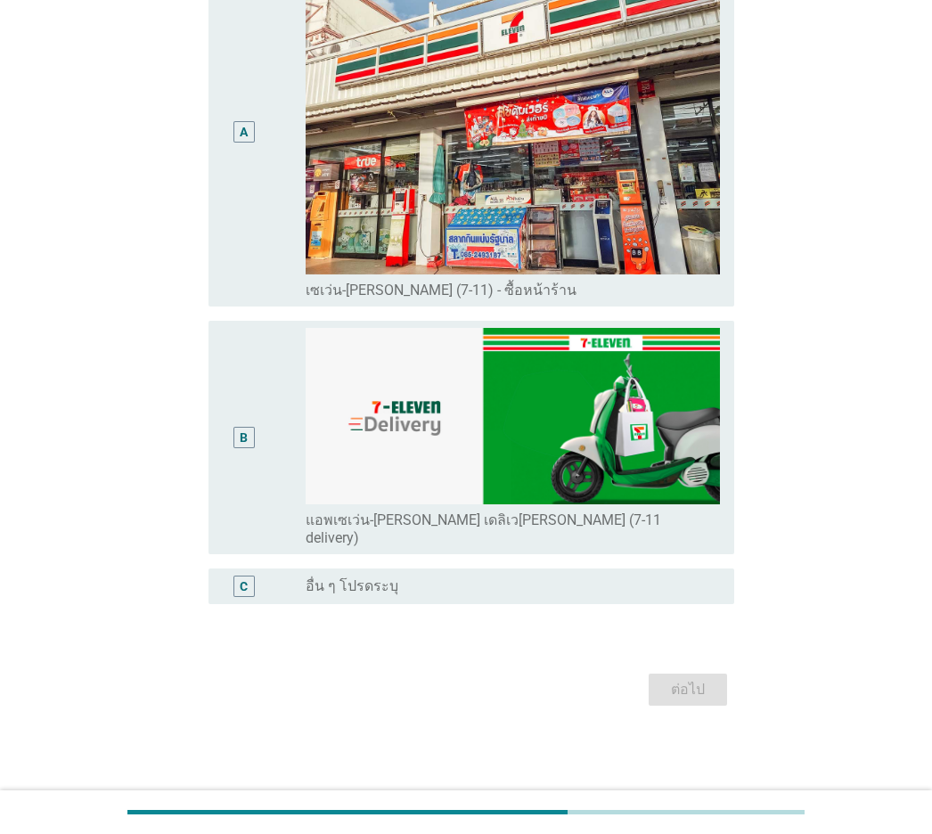
scroll to position [0, 0]
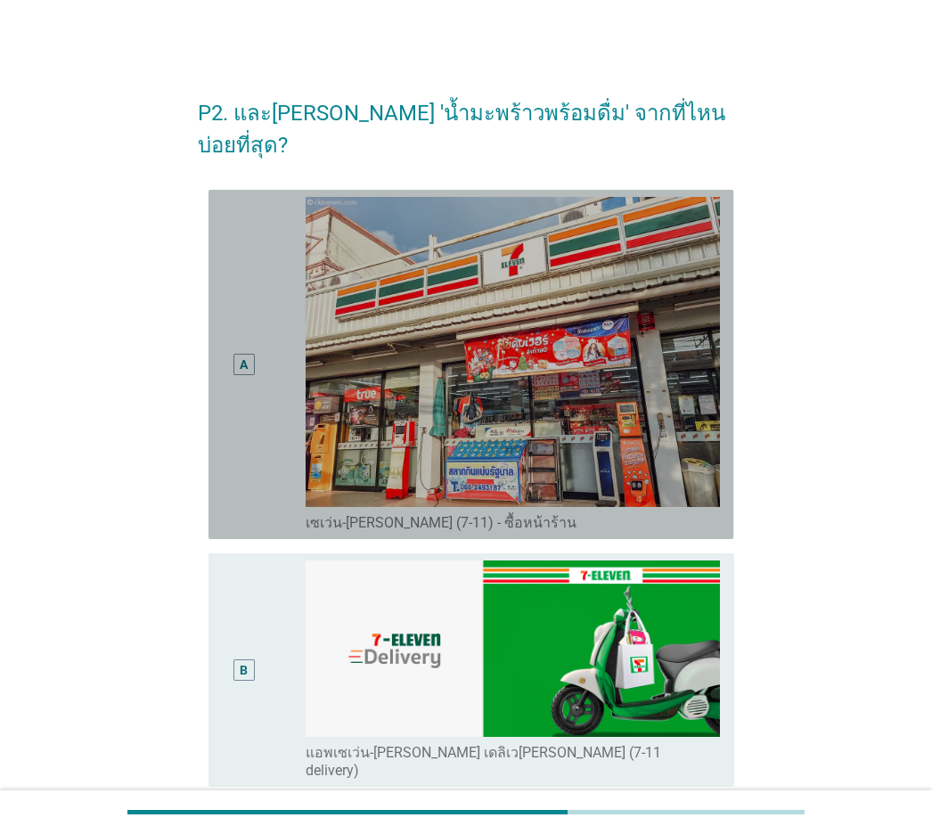
click at [228, 300] on div "A" at bounding box center [243, 364] width 41 height 335
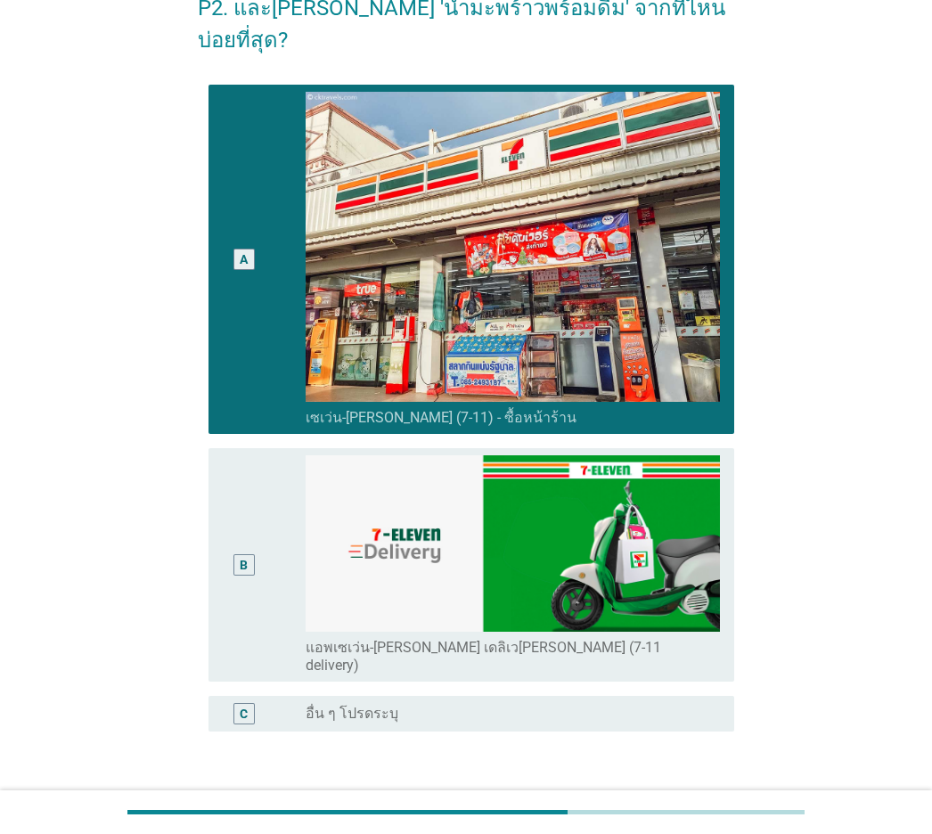
scroll to position [183, 0]
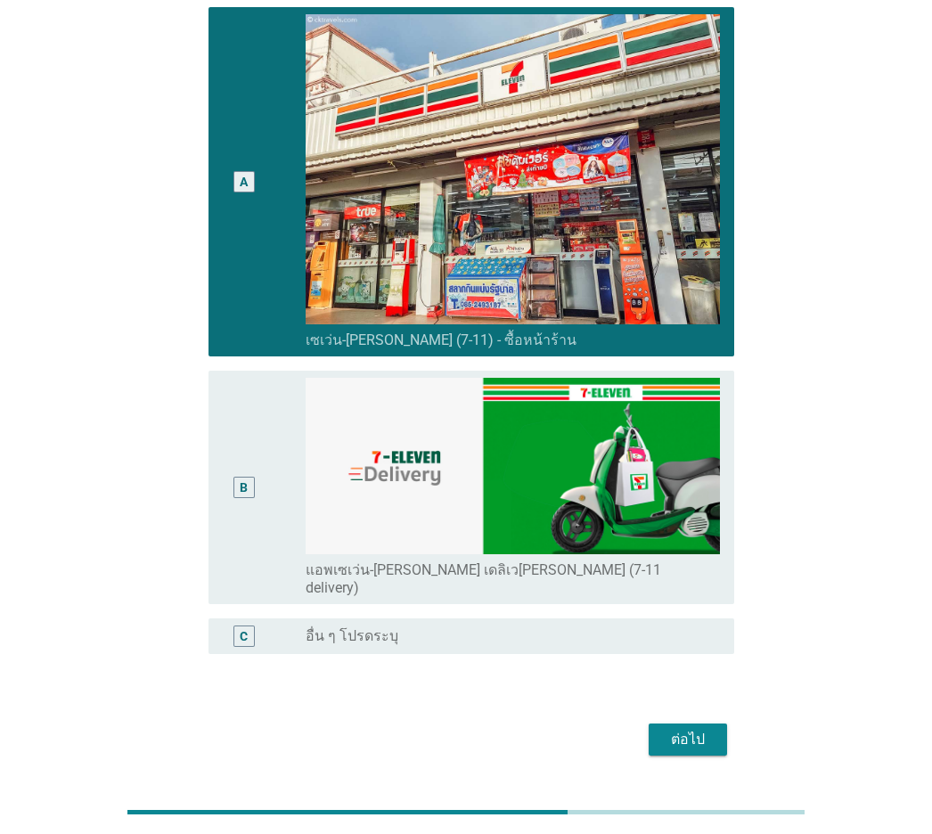
click at [668, 582] on button "ต่อไป" at bounding box center [688, 740] width 78 height 32
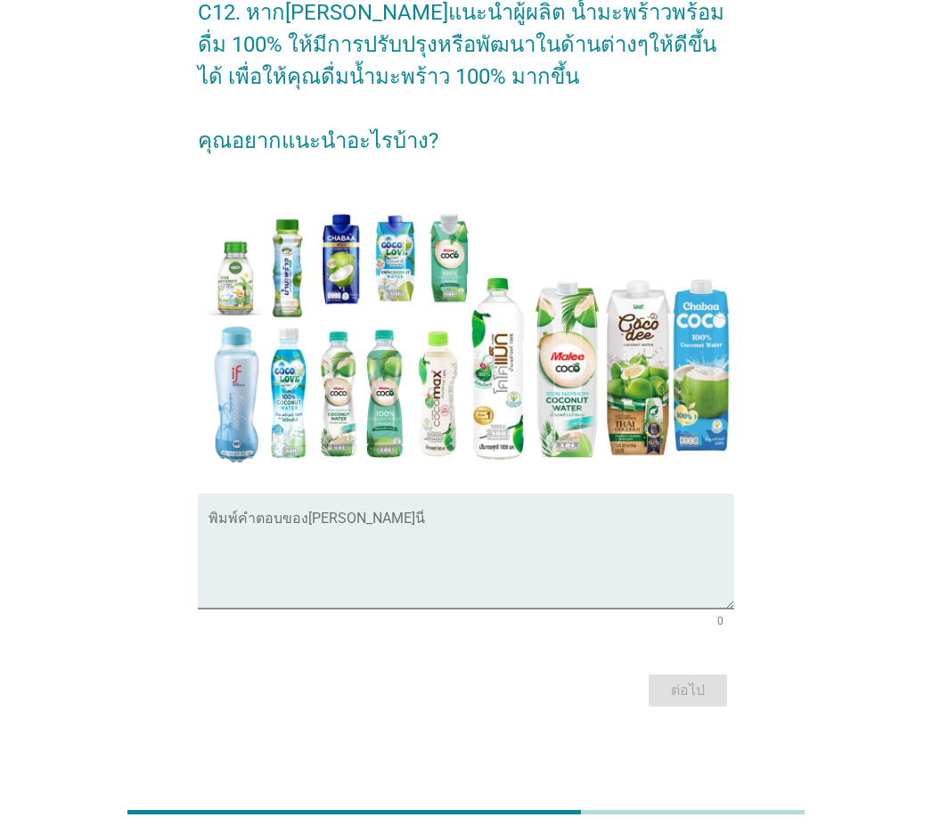
scroll to position [0, 0]
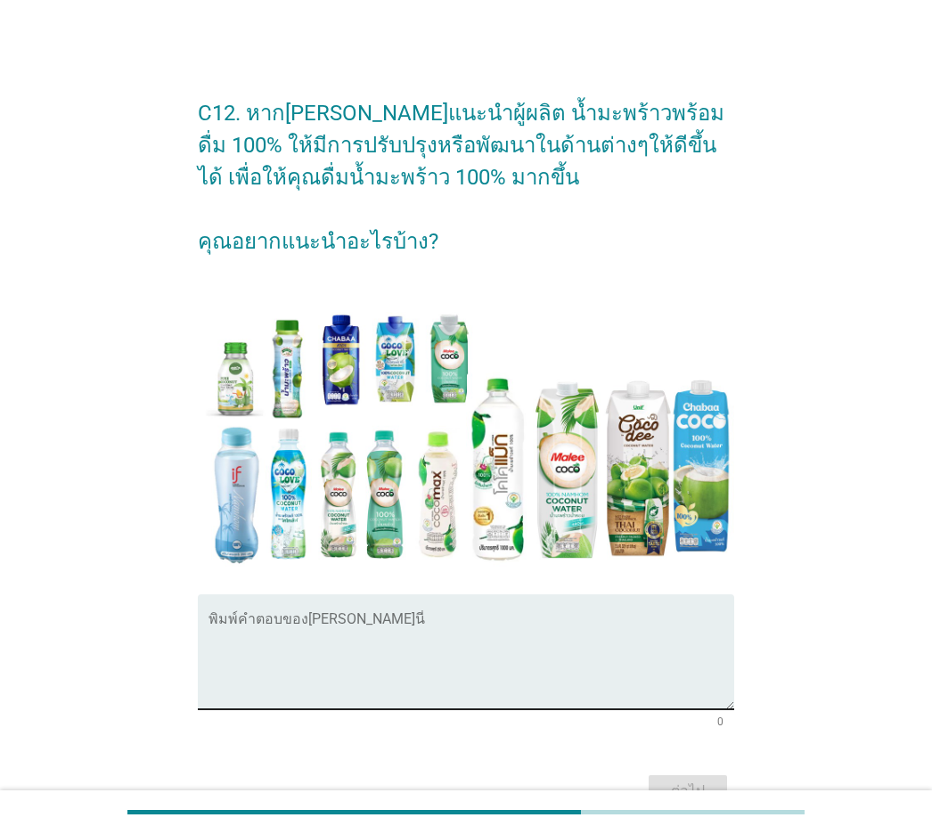
click at [482, 582] on textarea "พิมพ์คำตอบของคุณ ที่นี่" at bounding box center [471, 663] width 525 height 94
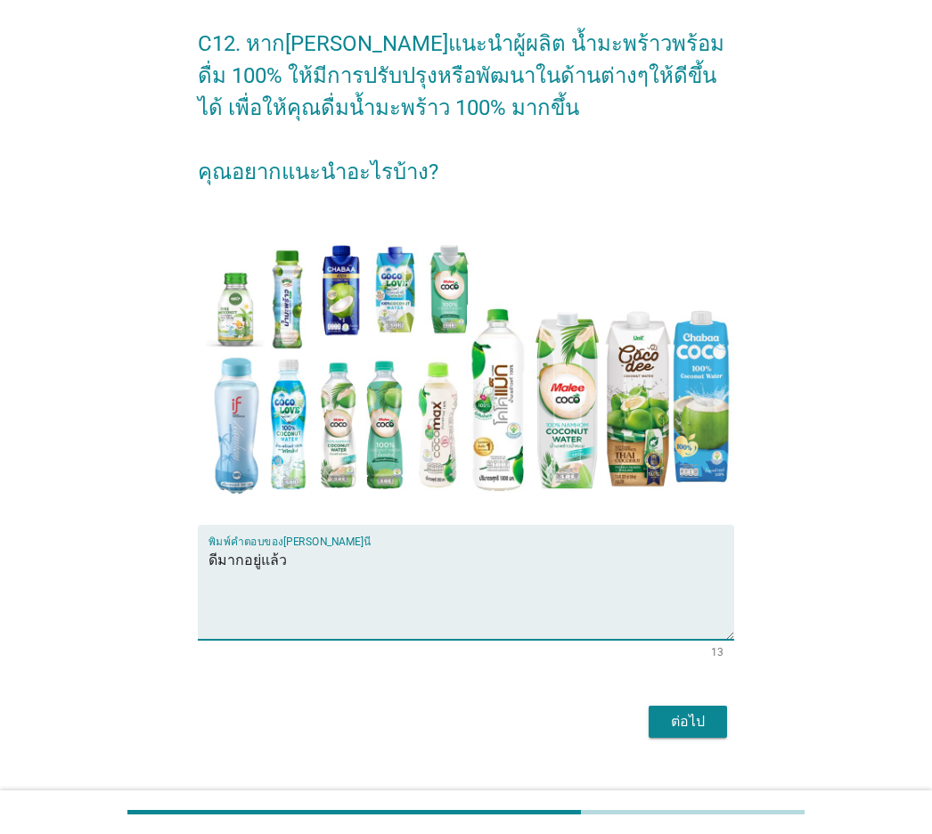
scroll to position [101, 0]
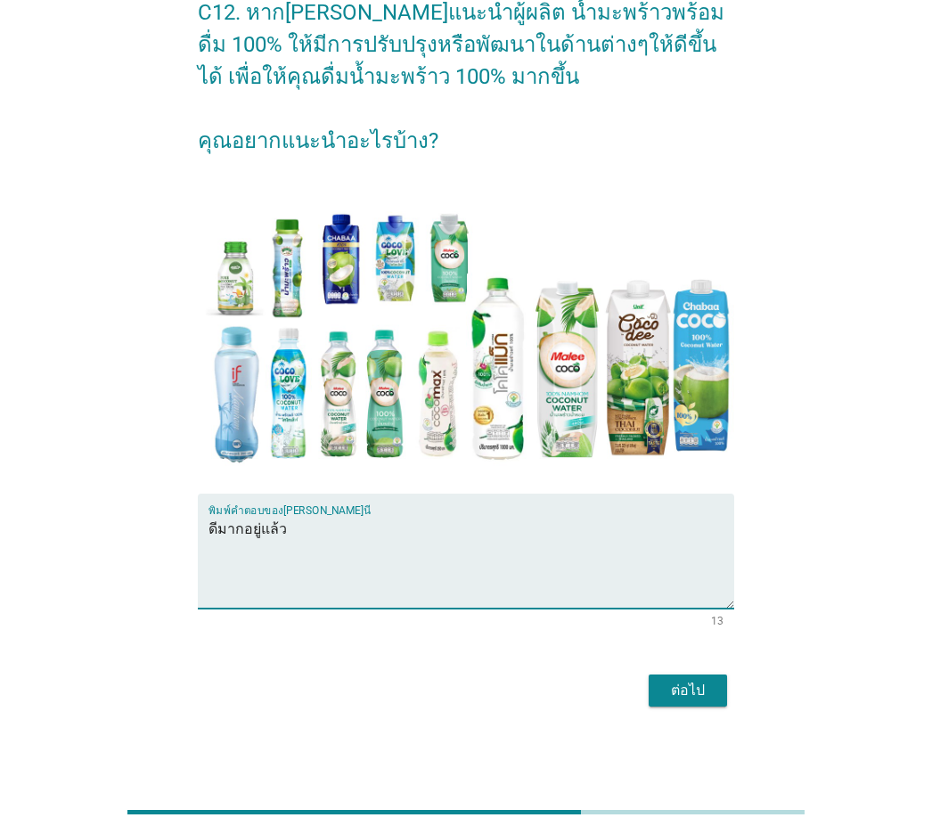
type textarea "ดีมากอยู่แล้ว"
click at [702, 582] on div "ต่อไป" at bounding box center [688, 690] width 50 height 21
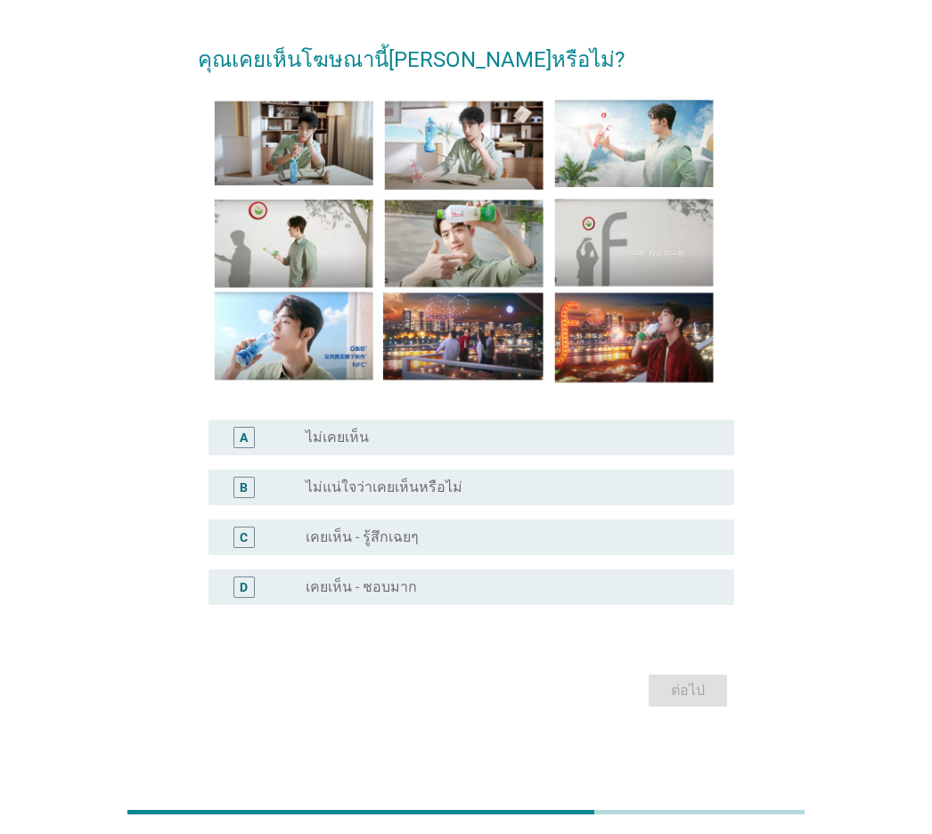
scroll to position [0, 0]
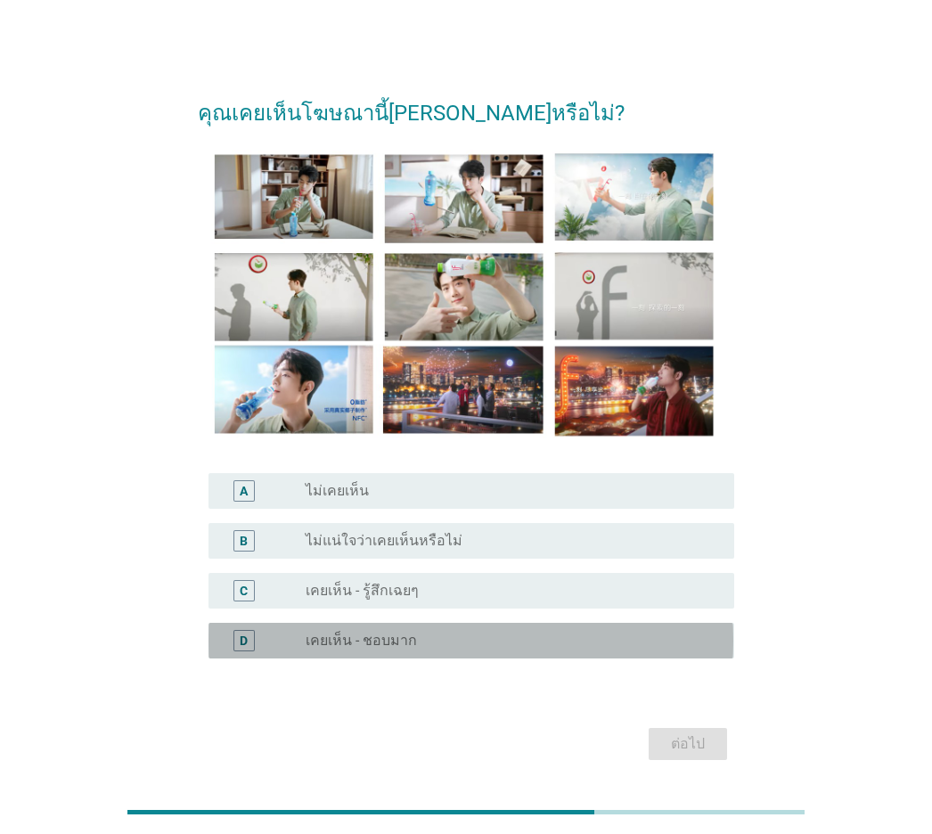
click at [436, 582] on div "radio_button_unchecked เคยเห็น - ชอบมาก" at bounding box center [505, 641] width 399 height 18
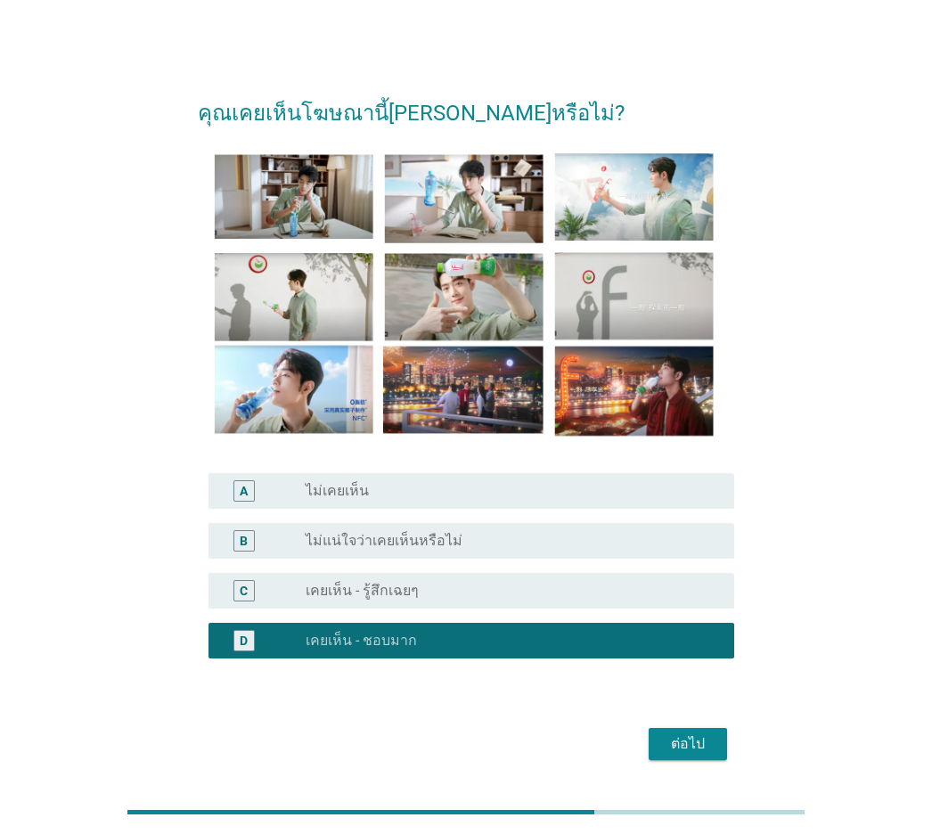
click at [688, 582] on div "ต่อไป" at bounding box center [688, 743] width 50 height 21
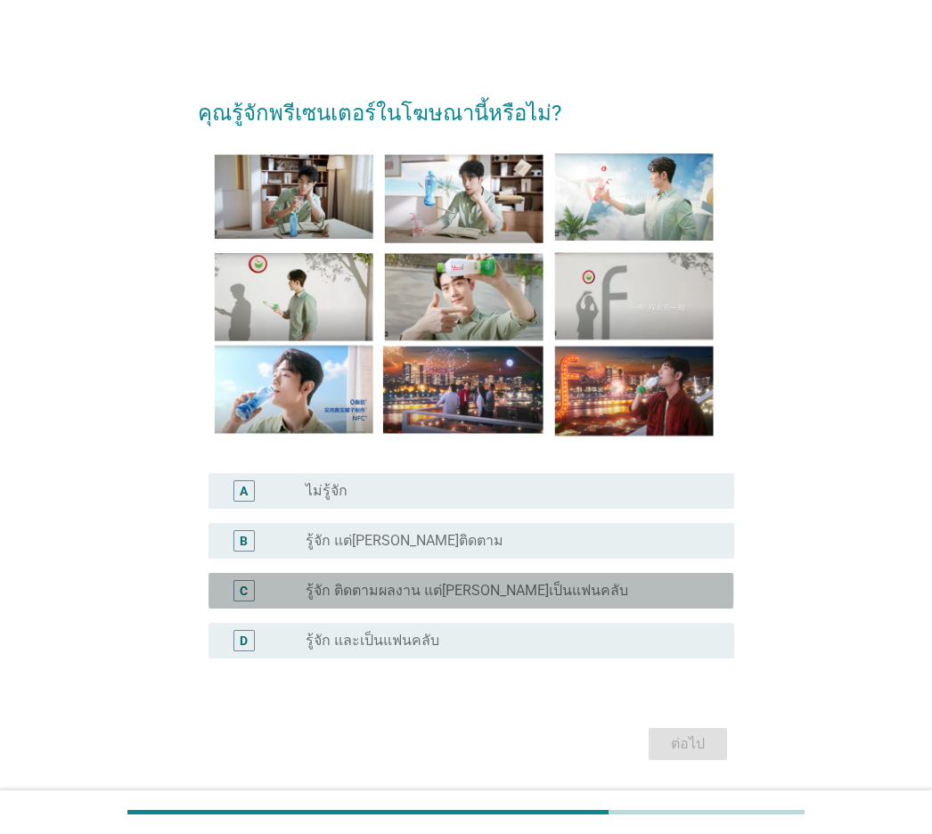
click at [522, 582] on label "รู้จัก ติดตามผลงาน แต่[PERSON_NAME]เป็นแฟนคลับ" at bounding box center [467, 591] width 323 height 18
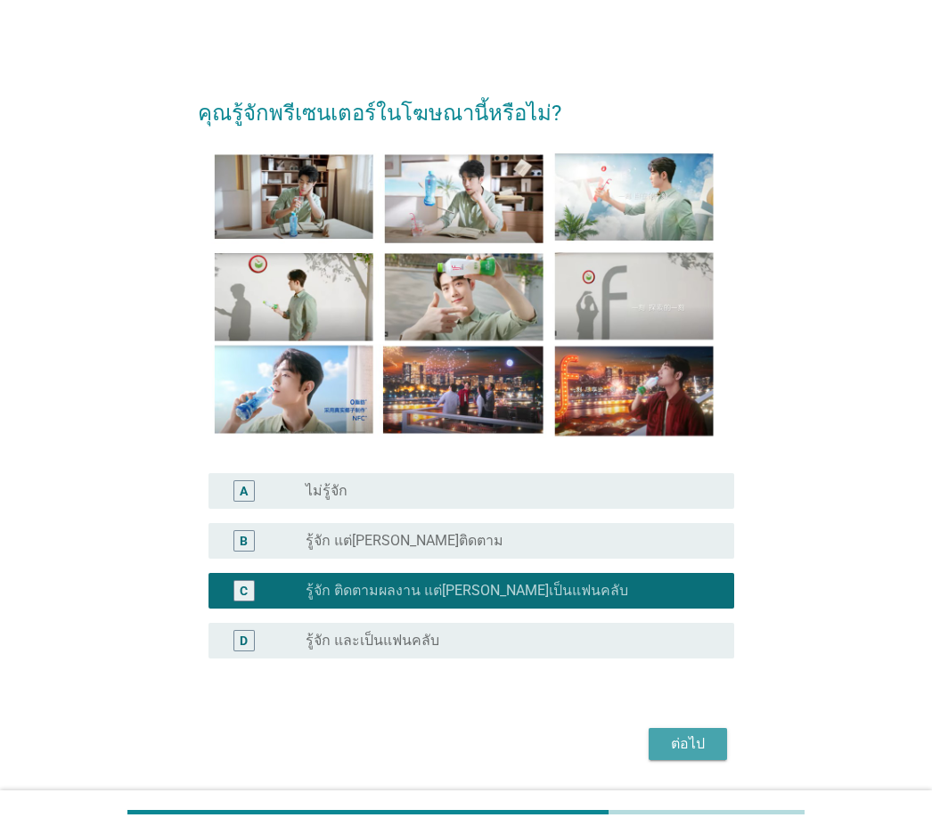
click at [684, 582] on div "ต่อไป" at bounding box center [688, 743] width 50 height 21
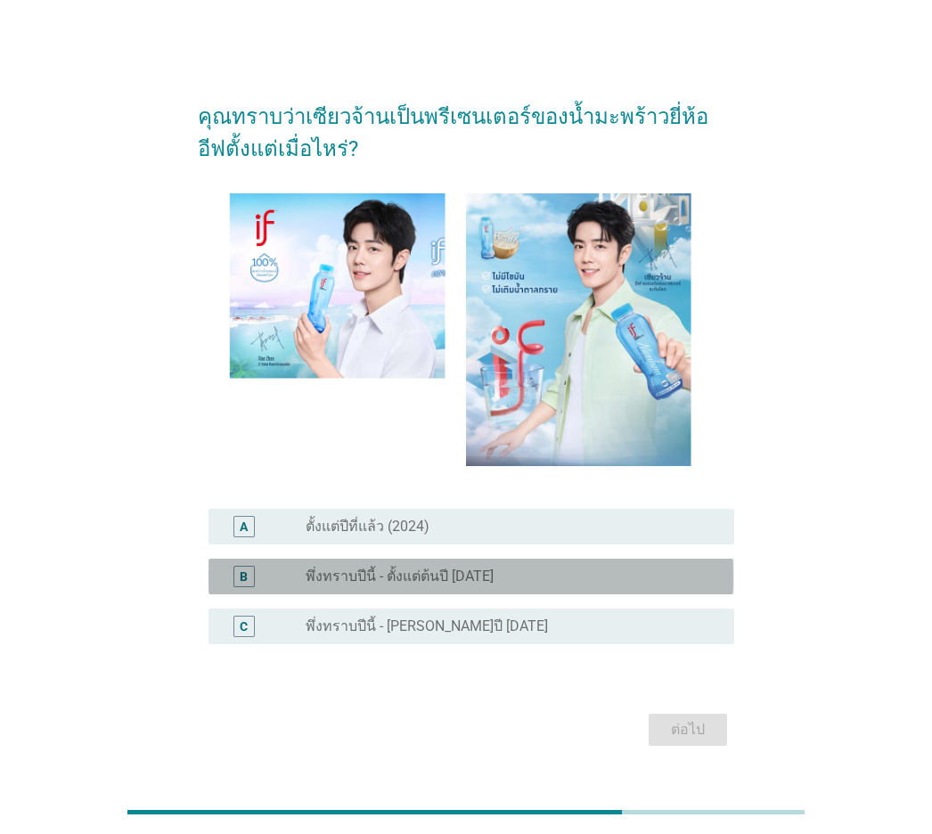
click at [380, 578] on label "พึ่งทราบปีนี้ - ตั้งแต่ต้นปี [DATE]" at bounding box center [400, 577] width 188 height 18
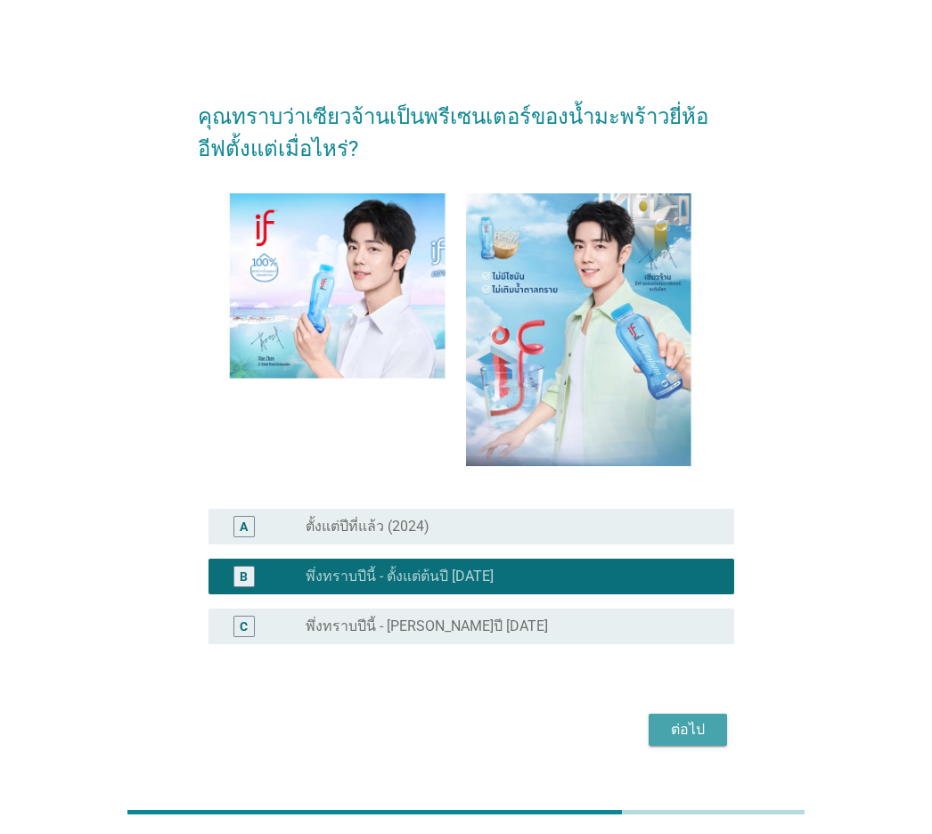
click at [685, 582] on button "ต่อไป" at bounding box center [688, 730] width 78 height 32
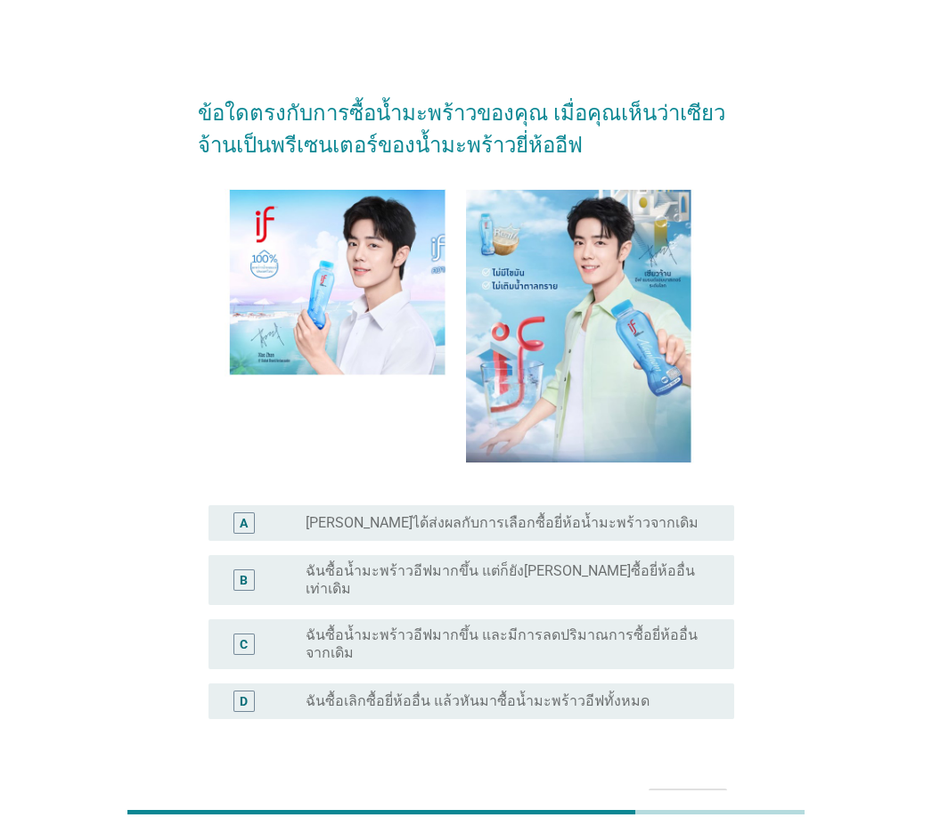
click at [553, 582] on label "ฉันซื้อน้ำมะพร้าวอีฟมากขึ้น และมีการลดปริมาณการซื้อยี่ห้ออื่นจากเดิม" at bounding box center [505, 645] width 399 height 36
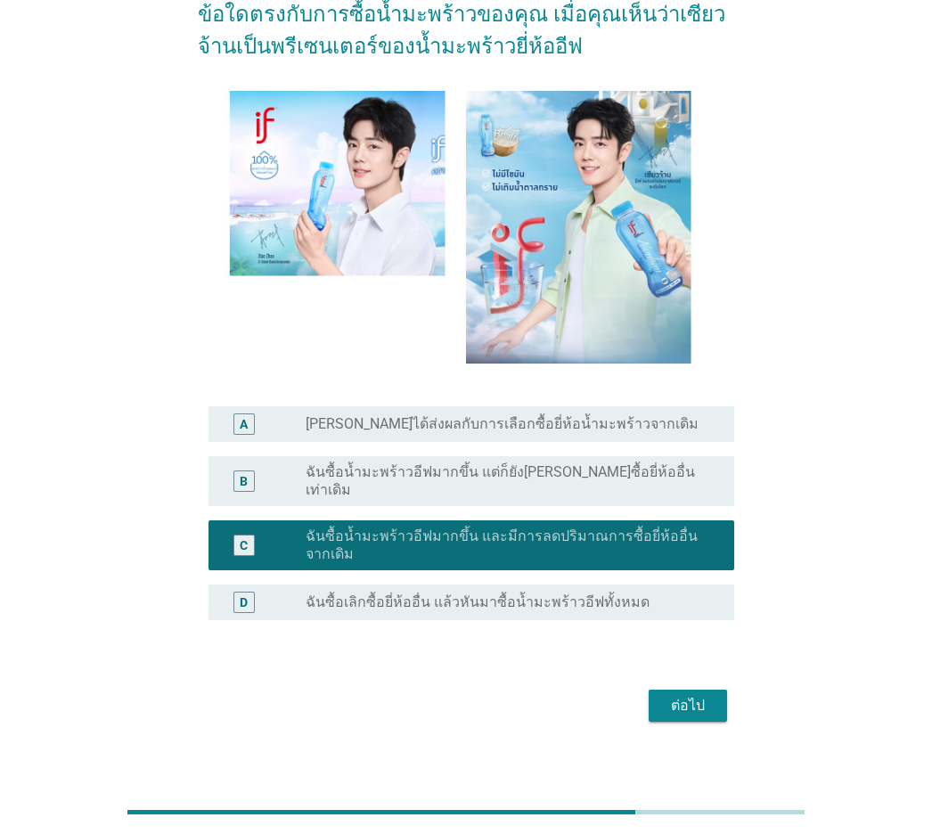
scroll to position [100, 0]
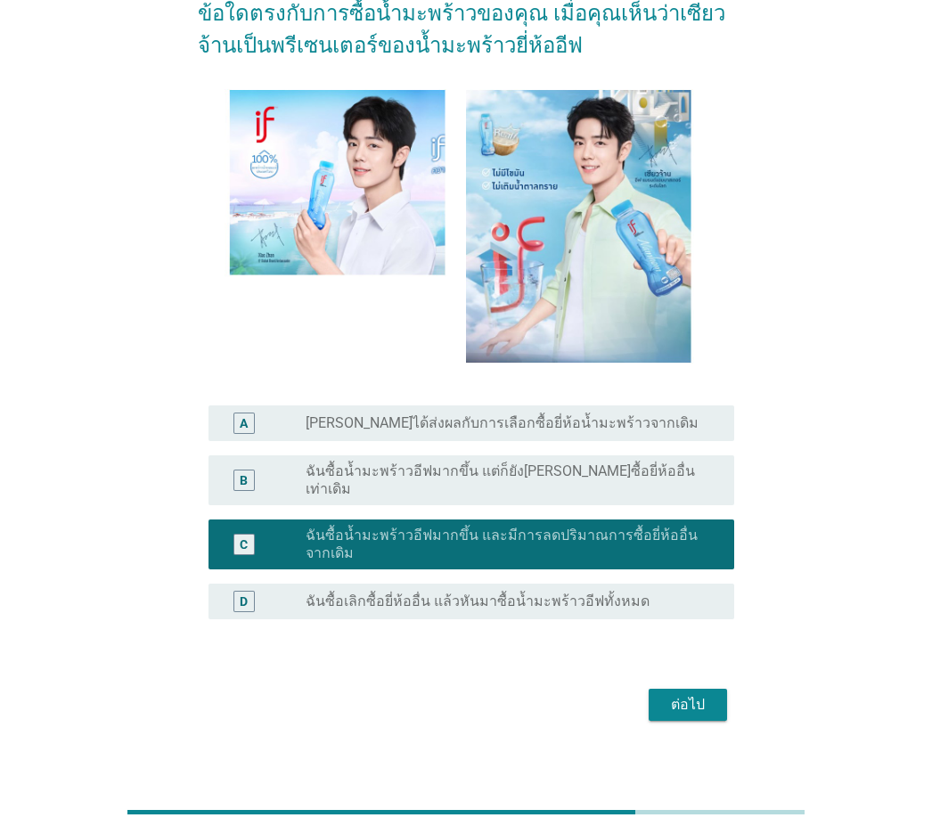
click at [687, 582] on div "ต่อไป" at bounding box center [688, 704] width 50 height 21
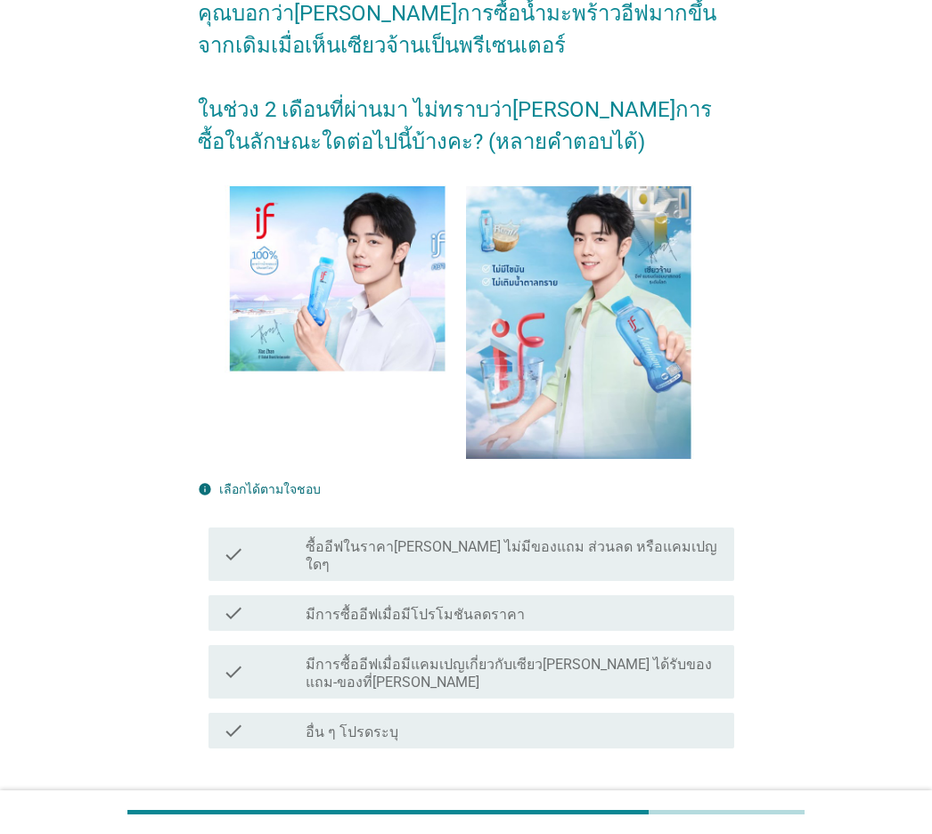
scroll to position [0, 0]
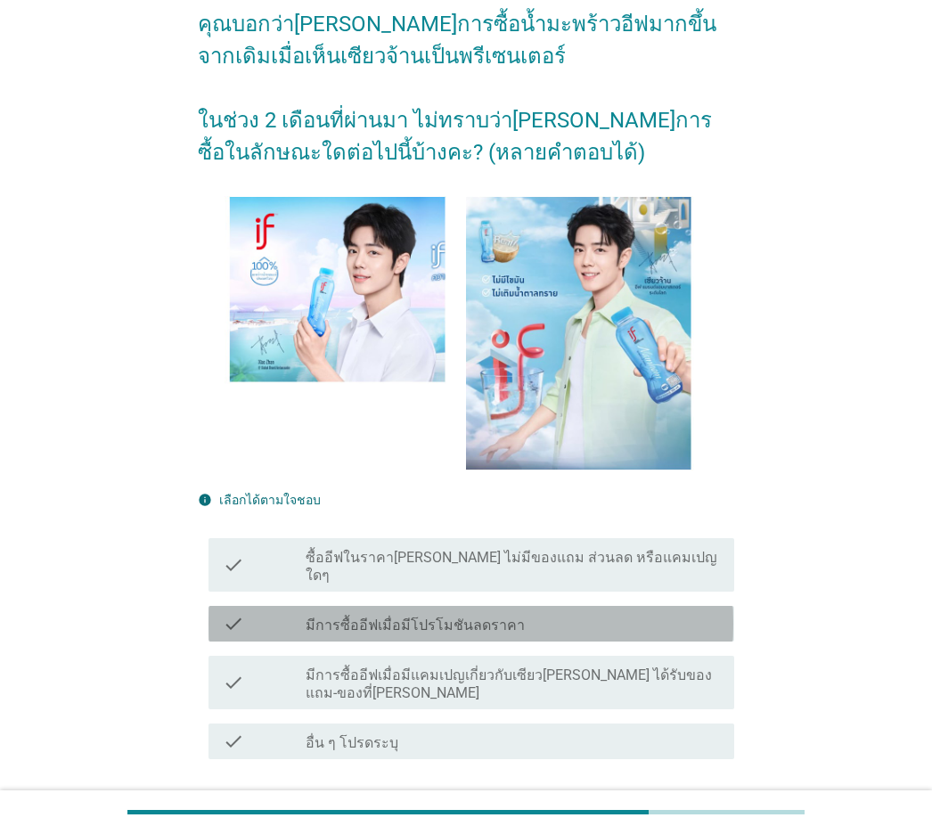
click at [526, 582] on div "check_box_outline_blank มีการซื้ออีฟเมื่อมีโปรโมชันลดราคา" at bounding box center [513, 623] width 414 height 21
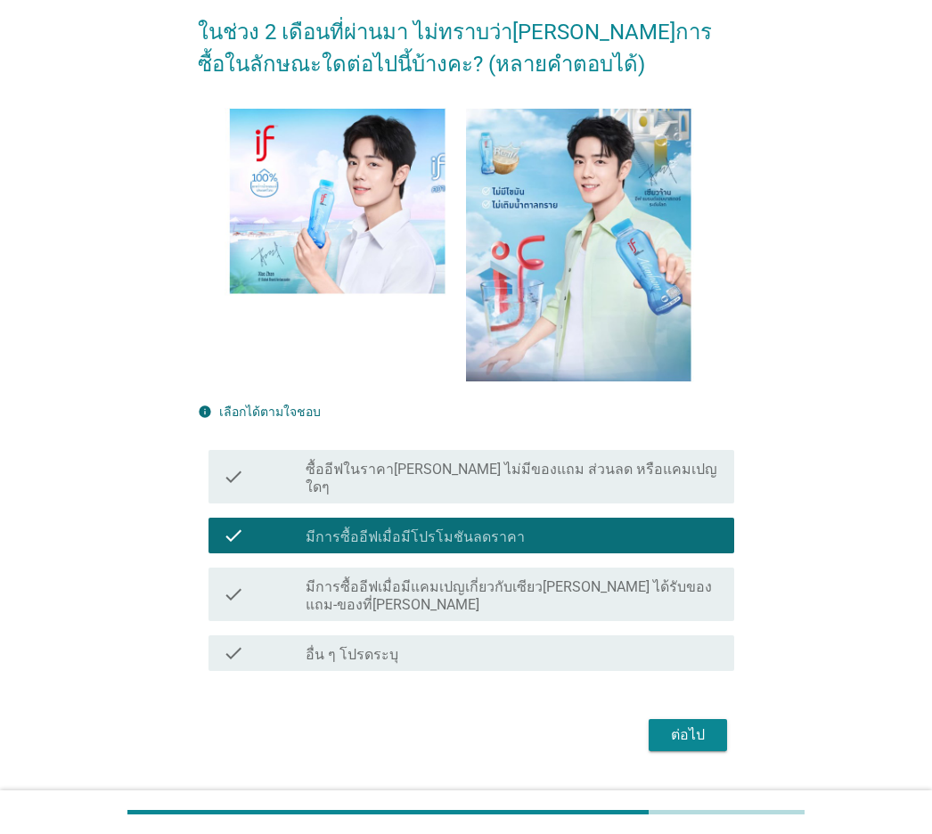
scroll to position [178, 0]
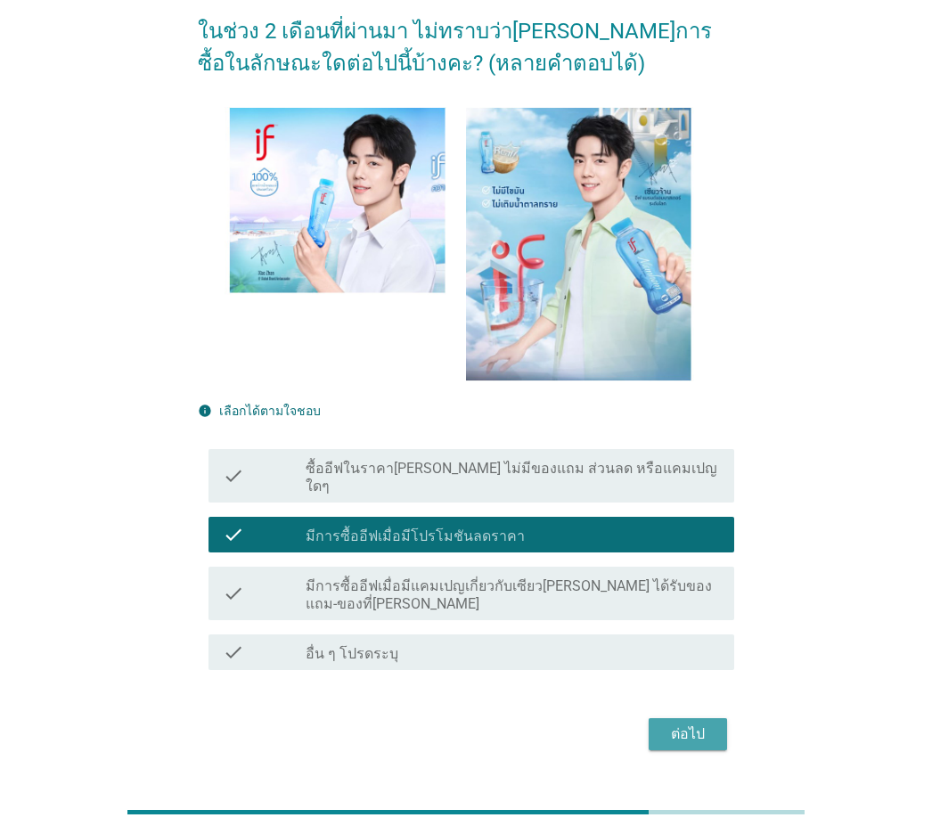
click at [700, 582] on div "ต่อไป" at bounding box center [688, 734] width 50 height 21
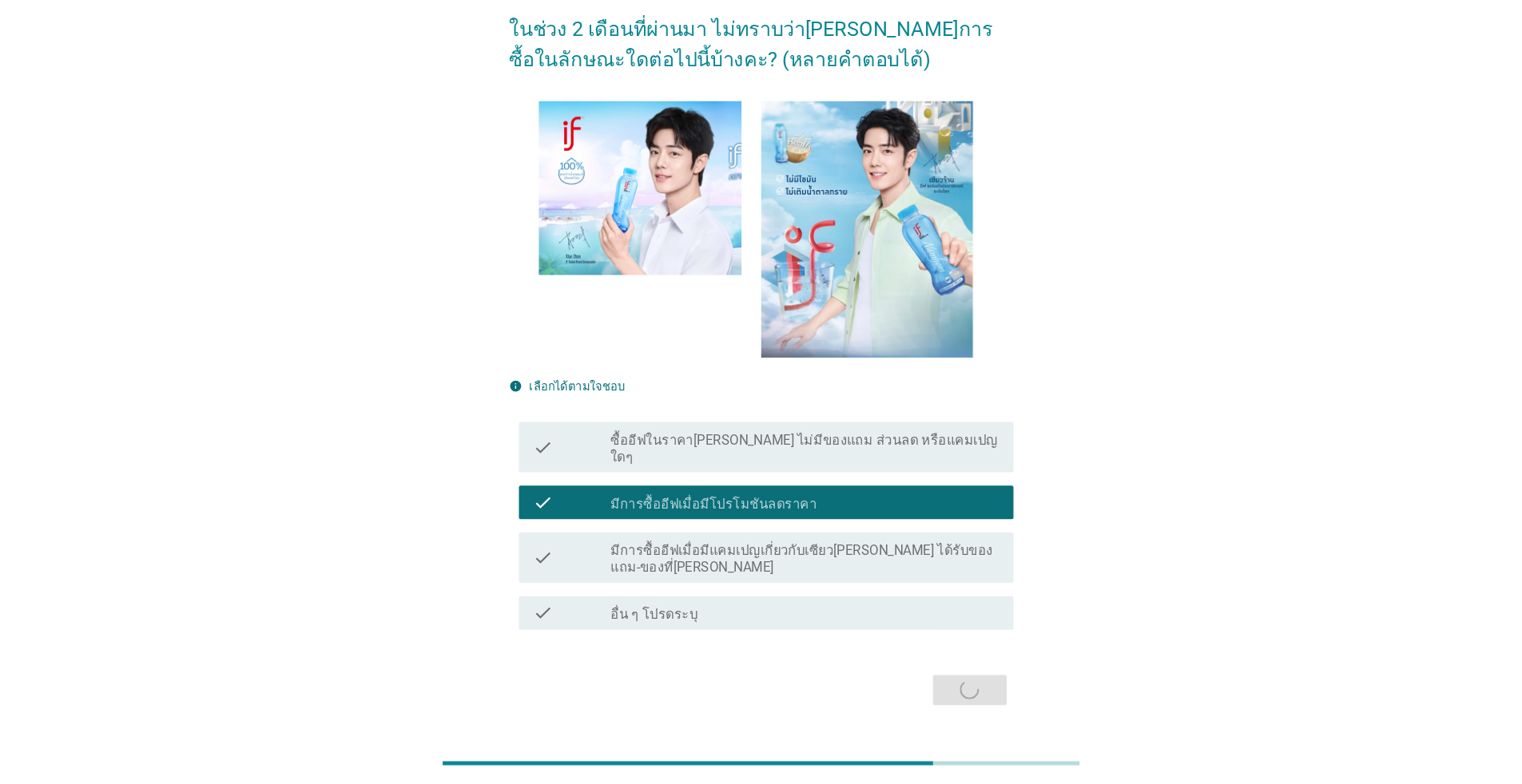
scroll to position [0, 0]
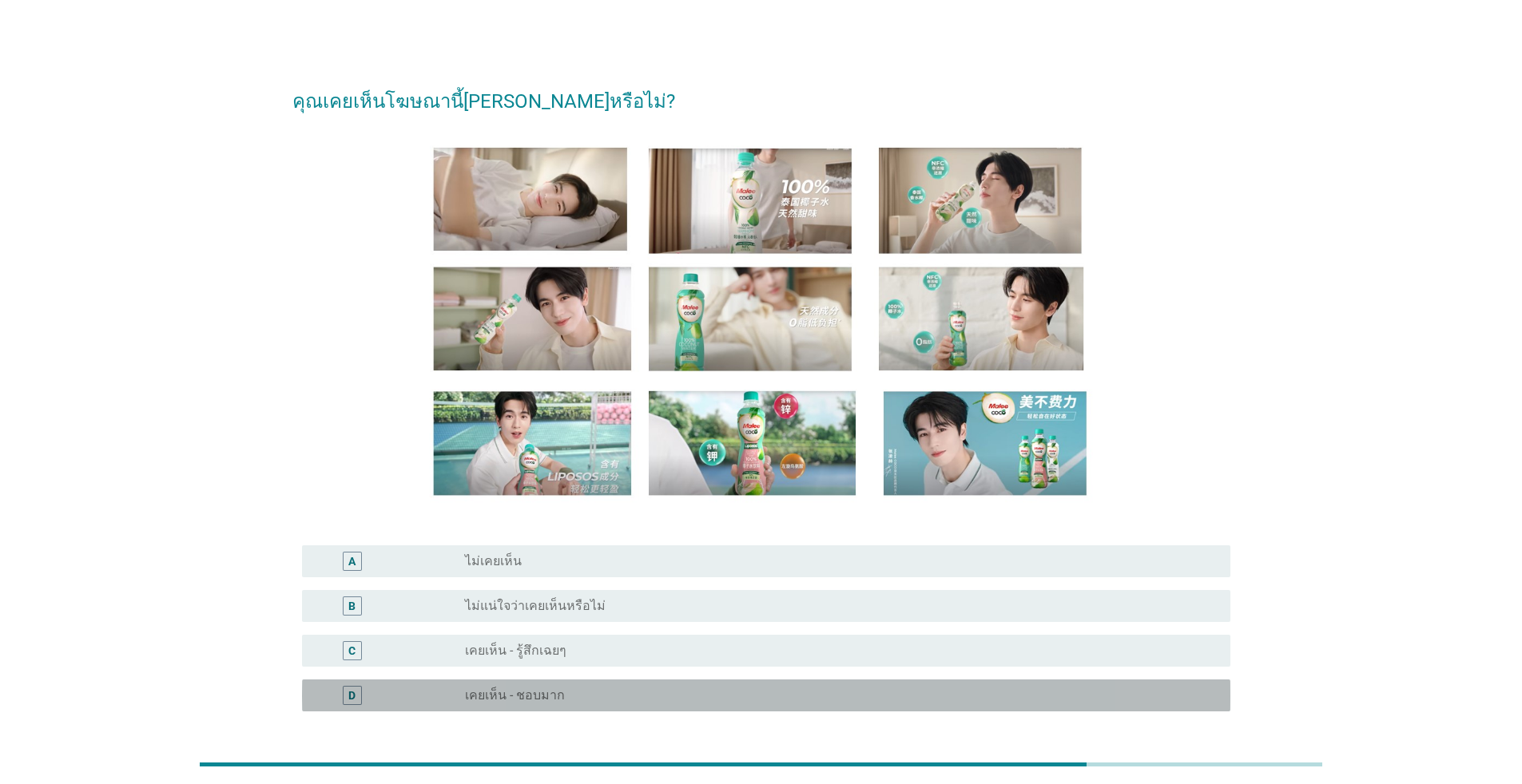
click at [786, 521] on div "radio_button_unchecked เคยเห็น - ชอบมาก" at bounding box center [835, 695] width 739 height 16
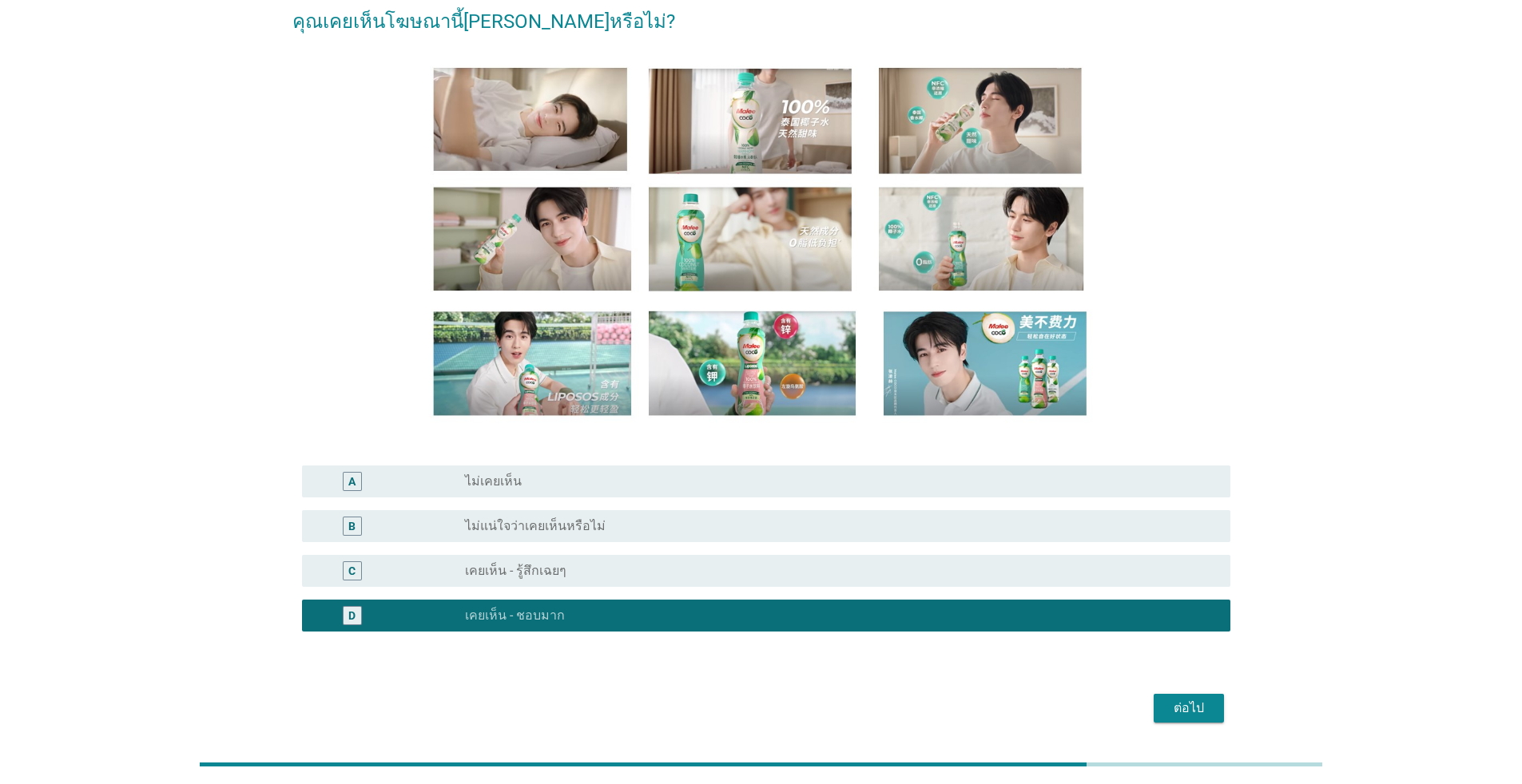
scroll to position [134, 0]
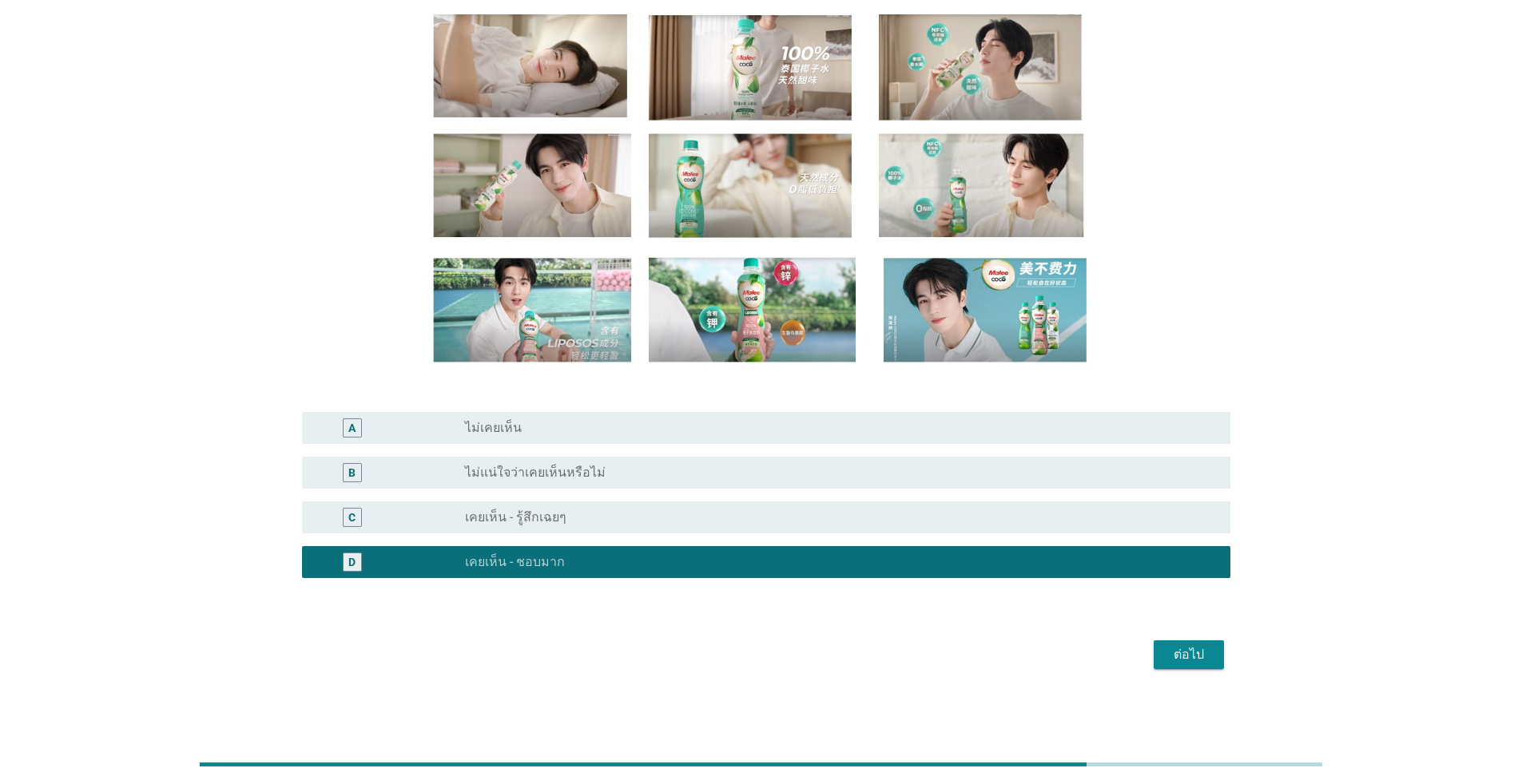
click at [786, 521] on div "ต่อไป" at bounding box center [1189, 654] width 45 height 19
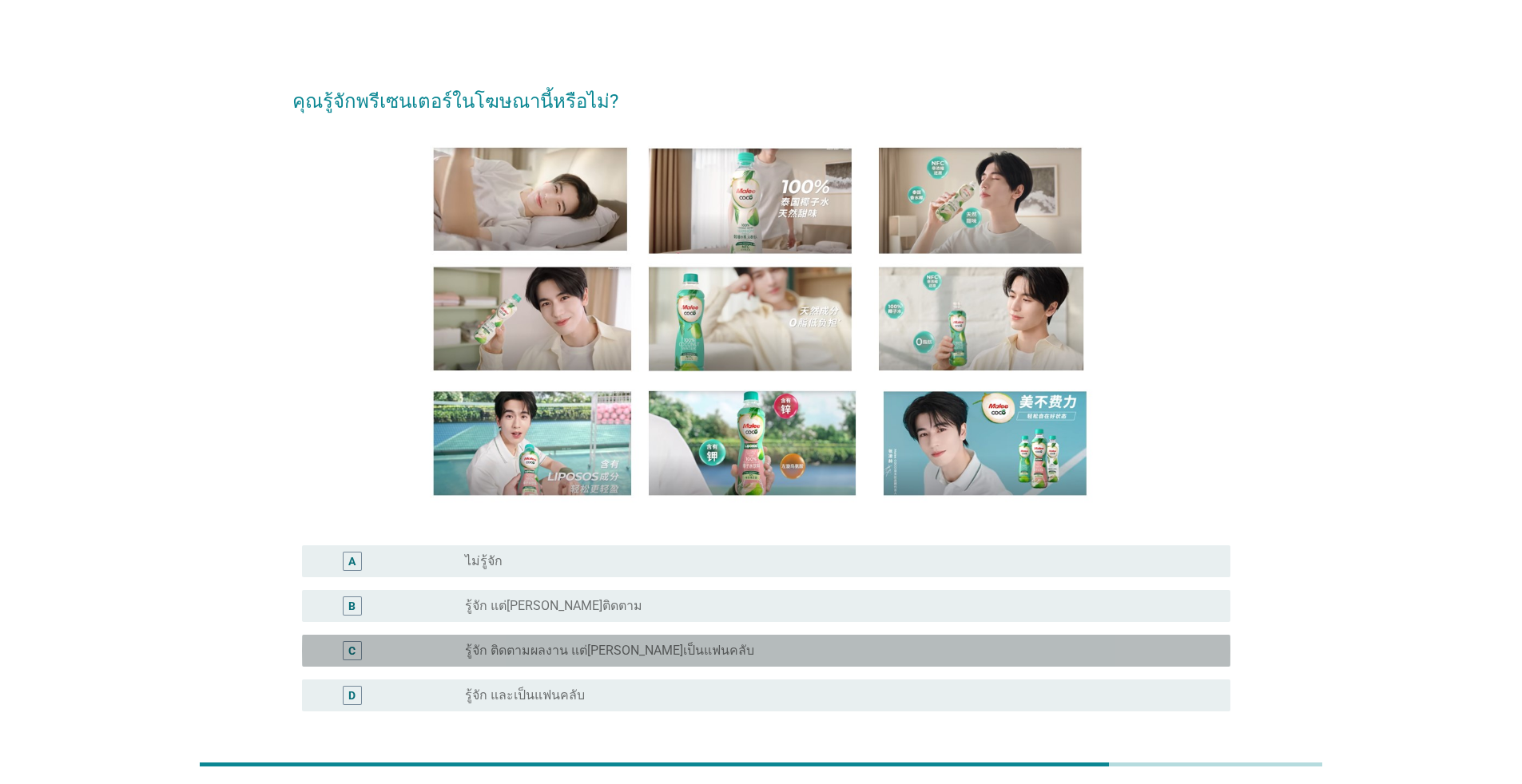
click at [786, 521] on div "radio_button_unchecked รู้จัก ติดตามผลงาน แต่[PERSON_NAME]เป็นแฟนคลับ" at bounding box center [835, 650] width 739 height 16
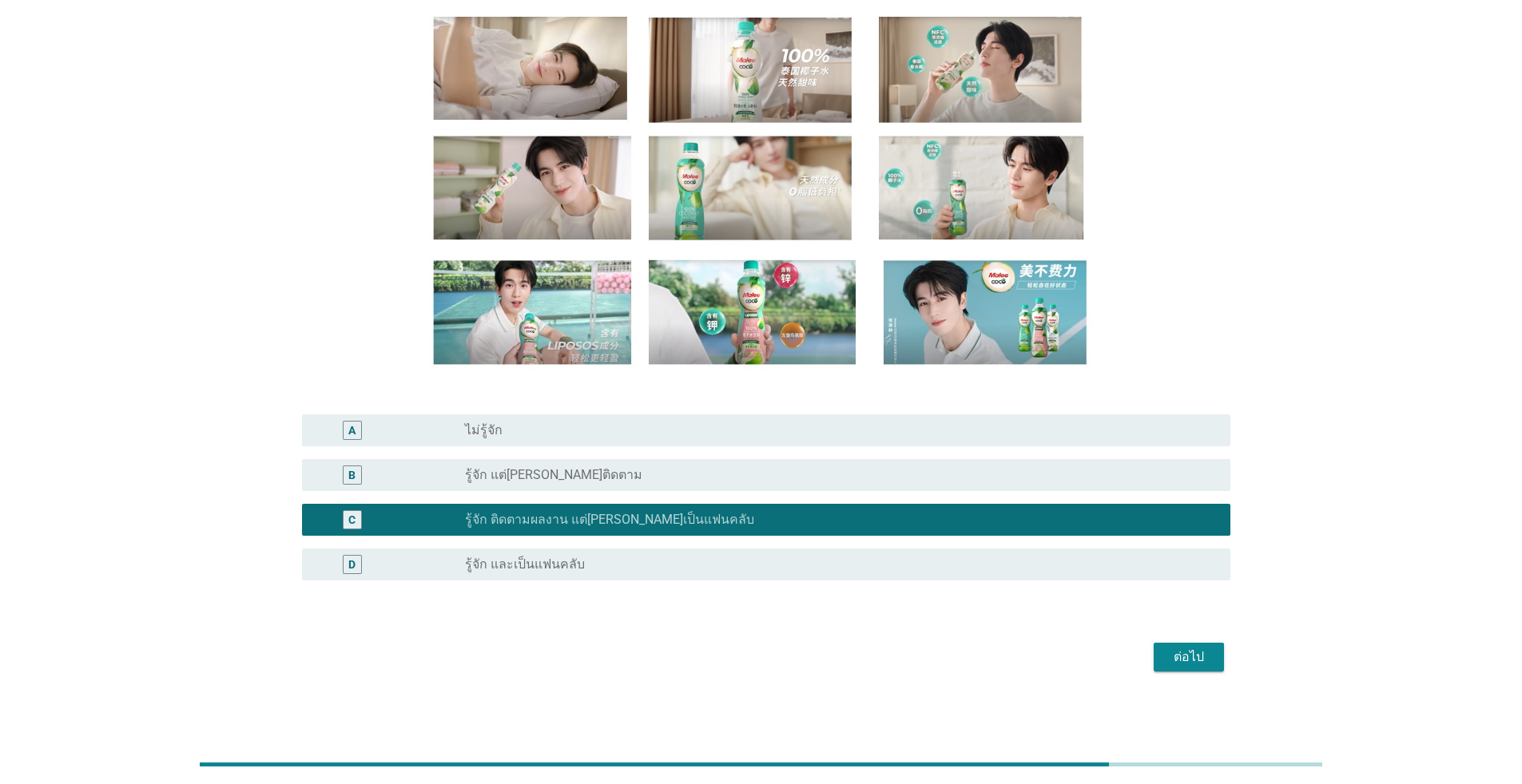
scroll to position [134, 0]
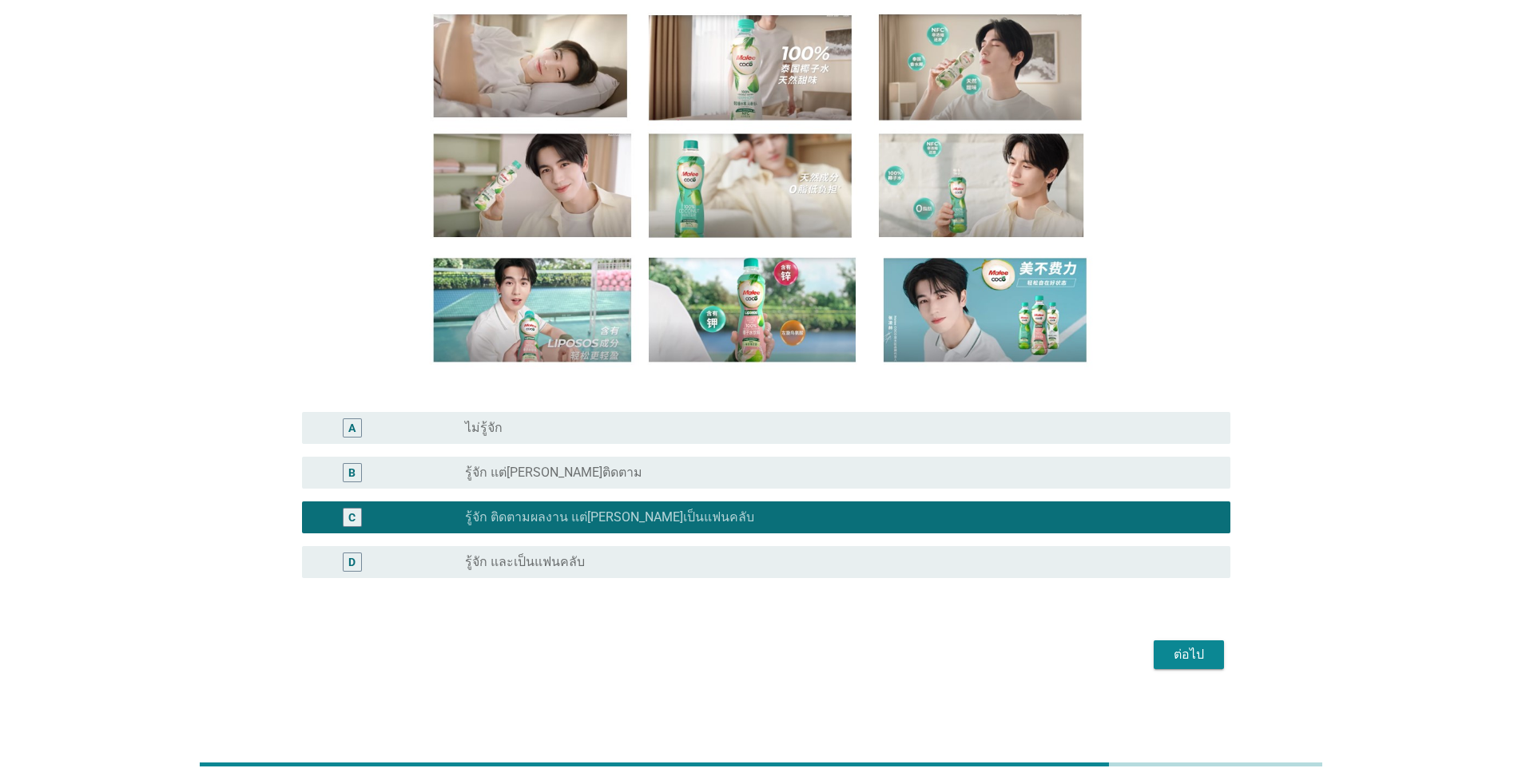
click at [786, 521] on div "ต่อไป" at bounding box center [1189, 654] width 45 height 19
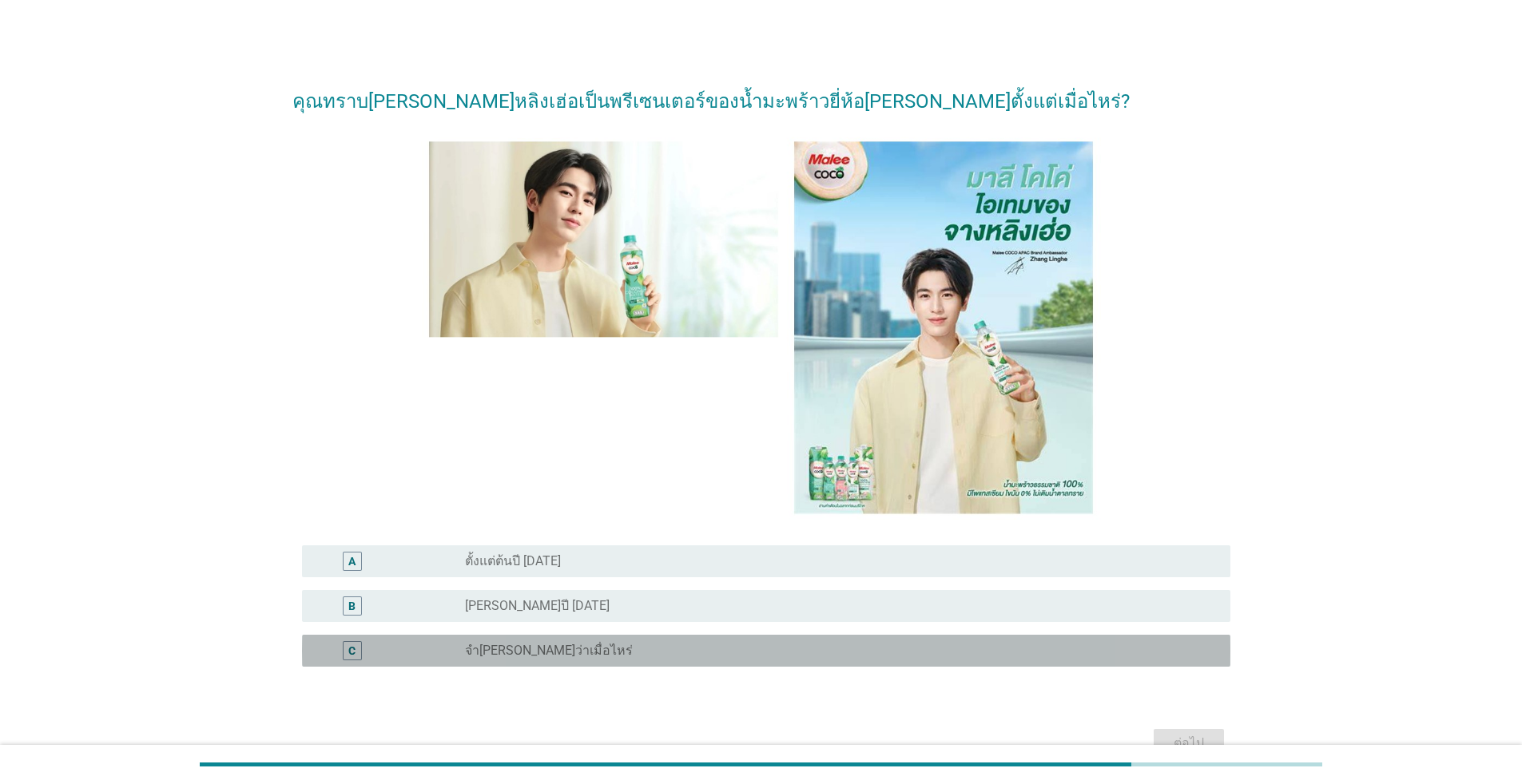
click at [786, 521] on div "C radio_button_unchecked จำ[PERSON_NAME]ว่าเมื่อไหร่" at bounding box center [766, 651] width 929 height 32
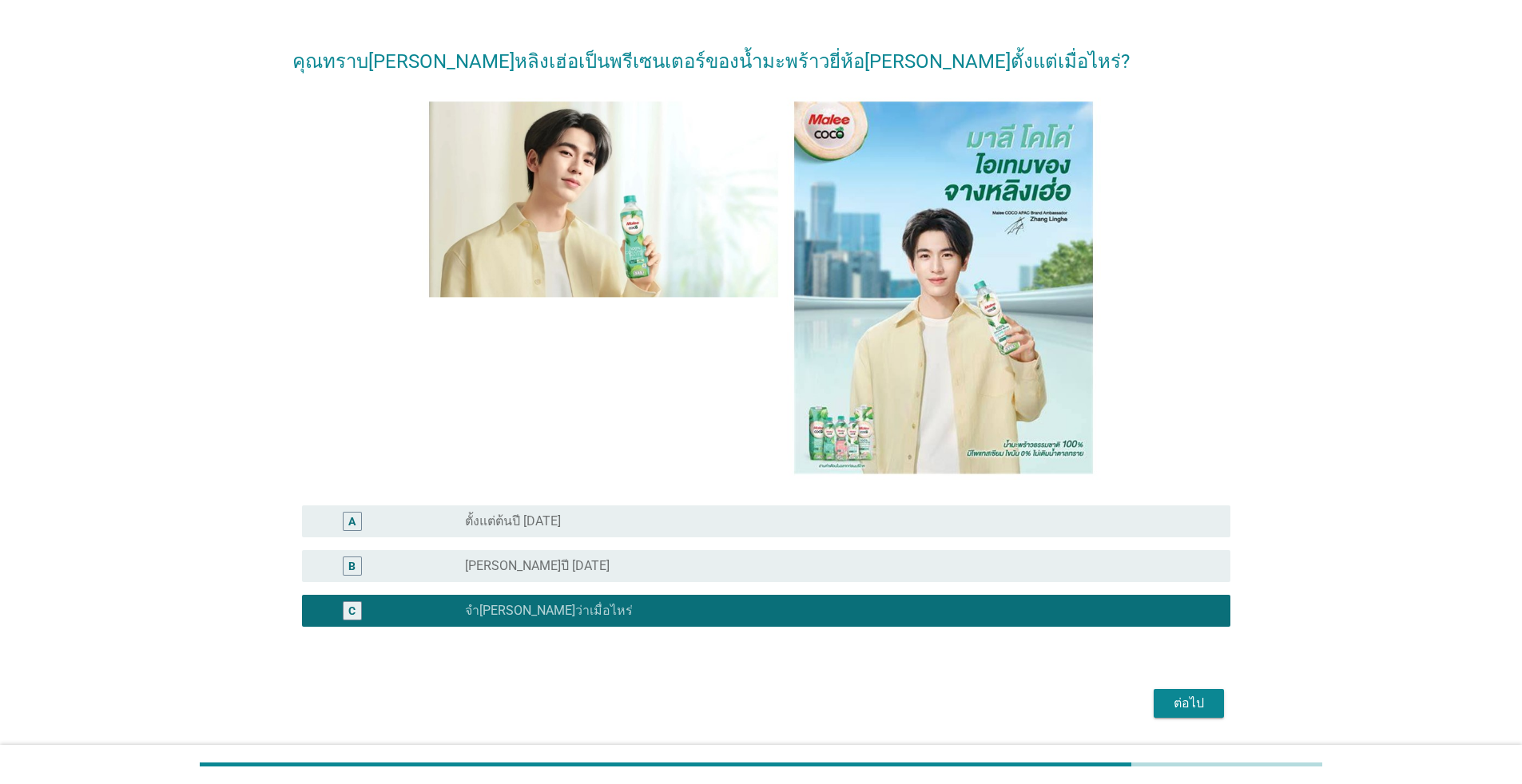
scroll to position [80, 0]
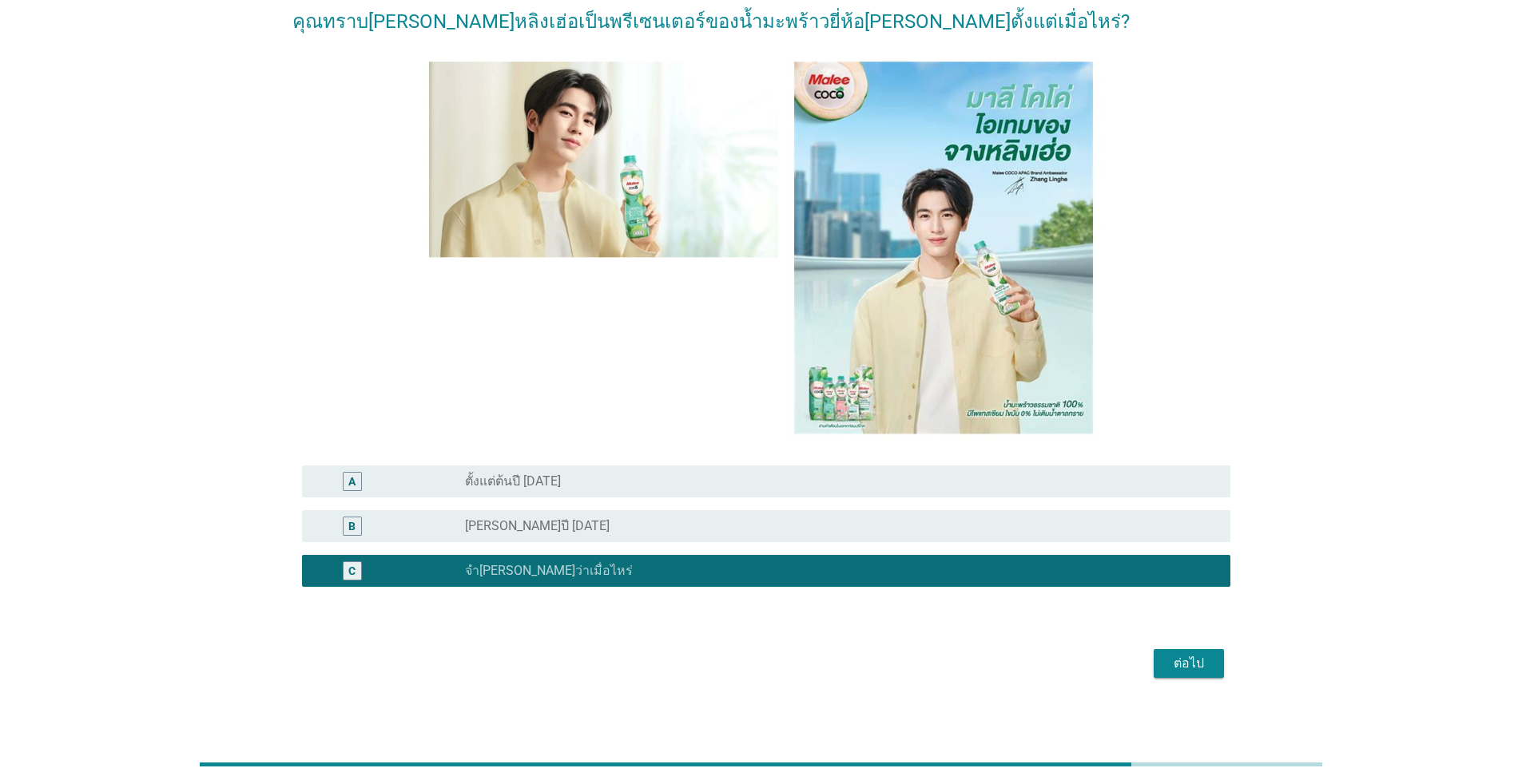
click at [786, 521] on button "ต่อไป" at bounding box center [1189, 664] width 70 height 29
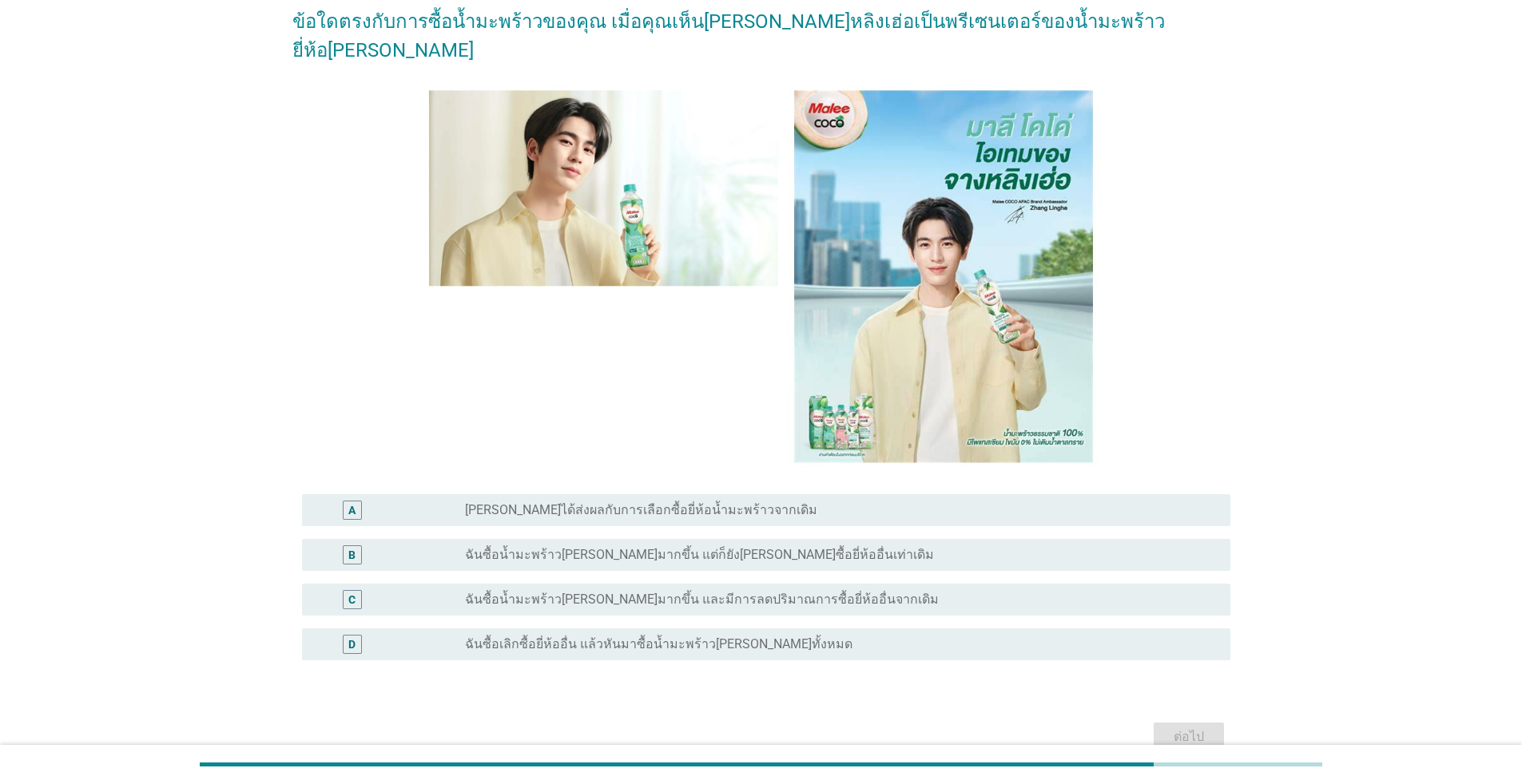
click at [786, 521] on div "C radio_button_unchecked ฉันซื้อน้ำมะพร้าว[PERSON_NAME]มากขึ้น และมีการลดปริมาณ…" at bounding box center [766, 599] width 929 height 32
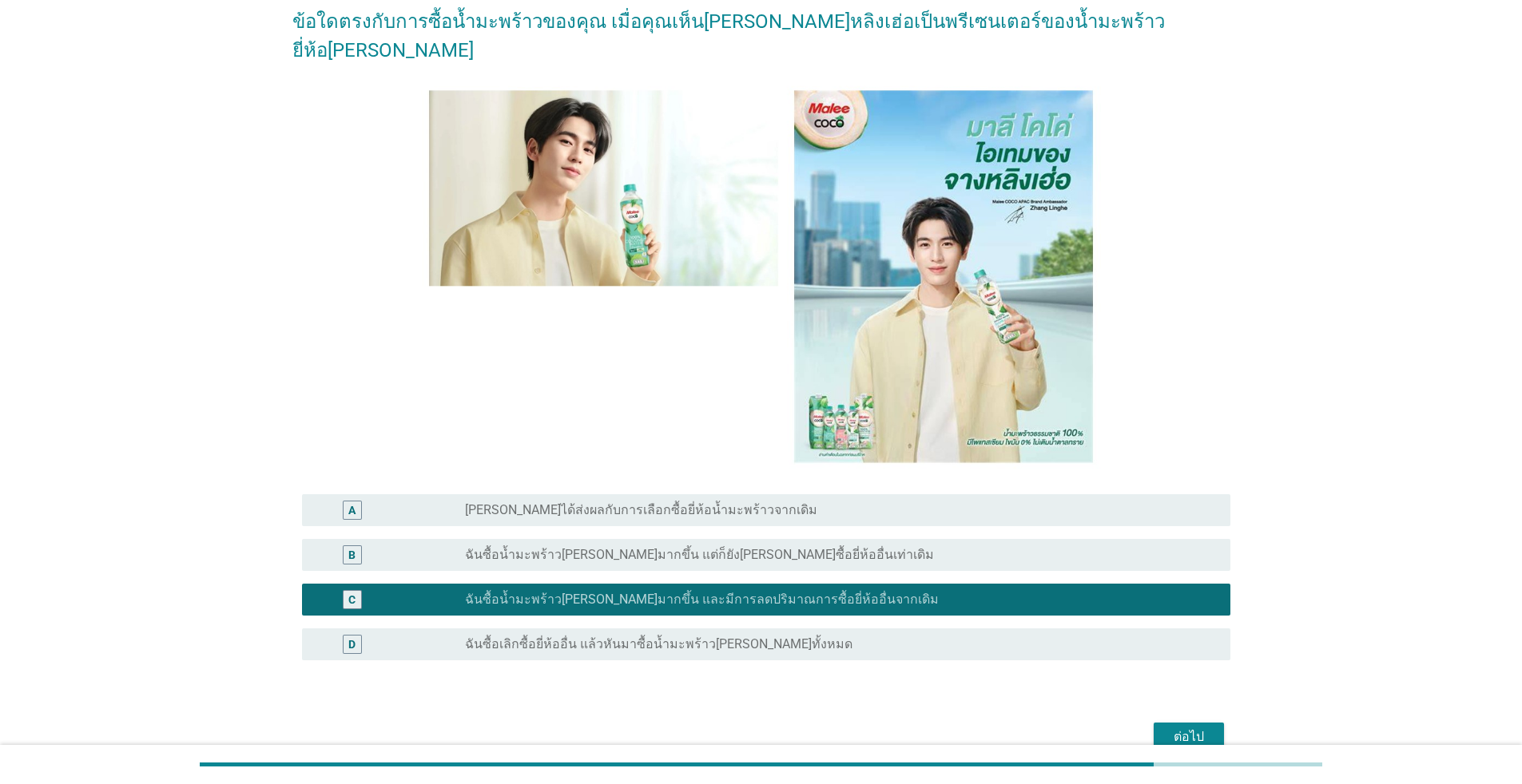
click at [786, 521] on div "ต่อไป" at bounding box center [1189, 737] width 45 height 19
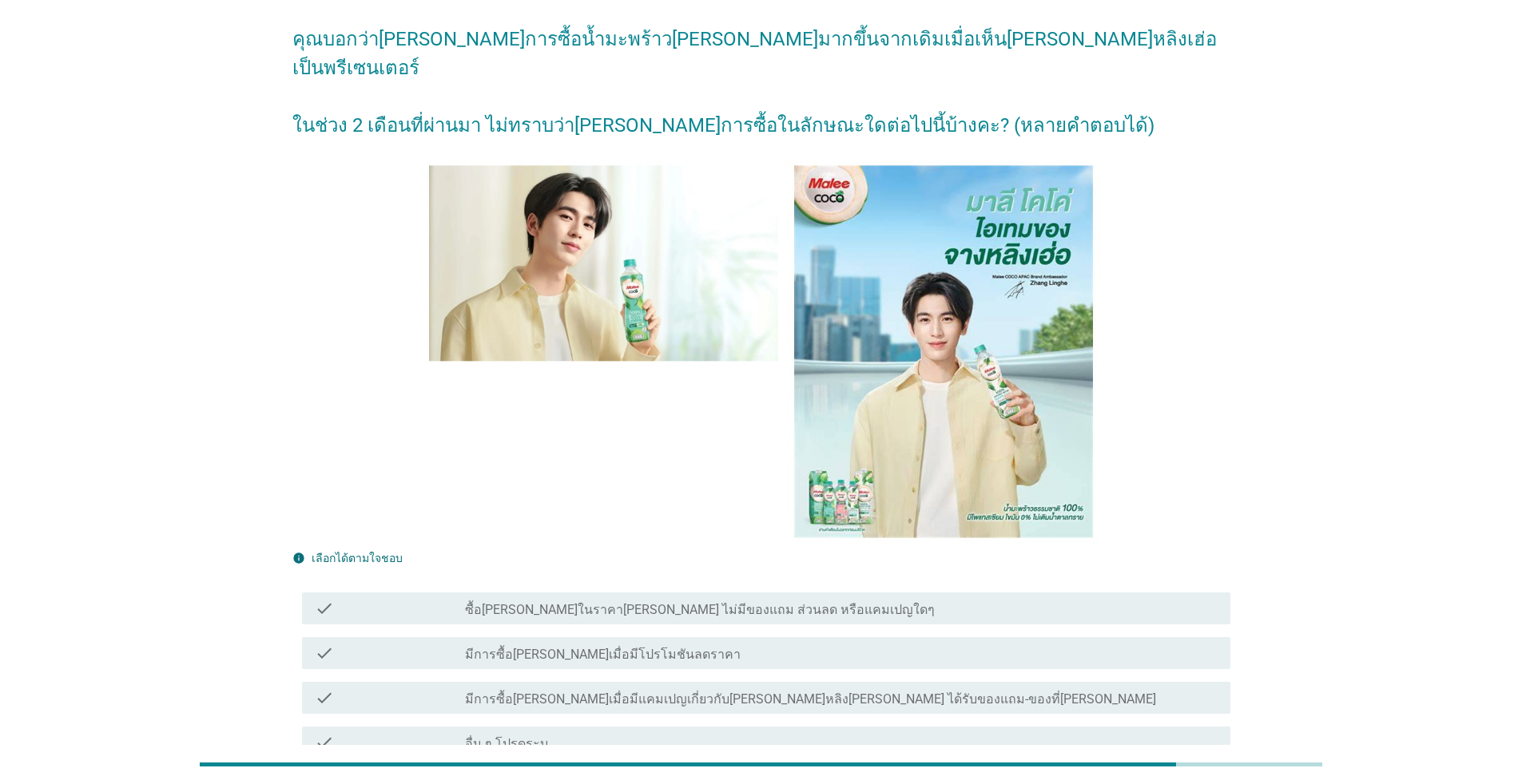
scroll to position [194, 0]
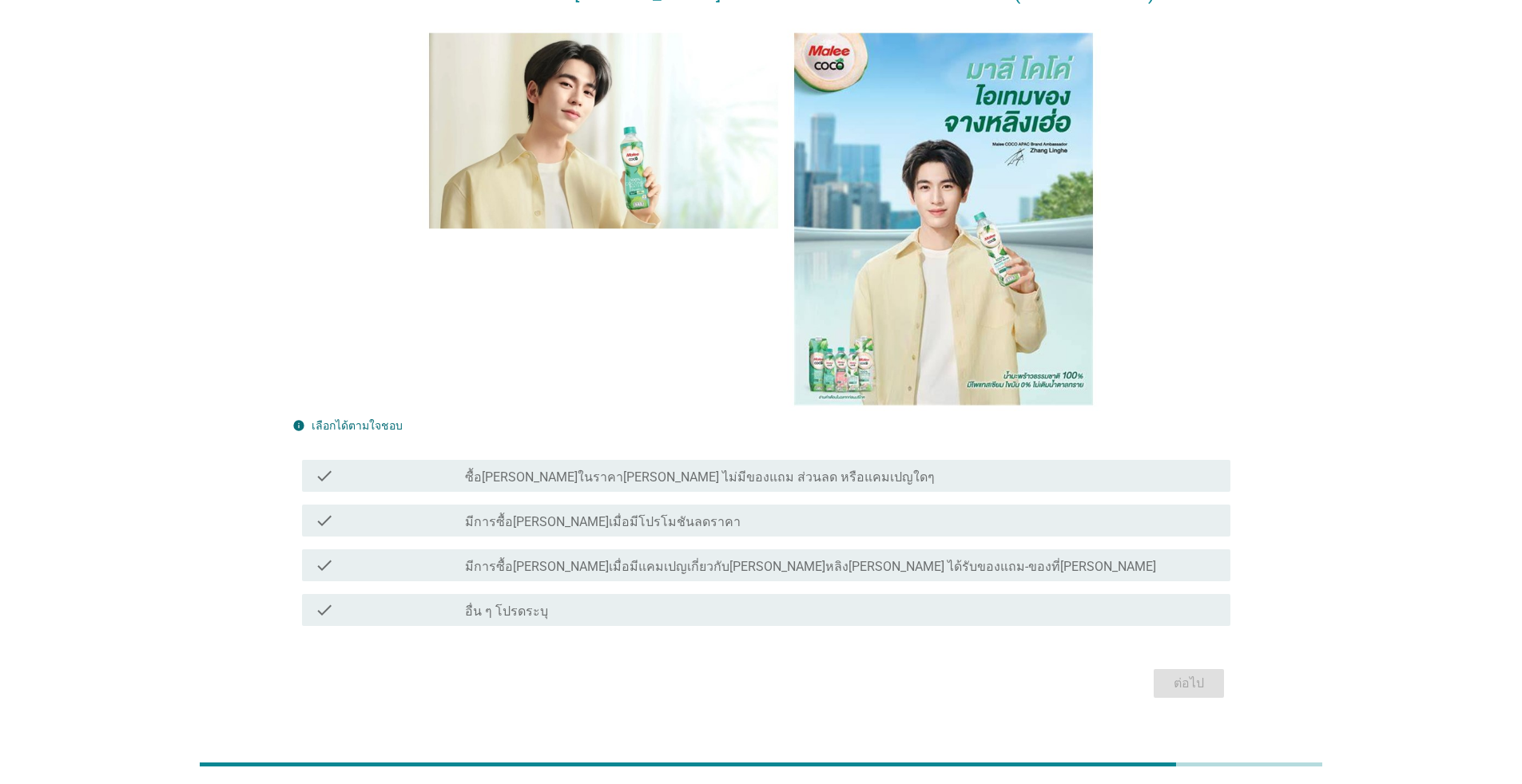
click at [786, 466] on div "check_box_outline_blank ซื้อ[PERSON_NAME]ในราคา[PERSON_NAME] ไม่มีของแถม ส่วนลด…" at bounding box center [842, 475] width 753 height 19
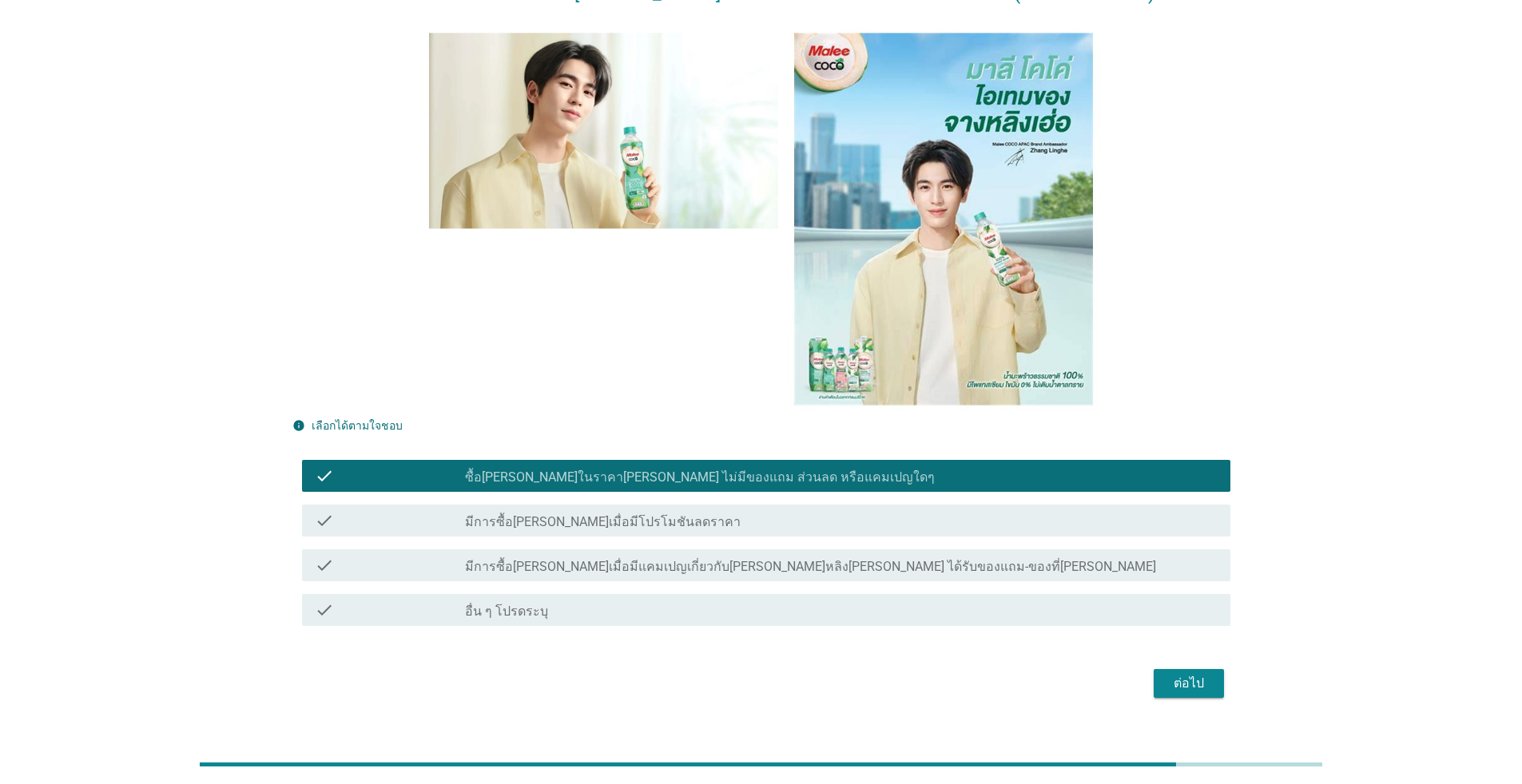
click at [786, 521] on div "ต่อไป" at bounding box center [1189, 683] width 45 height 19
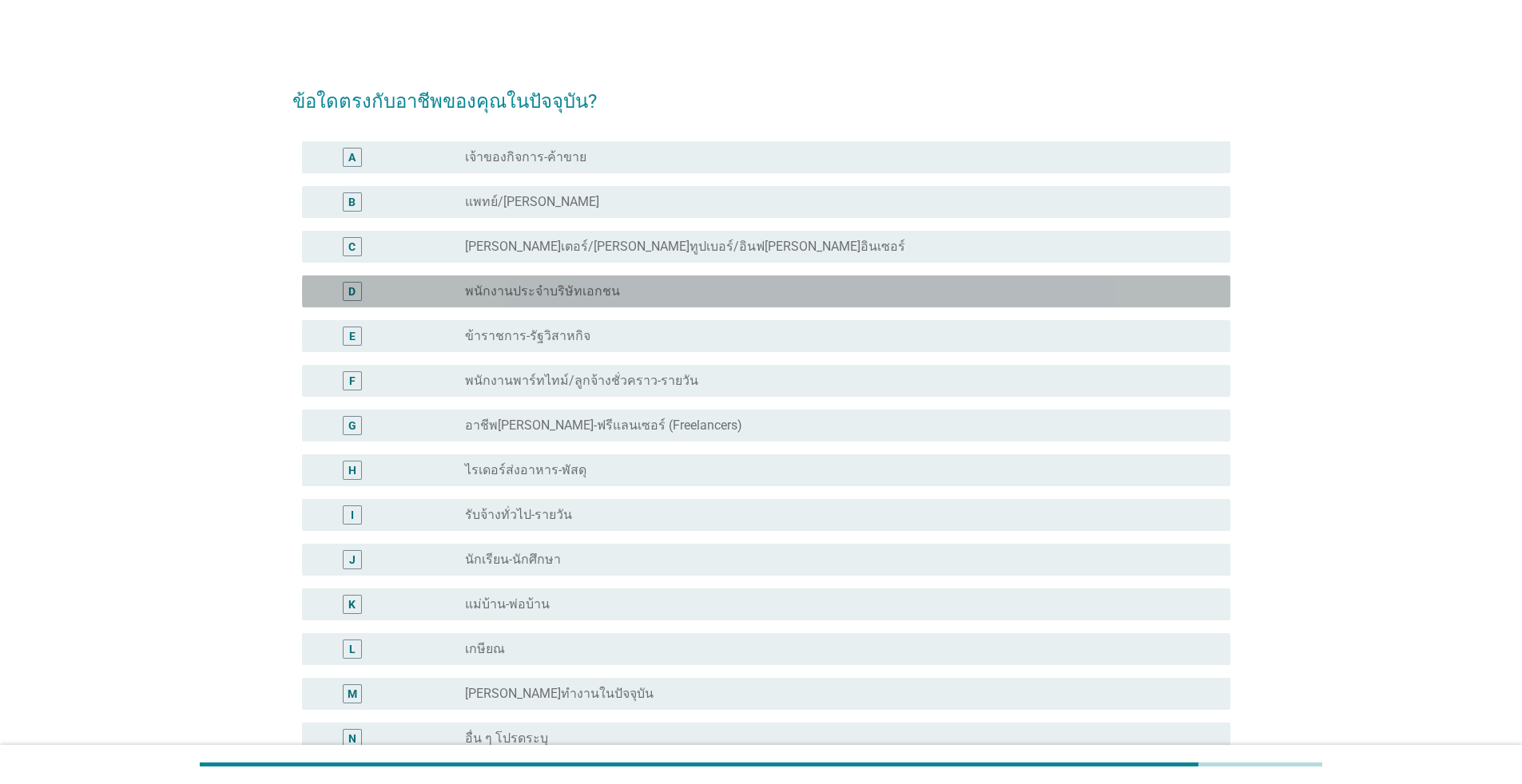
click at [472, 289] on label "พนักงานประจำบริษัทเอกชน" at bounding box center [542, 291] width 155 height 16
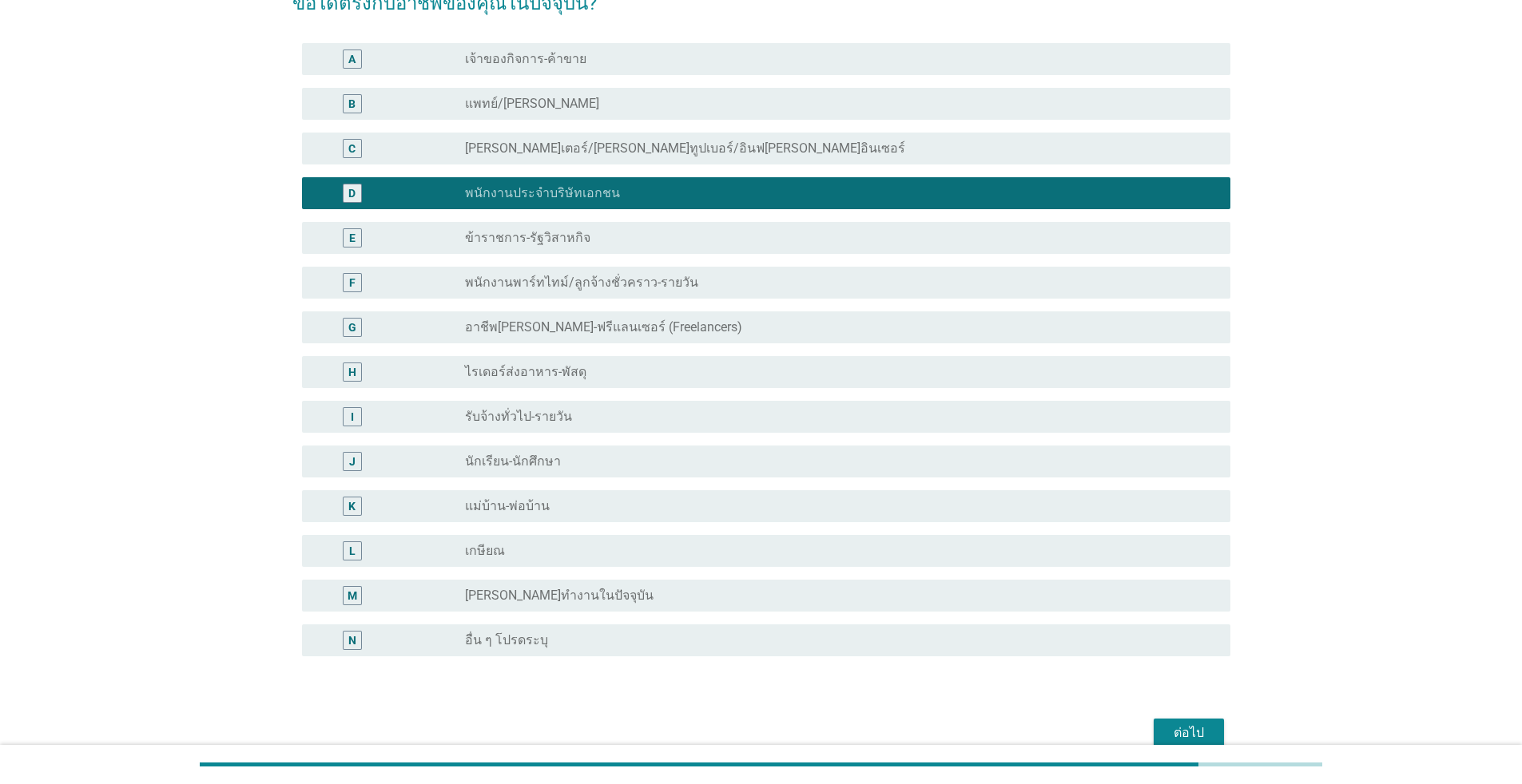
scroll to position [176, 0]
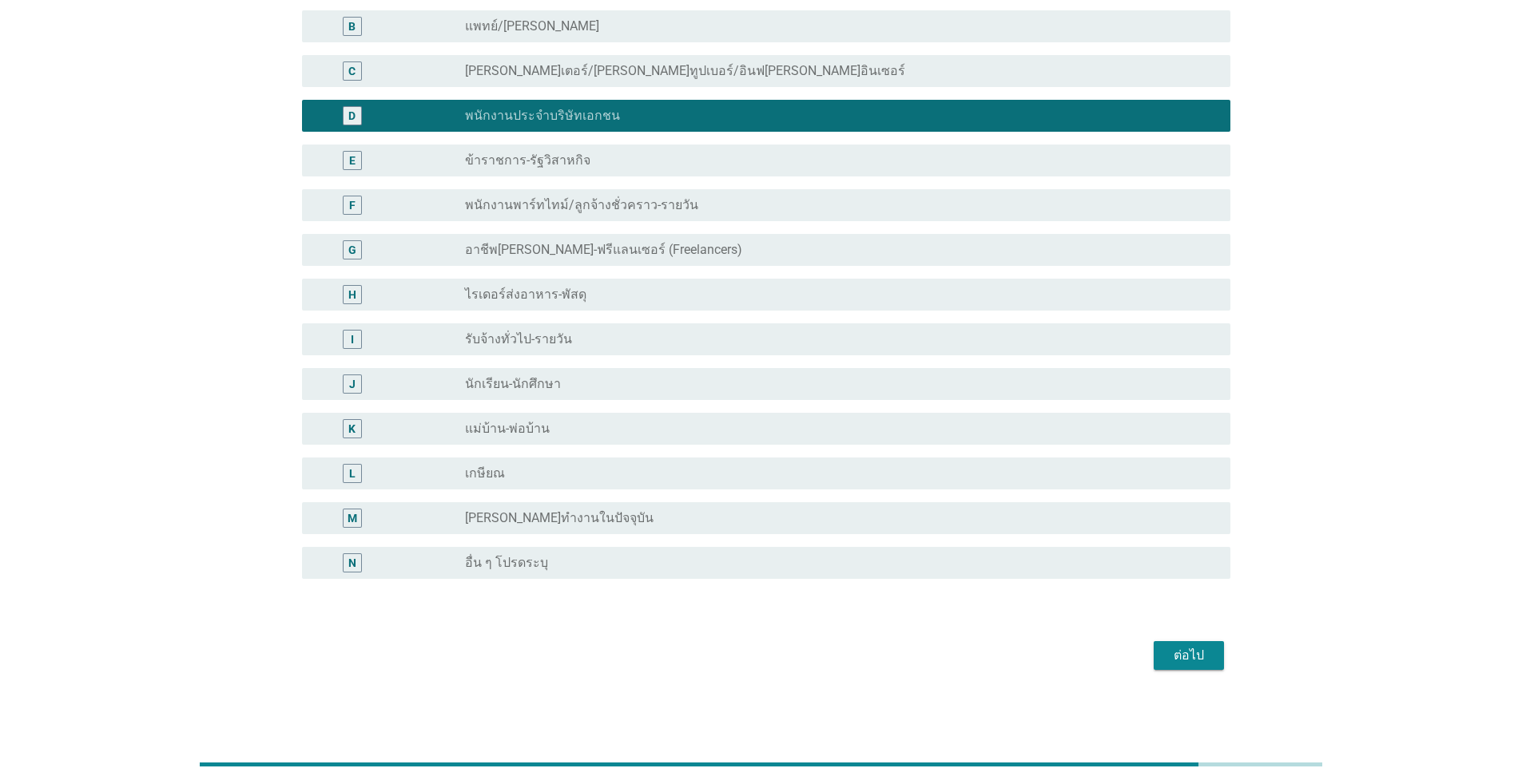
click at [786, 521] on div "ต่อไป" at bounding box center [1189, 655] width 45 height 19
